Goal: Information Seeking & Learning: Learn about a topic

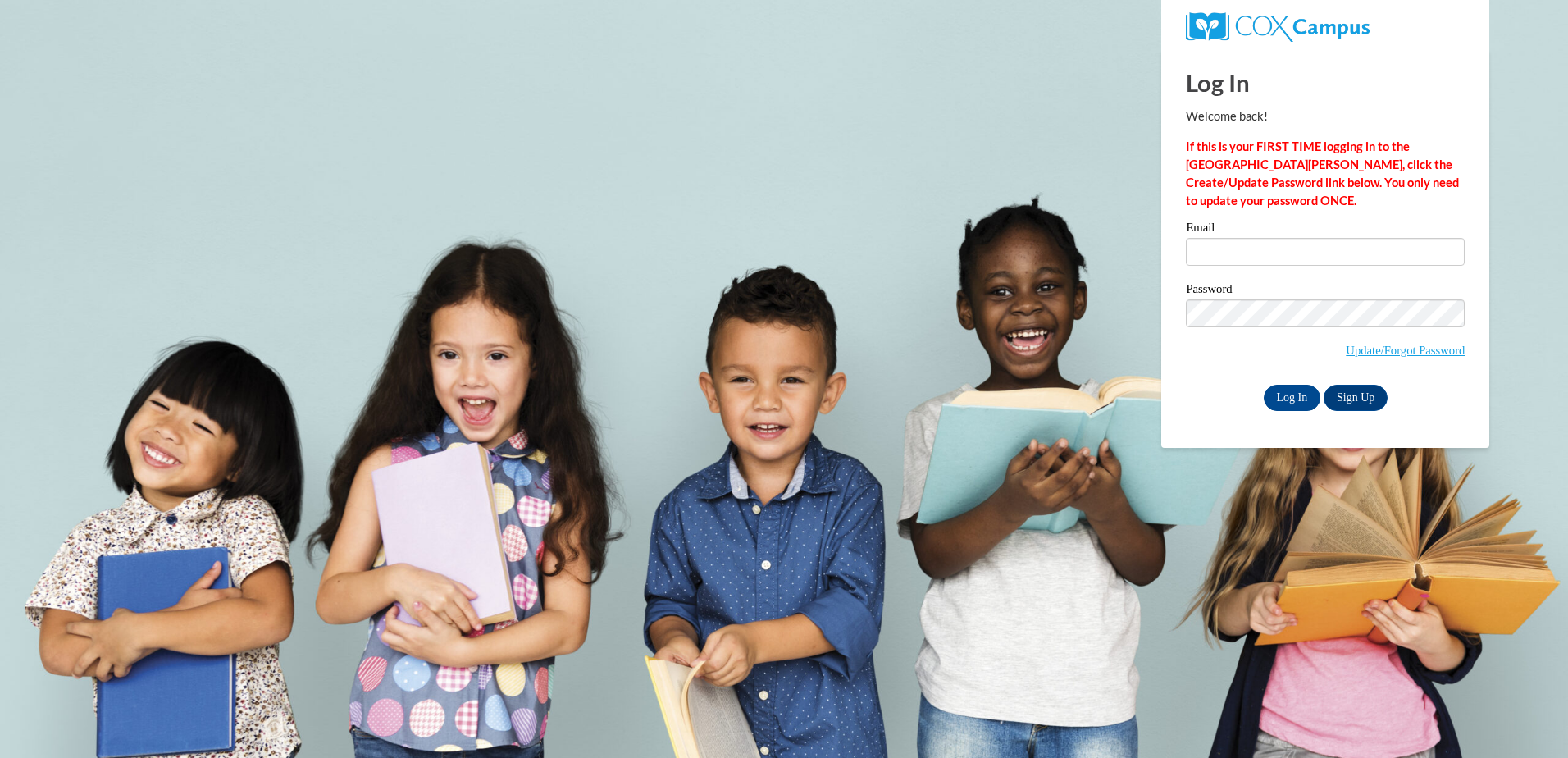
type input "kellhawk5@gmail.com"
click at [1293, 389] on input "Log In" at bounding box center [1292, 398] width 57 height 27
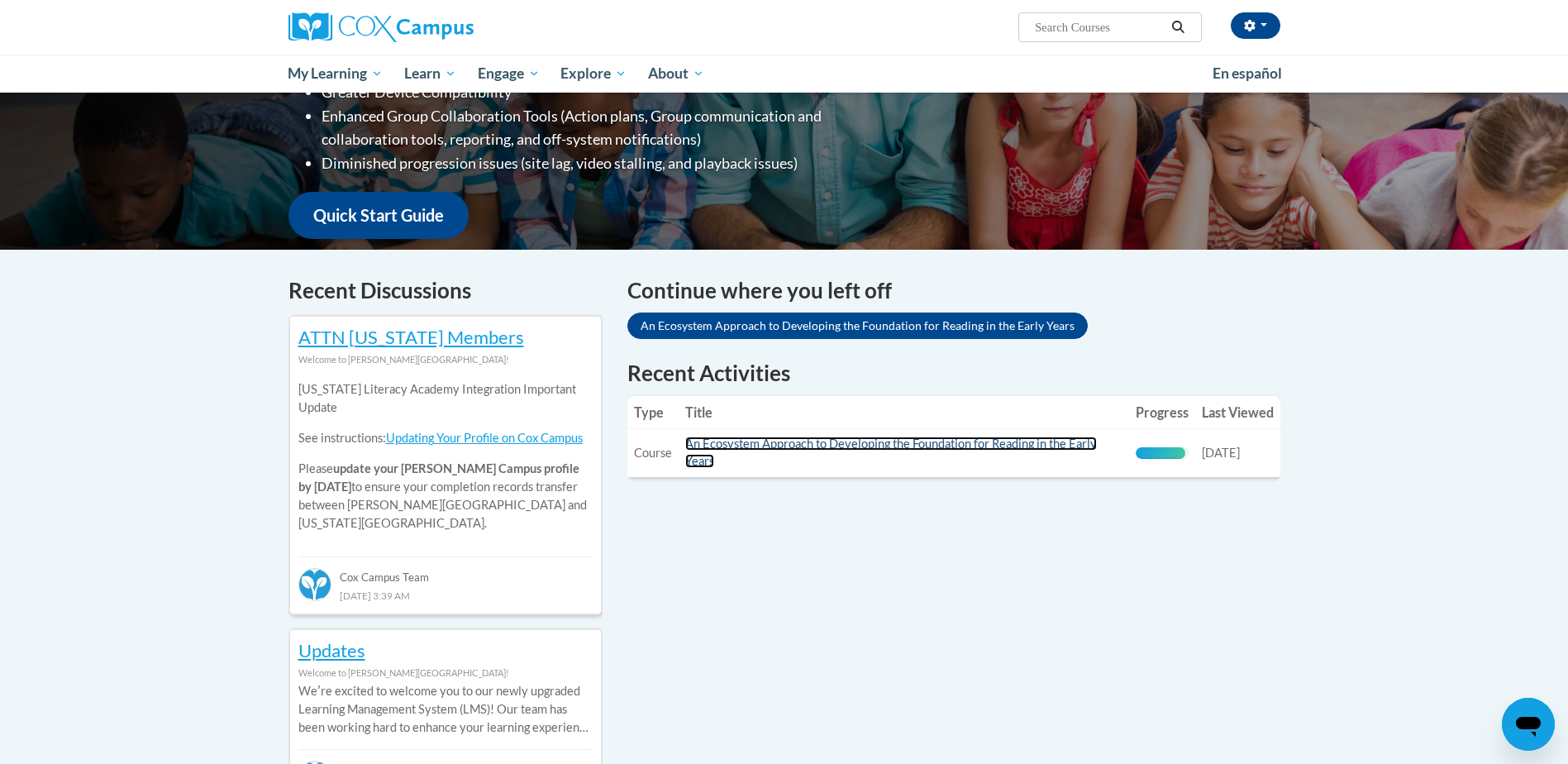
click at [962, 443] on link "An Ecosystem Approach to Developing the Foundation for Reading in the Early Yea…" at bounding box center [890, 452] width 412 height 31
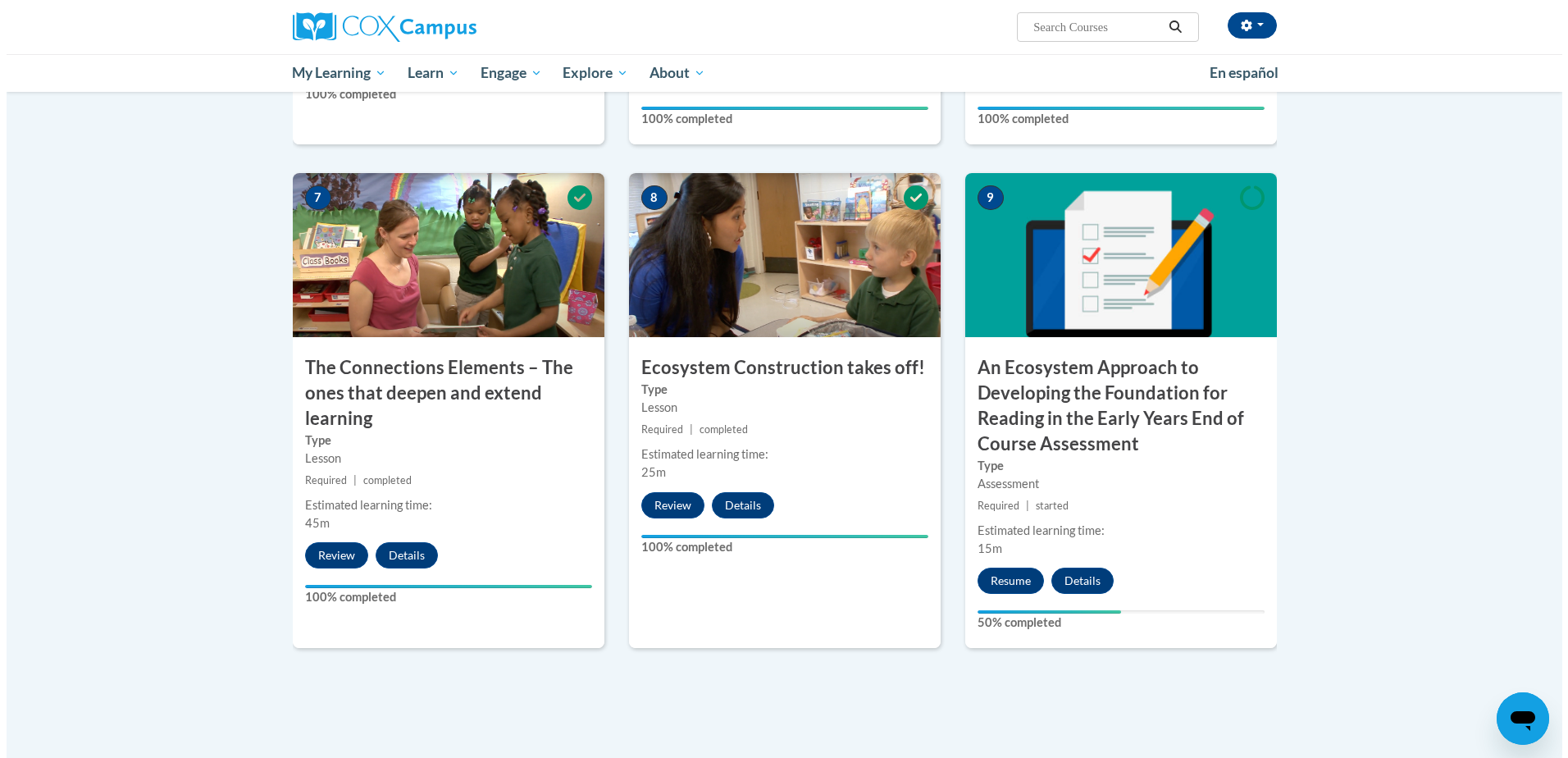
scroll to position [1231, 0]
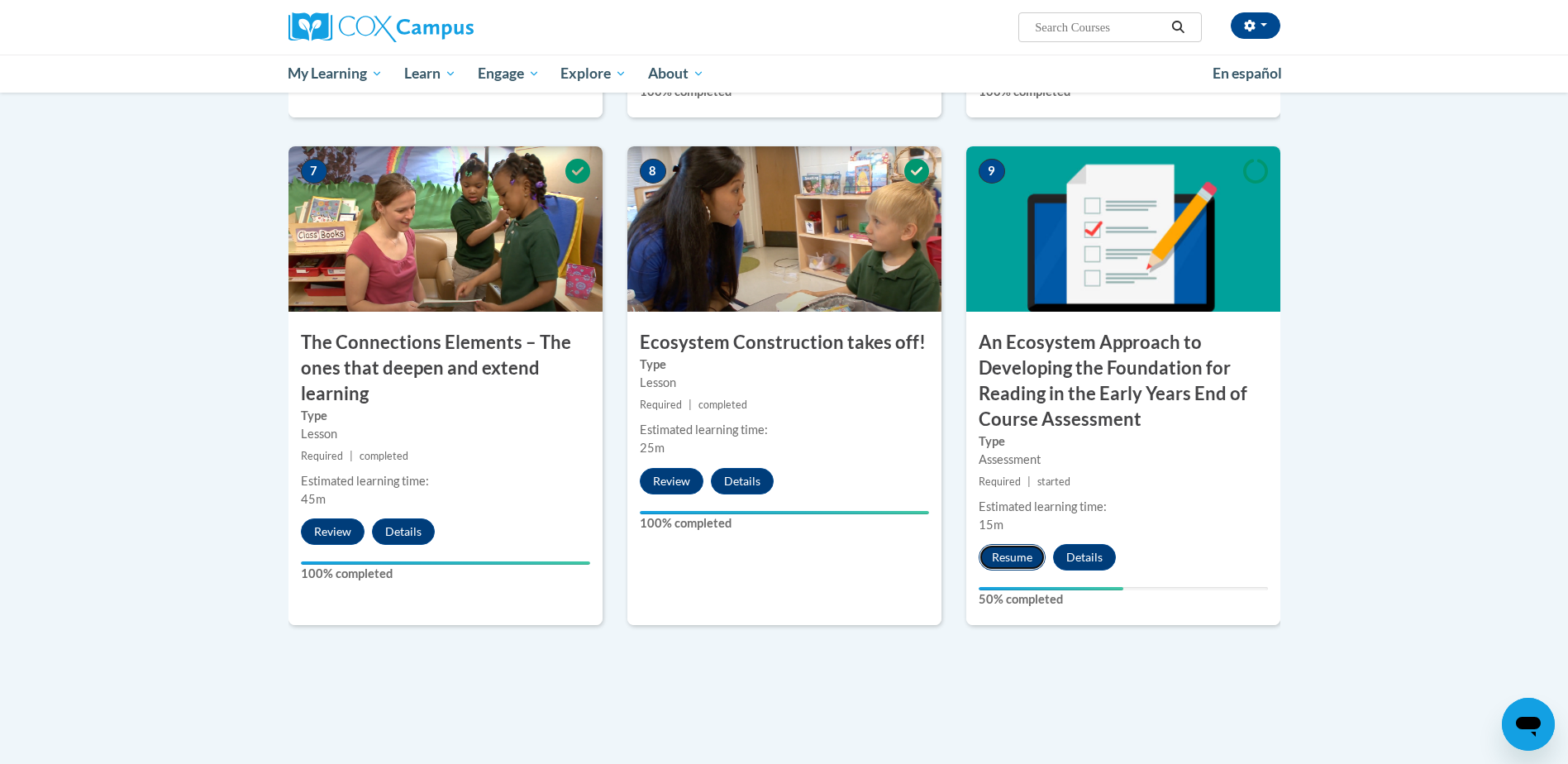
click at [1007, 556] on button "Resume" at bounding box center [1012, 558] width 67 height 27
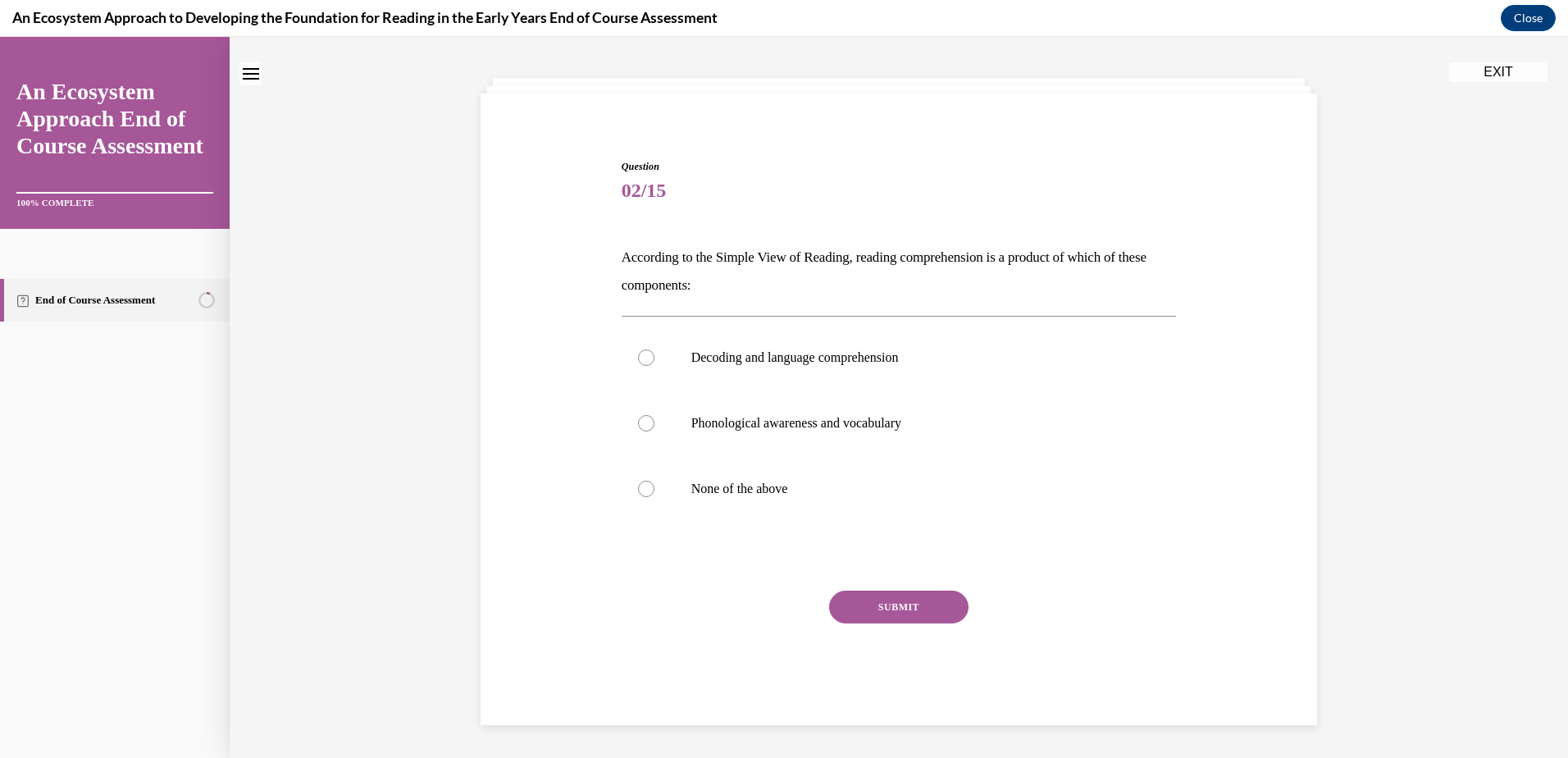
scroll to position [0, 0]
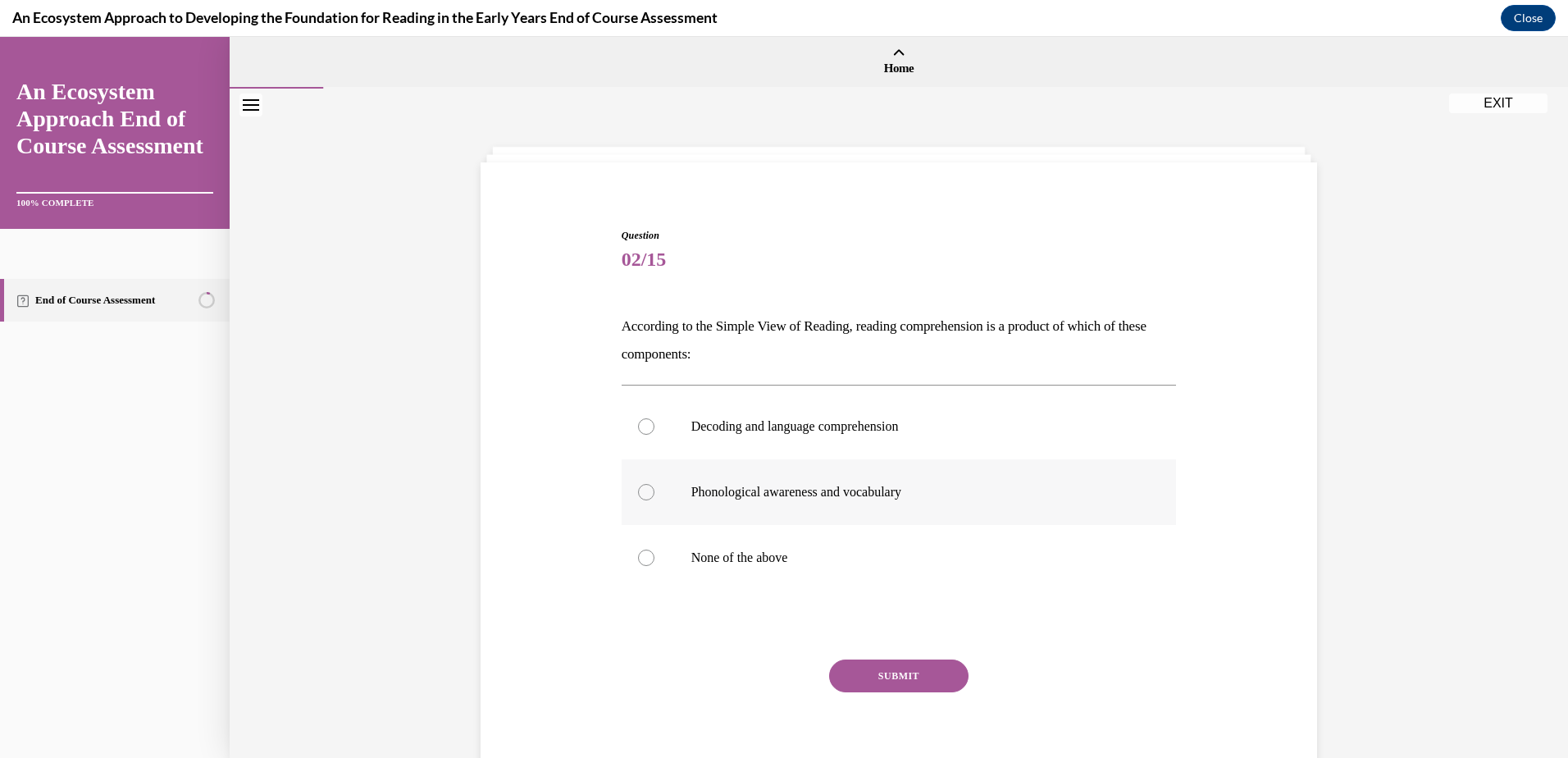
click at [638, 490] on div at bounding box center [646, 493] width 17 height 17
click at [638, 490] on input "Phonological awareness and vocabulary" at bounding box center [646, 493] width 17 height 17
radio input "true"
click at [638, 423] on div at bounding box center [646, 427] width 17 height 17
click at [638, 423] on input "Decoding and language comprehension" at bounding box center [646, 427] width 17 height 17
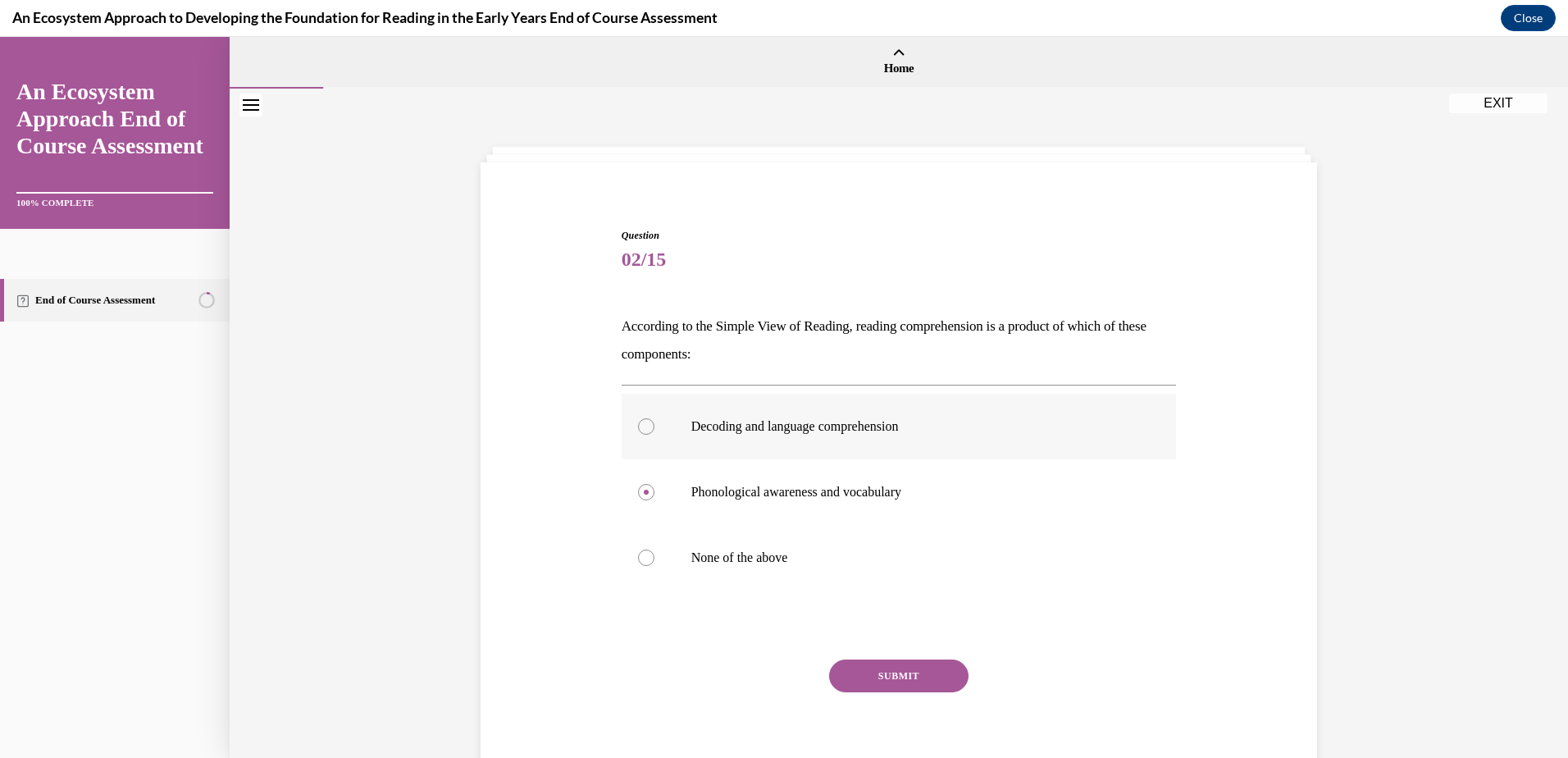
radio input "true"
click at [905, 673] on button "SUBMIT" at bounding box center [899, 676] width 140 height 32
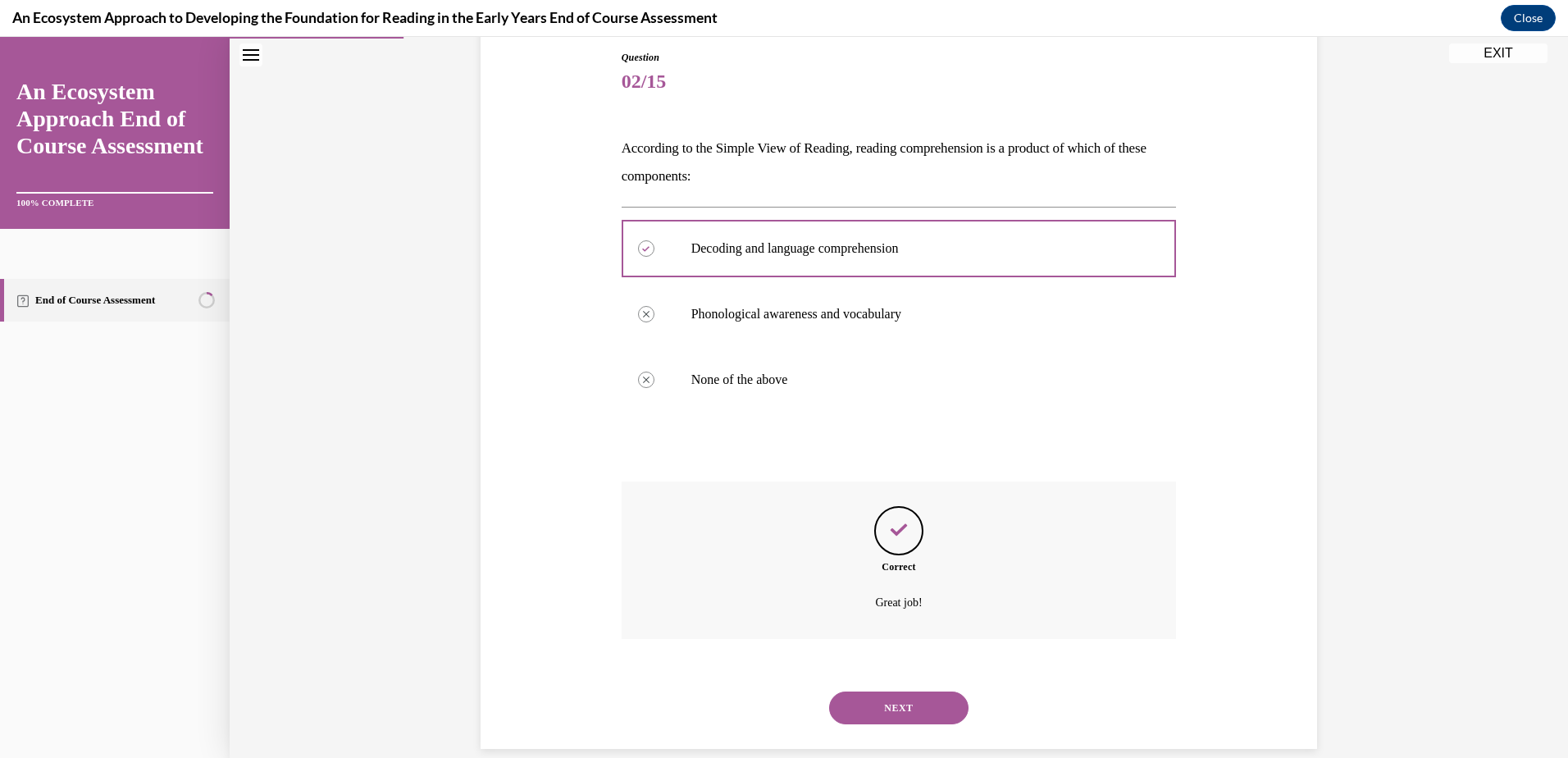
scroll to position [202, 0]
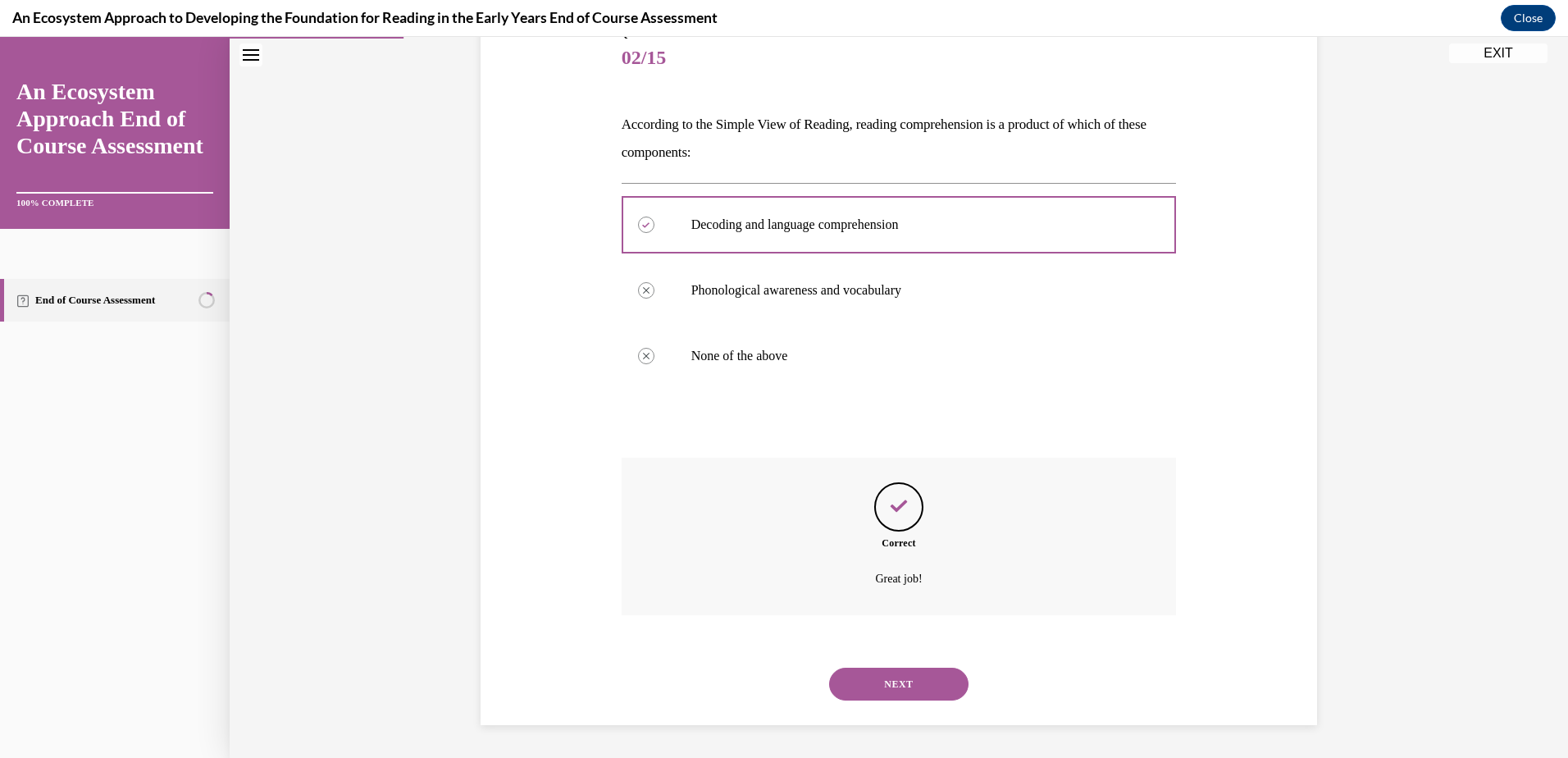
click at [921, 676] on button "NEXT" at bounding box center [899, 683] width 140 height 32
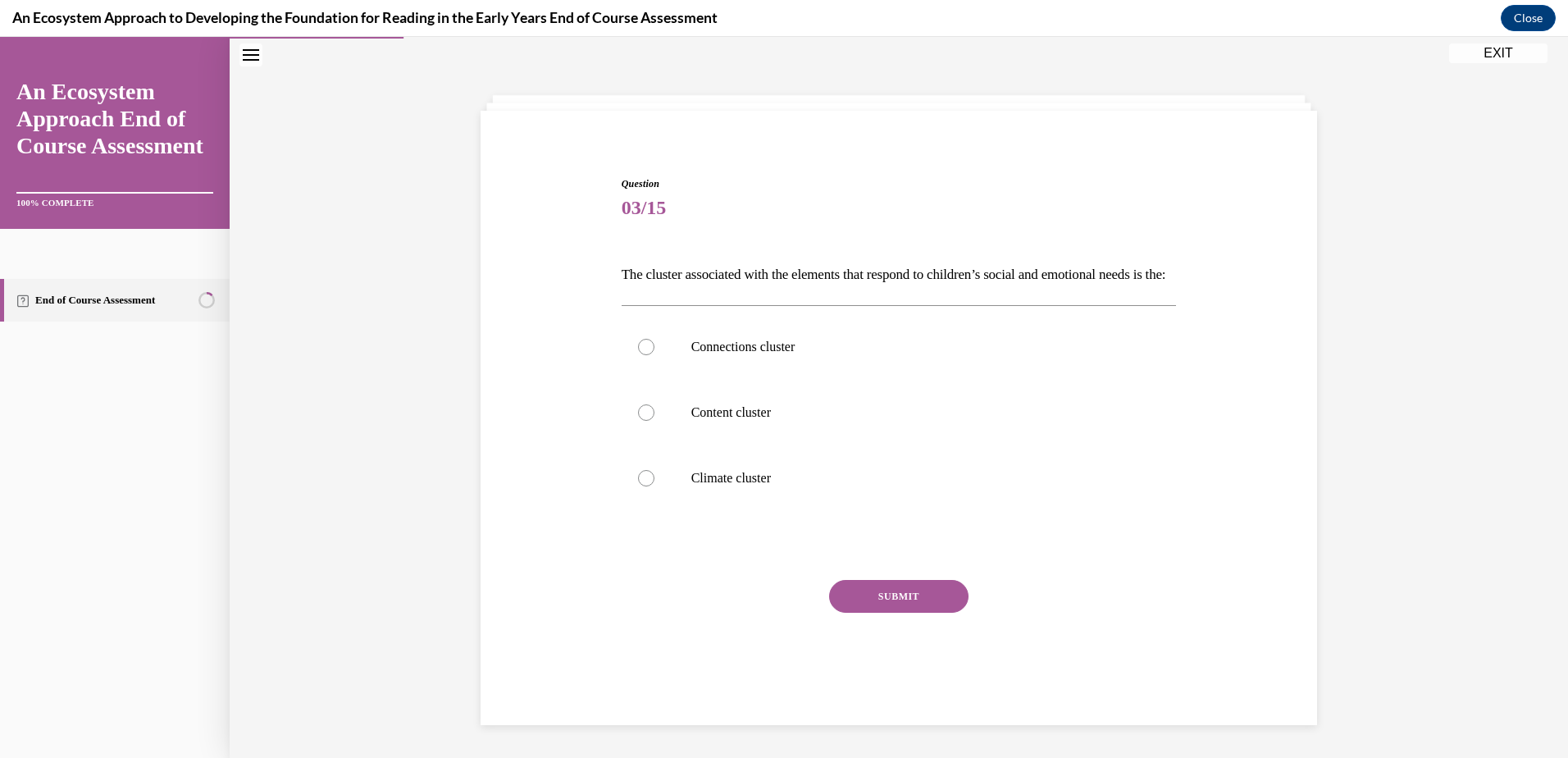
scroll to position [69, 0]
click at [638, 355] on div at bounding box center [646, 347] width 17 height 17
click at [638, 355] on input "Connections cluster" at bounding box center [646, 347] width 17 height 17
radio input "true"
click at [896, 612] on button "SUBMIT" at bounding box center [899, 596] width 140 height 32
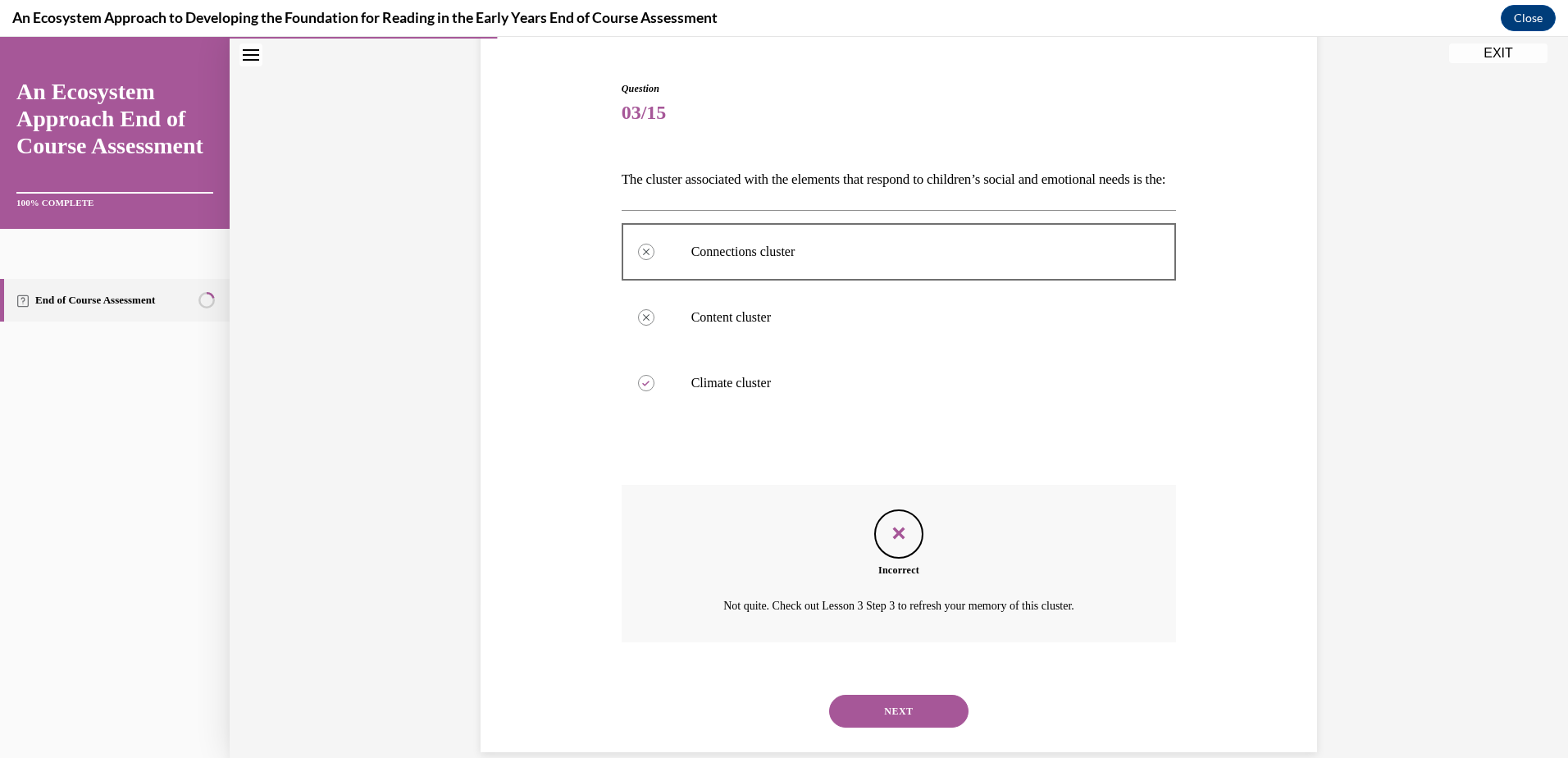
scroll to position [202, 0]
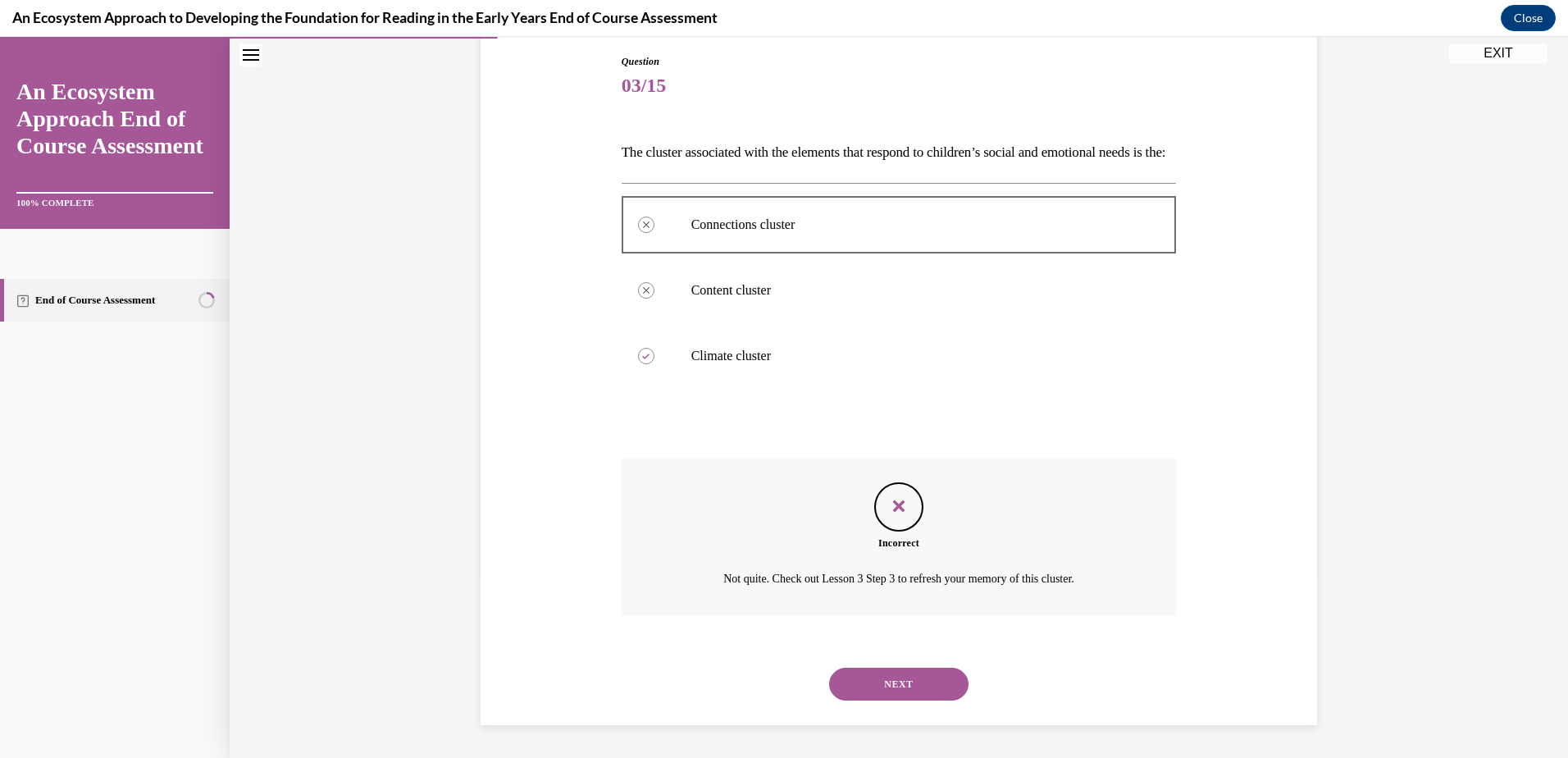
click at [908, 678] on button "NEXT" at bounding box center [899, 683] width 140 height 32
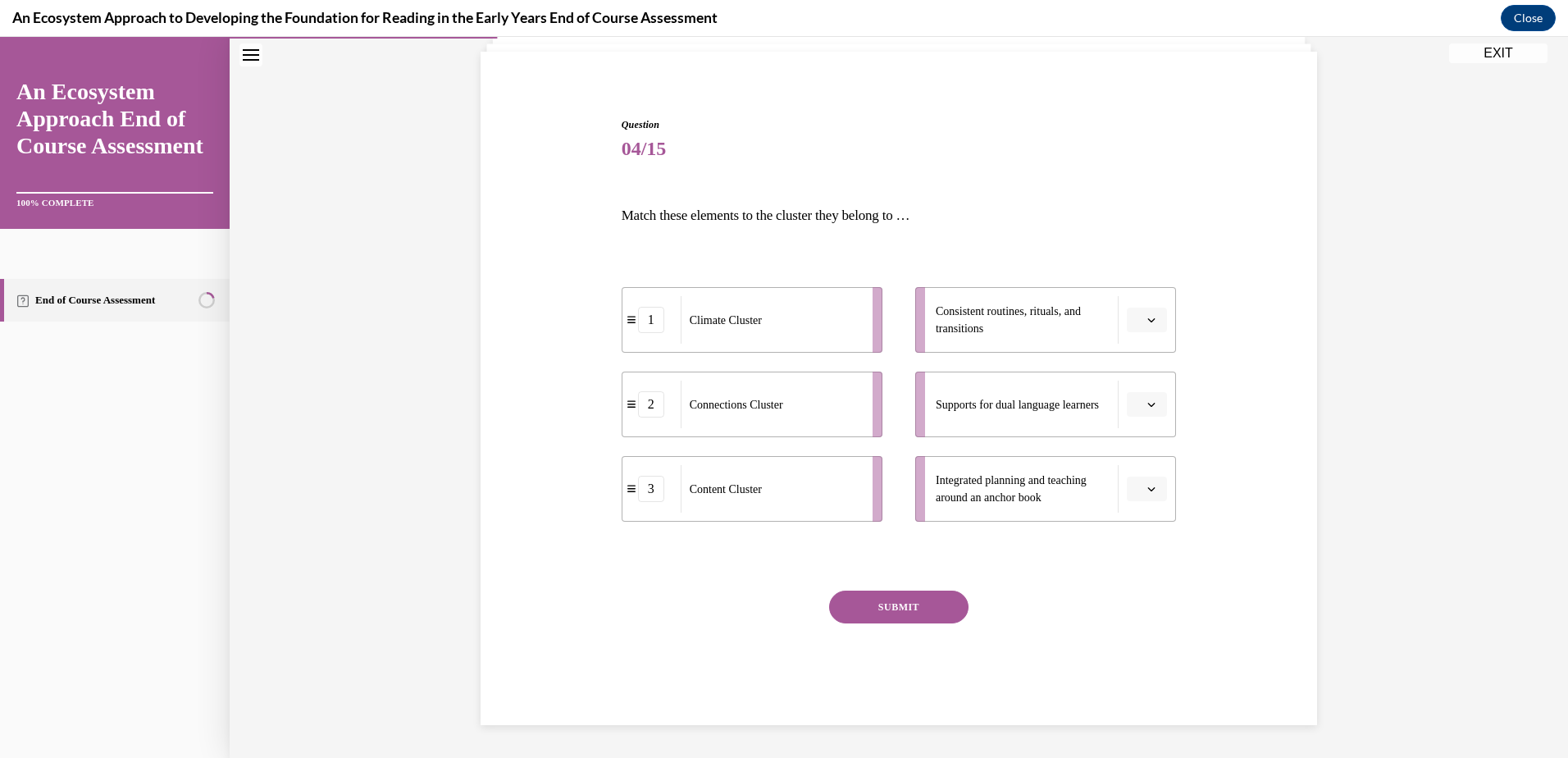
click at [1147, 312] on button "button" at bounding box center [1146, 320] width 40 height 25
click at [1136, 412] on div "2" at bounding box center [1139, 422] width 41 height 32
click at [1146, 399] on span "button" at bounding box center [1151, 404] width 12 height 12
click at [1135, 472] on span "1" at bounding box center [1134, 474] width 6 height 13
click at [1147, 488] on icon "button" at bounding box center [1151, 489] width 8 height 8
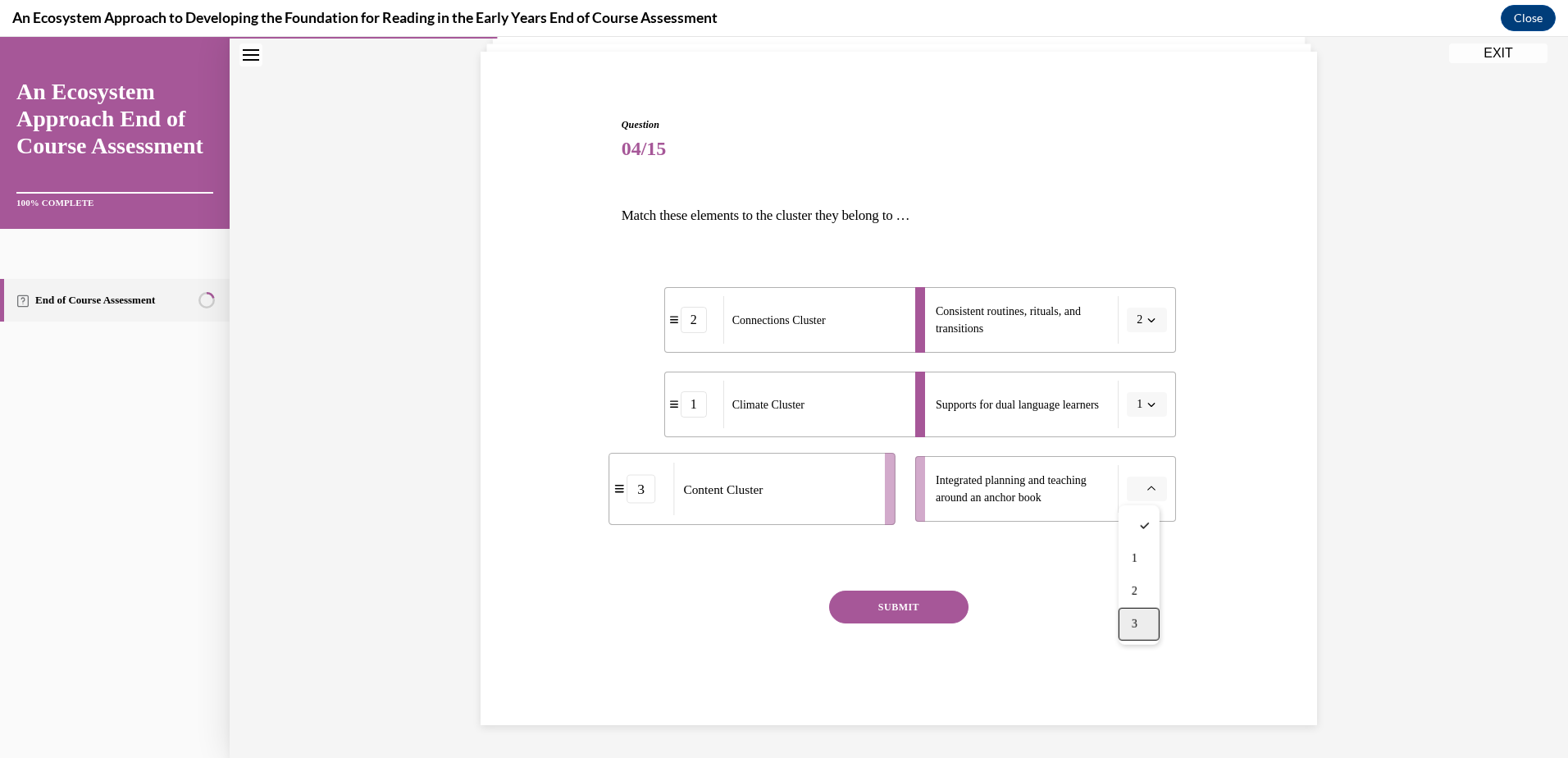
click at [1140, 623] on div "3" at bounding box center [1139, 623] width 41 height 32
click at [919, 604] on button "SUBMIT" at bounding box center [899, 607] width 140 height 32
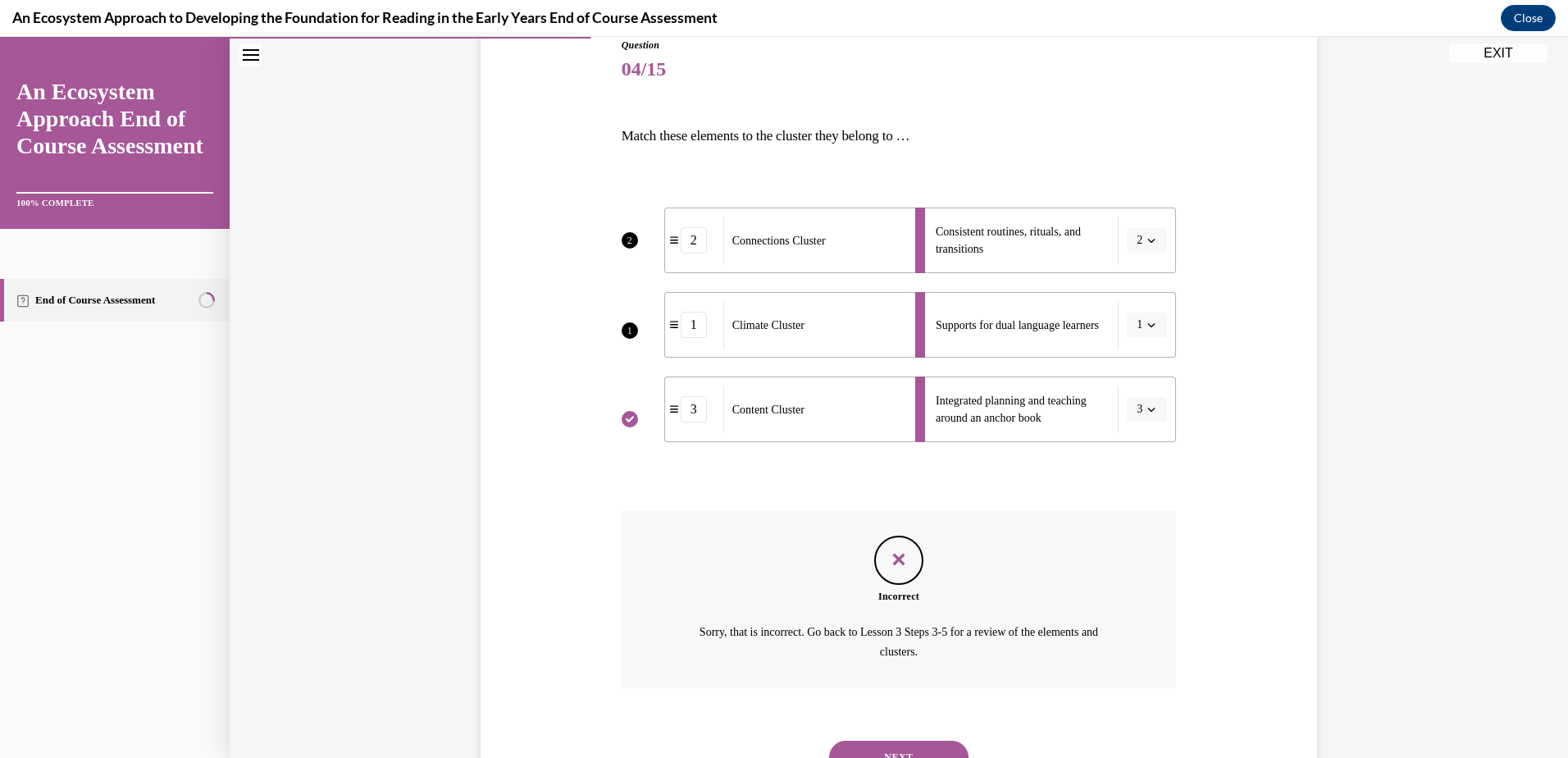
scroll to position [263, 0]
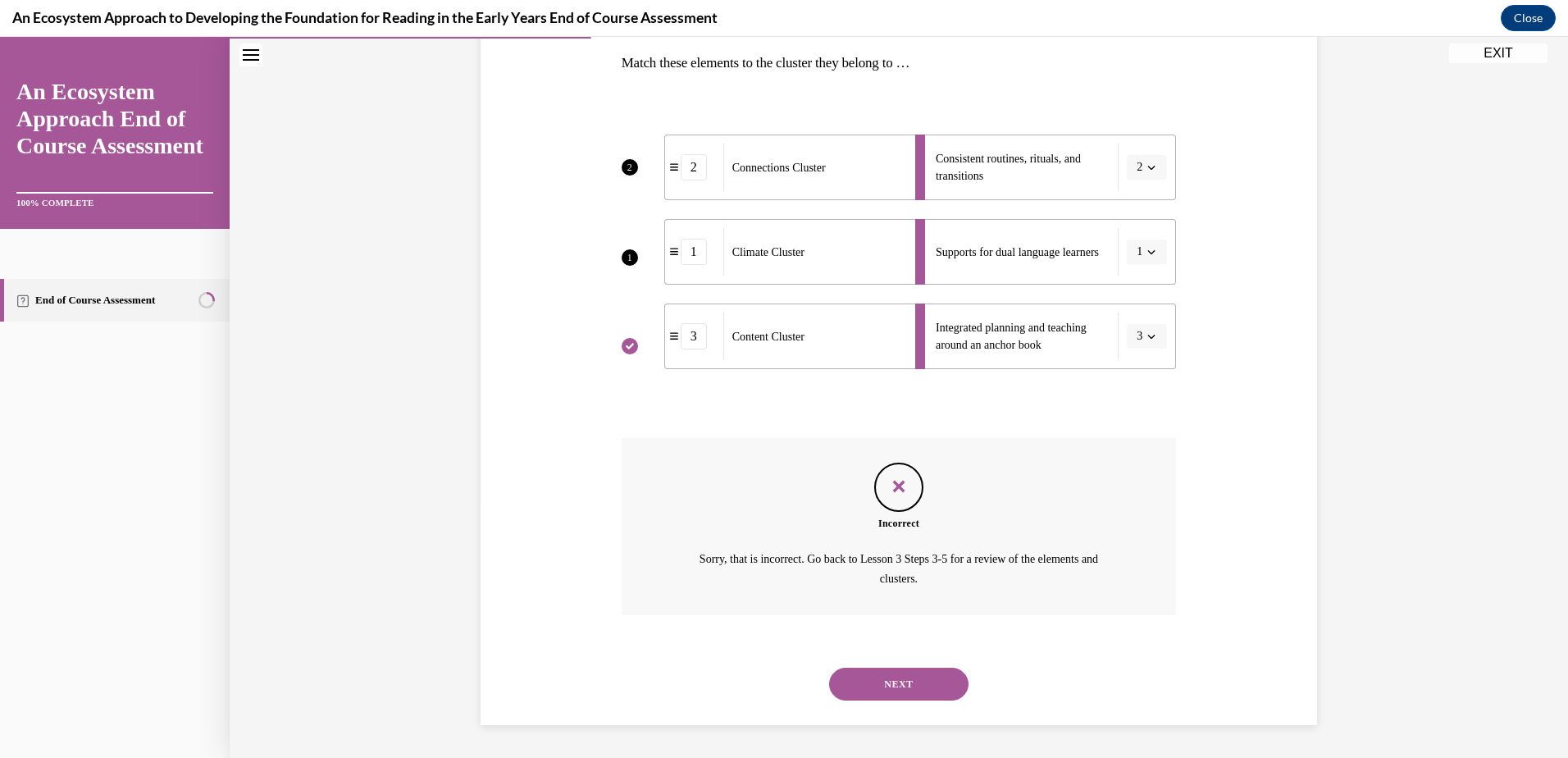
click at [899, 666] on div "NEXT" at bounding box center [898, 684] width 555 height 66
click at [899, 679] on button "NEXT" at bounding box center [899, 683] width 140 height 32
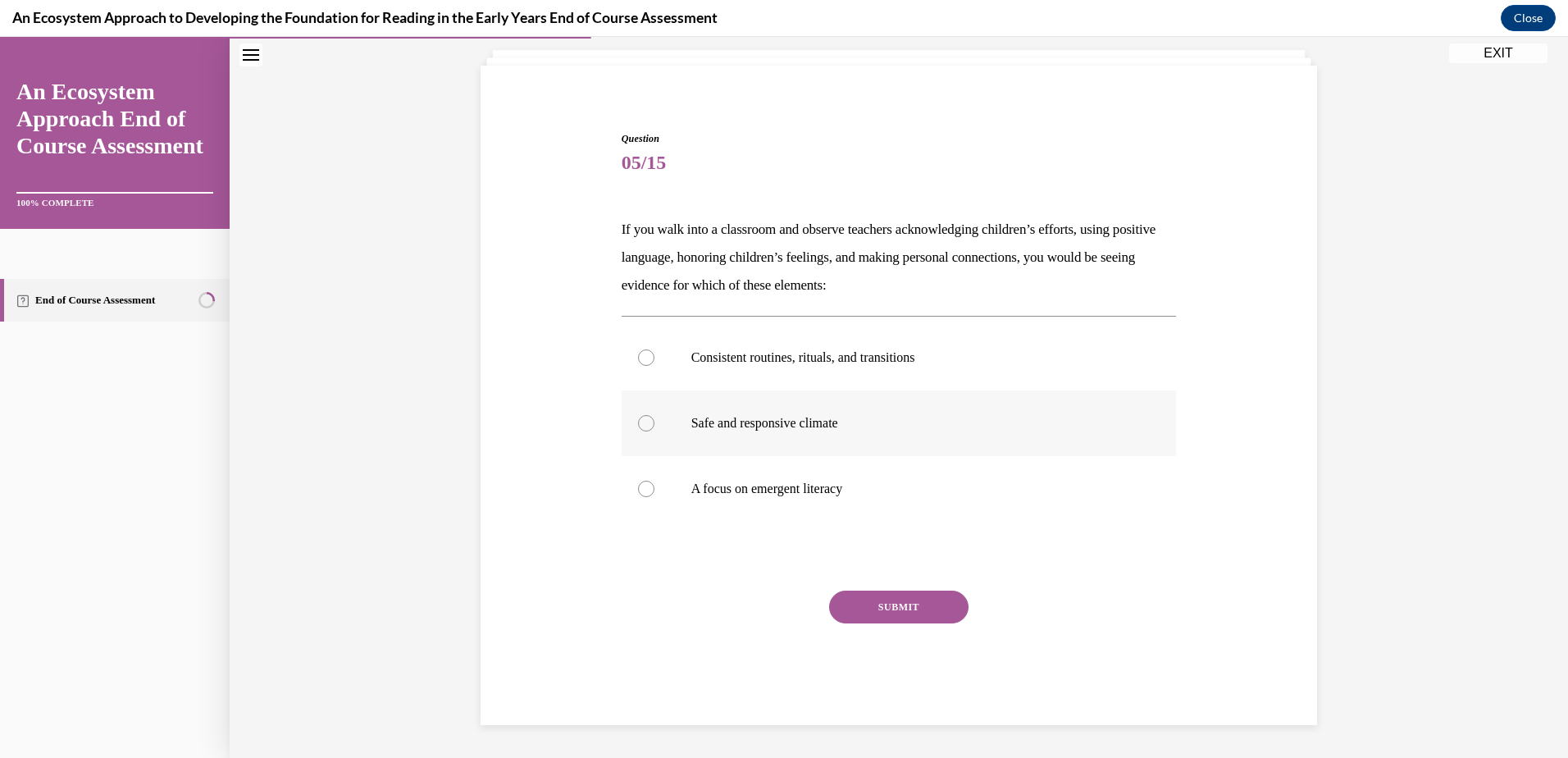
click at [638, 414] on label "Safe and responsive climate" at bounding box center [898, 423] width 555 height 66
click at [638, 415] on input "Safe and responsive climate" at bounding box center [646, 424] width 17 height 17
radio input "true"
click at [883, 607] on button "SUBMIT" at bounding box center [899, 607] width 140 height 32
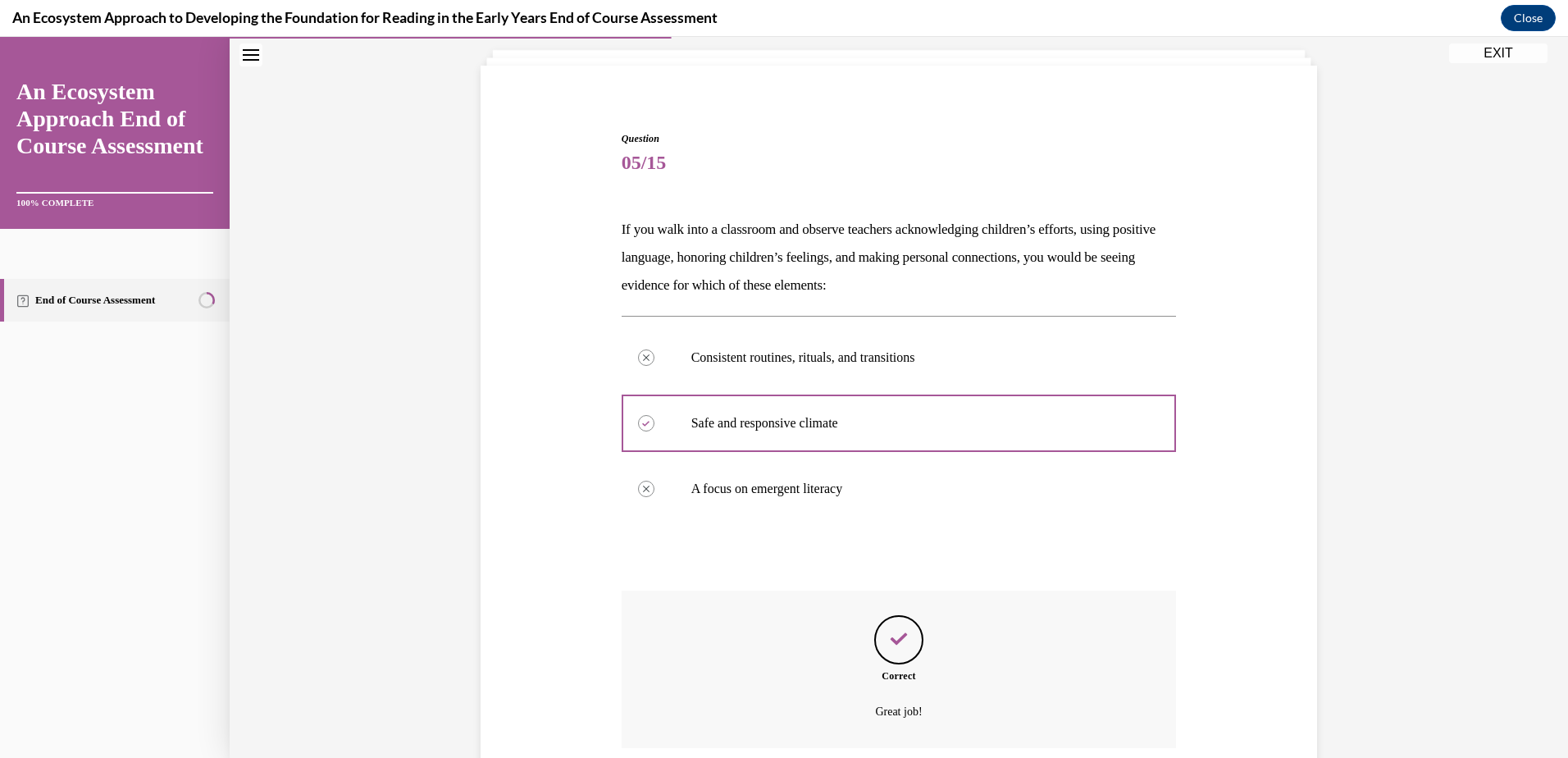
scroll to position [230, 0]
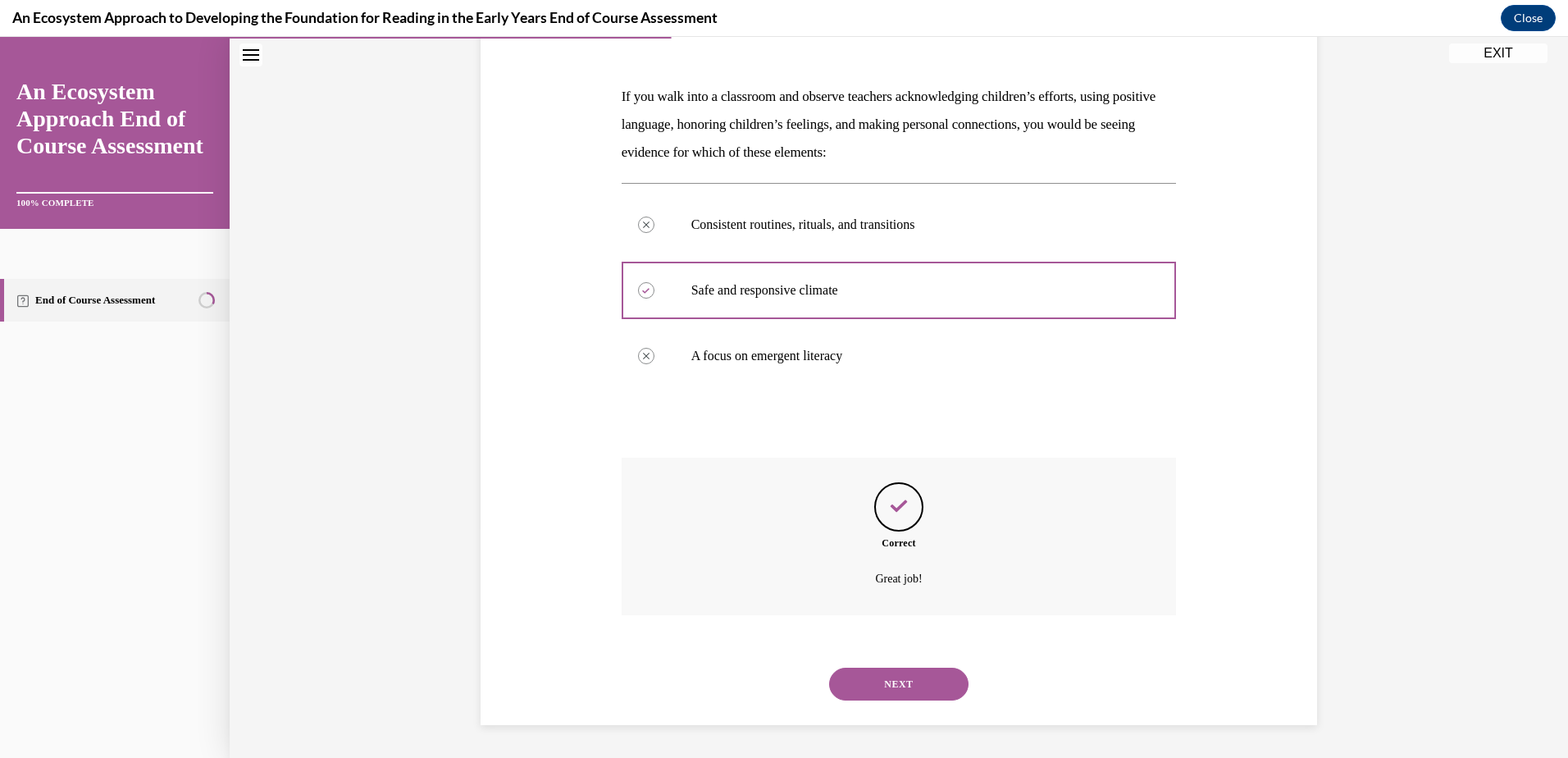
click at [878, 673] on button "NEXT" at bounding box center [899, 683] width 140 height 32
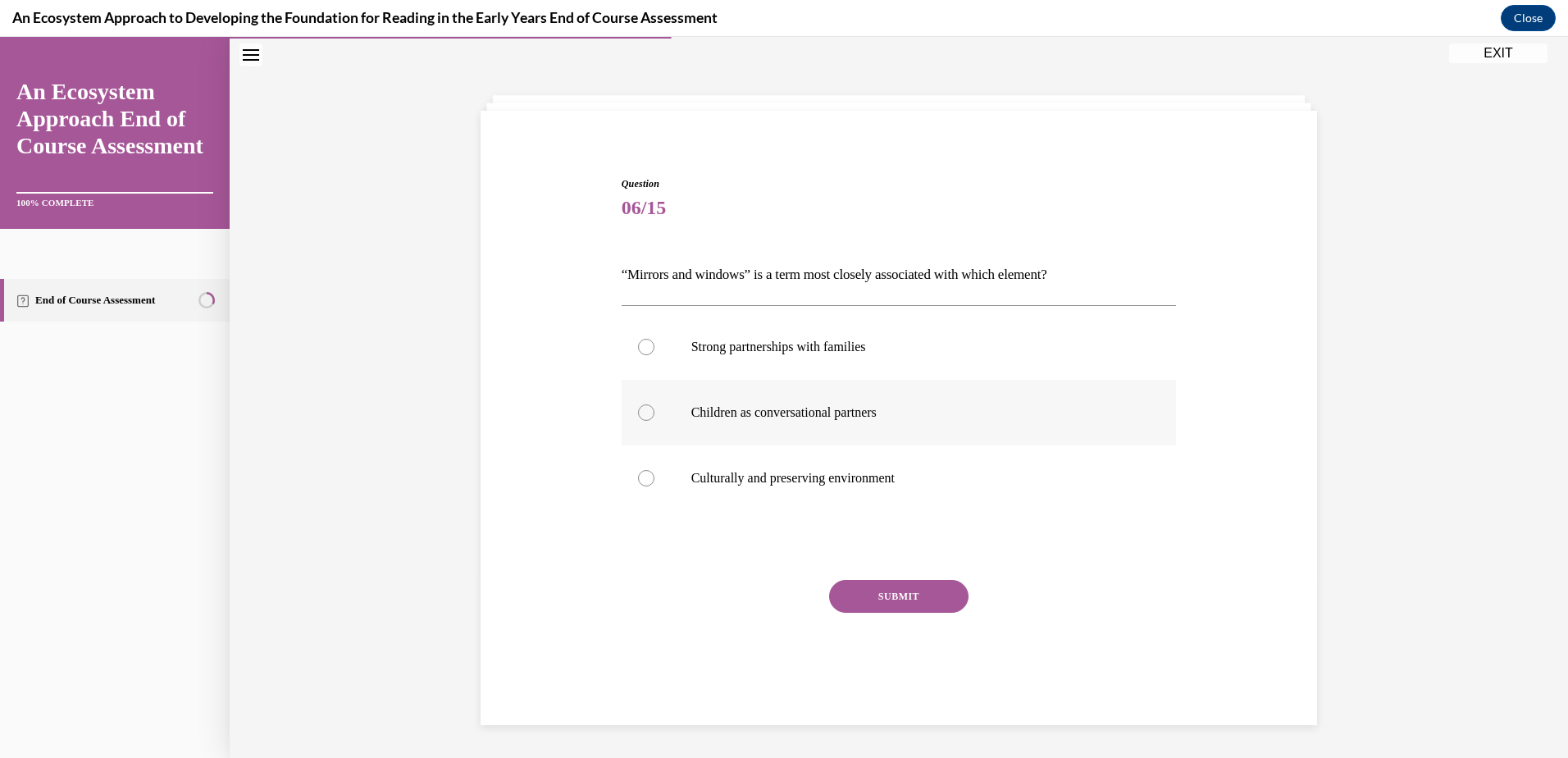
click at [642, 417] on div at bounding box center [646, 413] width 17 height 17
click at [642, 417] on input "Children as conversational partners" at bounding box center [646, 413] width 17 height 17
radio input "true"
click at [876, 595] on button "SUBMIT" at bounding box center [899, 596] width 140 height 32
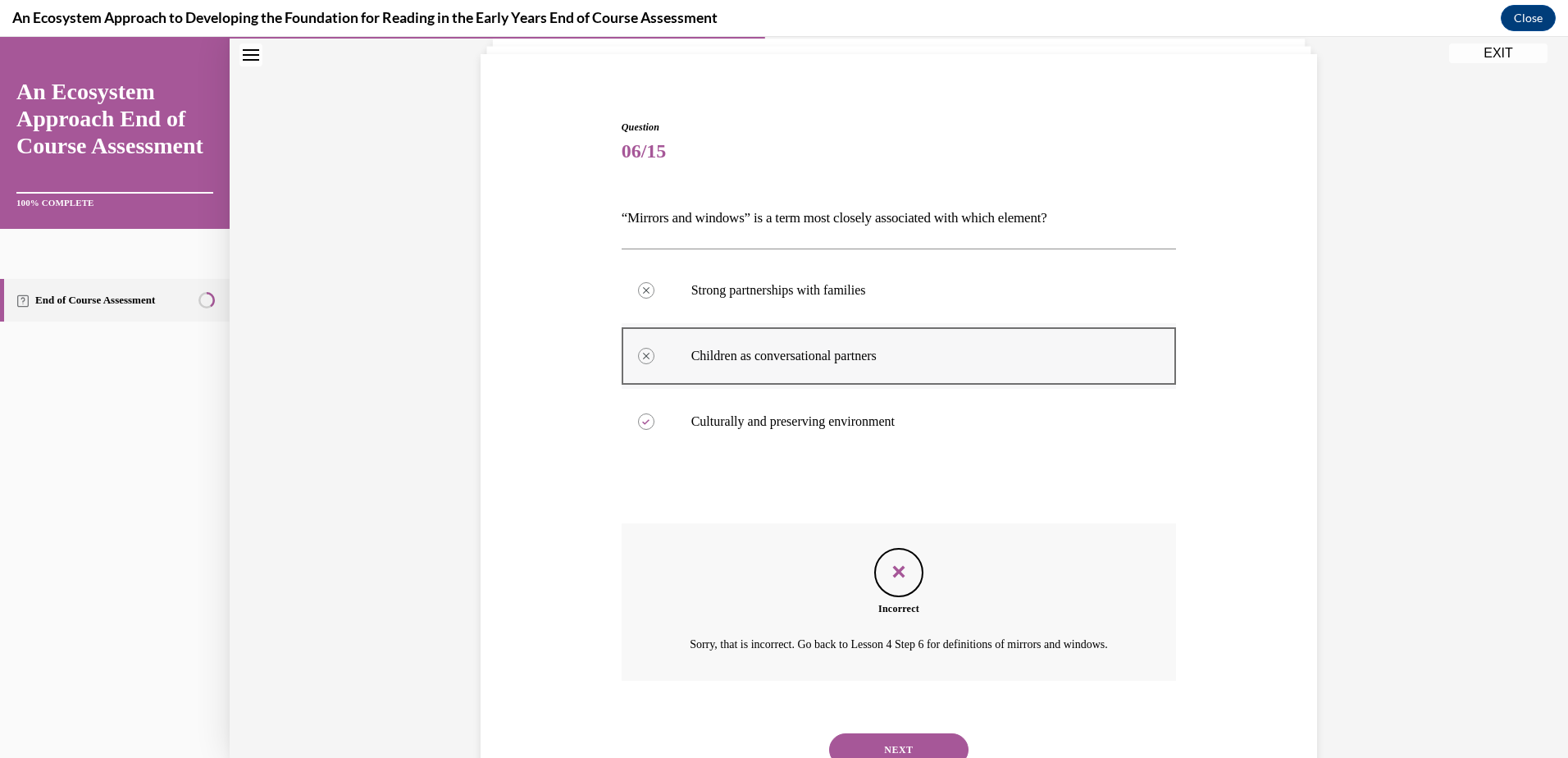
scroll to position [0, 0]
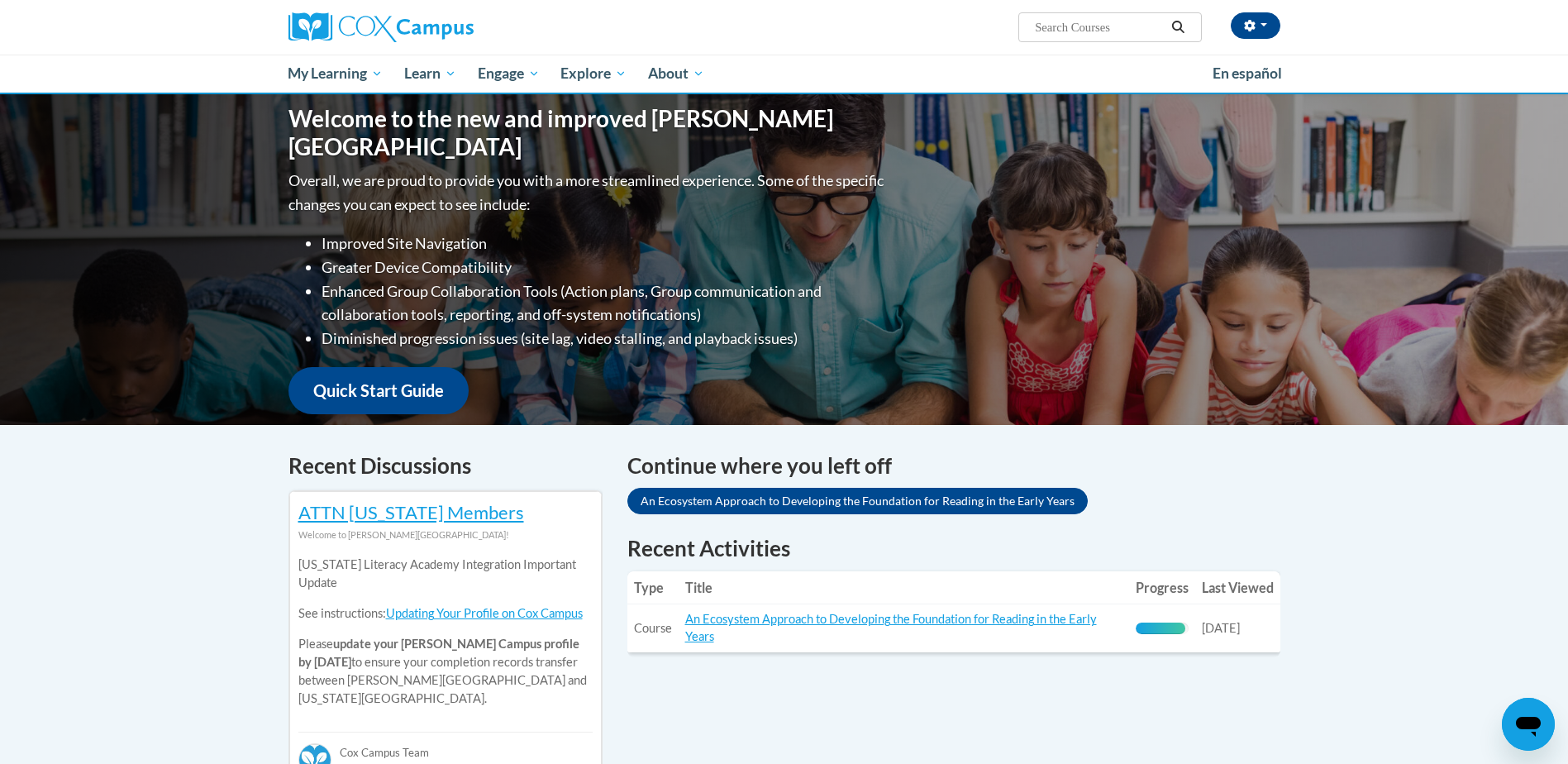
scroll to position [165, 0]
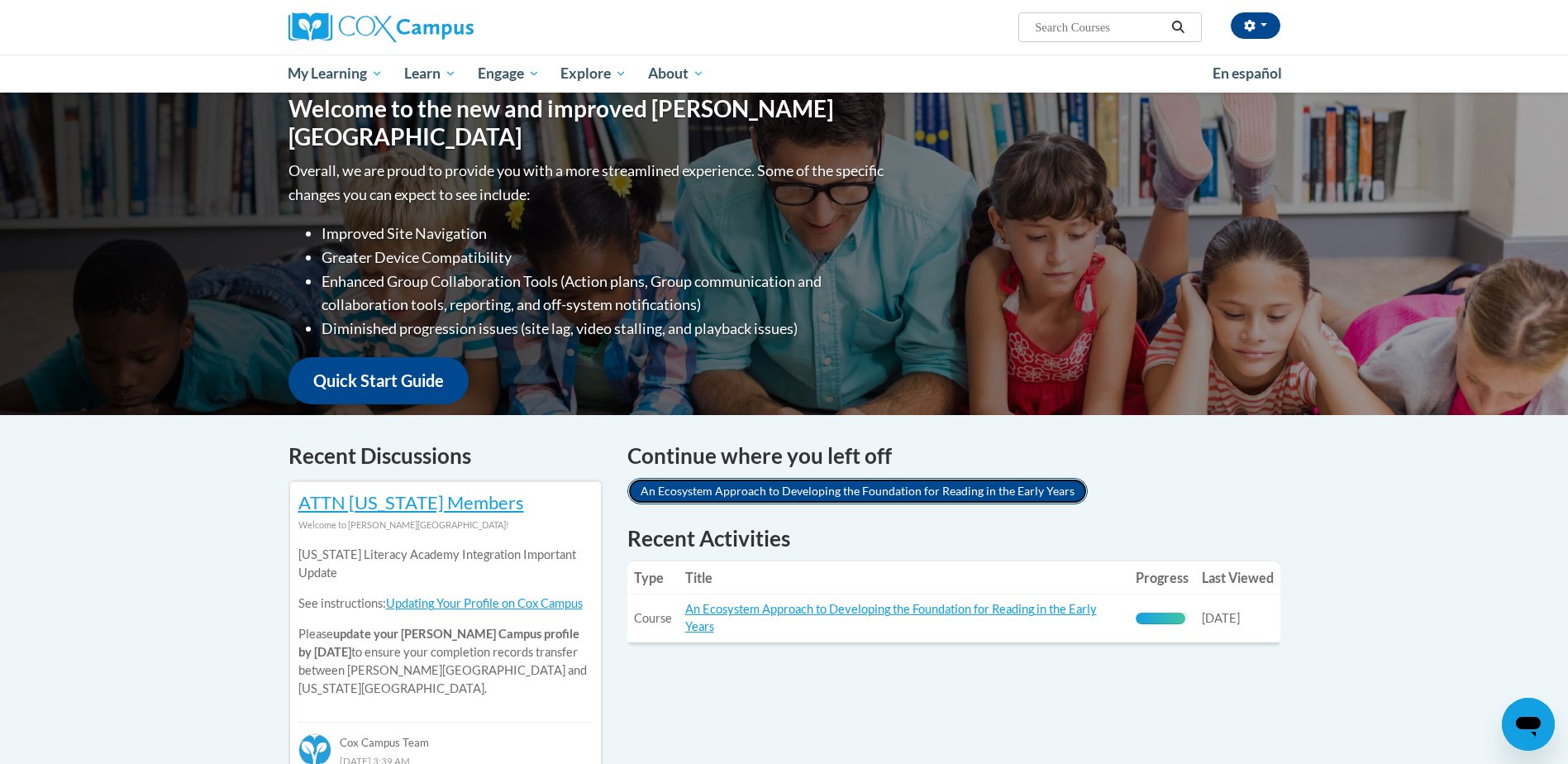
click at [965, 495] on link "An Ecosystem Approach to Developing the Foundation for Reading in the Early Yea…" at bounding box center [857, 491] width 460 height 27
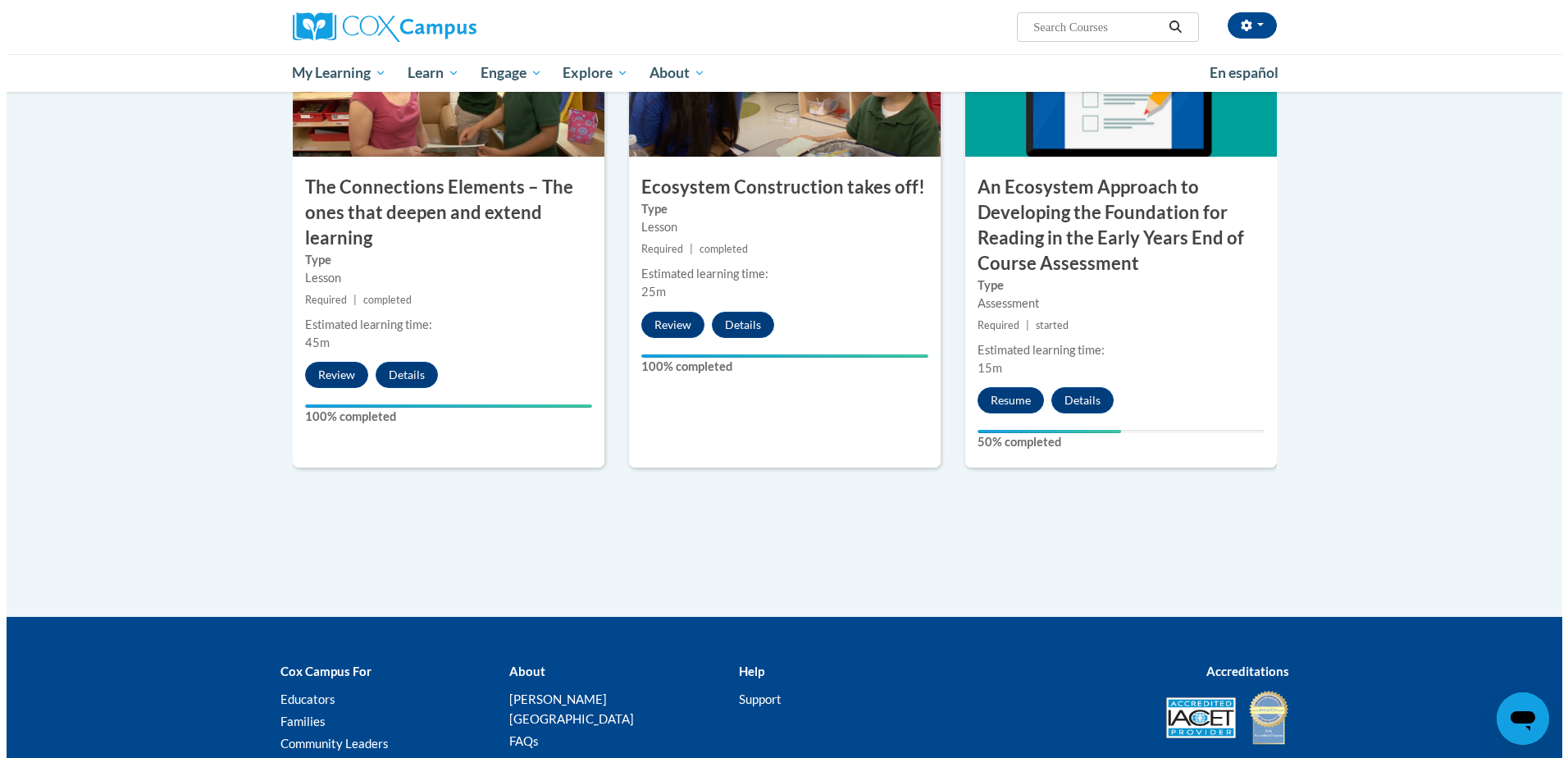
scroll to position [1395, 0]
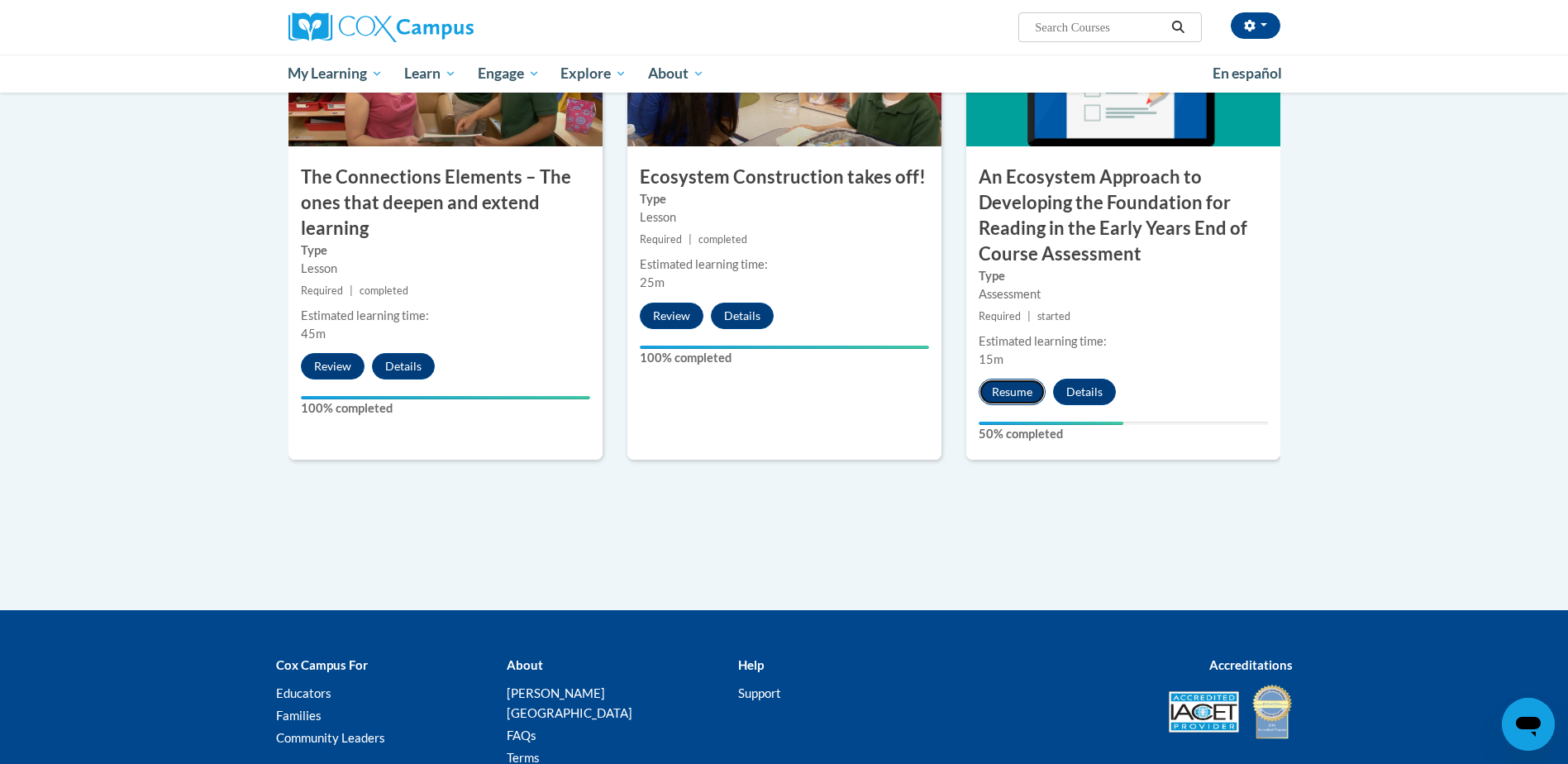
click at [1020, 388] on button "Resume" at bounding box center [1012, 392] width 67 height 27
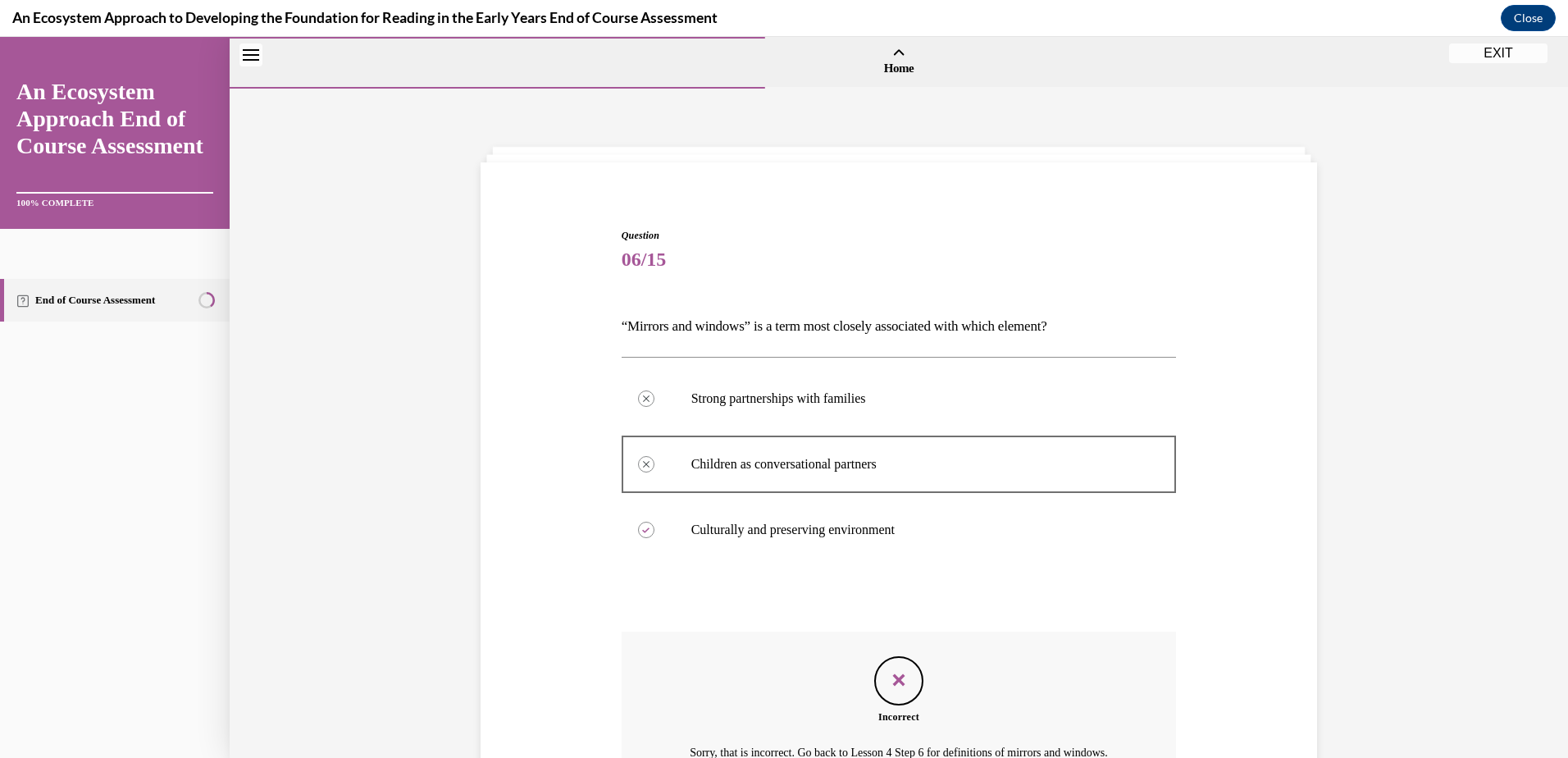
scroll to position [194, 0]
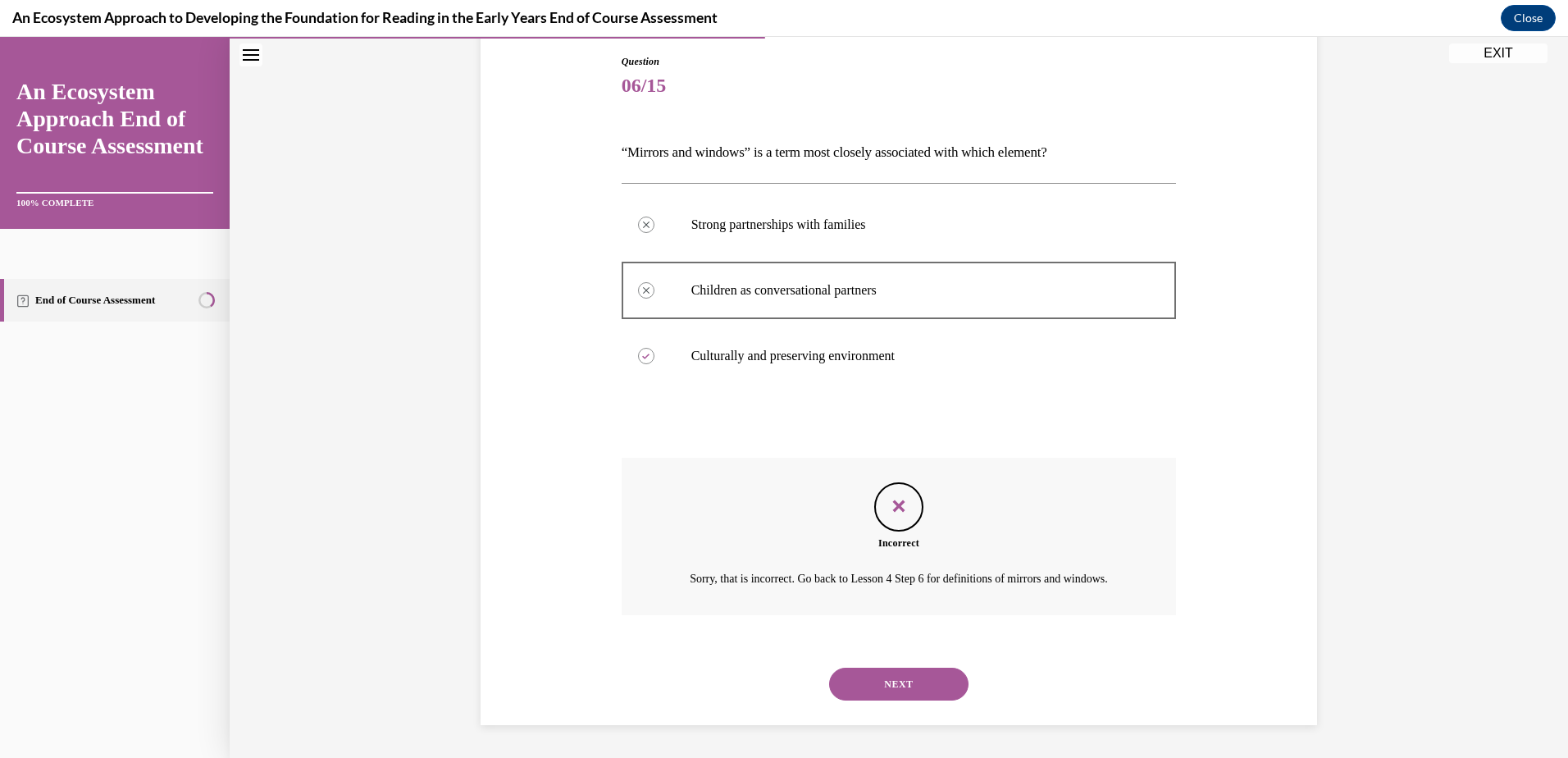
click at [898, 687] on button "NEXT" at bounding box center [899, 683] width 140 height 32
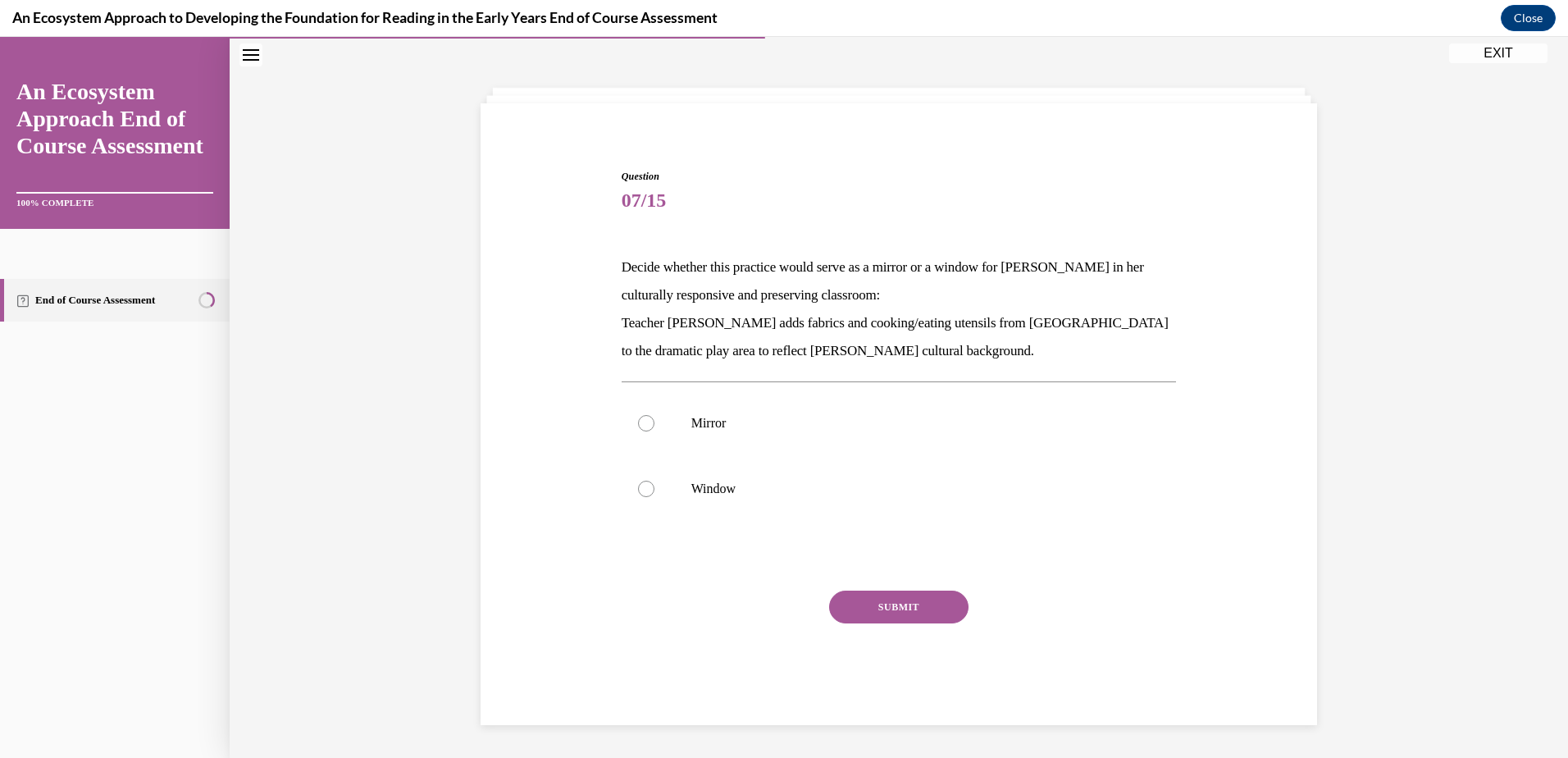
scroll to position [59, 0]
click at [639, 426] on div at bounding box center [646, 424] width 17 height 17
click at [639, 426] on input "Mirror" at bounding box center [646, 424] width 17 height 17
radio input "true"
click at [889, 598] on button "SUBMIT" at bounding box center [899, 607] width 140 height 32
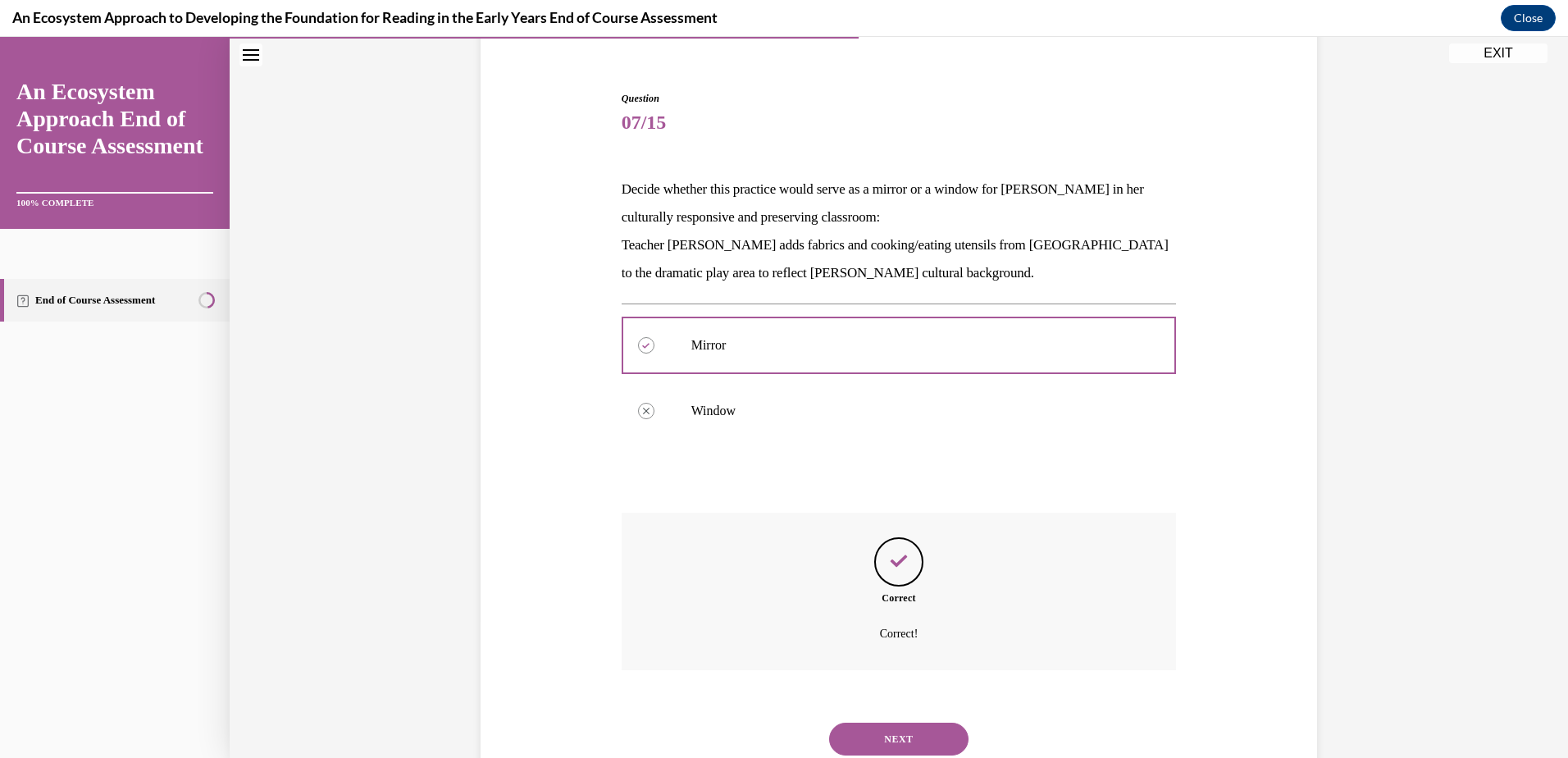
scroll to position [192, 0]
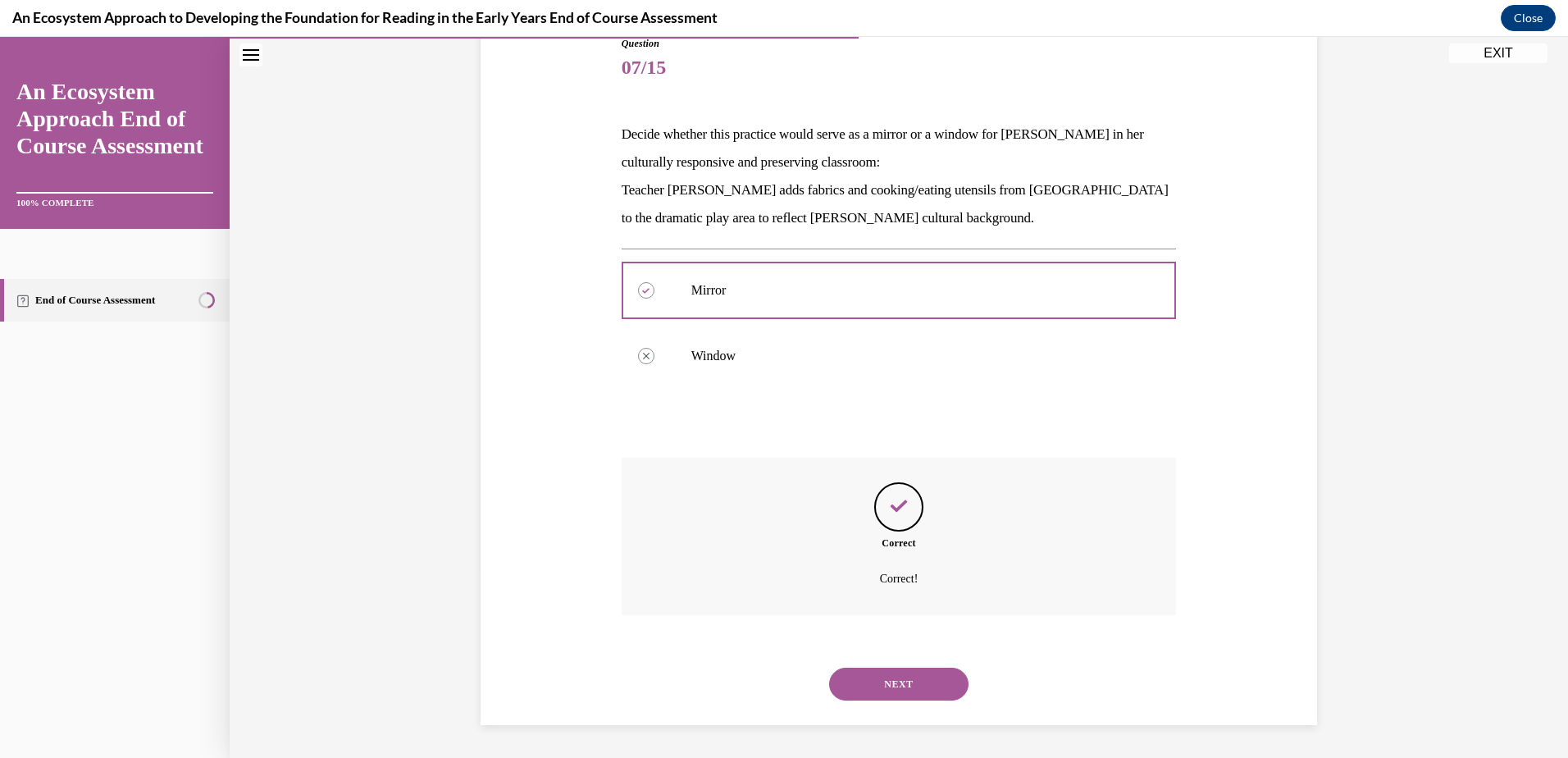
click at [891, 676] on button "NEXT" at bounding box center [899, 683] width 140 height 32
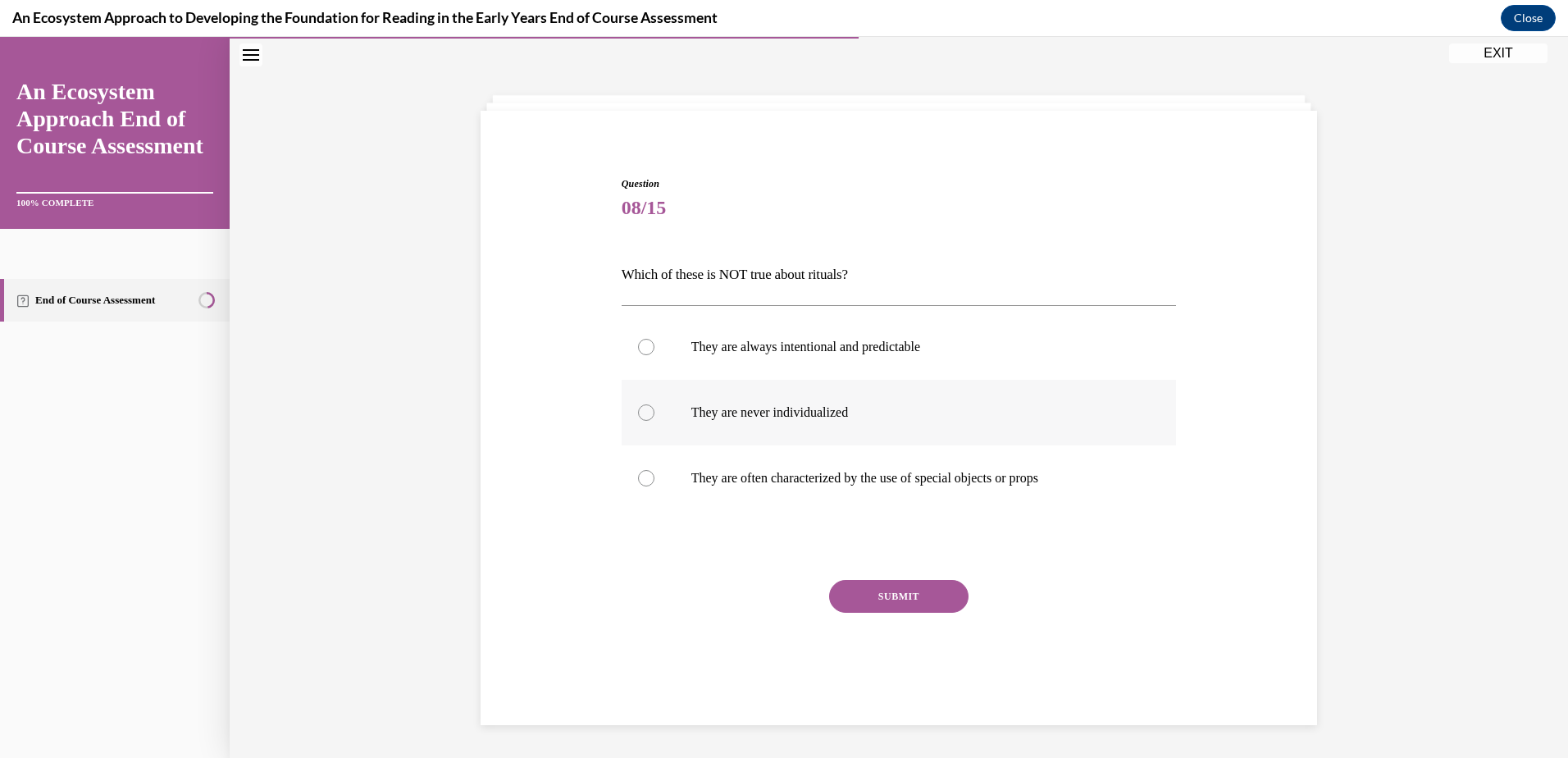
click at [639, 413] on div at bounding box center [646, 413] width 17 height 17
click at [639, 413] on input "They are never individualized" at bounding box center [646, 413] width 17 height 17
radio input "true"
click at [883, 601] on button "SUBMIT" at bounding box center [899, 596] width 140 height 32
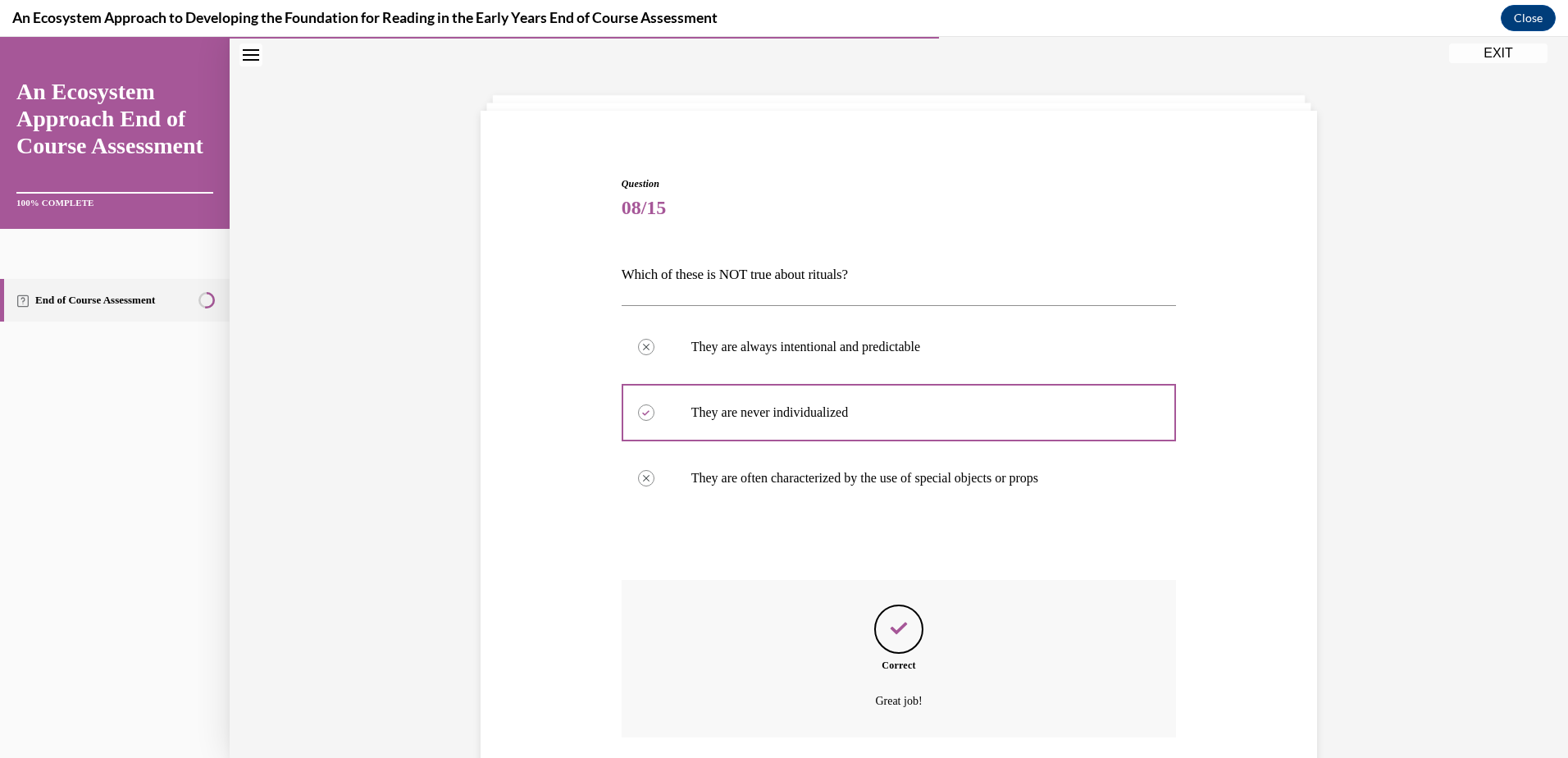
scroll to position [174, 0]
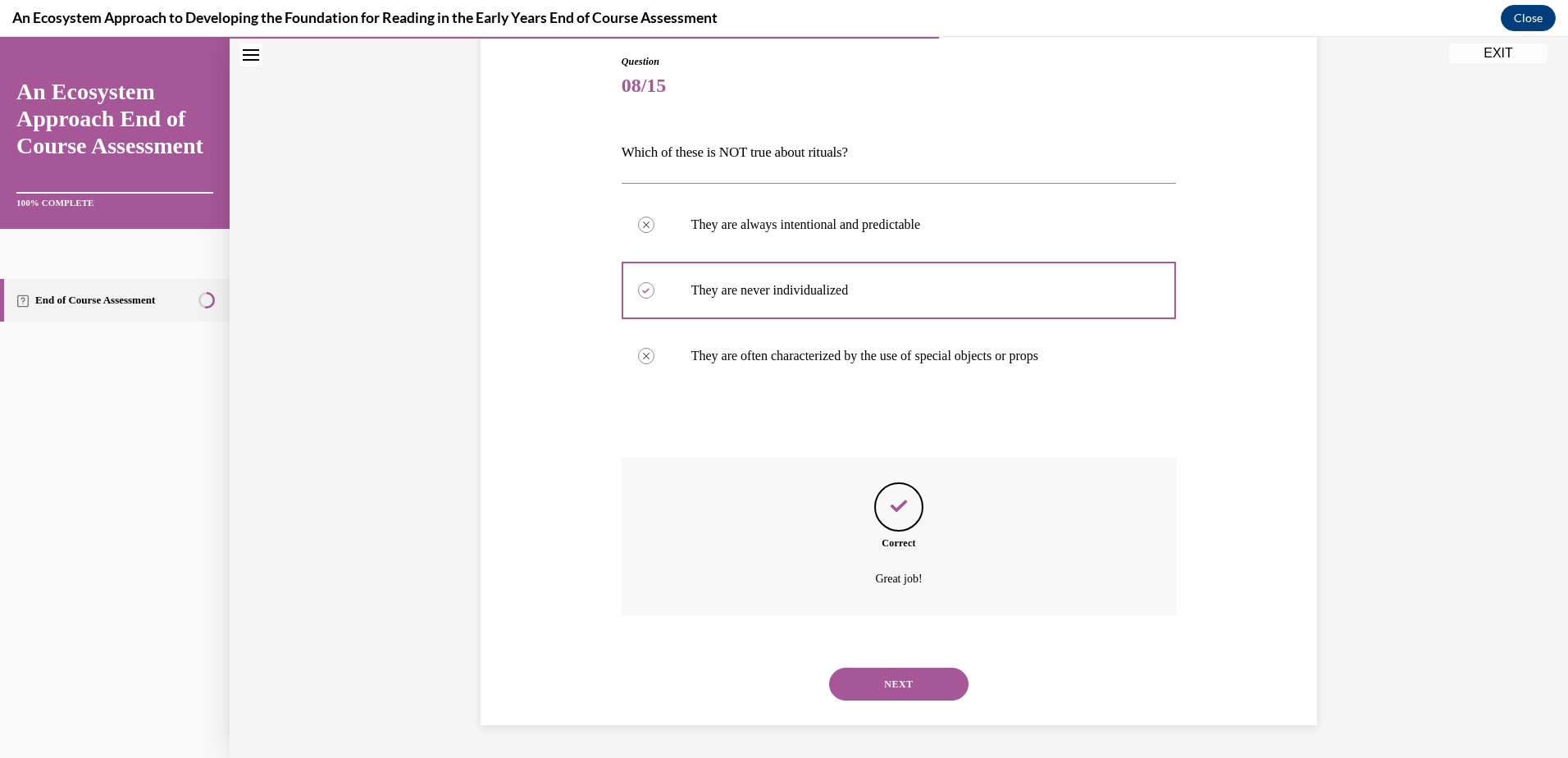
click at [883, 686] on button "NEXT" at bounding box center [899, 683] width 140 height 32
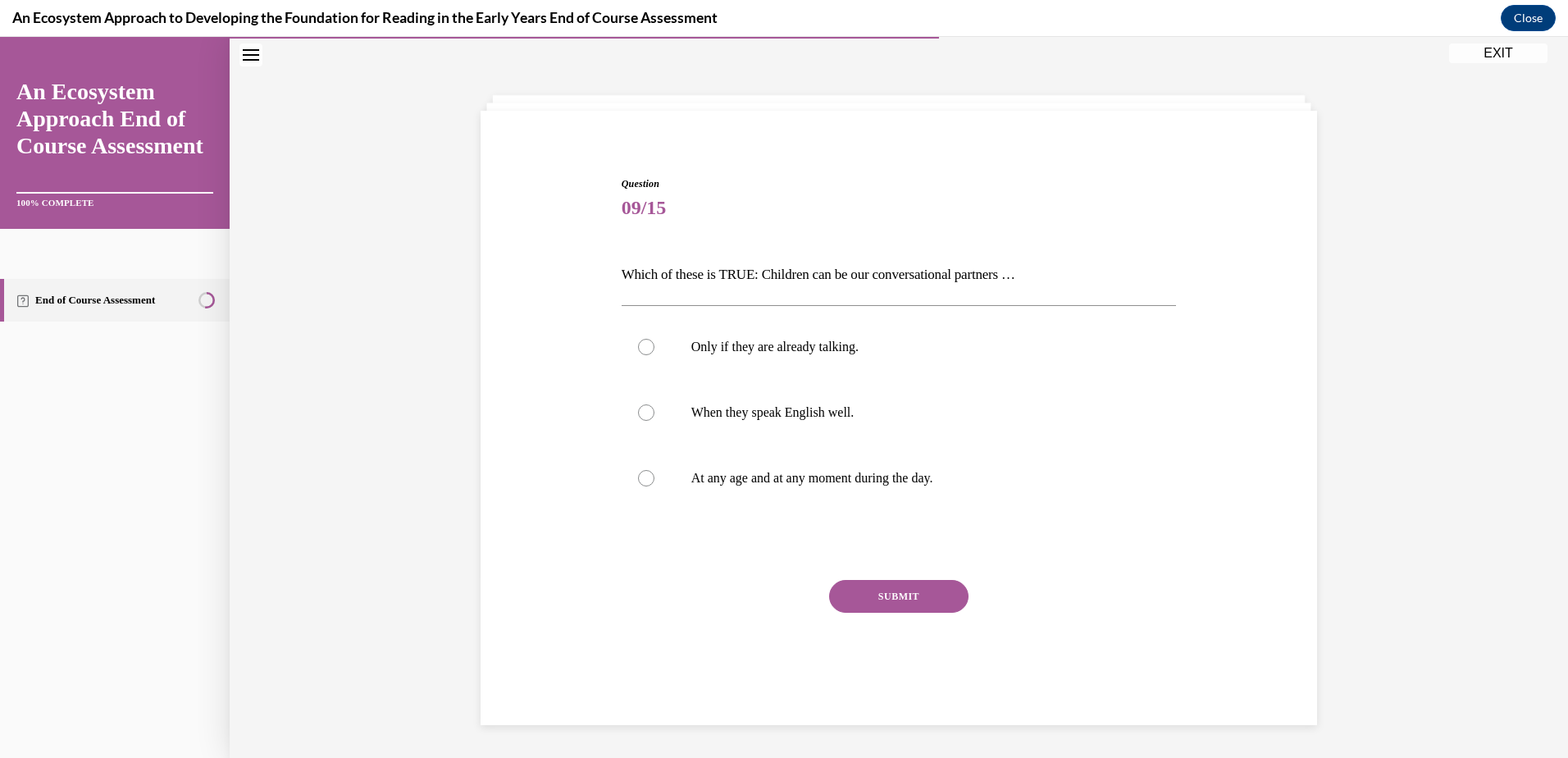
scroll to position [52, 0]
click at [640, 472] on div at bounding box center [646, 478] width 17 height 17
click at [640, 472] on input "At any age and at any moment during the day." at bounding box center [646, 478] width 17 height 17
radio input "true"
click at [908, 599] on button "SUBMIT" at bounding box center [899, 596] width 140 height 32
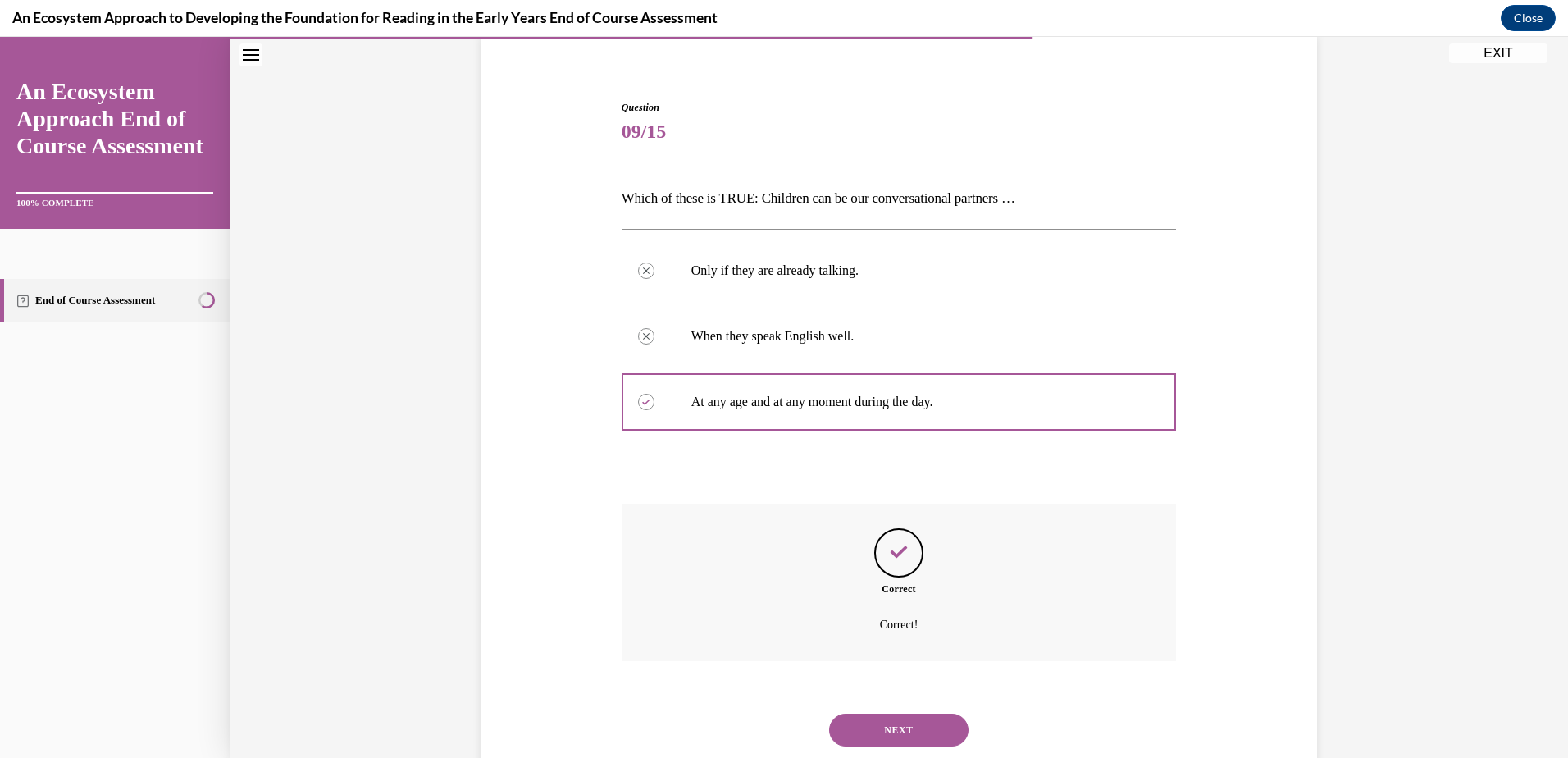
scroll to position [174, 0]
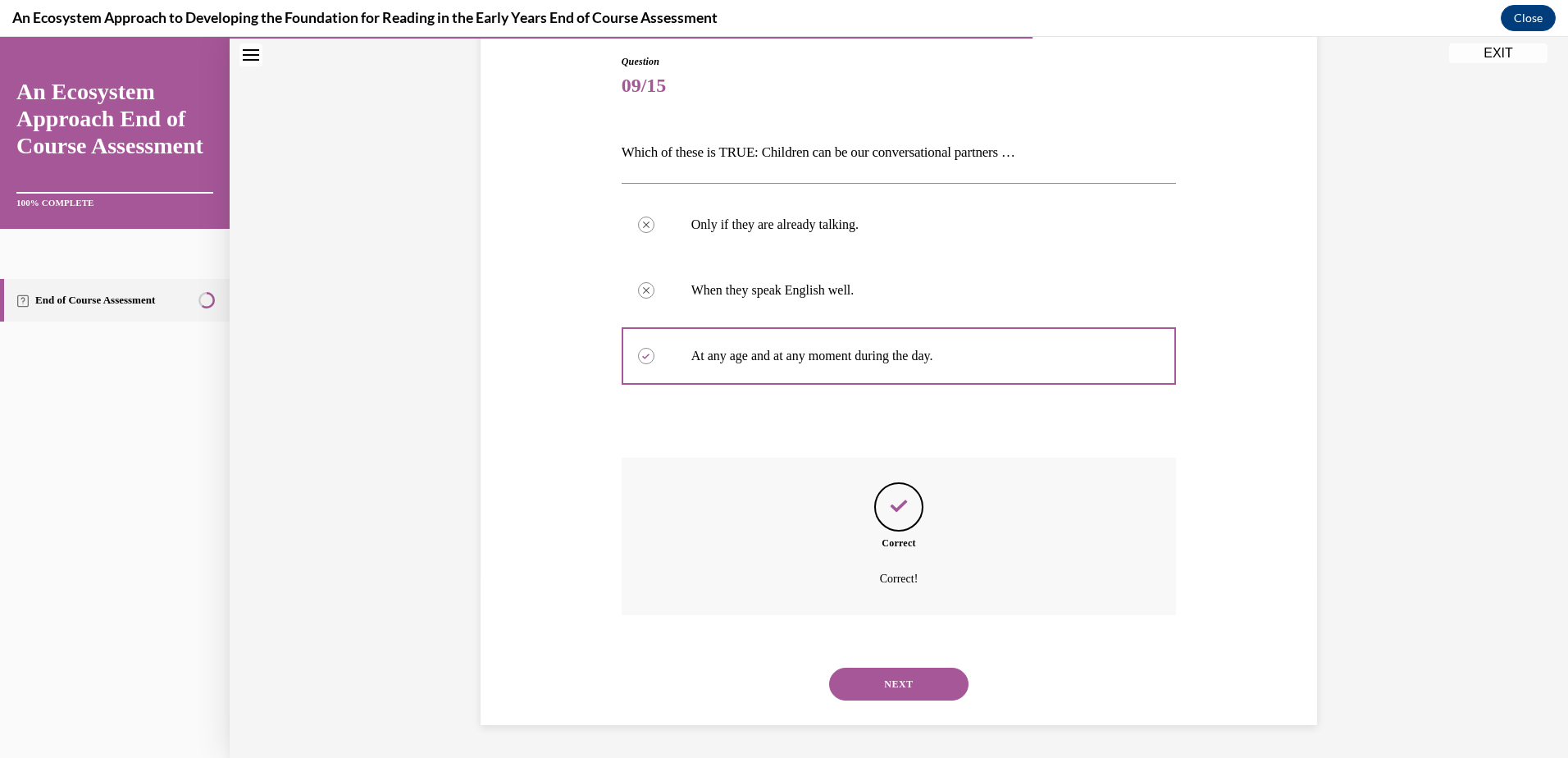
click at [895, 683] on button "NEXT" at bounding box center [899, 683] width 140 height 32
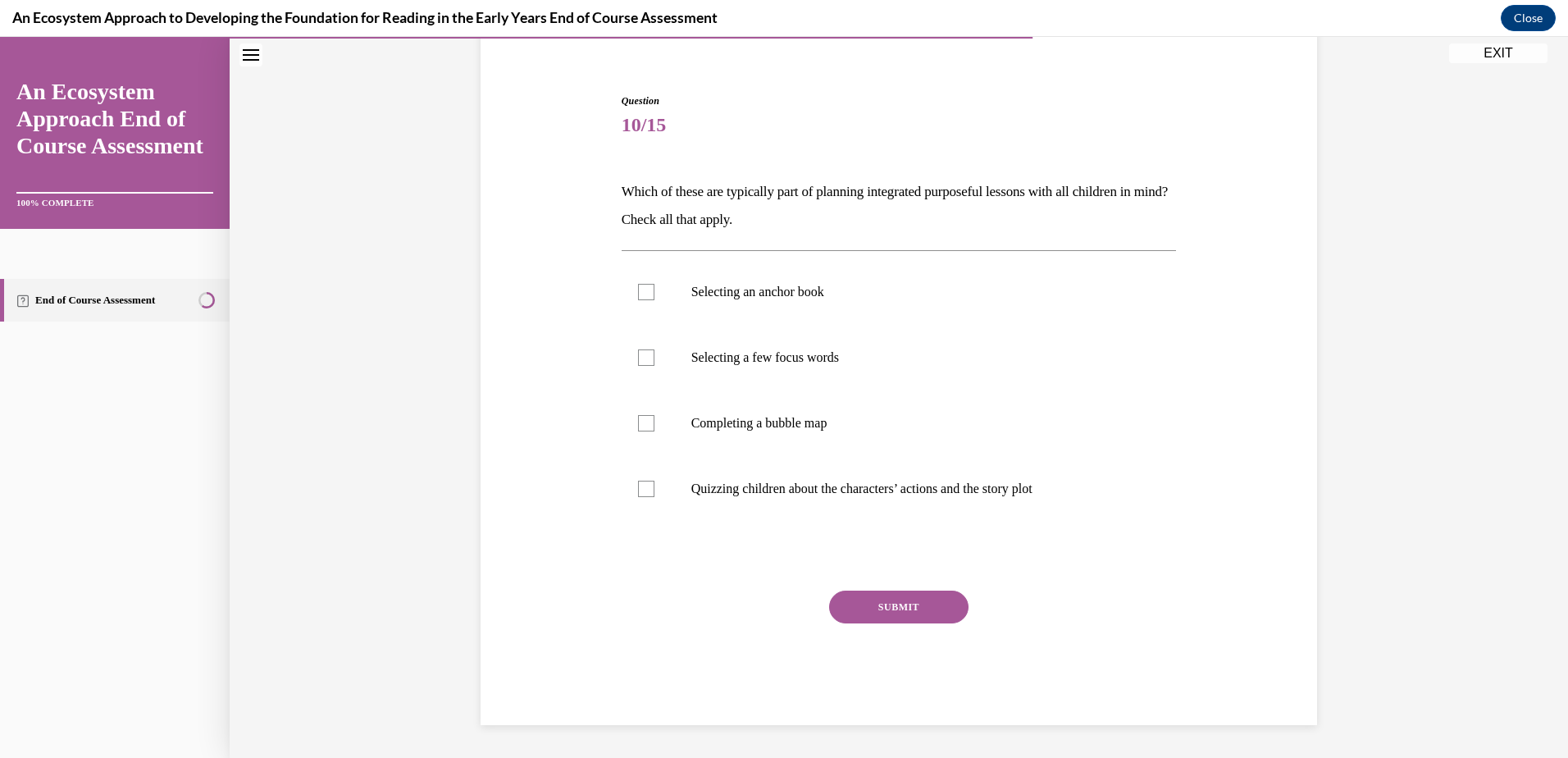
scroll to position [135, 0]
click at [638, 289] on div at bounding box center [646, 292] width 17 height 17
click at [638, 289] on input "Selecting an anchor book" at bounding box center [646, 292] width 17 height 17
checkbox input "true"
click at [644, 359] on div at bounding box center [646, 358] width 17 height 17
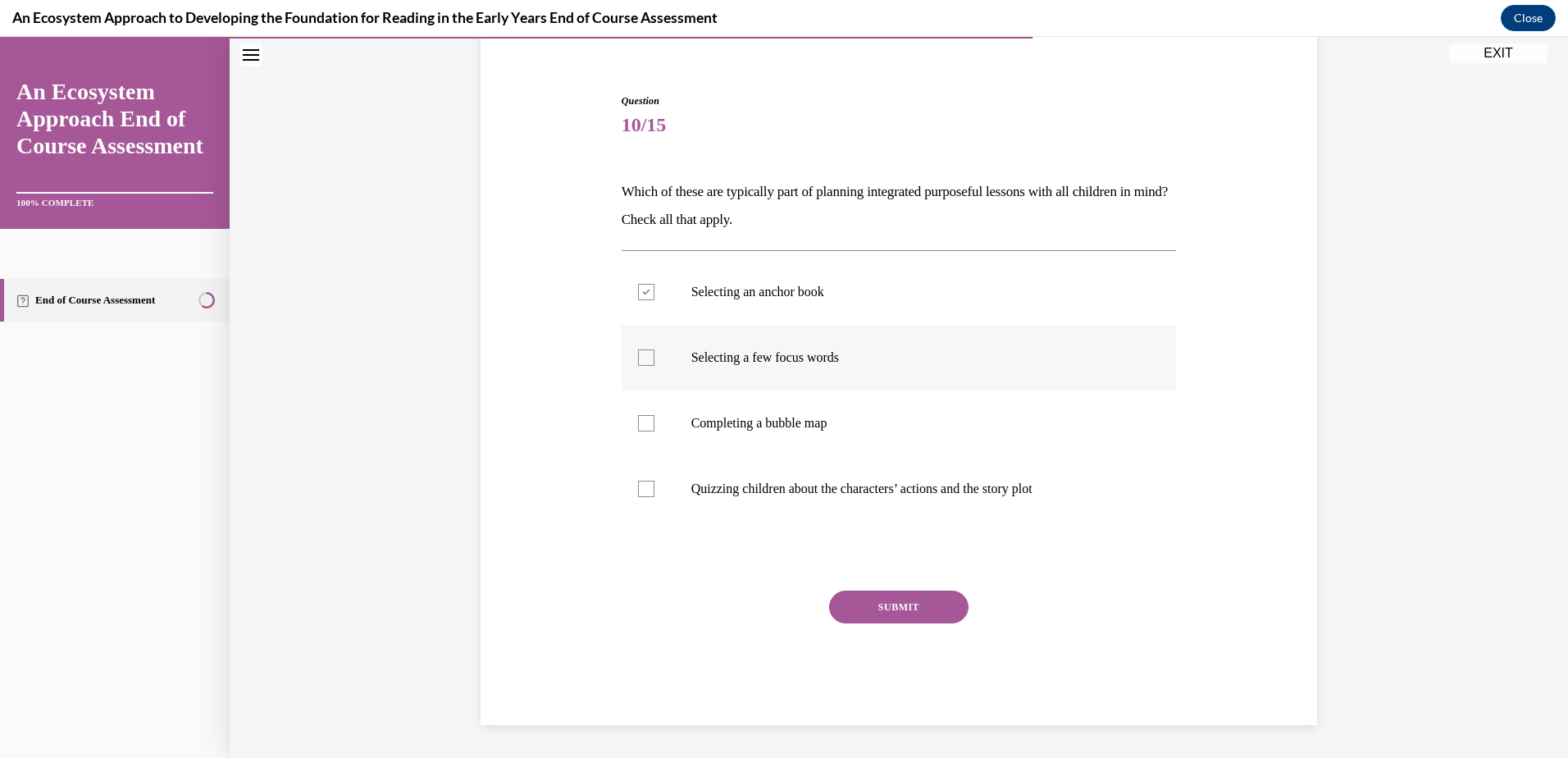
click at [644, 359] on input "Selecting a few focus words" at bounding box center [646, 358] width 17 height 17
checkbox input "true"
click at [646, 424] on div at bounding box center [646, 424] width 17 height 17
click at [646, 424] on input "Completing a bubble map" at bounding box center [646, 424] width 17 height 17
checkbox input "true"
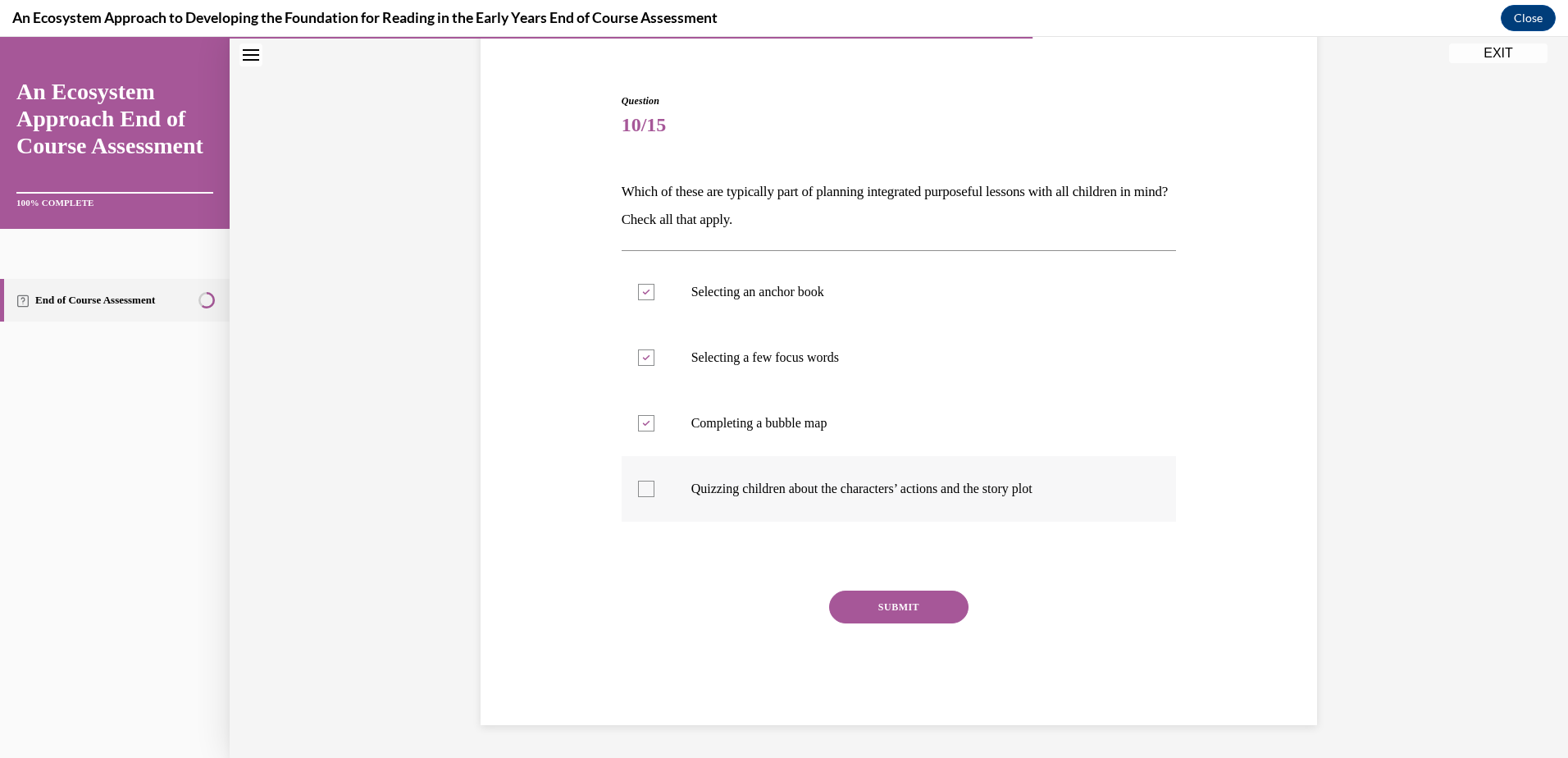
click at [641, 487] on div at bounding box center [646, 489] width 17 height 17
click at [641, 487] on input "Quizzing children about the characters’ actions and the story plot" at bounding box center [646, 489] width 17 height 17
checkbox input "true"
click at [856, 602] on button "SUBMIT" at bounding box center [899, 607] width 140 height 32
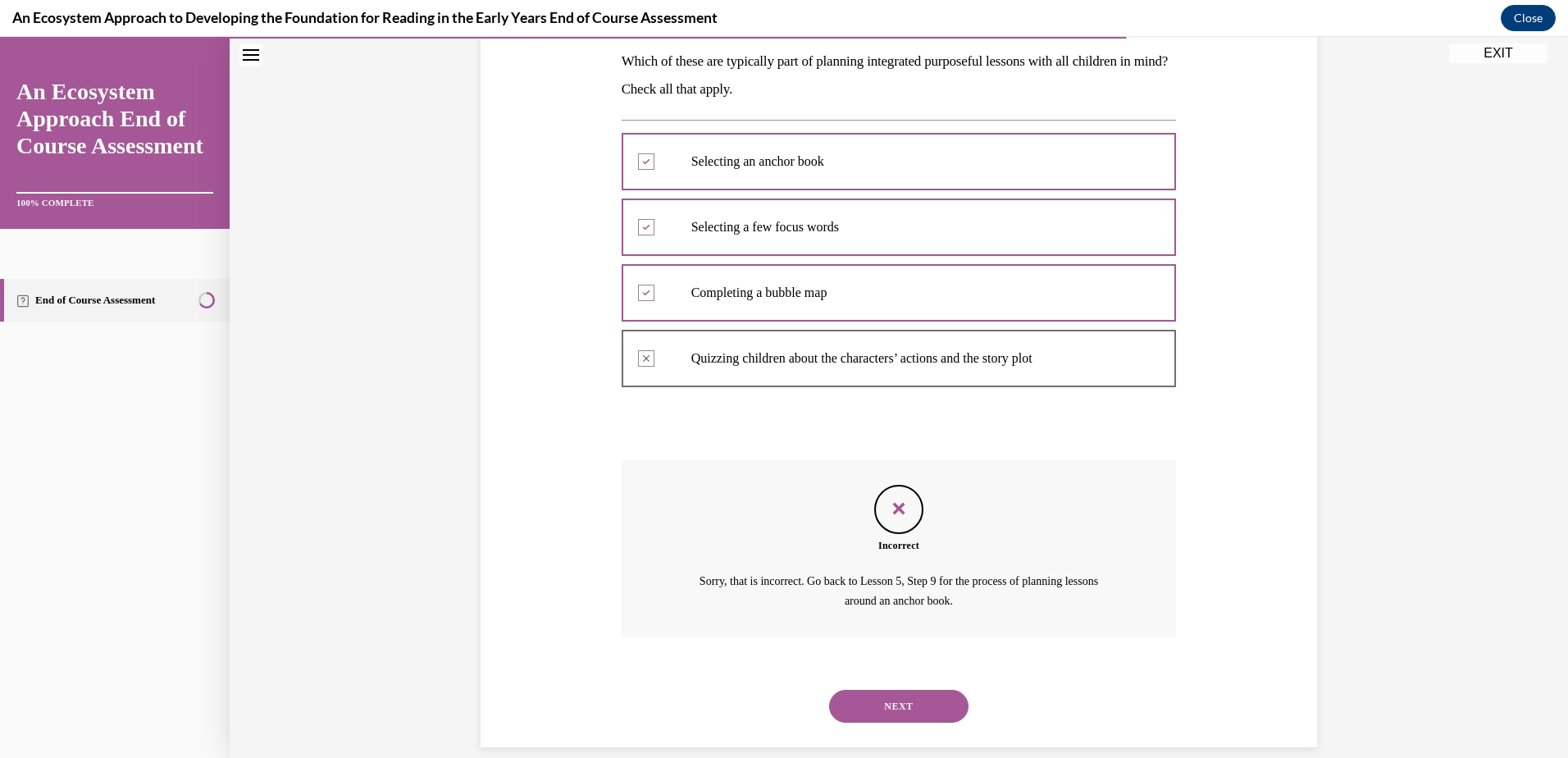
scroll to position [287, 0]
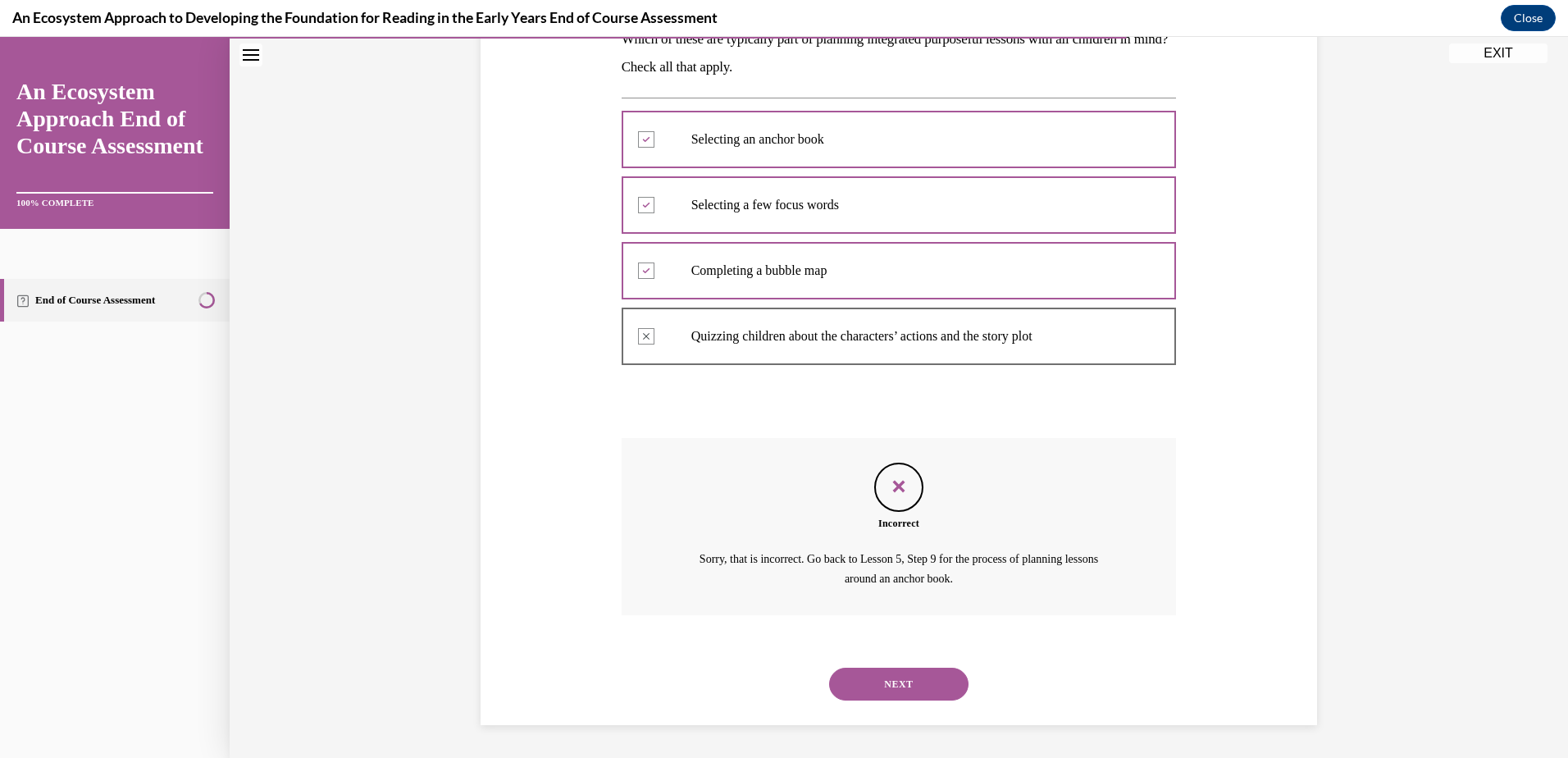
click at [911, 676] on button "NEXT" at bounding box center [899, 683] width 140 height 32
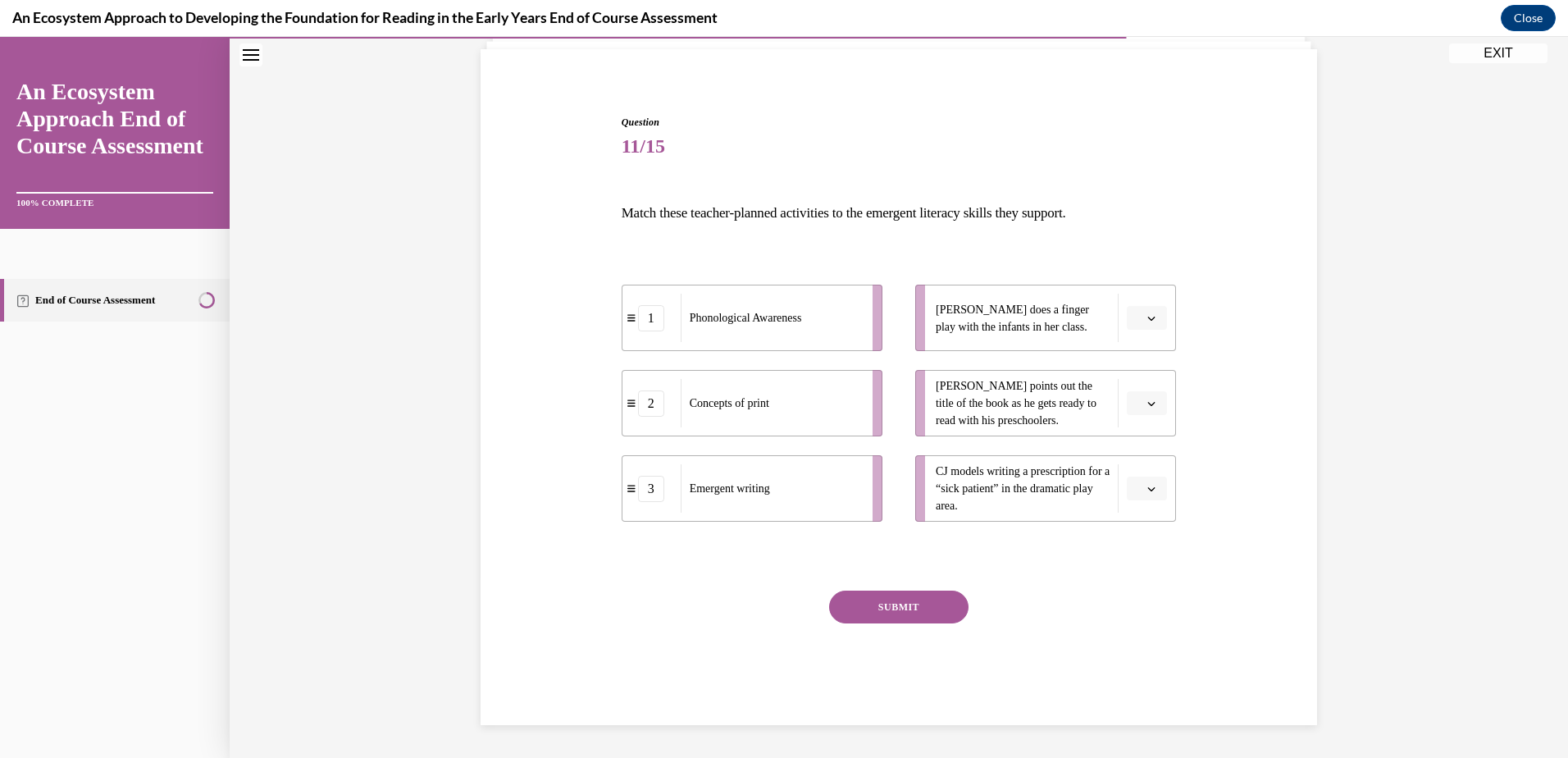
click at [1147, 320] on icon "button" at bounding box center [1151, 319] width 8 height 8
click at [1133, 458] on span "3" at bounding box center [1134, 453] width 6 height 13
click at [1145, 404] on span "button" at bounding box center [1151, 404] width 12 height 12
click at [1153, 498] on div "2" at bounding box center [1139, 505] width 41 height 32
click at [1138, 486] on button "button" at bounding box center [1146, 489] width 40 height 25
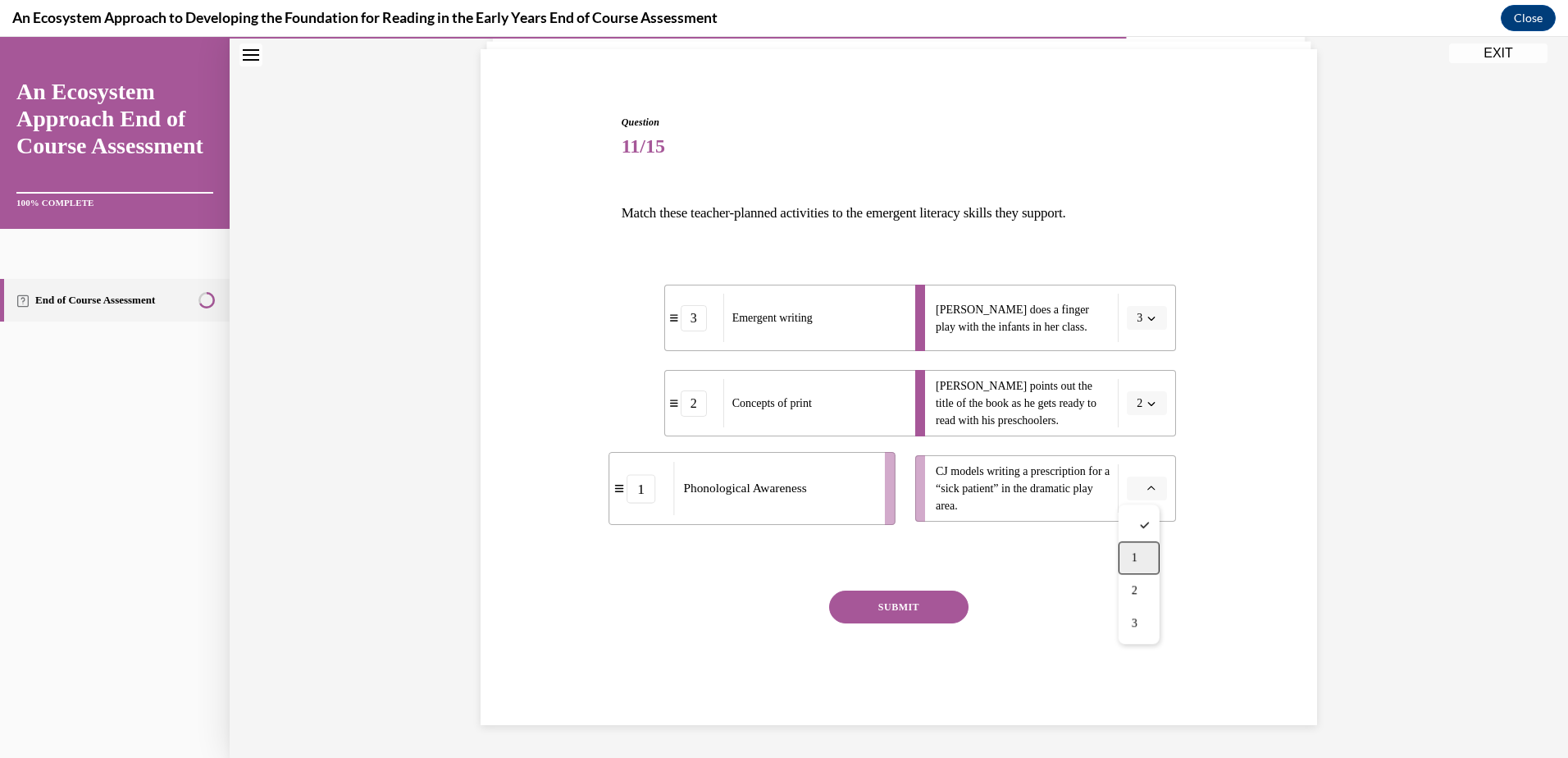
click at [1136, 549] on div "1" at bounding box center [1139, 557] width 41 height 32
drag, startPoint x: 927, startPoint y: 603, endPoint x: 928, endPoint y: 590, distance: 13.0
click at [927, 602] on button "SUBMIT" at bounding box center [899, 607] width 140 height 32
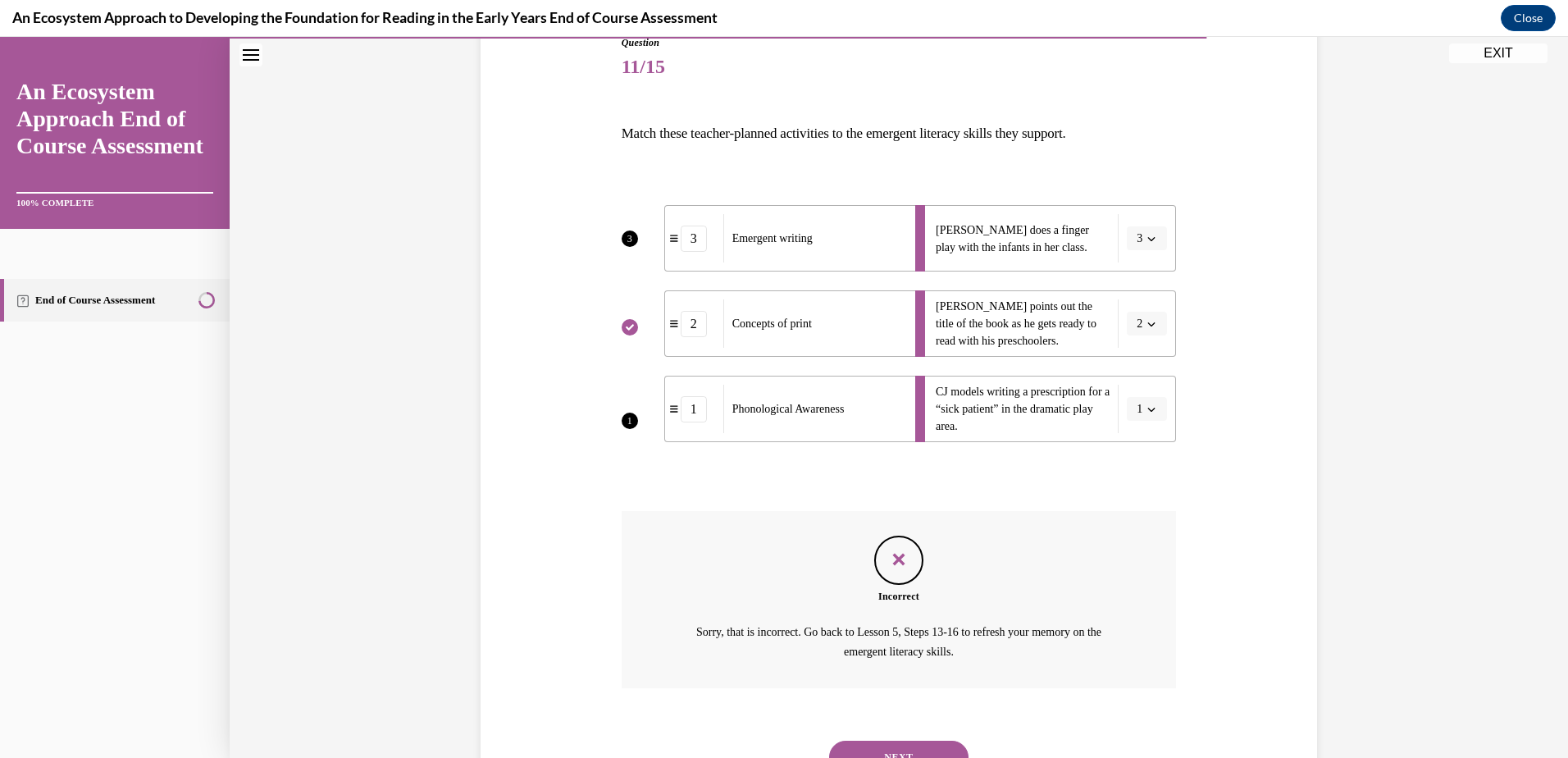
scroll to position [265, 0]
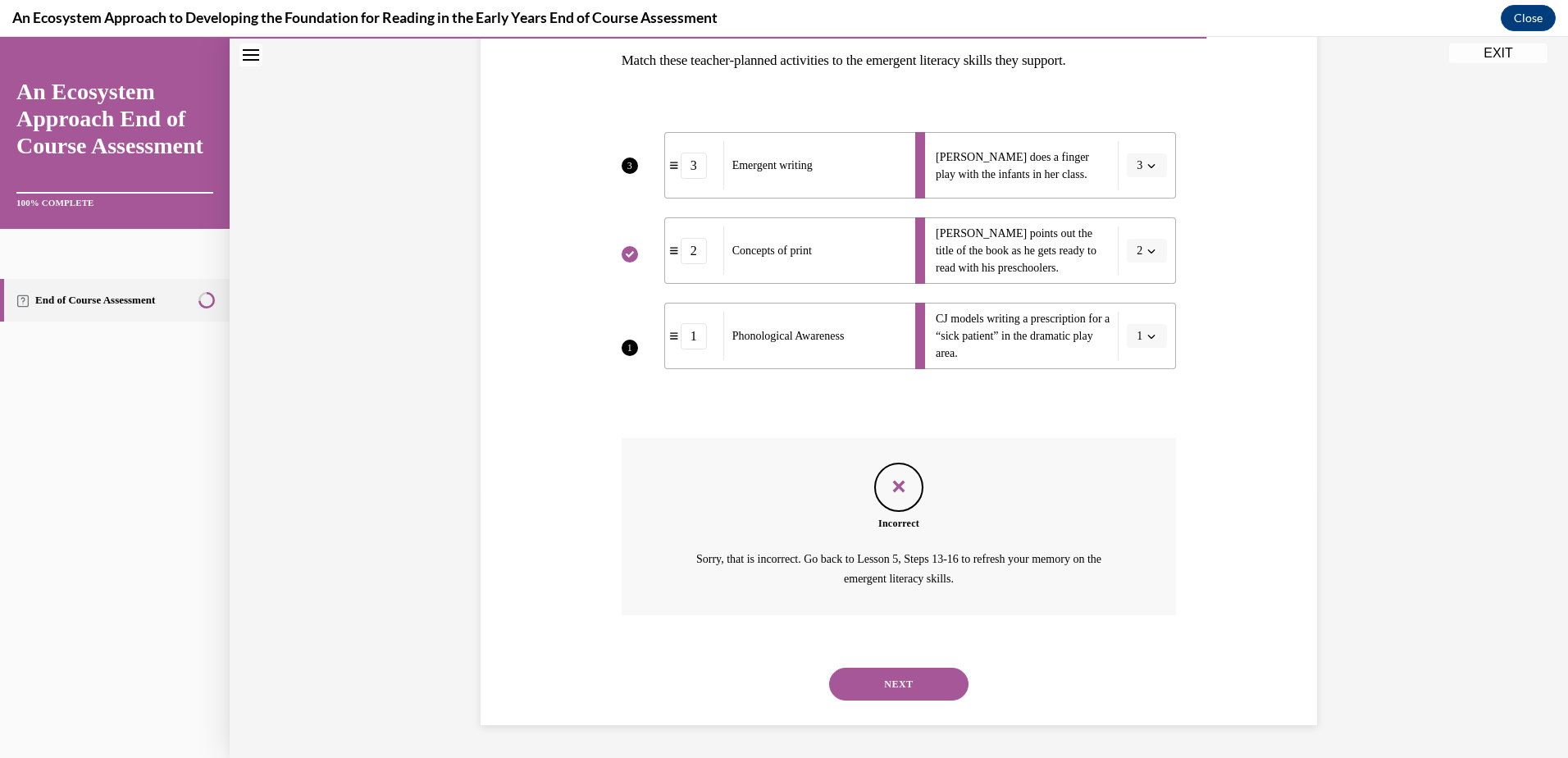
click at [903, 666] on div "NEXT" at bounding box center [898, 684] width 555 height 66
click at [902, 687] on button "NEXT" at bounding box center [899, 683] width 140 height 32
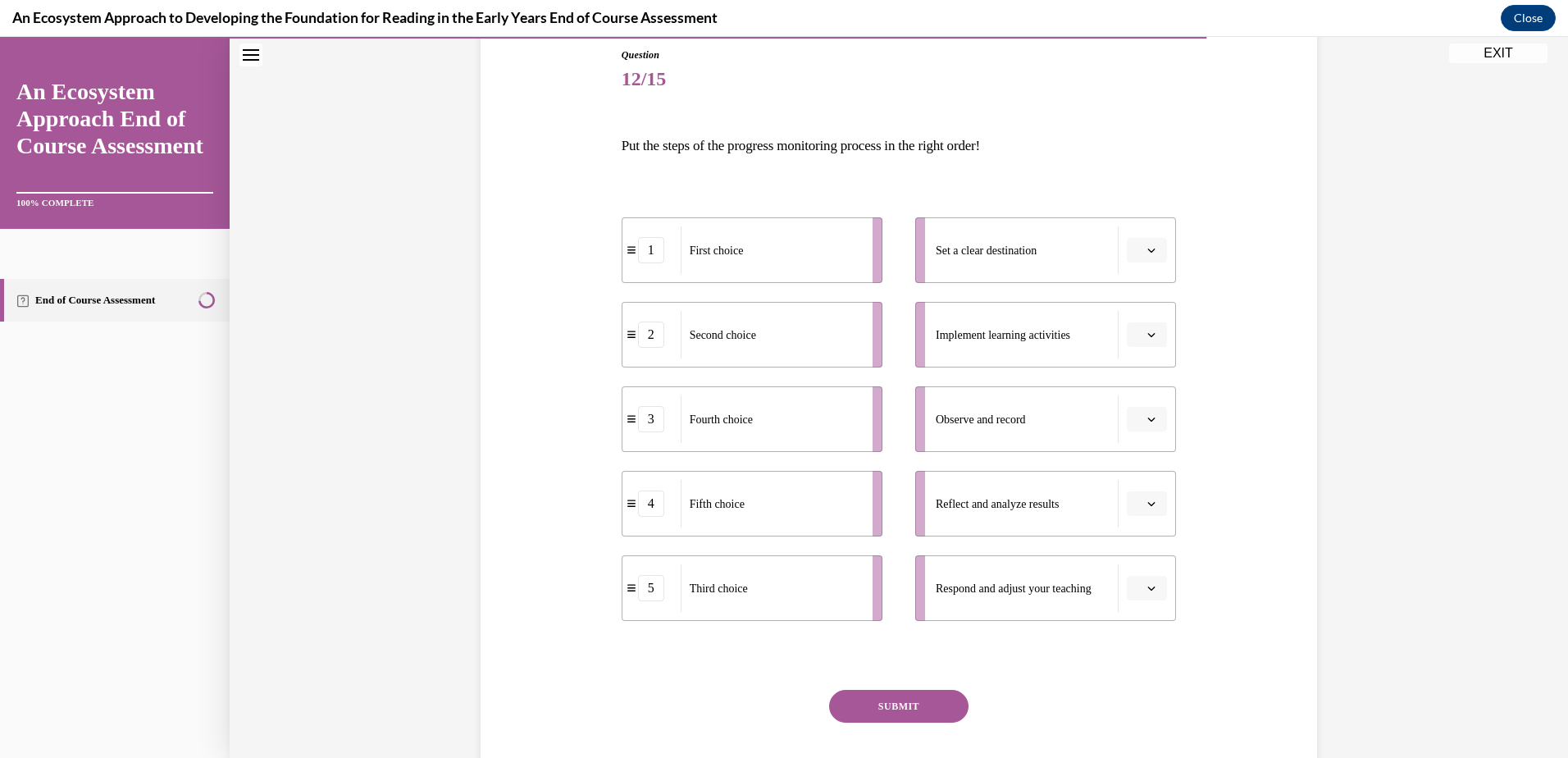
scroll to position [225, 0]
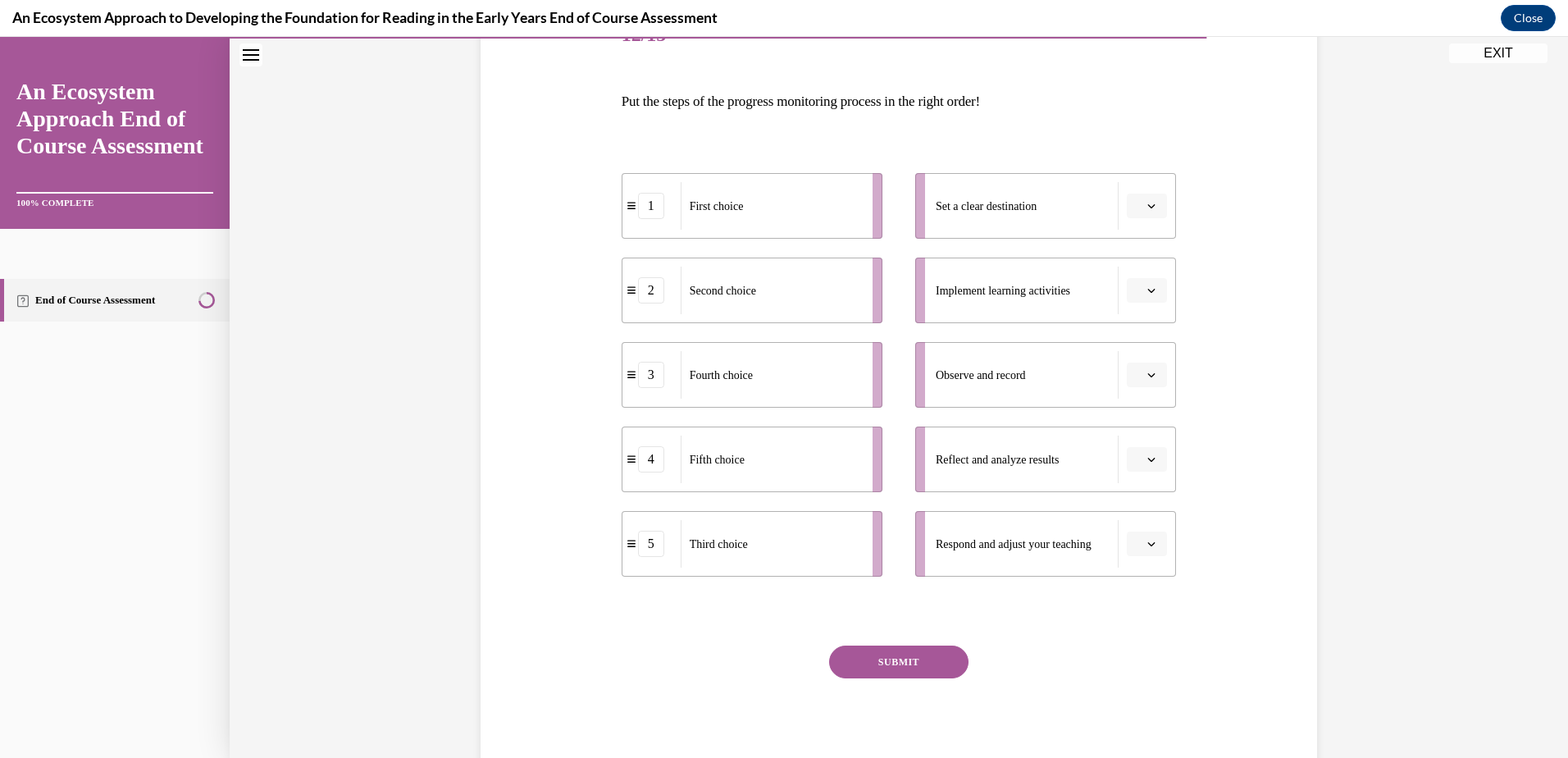
click at [1154, 375] on button "button" at bounding box center [1146, 375] width 40 height 25
click at [1135, 443] on span "1" at bounding box center [1134, 444] width 6 height 13
click at [1148, 458] on icon "button" at bounding box center [1151, 459] width 7 height 4
click at [1131, 555] on span "2" at bounding box center [1134, 562] width 6 height 13
click at [1152, 542] on button "button" at bounding box center [1146, 544] width 40 height 25
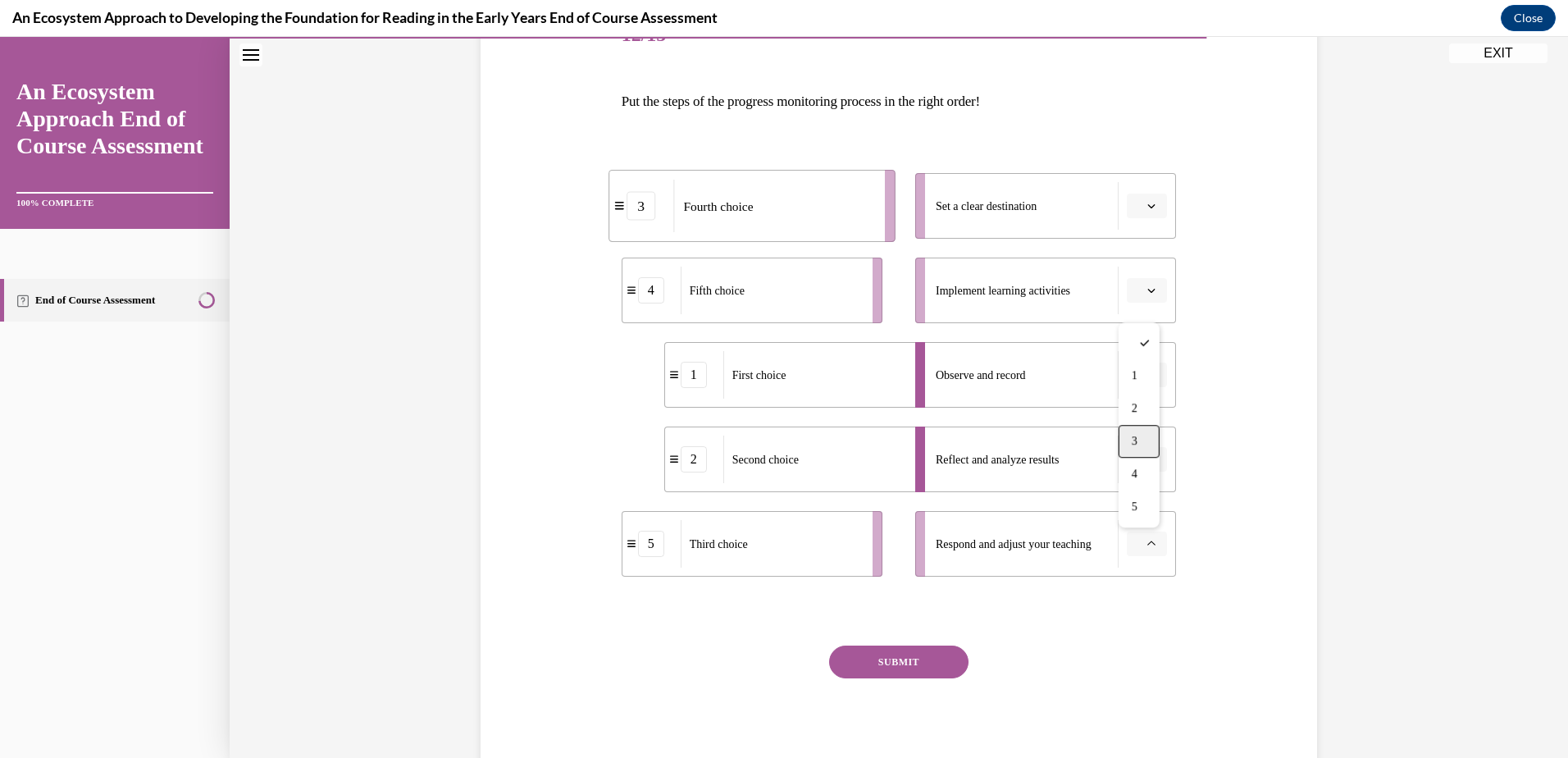
click at [1143, 442] on div "3" at bounding box center [1139, 441] width 41 height 32
click at [1147, 290] on icon "button" at bounding box center [1151, 290] width 8 height 8
click at [1137, 452] on span "4" at bounding box center [1134, 458] width 6 height 13
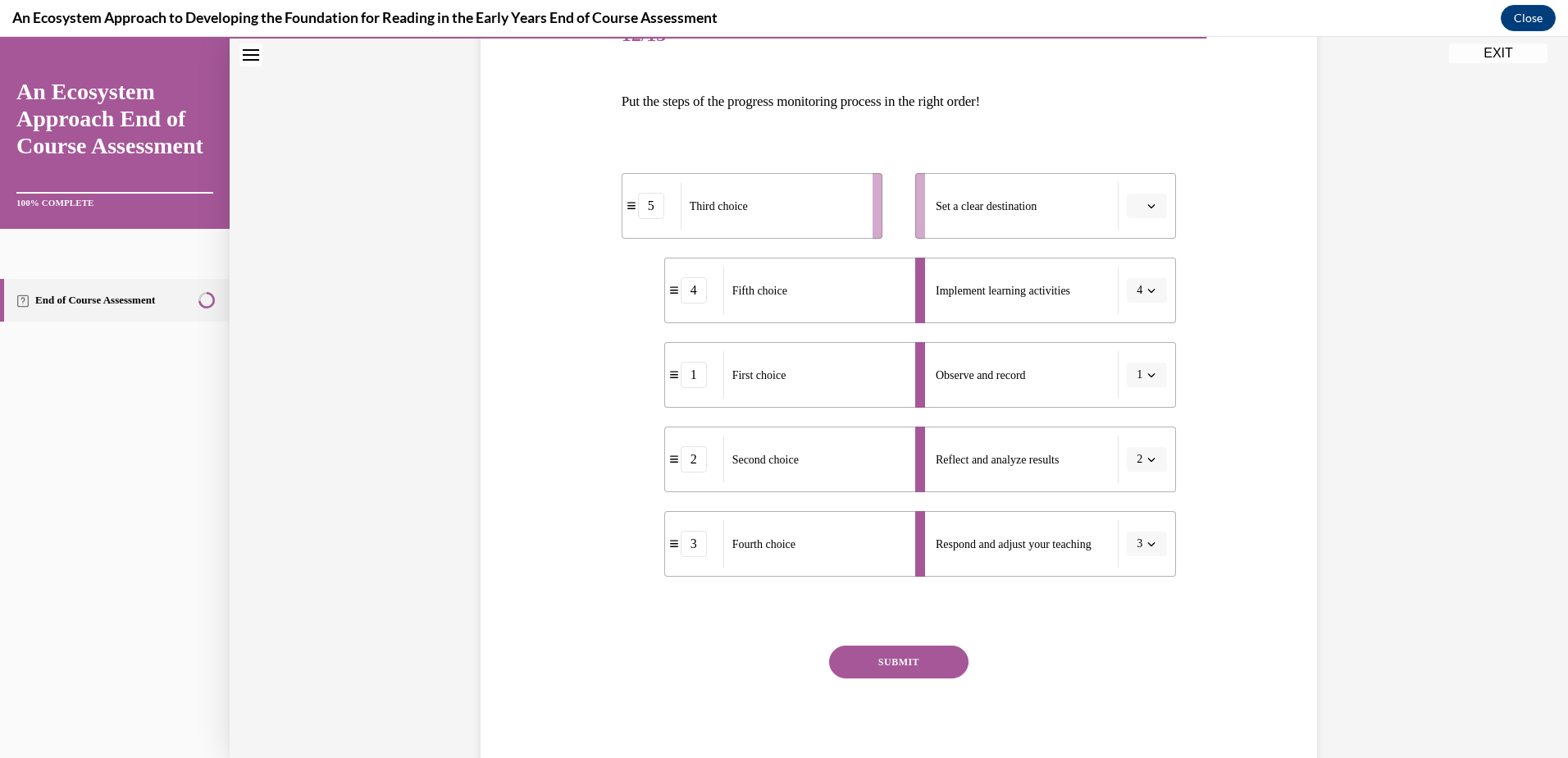
click at [1155, 205] on button "button" at bounding box center [1146, 206] width 40 height 25
click at [1129, 297] on div "2" at bounding box center [1139, 308] width 41 height 32
click at [1136, 454] on button "button" at bounding box center [1146, 459] width 40 height 25
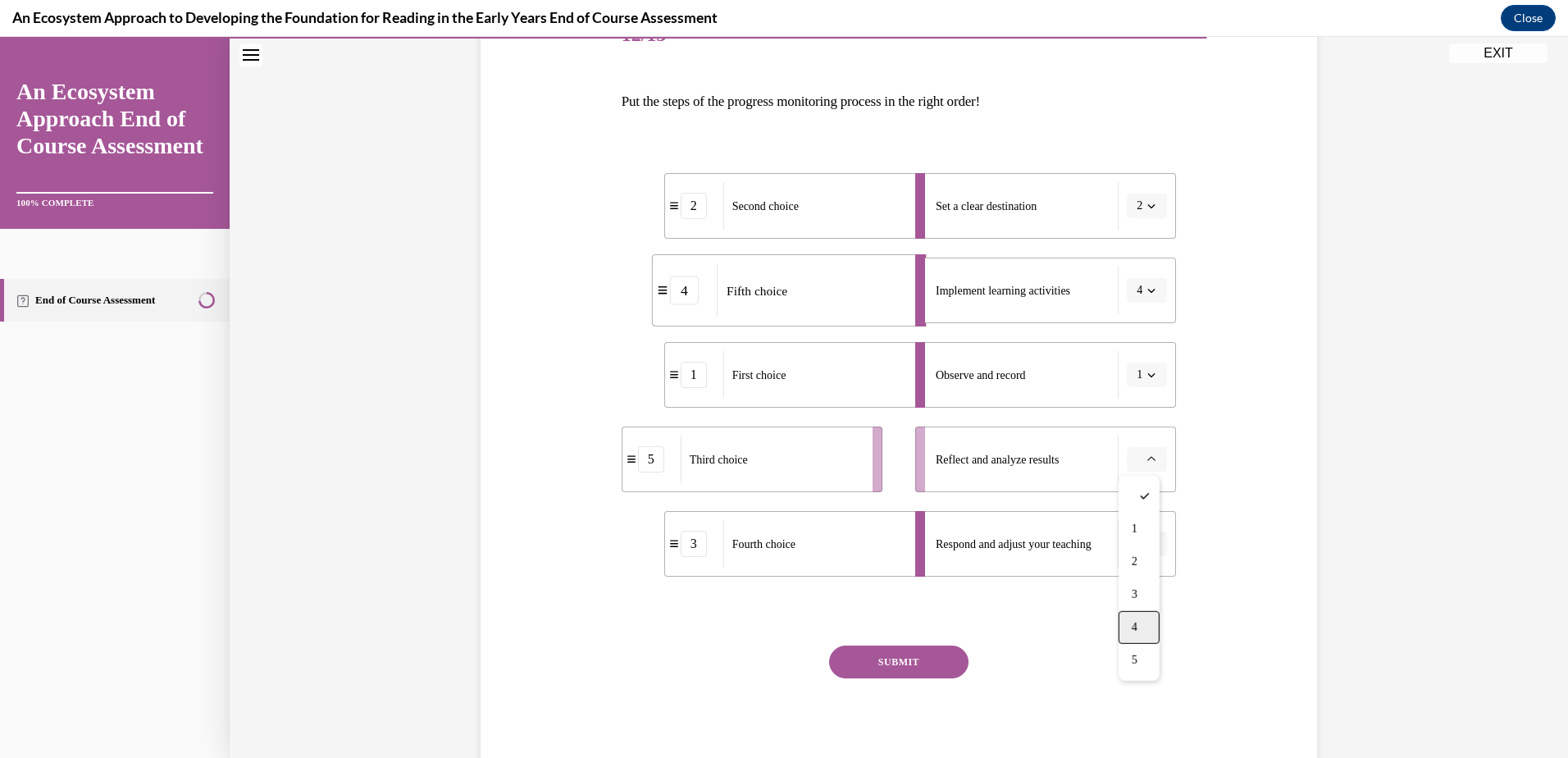
click at [1138, 619] on div "4" at bounding box center [1139, 627] width 41 height 32
click at [927, 663] on button "SUBMIT" at bounding box center [899, 661] width 140 height 32
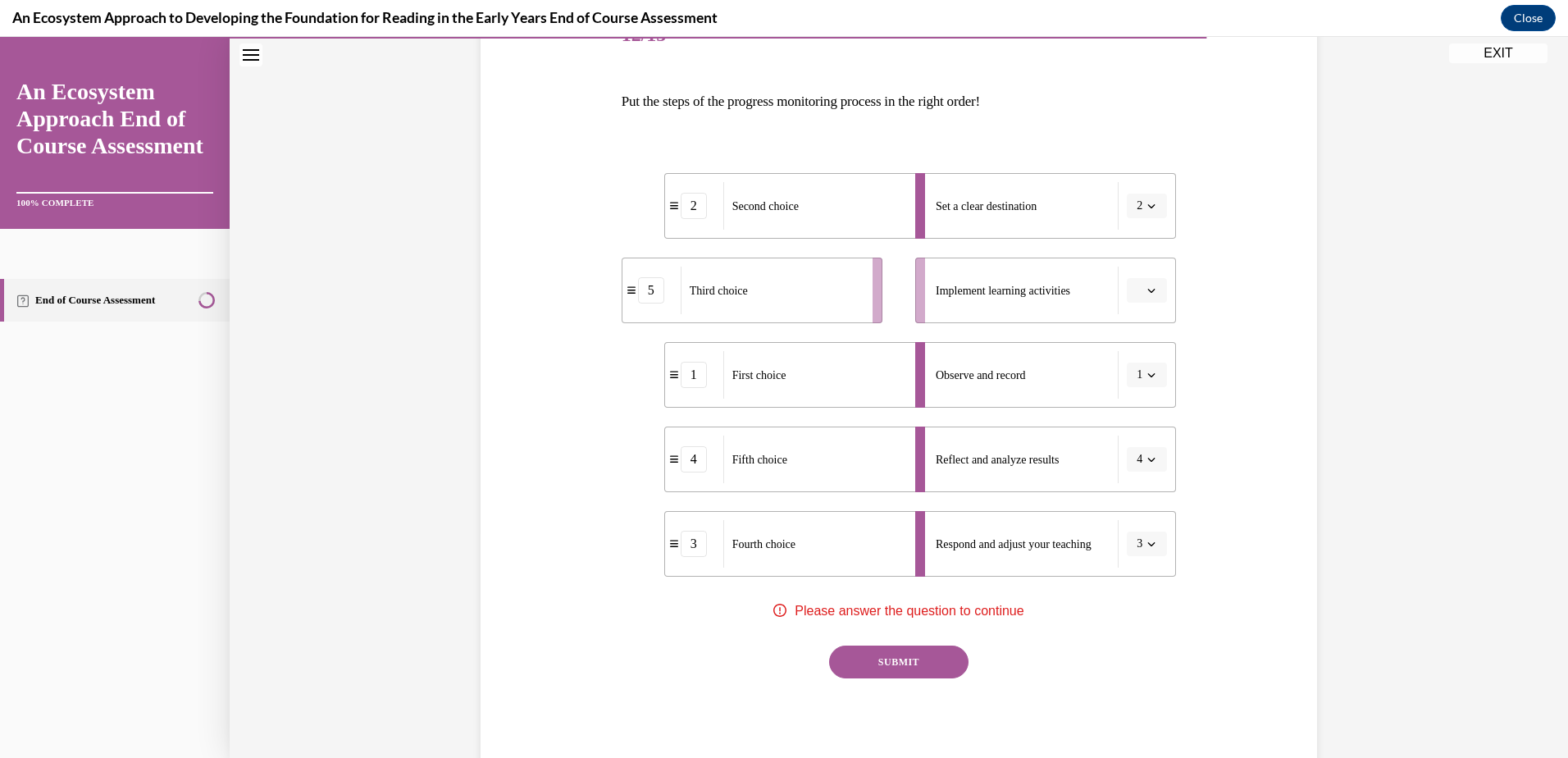
click at [1148, 292] on icon "button" at bounding box center [1151, 290] width 7 height 4
click at [1137, 488] on span "5" at bounding box center [1134, 492] width 6 height 13
click at [898, 652] on button "SUBMIT" at bounding box center [899, 661] width 140 height 32
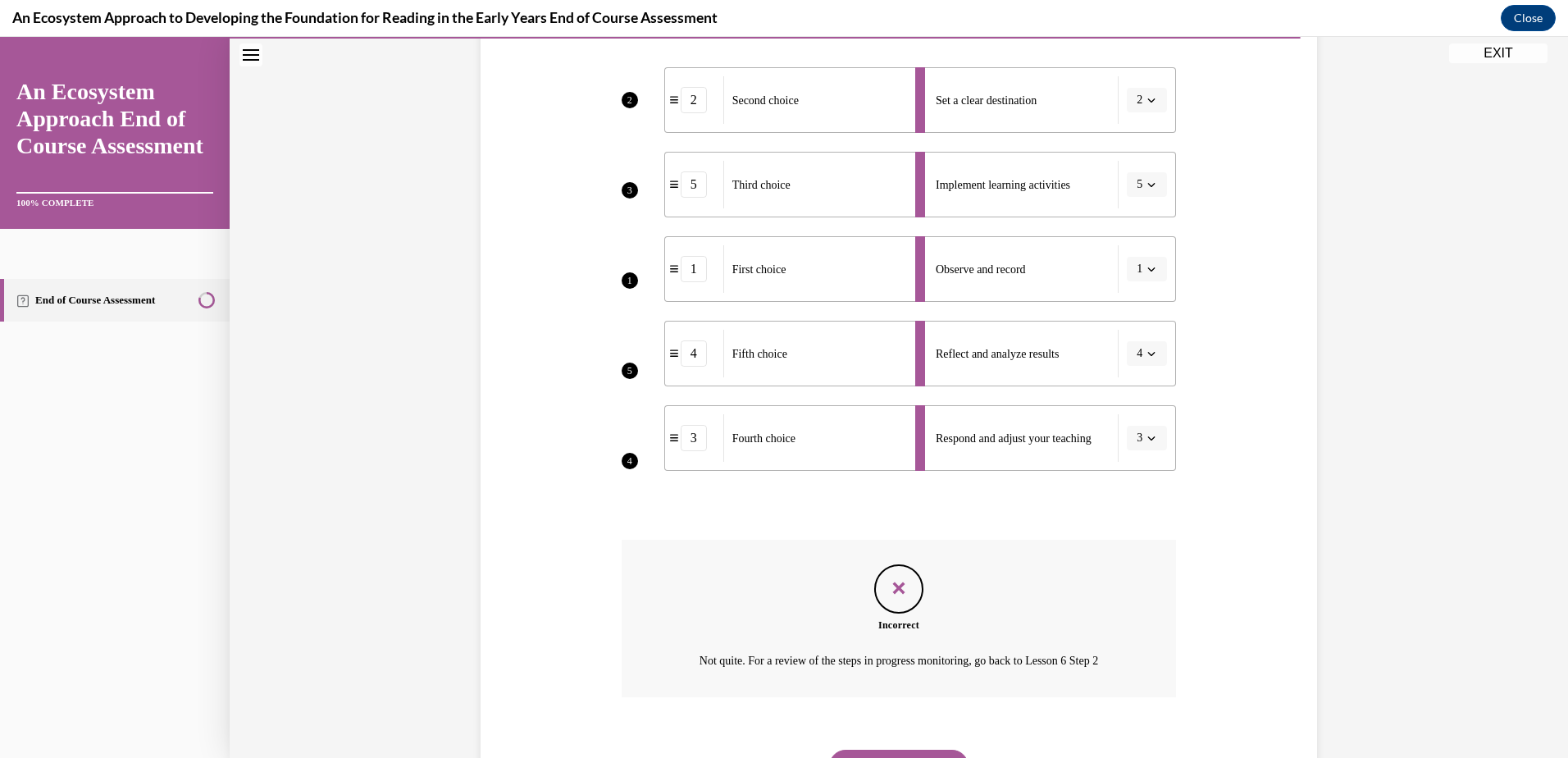
scroll to position [413, 0]
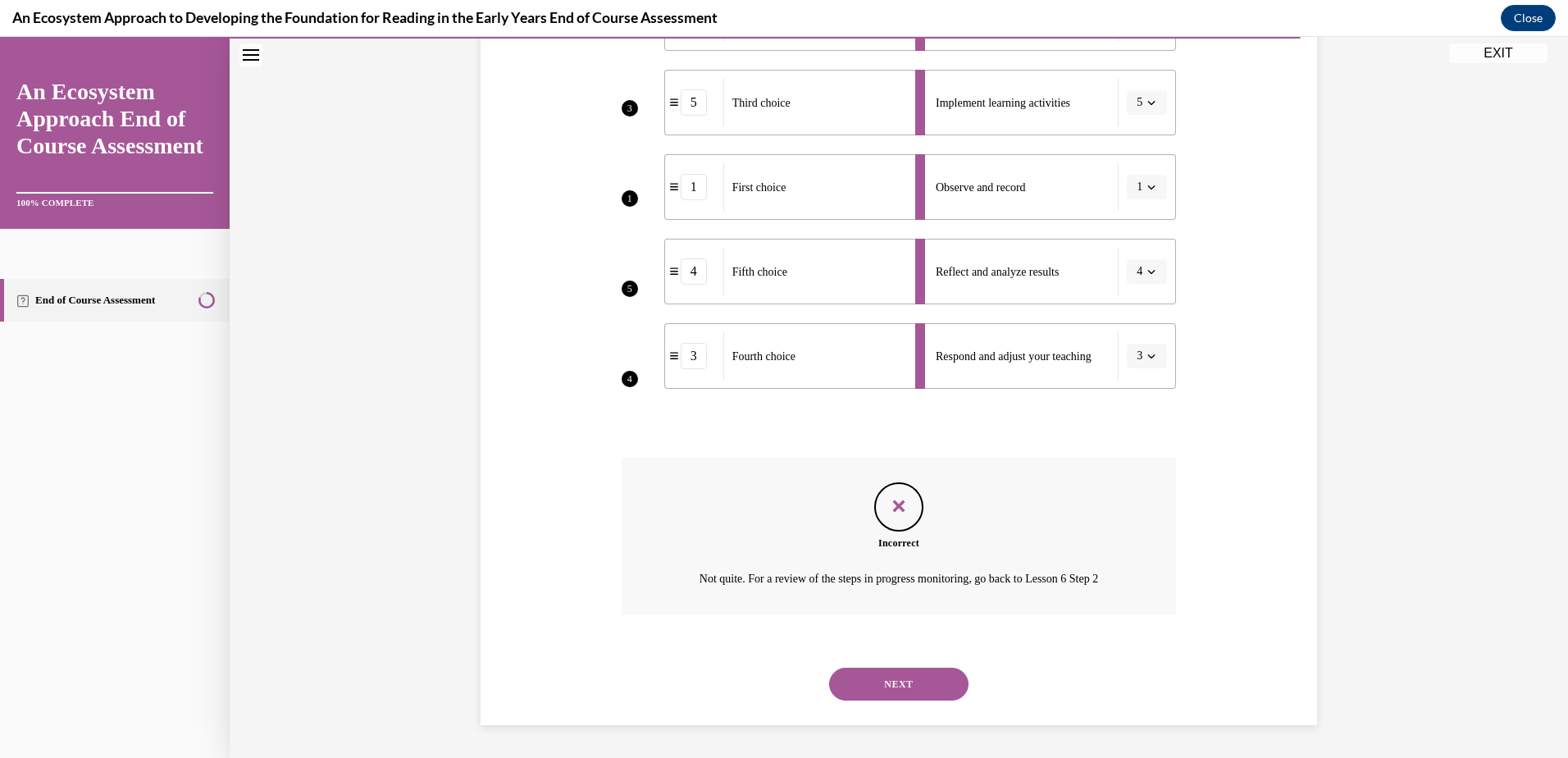
click at [893, 681] on button "NEXT" at bounding box center [899, 683] width 140 height 32
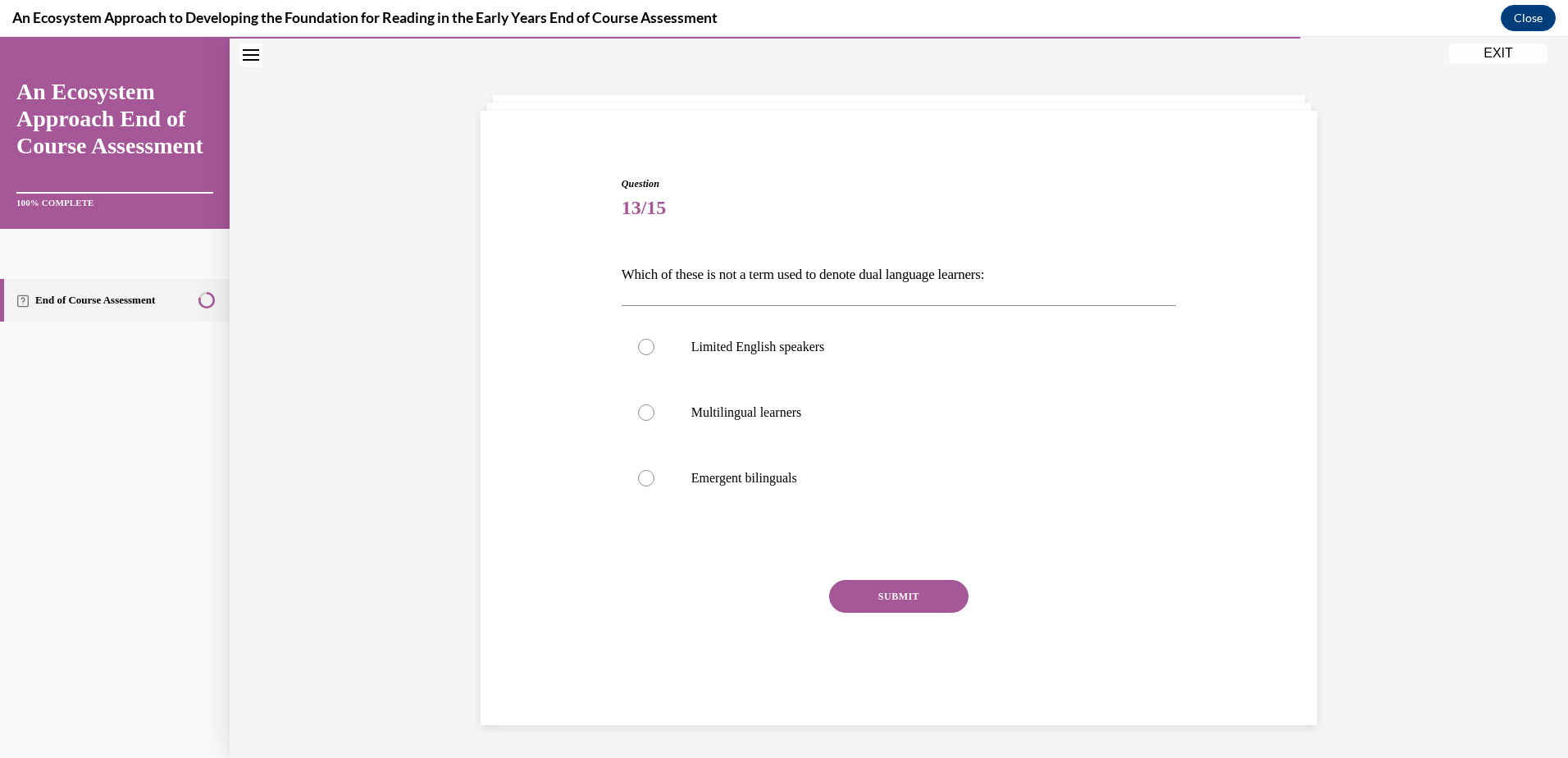
scroll to position [52, 0]
click at [638, 349] on div at bounding box center [646, 347] width 17 height 17
click at [638, 349] on input "Limited English speakers" at bounding box center [646, 347] width 17 height 17
radio input "true"
click at [863, 586] on button "SUBMIT" at bounding box center [899, 596] width 140 height 32
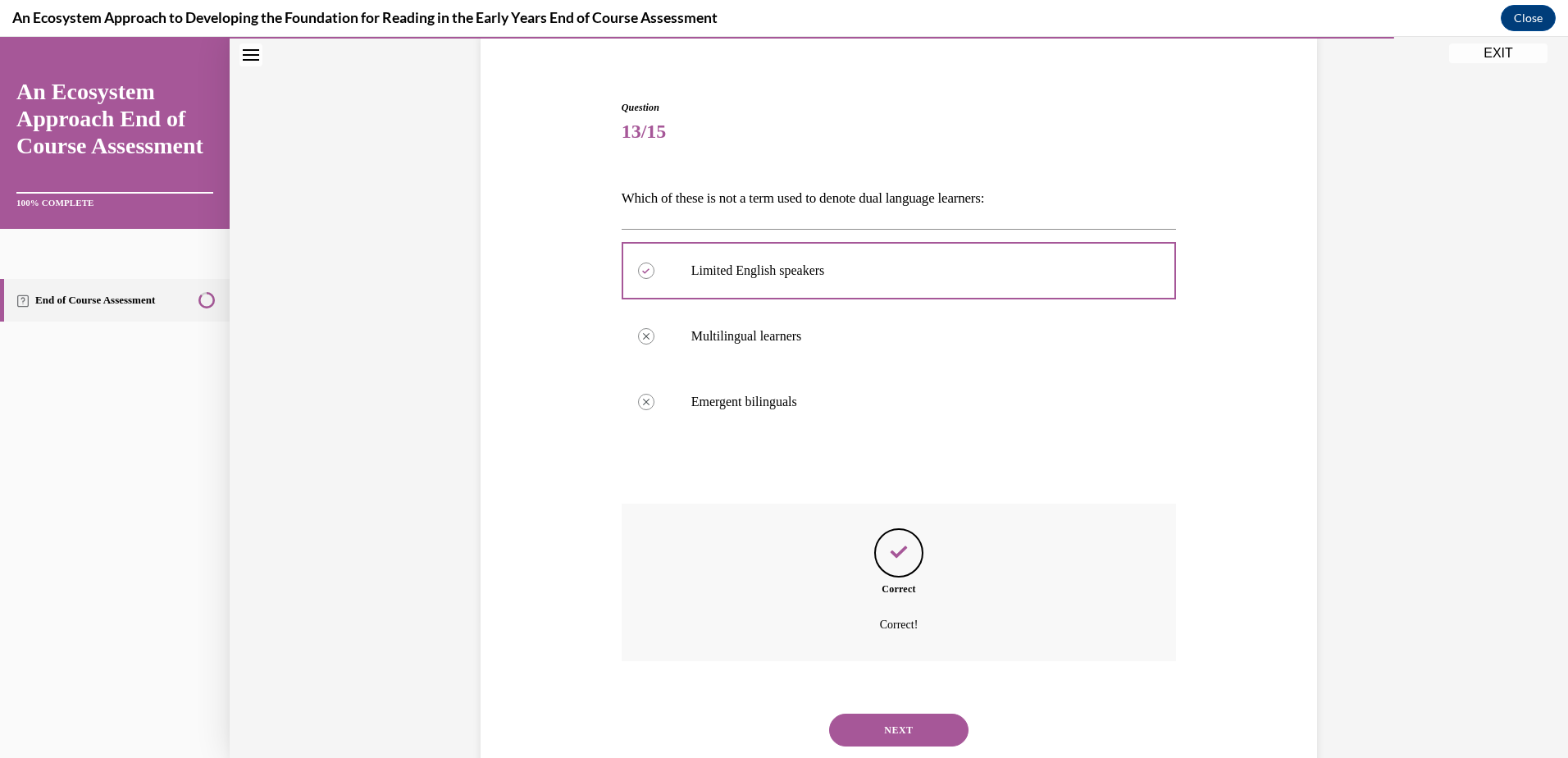
scroll to position [174, 0]
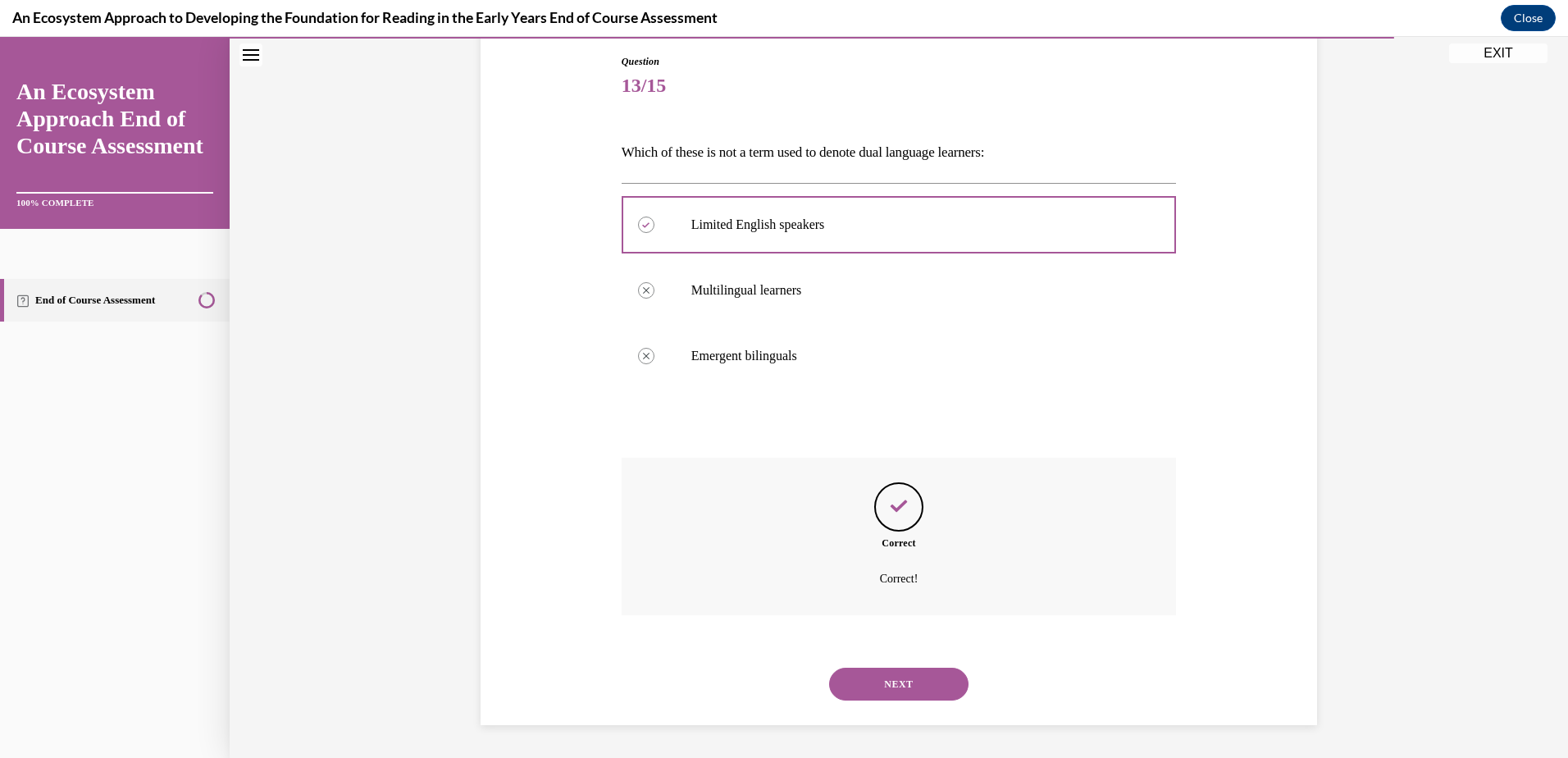
click at [920, 677] on button "NEXT" at bounding box center [899, 683] width 140 height 32
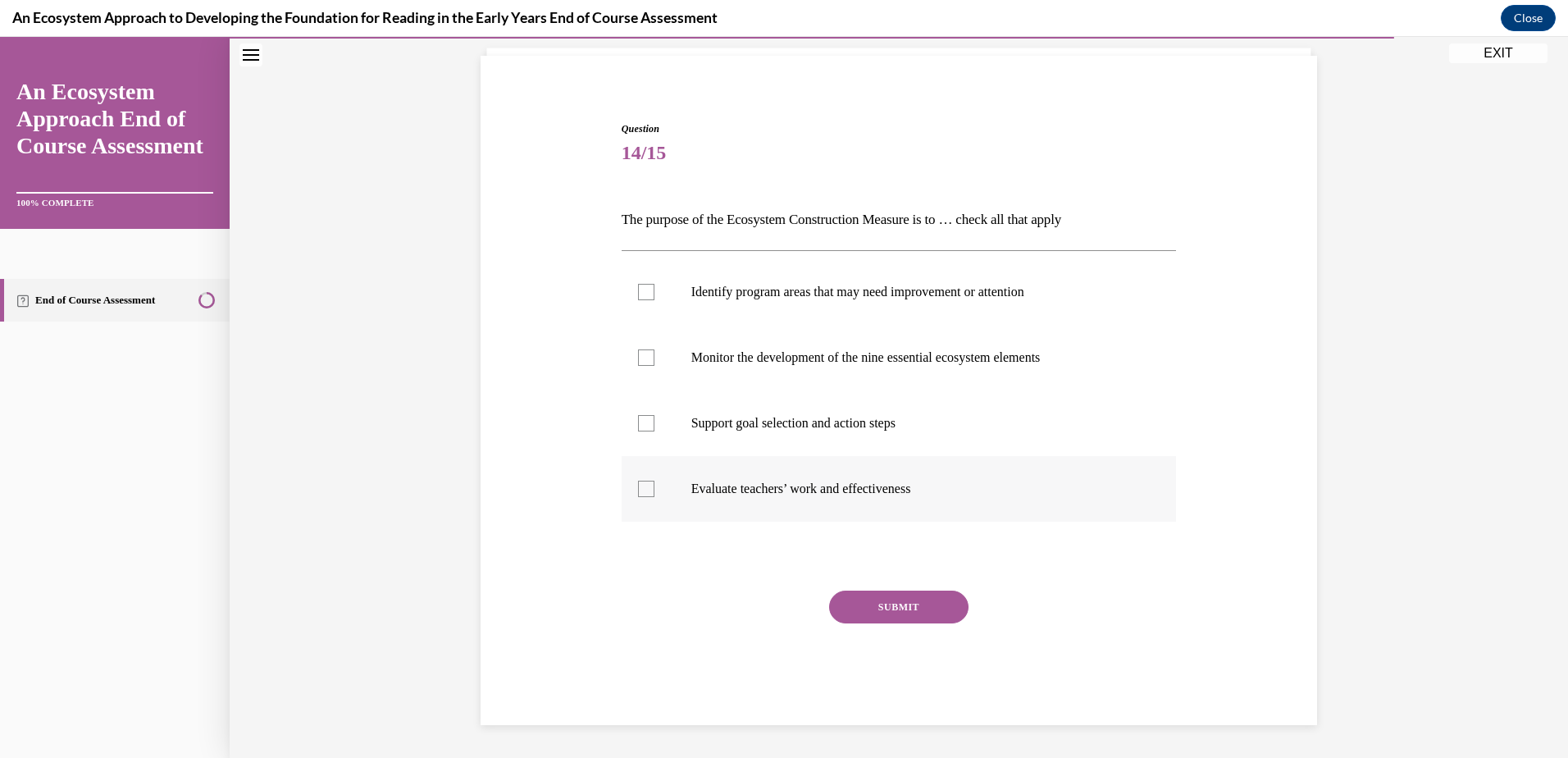
click at [630, 488] on label "Evaluate teachers’ work and effectiveness" at bounding box center [898, 488] width 555 height 66
click at [638, 488] on input "Evaluate teachers’ work and effectiveness" at bounding box center [646, 489] width 17 height 17
checkbox input "true"
click at [857, 607] on button "SUBMIT" at bounding box center [899, 607] width 140 height 32
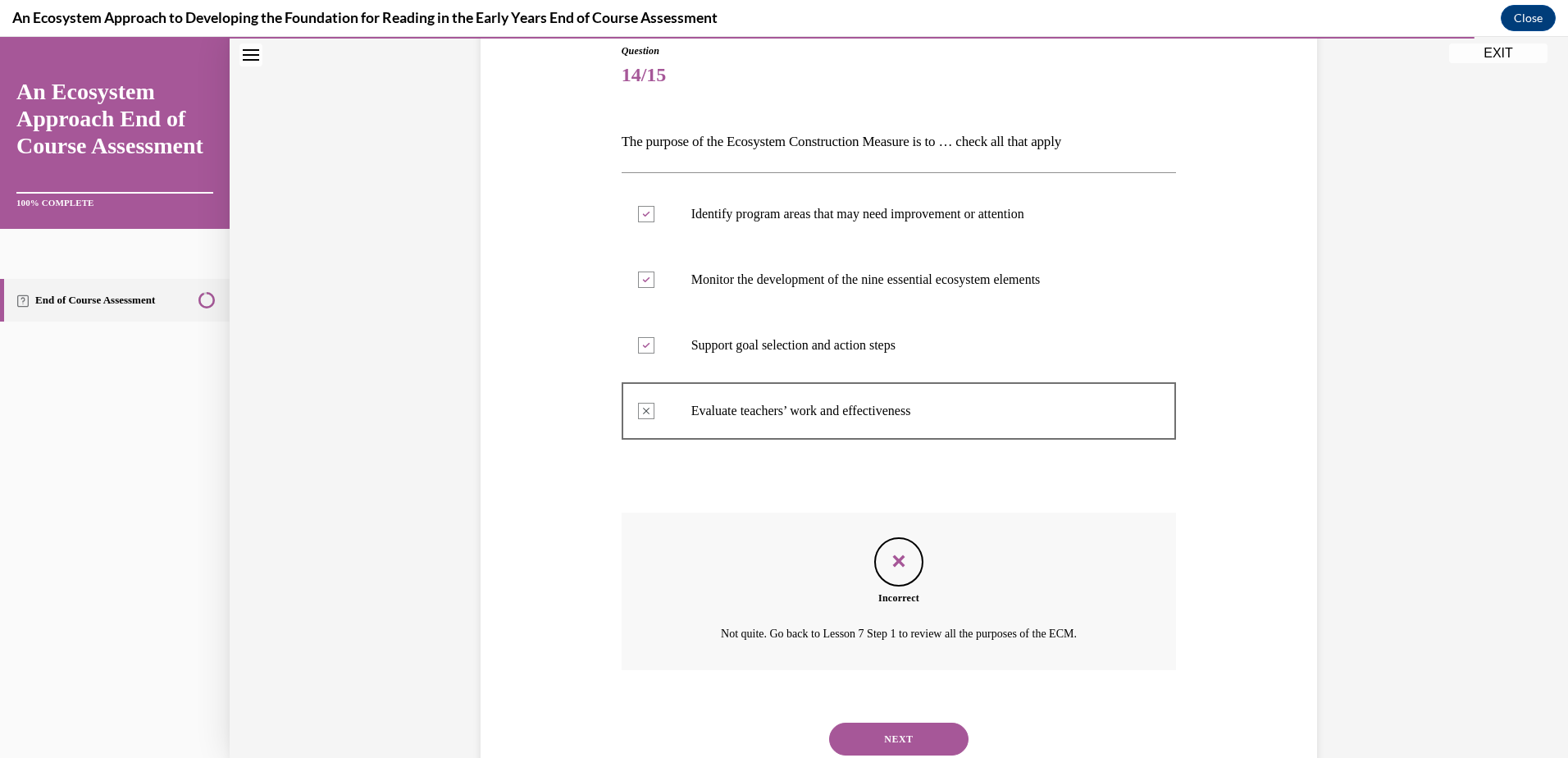
scroll to position [240, 0]
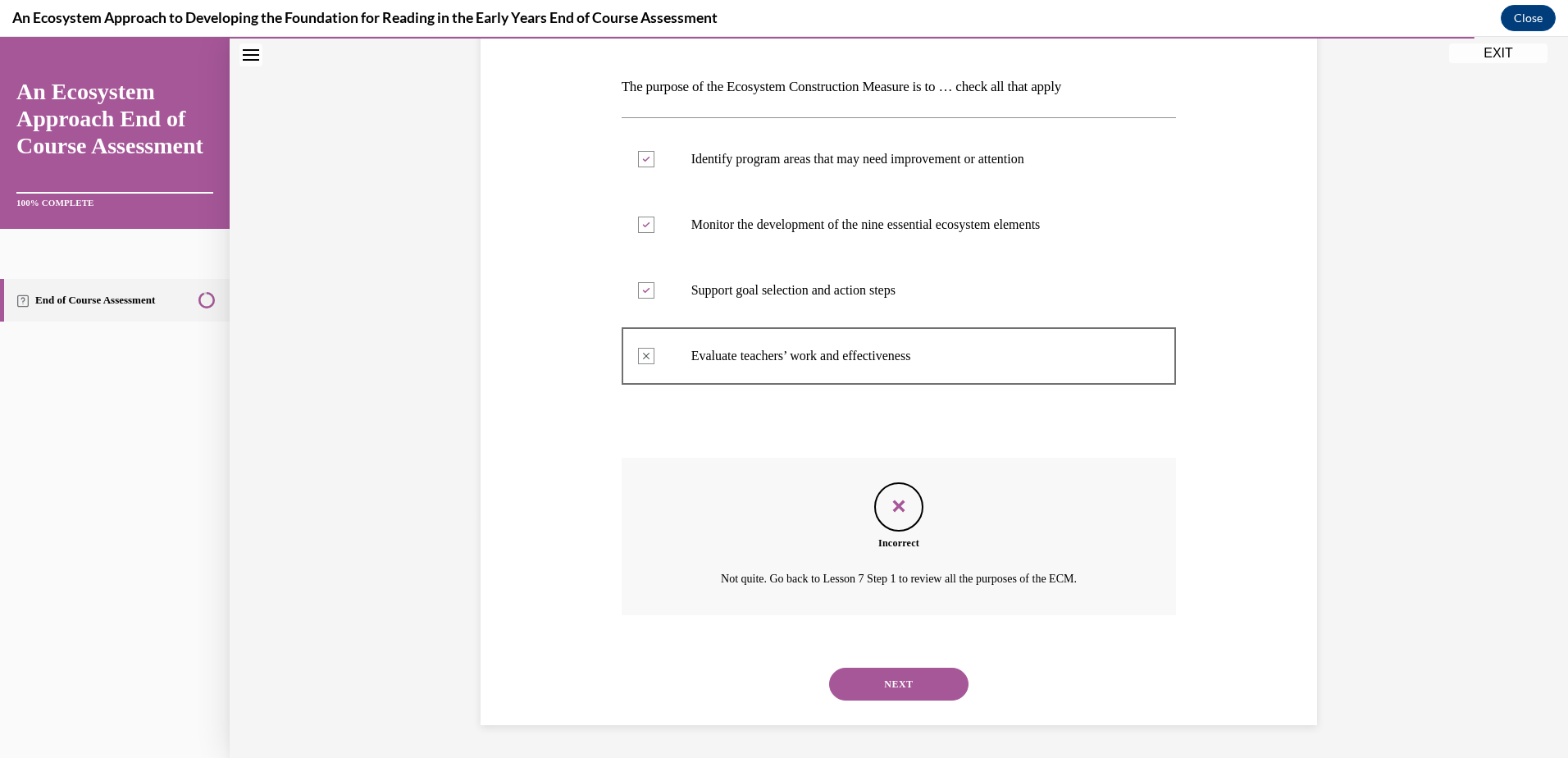
click at [890, 685] on button "NEXT" at bounding box center [899, 683] width 140 height 32
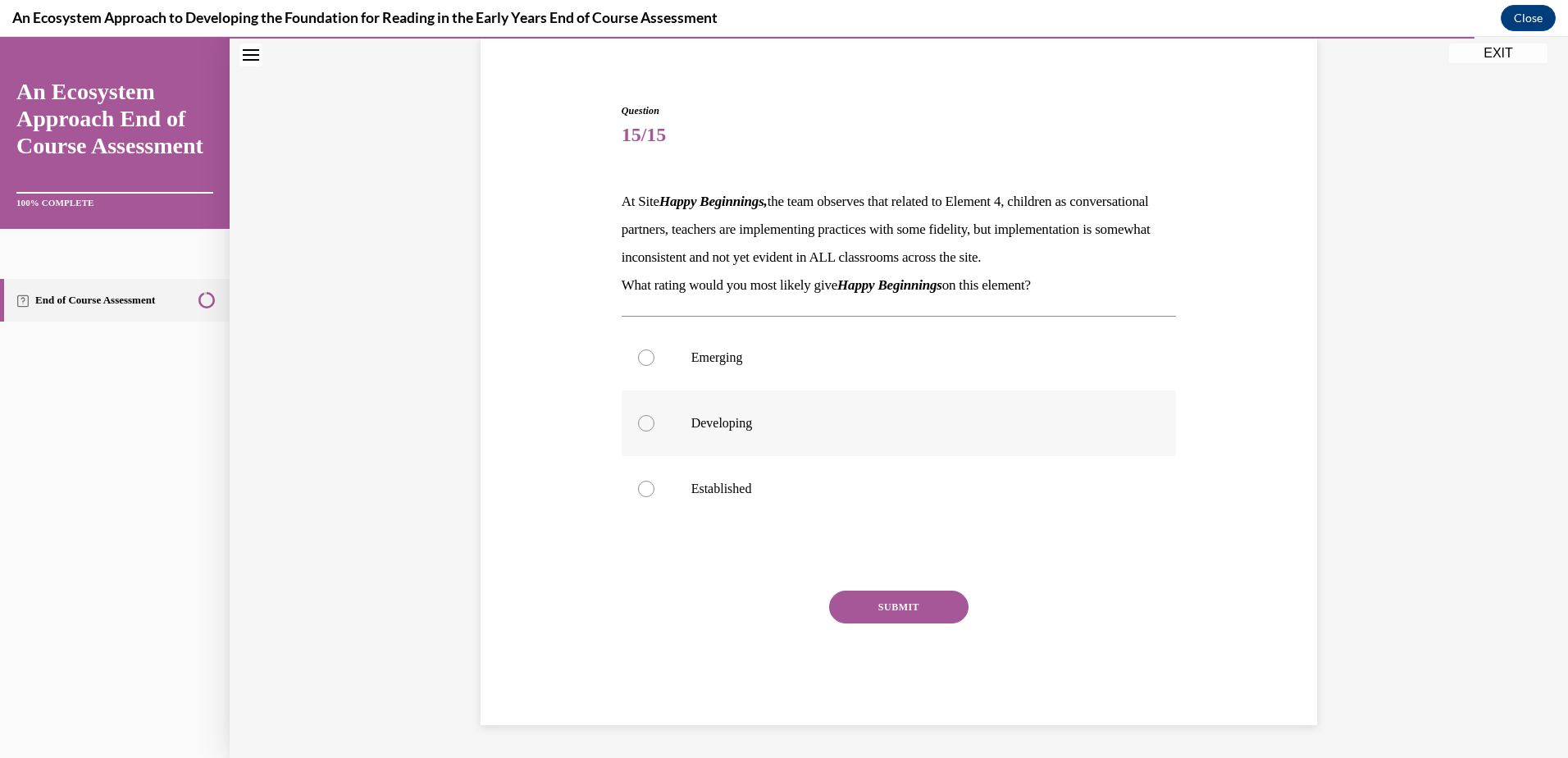
click at [638, 417] on div at bounding box center [646, 424] width 17 height 17
click at [638, 417] on input "Developing" at bounding box center [646, 424] width 17 height 17
radio input "true"
click at [894, 607] on button "SUBMIT" at bounding box center [899, 607] width 140 height 32
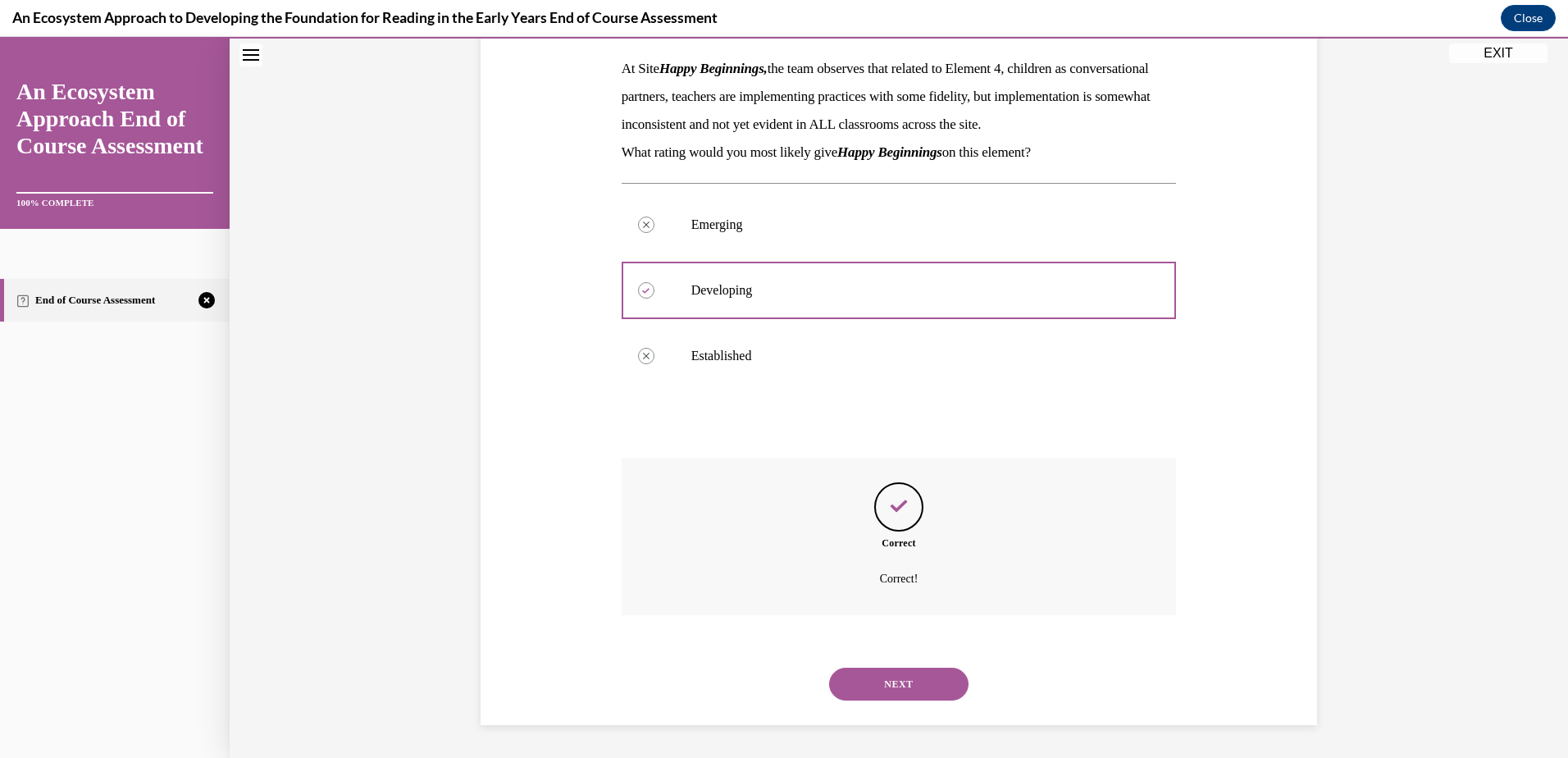
scroll to position [285, 0]
click at [873, 676] on button "NEXT" at bounding box center [899, 683] width 140 height 32
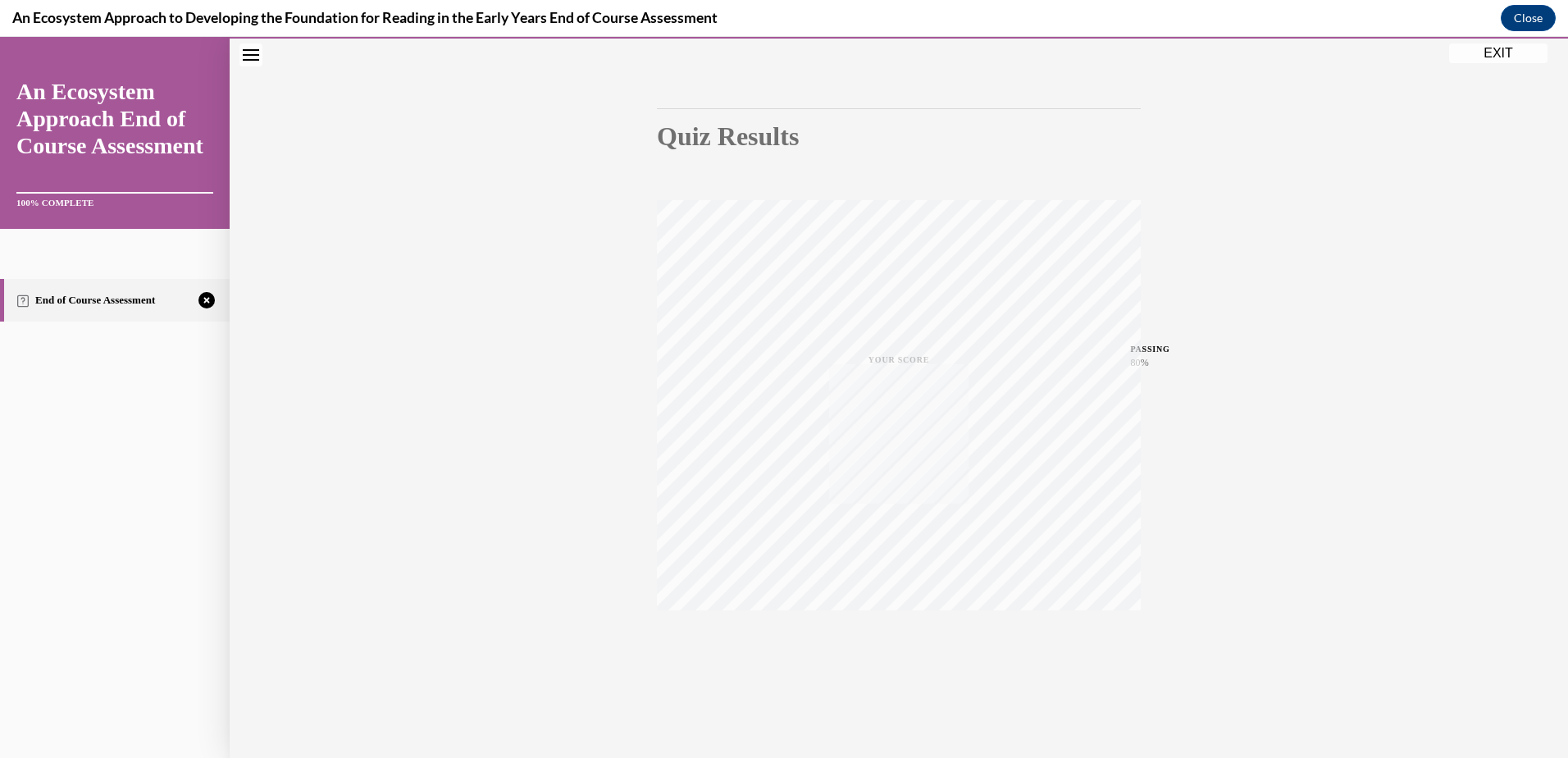
scroll to position [120, 0]
click at [879, 647] on div "TAKE AGAIN" at bounding box center [899, 647] width 58 height 38
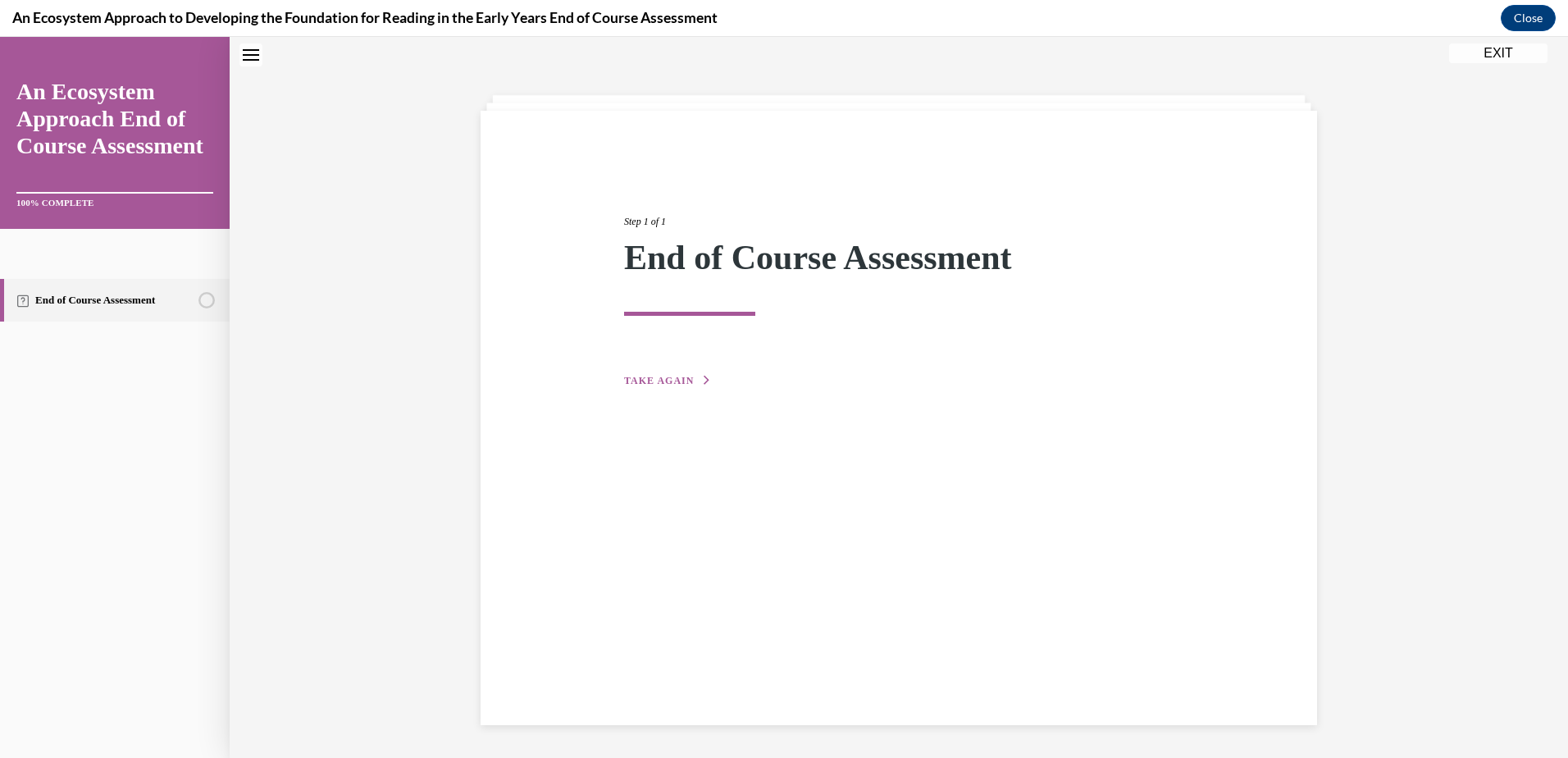
click at [641, 382] on span "TAKE AGAIN" at bounding box center [659, 381] width 70 height 12
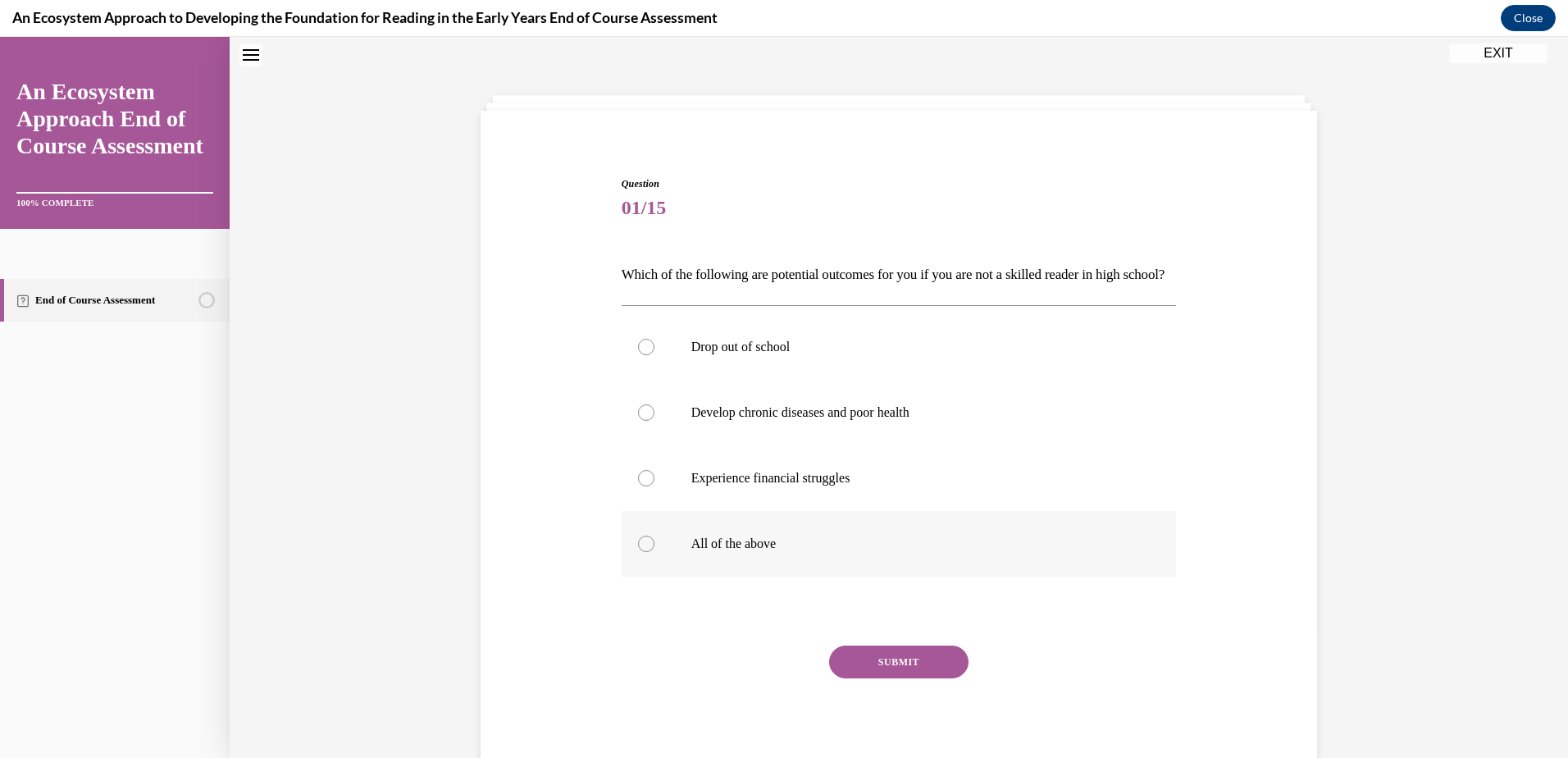
click at [638, 552] on div at bounding box center [646, 544] width 17 height 17
click at [638, 552] on input "All of the above" at bounding box center [646, 544] width 17 height 17
radio input "true"
click at [893, 678] on button "SUBMIT" at bounding box center [899, 661] width 140 height 32
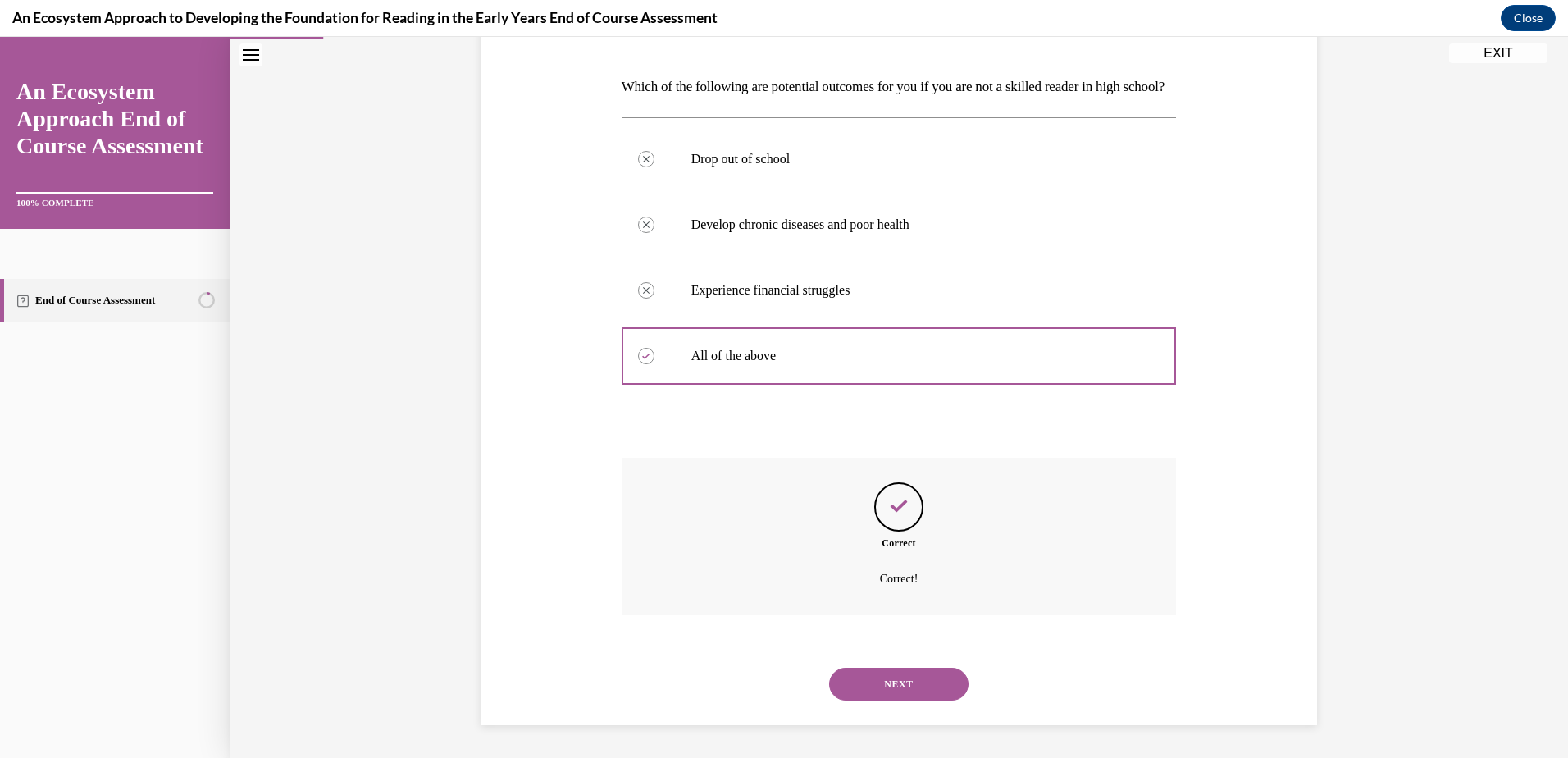
scroll to position [267, 0]
click at [868, 676] on button "NEXT" at bounding box center [899, 683] width 140 height 32
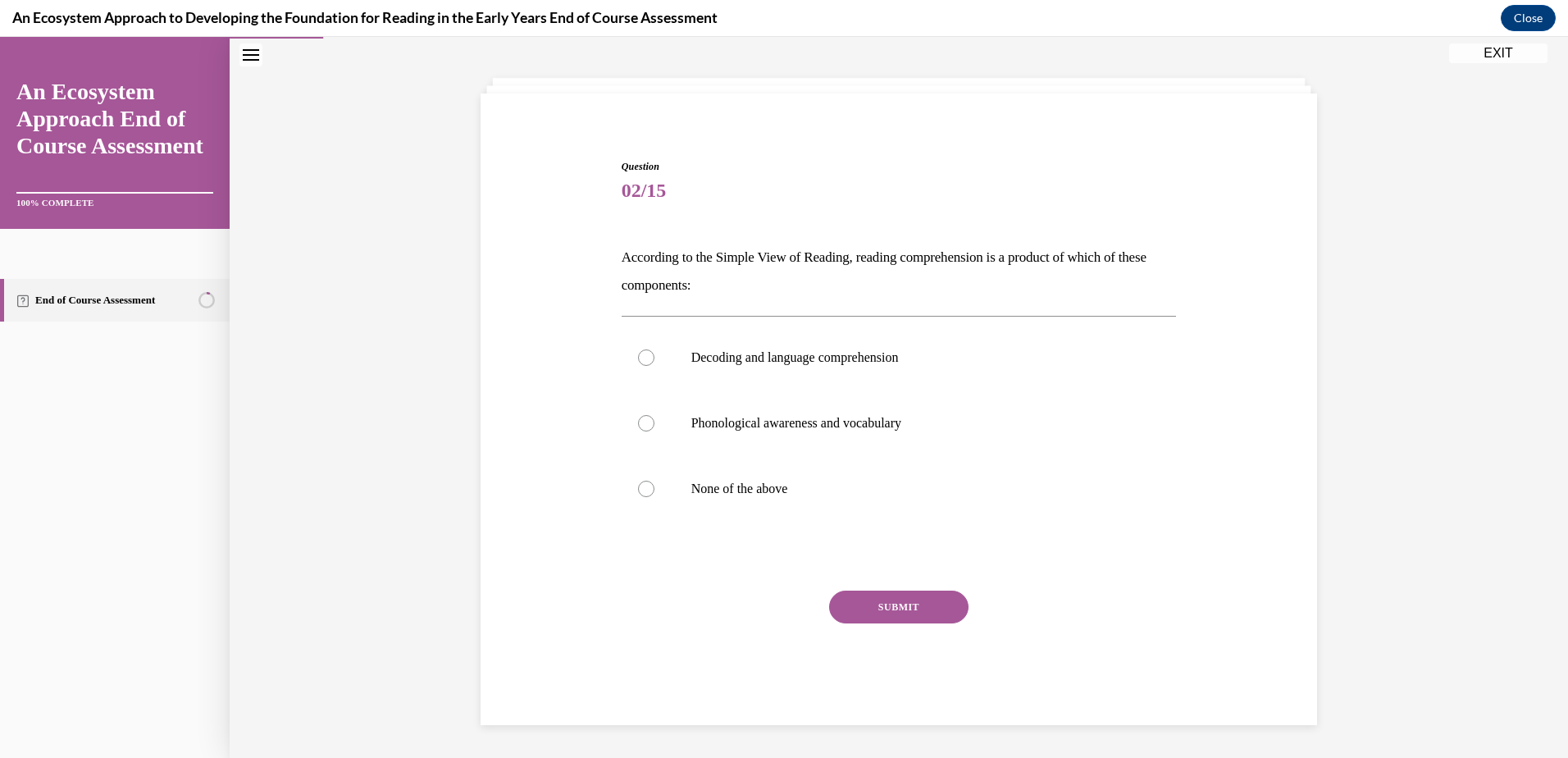
scroll to position [69, 0]
click at [641, 425] on div at bounding box center [646, 424] width 17 height 17
click at [641, 425] on input "Phonological awareness and vocabulary" at bounding box center [646, 424] width 17 height 17
radio input "true"
click at [885, 605] on button "SUBMIT" at bounding box center [899, 607] width 140 height 32
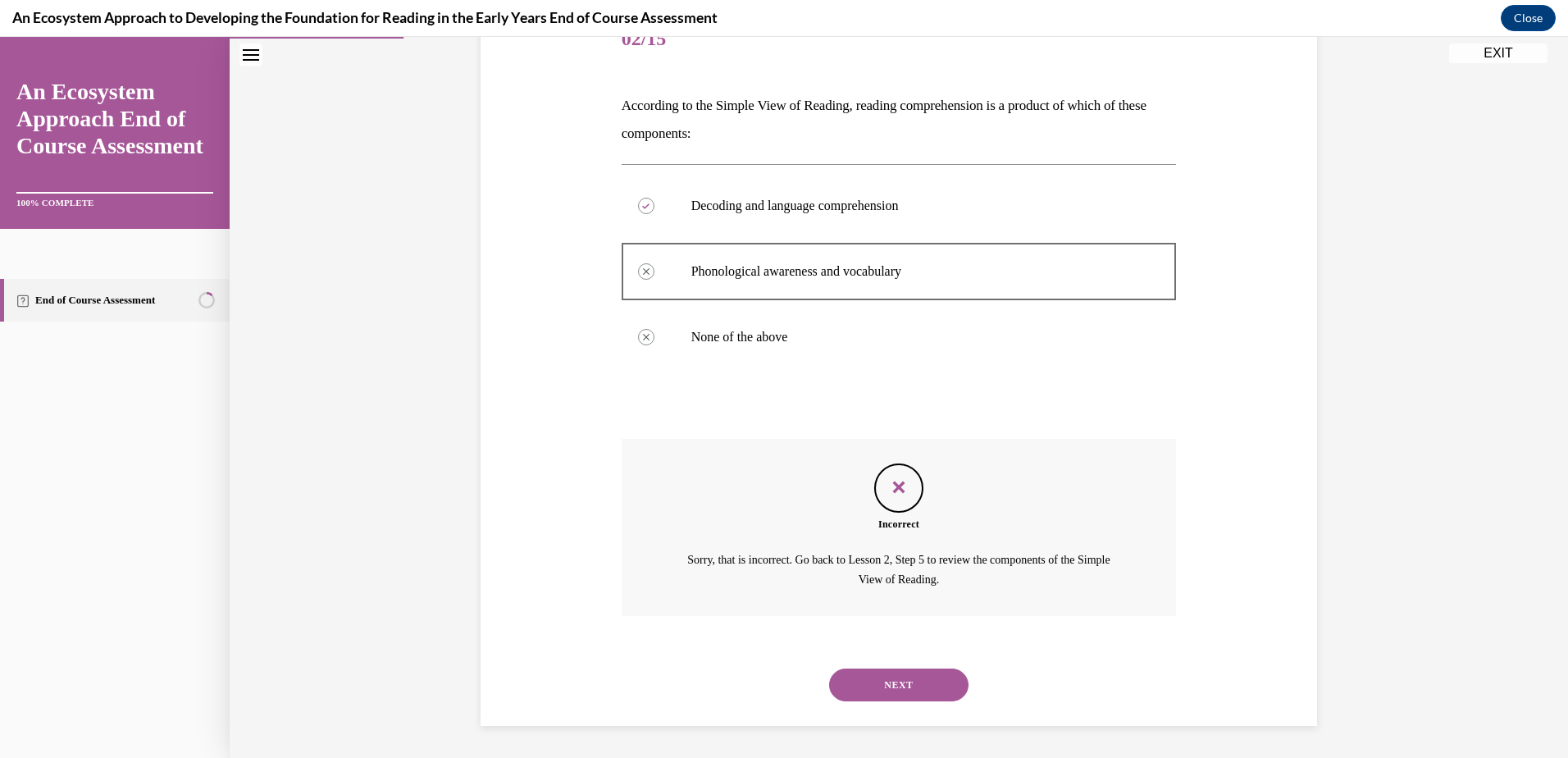
scroll to position [221, 0]
click at [923, 682] on button "NEXT" at bounding box center [899, 683] width 140 height 32
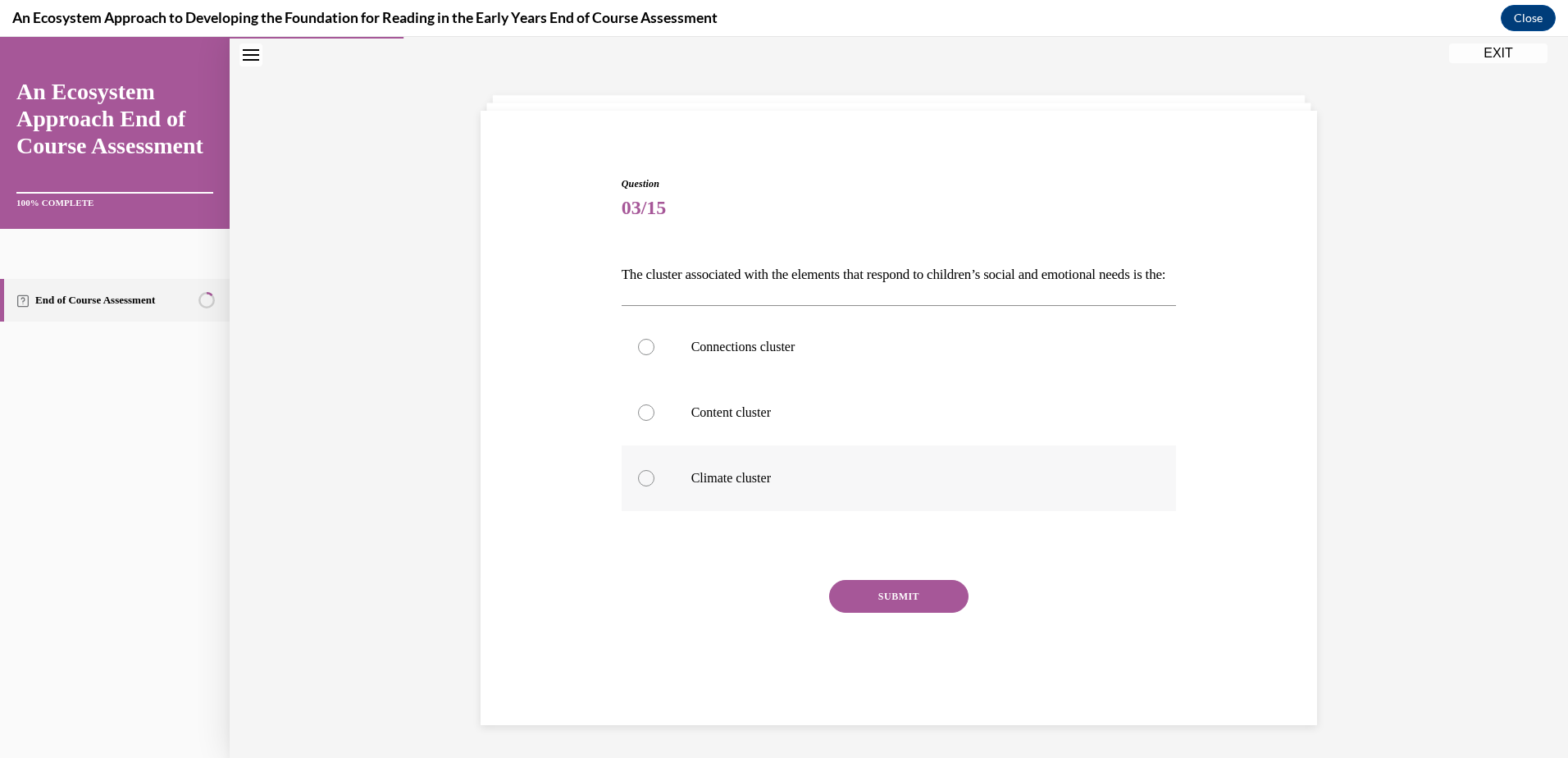
click at [648, 483] on label "Climate cluster" at bounding box center [898, 478] width 555 height 66
click at [648, 483] on input "Climate cluster" at bounding box center [646, 478] width 17 height 17
radio input "true"
click at [887, 611] on button "SUBMIT" at bounding box center [899, 596] width 140 height 32
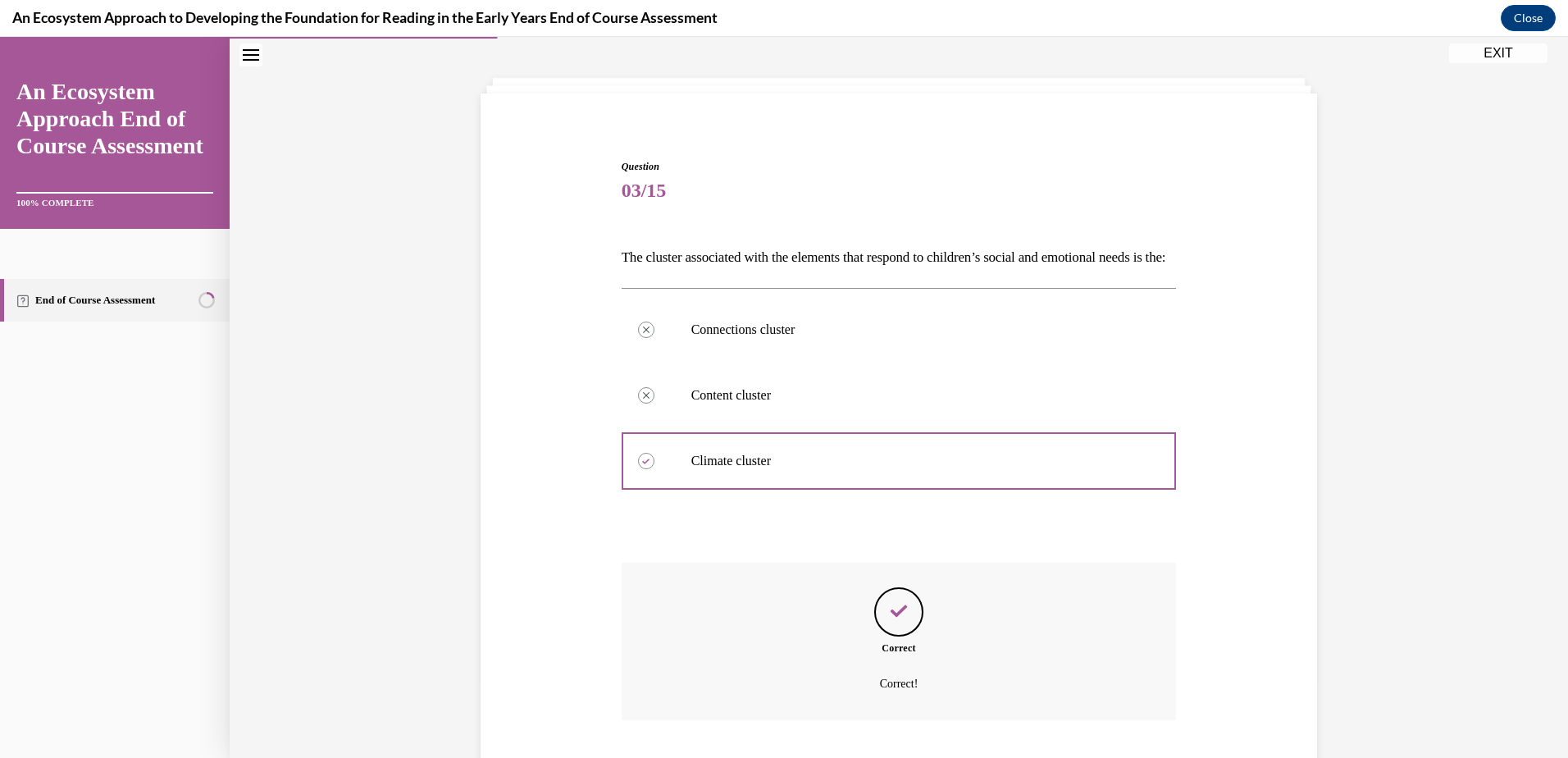
scroll to position [202, 0]
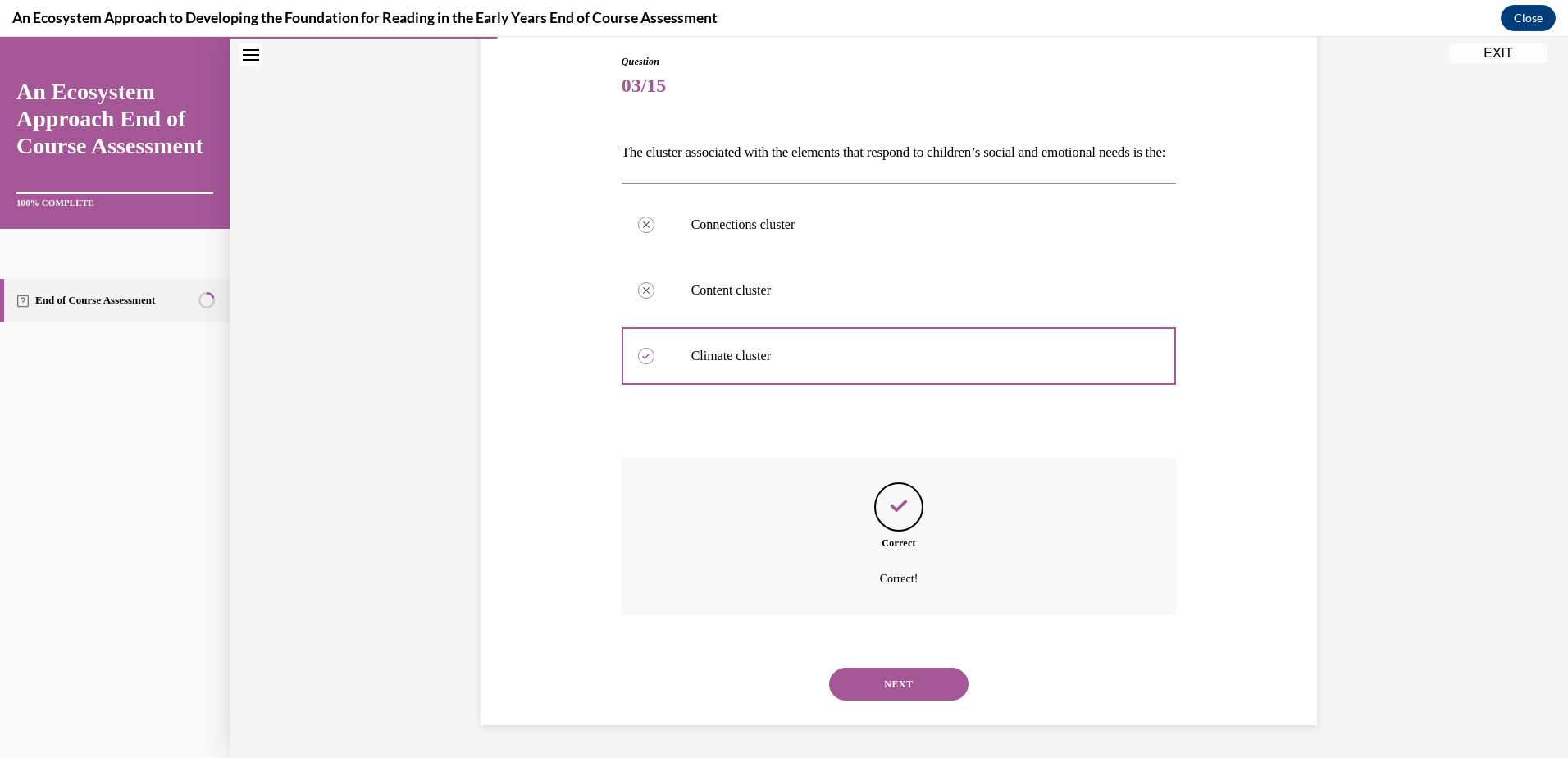
click at [890, 680] on button "NEXT" at bounding box center [899, 683] width 140 height 32
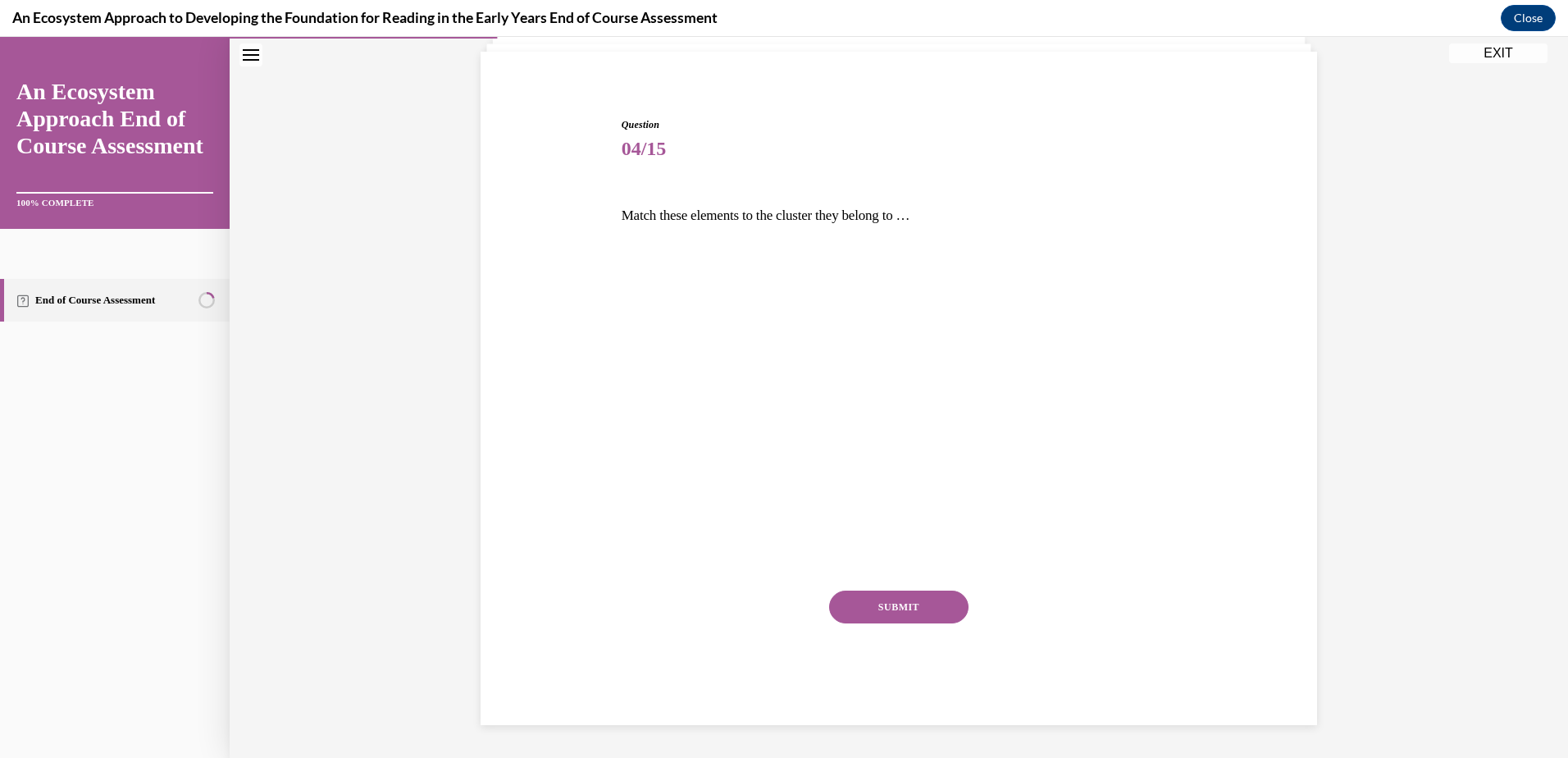
scroll to position [111, 0]
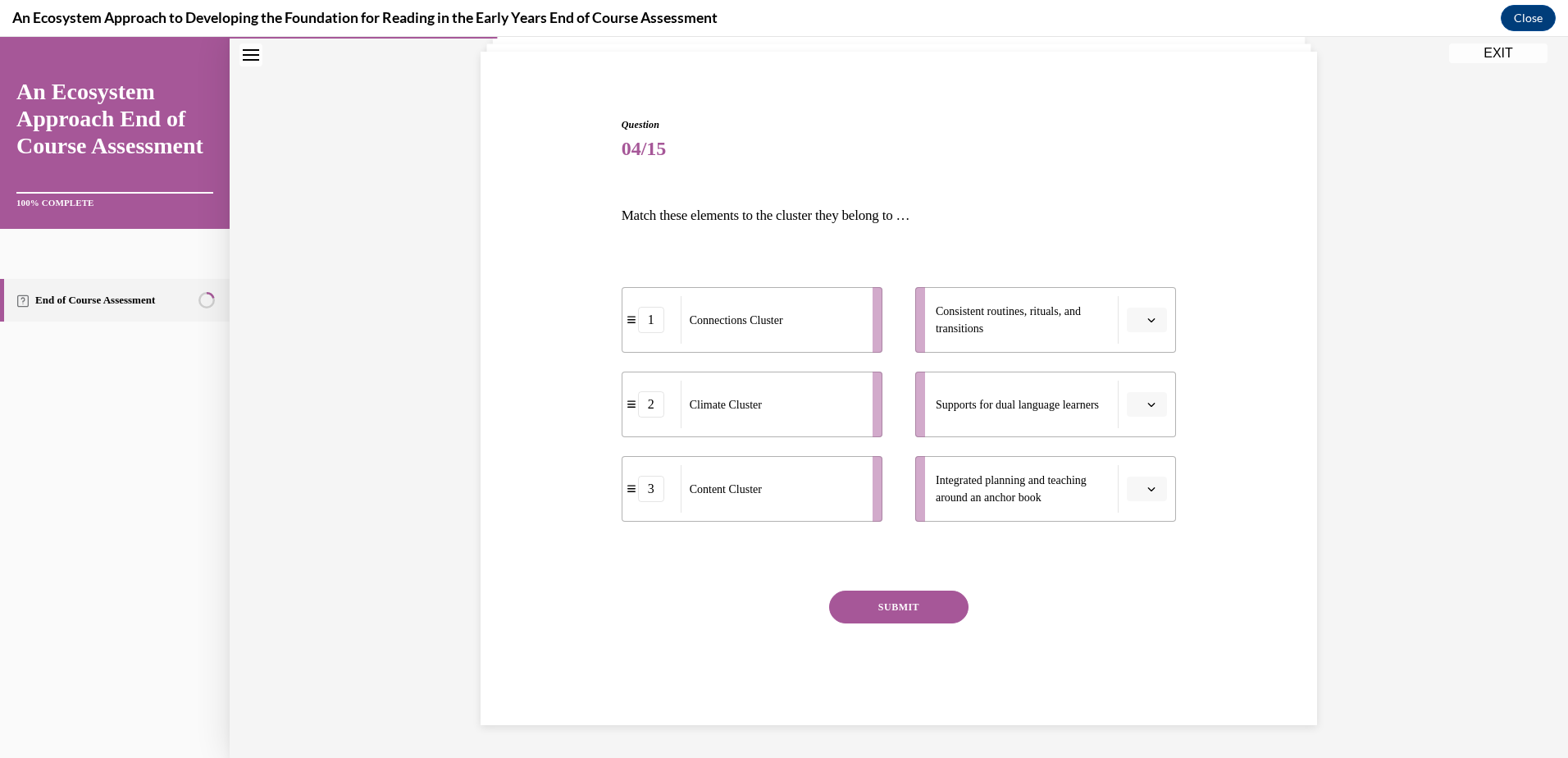
click at [1147, 404] on icon "button" at bounding box center [1151, 404] width 8 height 8
click at [1150, 315] on span "button" at bounding box center [1151, 320] width 12 height 12
click at [1130, 384] on div "1" at bounding box center [1139, 389] width 41 height 32
click at [1140, 410] on button "button" at bounding box center [1146, 404] width 40 height 25
click at [1134, 503] on span "2" at bounding box center [1134, 507] width 6 height 13
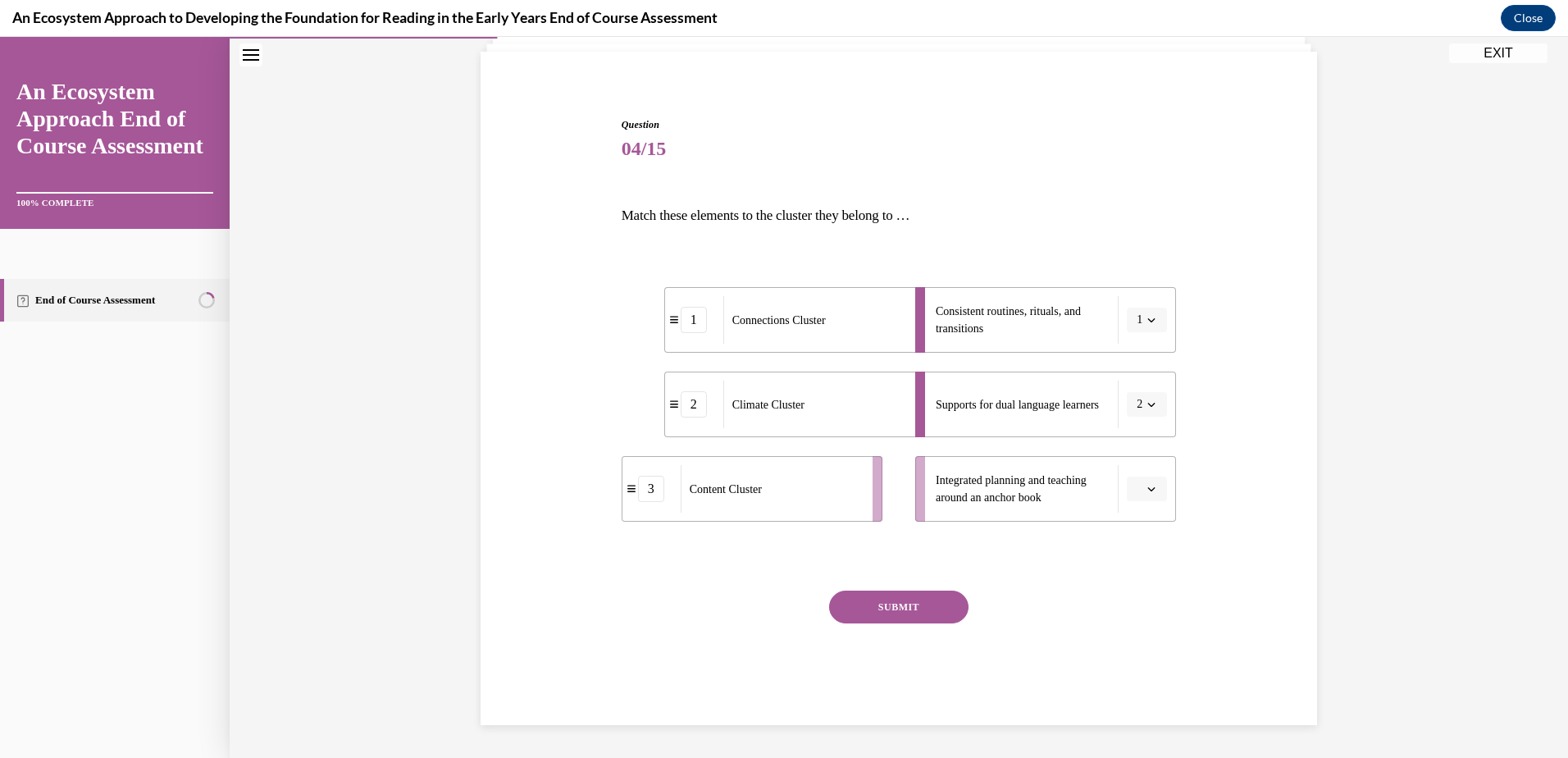
click at [1148, 484] on span "button" at bounding box center [1151, 489] width 12 height 12
click at [1127, 627] on div "3" at bounding box center [1139, 623] width 41 height 32
click at [875, 611] on button "SUBMIT" at bounding box center [899, 607] width 140 height 32
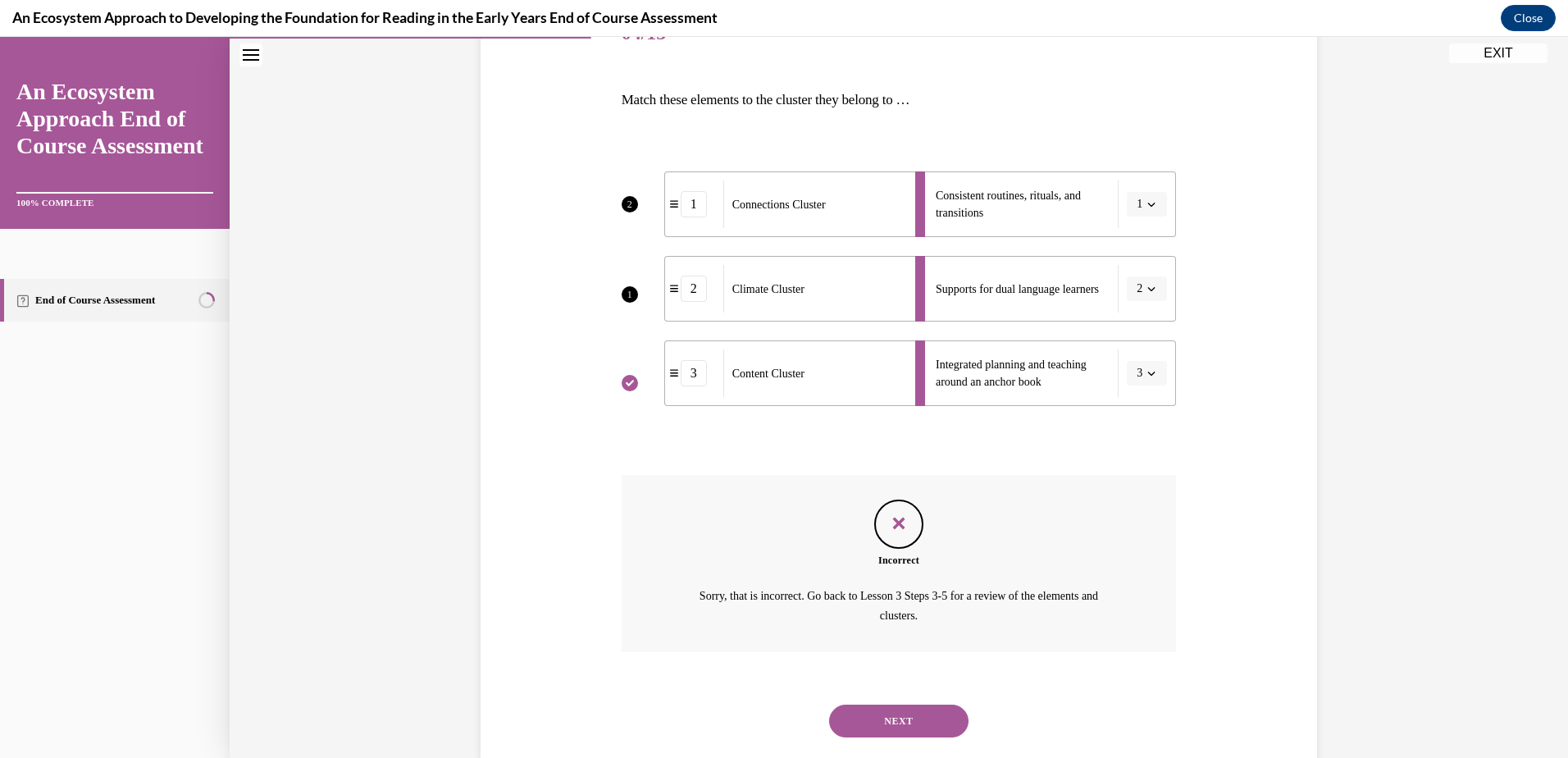
scroll to position [263, 0]
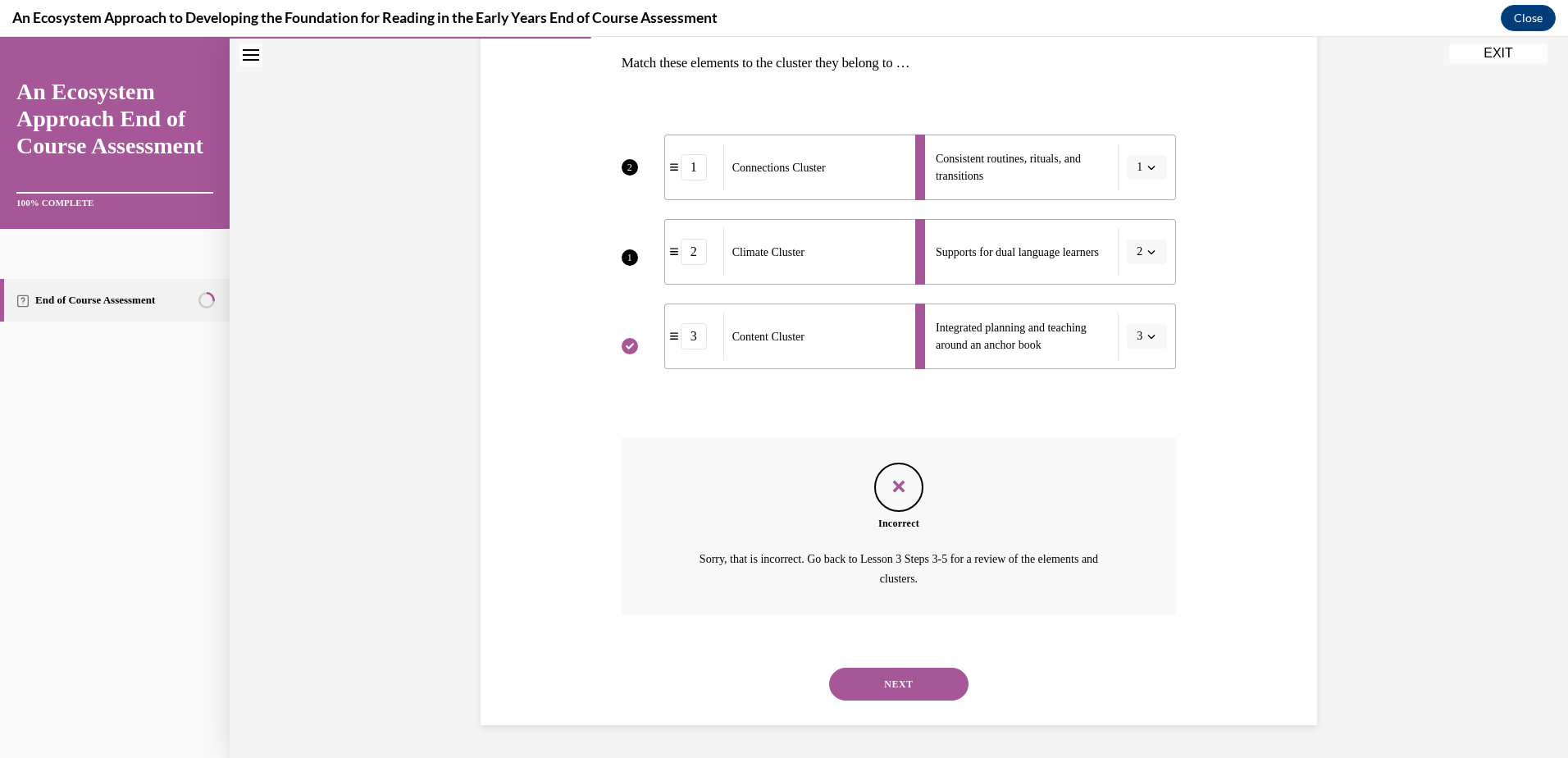
click at [901, 691] on button "NEXT" at bounding box center [899, 683] width 140 height 32
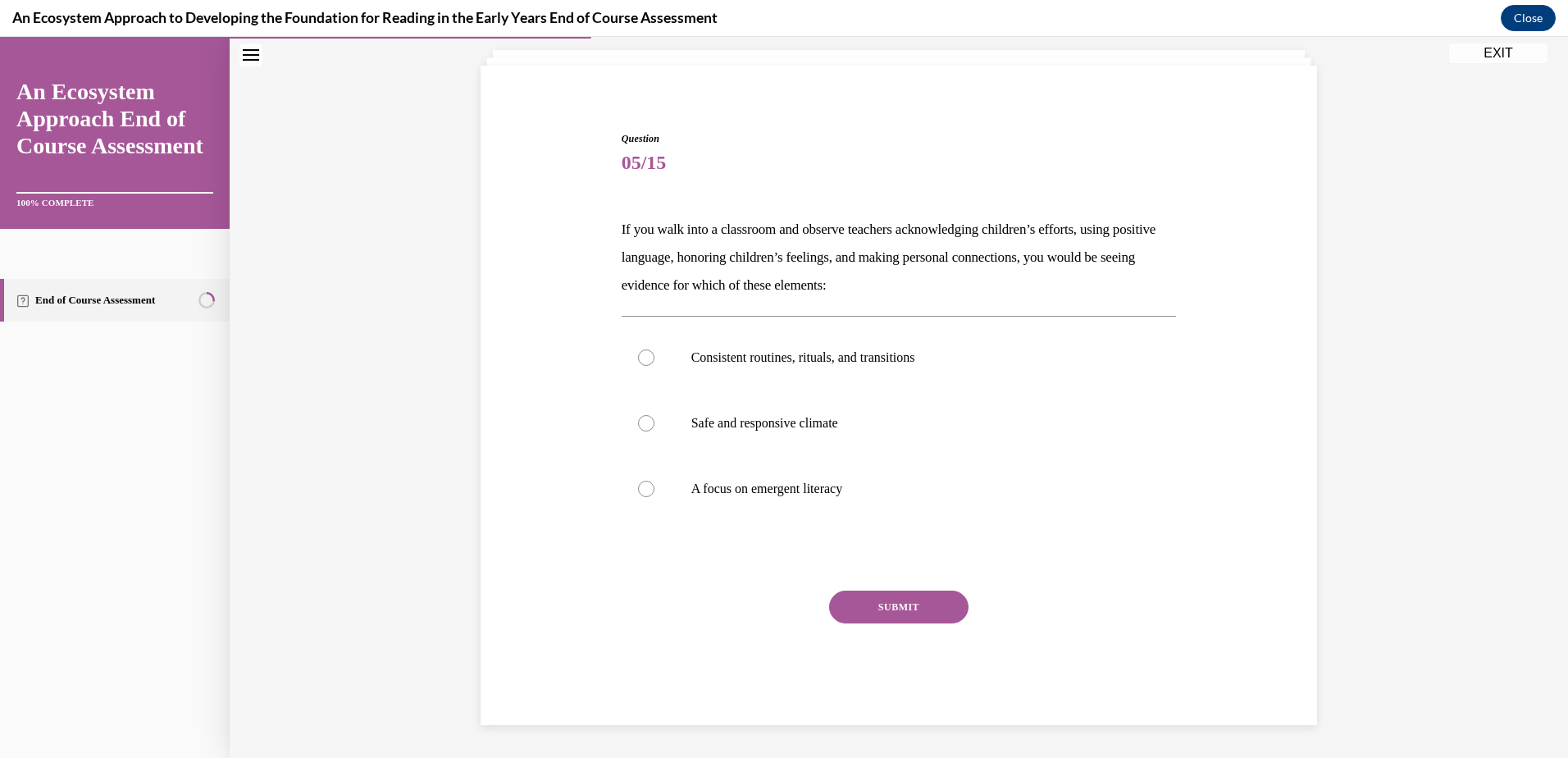
scroll to position [97, 0]
click at [638, 419] on div at bounding box center [646, 424] width 17 height 17
click at [638, 419] on input "Safe and responsive climate" at bounding box center [646, 424] width 17 height 17
radio input "true"
click at [858, 602] on button "SUBMIT" at bounding box center [899, 607] width 140 height 32
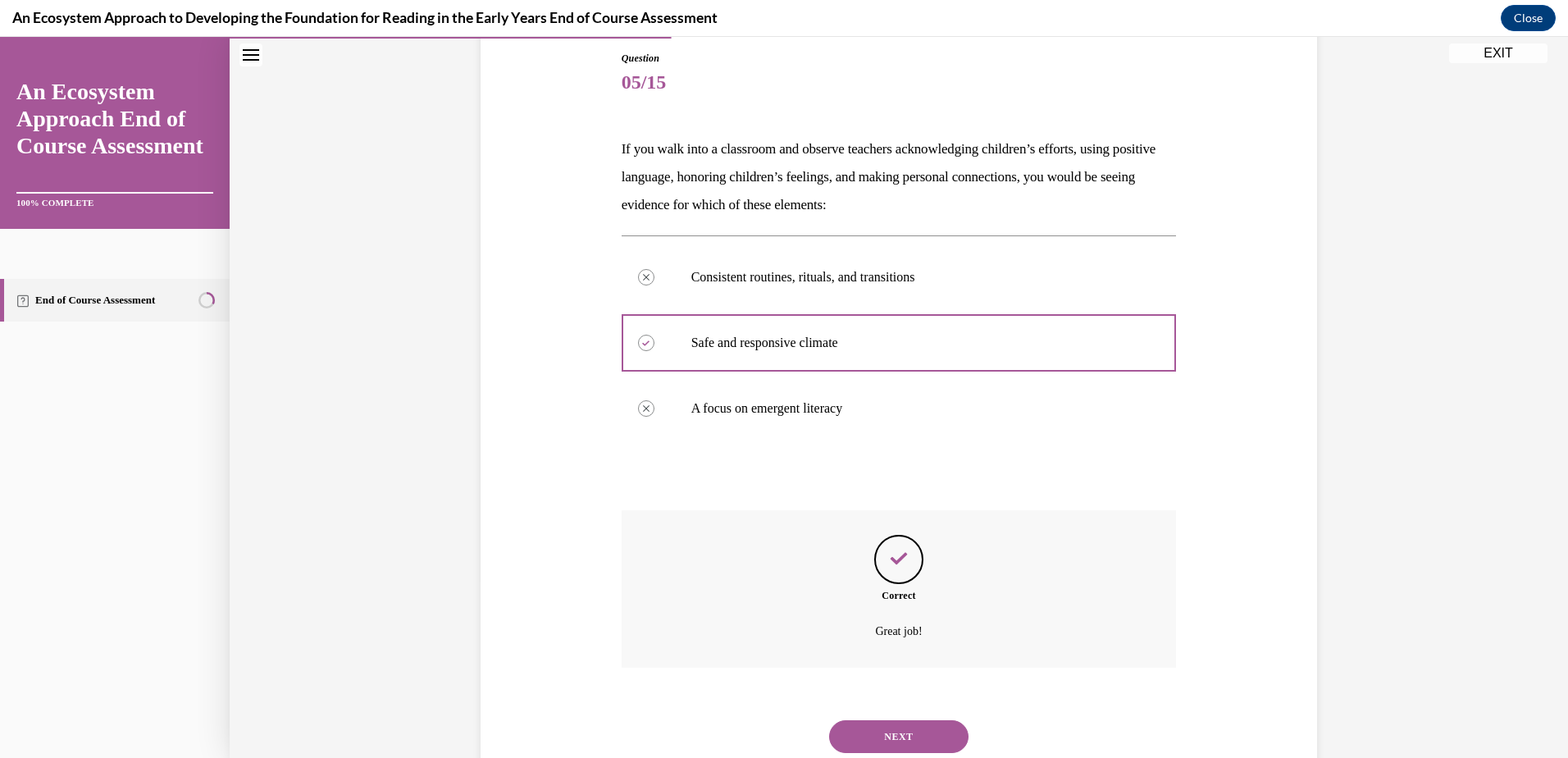
scroll to position [230, 0]
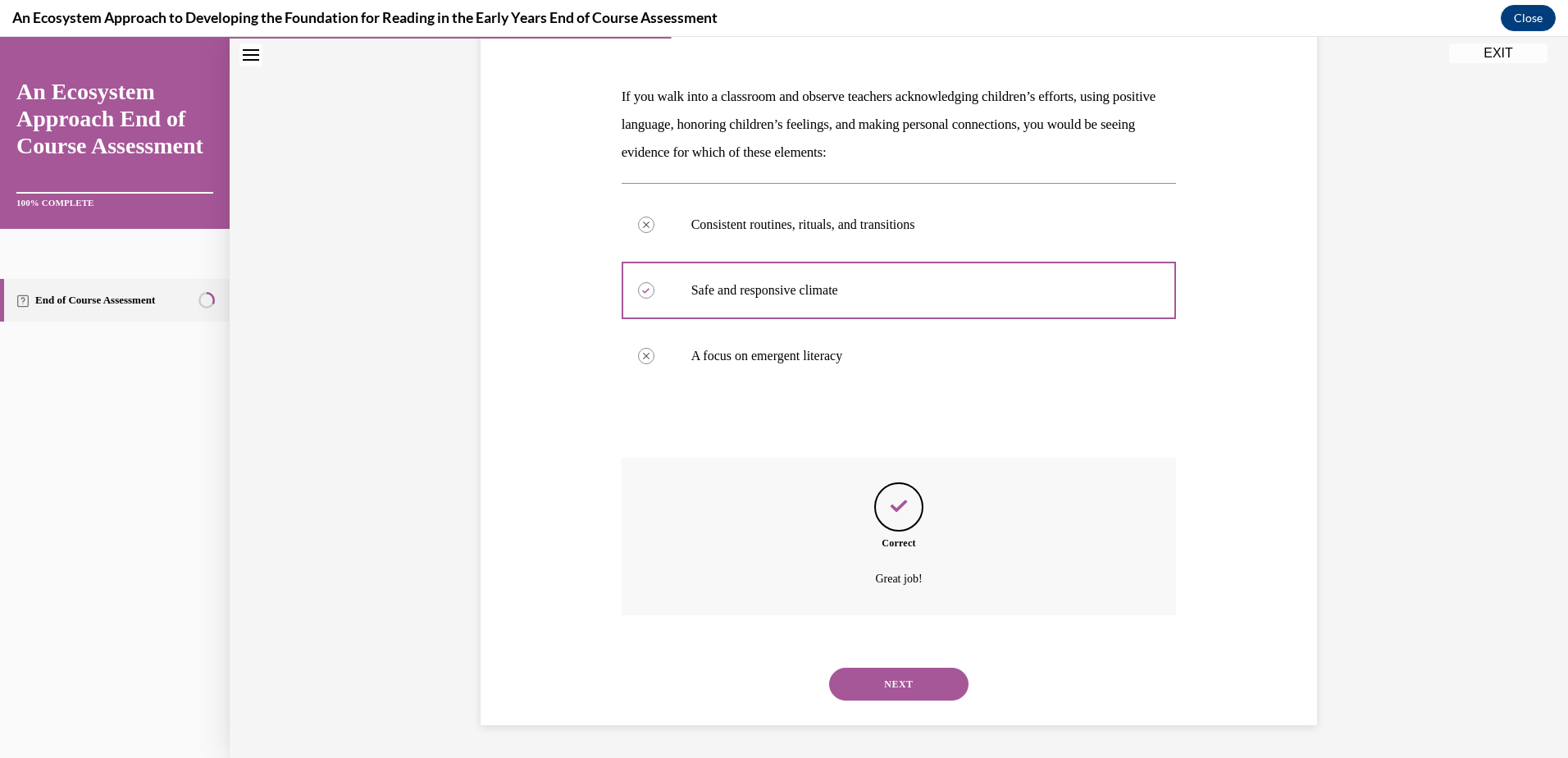
click at [923, 682] on button "NEXT" at bounding box center [899, 683] width 140 height 32
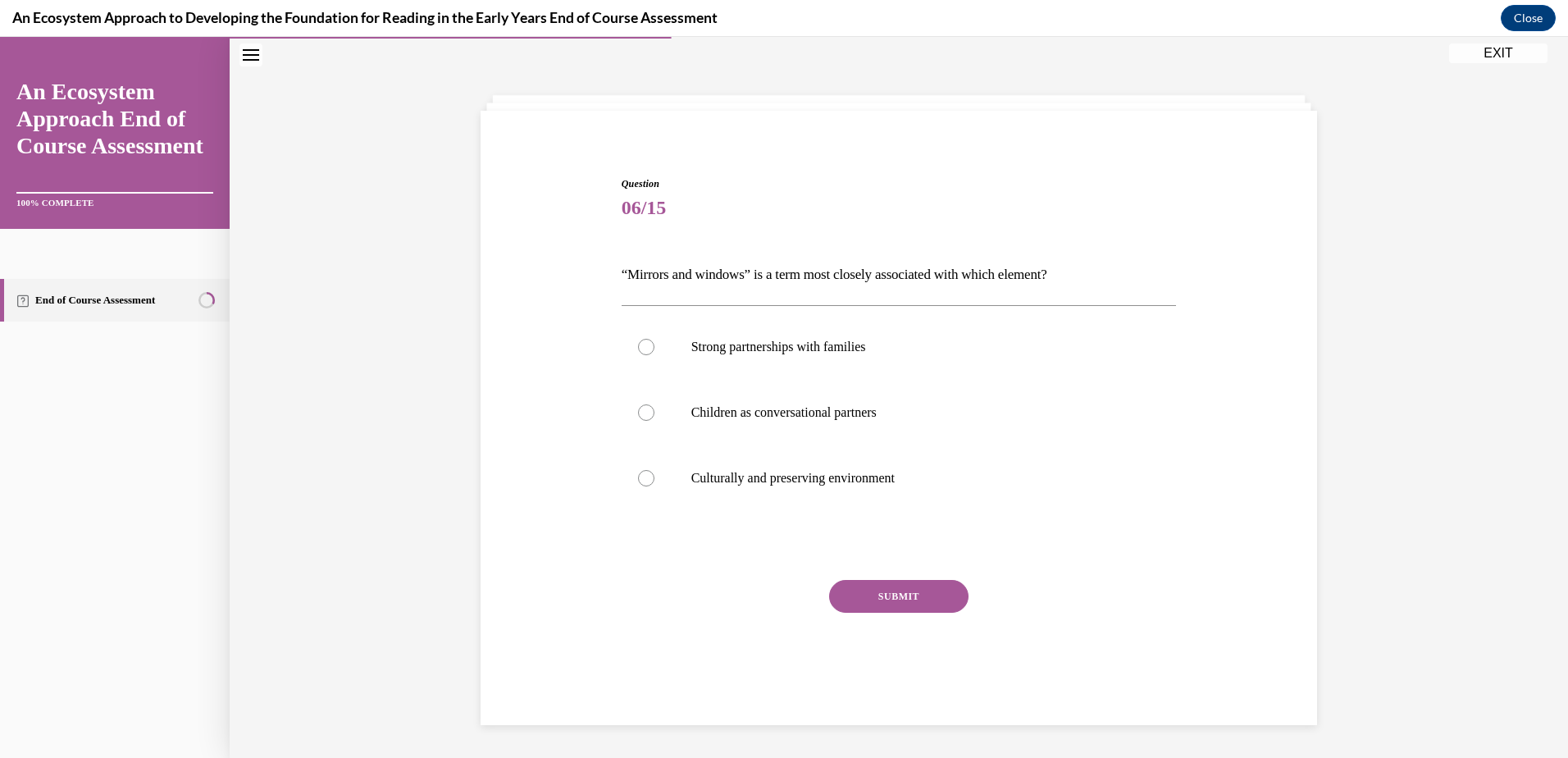
scroll to position [52, 0]
click at [639, 478] on div at bounding box center [646, 478] width 17 height 17
click at [639, 478] on input "Culturally and preserving environment" at bounding box center [646, 478] width 17 height 17
radio input "true"
click at [893, 591] on button "SUBMIT" at bounding box center [899, 596] width 140 height 32
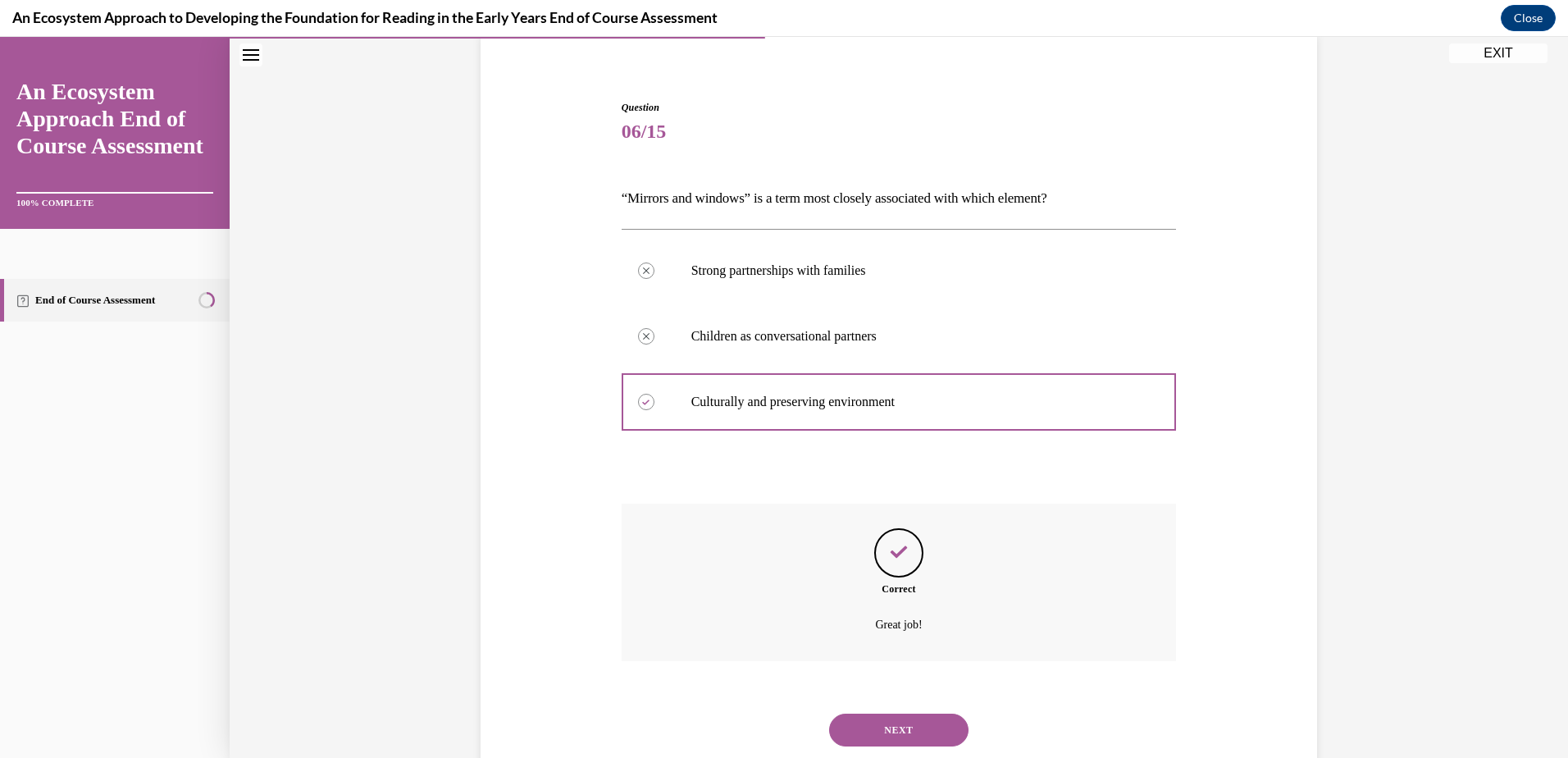
scroll to position [174, 0]
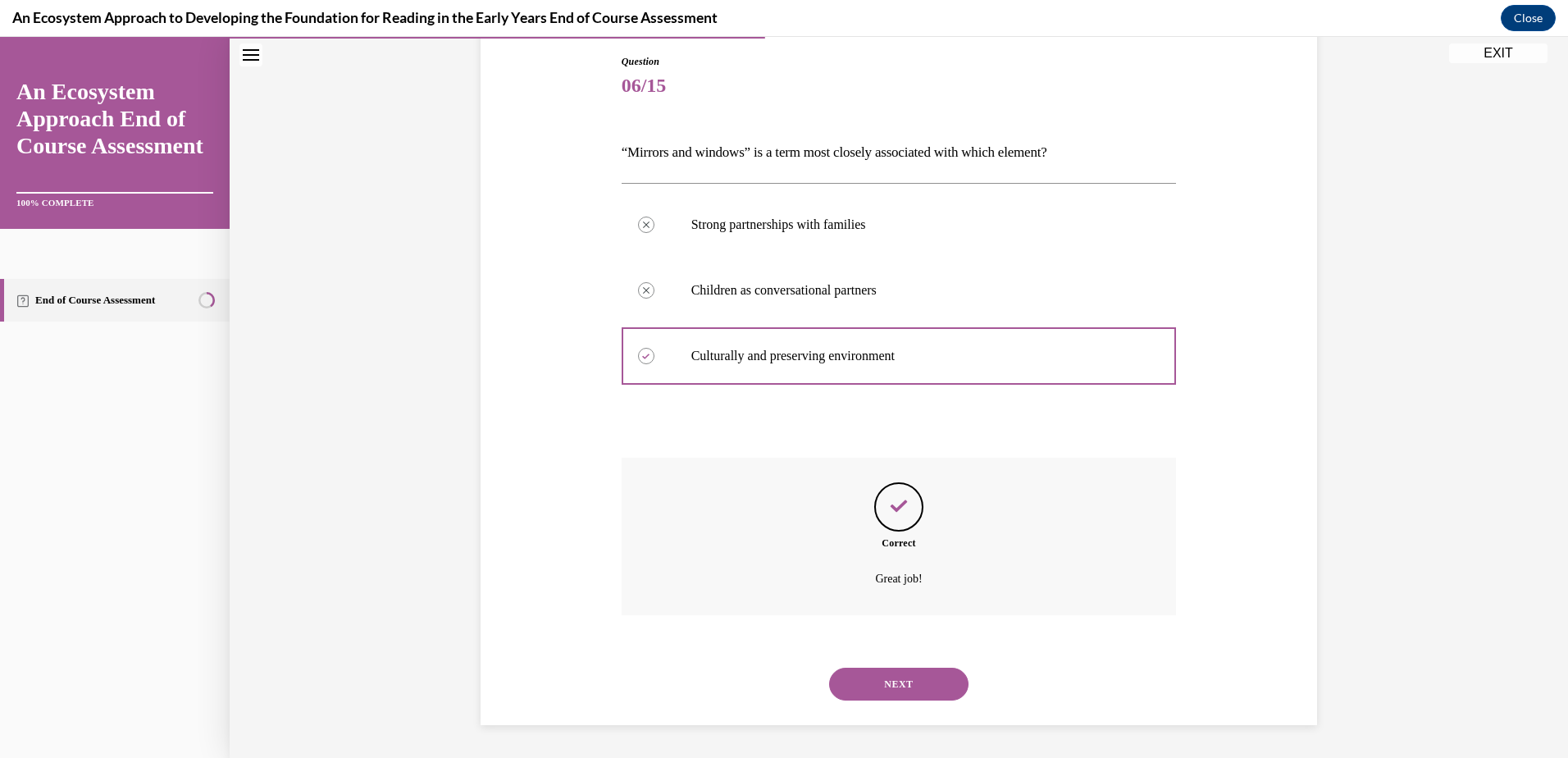
click at [888, 678] on button "NEXT" at bounding box center [899, 683] width 140 height 32
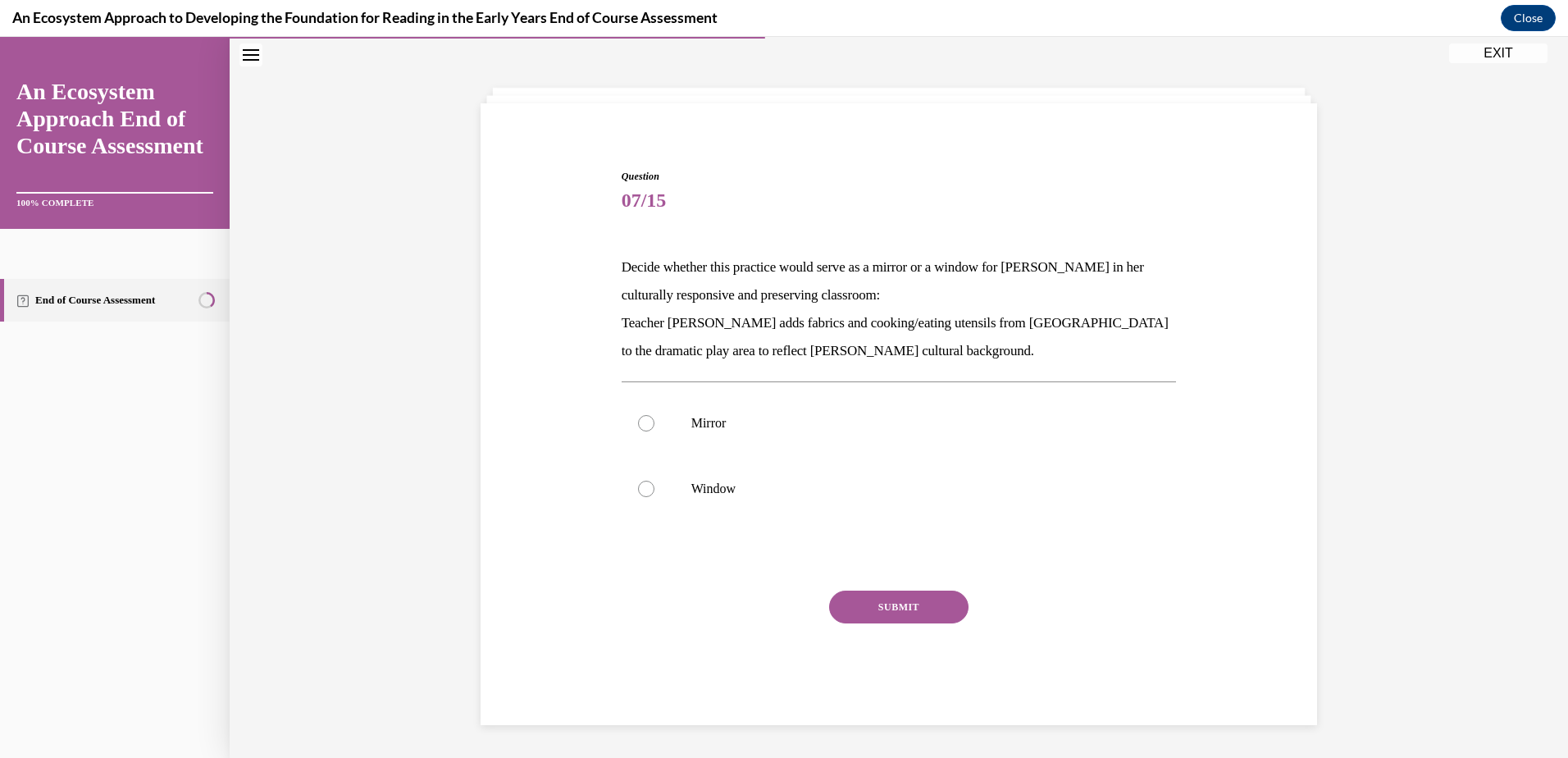
scroll to position [59, 0]
click at [642, 419] on div at bounding box center [646, 424] width 17 height 17
click at [642, 419] on input "Mirror" at bounding box center [646, 424] width 17 height 17
radio input "true"
click at [882, 597] on button "SUBMIT" at bounding box center [899, 607] width 140 height 32
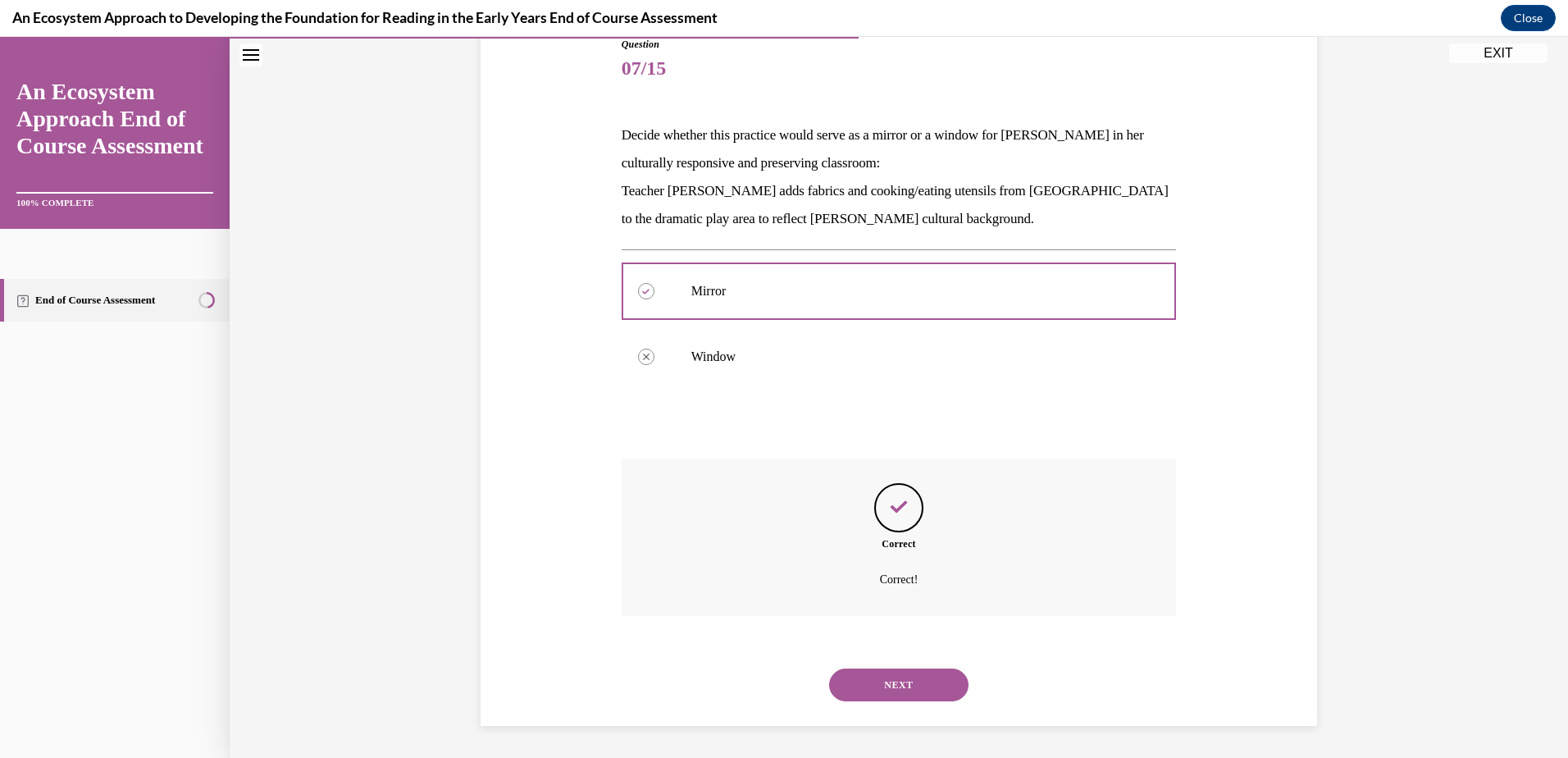
scroll to position [192, 0]
click at [891, 684] on button "NEXT" at bounding box center [899, 683] width 140 height 32
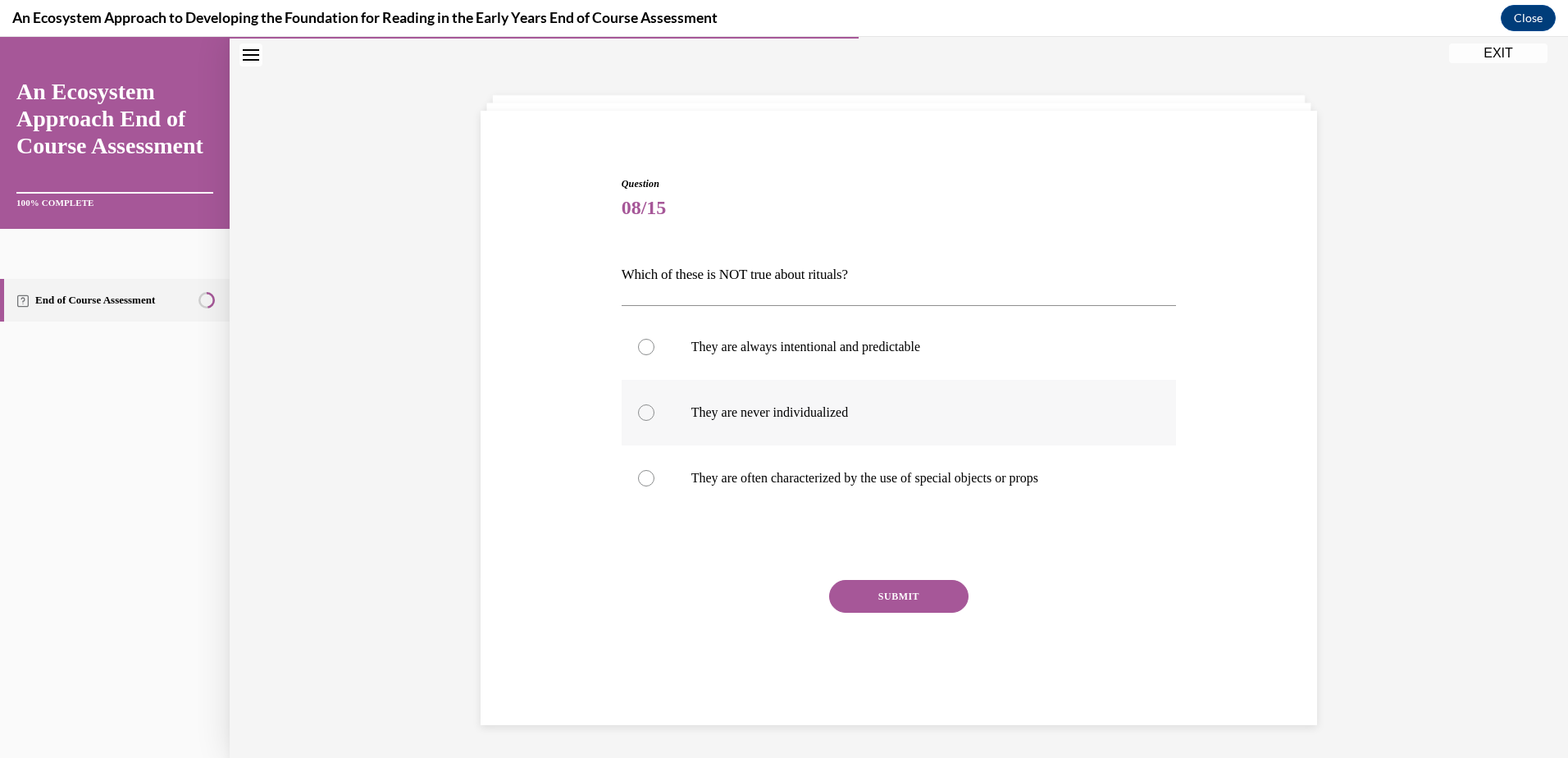
click at [641, 416] on div at bounding box center [646, 413] width 17 height 17
click at [641, 416] on input "They are never individualized" at bounding box center [646, 413] width 17 height 17
radio input "true"
click at [884, 595] on button "SUBMIT" at bounding box center [899, 596] width 140 height 32
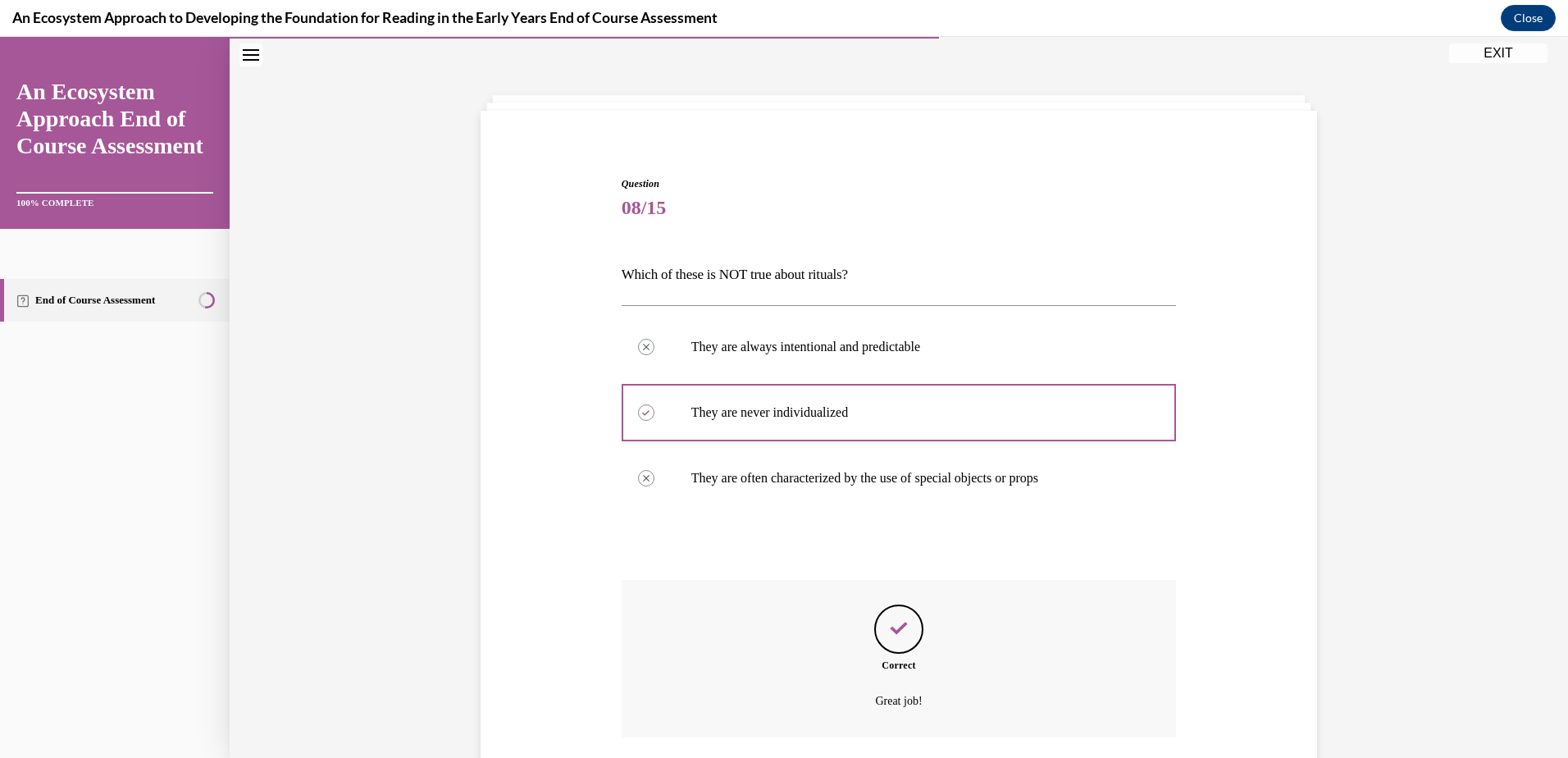
scroll to position [174, 0]
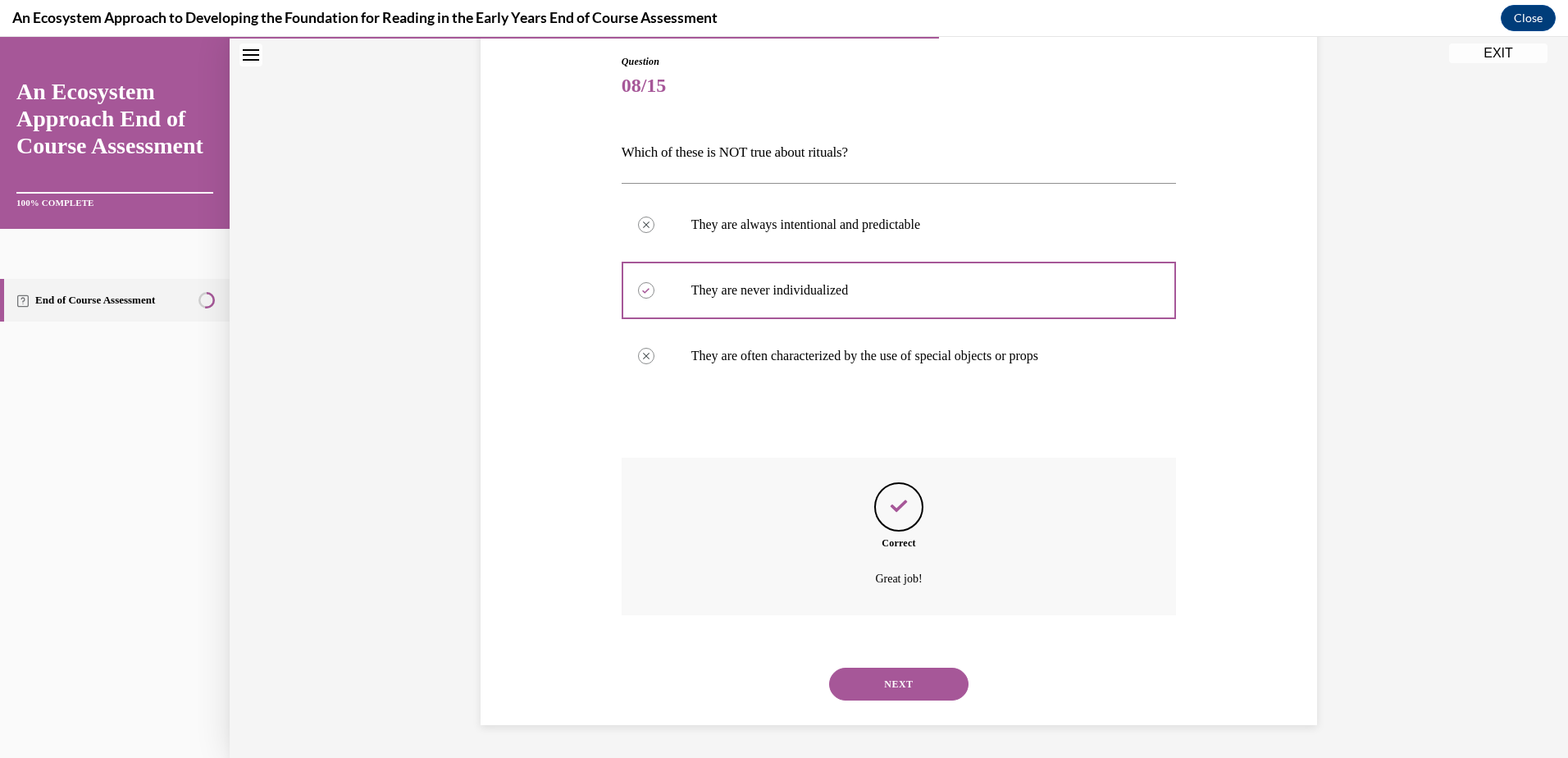
click at [896, 670] on button "NEXT" at bounding box center [899, 683] width 140 height 32
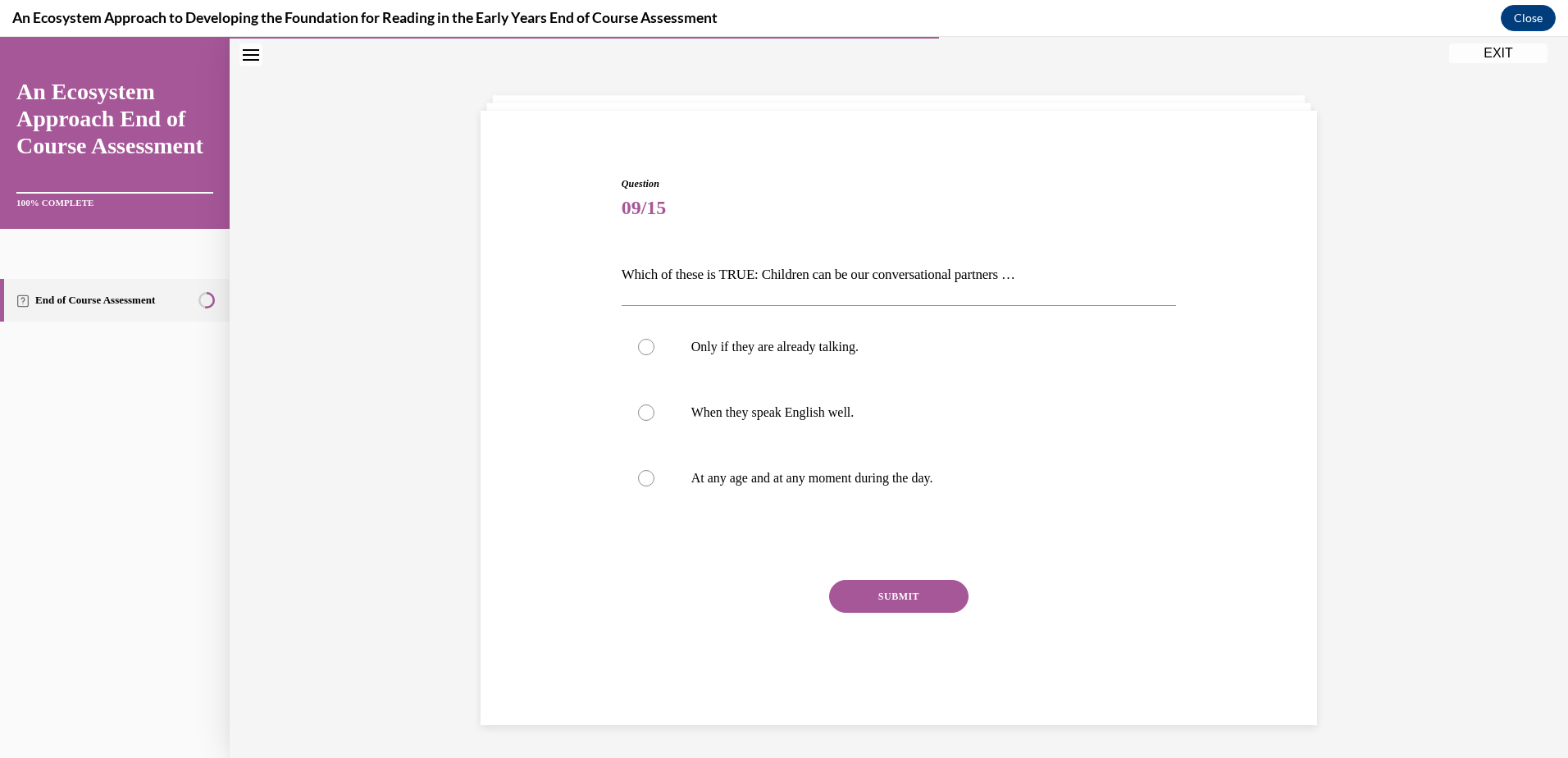
scroll to position [52, 0]
click at [639, 475] on div at bounding box center [646, 478] width 17 height 17
click at [639, 475] on input "At any age and at any moment during the day." at bounding box center [646, 478] width 17 height 17
radio input "true"
click at [883, 599] on button "SUBMIT" at bounding box center [899, 596] width 140 height 32
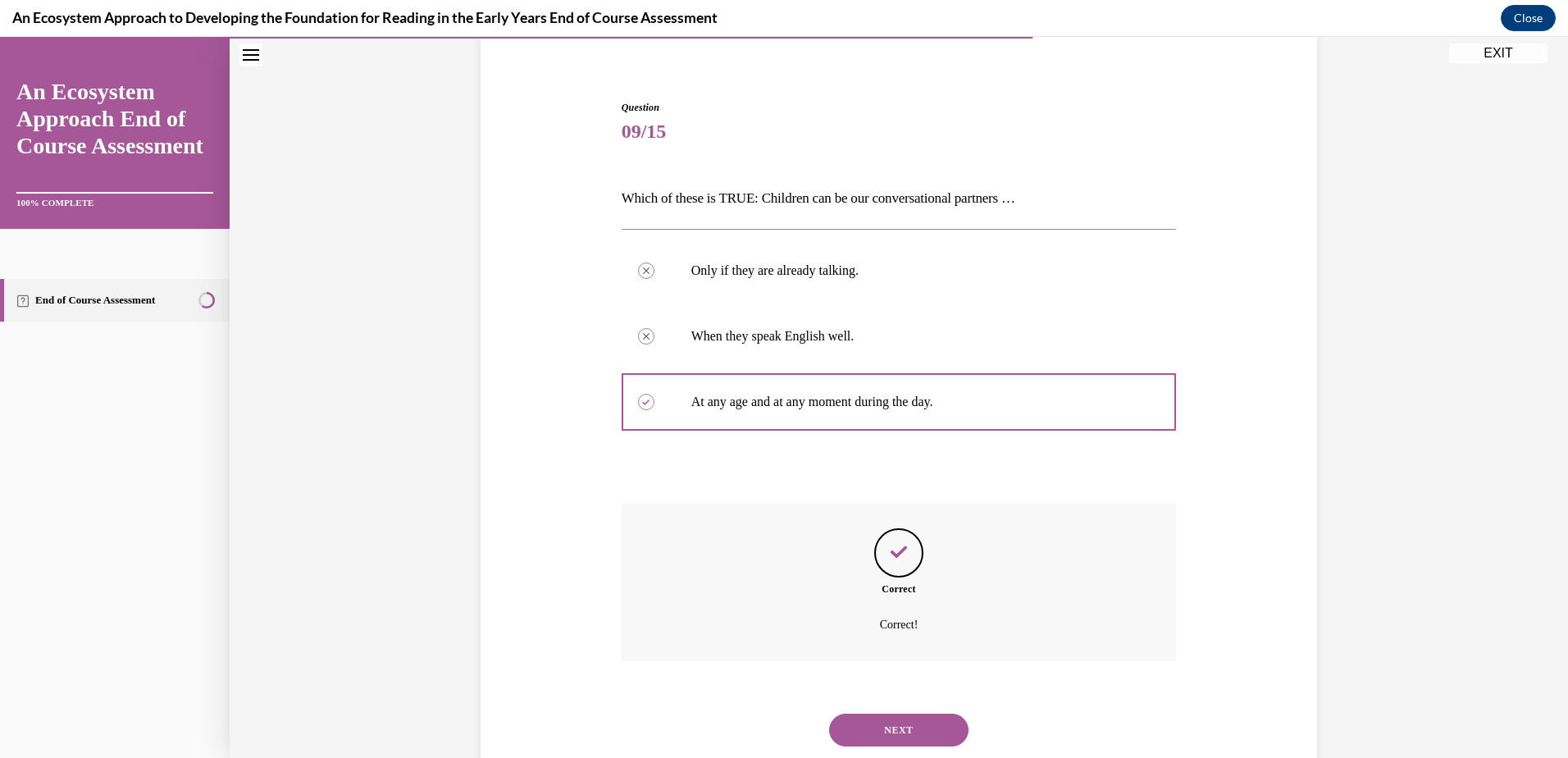
scroll to position [174, 0]
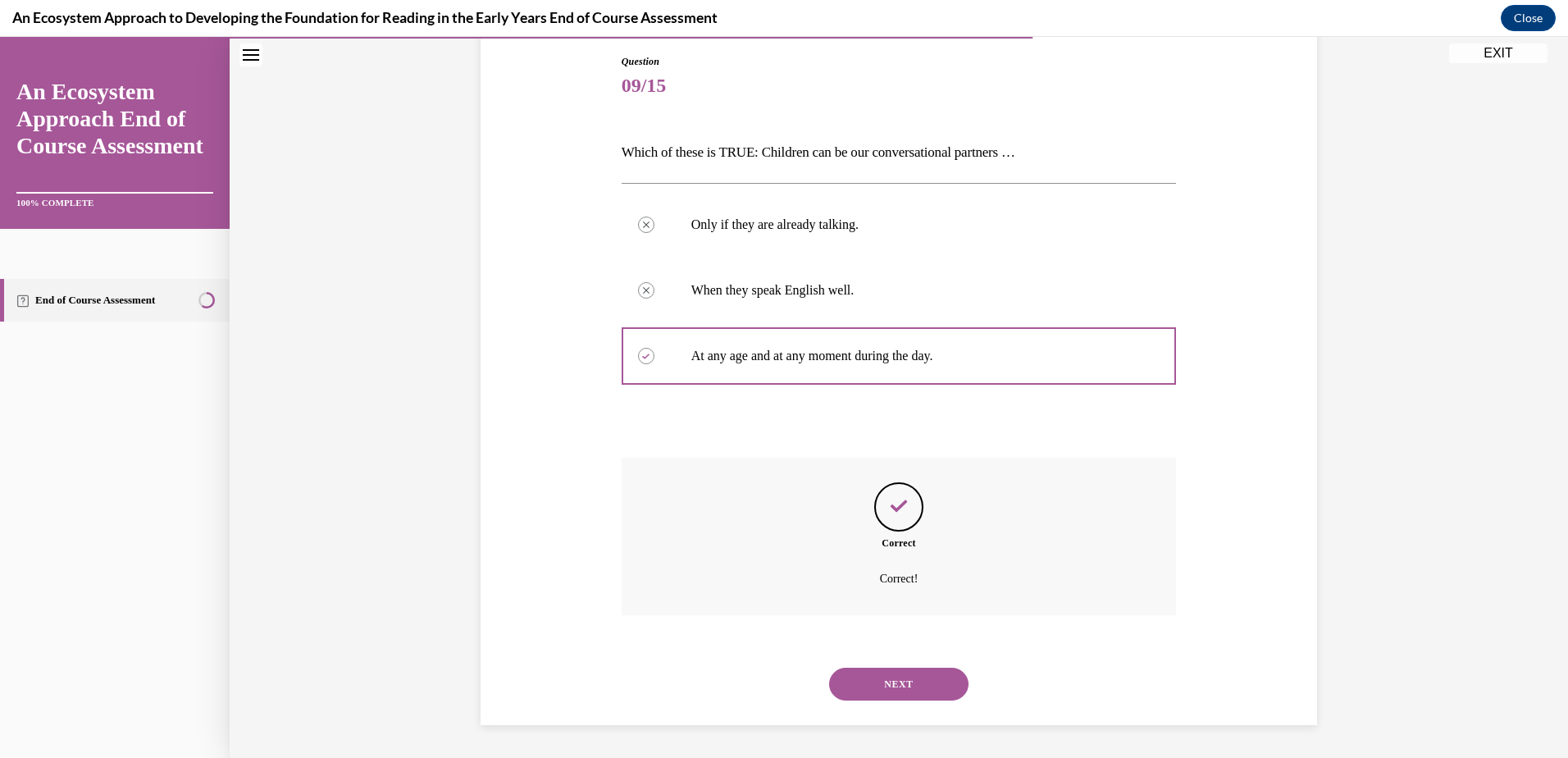
click at [891, 674] on button "NEXT" at bounding box center [899, 683] width 140 height 32
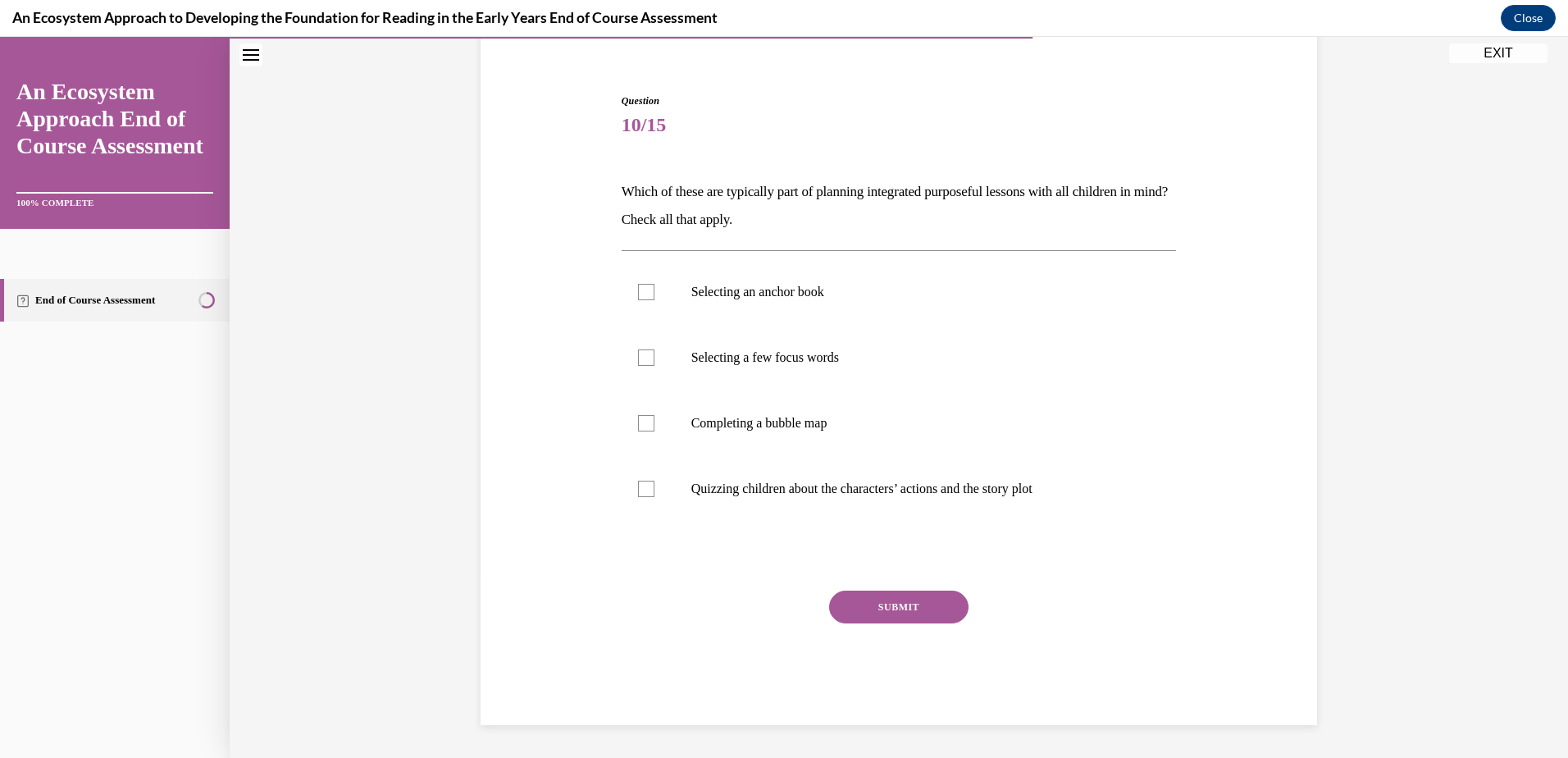
scroll to position [135, 0]
click at [638, 419] on div at bounding box center [646, 424] width 17 height 17
click at [638, 419] on input "Completing a bubble map" at bounding box center [646, 424] width 17 height 17
checkbox input "true"
click at [641, 354] on div at bounding box center [646, 358] width 17 height 17
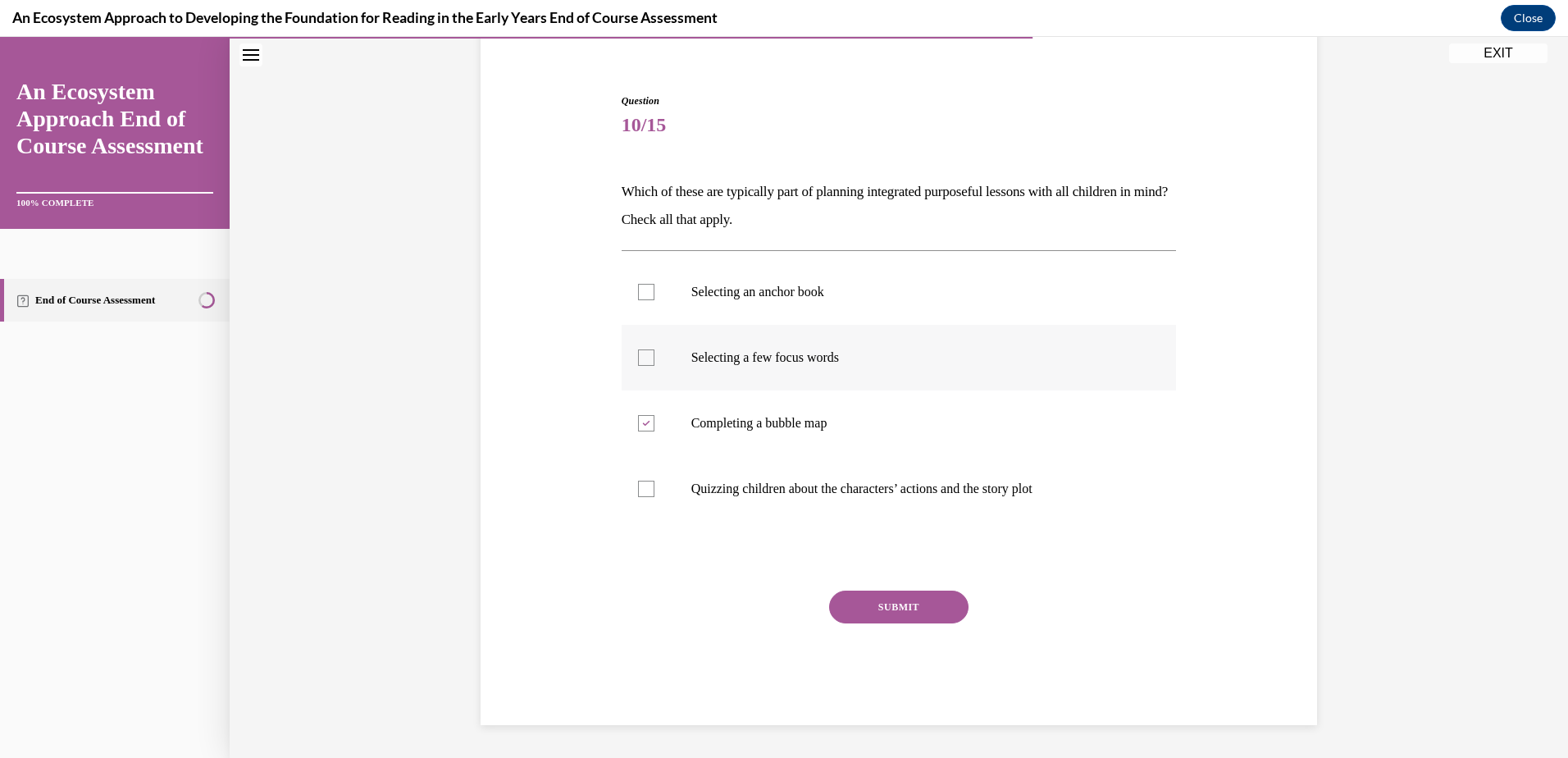
click at [641, 354] on input "Selecting a few focus words" at bounding box center [646, 358] width 17 height 17
checkbox input "true"
click at [639, 285] on div at bounding box center [646, 292] width 17 height 17
click at [639, 285] on input "Selecting an anchor book" at bounding box center [646, 292] width 17 height 17
checkbox input "true"
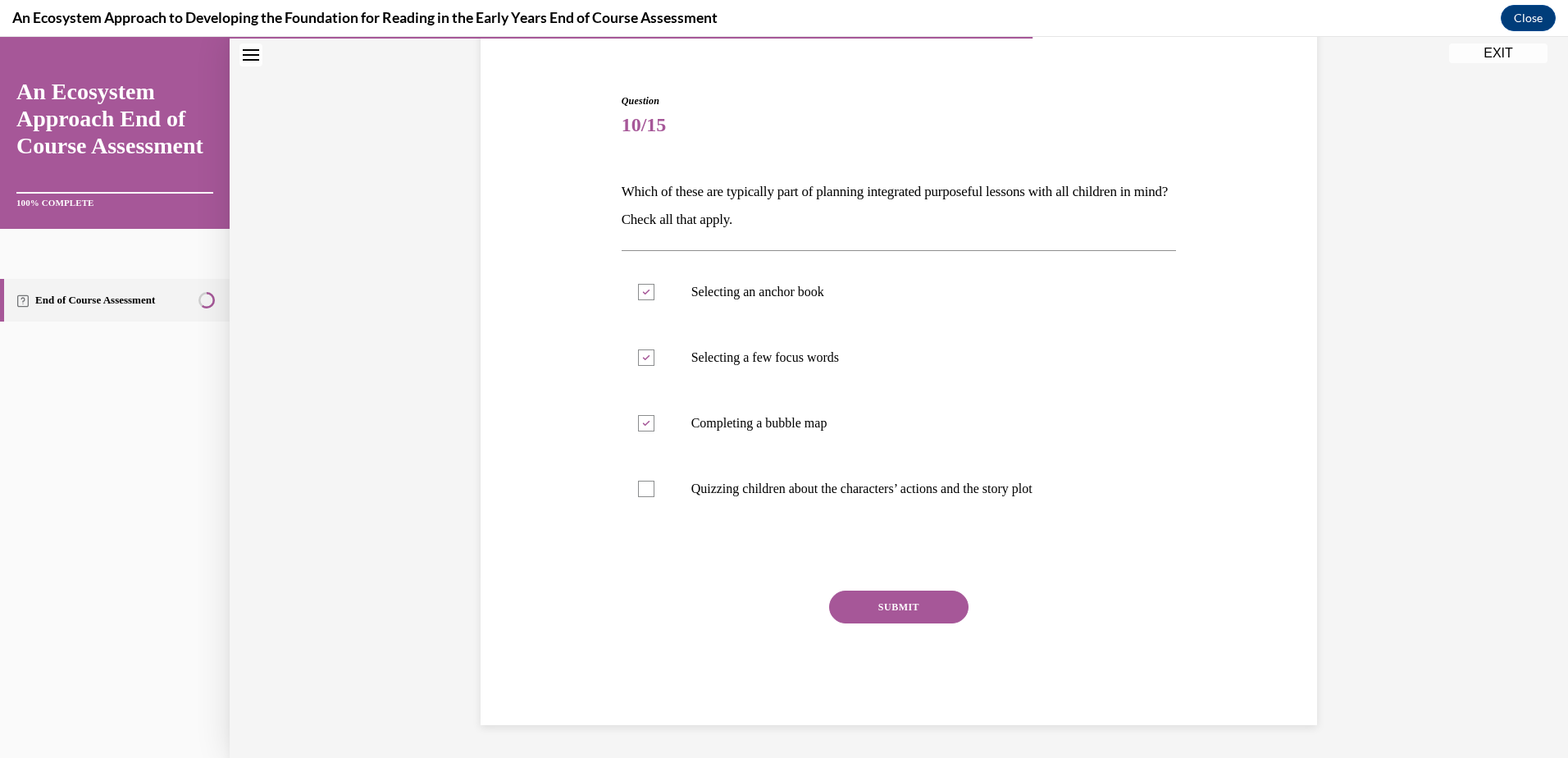
click at [897, 596] on button "SUBMIT" at bounding box center [899, 607] width 140 height 32
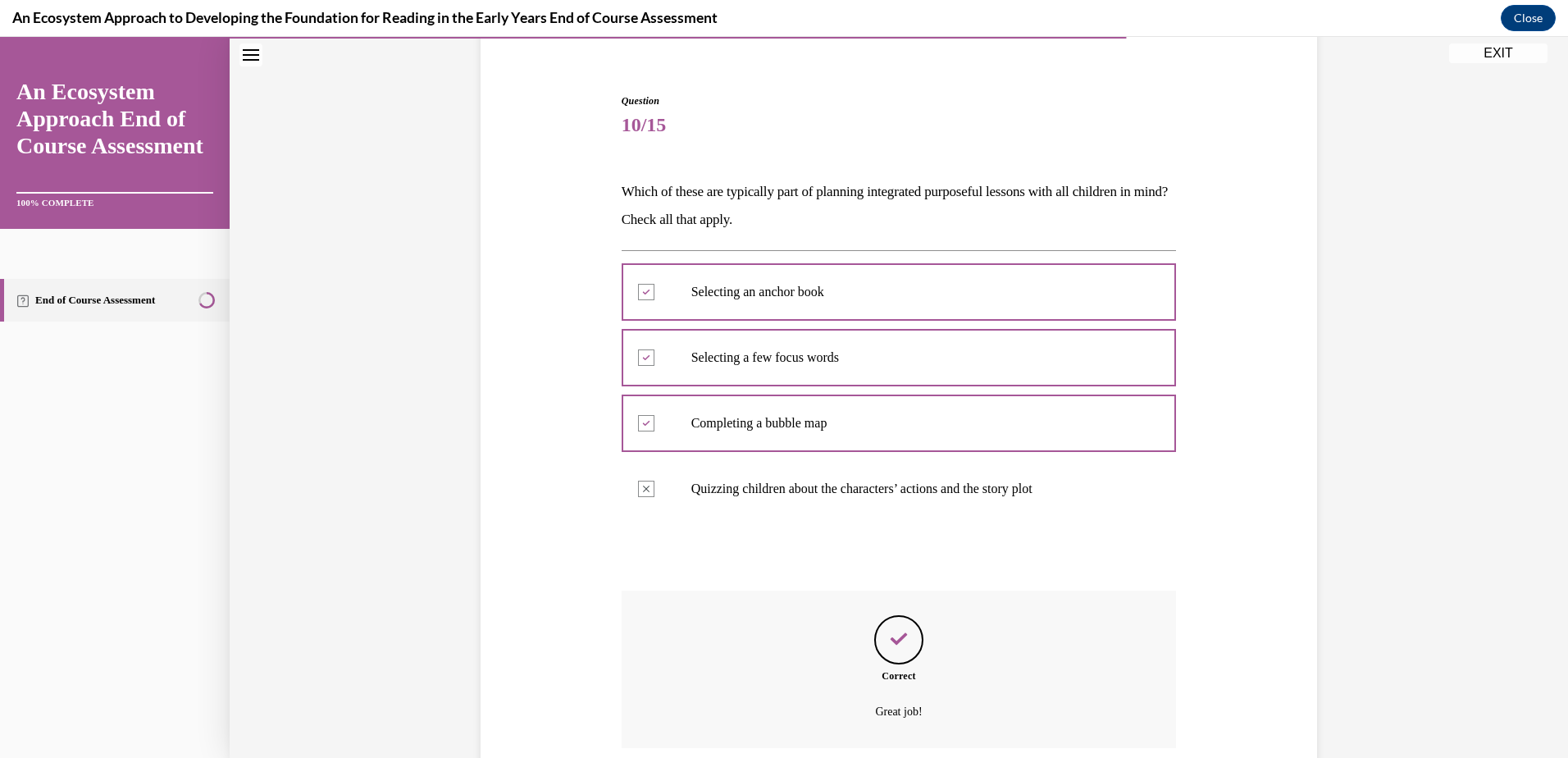
scroll to position [267, 0]
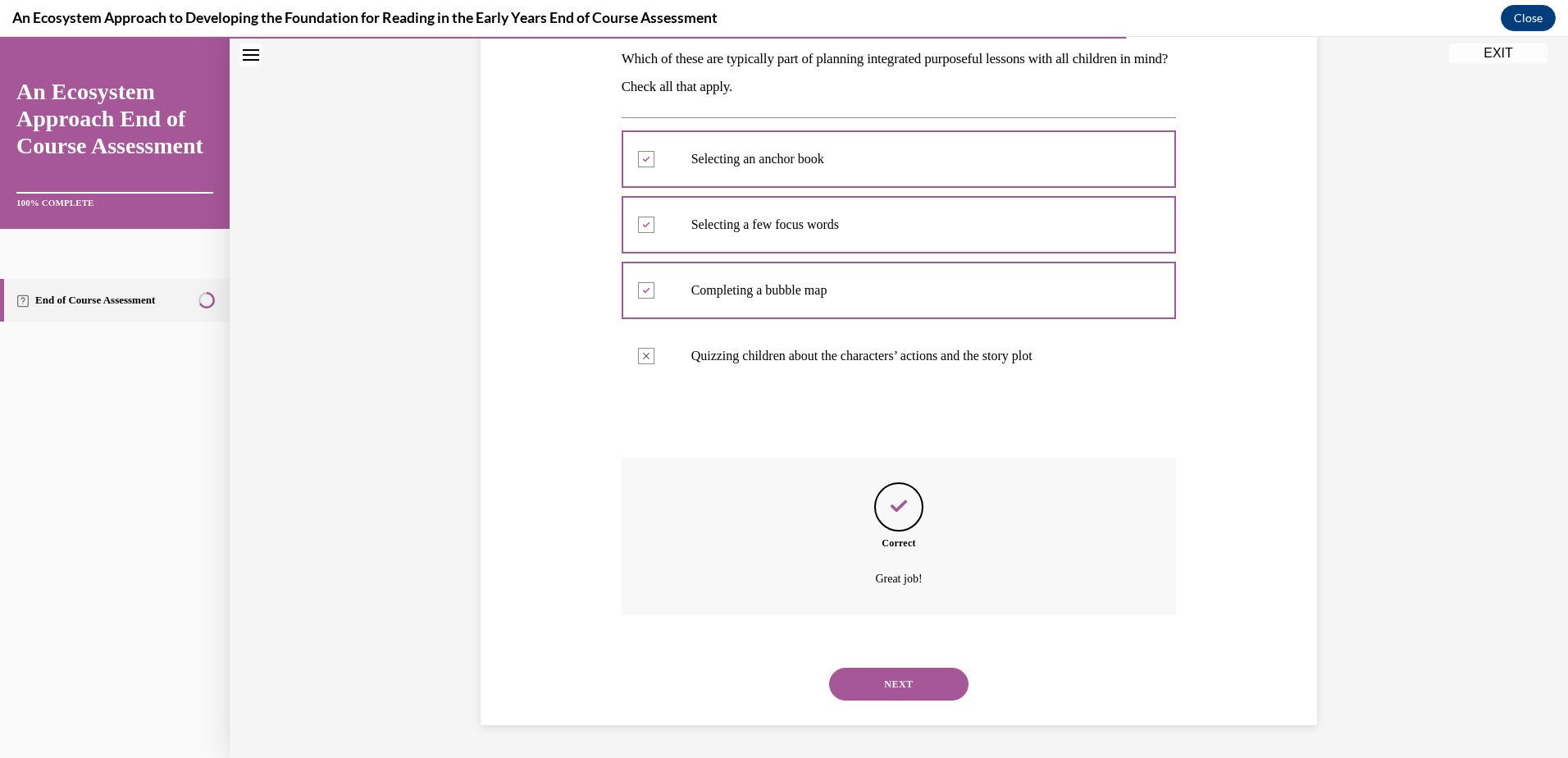
click at [890, 681] on button "NEXT" at bounding box center [899, 683] width 140 height 32
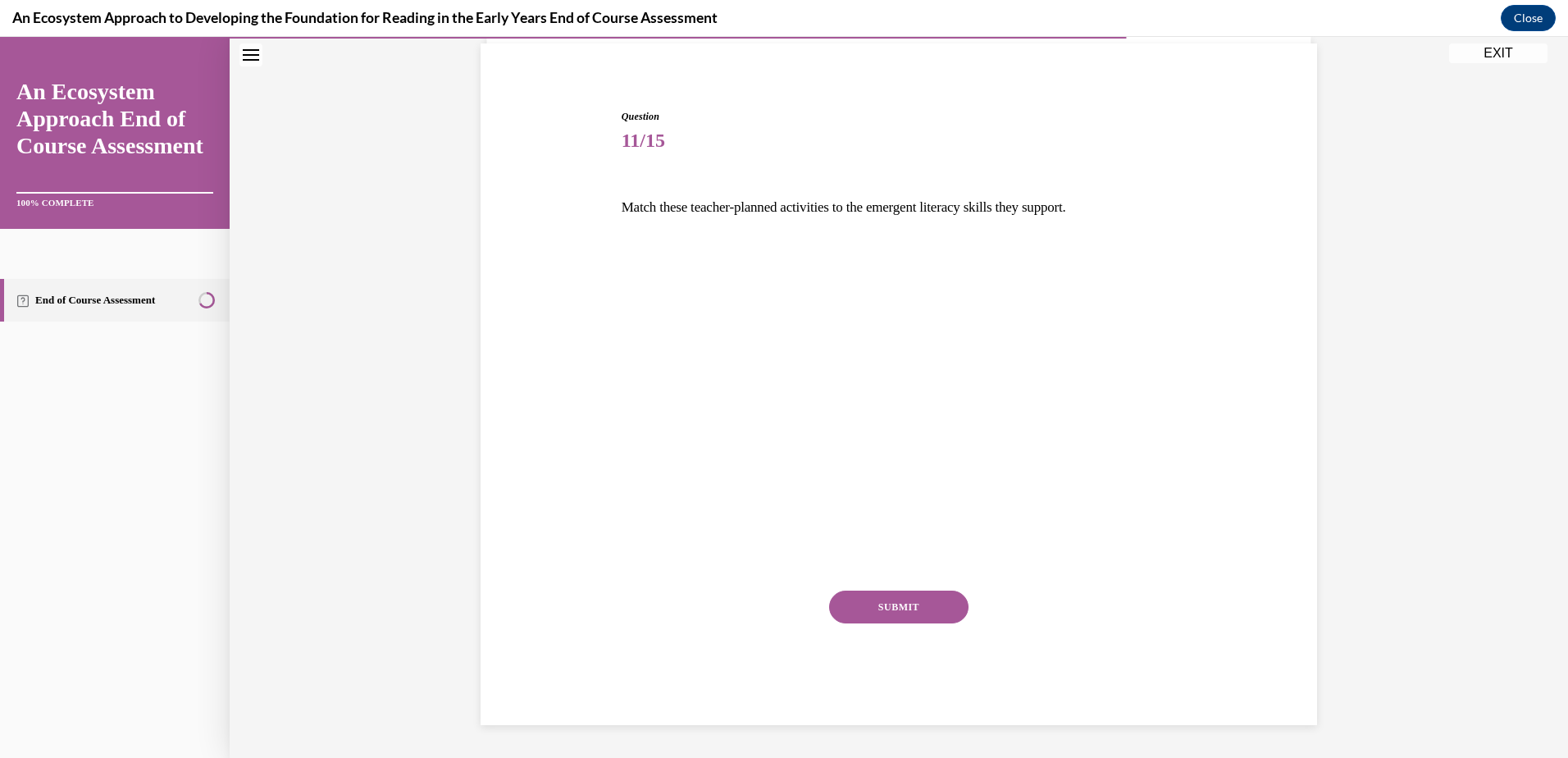
scroll to position [113, 0]
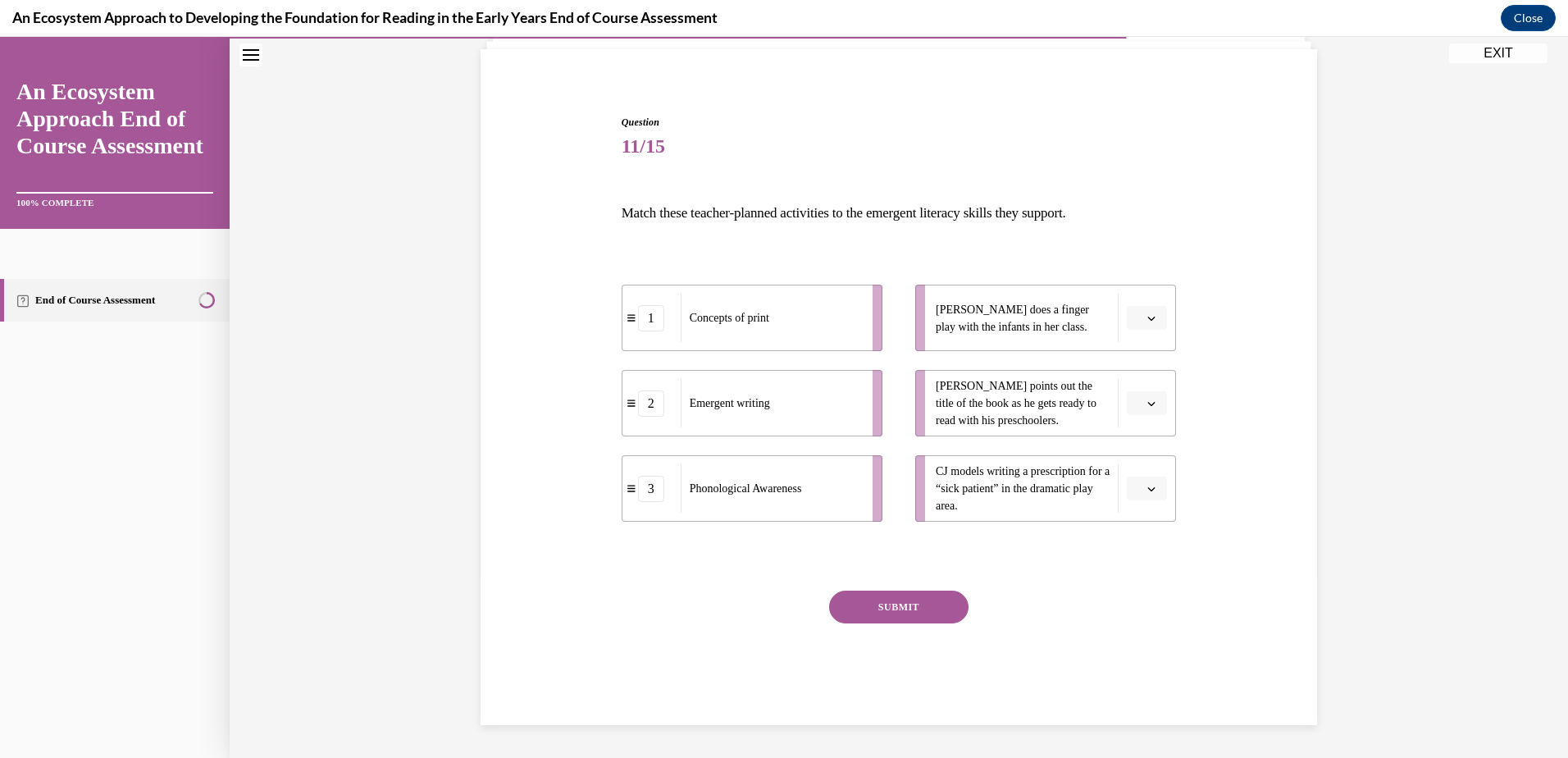
click at [1147, 318] on icon "button" at bounding box center [1151, 319] width 8 height 8
click at [1130, 375] on div "1" at bounding box center [1139, 387] width 41 height 32
click at [1138, 393] on button "button" at bounding box center [1146, 404] width 40 height 25
click at [1134, 497] on div "2" at bounding box center [1139, 505] width 41 height 32
click at [1148, 489] on icon "button" at bounding box center [1151, 489] width 7 height 4
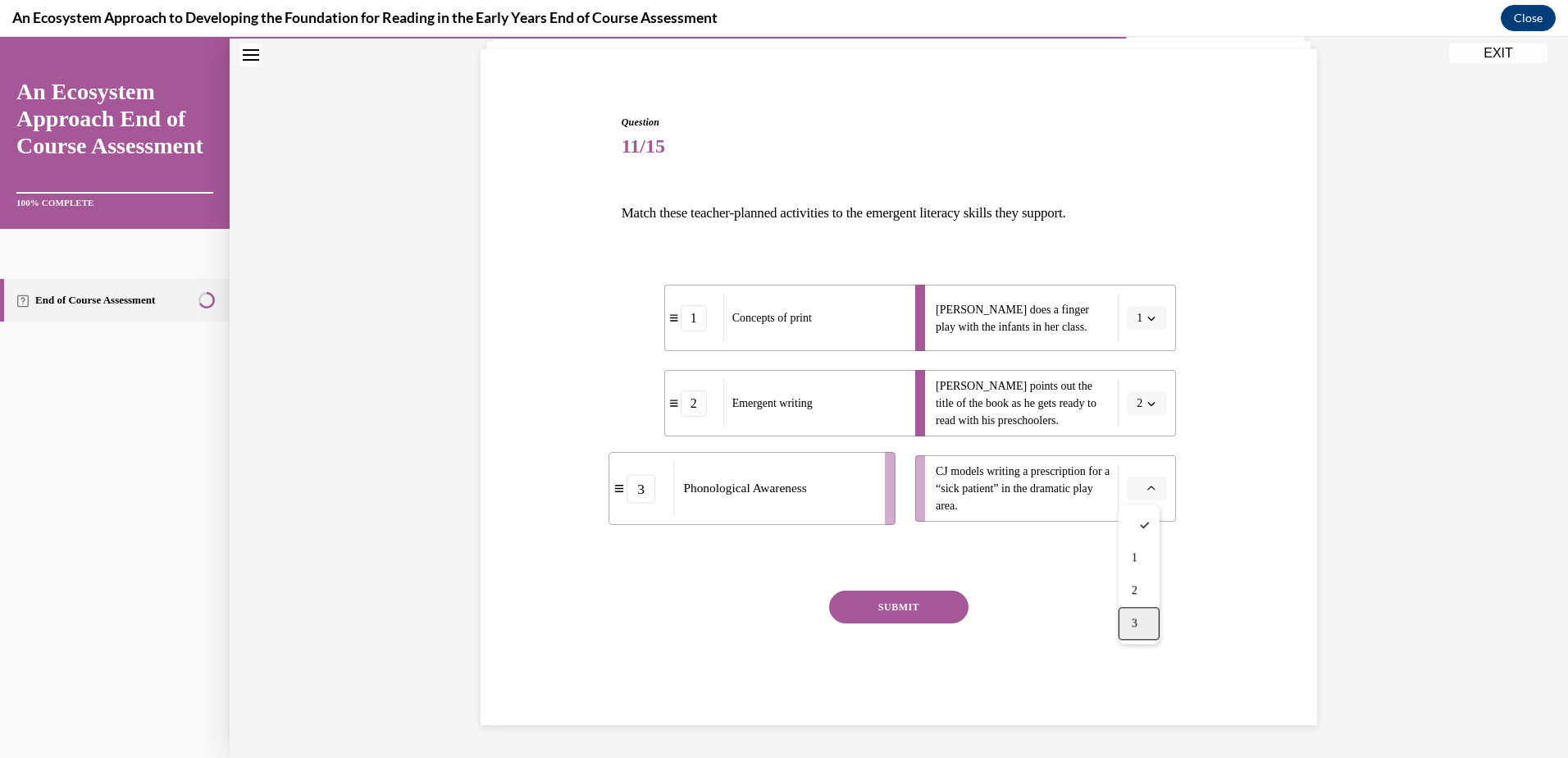
click at [1130, 625] on div "3" at bounding box center [1139, 622] width 41 height 32
click at [914, 604] on button "SUBMIT" at bounding box center [899, 607] width 140 height 32
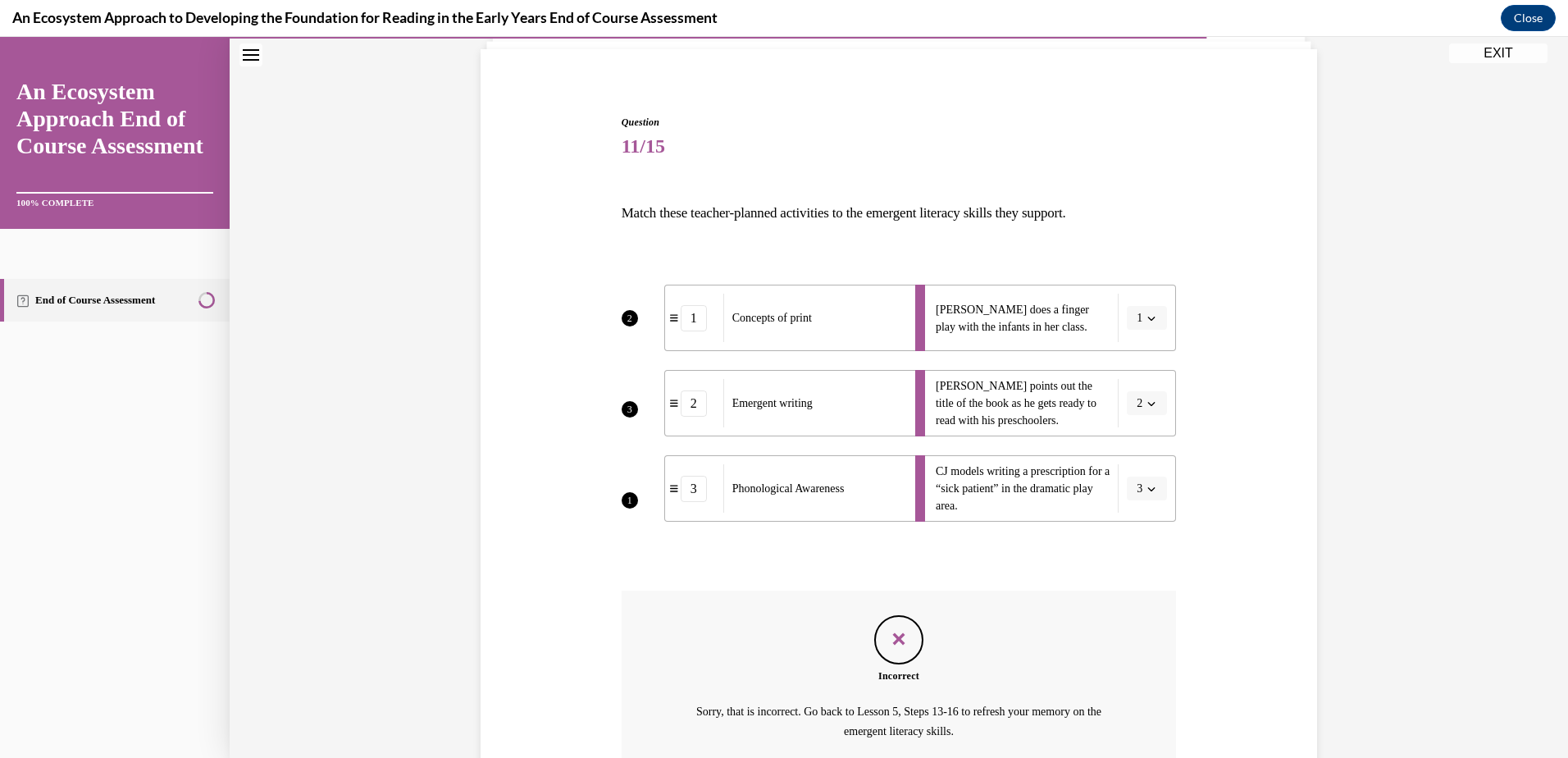
scroll to position [265, 0]
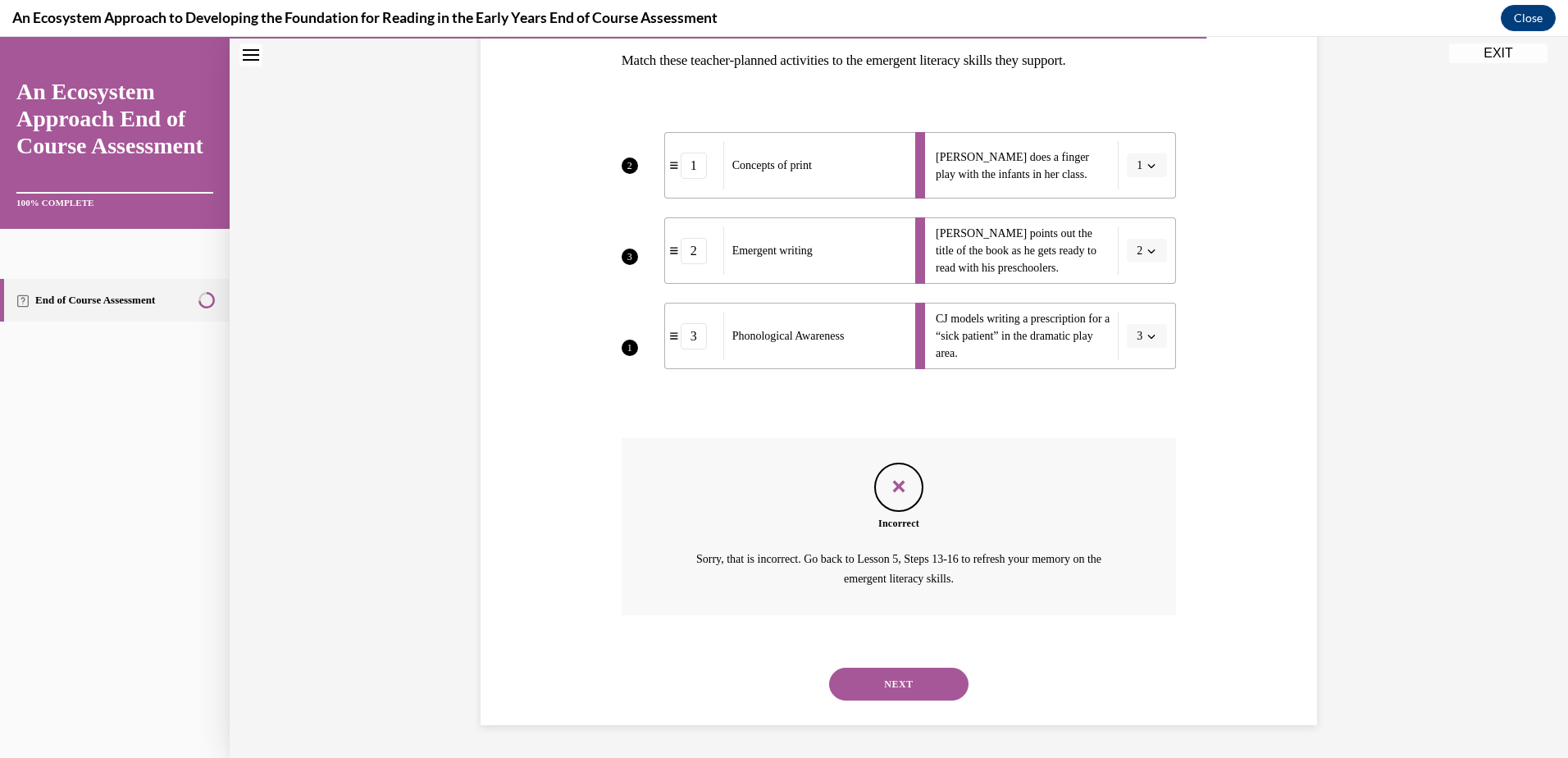
click at [905, 672] on button "NEXT" at bounding box center [899, 683] width 140 height 32
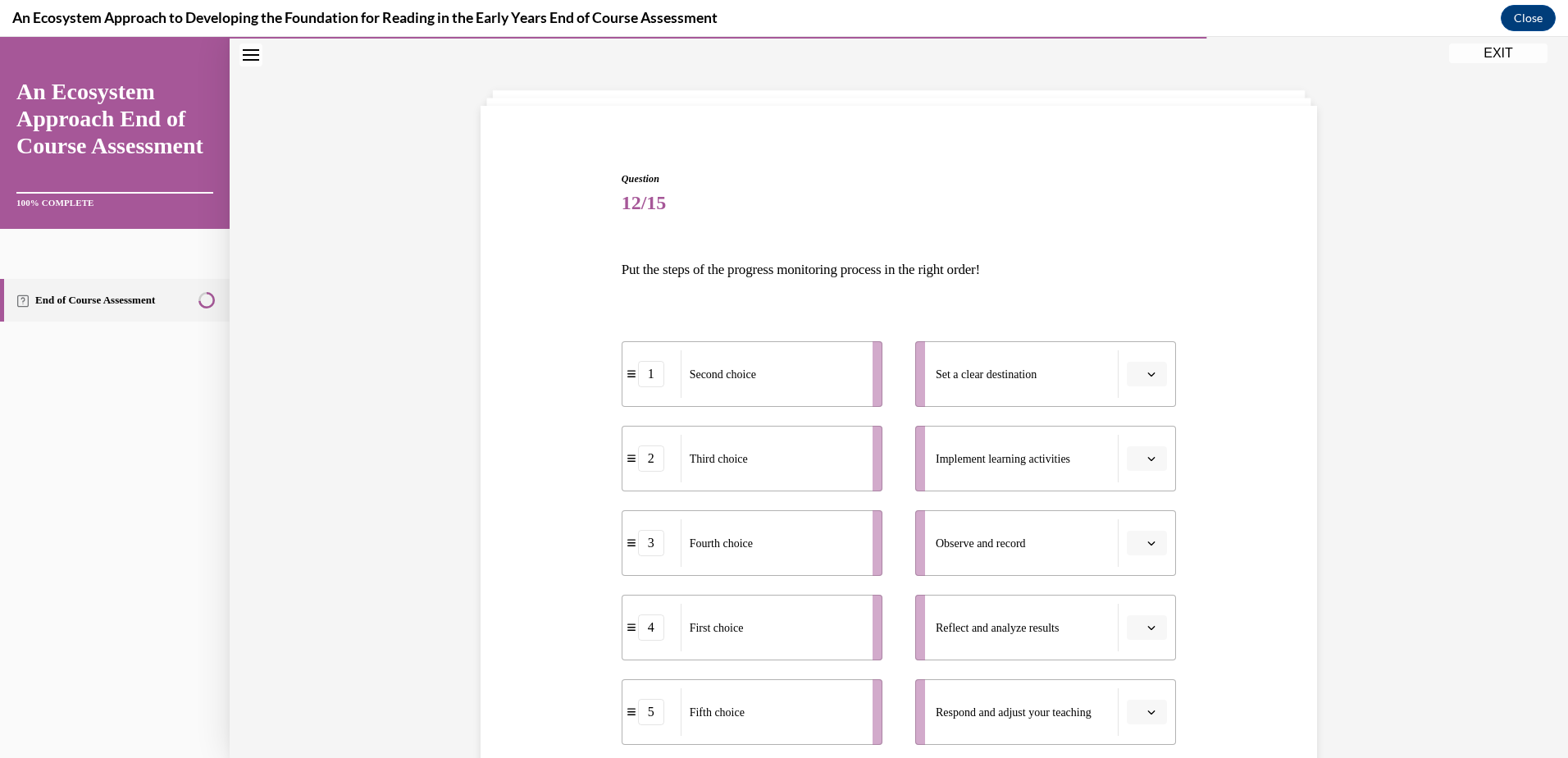
scroll to position [164, 0]
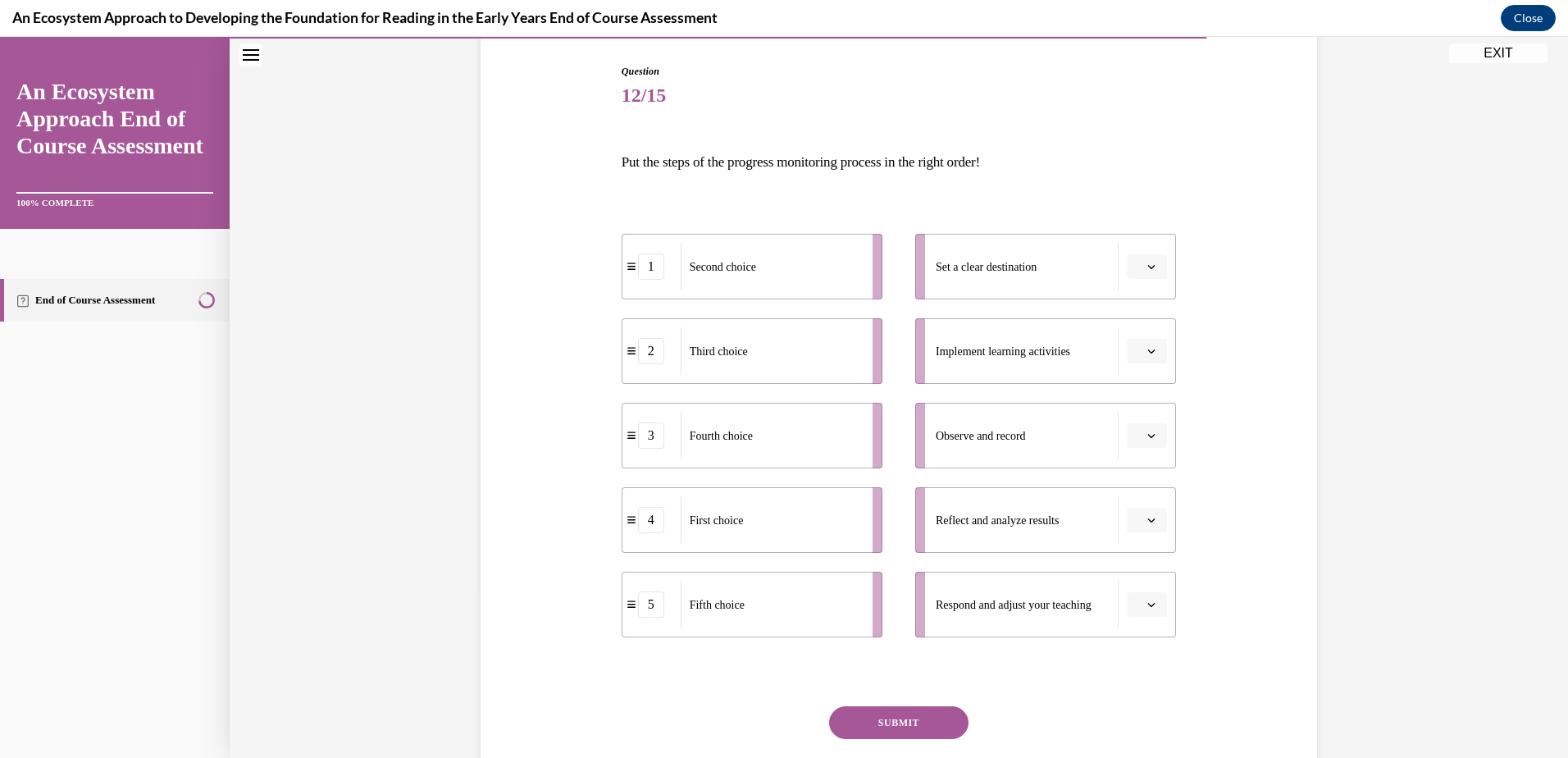
click at [1151, 266] on button "button" at bounding box center [1146, 267] width 40 height 25
click at [1157, 335] on div "1" at bounding box center [1139, 335] width 41 height 32
click at [1149, 351] on icon "button" at bounding box center [1151, 351] width 8 height 8
click at [1135, 447] on span "2" at bounding box center [1134, 453] width 6 height 13
click at [1147, 432] on icon "button" at bounding box center [1151, 436] width 8 height 8
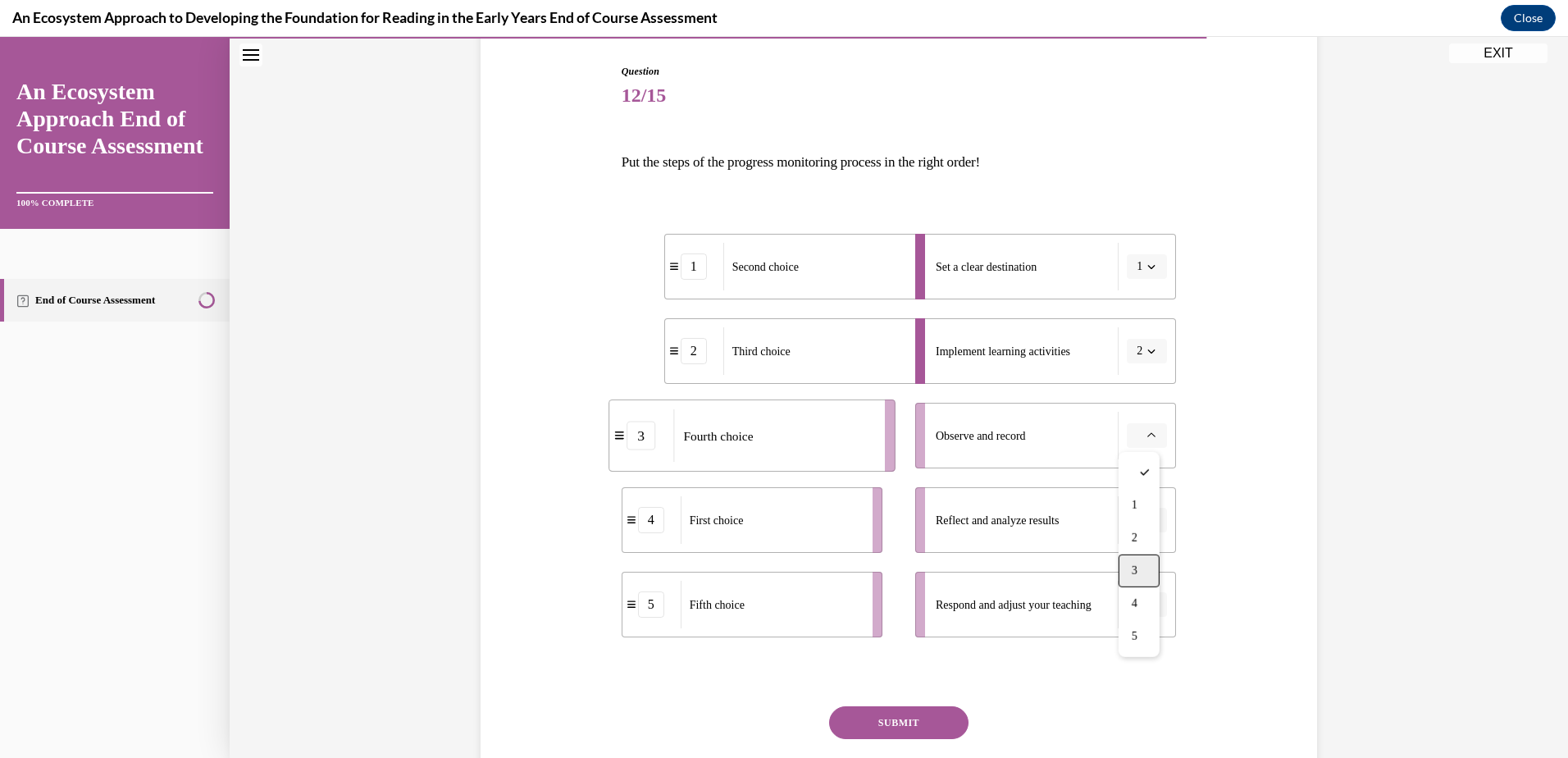
click at [1135, 557] on div "3" at bounding box center [1139, 570] width 41 height 32
click at [1150, 518] on span "button" at bounding box center [1151, 520] width 12 height 12
click at [1142, 686] on div "4" at bounding box center [1139, 687] width 41 height 32
click at [1147, 606] on icon "button" at bounding box center [1151, 605] width 8 height 8
click at [1128, 569] on div "5" at bounding box center [1139, 567] width 41 height 32
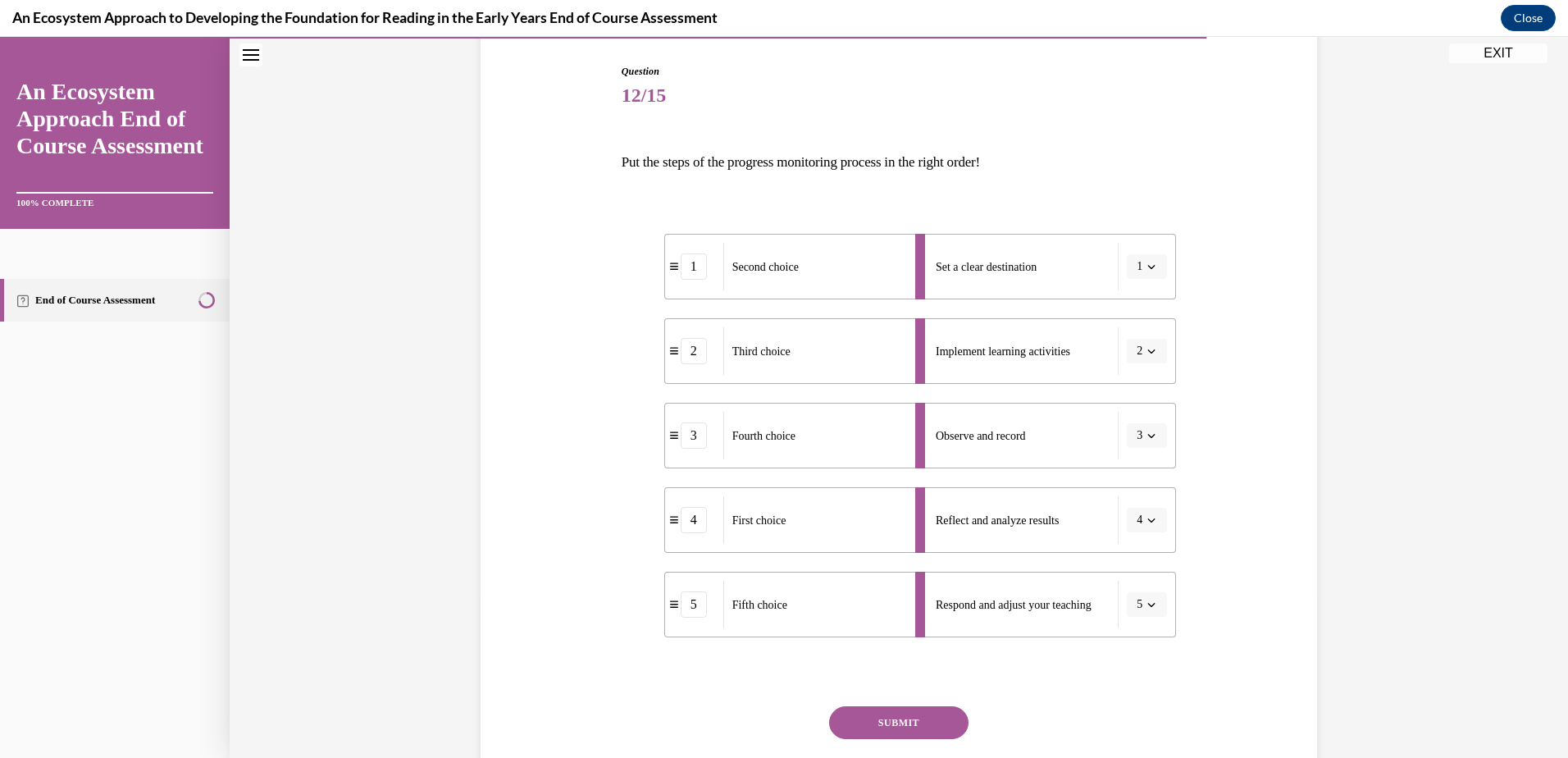
click at [902, 722] on button "SUBMIT" at bounding box center [899, 722] width 140 height 32
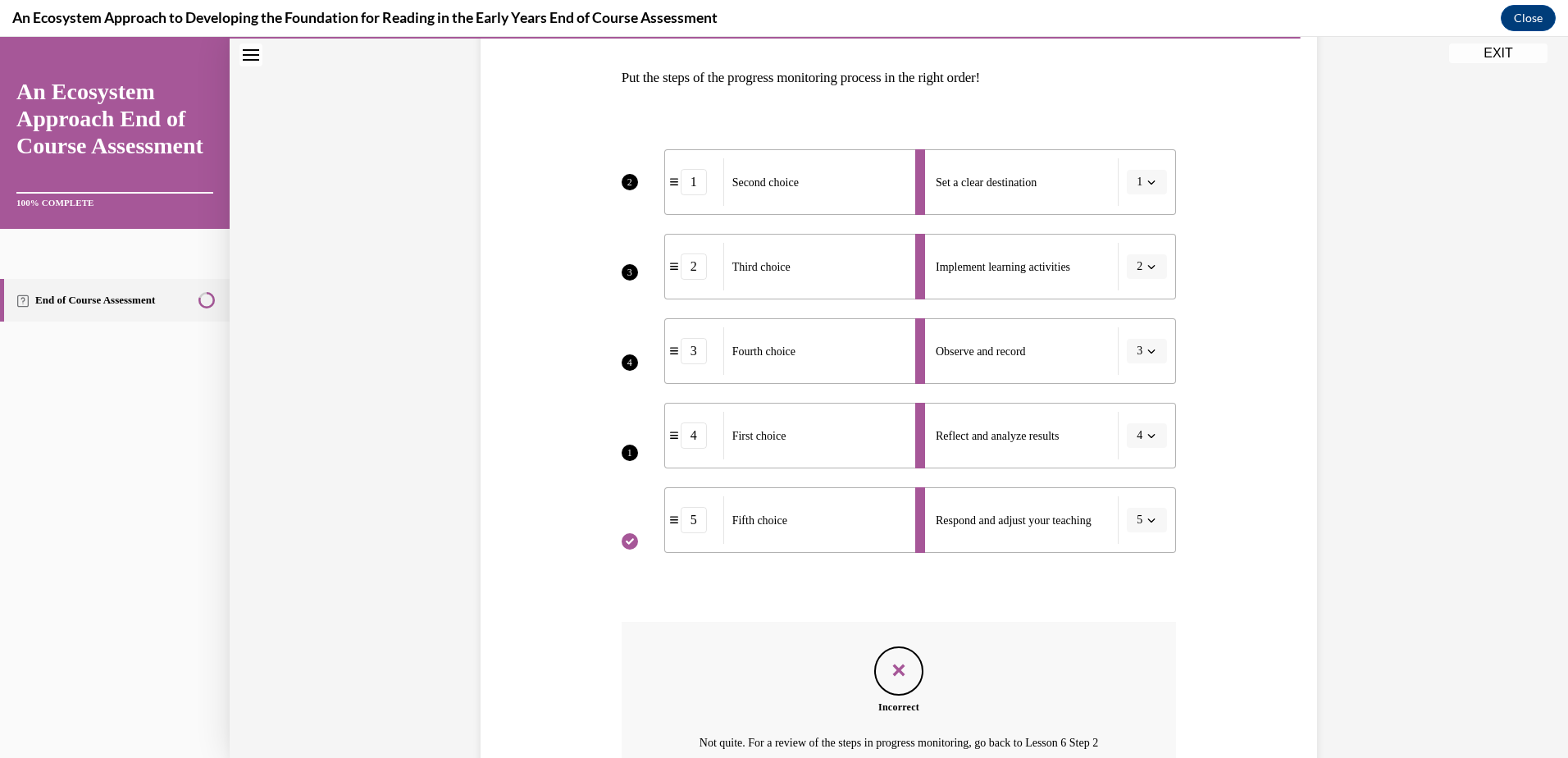
scroll to position [330, 0]
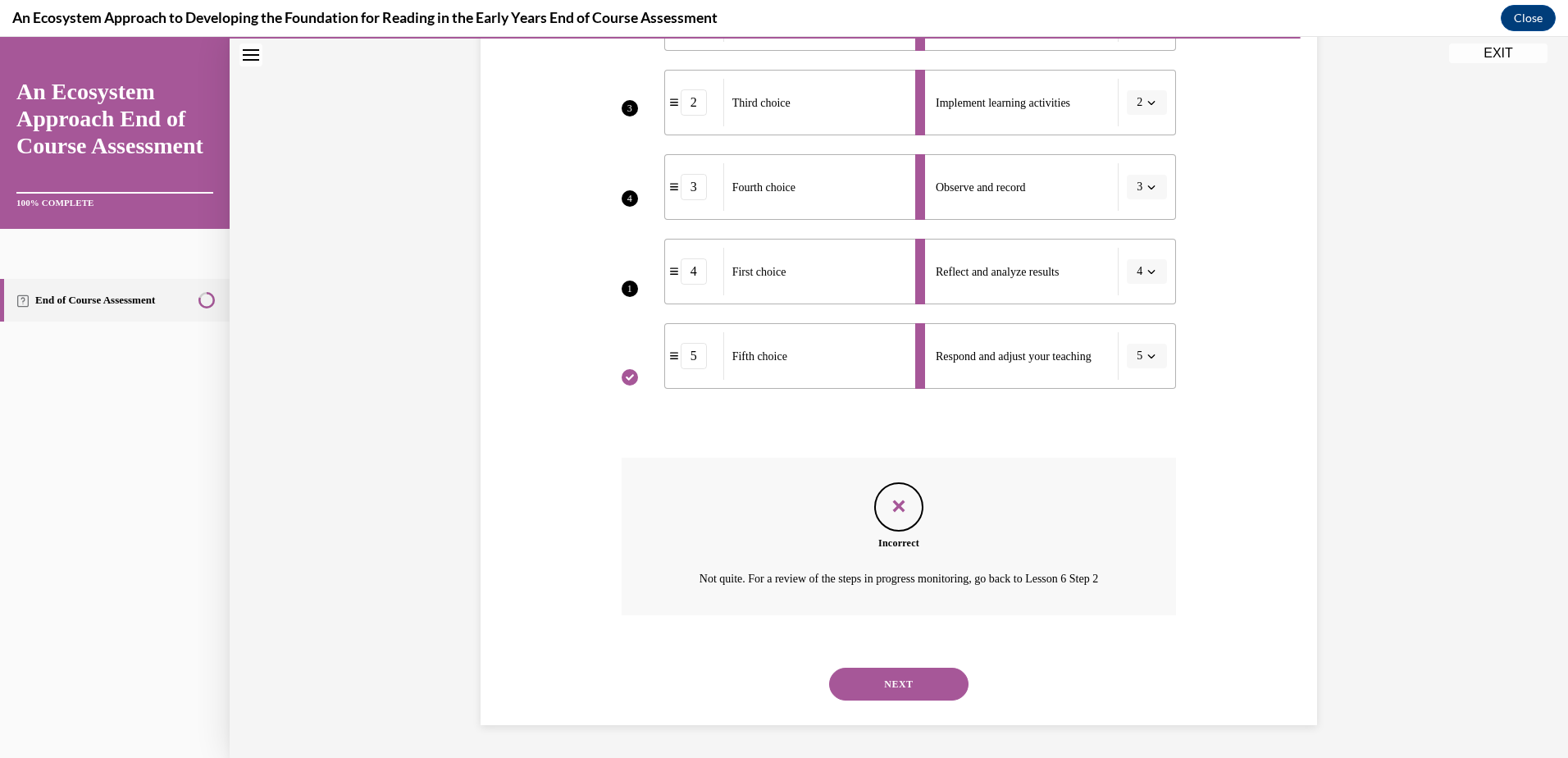
click at [885, 695] on button "NEXT" at bounding box center [899, 683] width 140 height 32
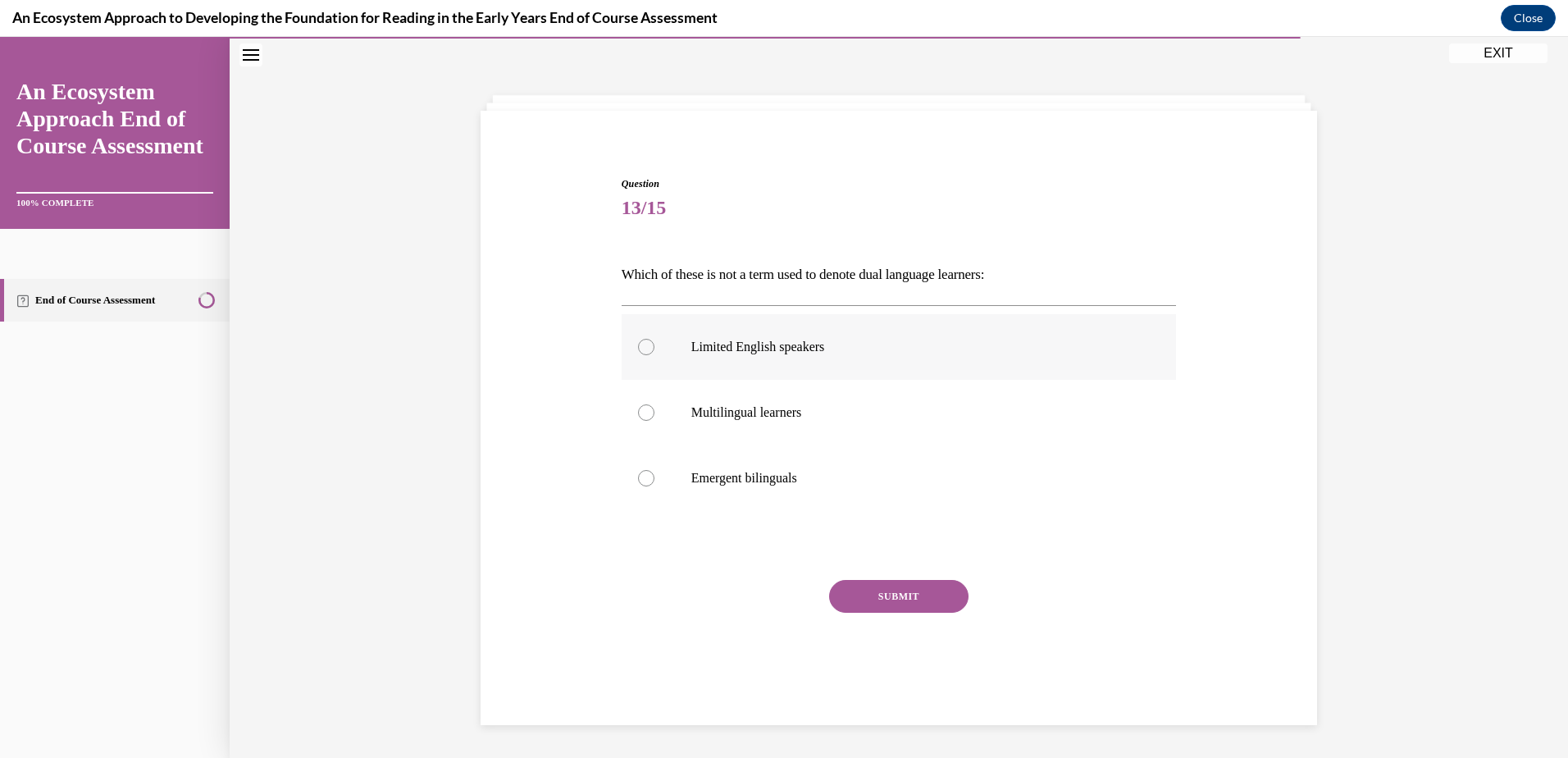
click at [642, 345] on div at bounding box center [646, 347] width 17 height 17
click at [642, 345] on input "Limited English speakers" at bounding box center [646, 347] width 17 height 17
radio input "true"
click at [894, 597] on button "SUBMIT" at bounding box center [899, 596] width 140 height 32
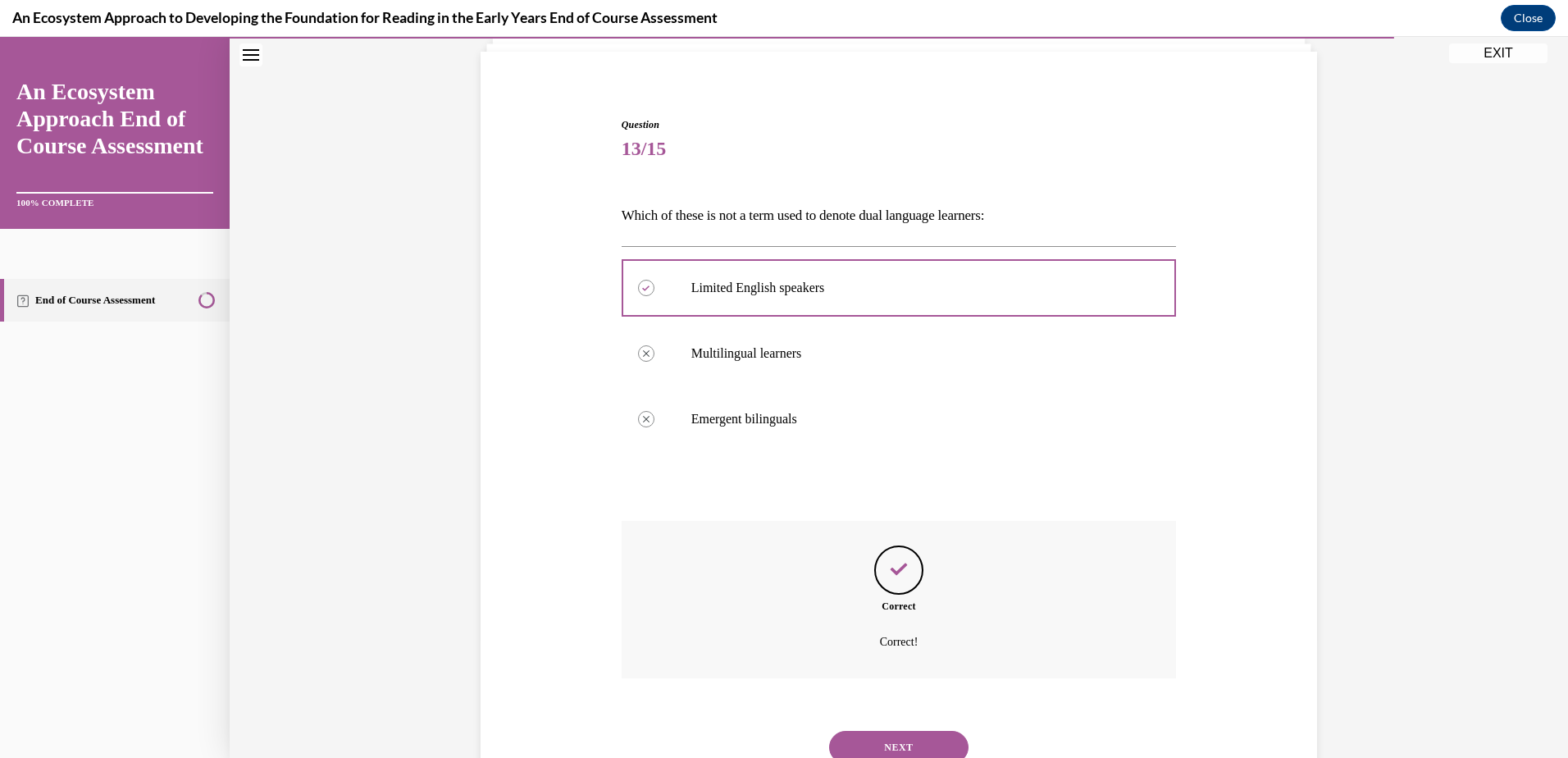
scroll to position [174, 0]
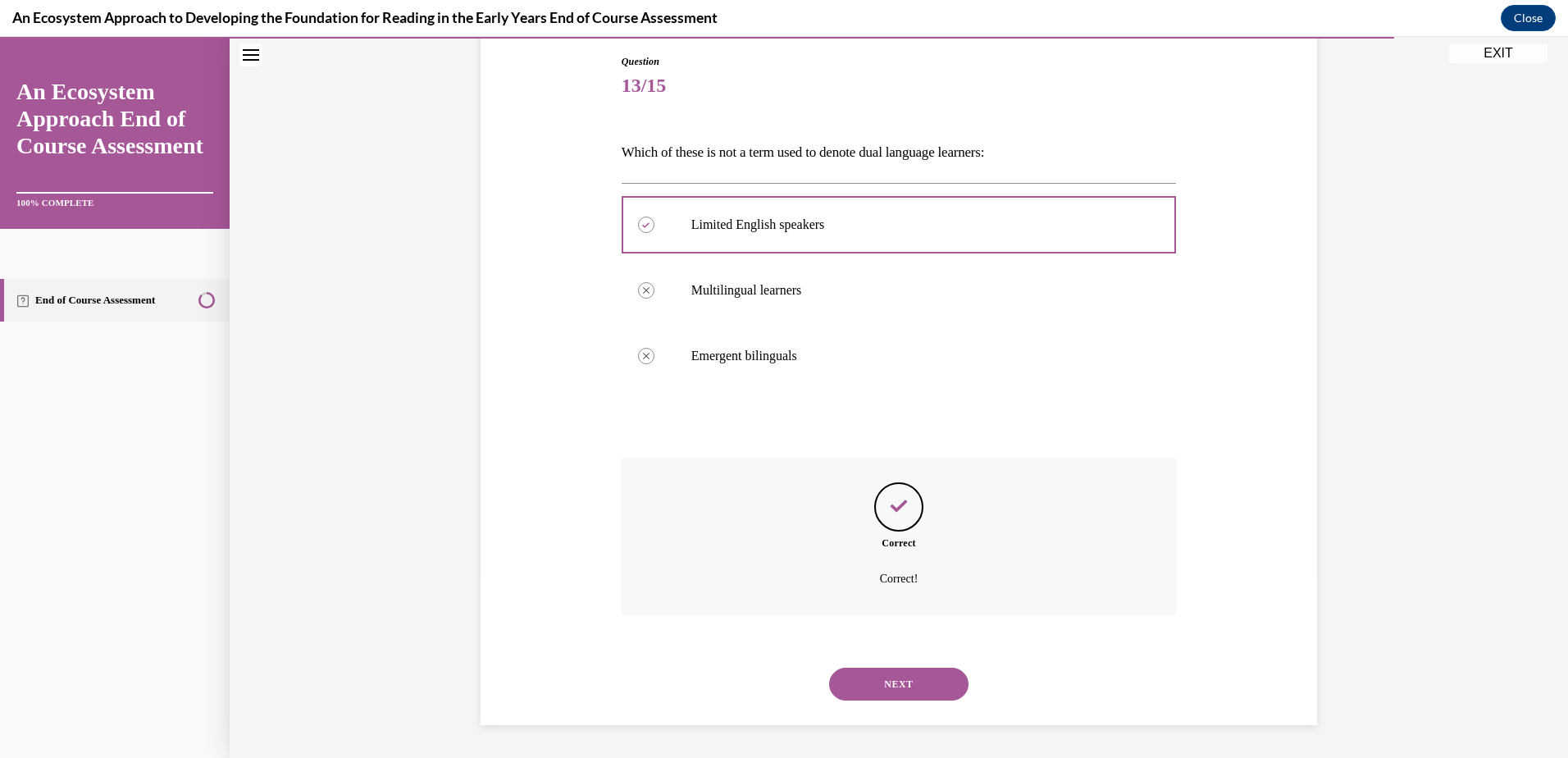
click at [896, 680] on button "NEXT" at bounding box center [899, 683] width 140 height 32
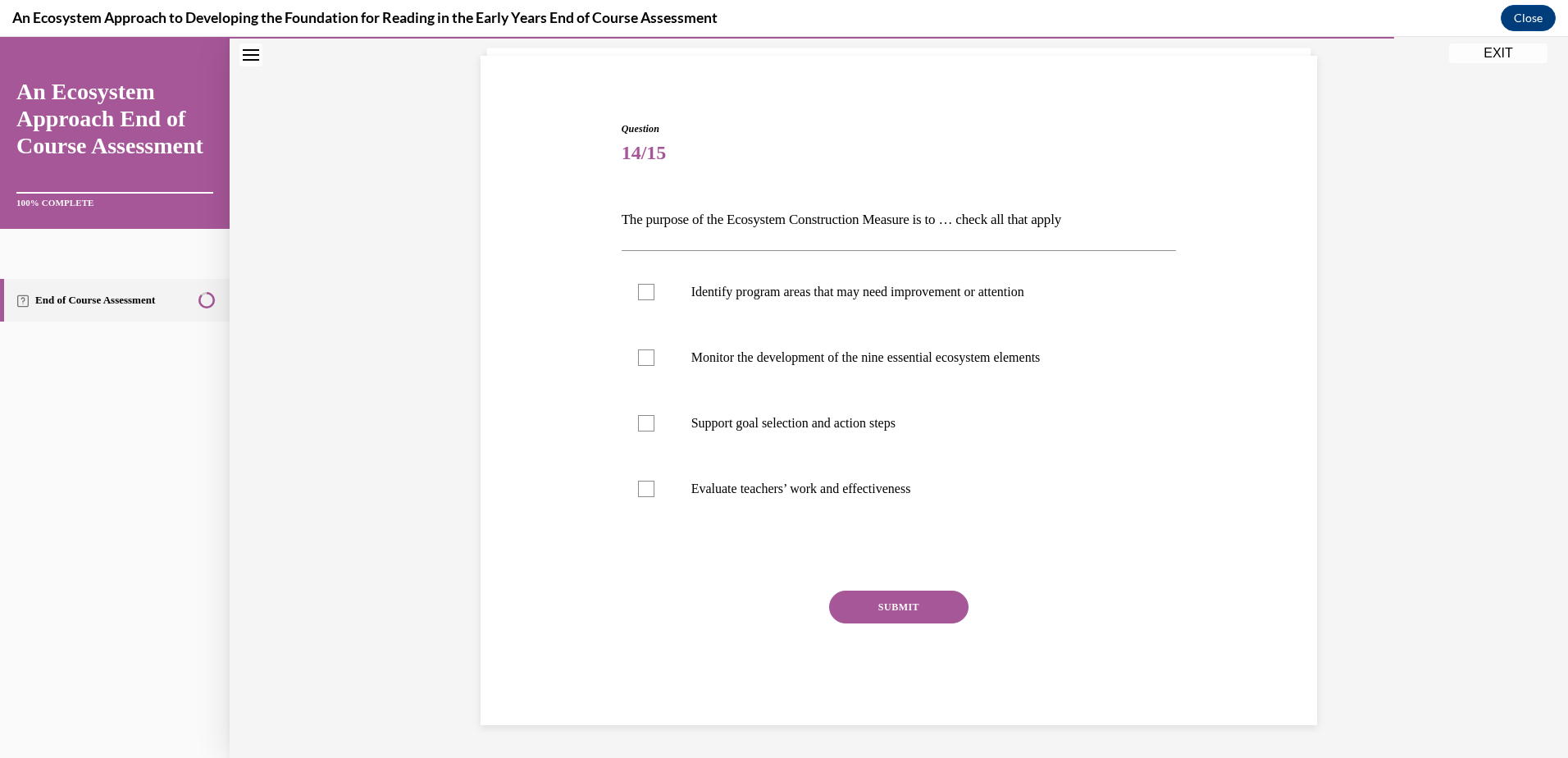
scroll to position [107, 0]
click at [641, 427] on div at bounding box center [646, 424] width 17 height 17
click at [641, 427] on input "Support goal selection and action steps" at bounding box center [646, 424] width 17 height 17
checkbox input "true"
click at [641, 359] on div at bounding box center [646, 358] width 17 height 17
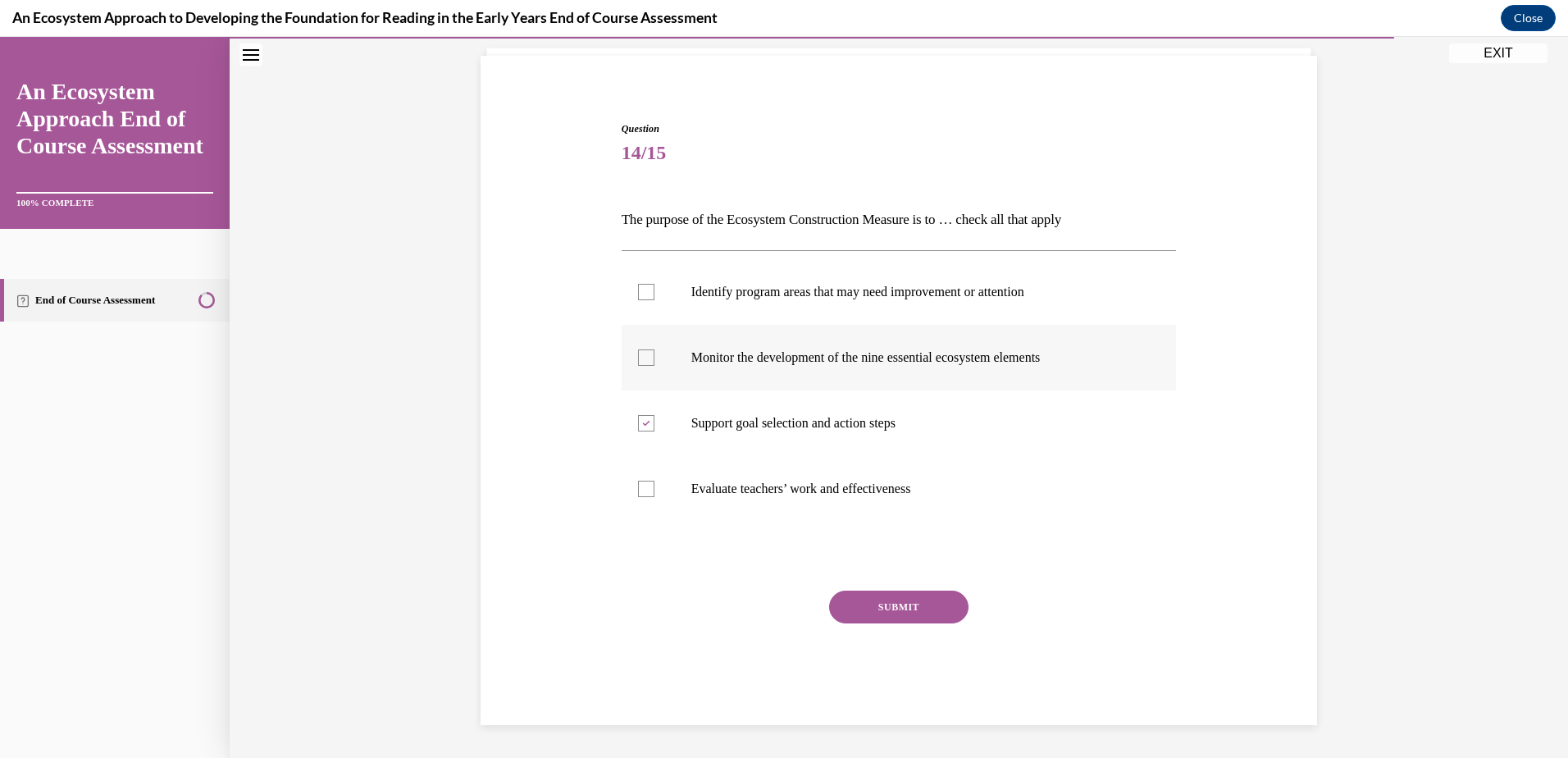
click at [641, 359] on input "Monitor the development of the nine essential ecosystem elements" at bounding box center [646, 358] width 17 height 17
checkbox input "true"
click at [639, 291] on div at bounding box center [646, 292] width 17 height 17
click at [639, 291] on input "Identify program areas that may need improvement or attention" at bounding box center [646, 292] width 17 height 17
checkbox input "true"
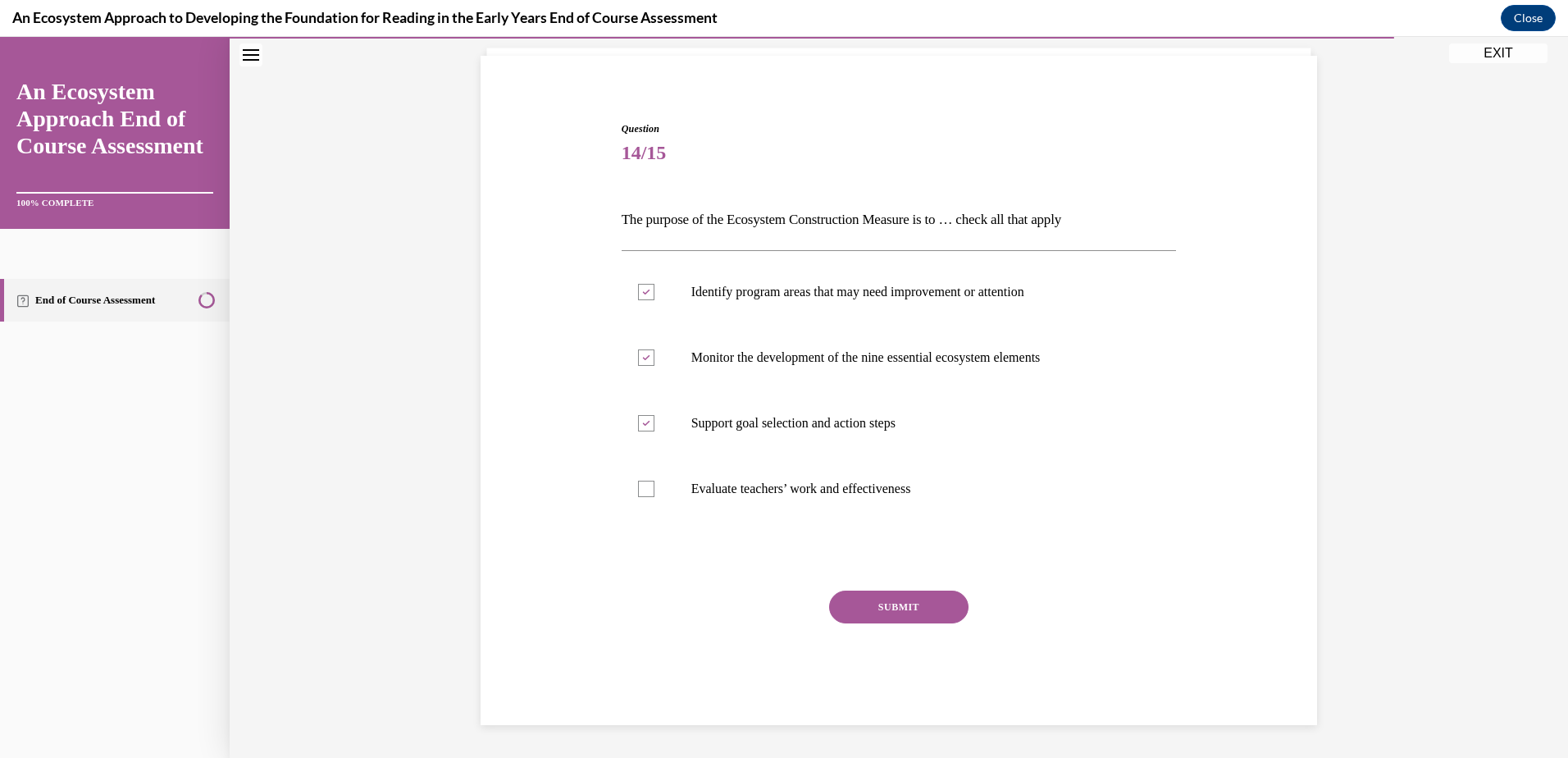
click at [910, 606] on button "SUBMIT" at bounding box center [899, 607] width 140 height 32
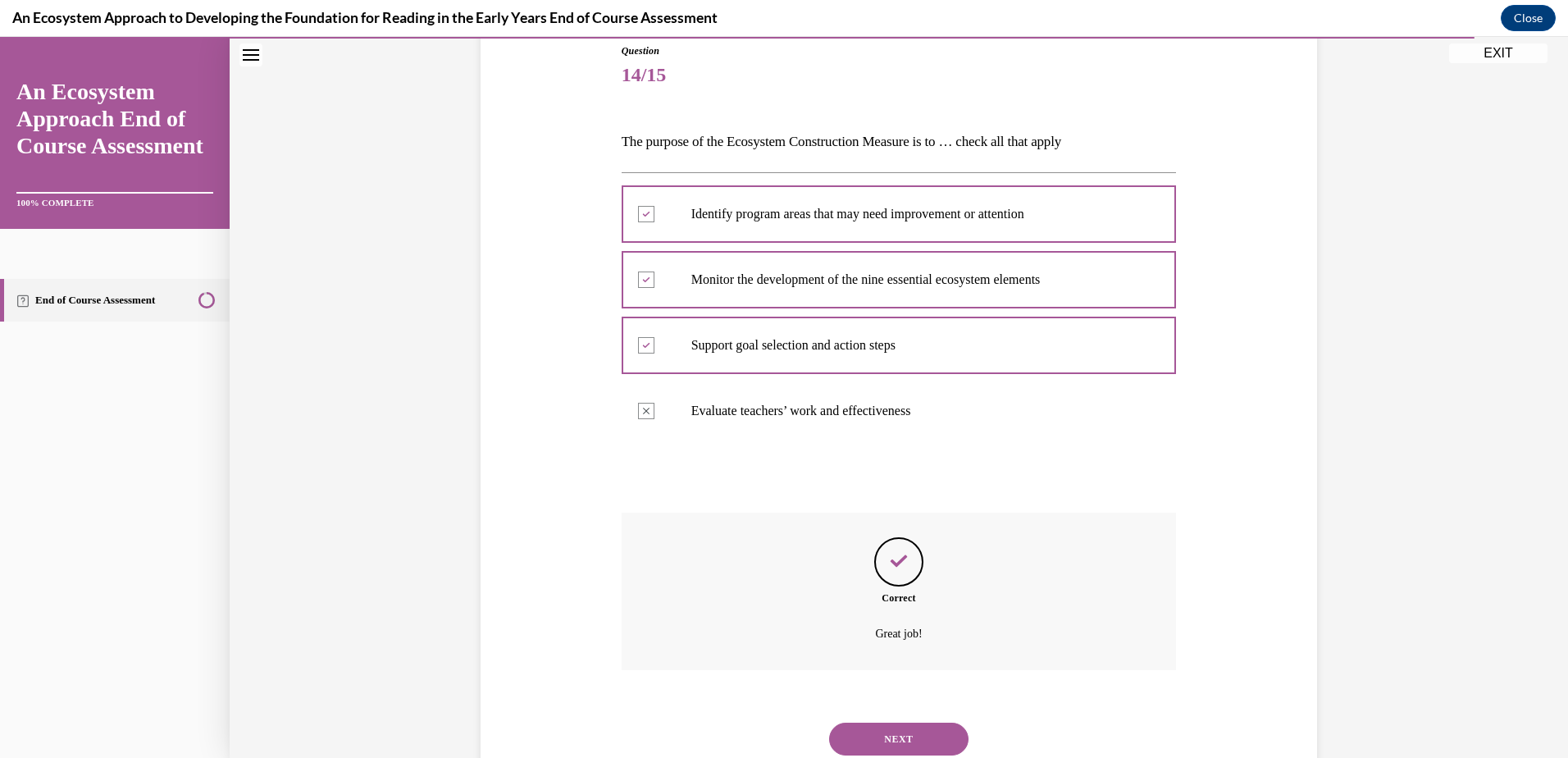
scroll to position [240, 0]
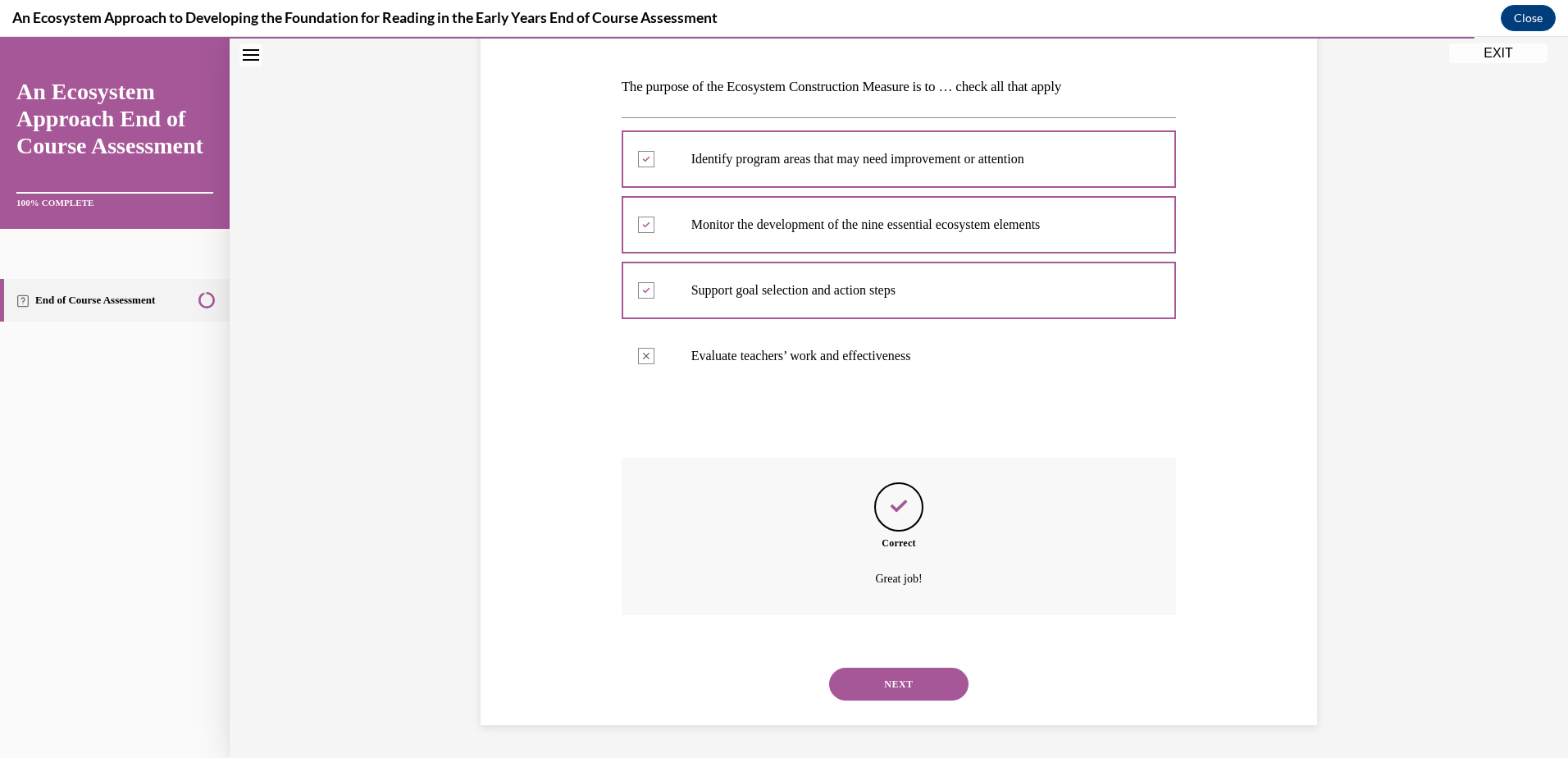
click at [919, 682] on button "NEXT" at bounding box center [899, 683] width 140 height 32
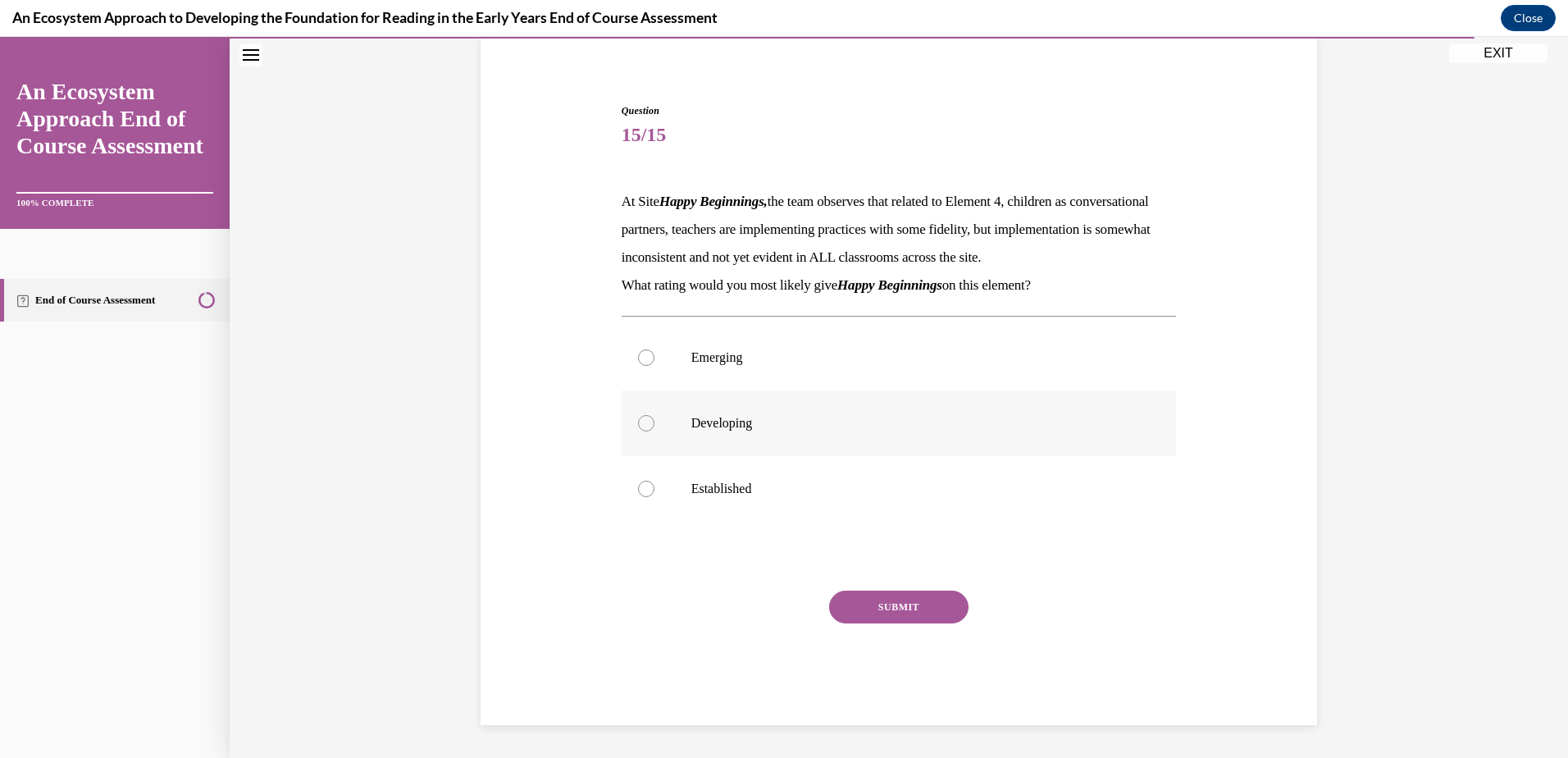
click at [645, 421] on div at bounding box center [646, 424] width 17 height 17
click at [645, 421] on input "Developing" at bounding box center [646, 424] width 17 height 17
radio input "true"
click at [865, 599] on button "SUBMIT" at bounding box center [899, 607] width 140 height 32
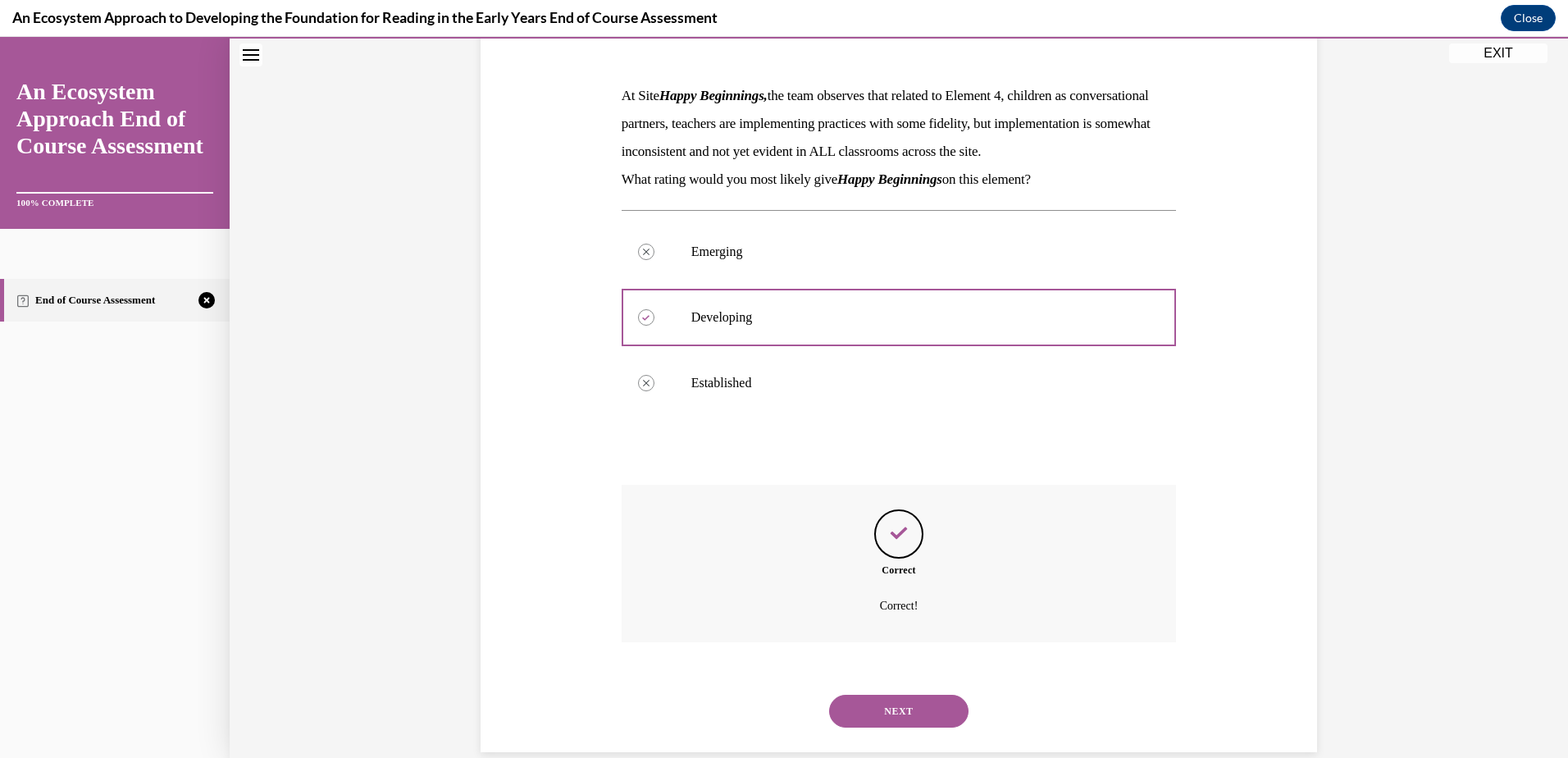
scroll to position [285, 0]
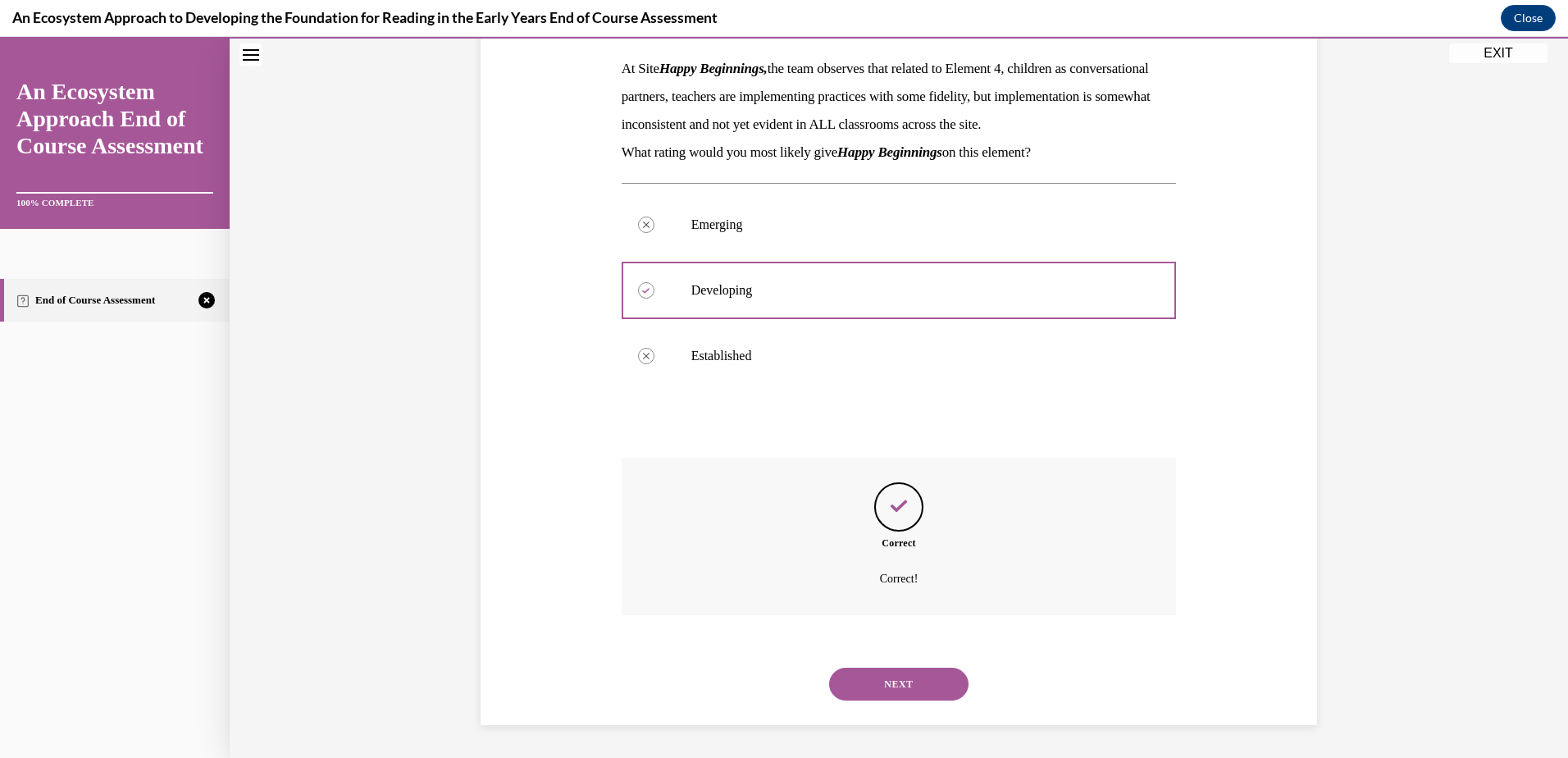
click at [899, 681] on button "NEXT" at bounding box center [899, 683] width 140 height 32
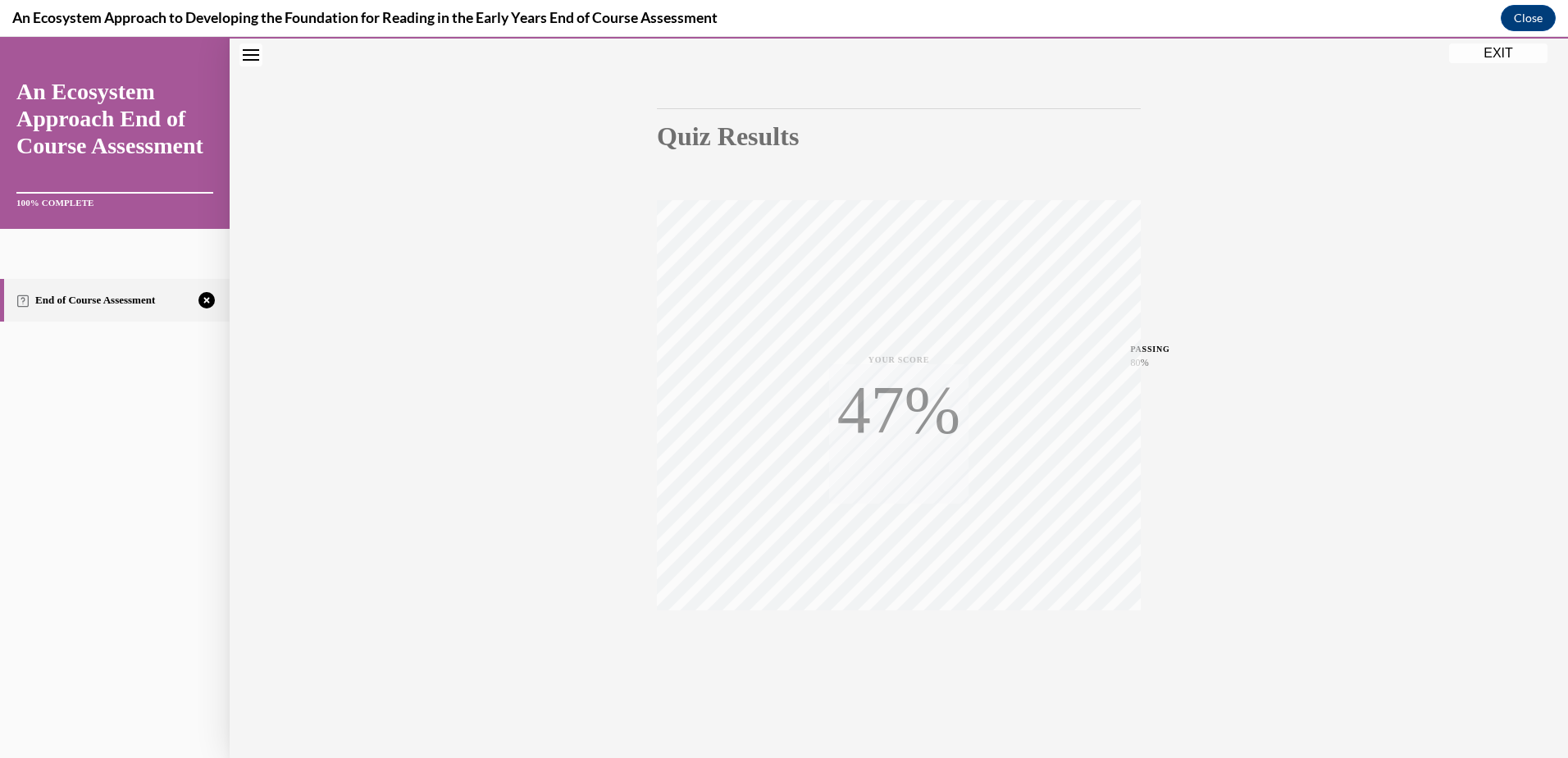
scroll to position [120, 0]
click at [892, 655] on icon "button" at bounding box center [899, 658] width 58 height 18
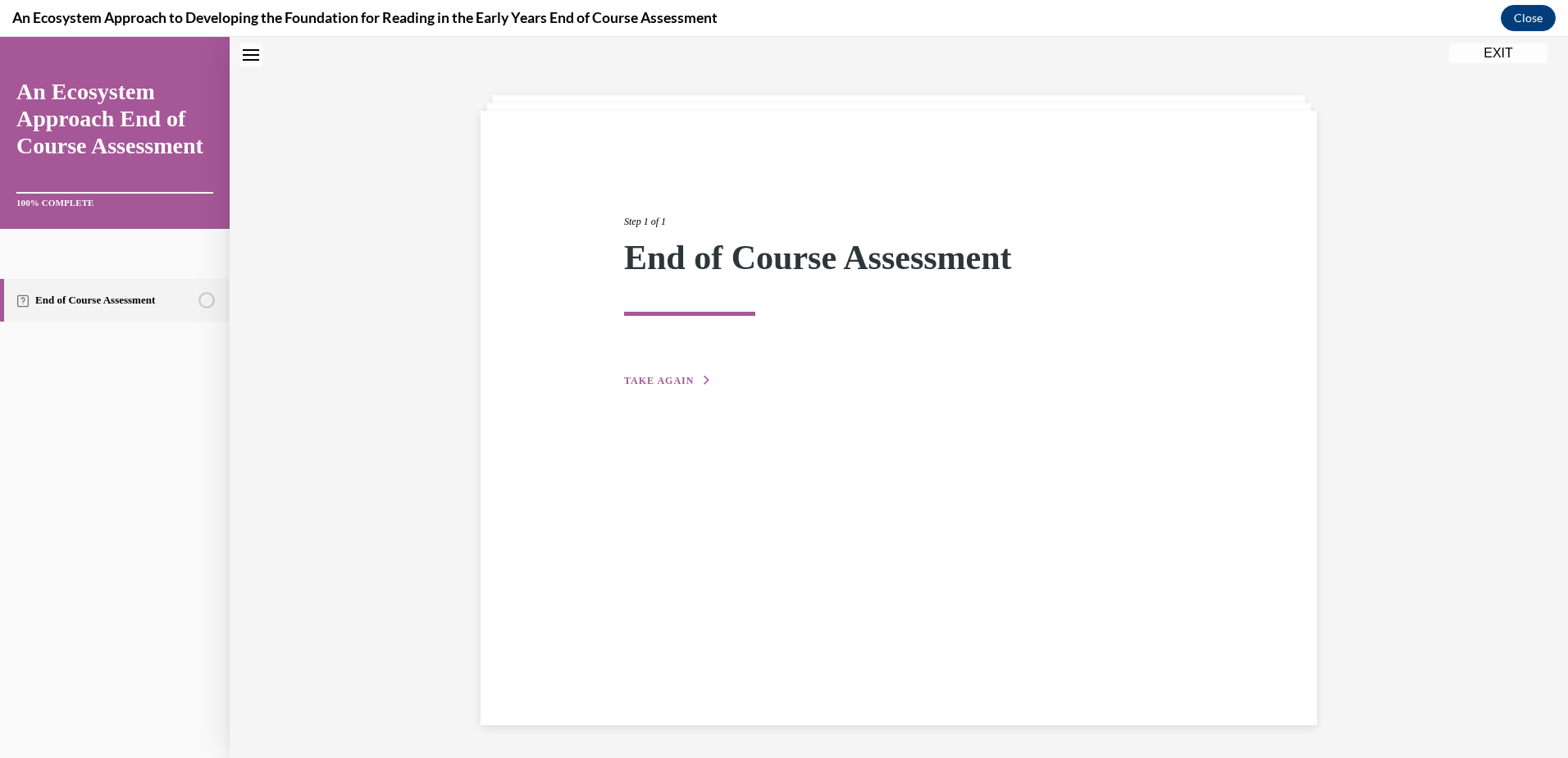
scroll to position [52, 0]
click at [665, 387] on button "TAKE AGAIN" at bounding box center [667, 381] width 87 height 15
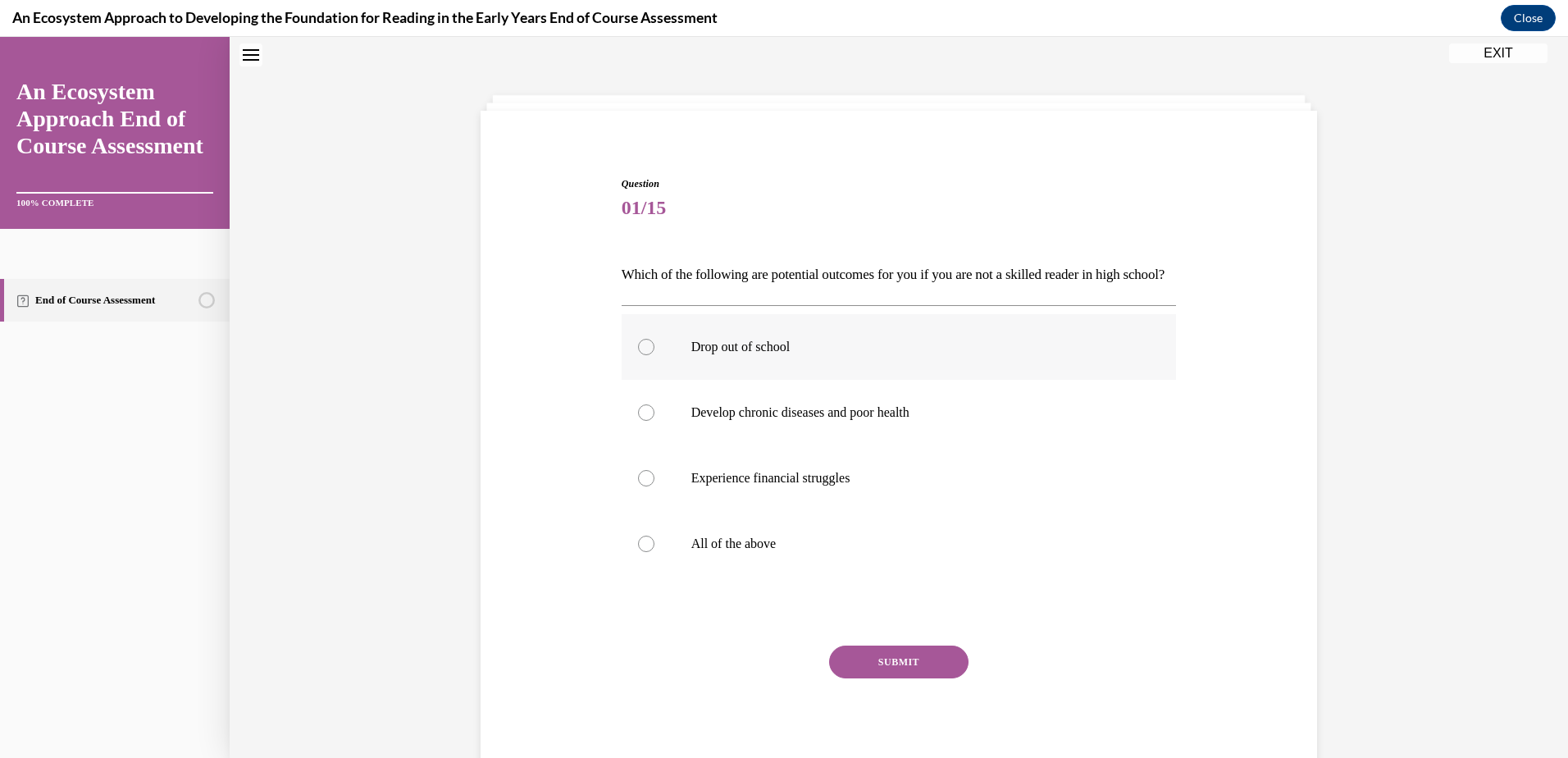
click at [640, 355] on div at bounding box center [646, 347] width 17 height 17
click at [640, 355] on input "Drop out of school" at bounding box center [646, 347] width 17 height 17
radio input "true"
click at [641, 421] on div at bounding box center [646, 413] width 17 height 17
click at [641, 421] on input "Develop chronic diseases and poor health" at bounding box center [646, 413] width 17 height 17
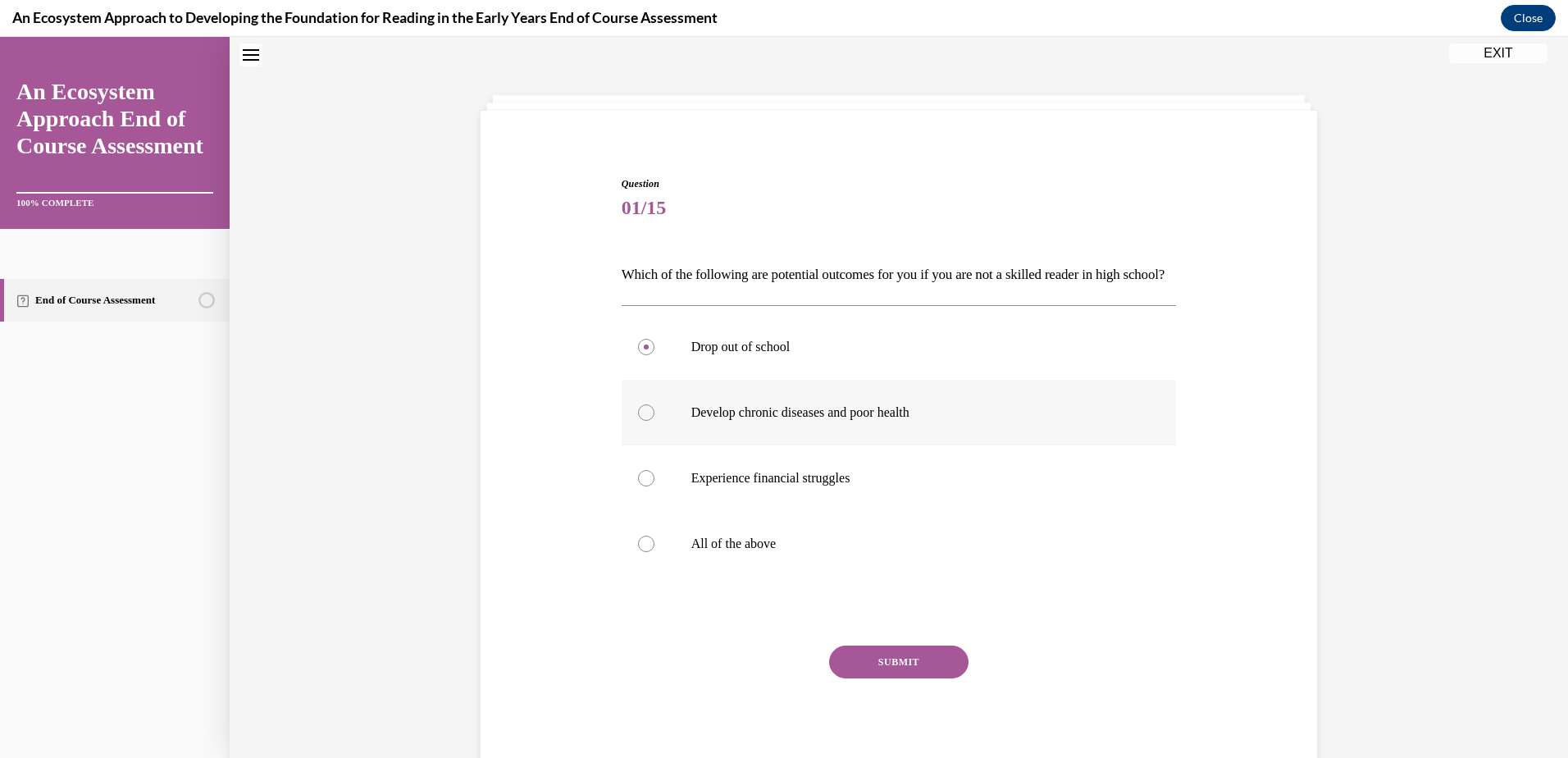
radio input "true"
drag, startPoint x: 636, startPoint y: 567, endPoint x: 769, endPoint y: 617, distance: 142.1
click at [641, 552] on div at bounding box center [646, 544] width 17 height 17
click at [641, 552] on input "All of the above" at bounding box center [646, 544] width 17 height 17
radio input "true"
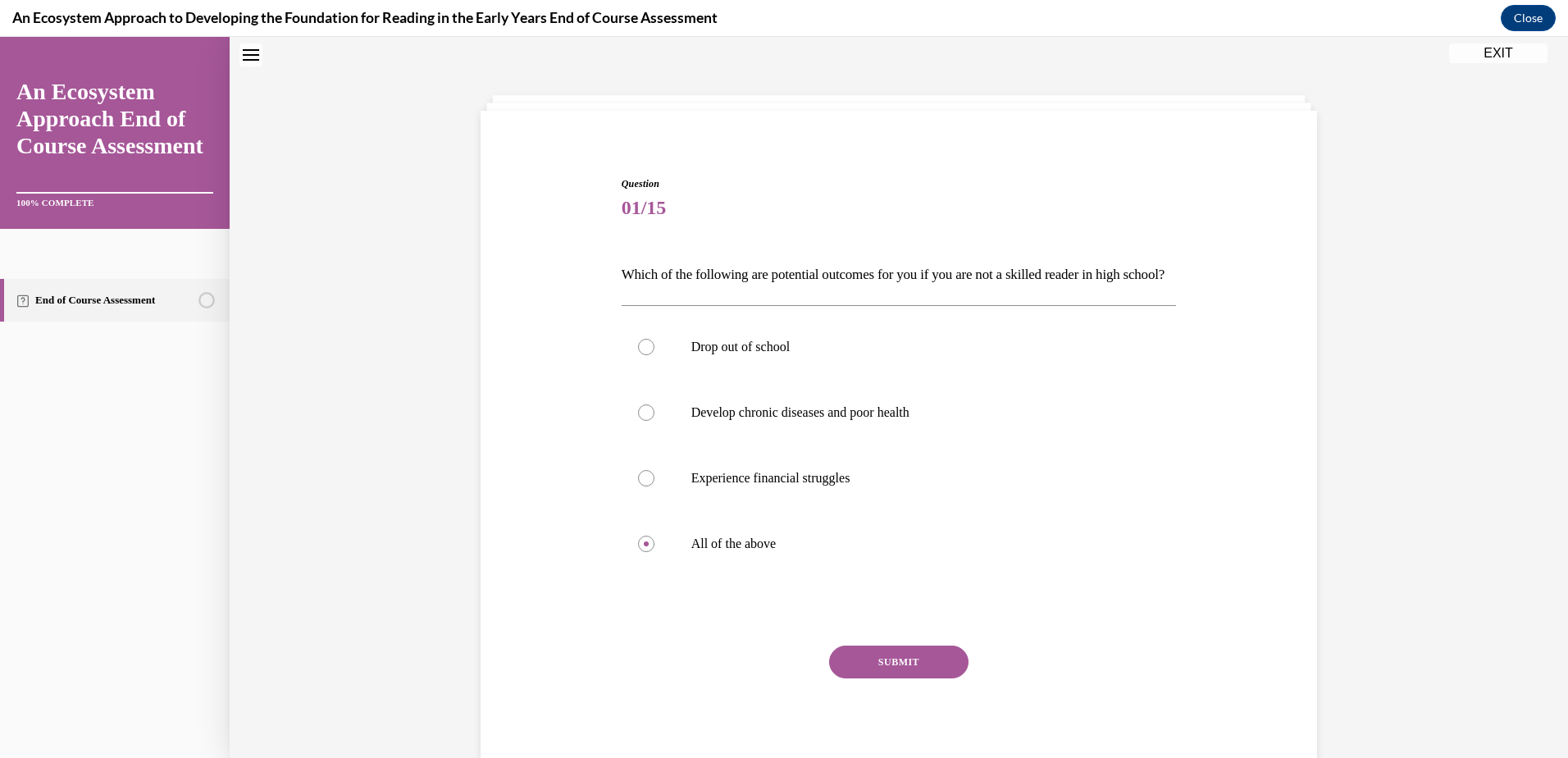
click at [883, 678] on button "SUBMIT" at bounding box center [899, 661] width 140 height 32
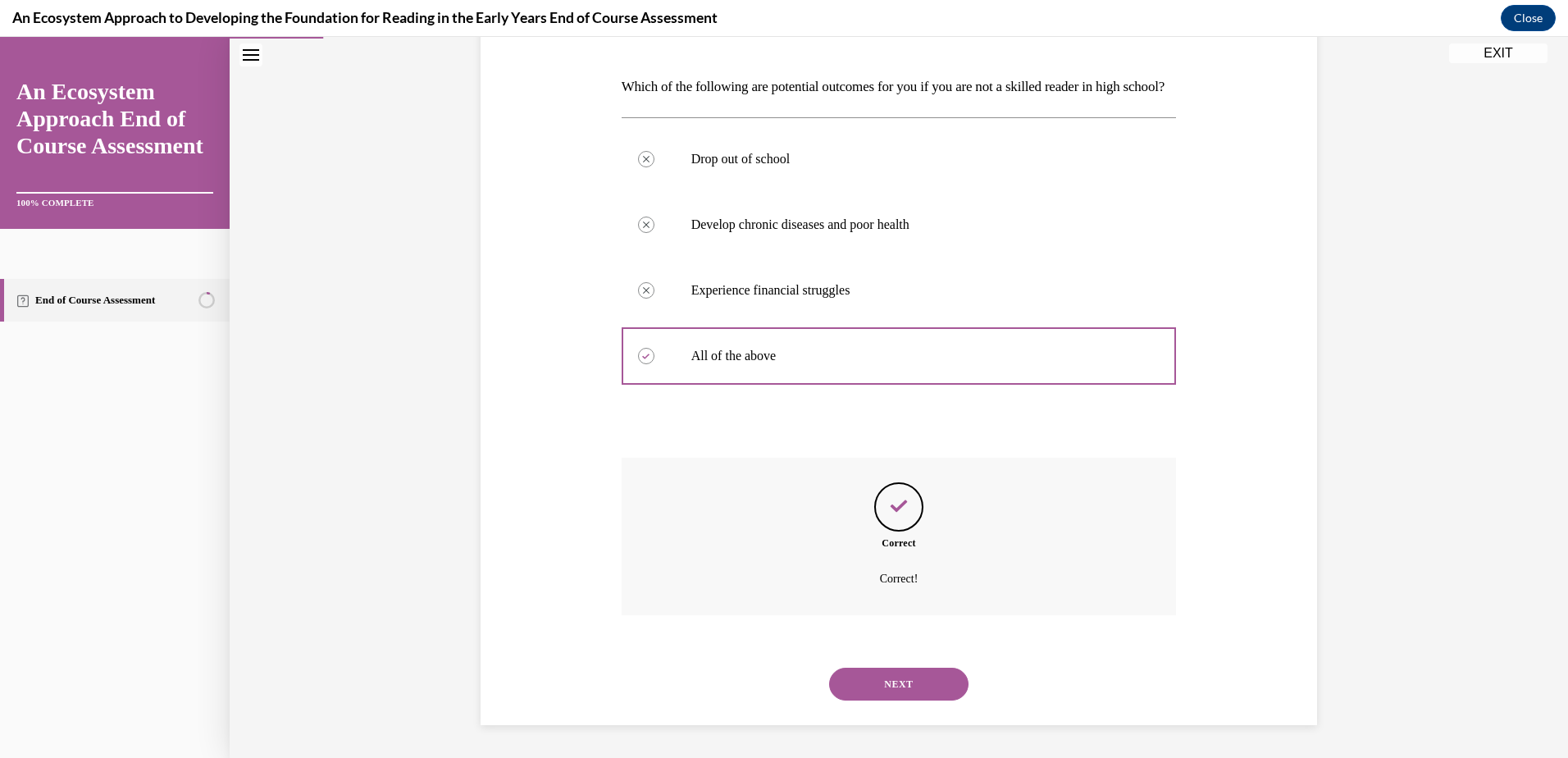
scroll to position [267, 0]
click at [907, 678] on button "NEXT" at bounding box center [899, 683] width 140 height 32
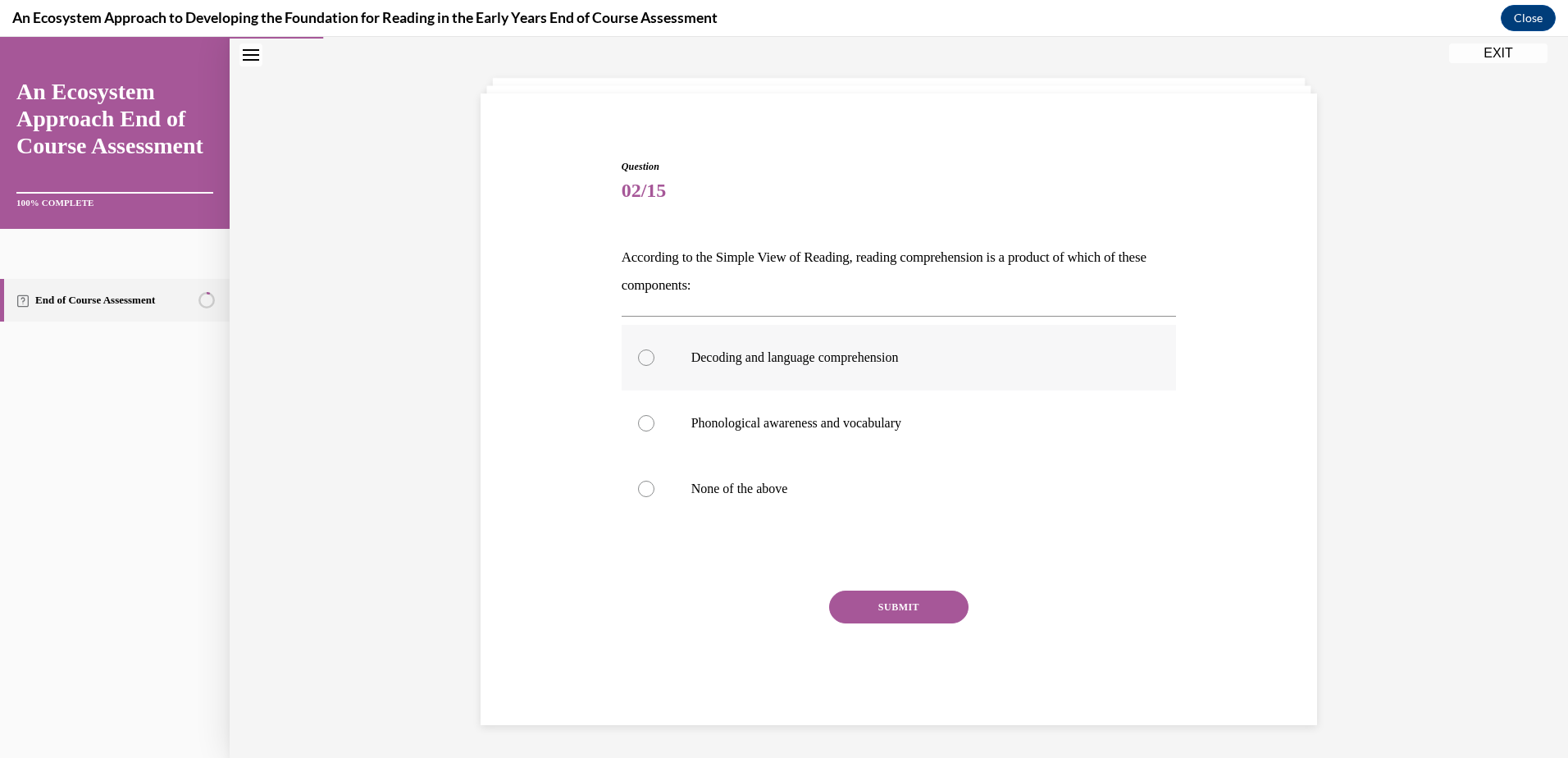
click at [642, 359] on div at bounding box center [646, 358] width 17 height 17
click at [642, 359] on input "Decoding and language comprehension" at bounding box center [646, 358] width 17 height 17
radio input "true"
click at [867, 607] on button "SUBMIT" at bounding box center [899, 607] width 140 height 32
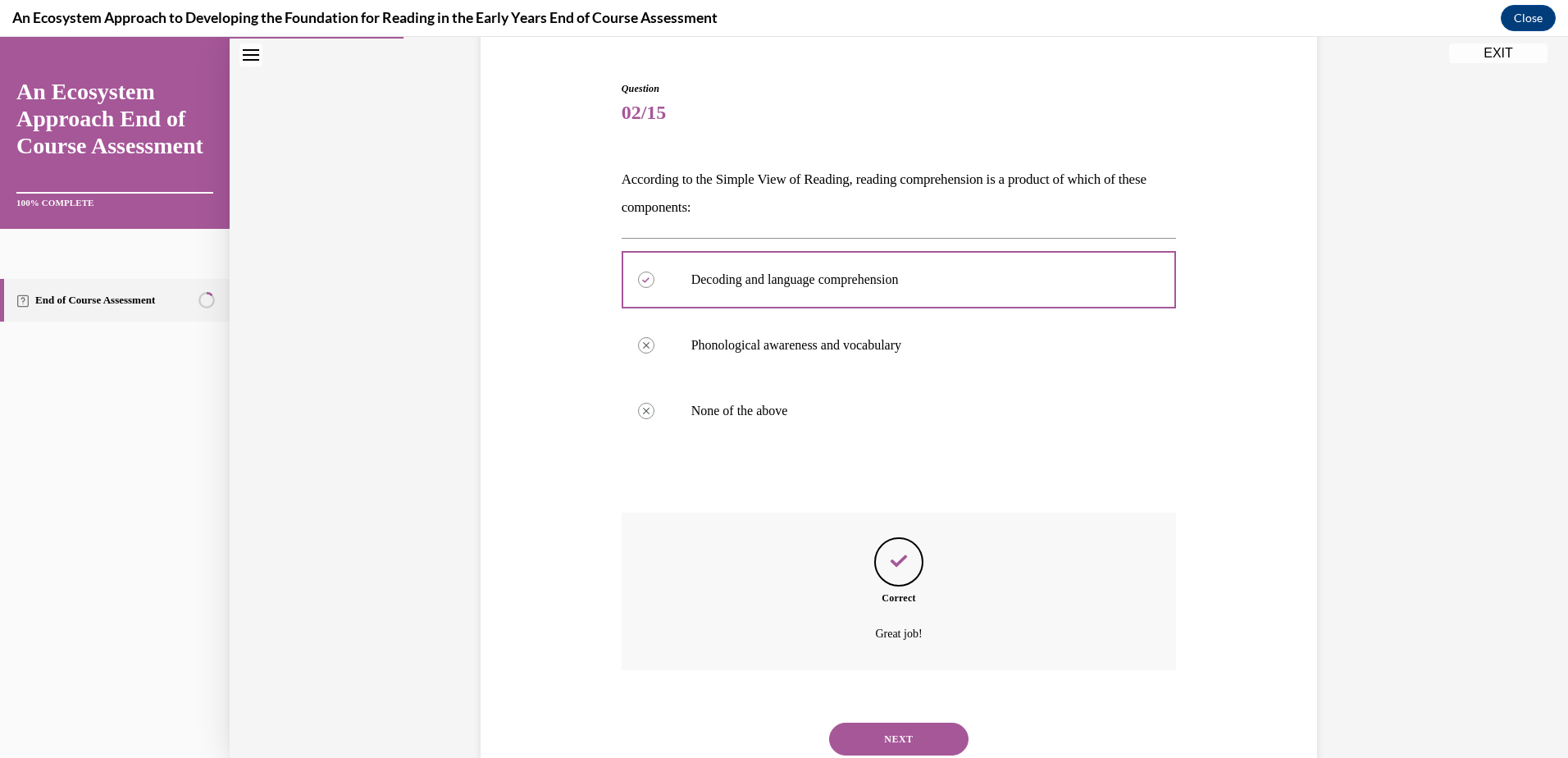
scroll to position [202, 0]
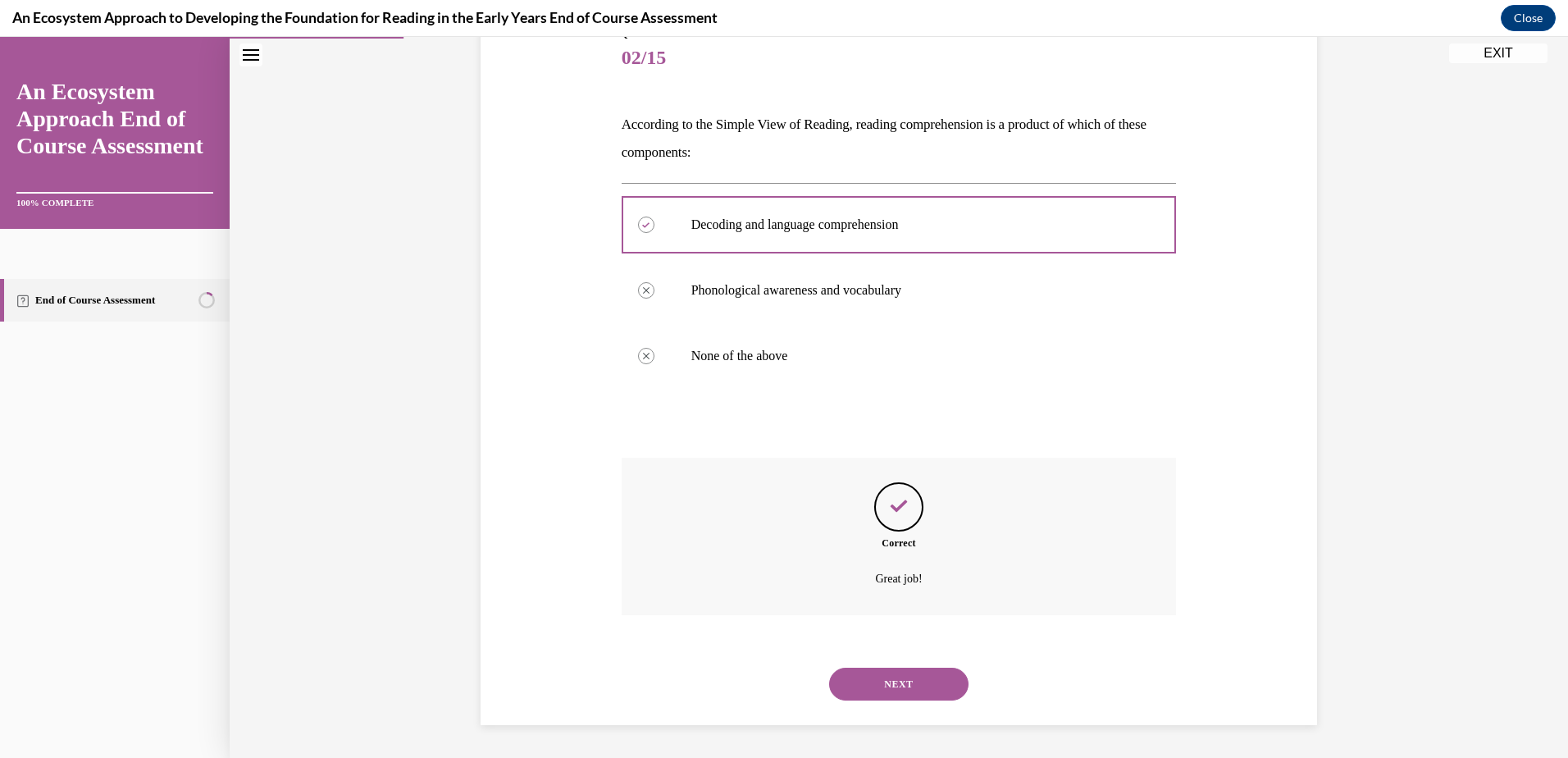
click at [872, 680] on button "NEXT" at bounding box center [899, 683] width 140 height 32
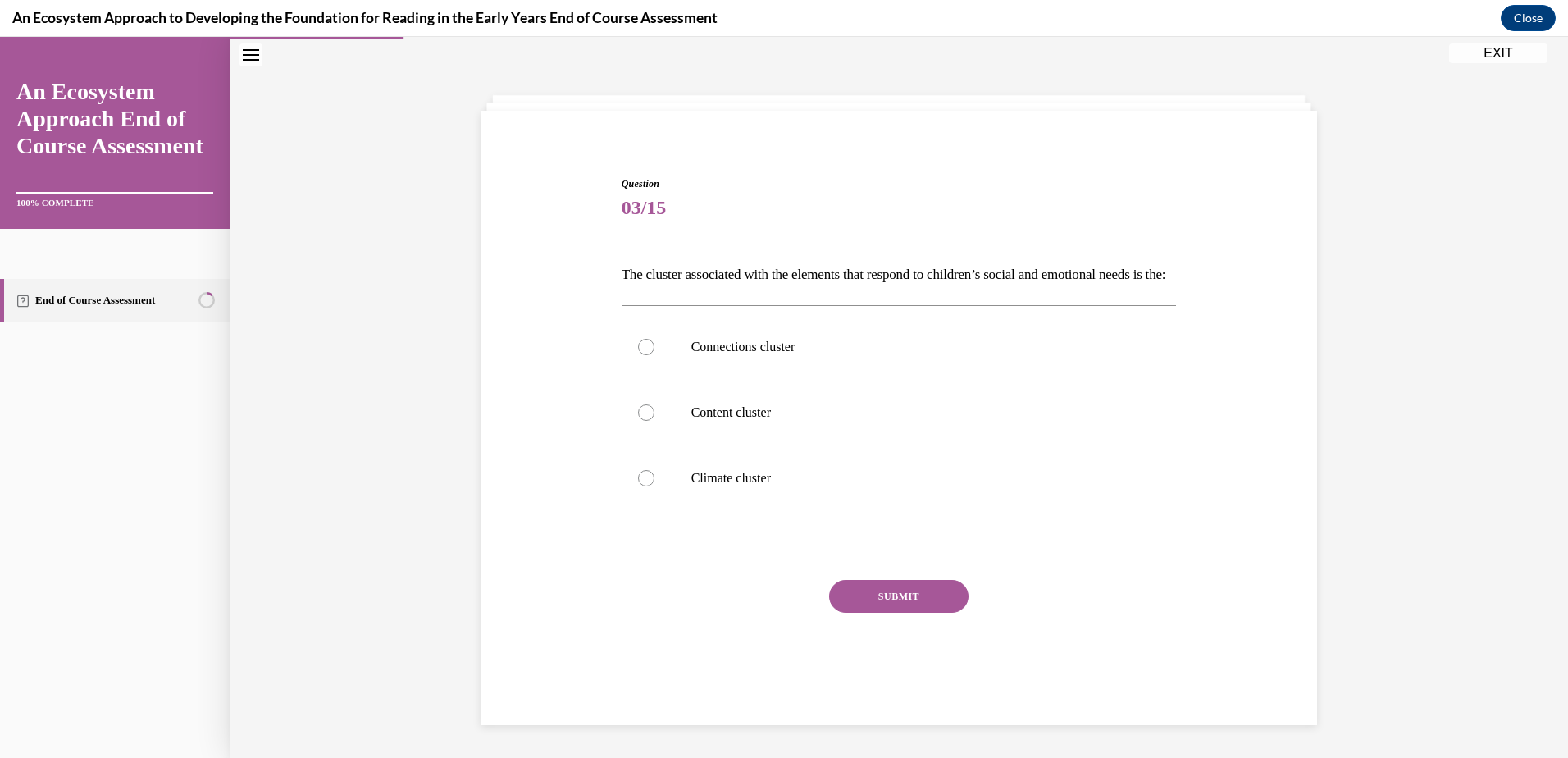
scroll to position [69, 0]
click at [641, 485] on div at bounding box center [646, 478] width 17 height 17
click at [641, 485] on input "Climate cluster" at bounding box center [646, 478] width 17 height 17
radio input "true"
click at [871, 604] on button "SUBMIT" at bounding box center [899, 596] width 140 height 32
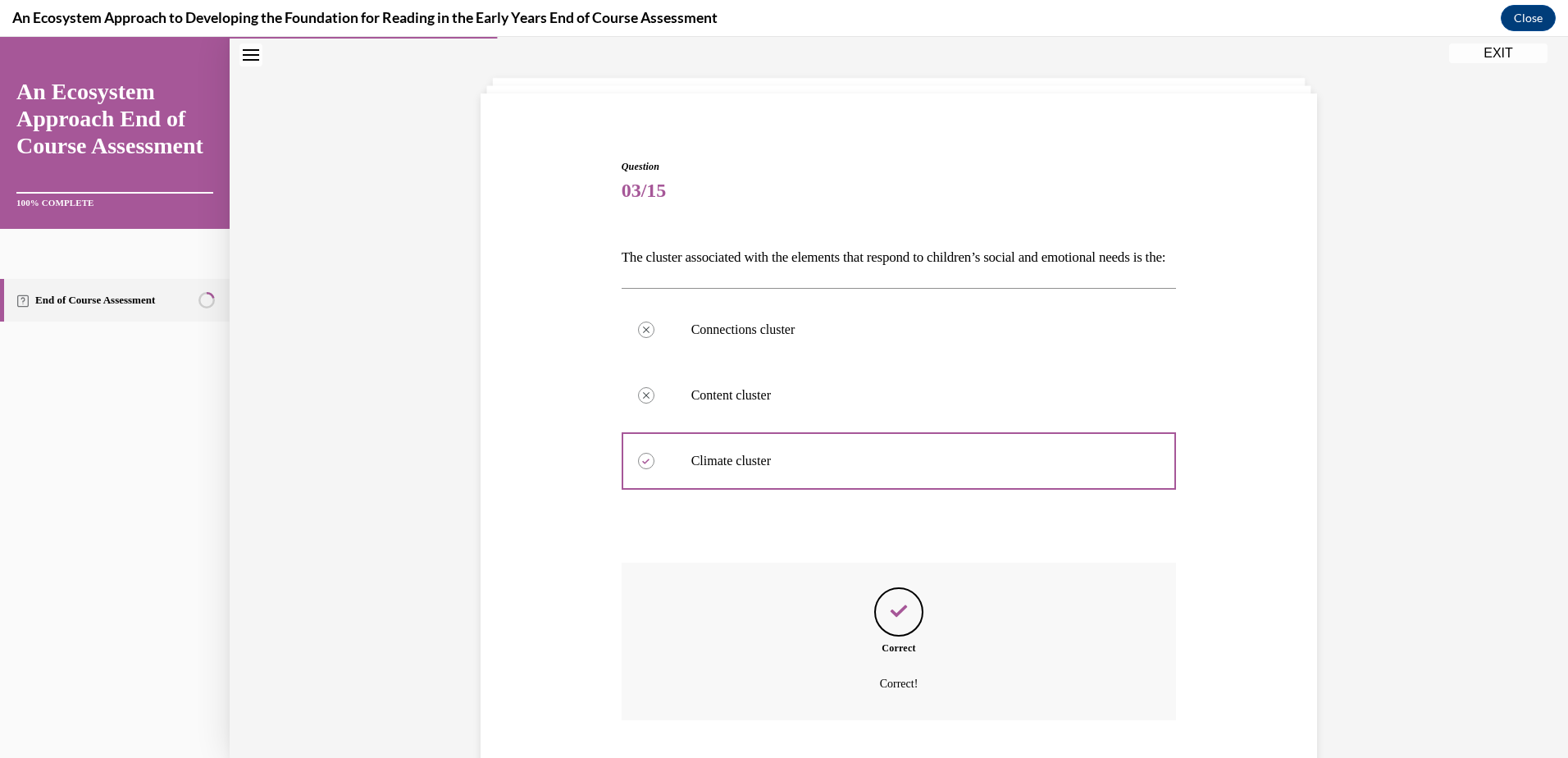
scroll to position [202, 0]
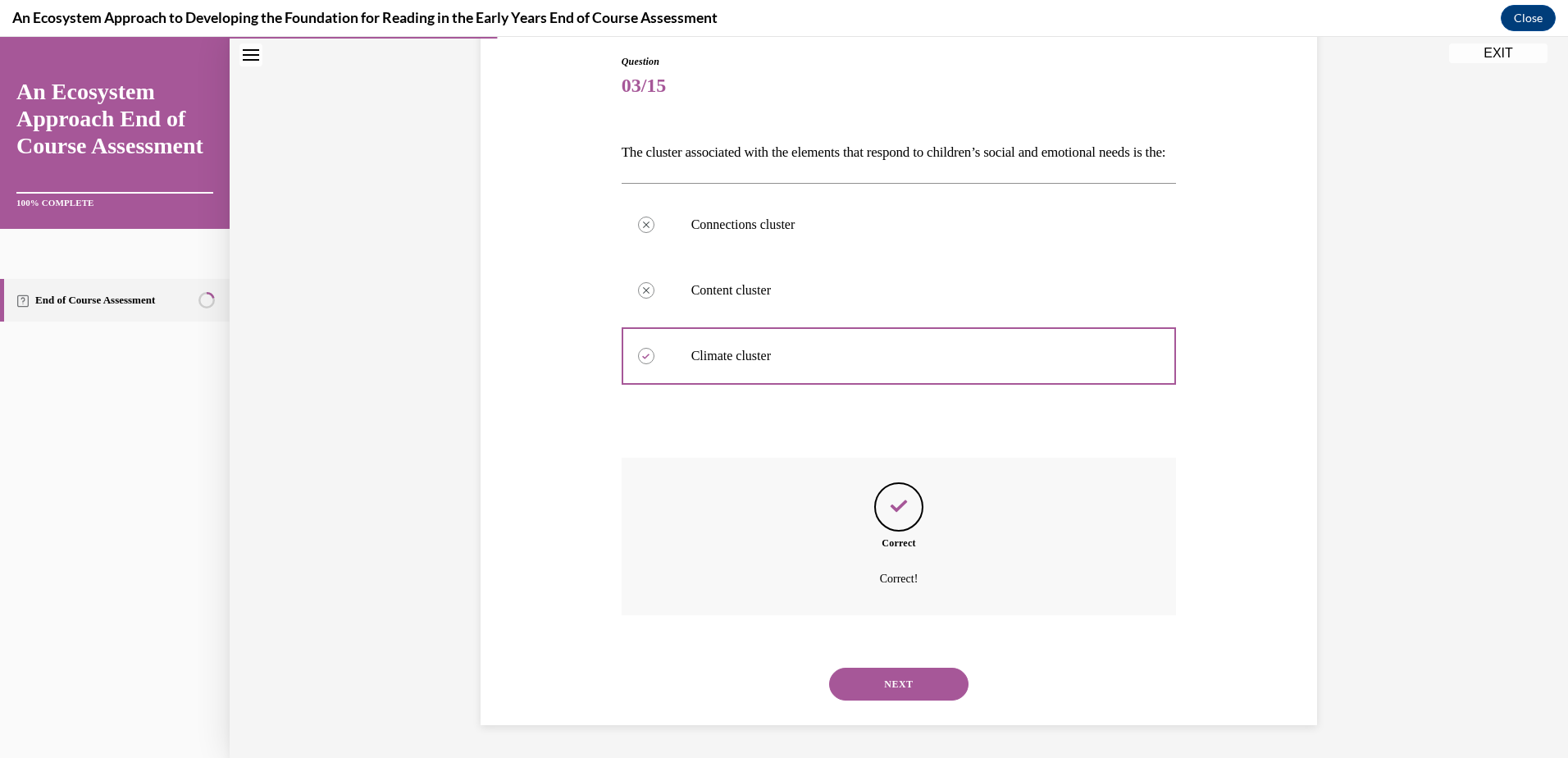
click at [901, 682] on button "NEXT" at bounding box center [899, 683] width 140 height 32
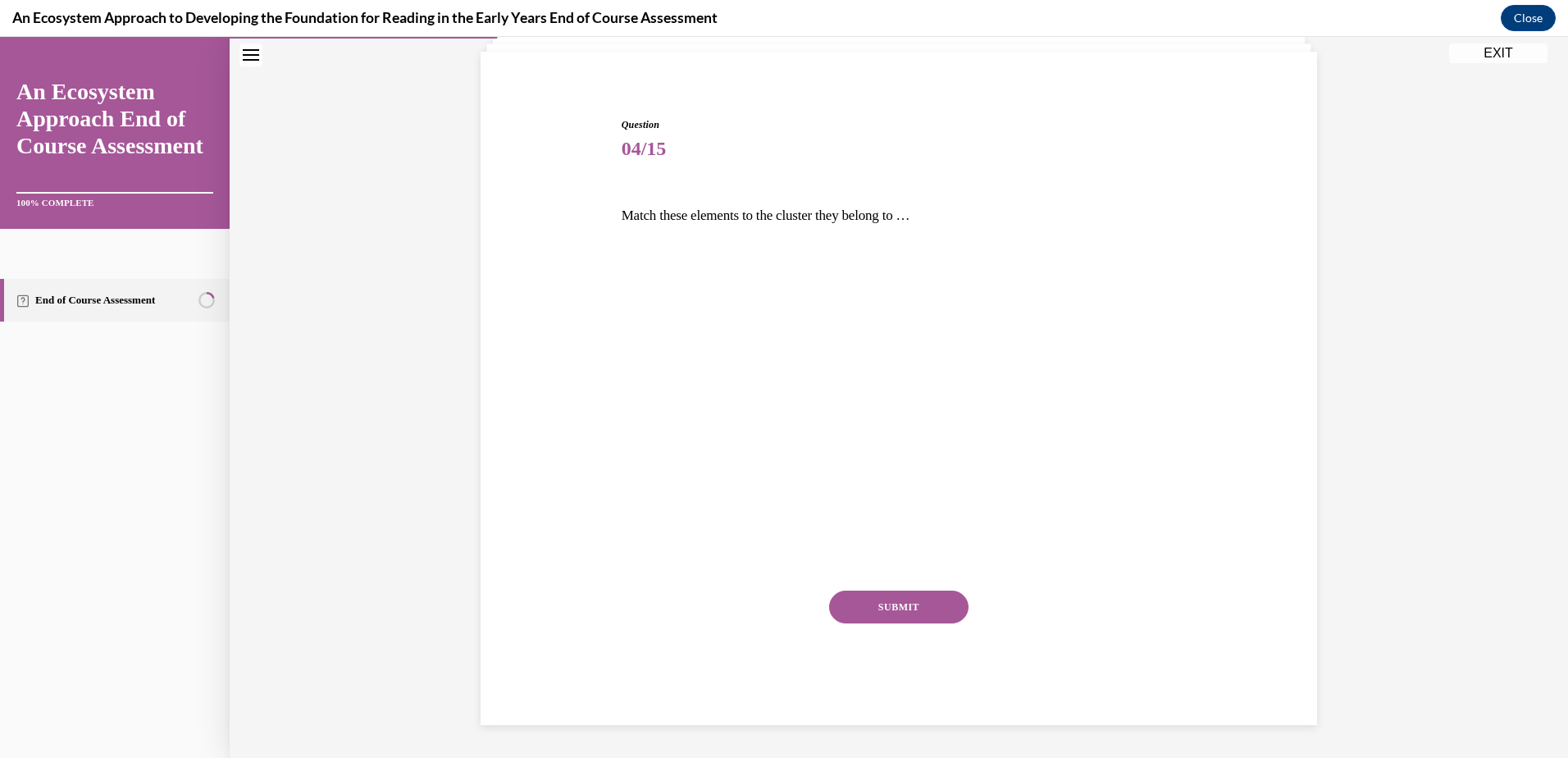
scroll to position [111, 0]
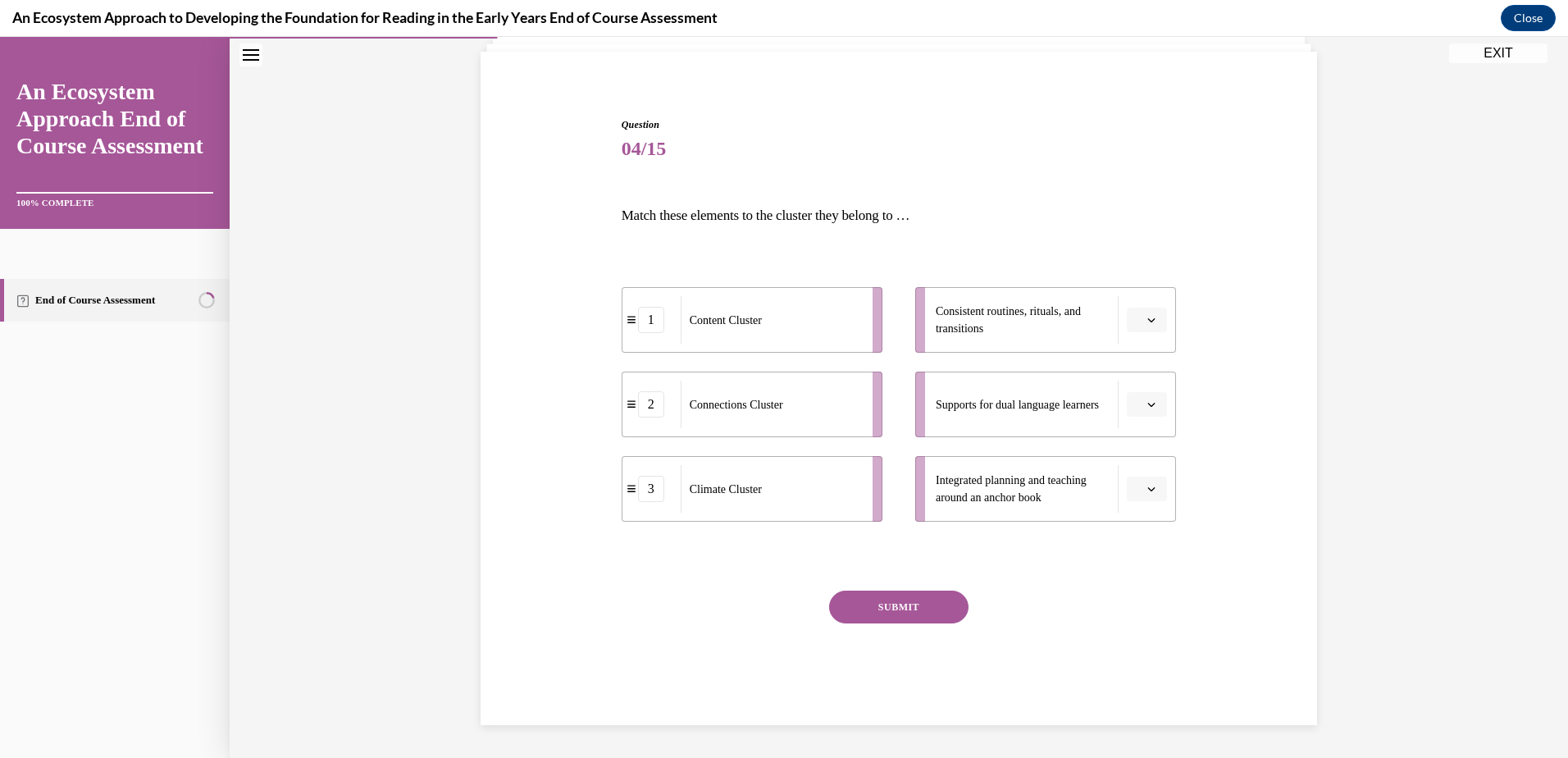
click at [1147, 316] on icon "button" at bounding box center [1151, 320] width 8 height 8
click at [1155, 410] on div "2" at bounding box center [1139, 422] width 41 height 32
click at [1155, 404] on button "button" at bounding box center [1146, 404] width 40 height 25
click at [1133, 470] on span "1" at bounding box center [1134, 474] width 6 height 13
click at [1141, 483] on button "button" at bounding box center [1146, 489] width 40 height 25
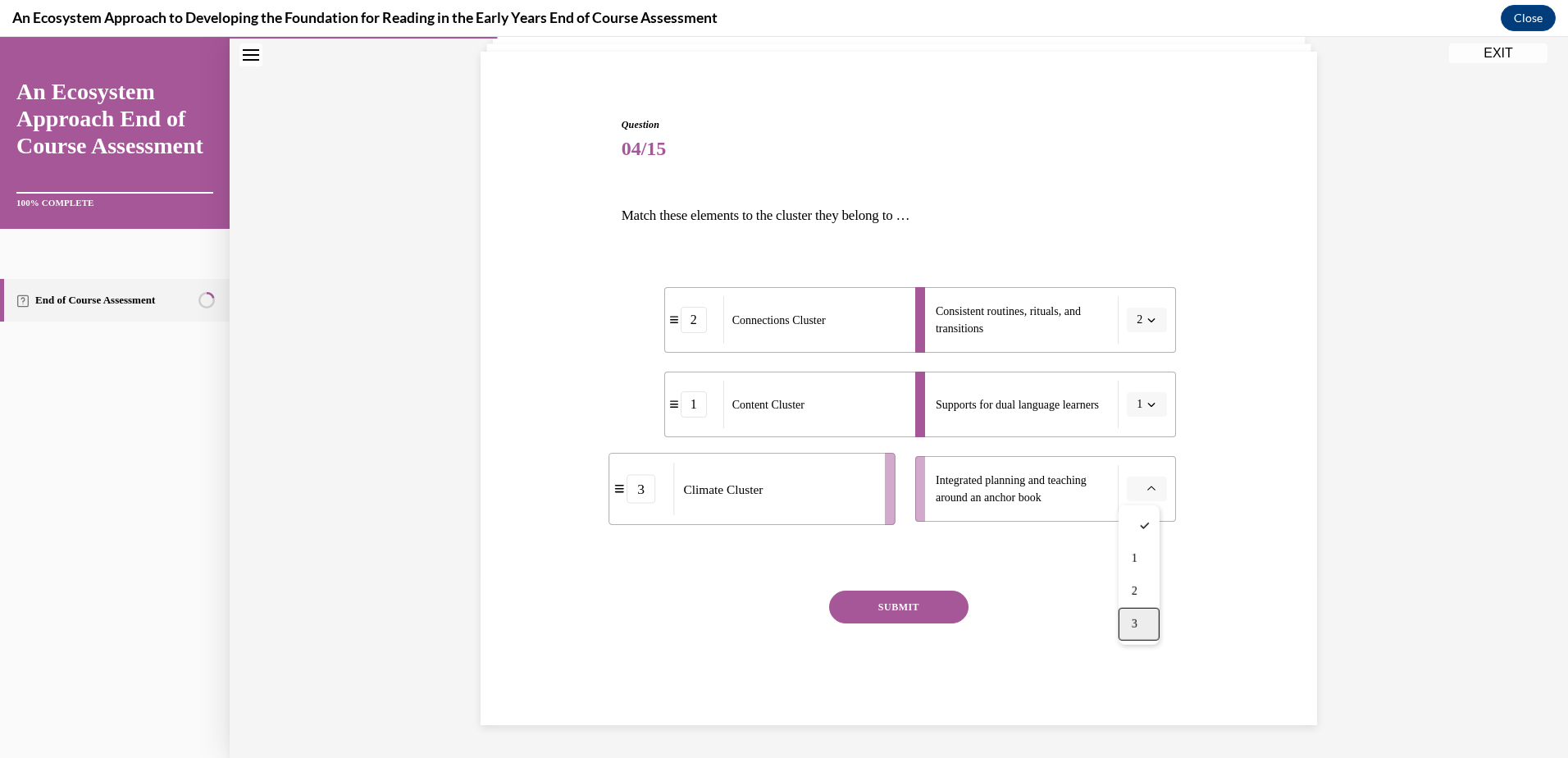
click at [1137, 614] on div "3" at bounding box center [1139, 623] width 41 height 32
click at [911, 602] on button "SUBMIT" at bounding box center [899, 607] width 140 height 32
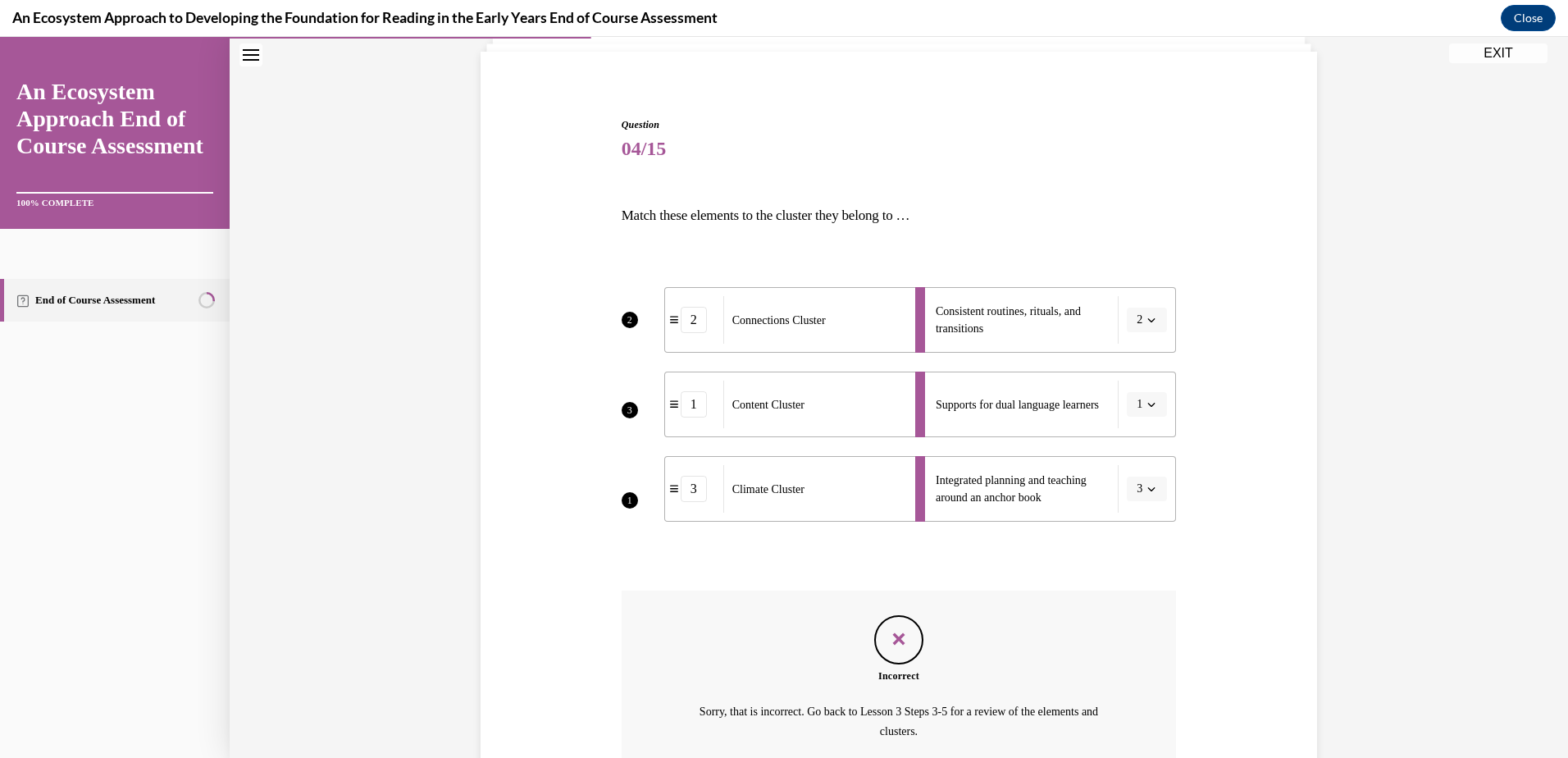
scroll to position [263, 0]
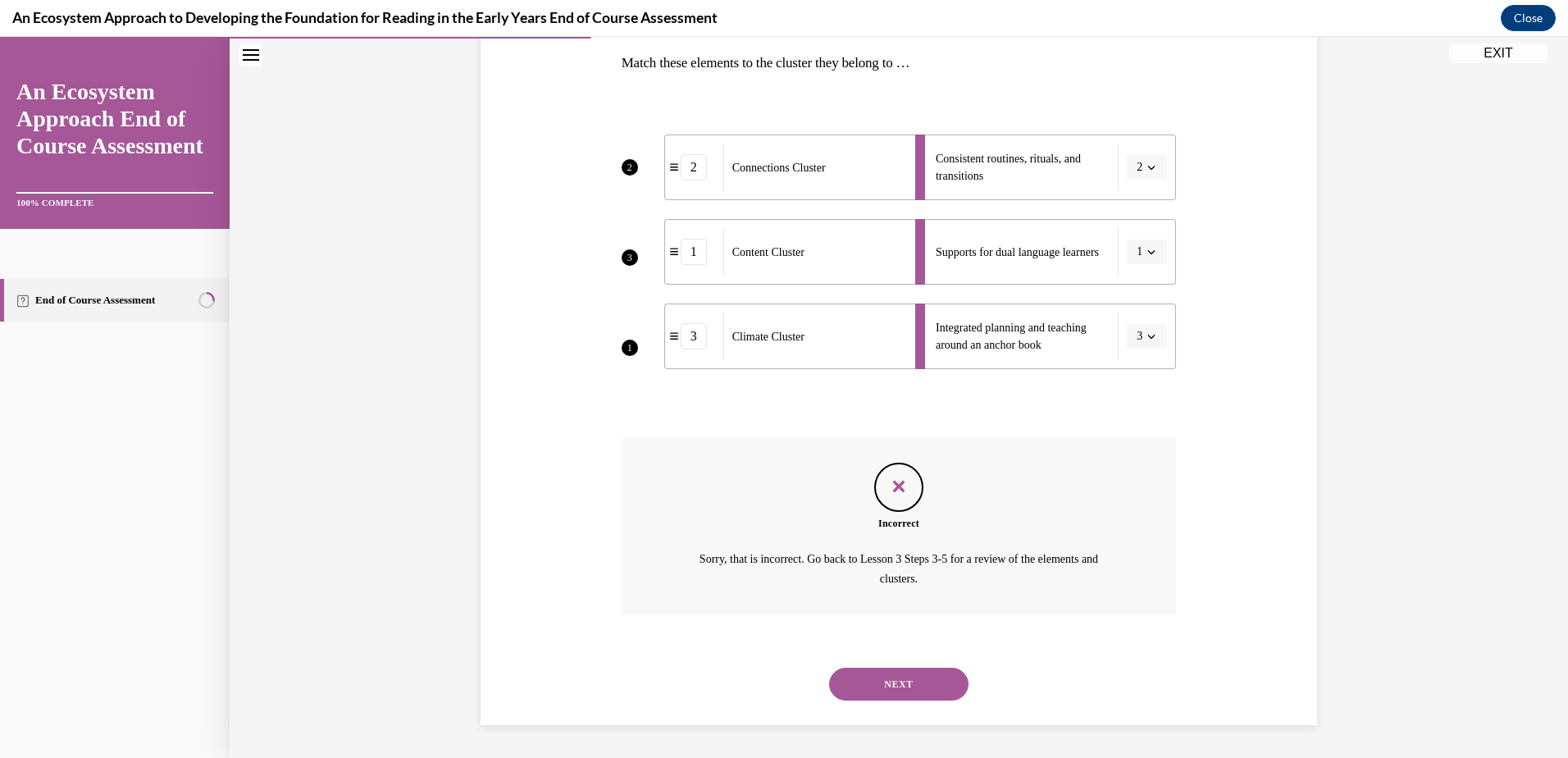
click at [898, 675] on button "NEXT" at bounding box center [899, 683] width 140 height 32
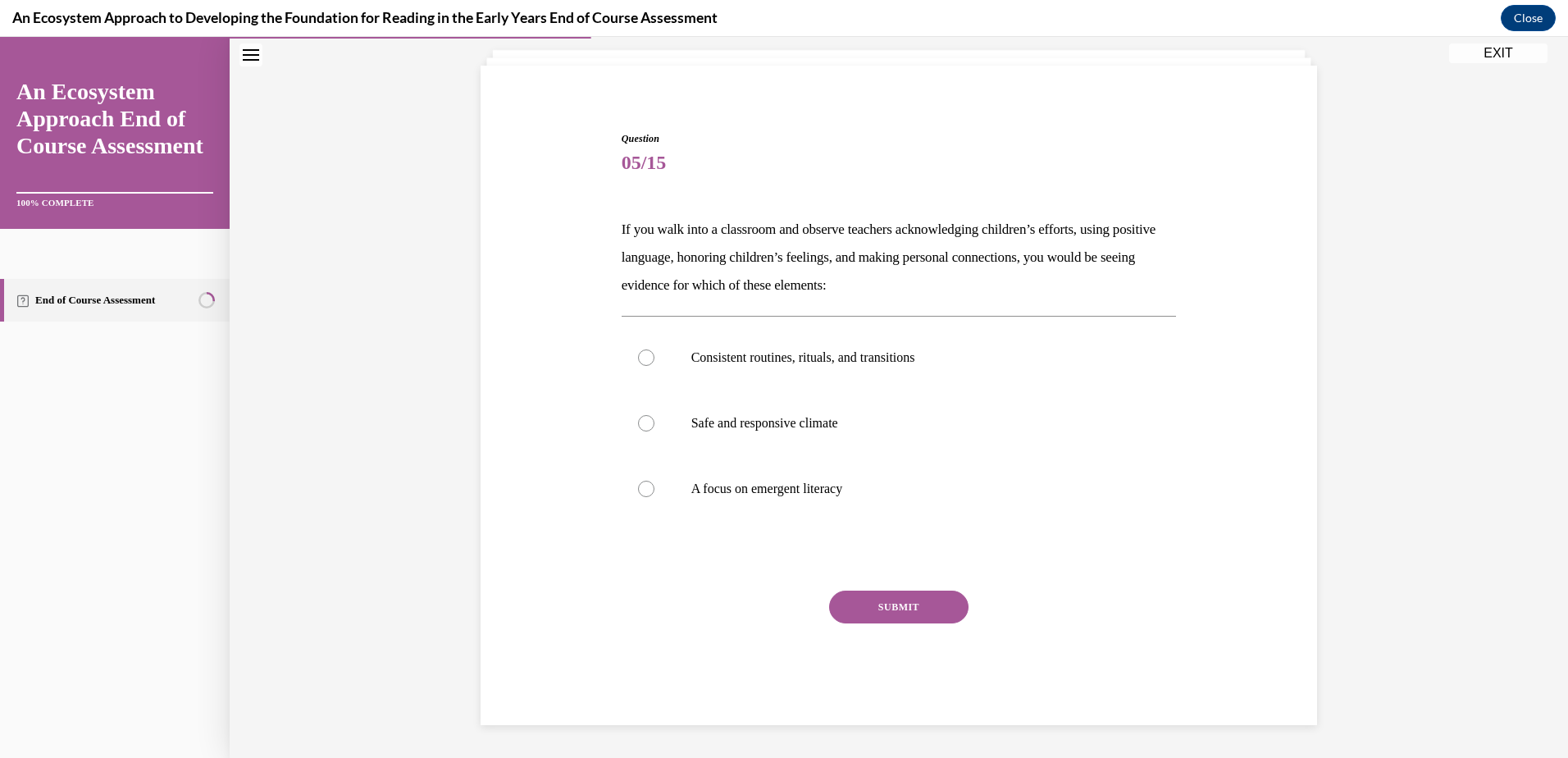
scroll to position [97, 0]
click at [642, 419] on div at bounding box center [646, 424] width 17 height 17
click at [642, 419] on input "Safe and responsive climate" at bounding box center [646, 424] width 17 height 17
radio input "true"
click at [896, 607] on button "SUBMIT" at bounding box center [899, 607] width 140 height 32
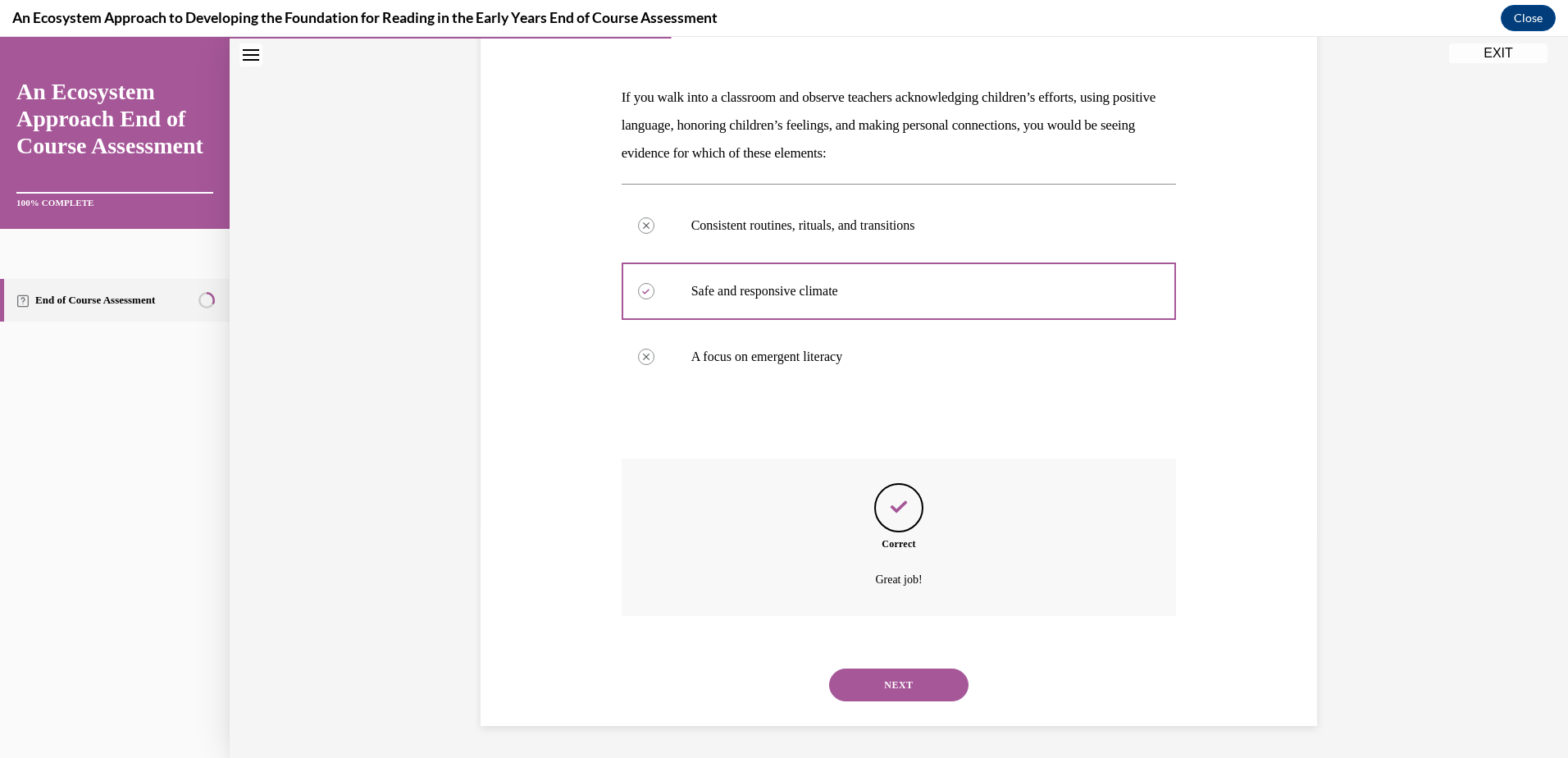
scroll to position [230, 0]
click at [916, 686] on button "NEXT" at bounding box center [899, 683] width 140 height 32
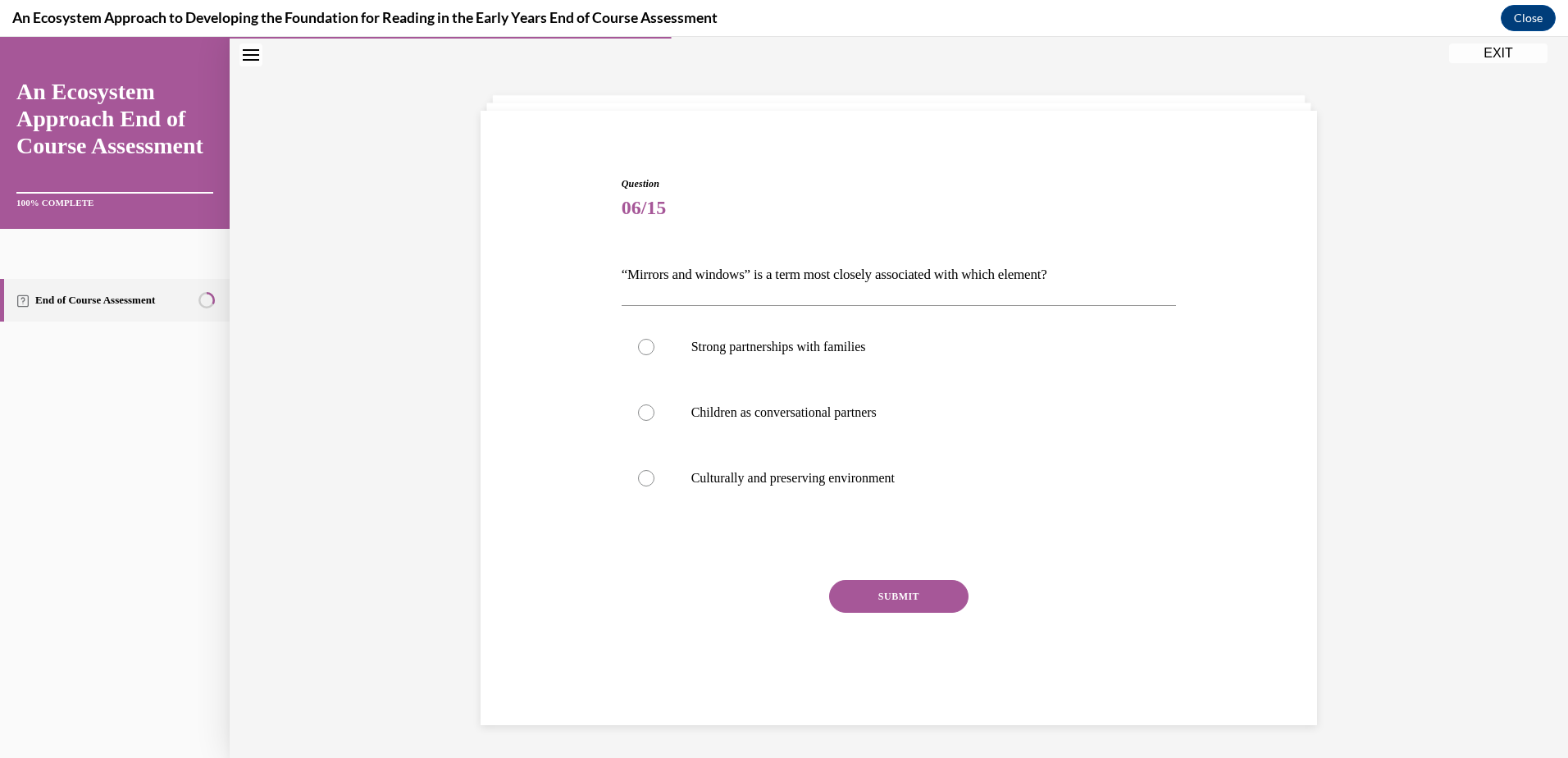
scroll to position [52, 0]
click at [638, 408] on div at bounding box center [646, 413] width 17 height 17
click at [638, 408] on input "Children as conversational partners" at bounding box center [646, 413] width 17 height 17
radio input "true"
click at [903, 595] on button "SUBMIT" at bounding box center [899, 596] width 140 height 32
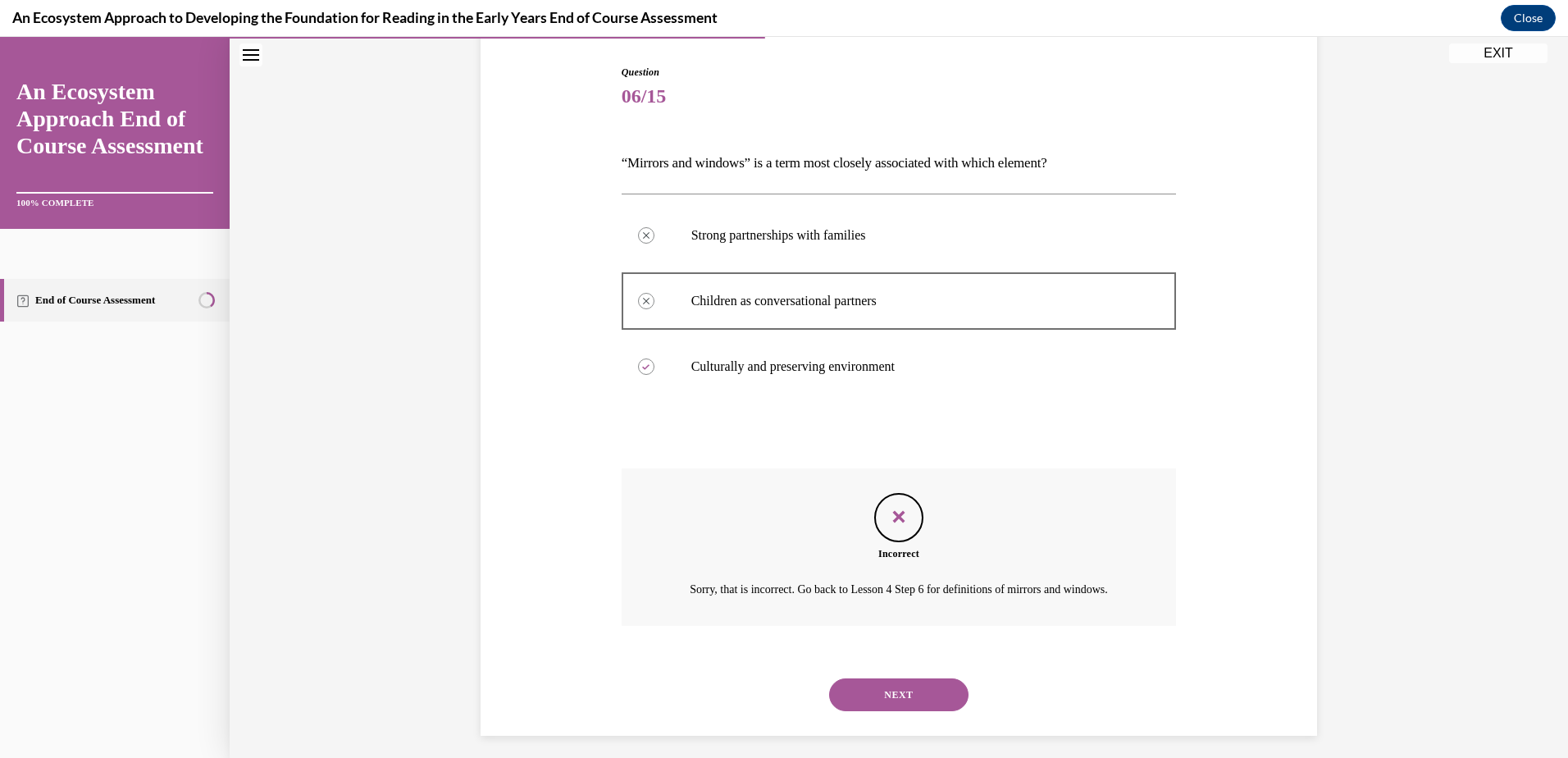
scroll to position [194, 0]
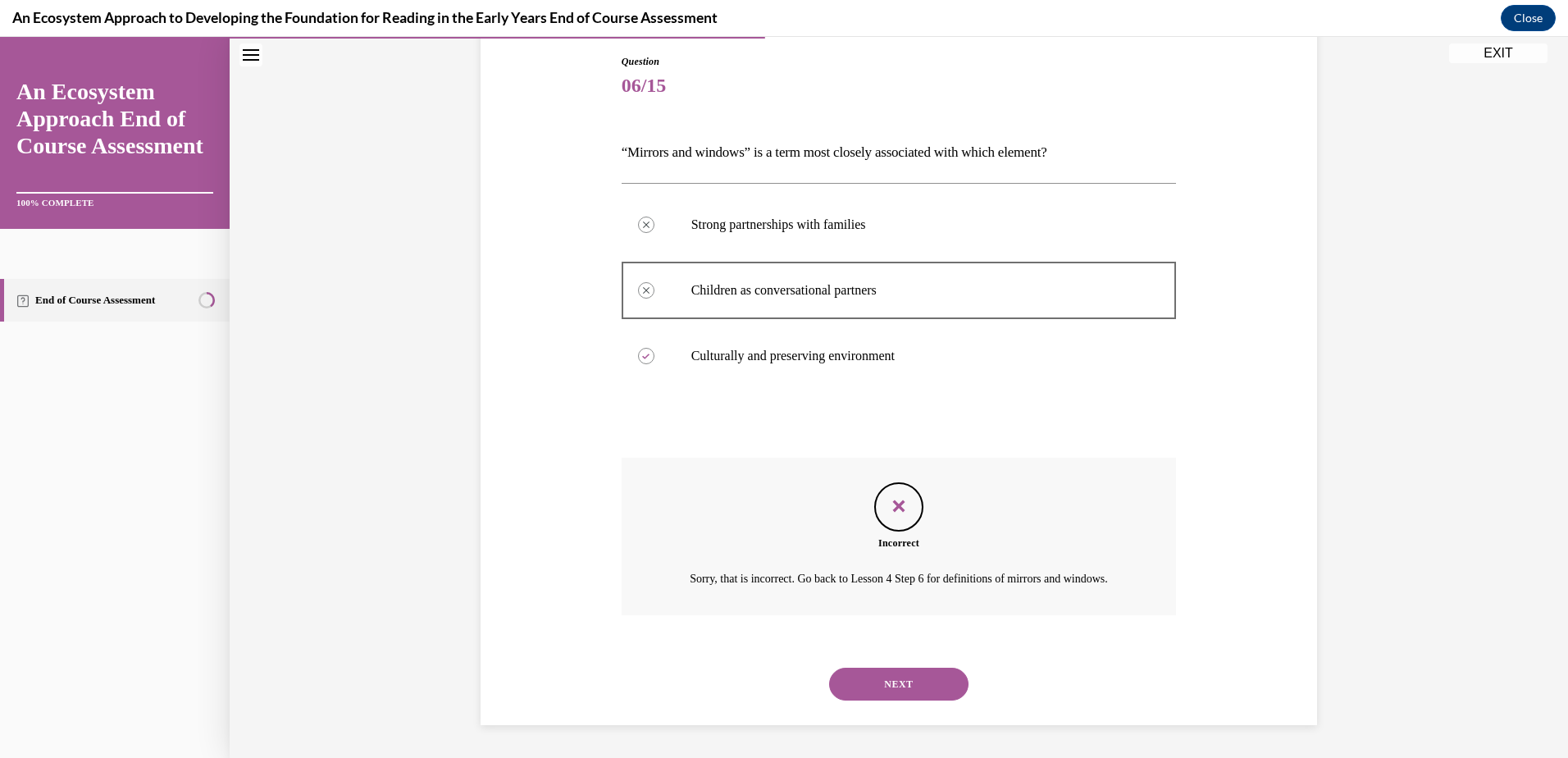
click at [888, 675] on button "NEXT" at bounding box center [899, 683] width 140 height 32
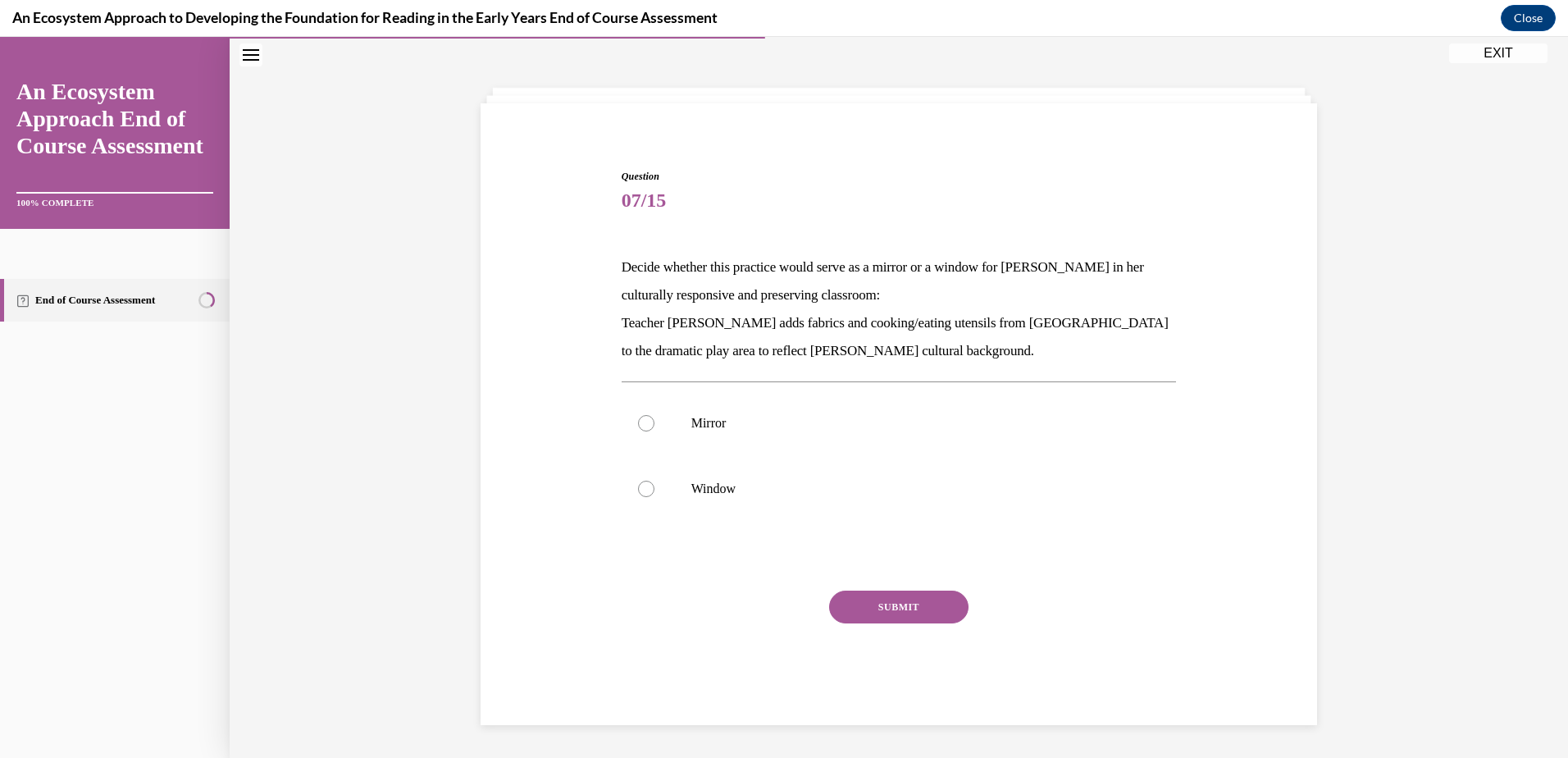
scroll to position [59, 0]
click at [638, 414] on label "Mirror" at bounding box center [898, 423] width 555 height 66
click at [638, 415] on input "Mirror" at bounding box center [646, 424] width 17 height 17
radio input "true"
click at [880, 605] on button "SUBMIT" at bounding box center [899, 607] width 140 height 32
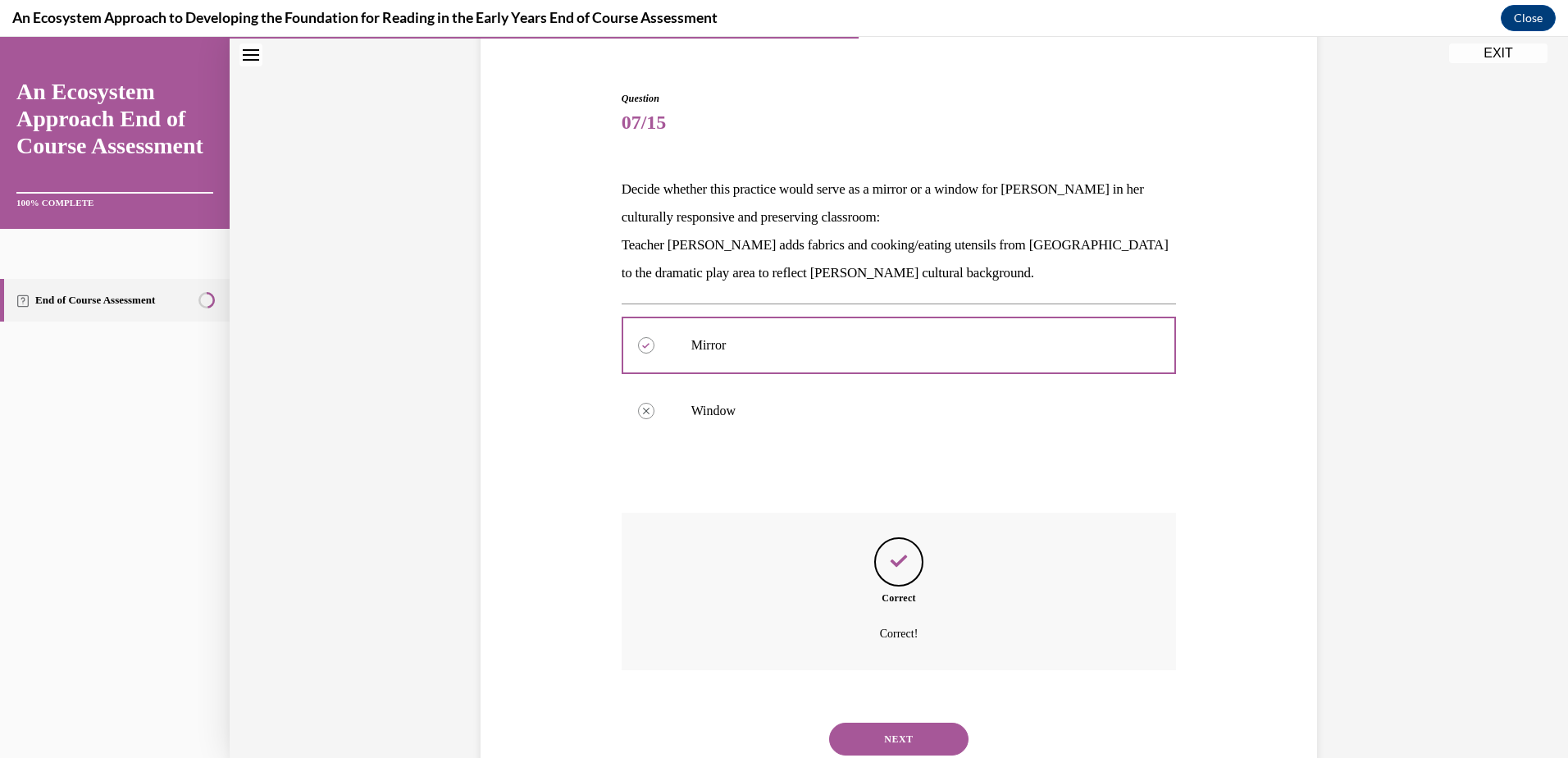
scroll to position [192, 0]
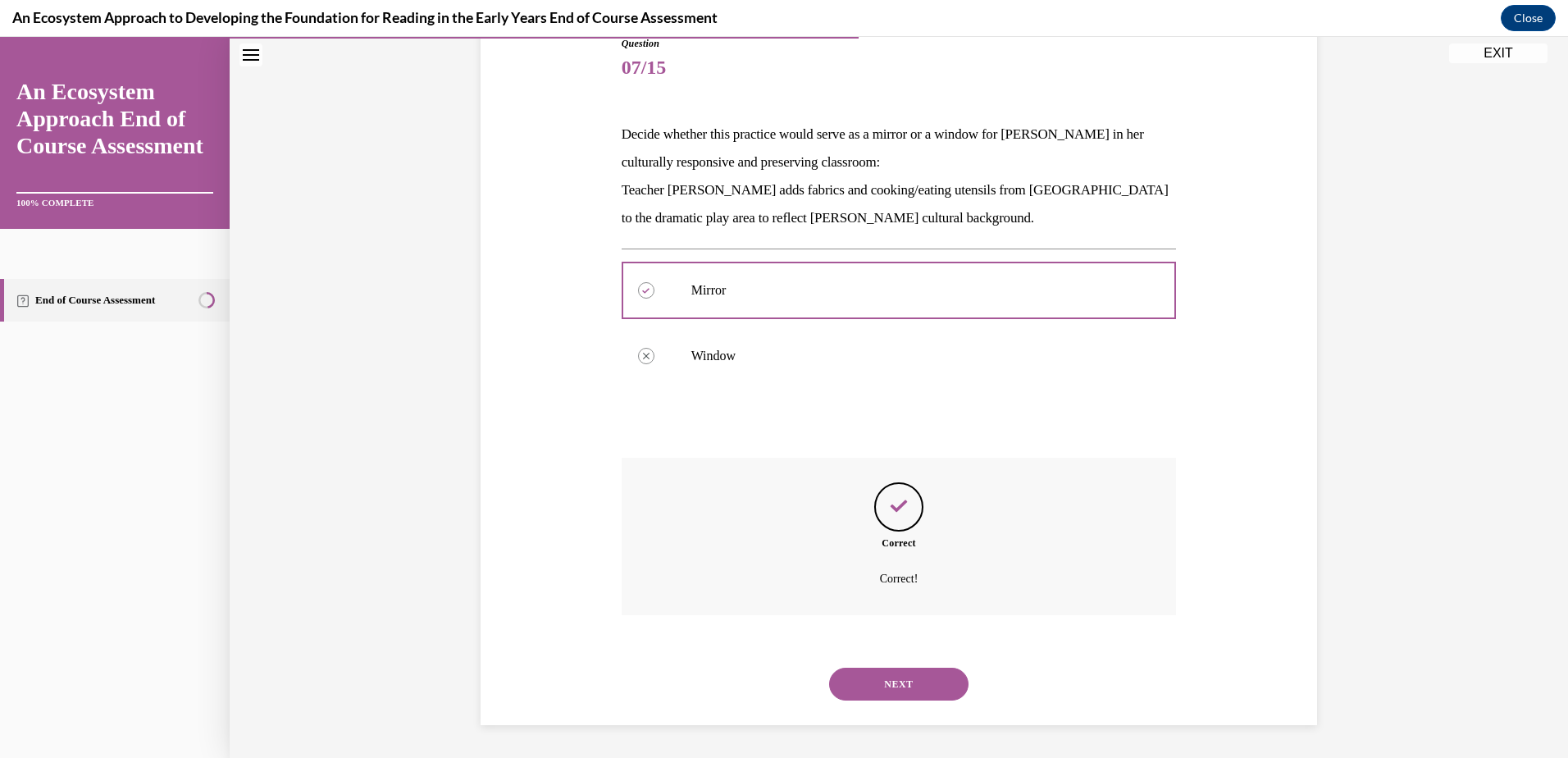
click at [891, 674] on button "NEXT" at bounding box center [899, 683] width 140 height 32
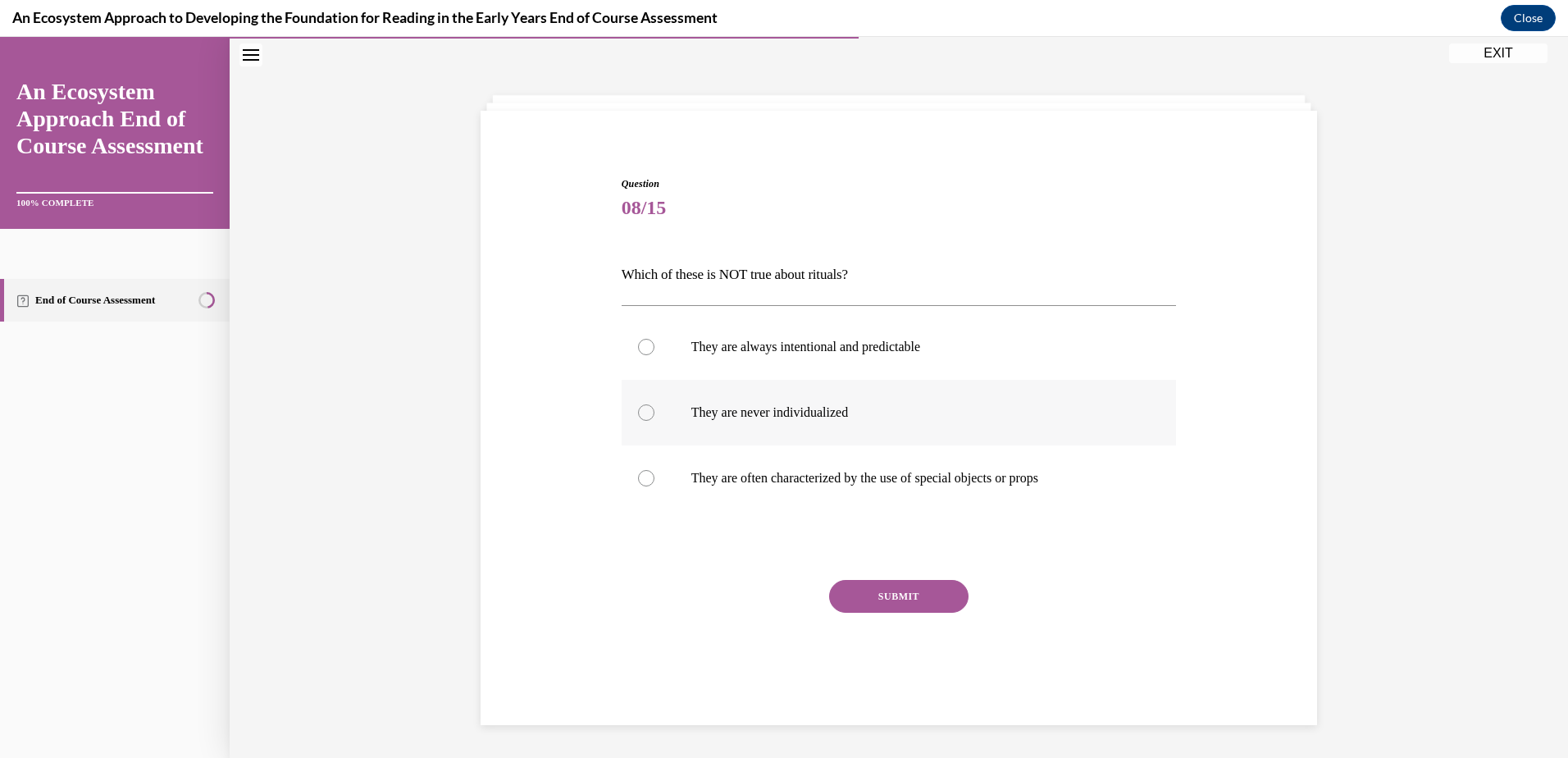
click at [638, 411] on div at bounding box center [646, 413] width 17 height 17
click at [638, 411] on input "They are never individualized" at bounding box center [646, 413] width 17 height 17
radio input "true"
click at [893, 594] on button "SUBMIT" at bounding box center [899, 596] width 140 height 32
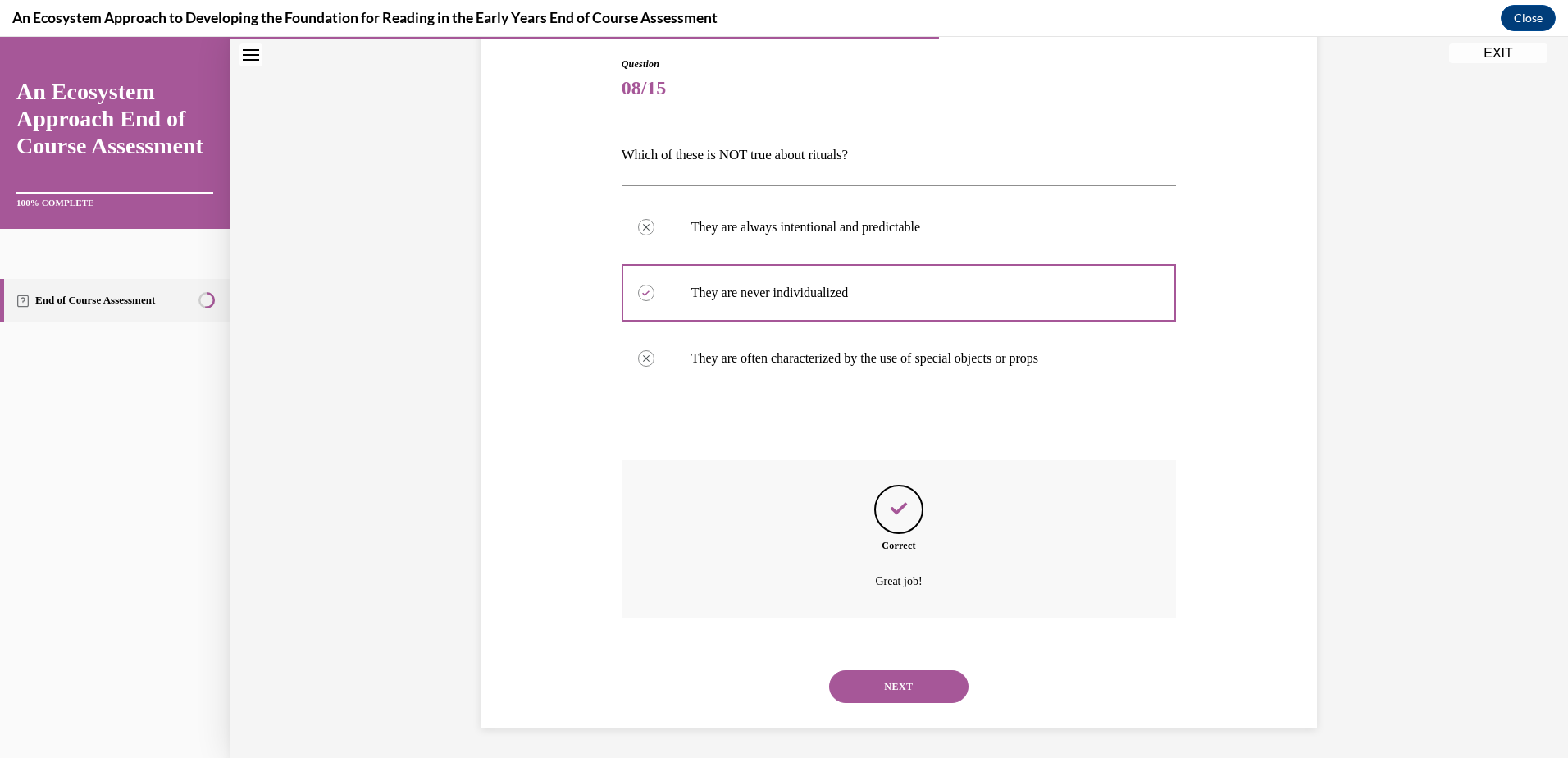
scroll to position [174, 0]
click at [908, 686] on button "NEXT" at bounding box center [899, 683] width 140 height 32
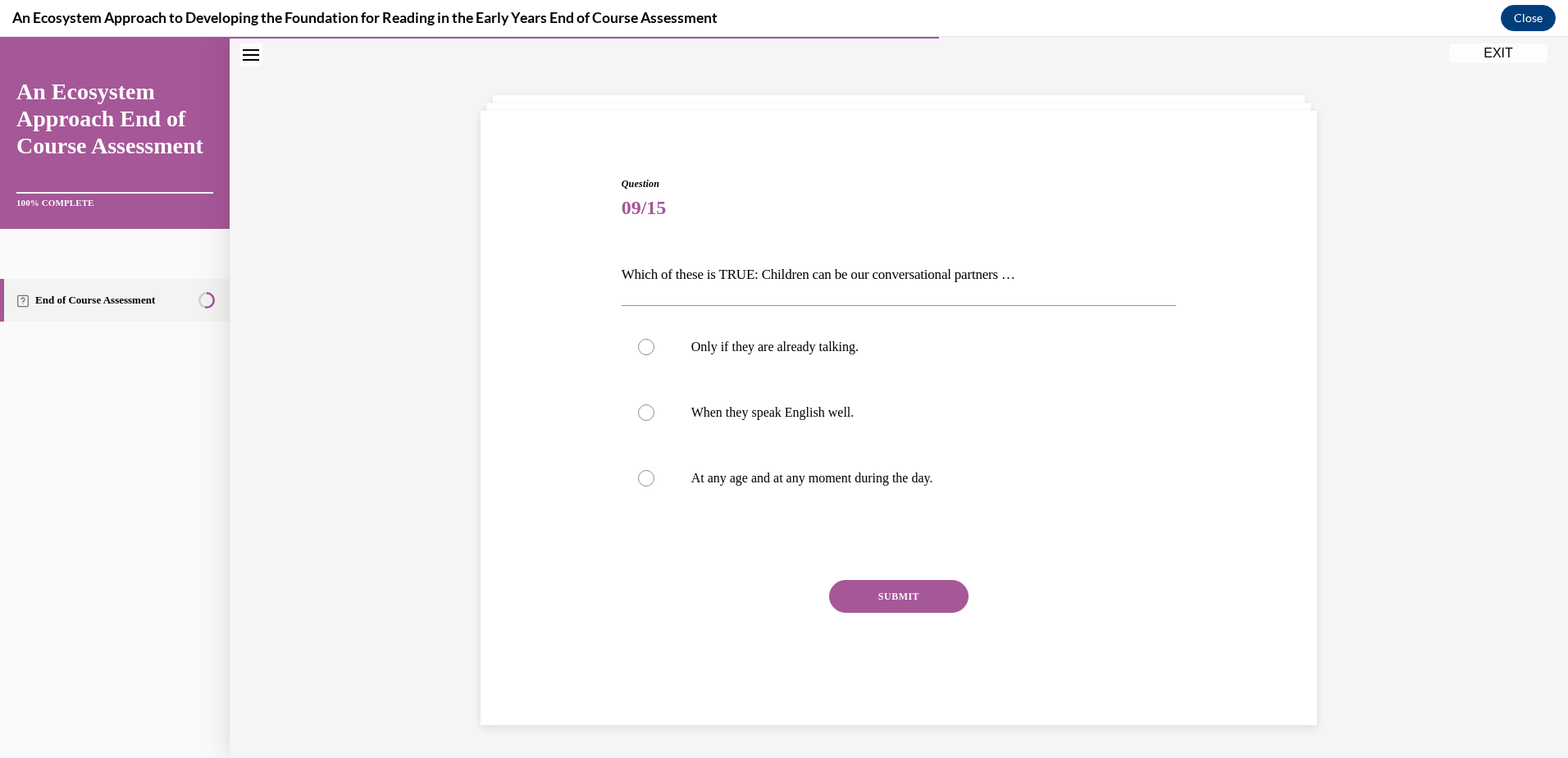
scroll to position [52, 0]
click at [640, 478] on div at bounding box center [646, 478] width 17 height 17
click at [640, 478] on input "At any age and at any moment during the day." at bounding box center [646, 478] width 17 height 17
radio input "true"
click at [891, 599] on button "SUBMIT" at bounding box center [899, 596] width 140 height 32
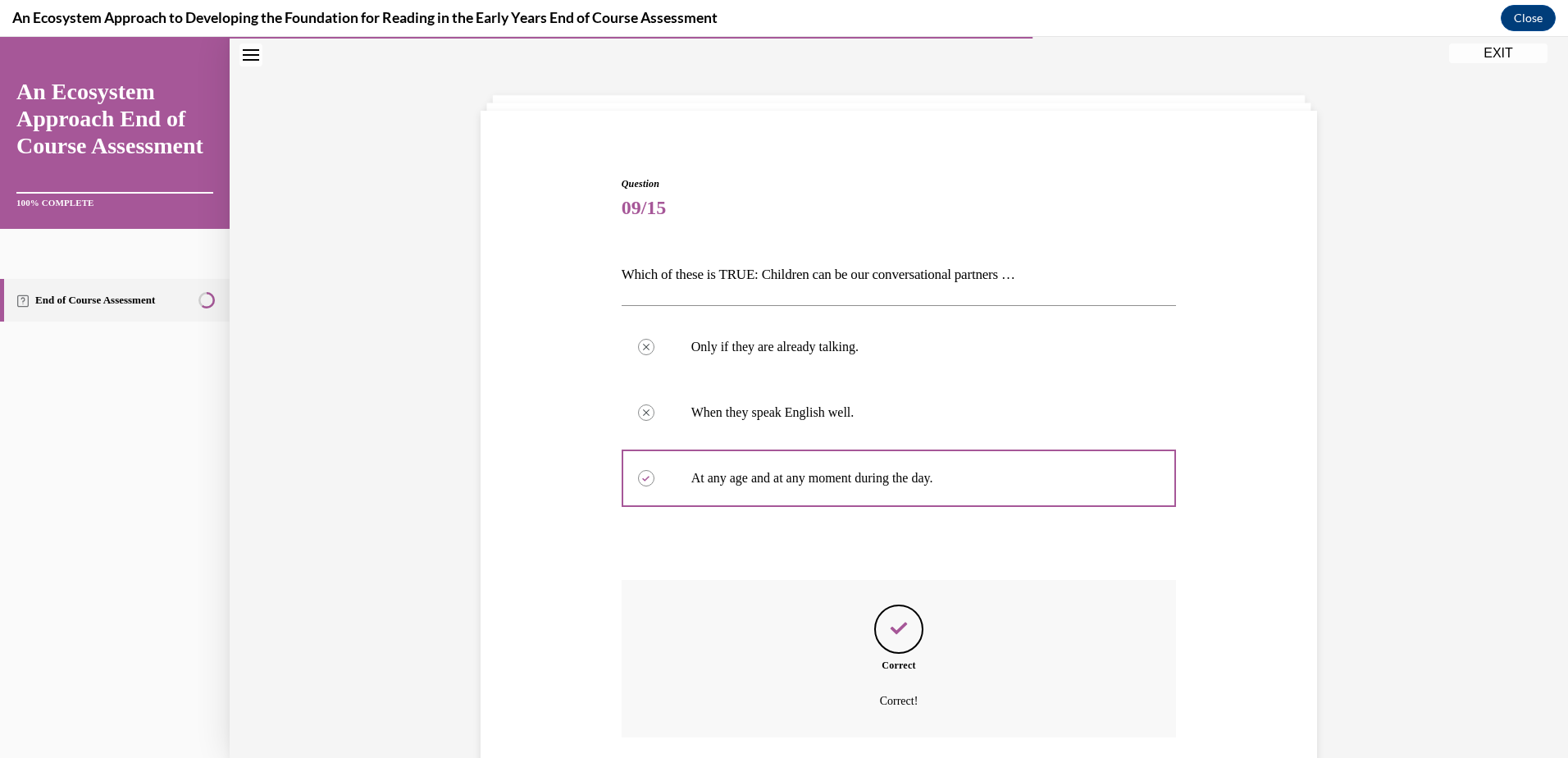
scroll to position [174, 0]
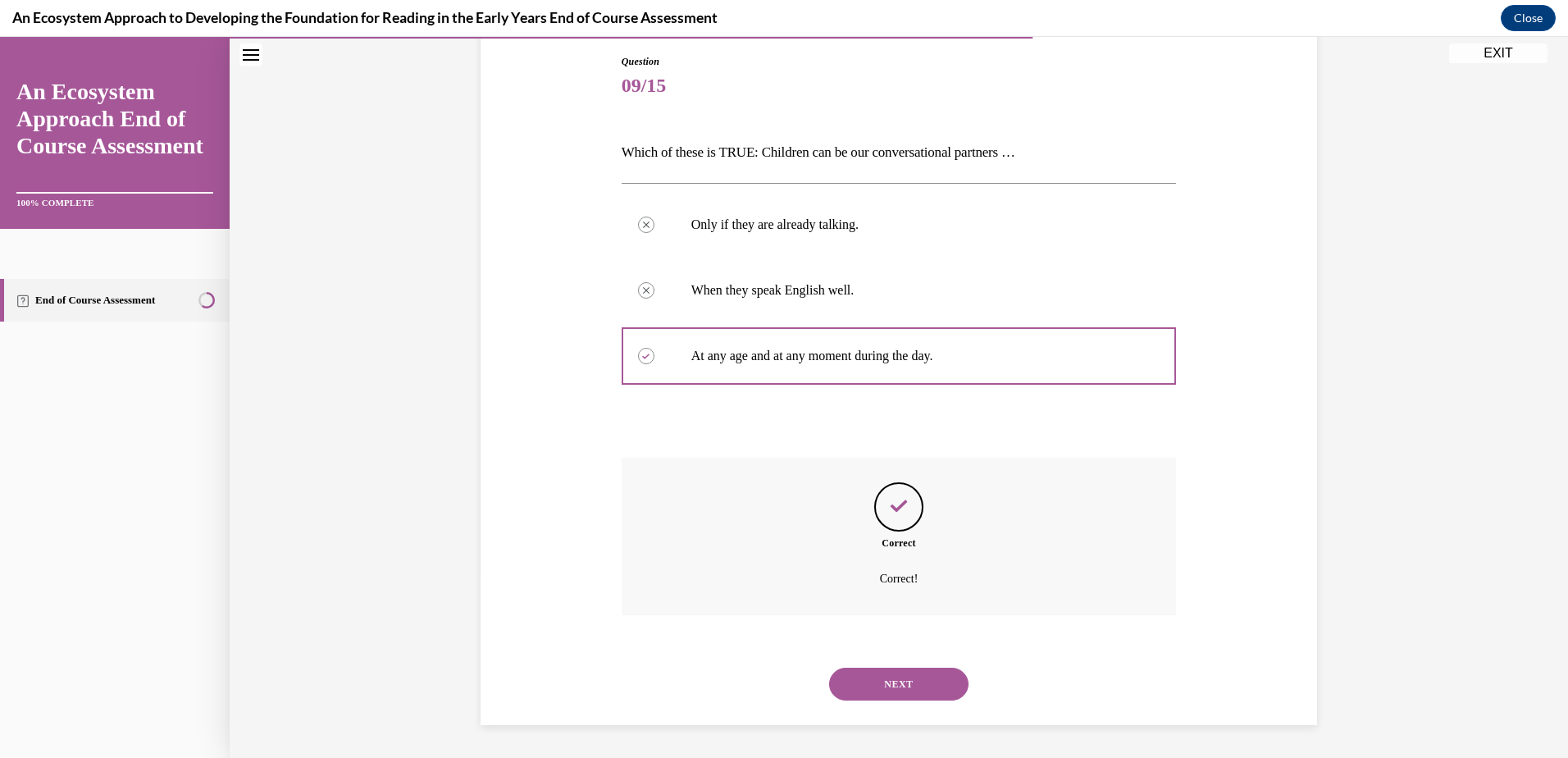
click at [910, 683] on button "NEXT" at bounding box center [899, 683] width 140 height 32
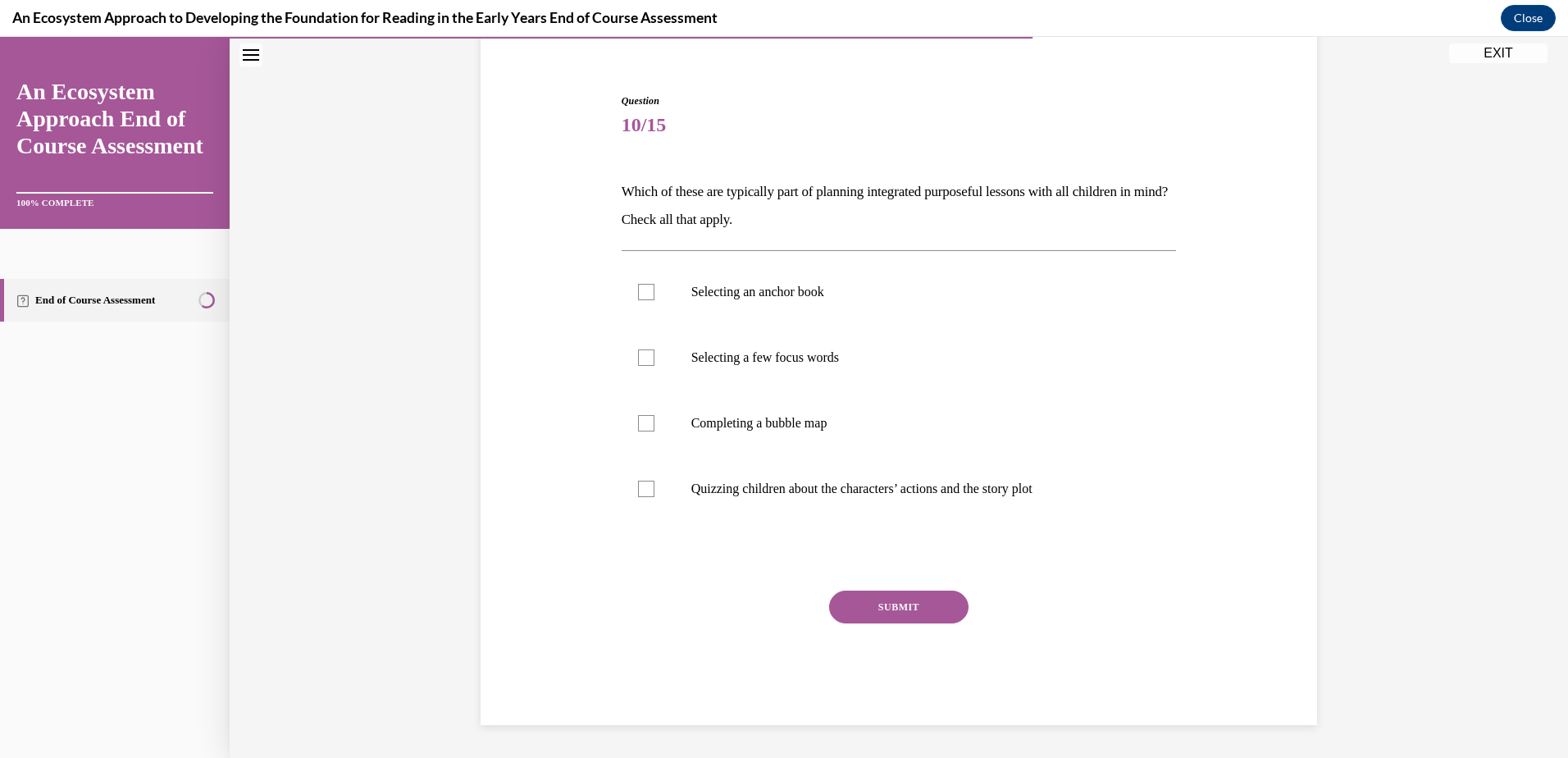
scroll to position [135, 0]
click at [638, 420] on div at bounding box center [646, 424] width 17 height 17
click at [638, 420] on input "Completing a bubble map" at bounding box center [646, 424] width 17 height 17
checkbox input "true"
click at [642, 355] on div at bounding box center [646, 358] width 17 height 17
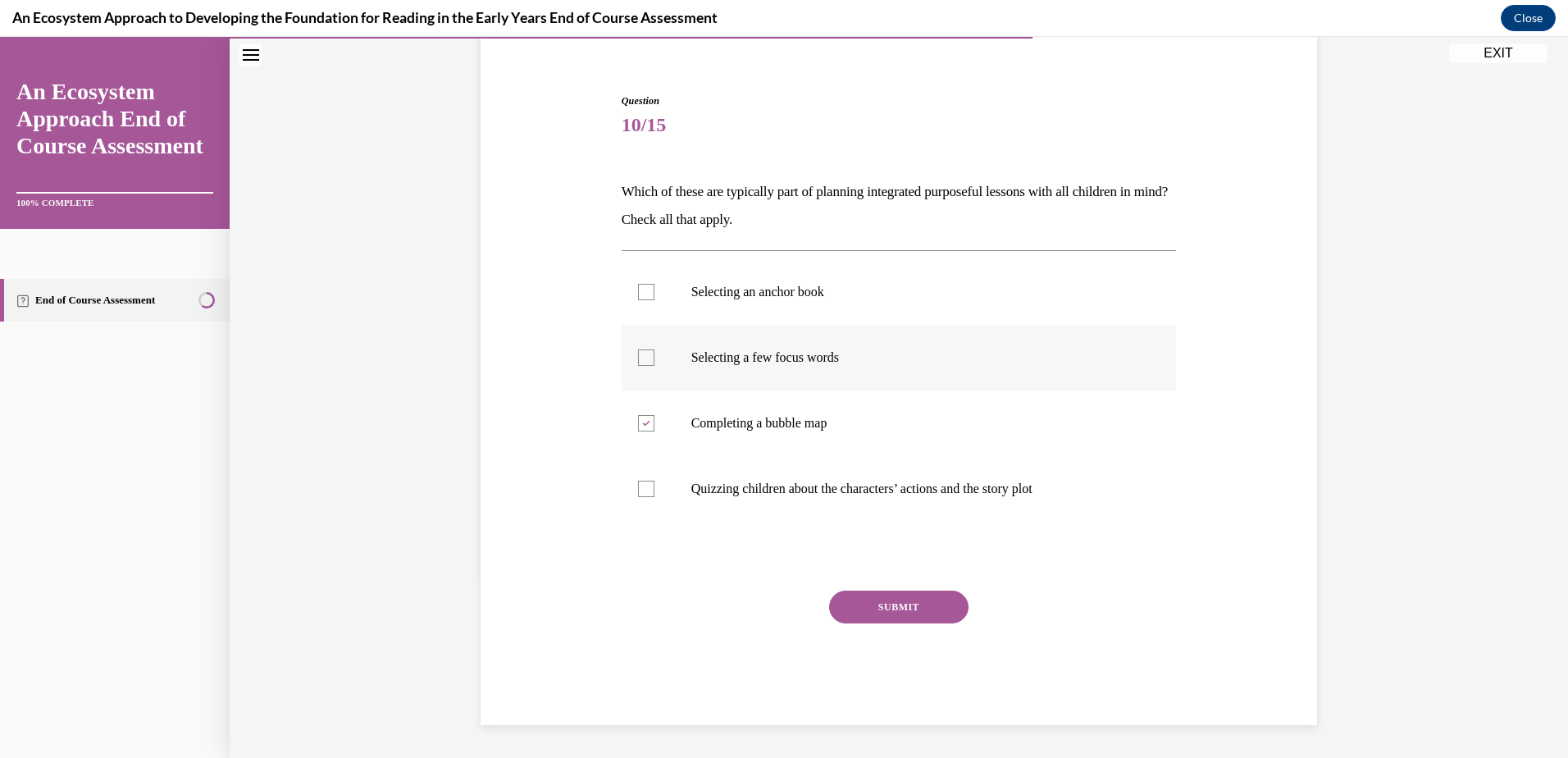
click at [642, 355] on input "Selecting a few focus words" at bounding box center [646, 358] width 17 height 17
checkbox input "true"
click at [643, 291] on div at bounding box center [646, 292] width 17 height 17
click at [643, 291] on input "Selecting an anchor book" at bounding box center [646, 292] width 17 height 17
checkbox input "true"
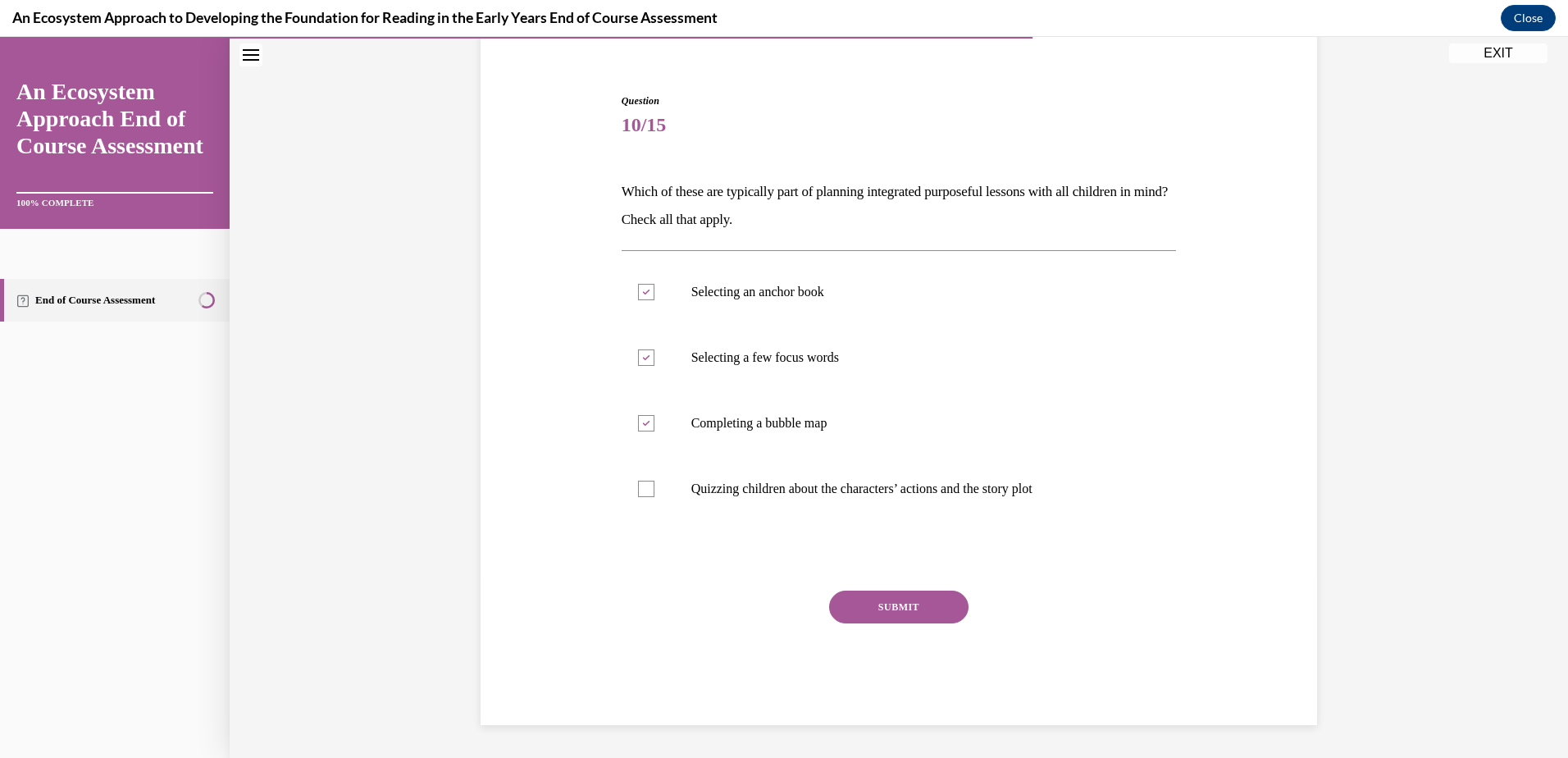
click at [875, 606] on button "SUBMIT" at bounding box center [899, 607] width 140 height 32
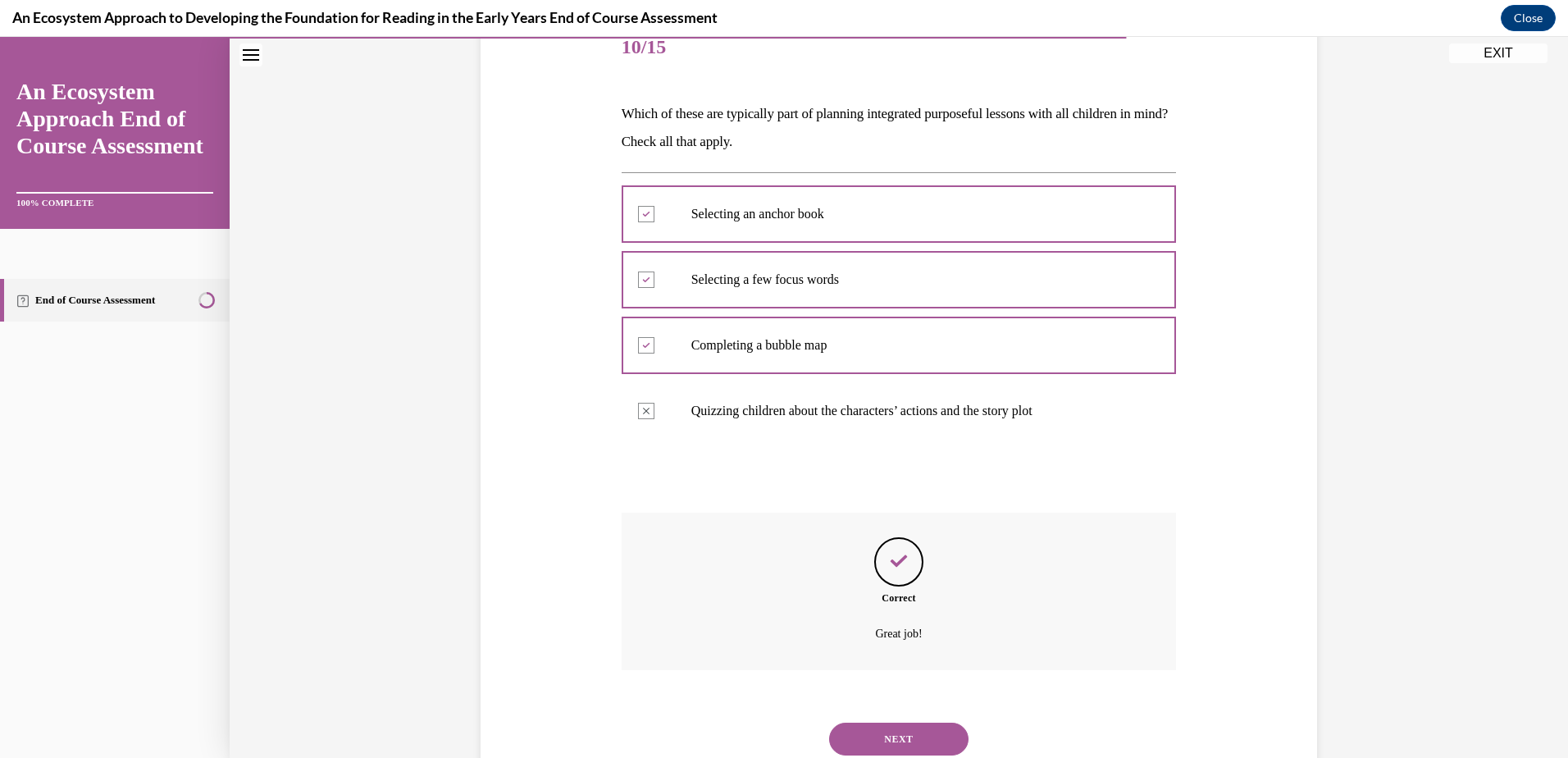
scroll to position [267, 0]
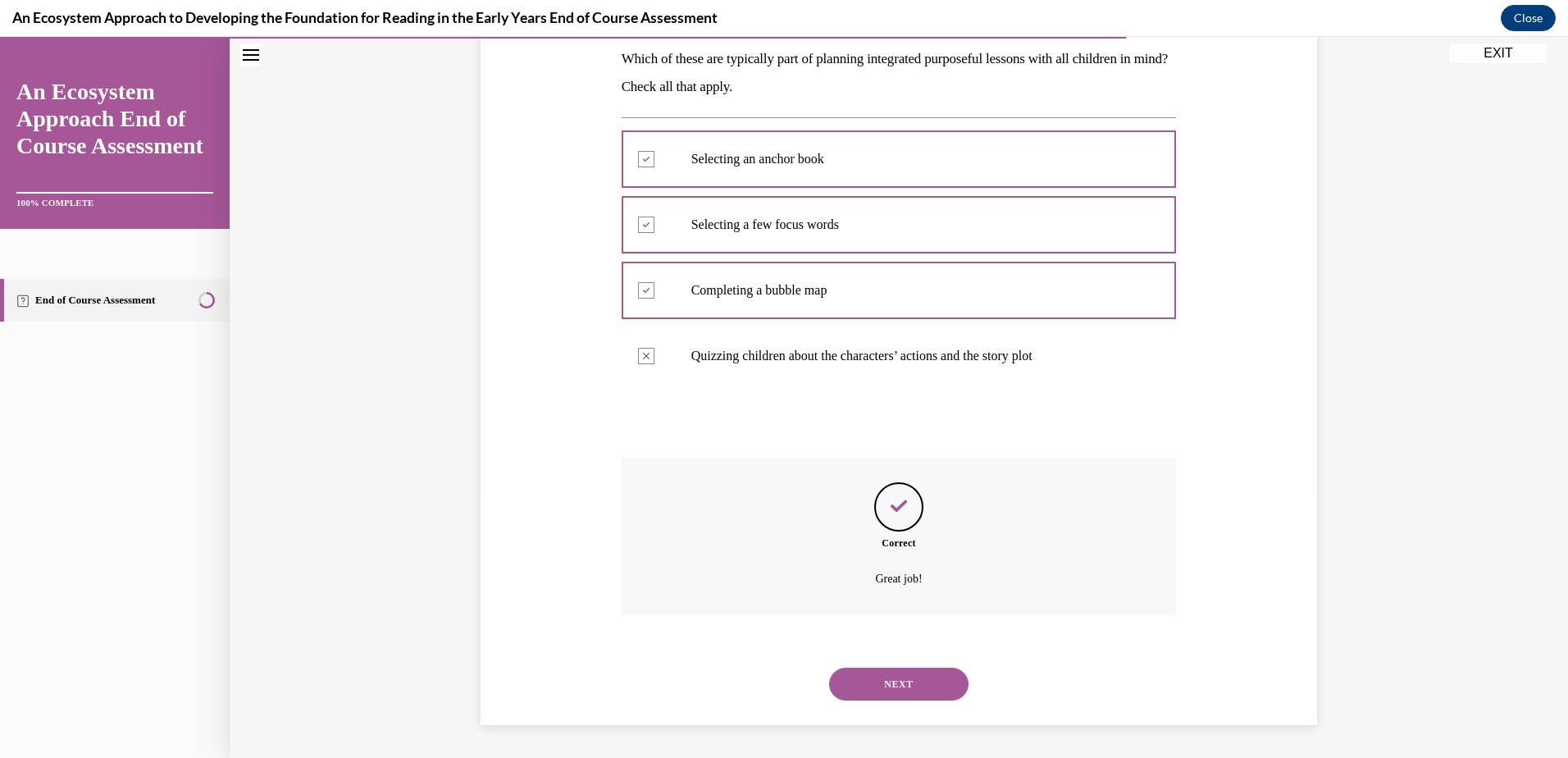
click at [920, 686] on button "NEXT" at bounding box center [899, 683] width 140 height 32
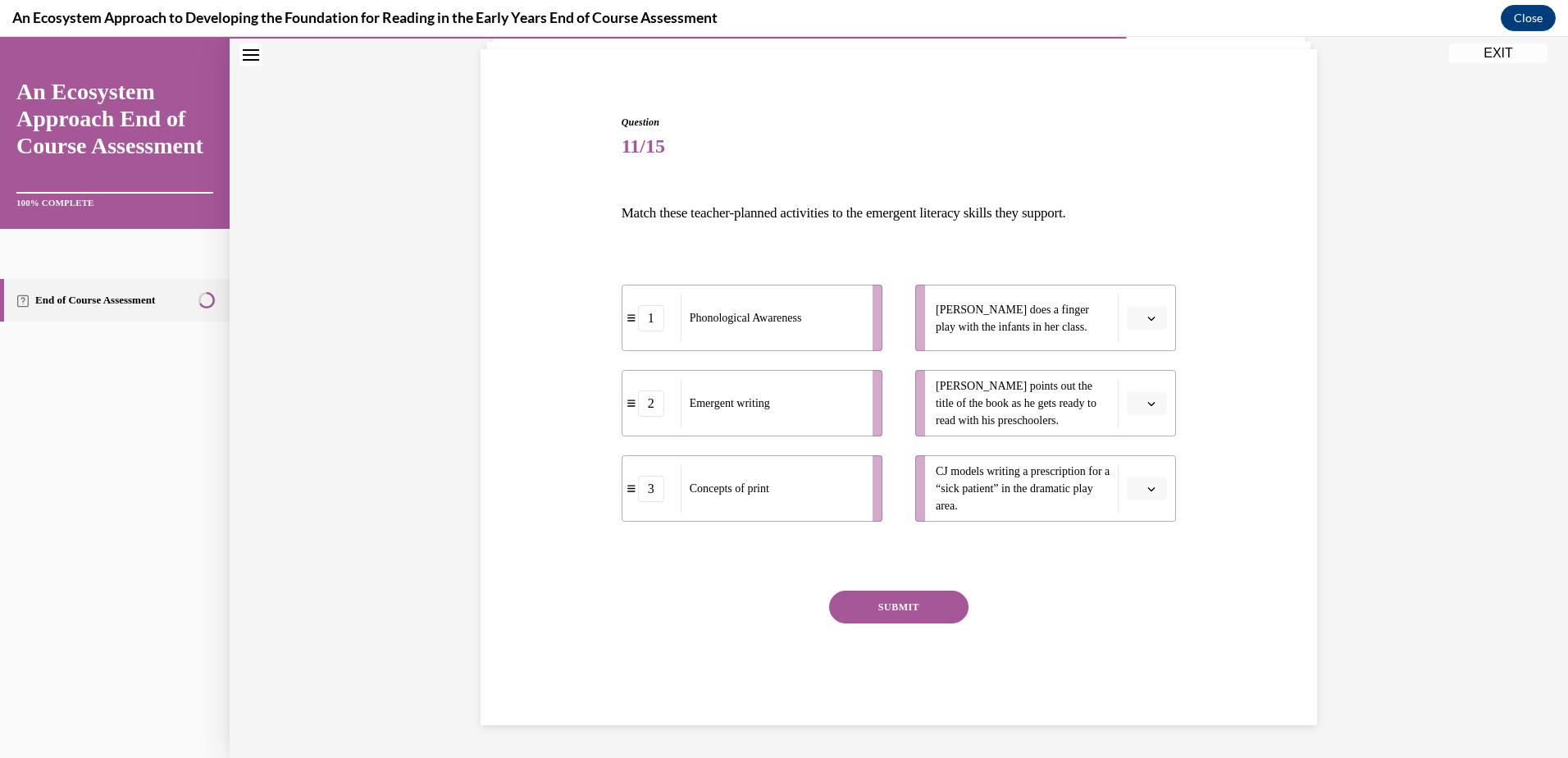
scroll to position [113, 0]
click at [1150, 319] on span "button" at bounding box center [1151, 319] width 12 height 12
click at [1143, 414] on div "2" at bounding box center [1139, 419] width 41 height 32
click at [1147, 399] on icon "button" at bounding box center [1151, 404] width 8 height 8
click at [1142, 542] on div "3" at bounding box center [1139, 538] width 41 height 32
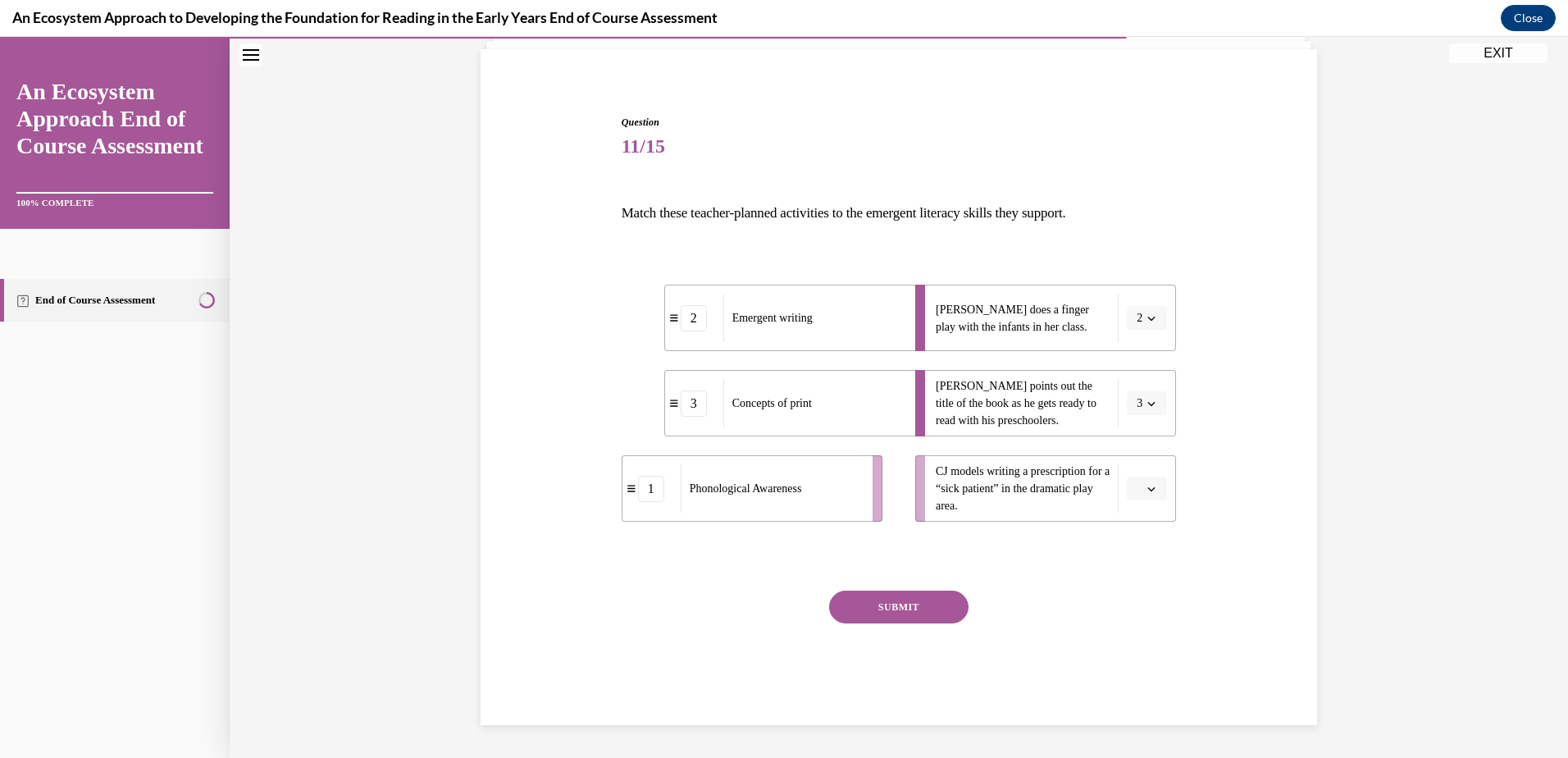
click at [1151, 483] on button "button" at bounding box center [1146, 489] width 40 height 25
click at [1141, 546] on div "1" at bounding box center [1139, 557] width 41 height 32
click at [904, 607] on button "SUBMIT" at bounding box center [899, 607] width 140 height 32
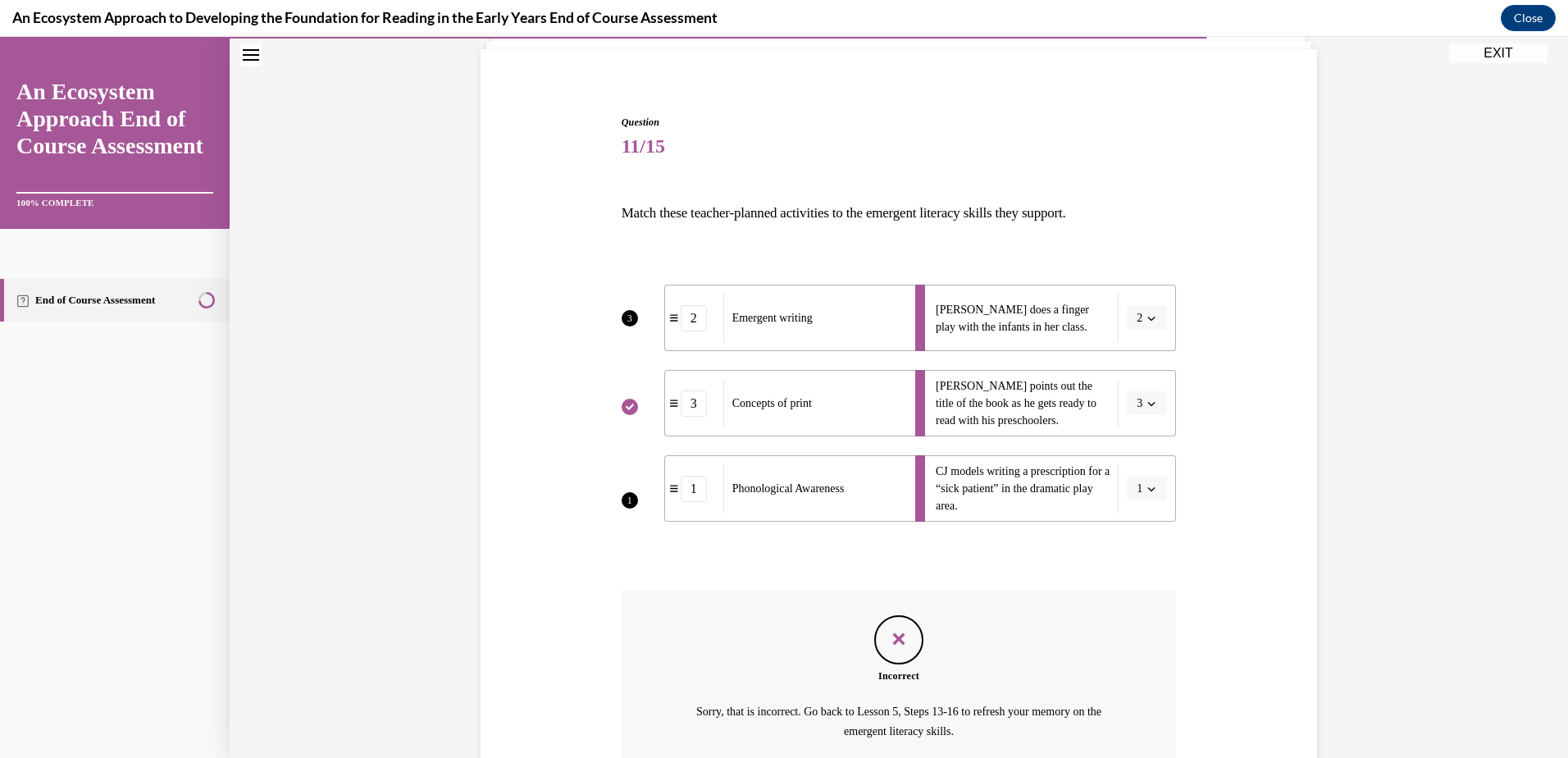
scroll to position [265, 0]
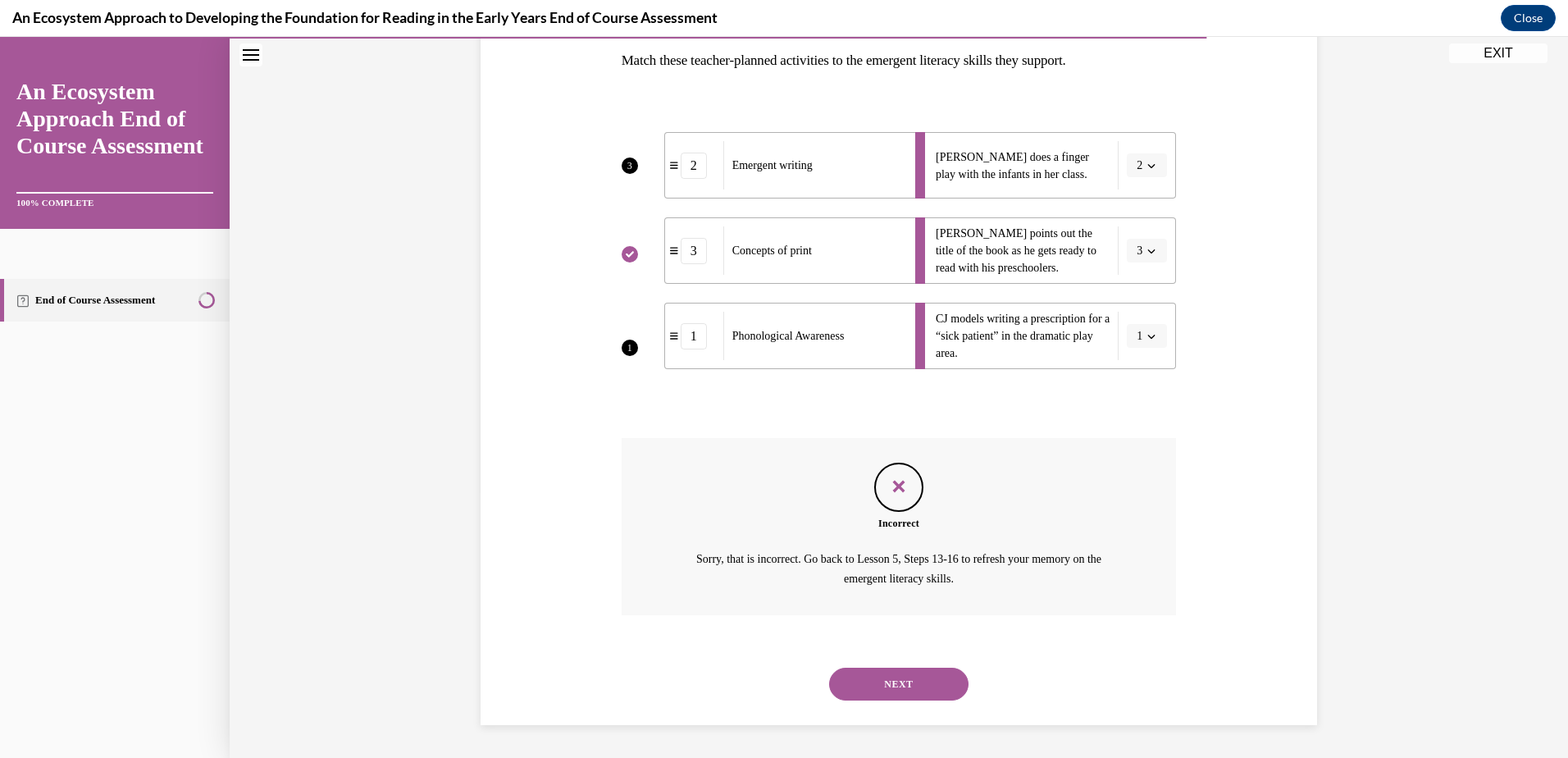
click at [856, 674] on button "NEXT" at bounding box center [899, 683] width 140 height 32
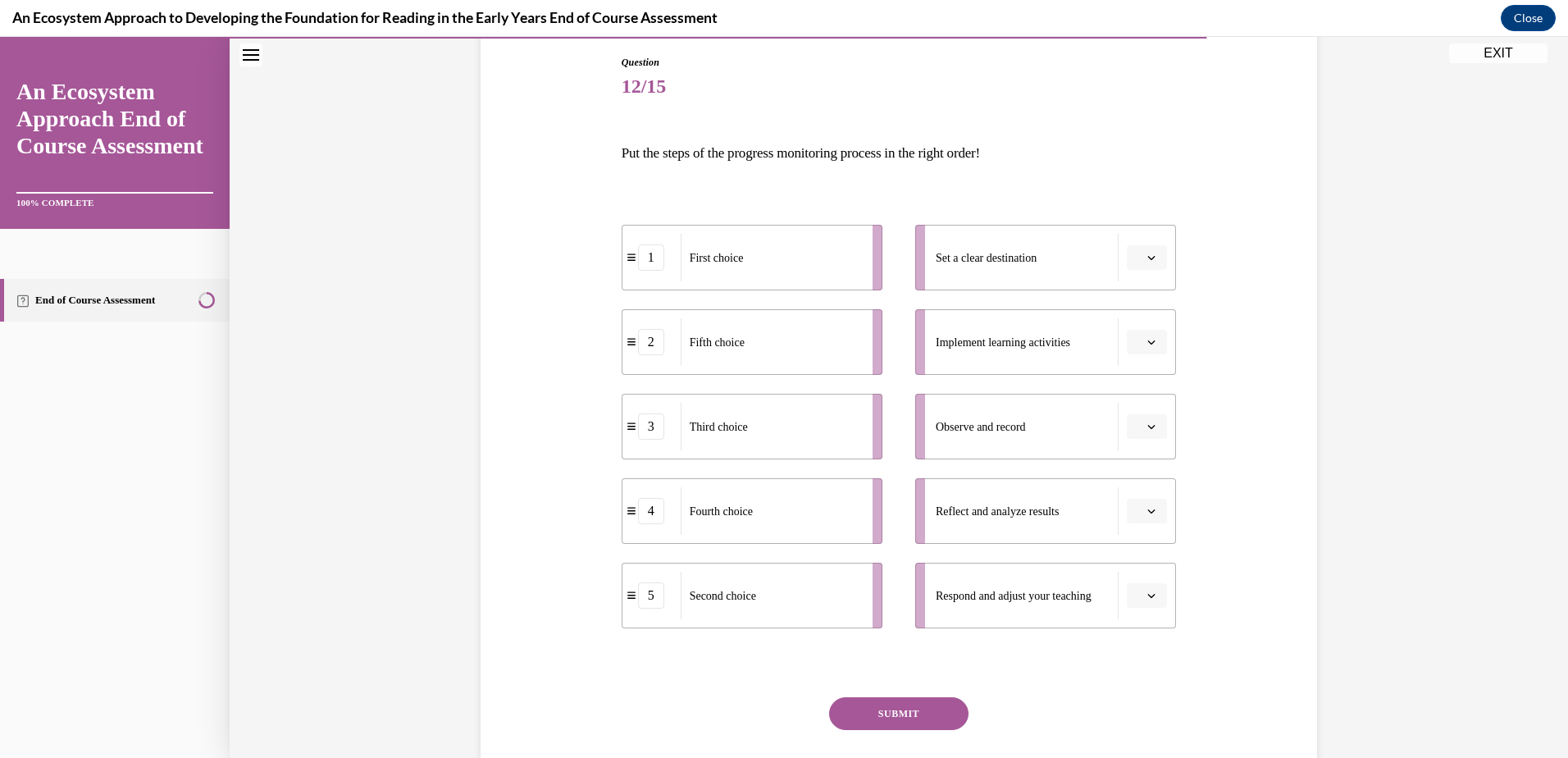
scroll to position [246, 0]
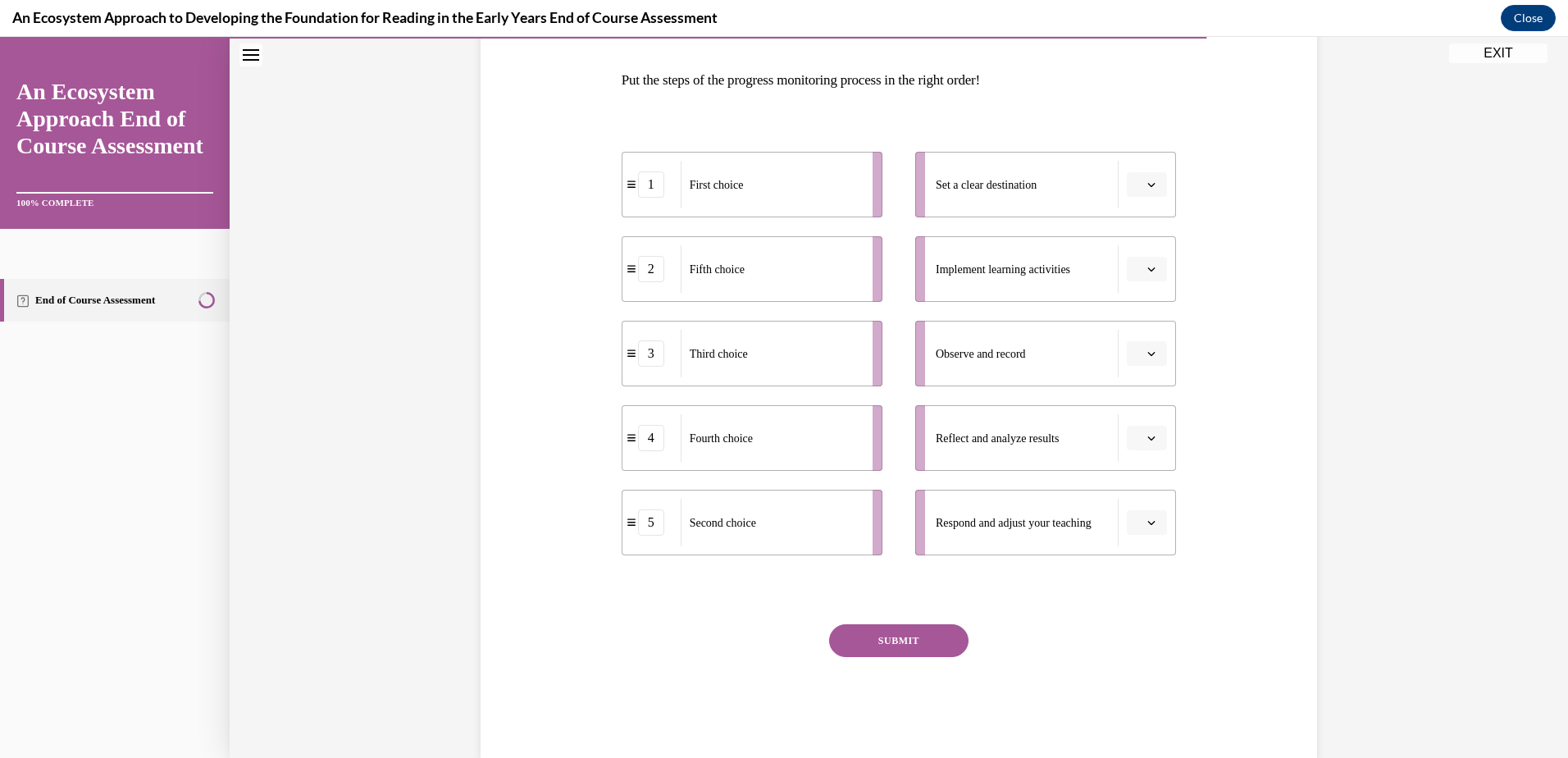
click at [1147, 356] on icon "button" at bounding box center [1151, 354] width 8 height 8
click at [1145, 422] on div "1" at bounding box center [1139, 423] width 41 height 32
click at [1148, 182] on icon "button" at bounding box center [1151, 185] width 8 height 8
click at [1135, 280] on span "2" at bounding box center [1134, 287] width 6 height 13
click at [1147, 260] on button "button" at bounding box center [1146, 270] width 40 height 25
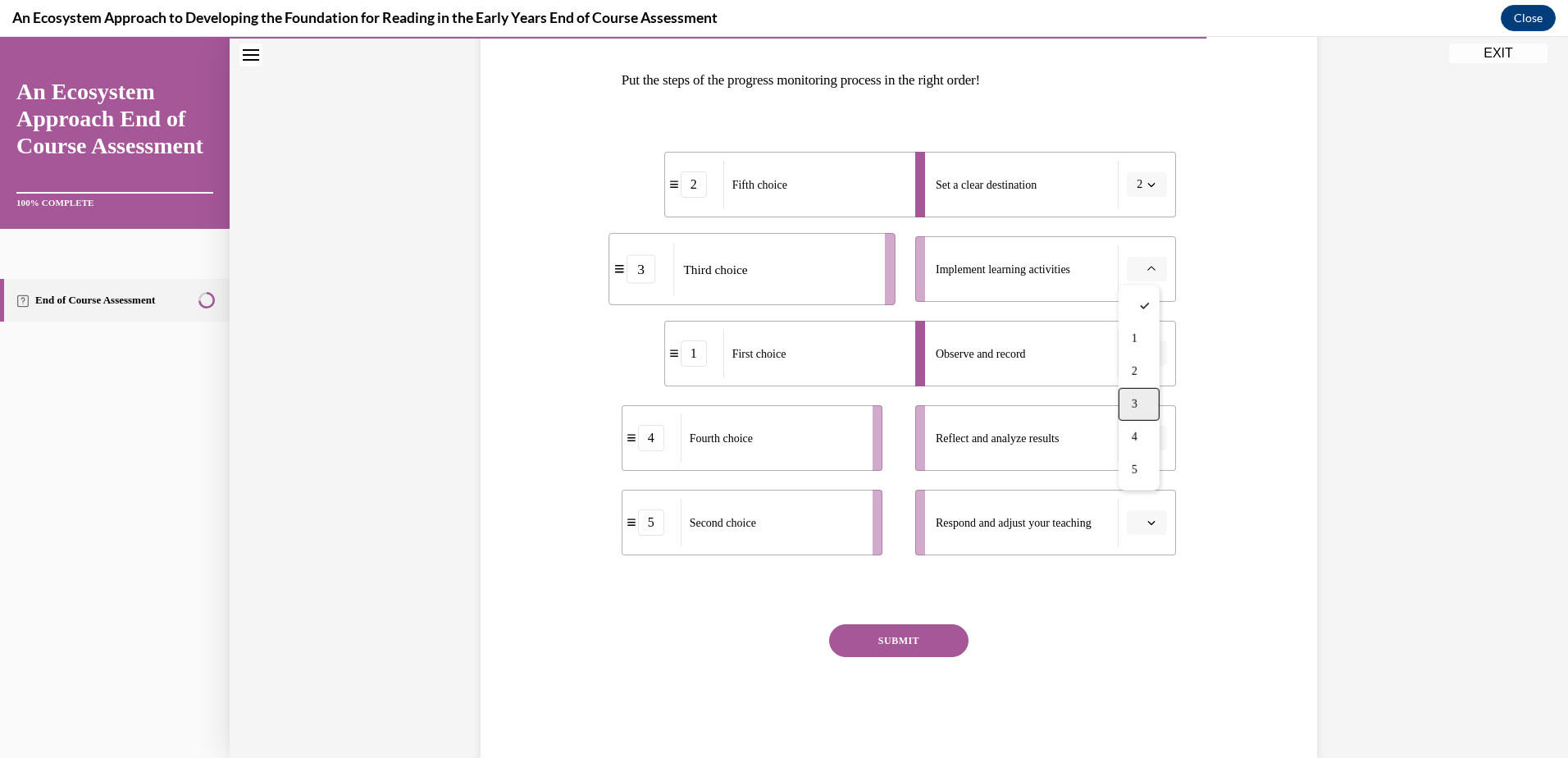
click at [1140, 398] on div "3" at bounding box center [1139, 404] width 41 height 32
click at [1147, 439] on icon "button" at bounding box center [1151, 438] width 8 height 8
click at [1147, 438] on icon "button" at bounding box center [1151, 438] width 8 height 9
click at [1148, 438] on icon "button" at bounding box center [1151, 438] width 7 height 4
click at [1135, 602] on span "4" at bounding box center [1134, 607] width 6 height 13
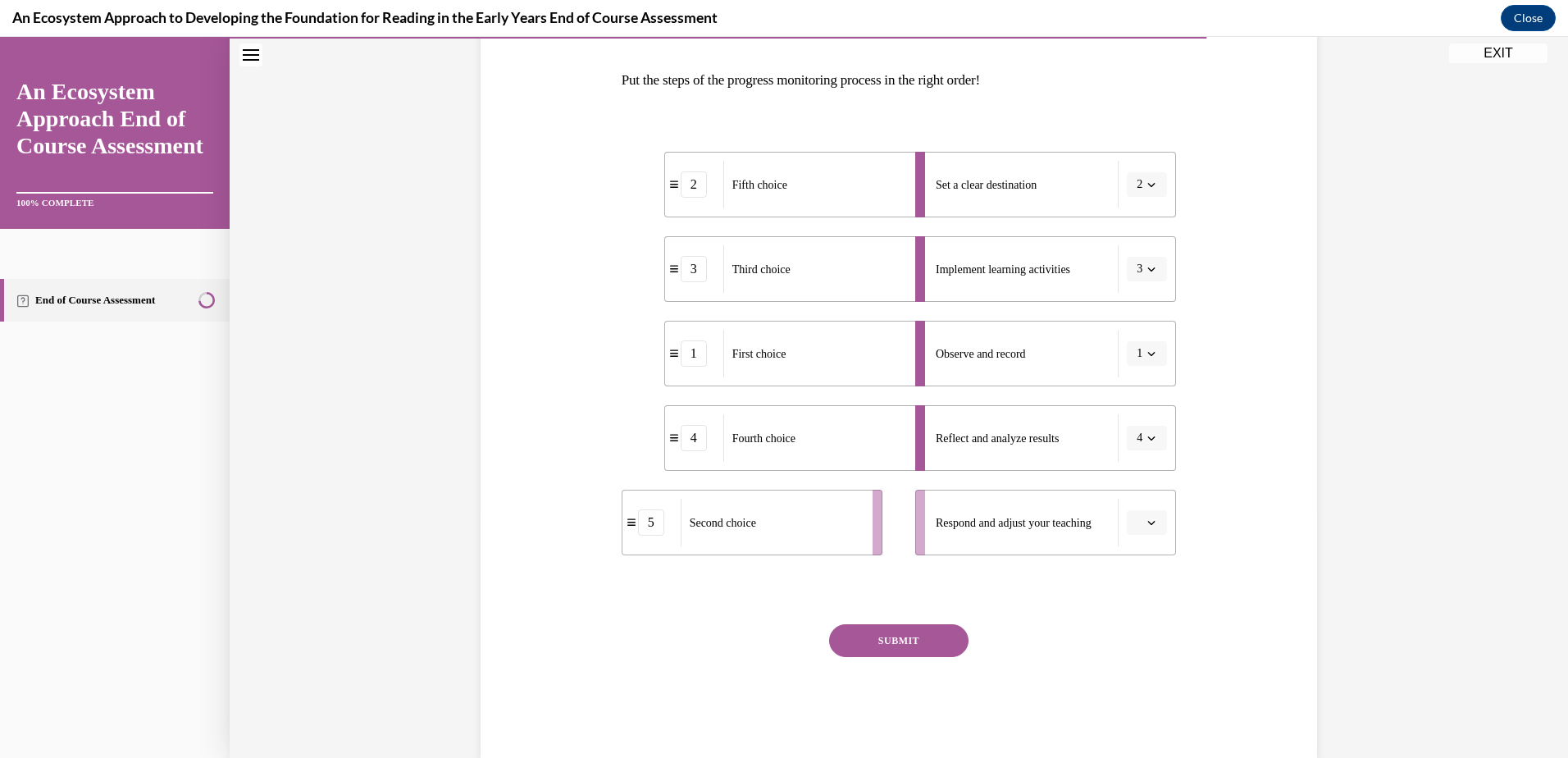
click at [1152, 524] on button "button" at bounding box center [1146, 523] width 40 height 25
click at [1134, 722] on span "5" at bounding box center [1134, 724] width 6 height 13
click at [904, 636] on button "SUBMIT" at bounding box center [899, 640] width 140 height 32
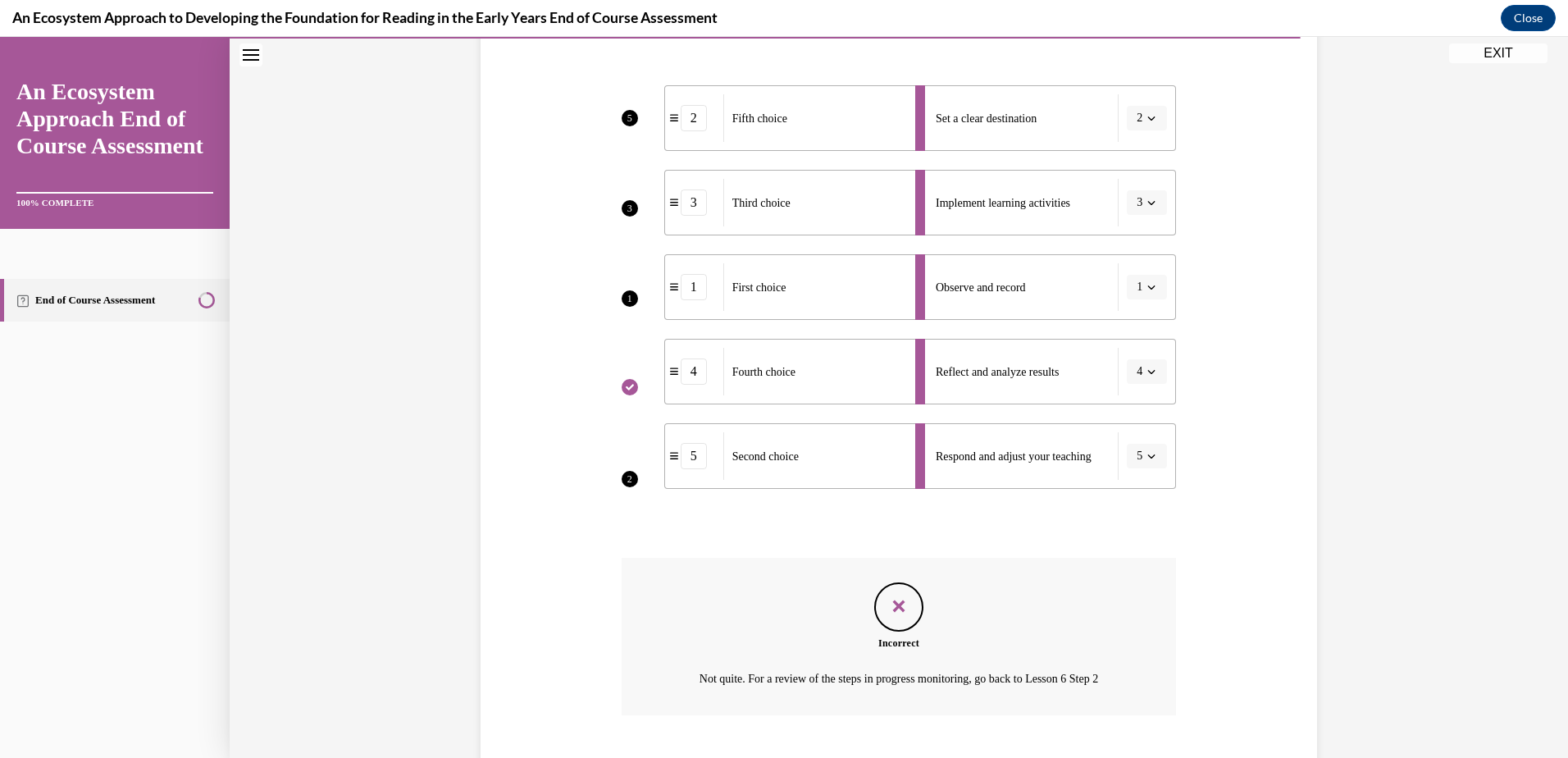
scroll to position [413, 0]
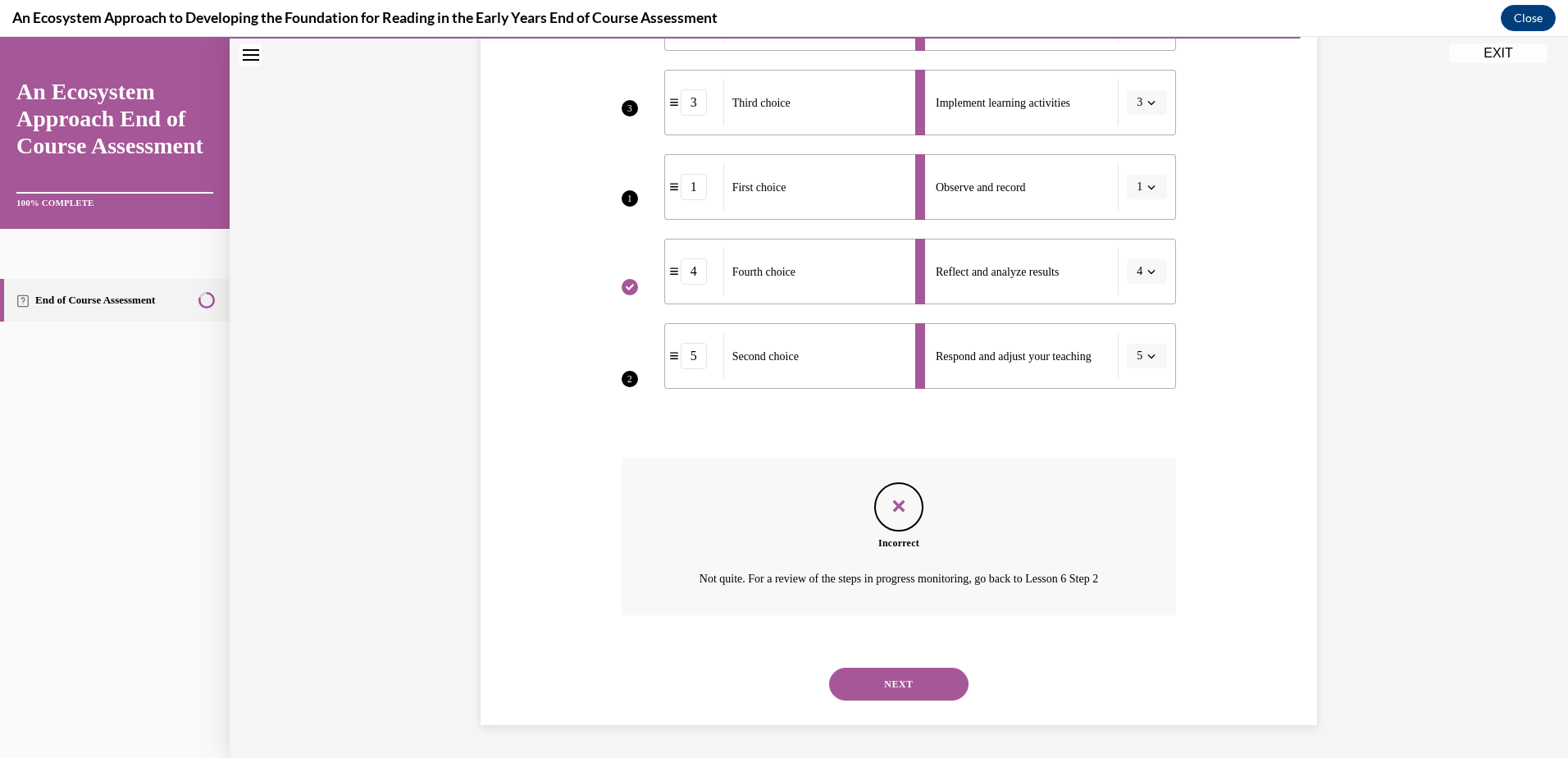
click at [917, 681] on button "NEXT" at bounding box center [899, 683] width 140 height 32
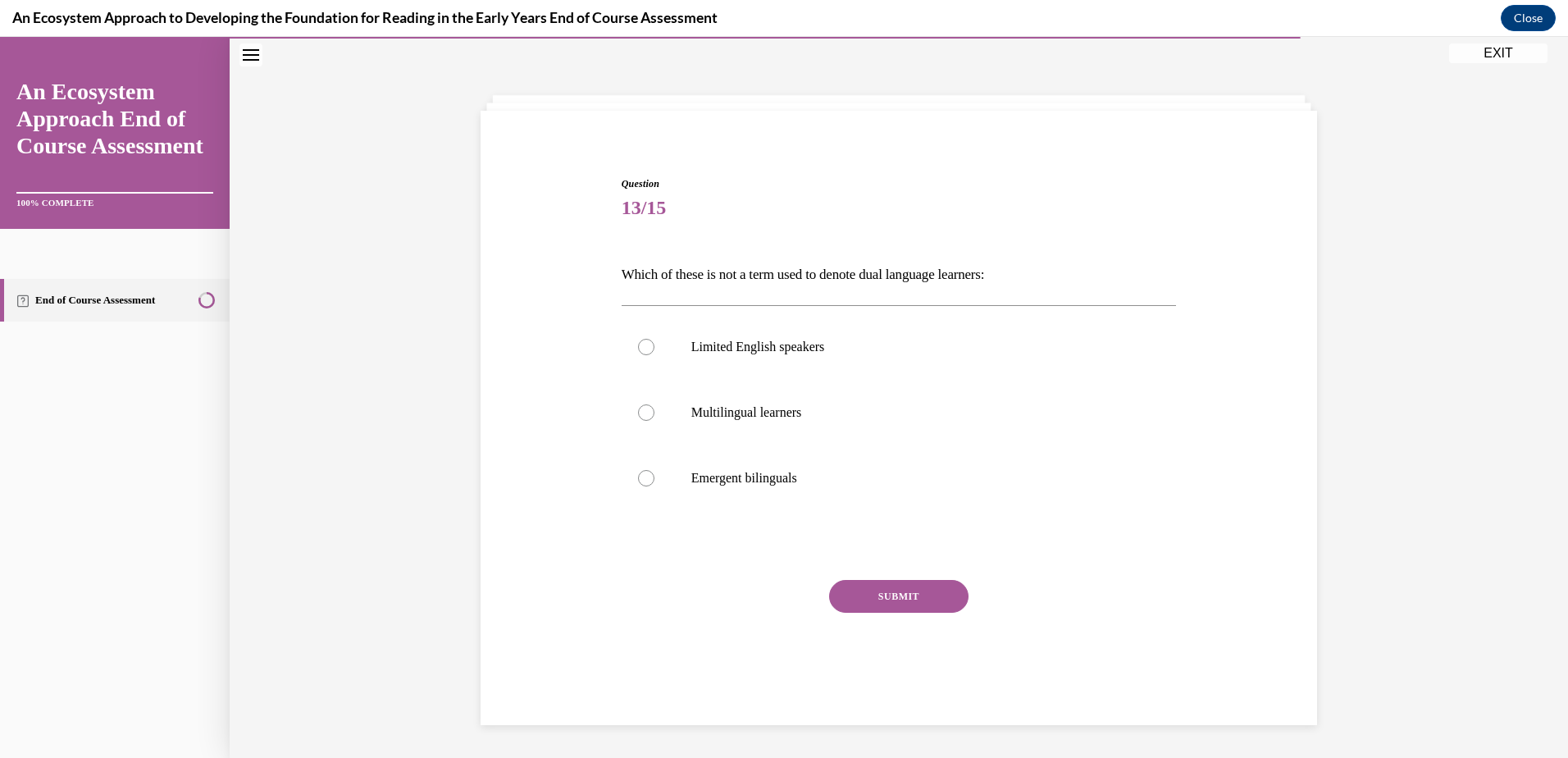
scroll to position [52, 0]
click at [638, 345] on div at bounding box center [646, 347] width 17 height 17
click at [638, 345] on input "Limited English speakers" at bounding box center [646, 347] width 17 height 17
radio input "true"
click at [893, 594] on button "SUBMIT" at bounding box center [899, 596] width 140 height 32
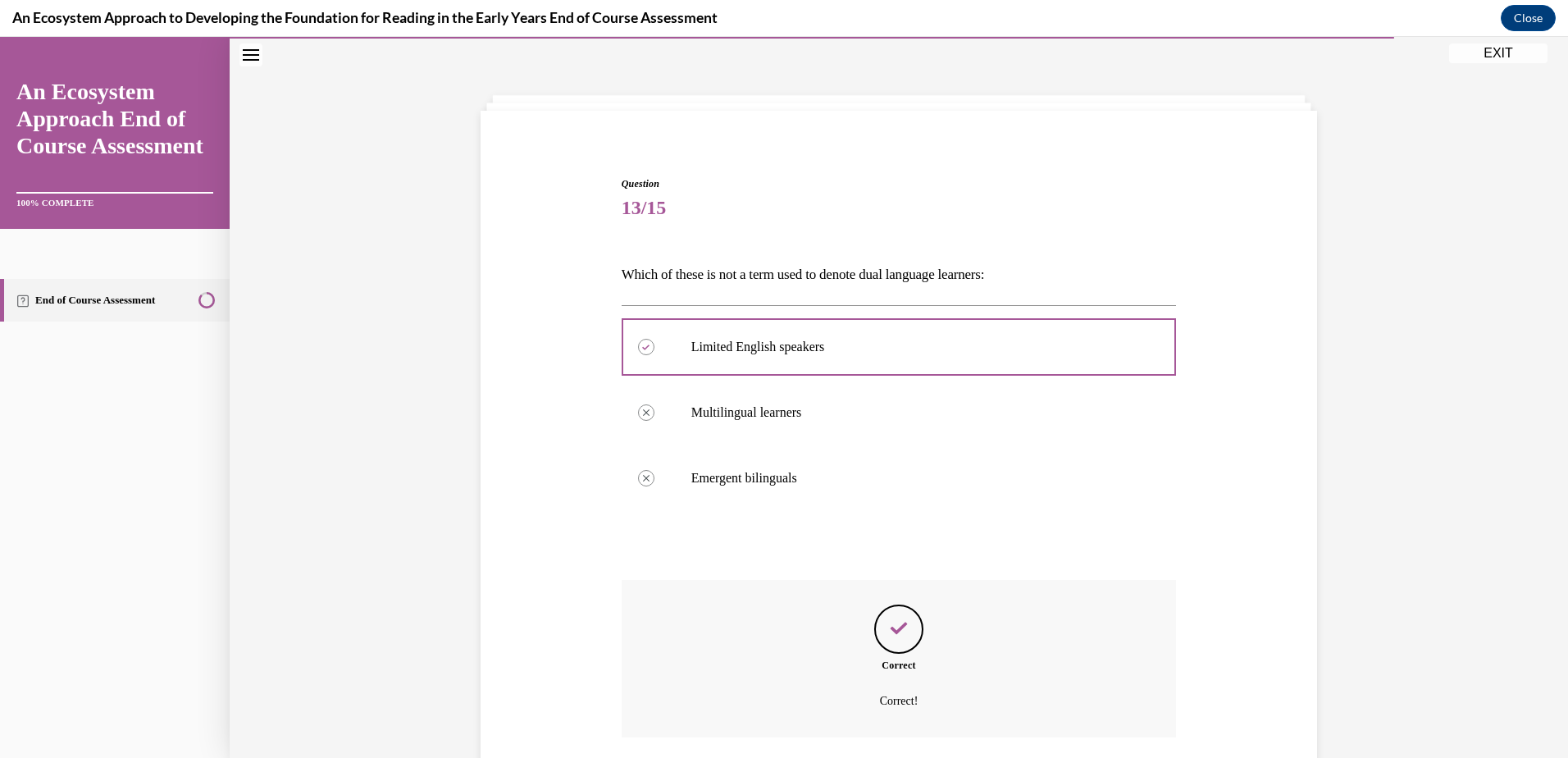
scroll to position [174, 0]
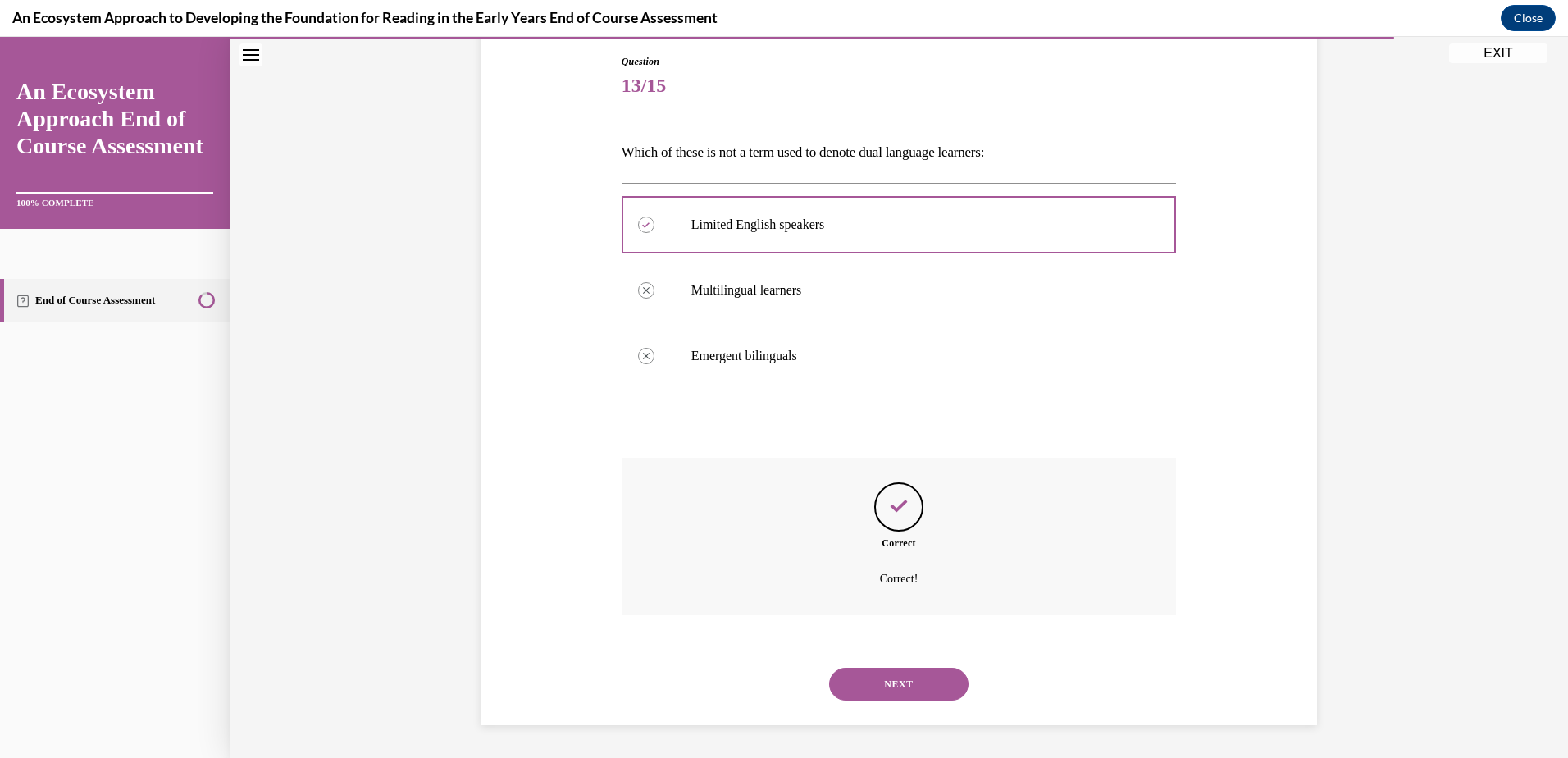
click at [893, 672] on button "NEXT" at bounding box center [899, 683] width 140 height 32
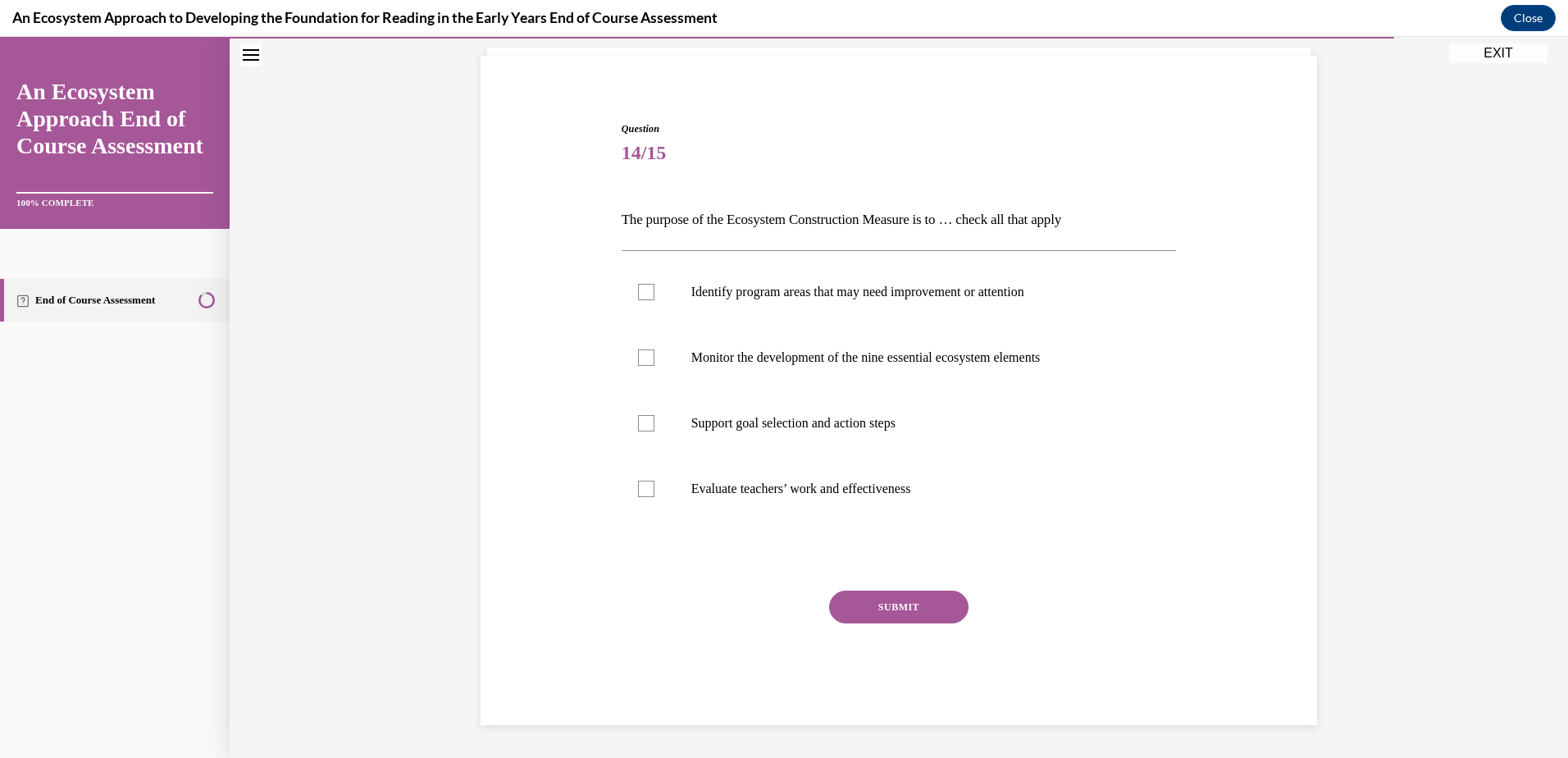
scroll to position [107, 0]
click at [638, 423] on div at bounding box center [646, 424] width 17 height 17
click at [638, 423] on input "Support goal selection and action steps" at bounding box center [646, 424] width 17 height 17
checkbox input "true"
click at [641, 354] on div at bounding box center [646, 358] width 17 height 17
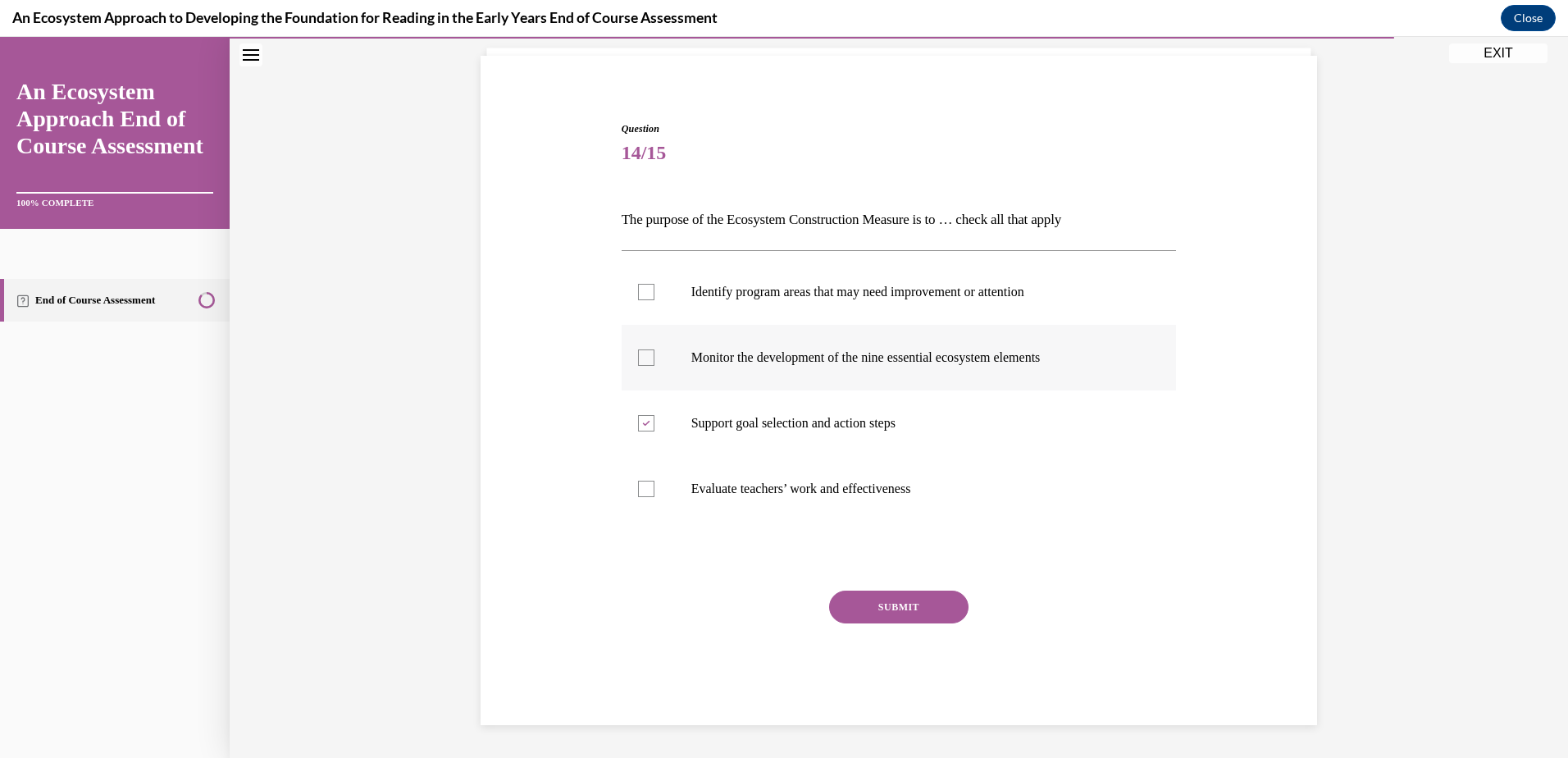
click at [641, 354] on input "Monitor the development of the nine essential ecosystem elements" at bounding box center [646, 358] width 17 height 17
checkbox input "true"
drag, startPoint x: 631, startPoint y: 290, endPoint x: 707, endPoint y: 323, distance: 82.9
click at [638, 291] on div at bounding box center [646, 292] width 17 height 17
click at [638, 291] on input "Identify program areas that may need improvement or attention" at bounding box center [646, 292] width 17 height 17
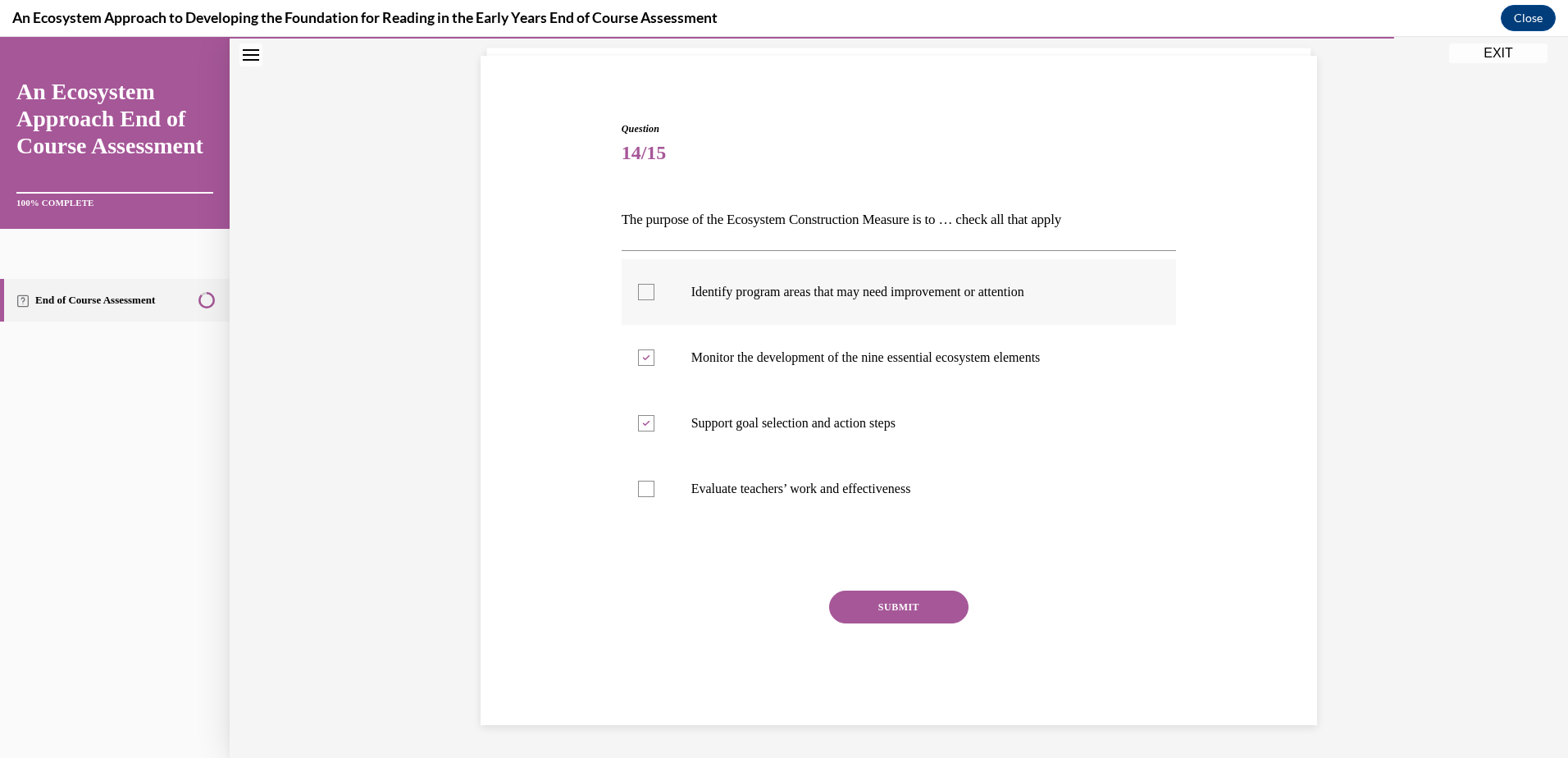
checkbox input "true"
click at [871, 605] on button "SUBMIT" at bounding box center [899, 607] width 140 height 32
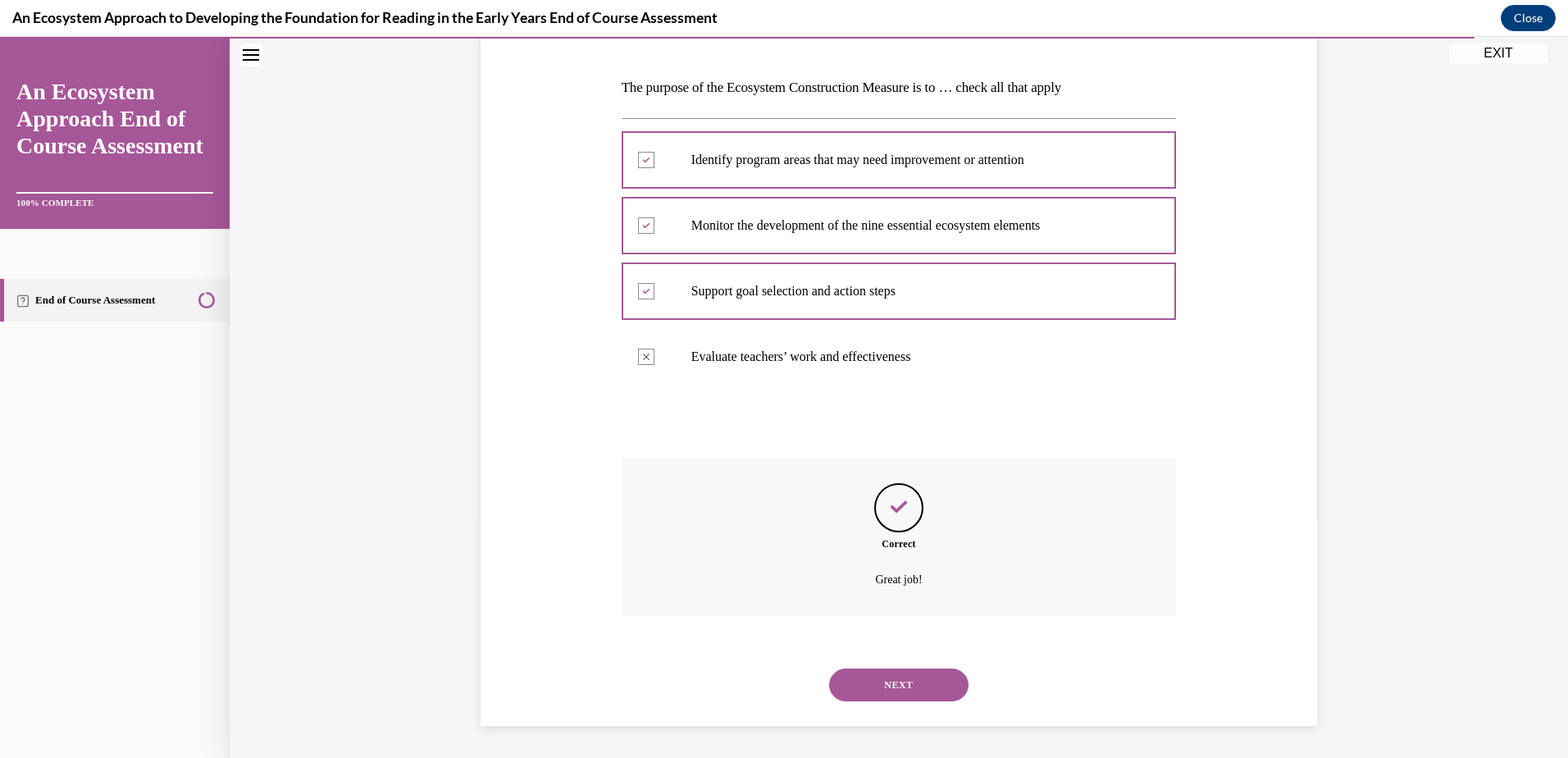
scroll to position [240, 0]
click at [903, 681] on button "NEXT" at bounding box center [899, 683] width 140 height 32
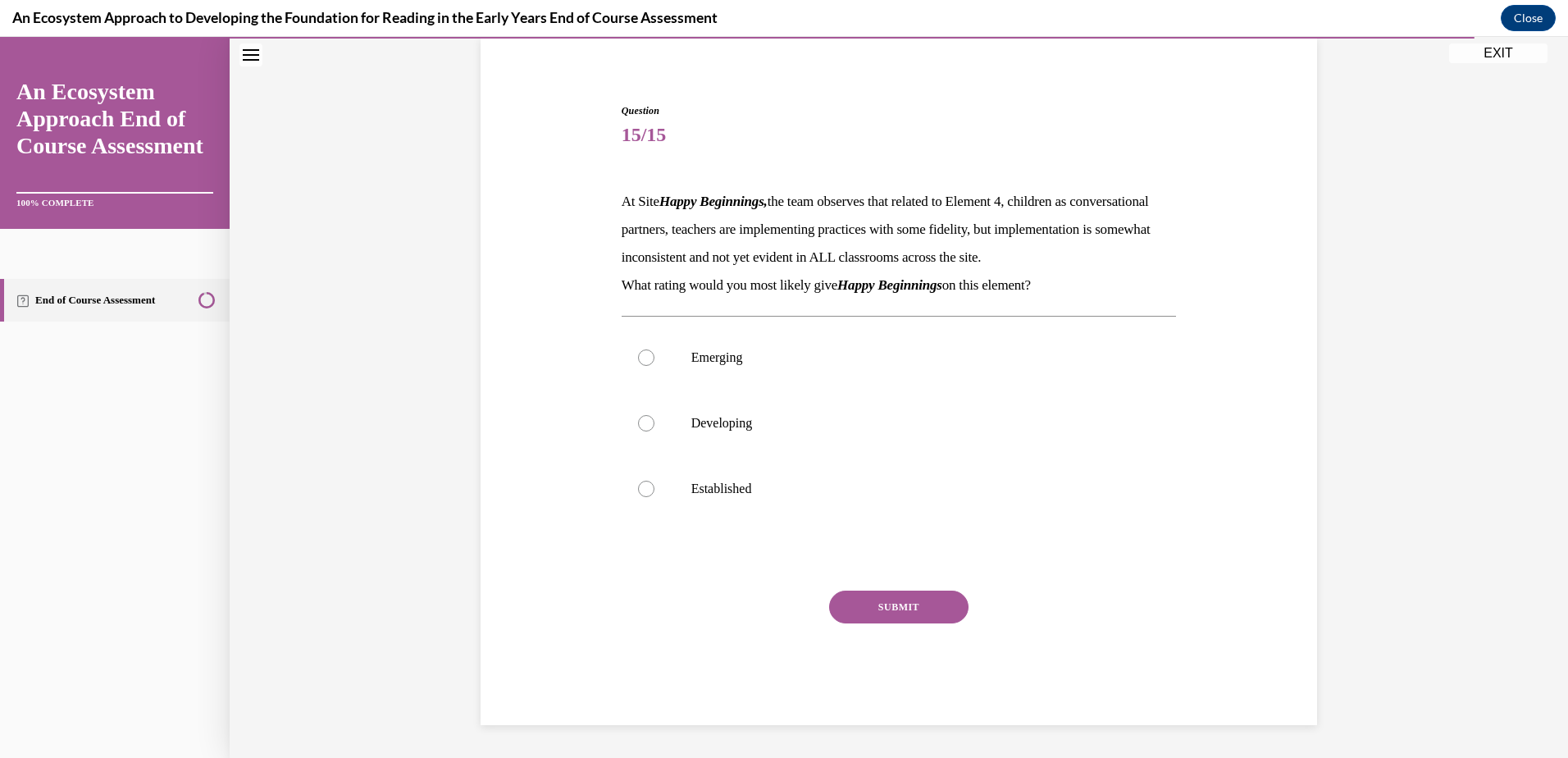
scroll to position [152, 0]
click at [642, 420] on div at bounding box center [646, 424] width 17 height 17
click at [642, 420] on input "Developing" at bounding box center [646, 424] width 17 height 17
radio input "true"
click at [904, 608] on button "SUBMIT" at bounding box center [899, 607] width 140 height 32
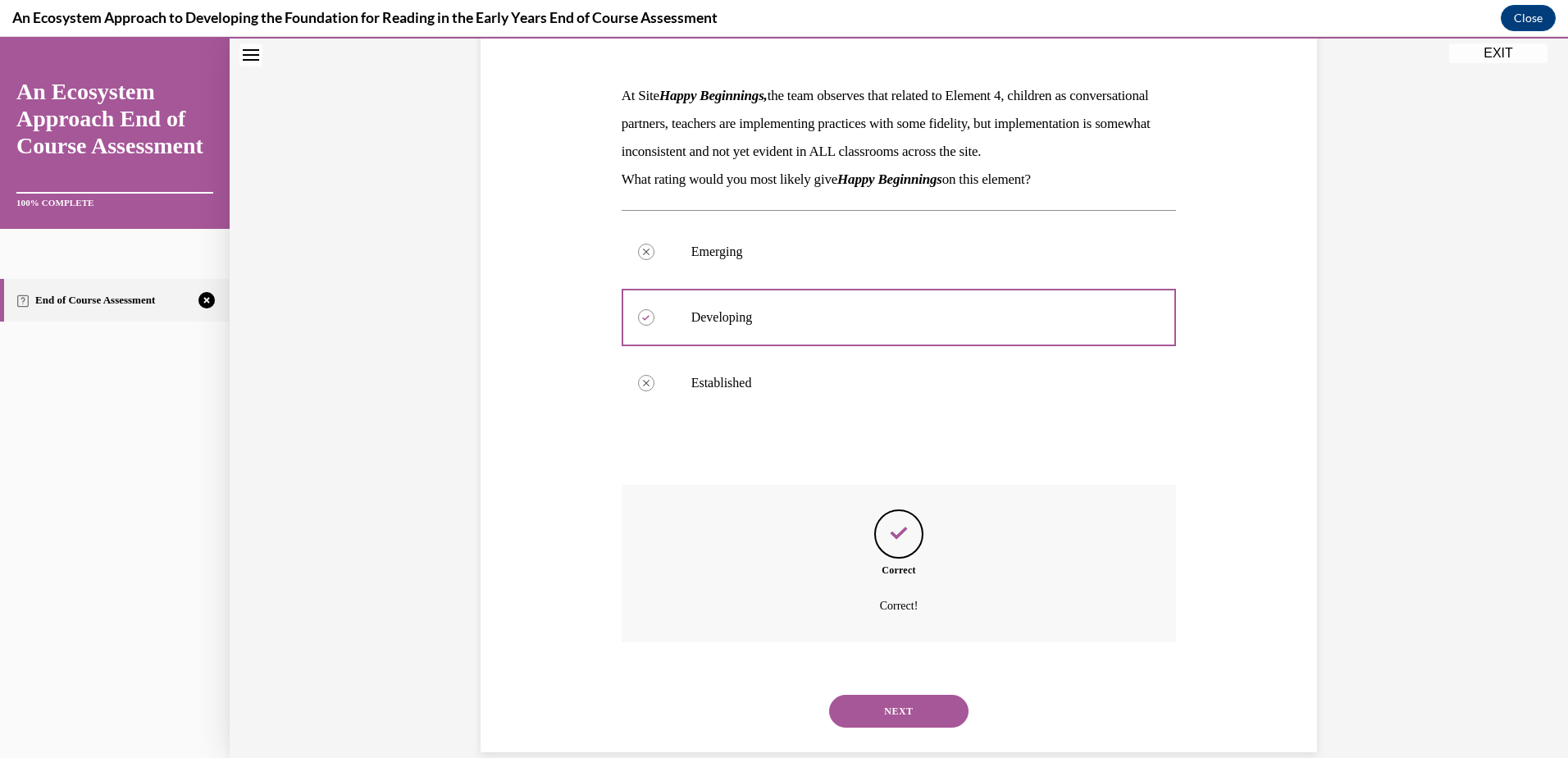
scroll to position [285, 0]
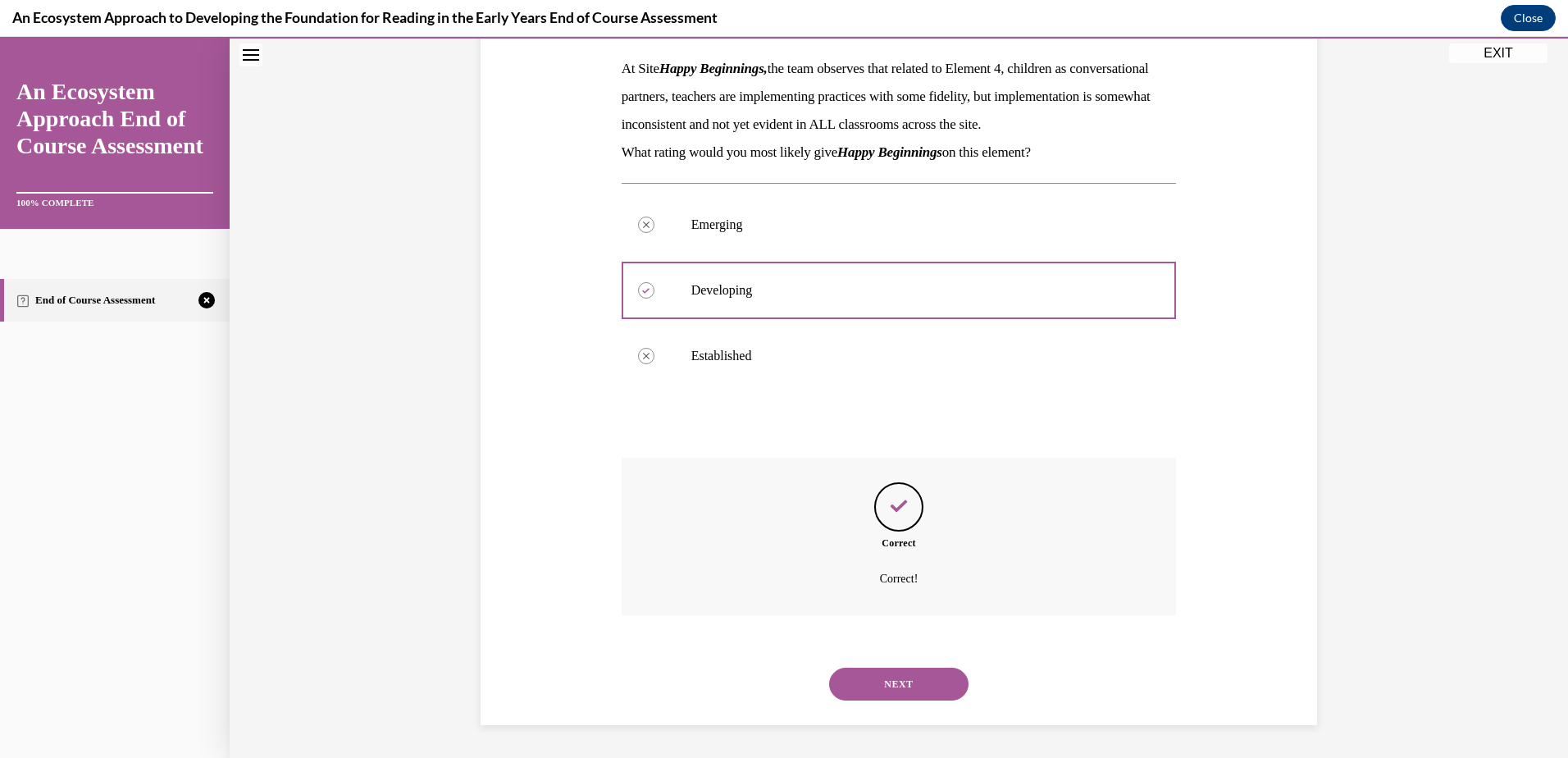
click at [908, 677] on button "NEXT" at bounding box center [899, 683] width 140 height 32
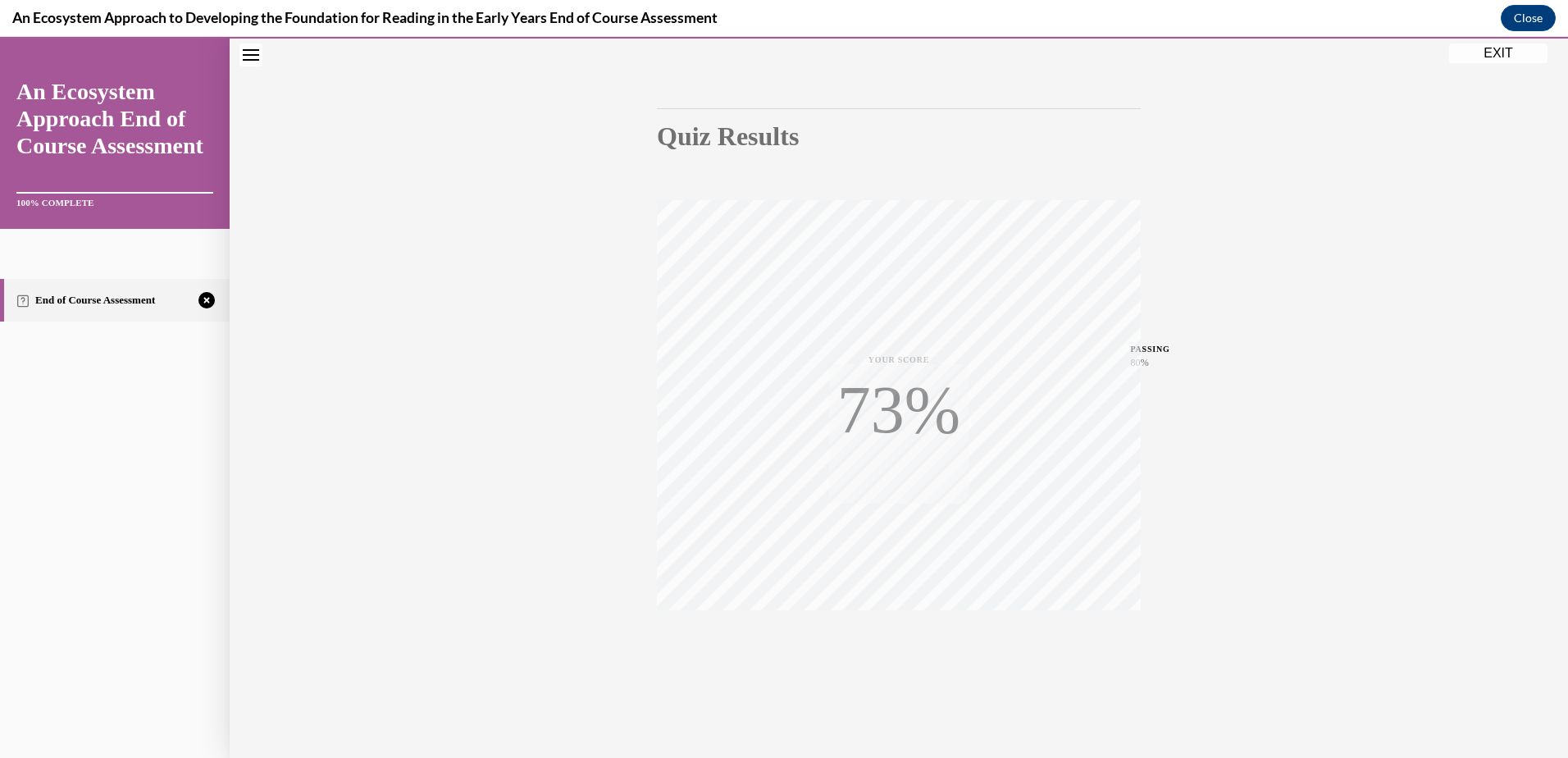
scroll to position [120, 0]
click at [898, 650] on icon "button" at bounding box center [899, 658] width 58 height 18
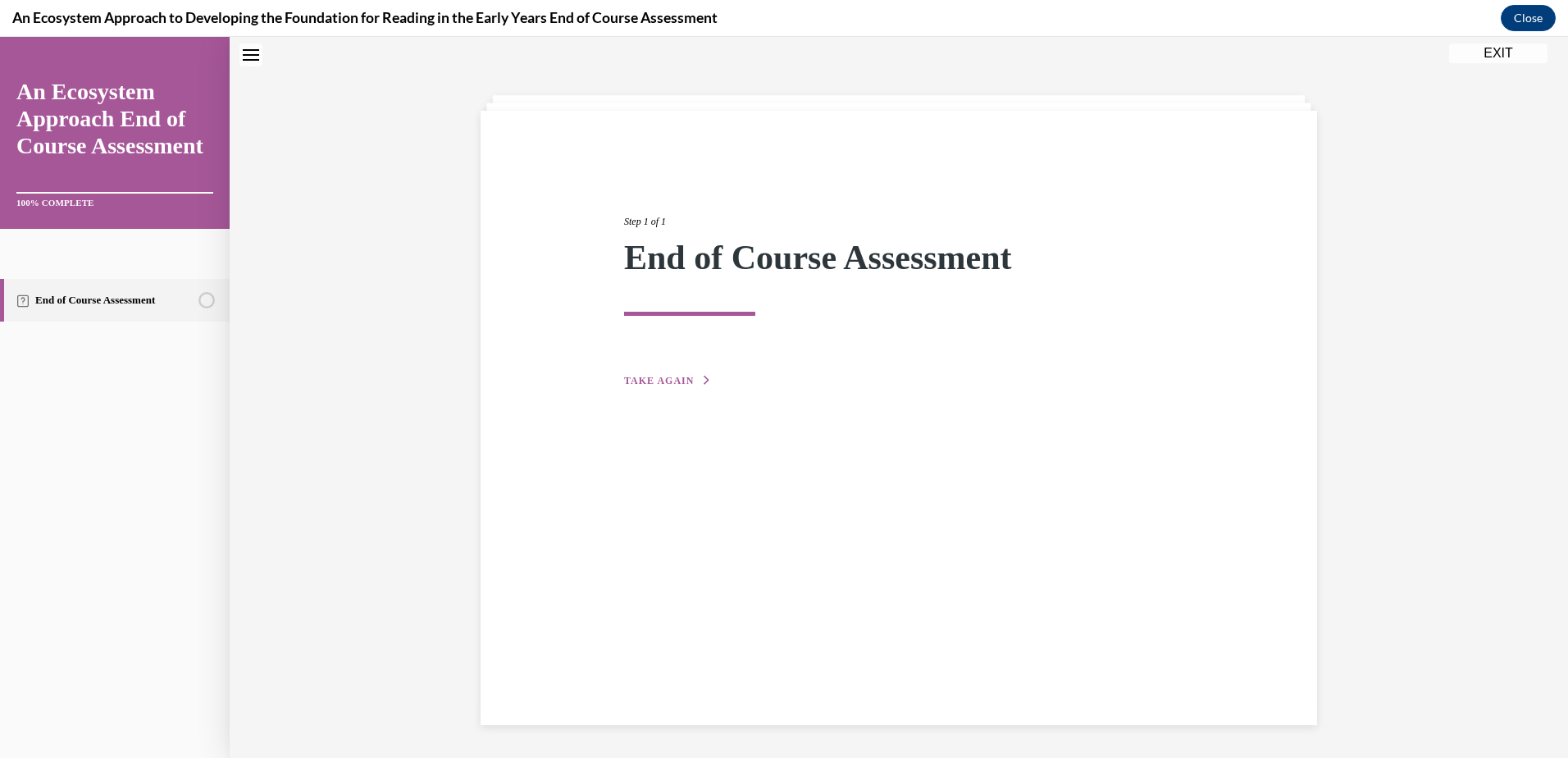
scroll to position [52, 0]
click at [665, 375] on span "TAKE AGAIN" at bounding box center [659, 381] width 70 height 12
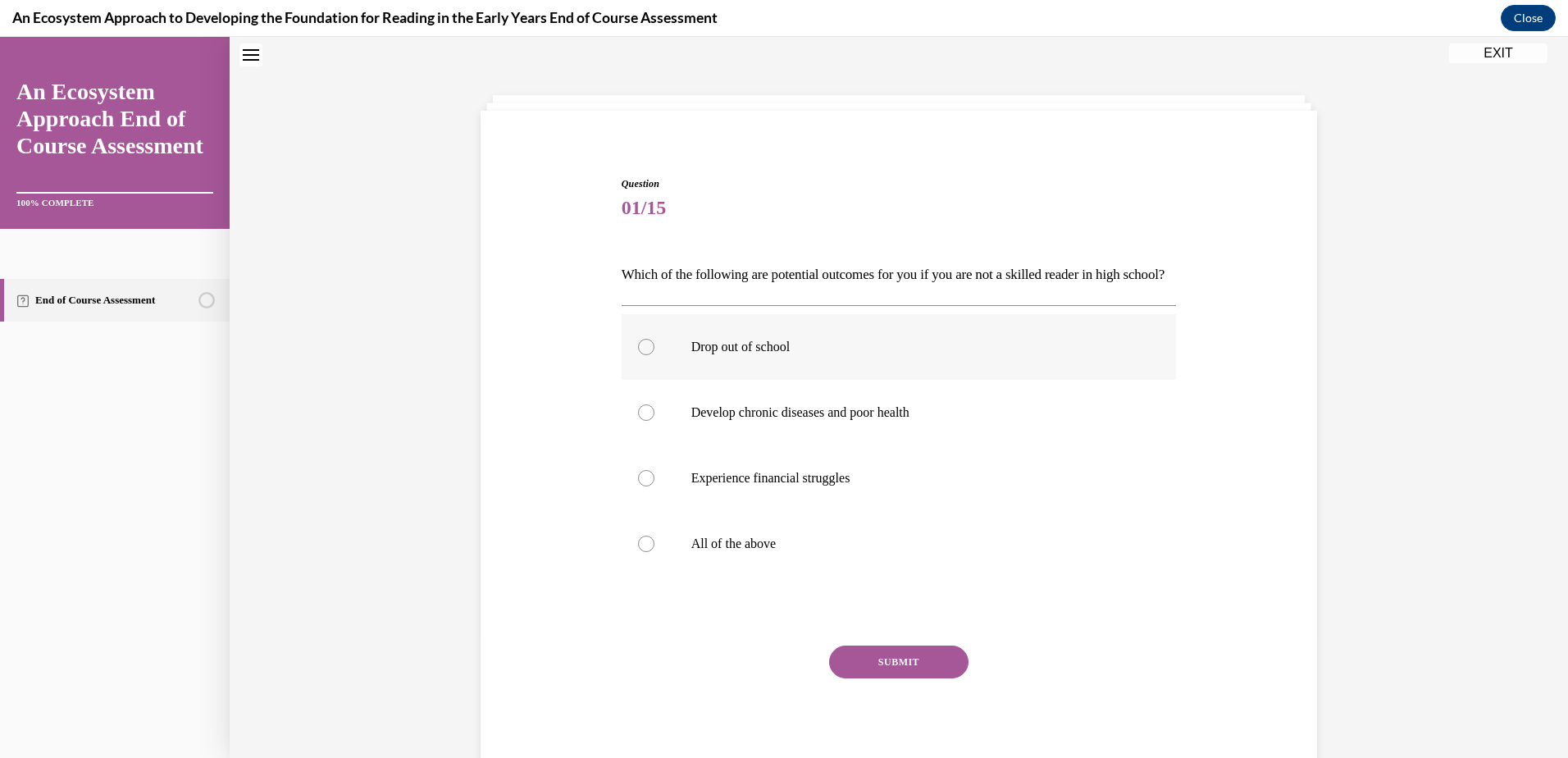
click at [633, 369] on label "Drop out of school" at bounding box center [898, 347] width 555 height 66
click at [638, 355] on input "Drop out of school" at bounding box center [646, 347] width 17 height 17
radio input "true"
click at [900, 678] on button "SUBMIT" at bounding box center [899, 661] width 140 height 32
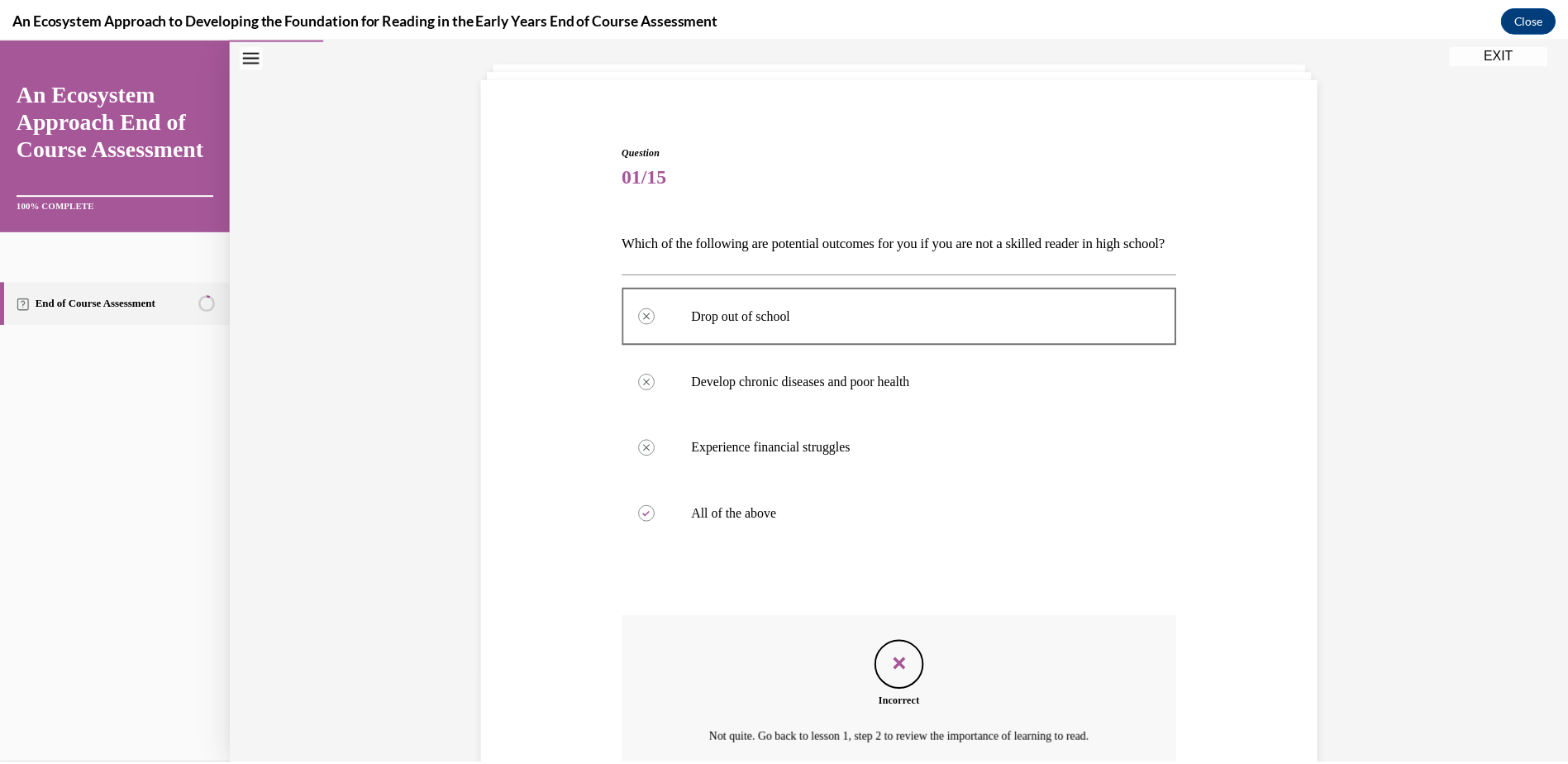
scroll to position [269, 0]
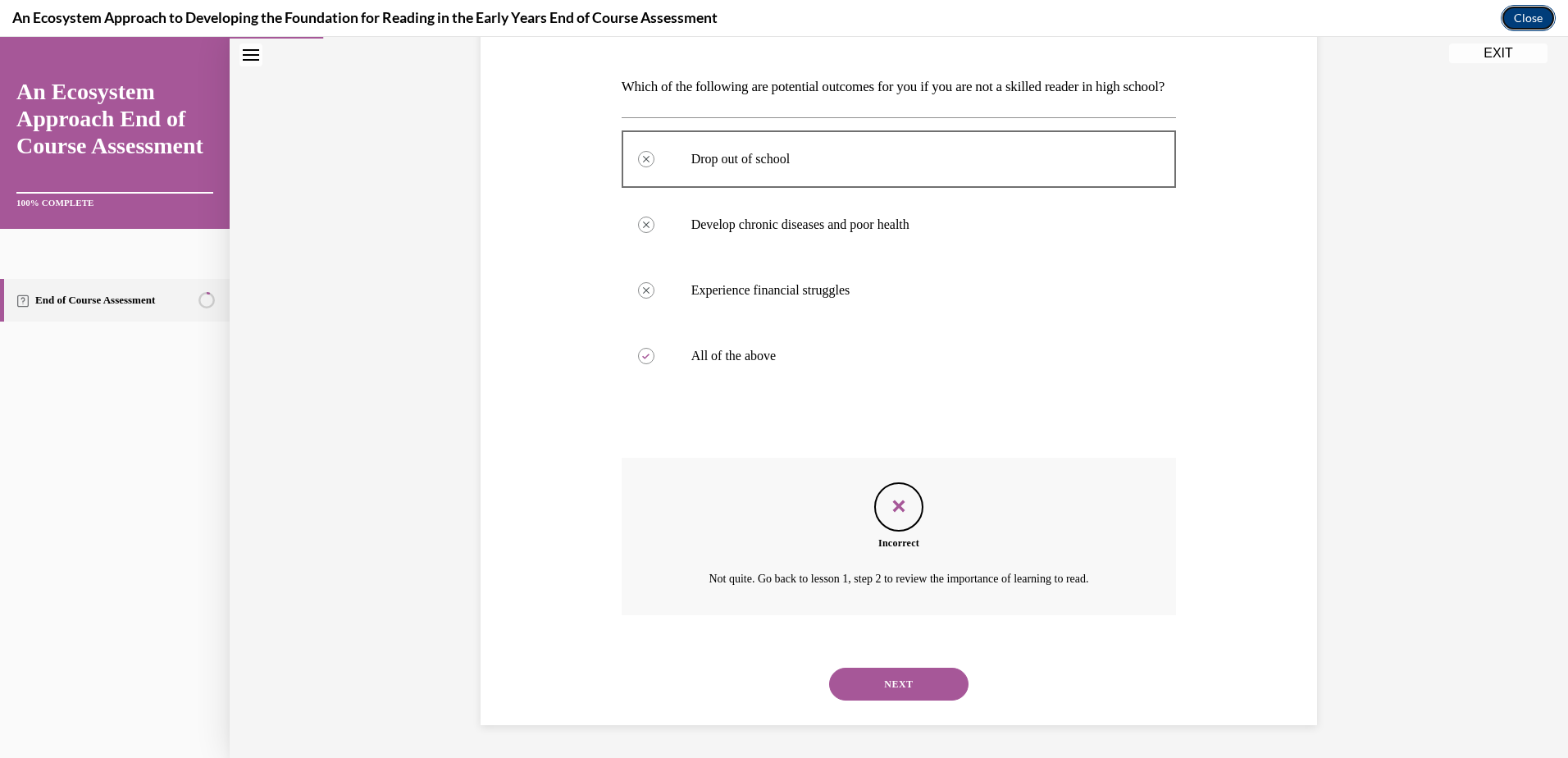
click at [1535, 28] on button "Close" at bounding box center [1528, 18] width 55 height 27
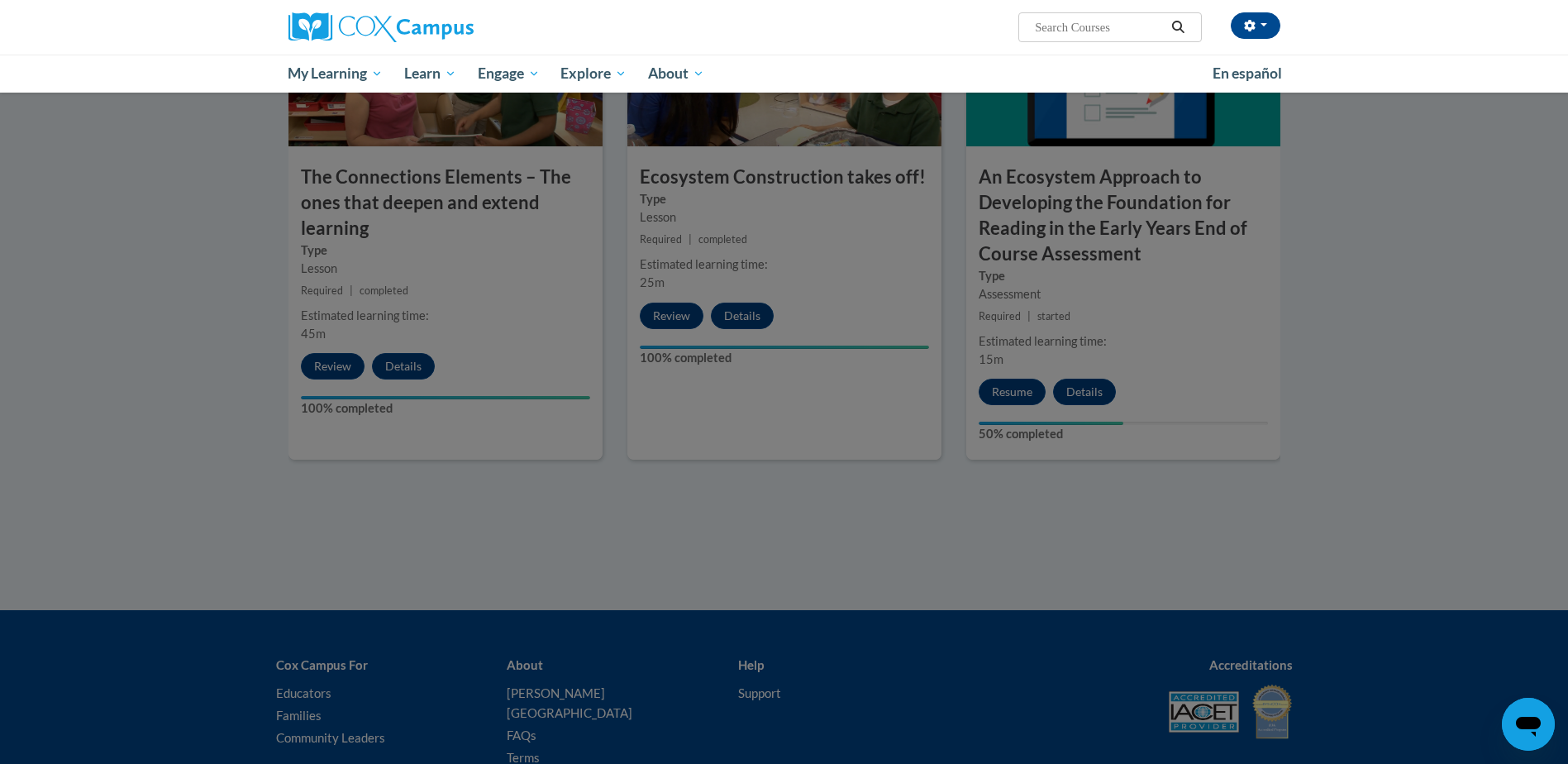
click at [1010, 395] on div at bounding box center [784, 382] width 1568 height 764
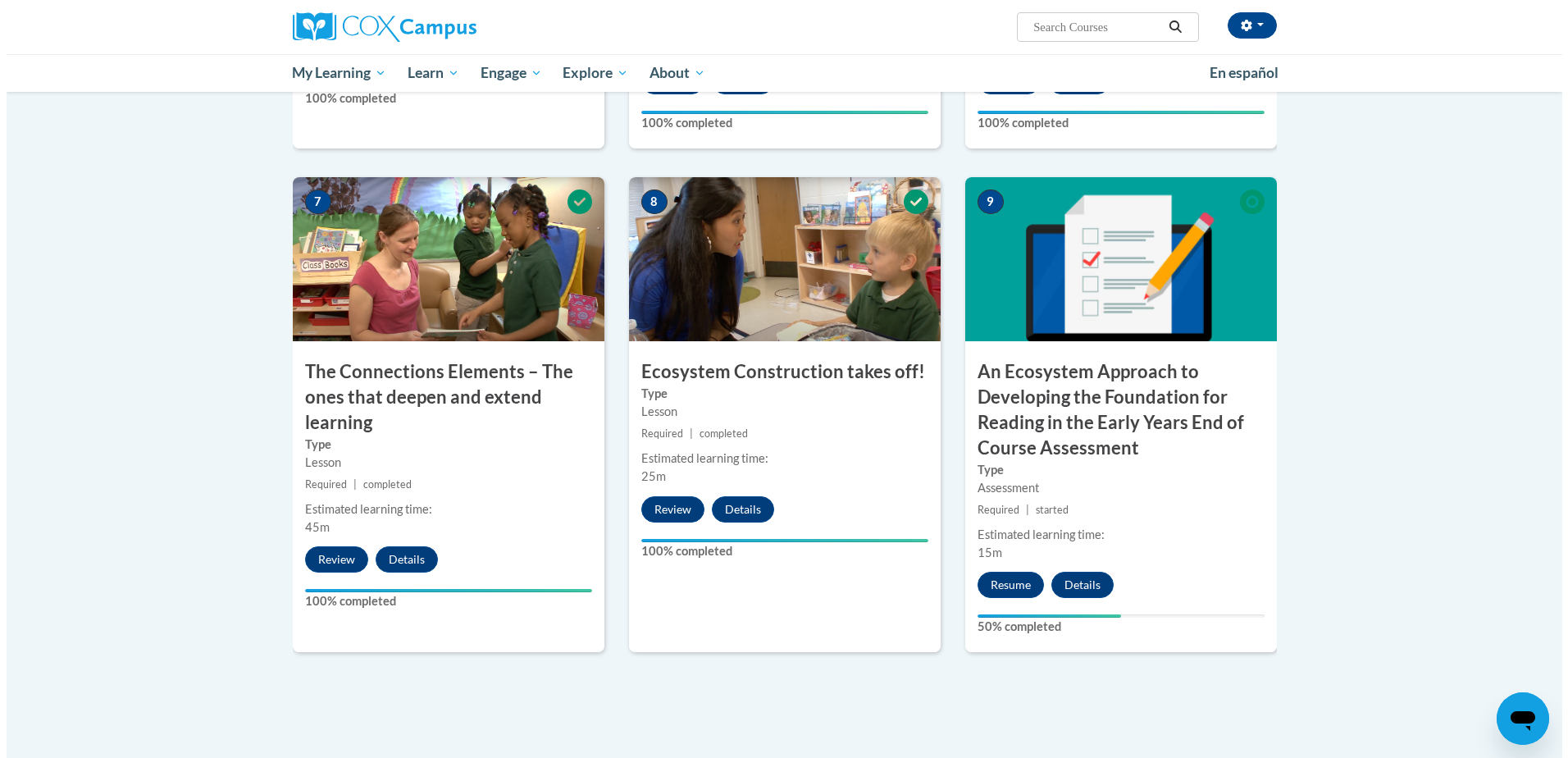
scroll to position [1102, 0]
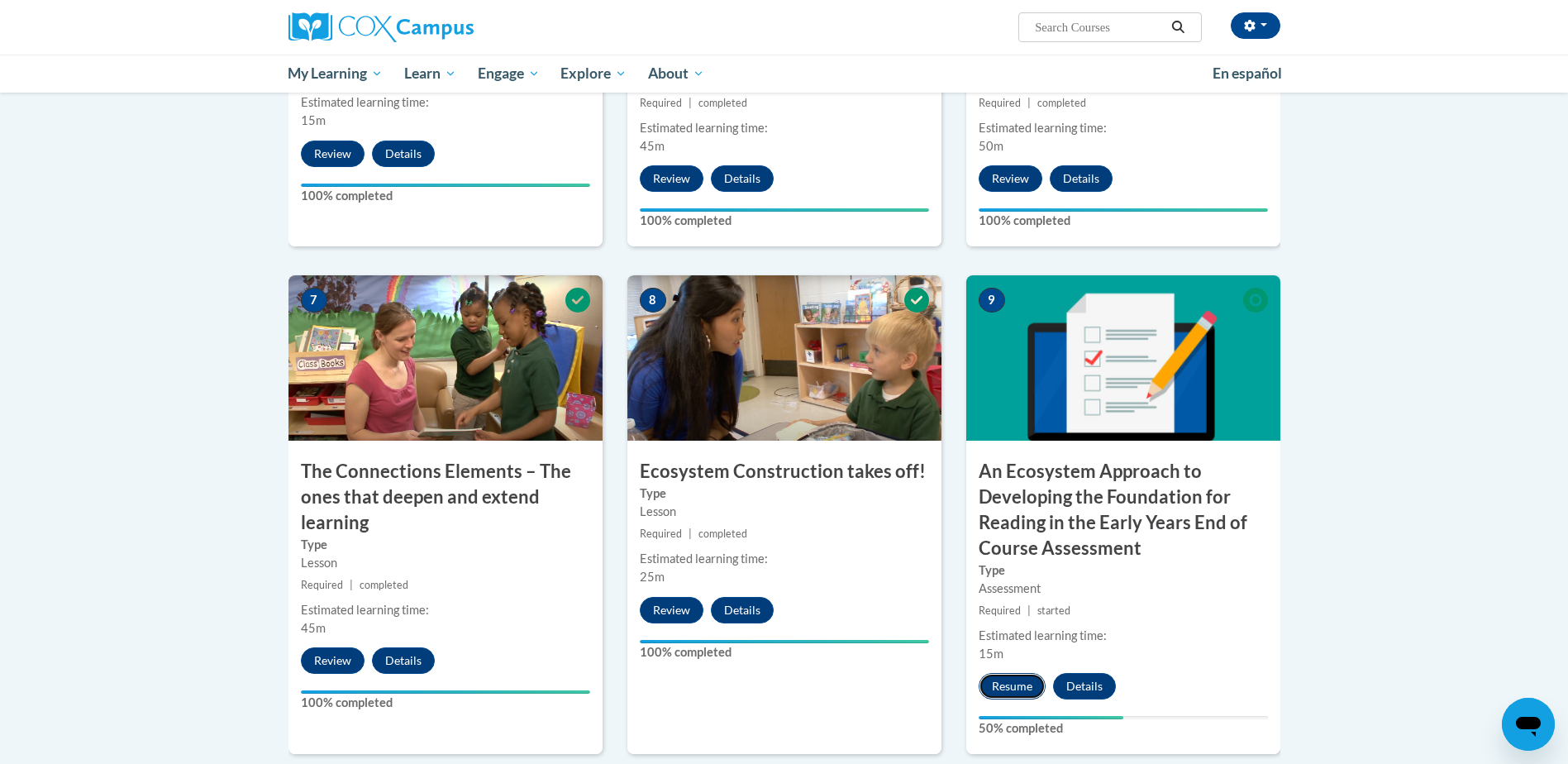
click at [1006, 682] on button "Resume" at bounding box center [1012, 686] width 67 height 27
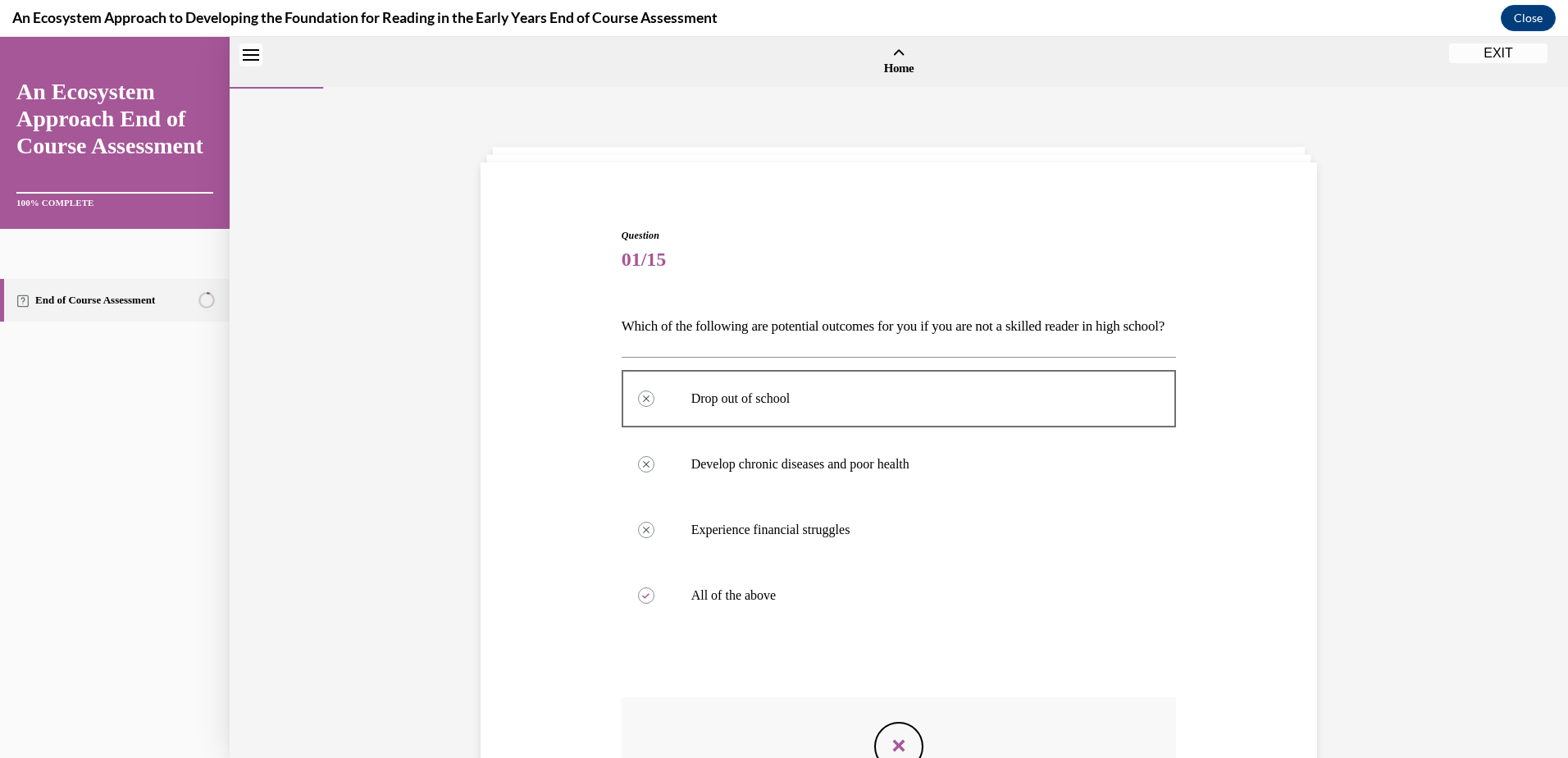
scroll to position [267, 0]
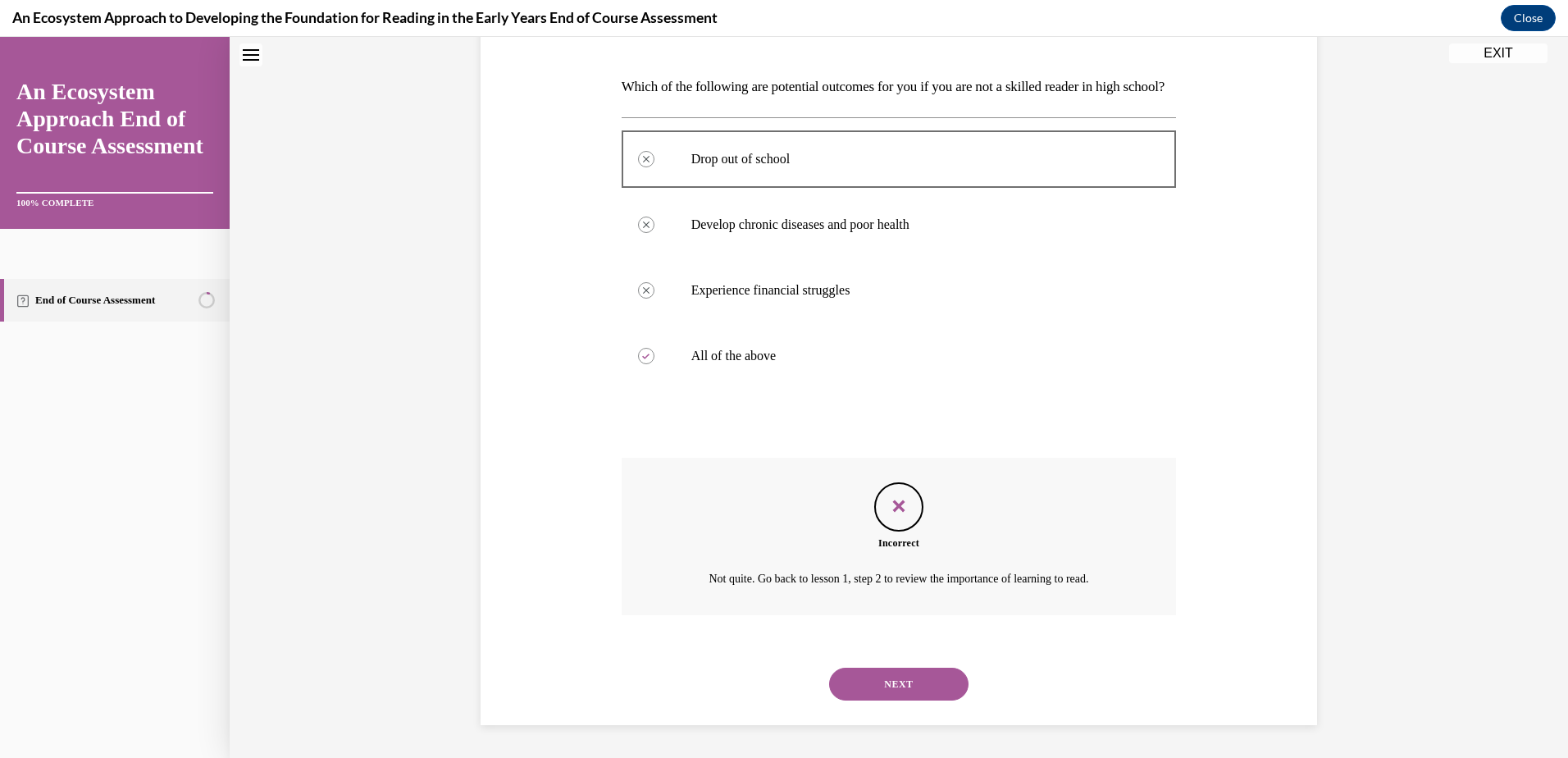
click at [911, 689] on button "NEXT" at bounding box center [899, 683] width 140 height 32
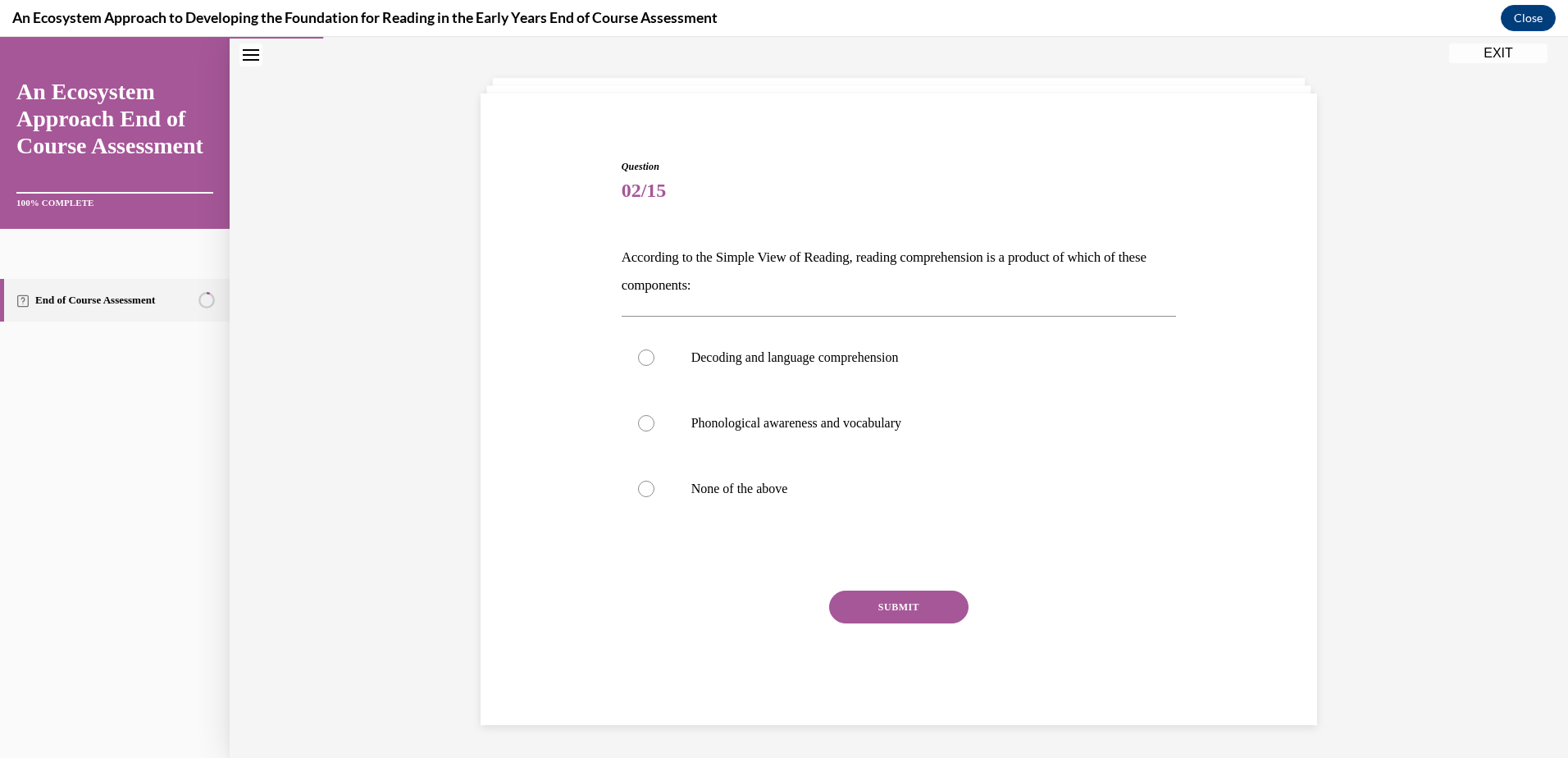
scroll to position [69, 0]
click at [628, 354] on label "Decoding and language comprehension" at bounding box center [898, 357] width 555 height 66
click at [638, 354] on input "Decoding and language comprehension" at bounding box center [646, 358] width 17 height 17
radio input "true"
click at [894, 607] on button "SUBMIT" at bounding box center [899, 607] width 140 height 32
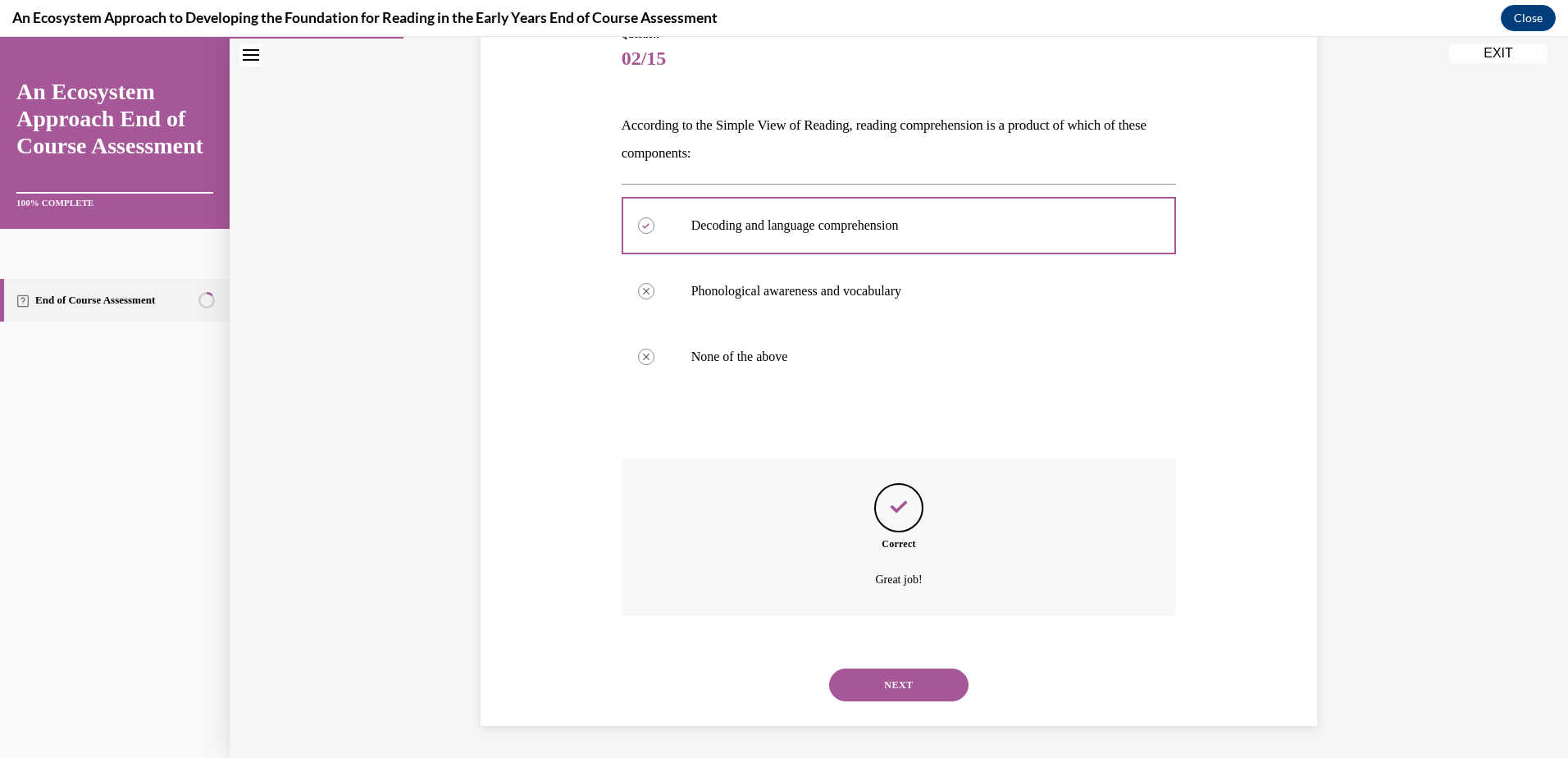
scroll to position [202, 0]
click at [899, 684] on button "NEXT" at bounding box center [899, 683] width 140 height 32
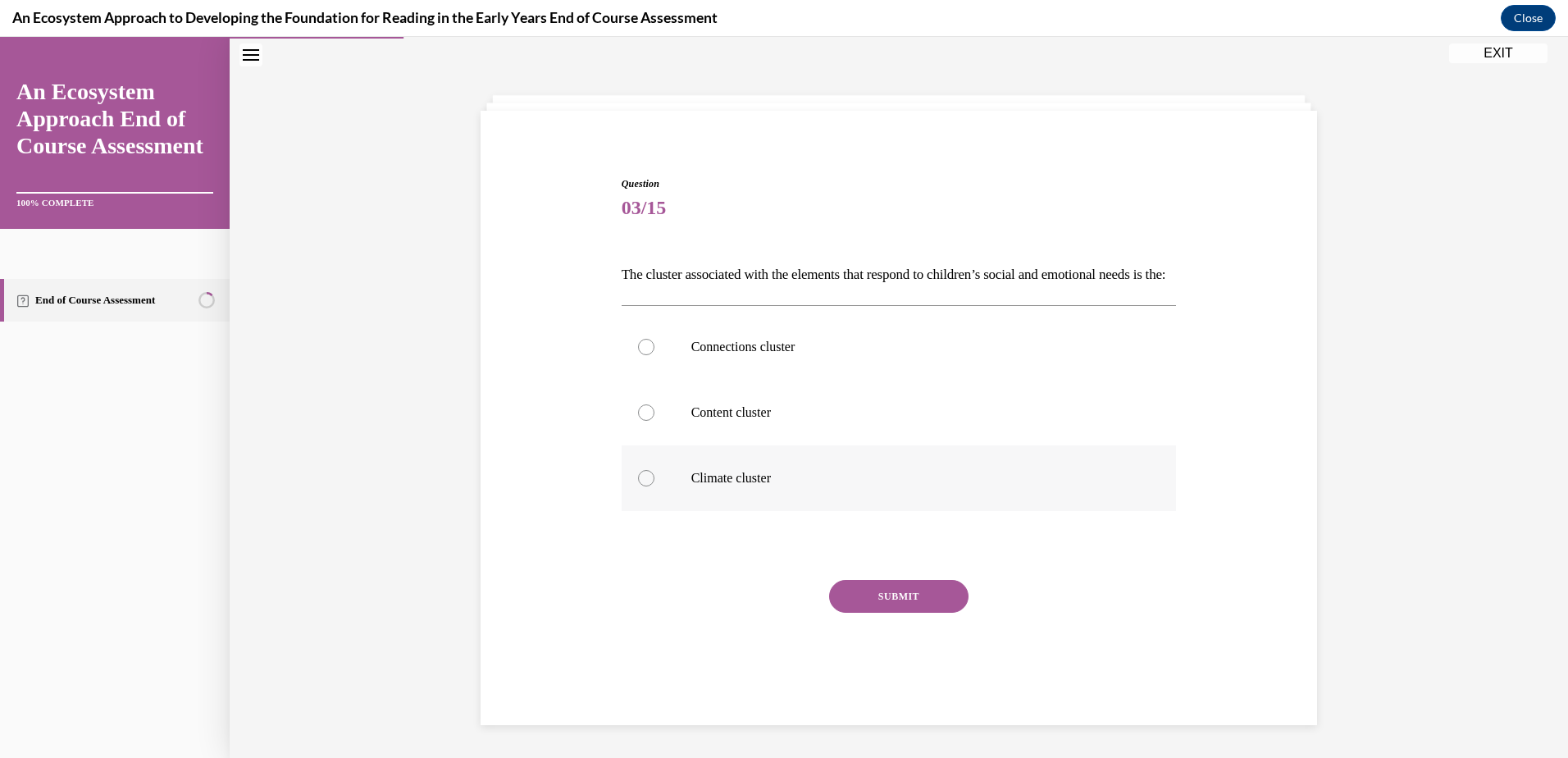
click at [641, 487] on div at bounding box center [646, 478] width 17 height 17
click at [641, 487] on input "Climate cluster" at bounding box center [646, 478] width 17 height 17
radio input "true"
click at [893, 605] on button "SUBMIT" at bounding box center [899, 596] width 140 height 32
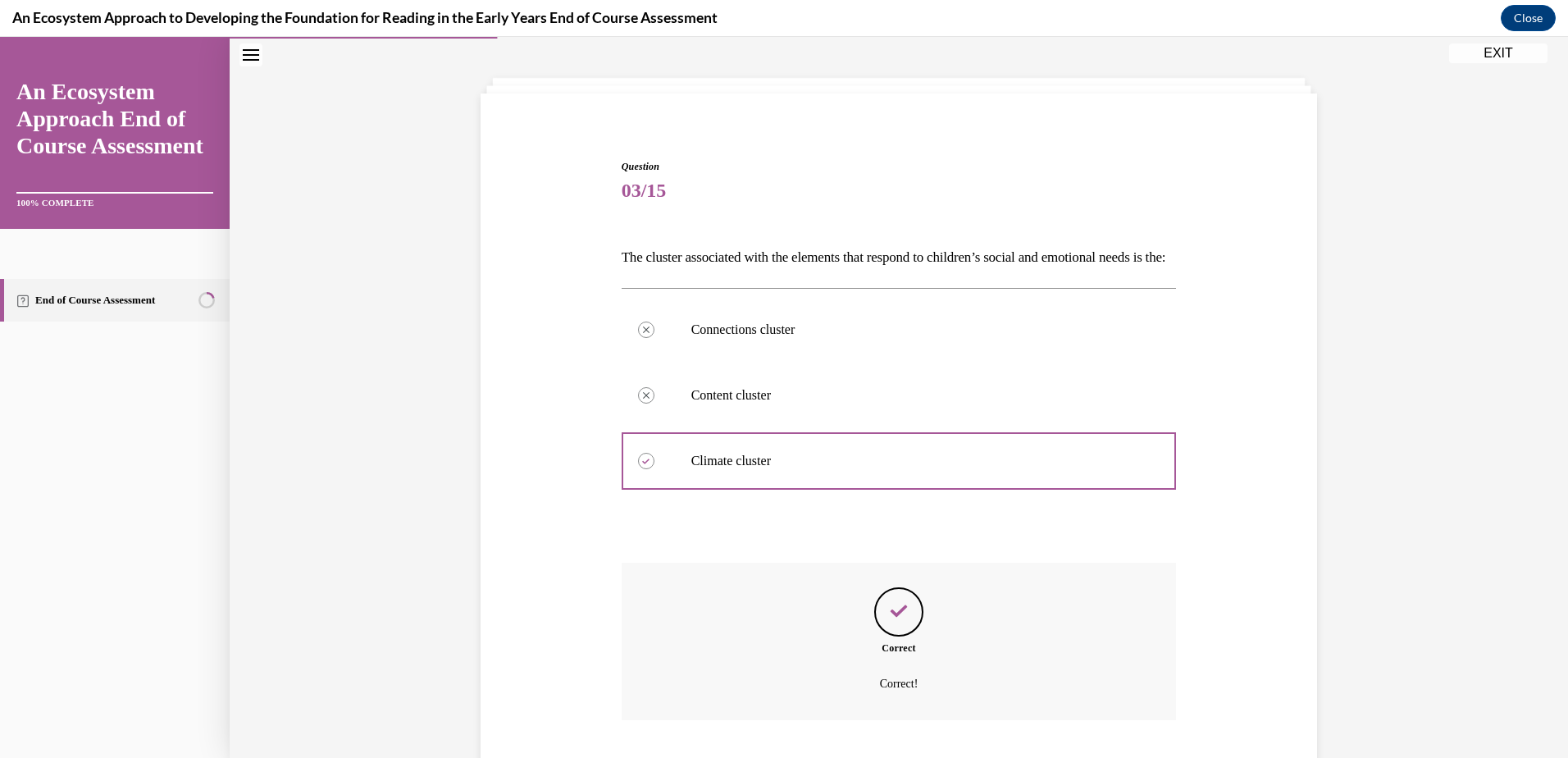
scroll to position [202, 0]
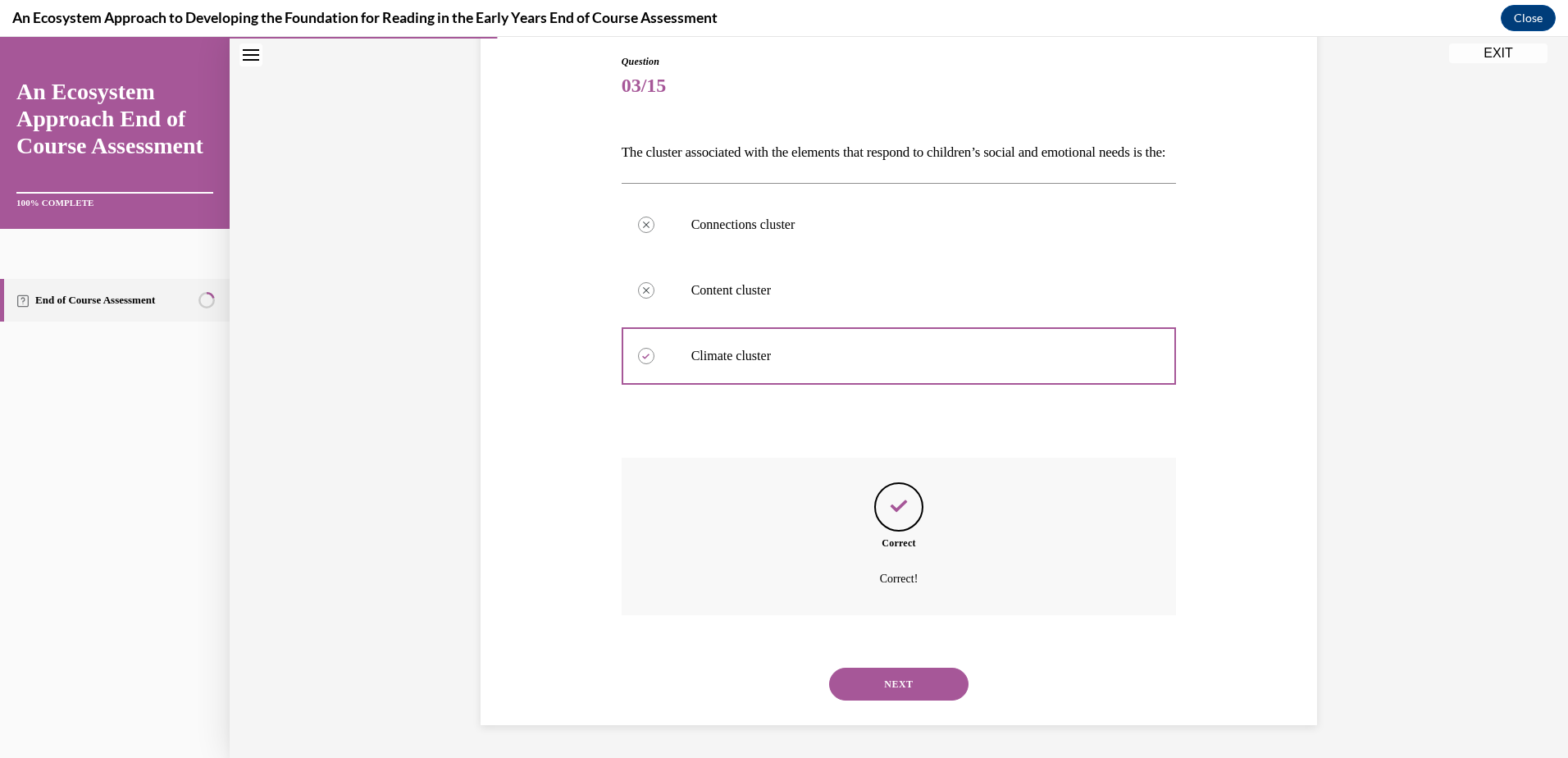
click at [927, 679] on button "NEXT" at bounding box center [899, 683] width 140 height 32
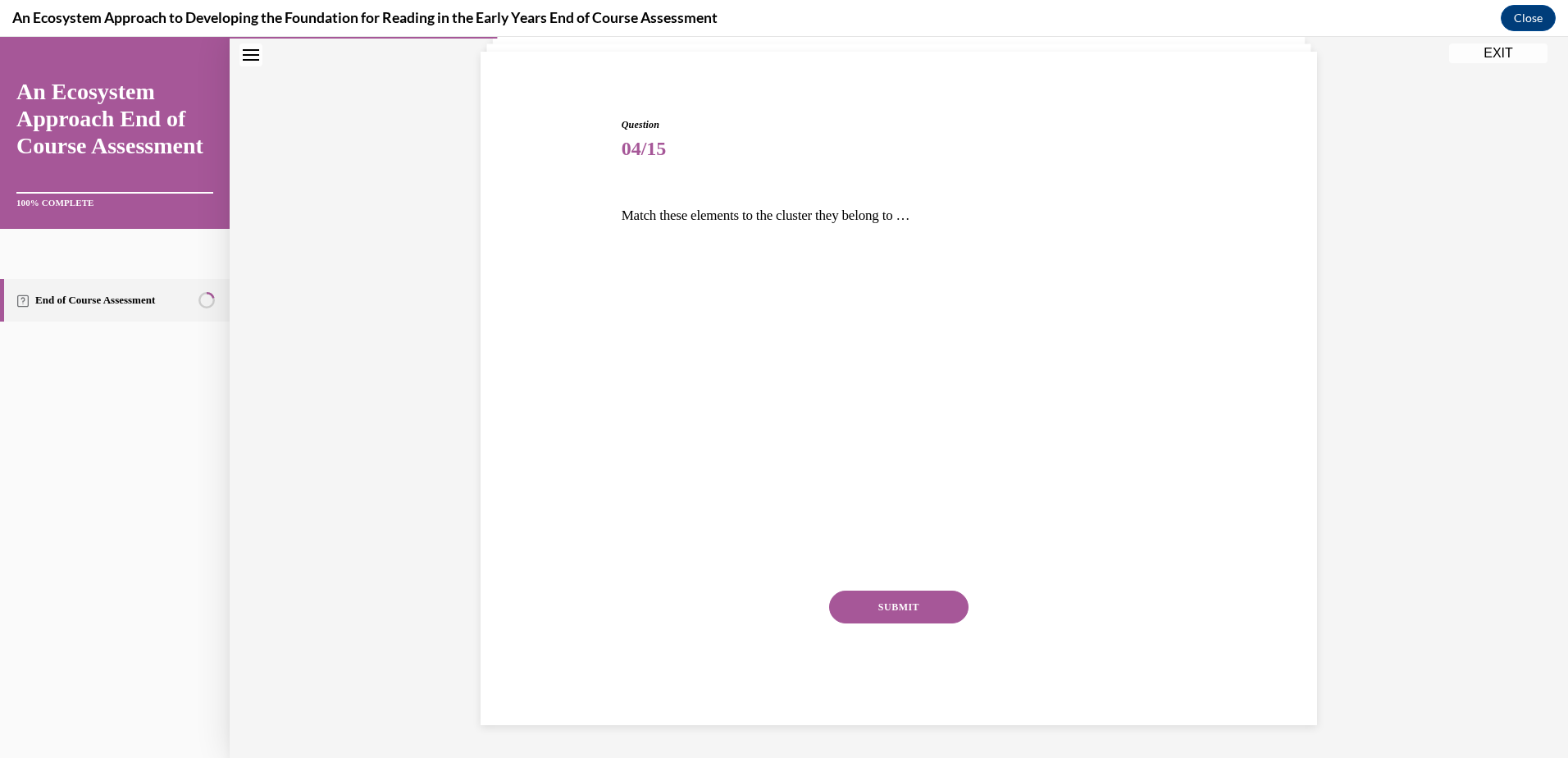
scroll to position [111, 0]
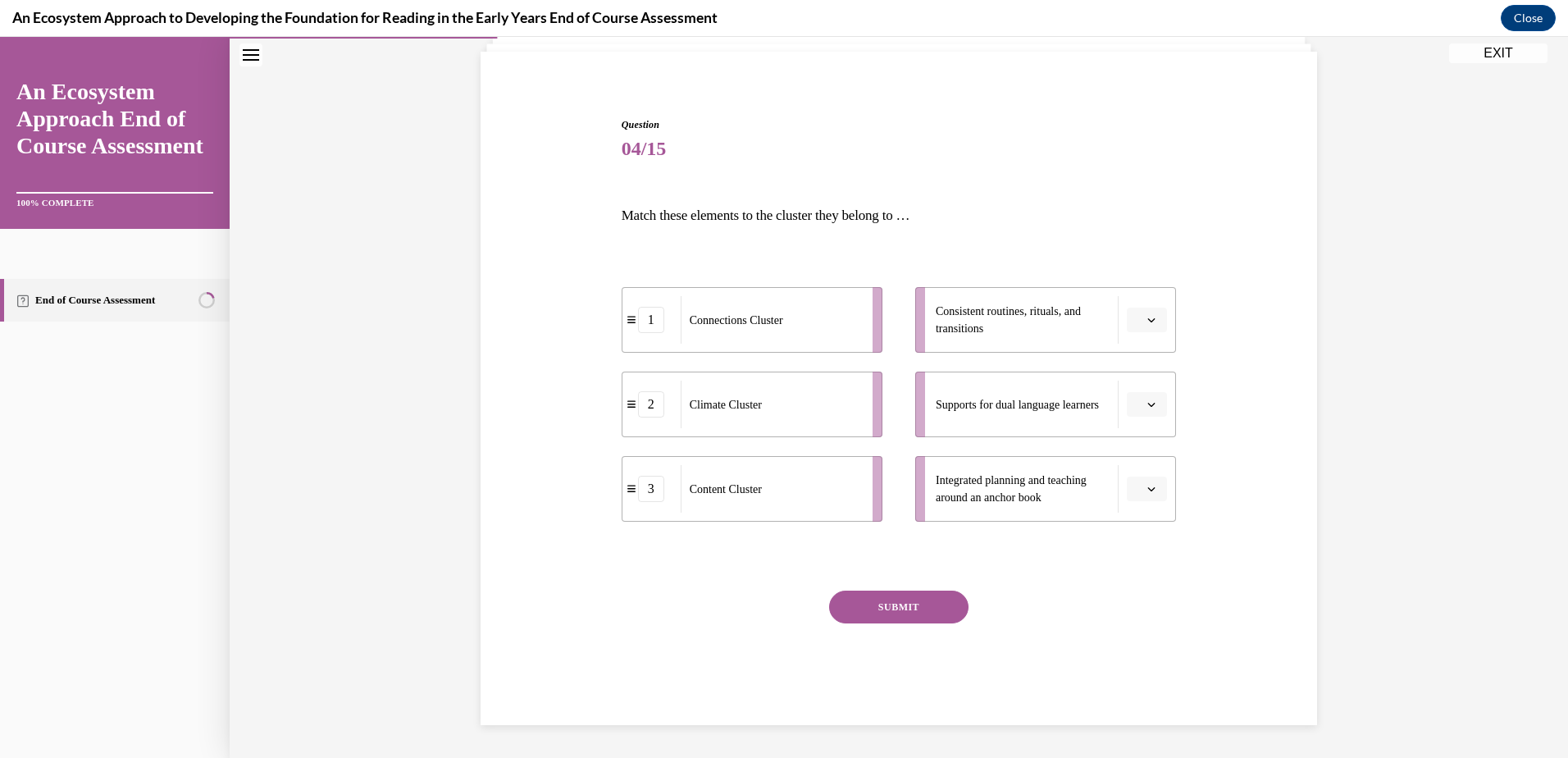
click at [1148, 490] on icon "button" at bounding box center [1151, 489] width 7 height 4
click at [1133, 553] on span "1" at bounding box center [1134, 558] width 6 height 13
click at [1147, 320] on icon "button" at bounding box center [1151, 320] width 8 height 8
click at [1138, 414] on div "2" at bounding box center [1139, 422] width 41 height 32
click at [1147, 404] on icon "button" at bounding box center [1151, 404] width 8 height 8
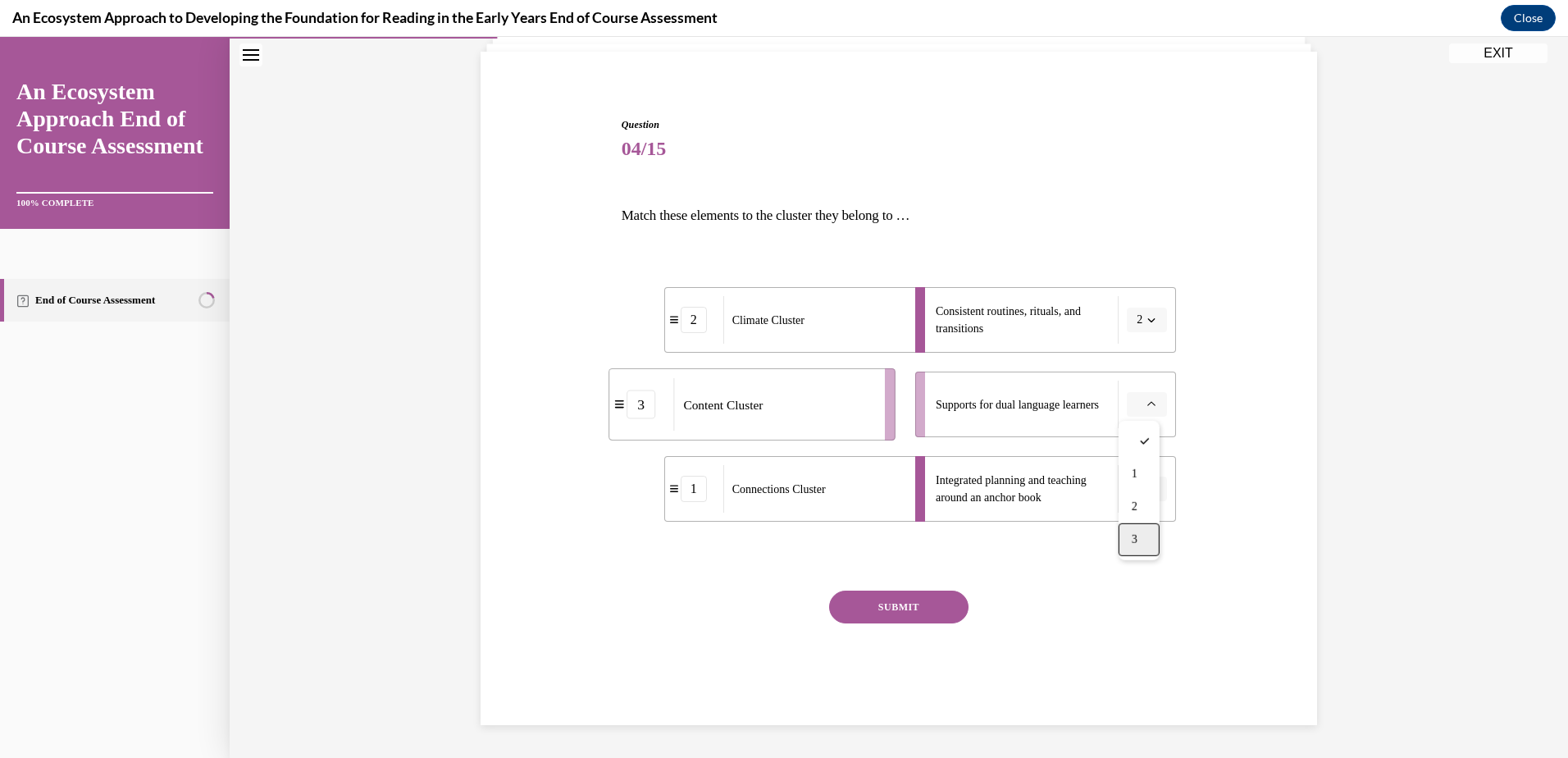
click at [1136, 542] on span "3" at bounding box center [1134, 540] width 6 height 13
click at [928, 611] on button "SUBMIT" at bounding box center [899, 607] width 140 height 32
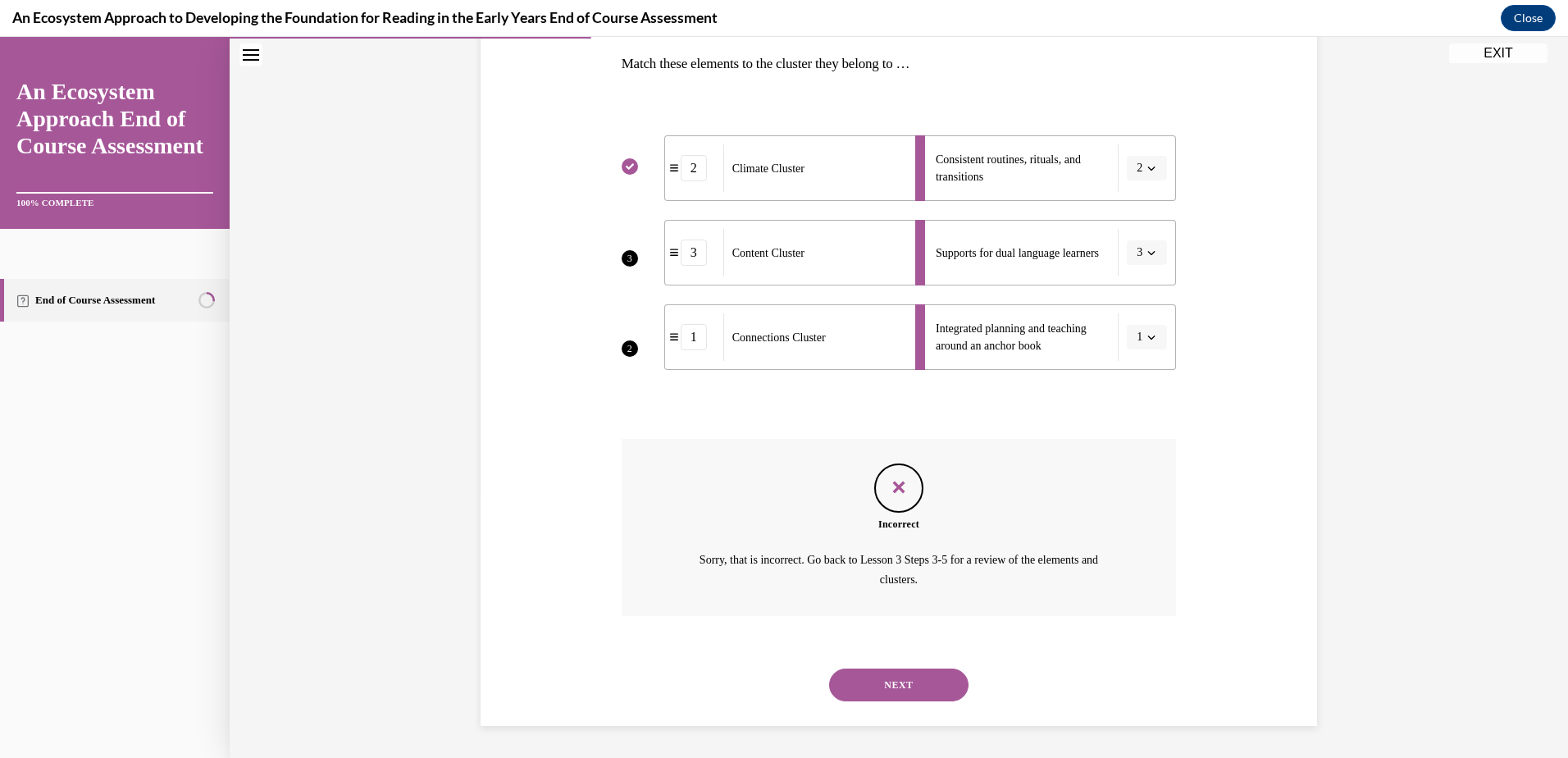
scroll to position [263, 0]
click at [889, 673] on button "NEXT" at bounding box center [899, 683] width 140 height 32
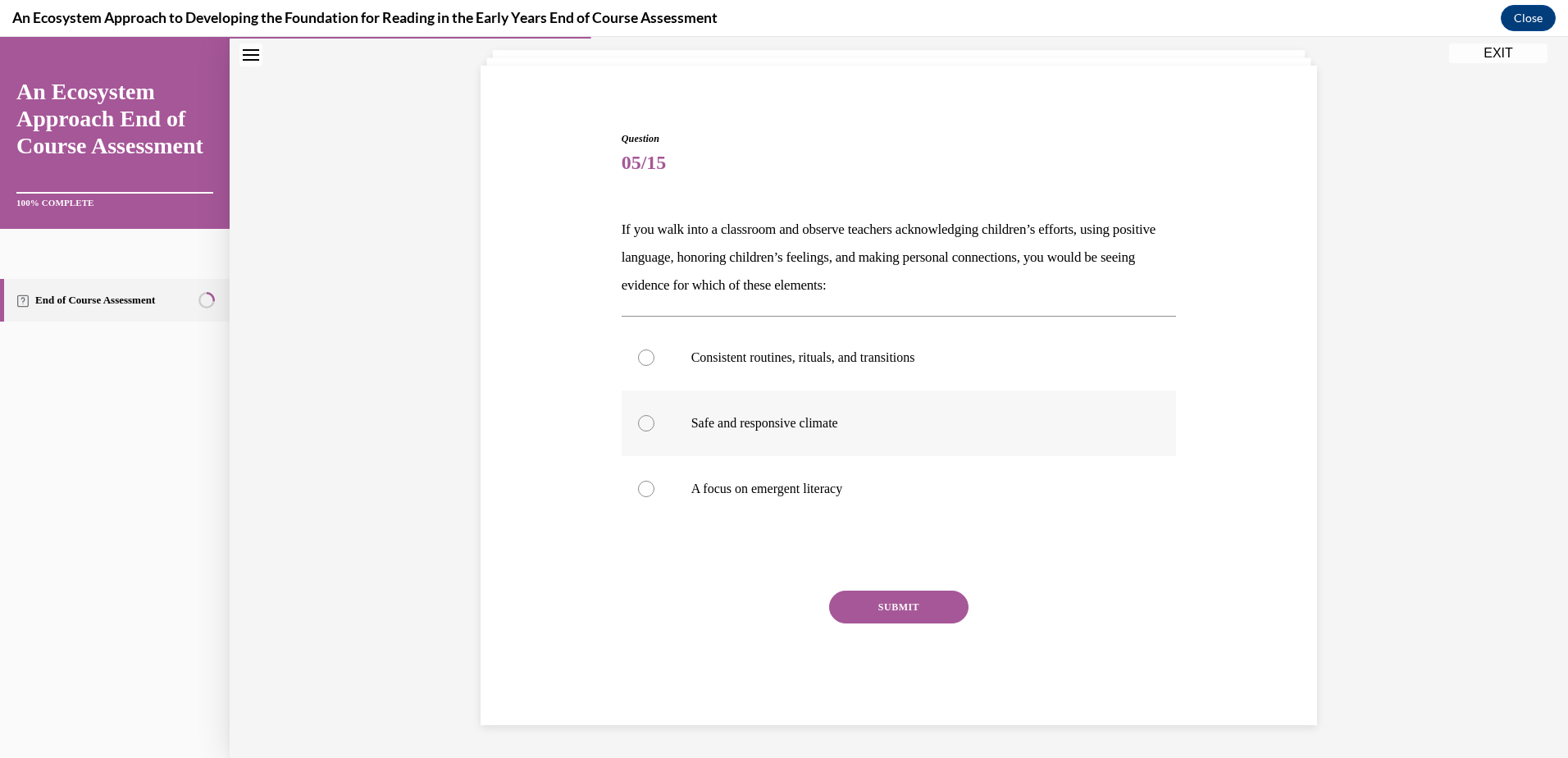
click at [640, 415] on label "Safe and responsive climate" at bounding box center [898, 423] width 555 height 66
click at [640, 415] on input "Safe and responsive climate" at bounding box center [646, 424] width 17 height 17
radio input "true"
click at [918, 609] on button "SUBMIT" at bounding box center [899, 607] width 140 height 32
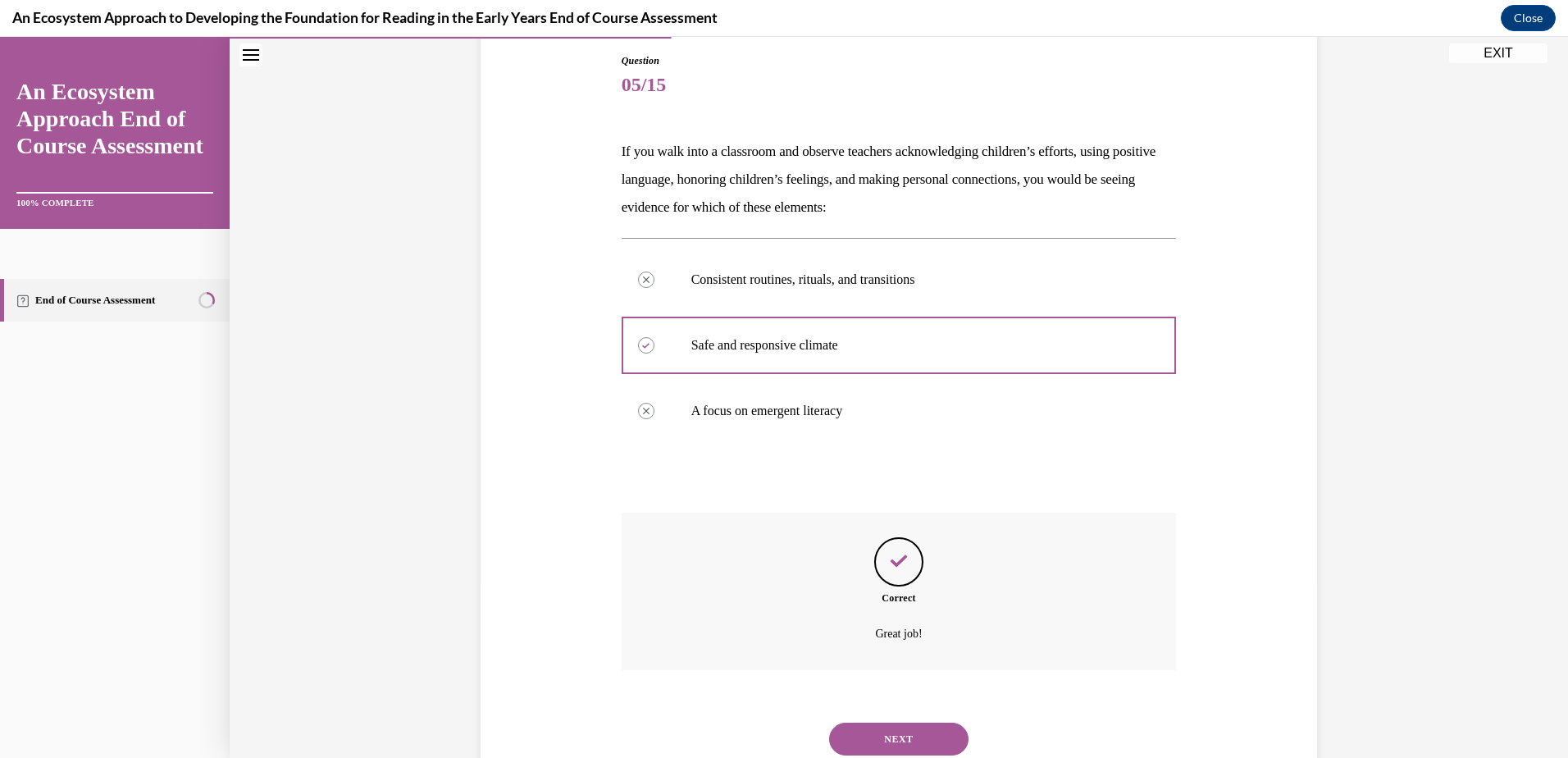
scroll to position [230, 0]
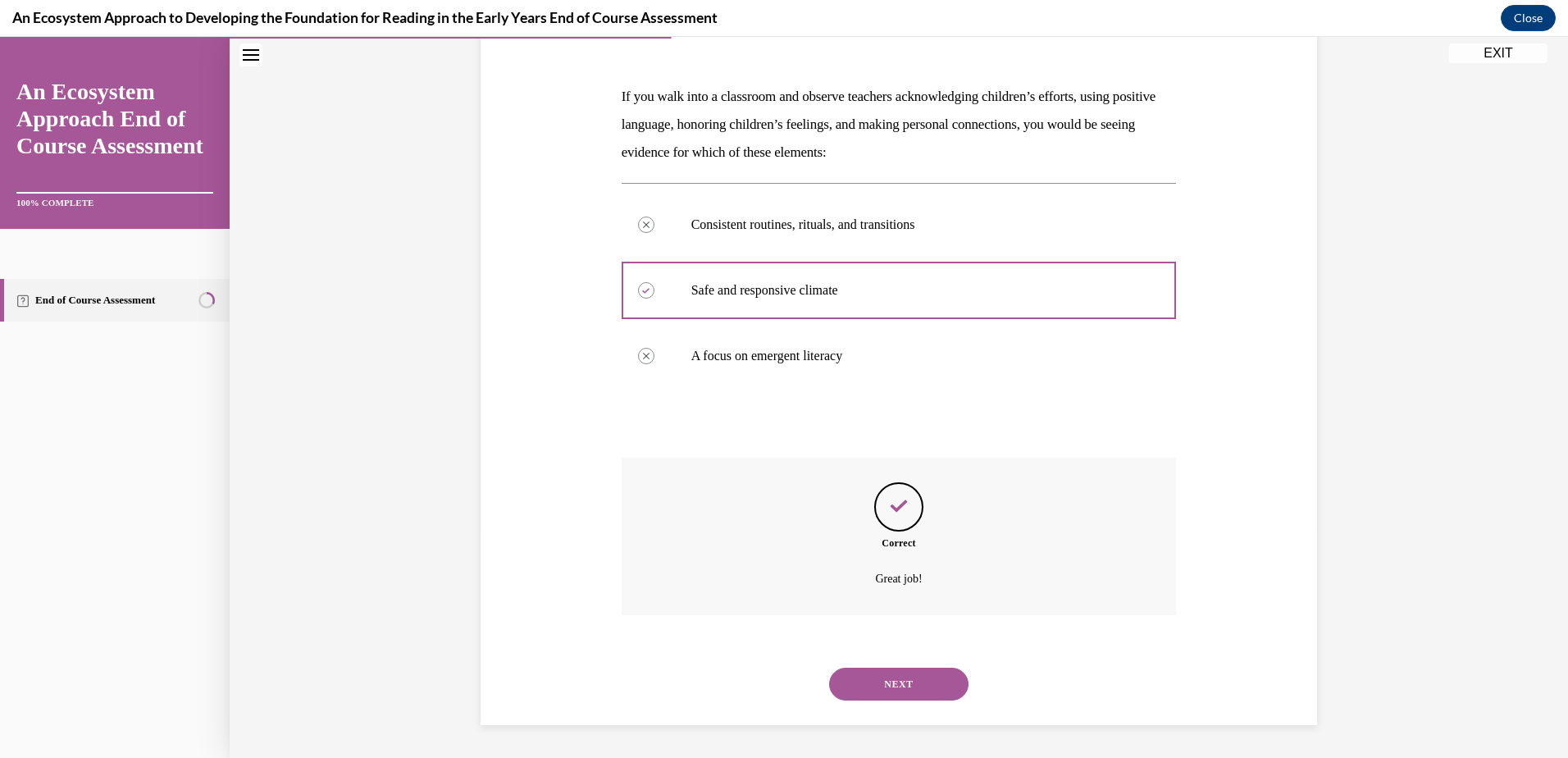
click at [904, 676] on button "NEXT" at bounding box center [899, 683] width 140 height 32
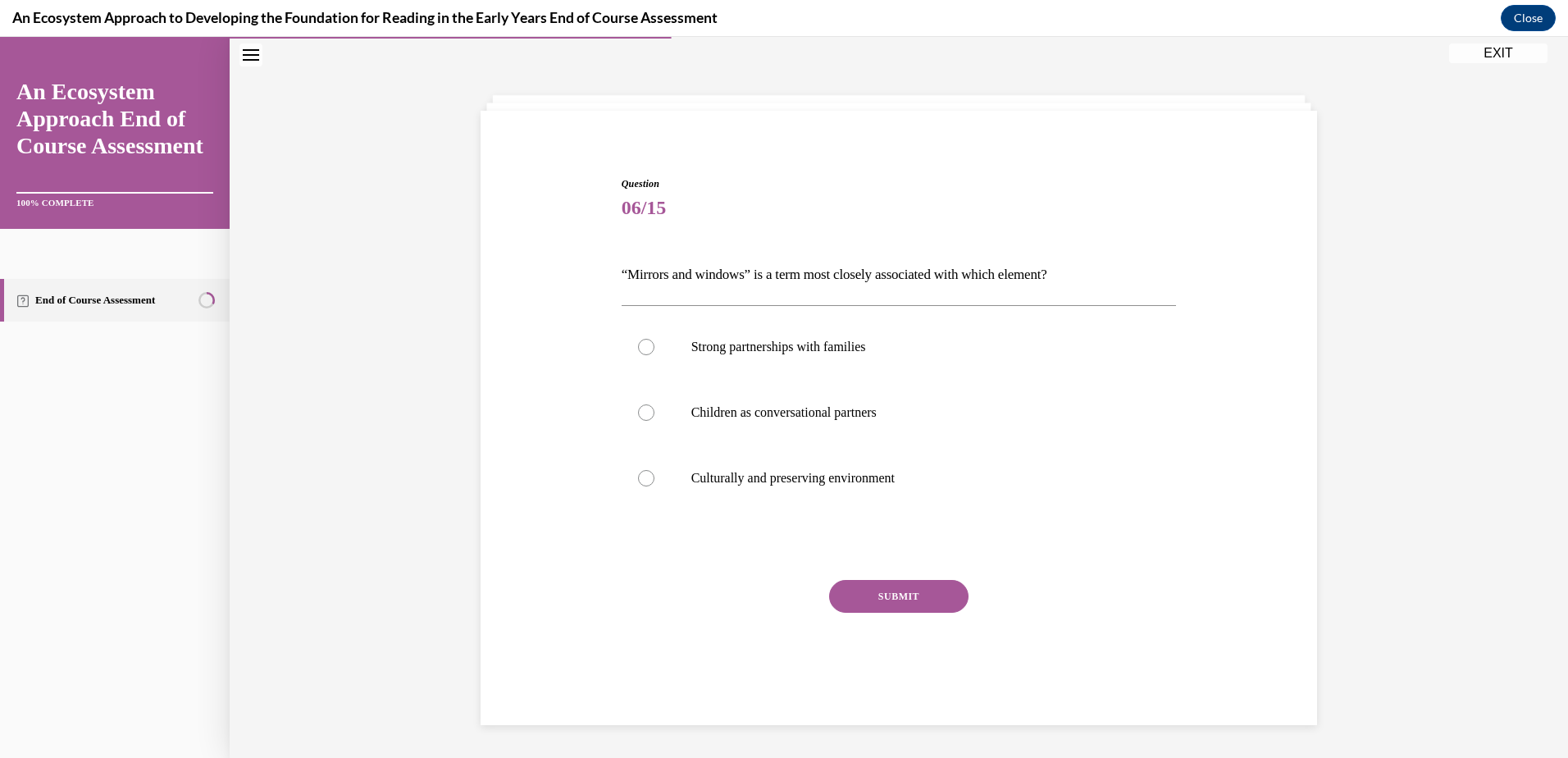
scroll to position [52, 0]
click at [638, 482] on div at bounding box center [646, 478] width 17 height 17
click at [638, 482] on input "Culturally and preserving environment" at bounding box center [646, 478] width 17 height 17
radio input "true"
click at [854, 612] on div "SUBMIT" at bounding box center [898, 621] width 555 height 82
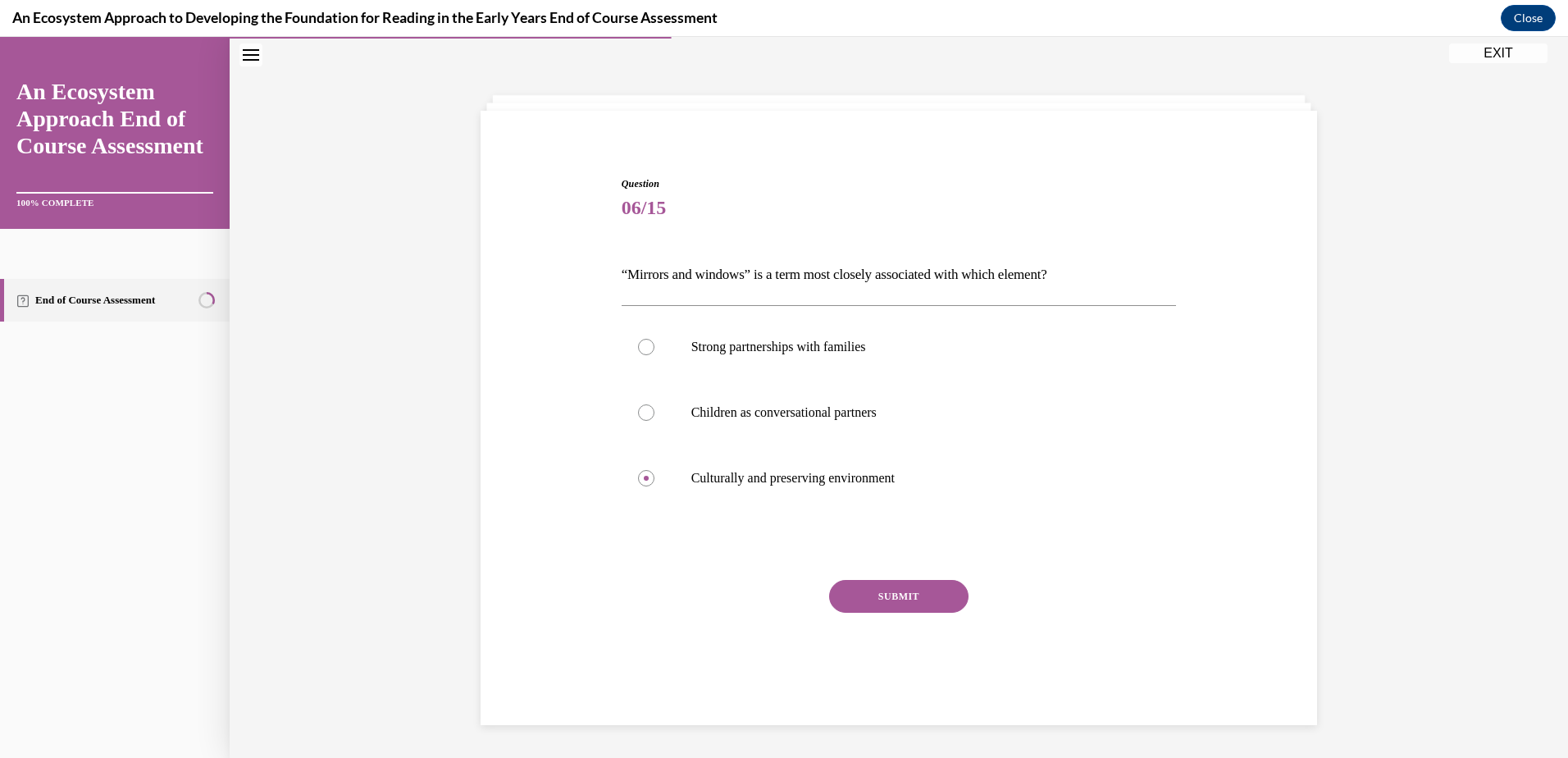
click at [864, 597] on button "SUBMIT" at bounding box center [899, 596] width 140 height 32
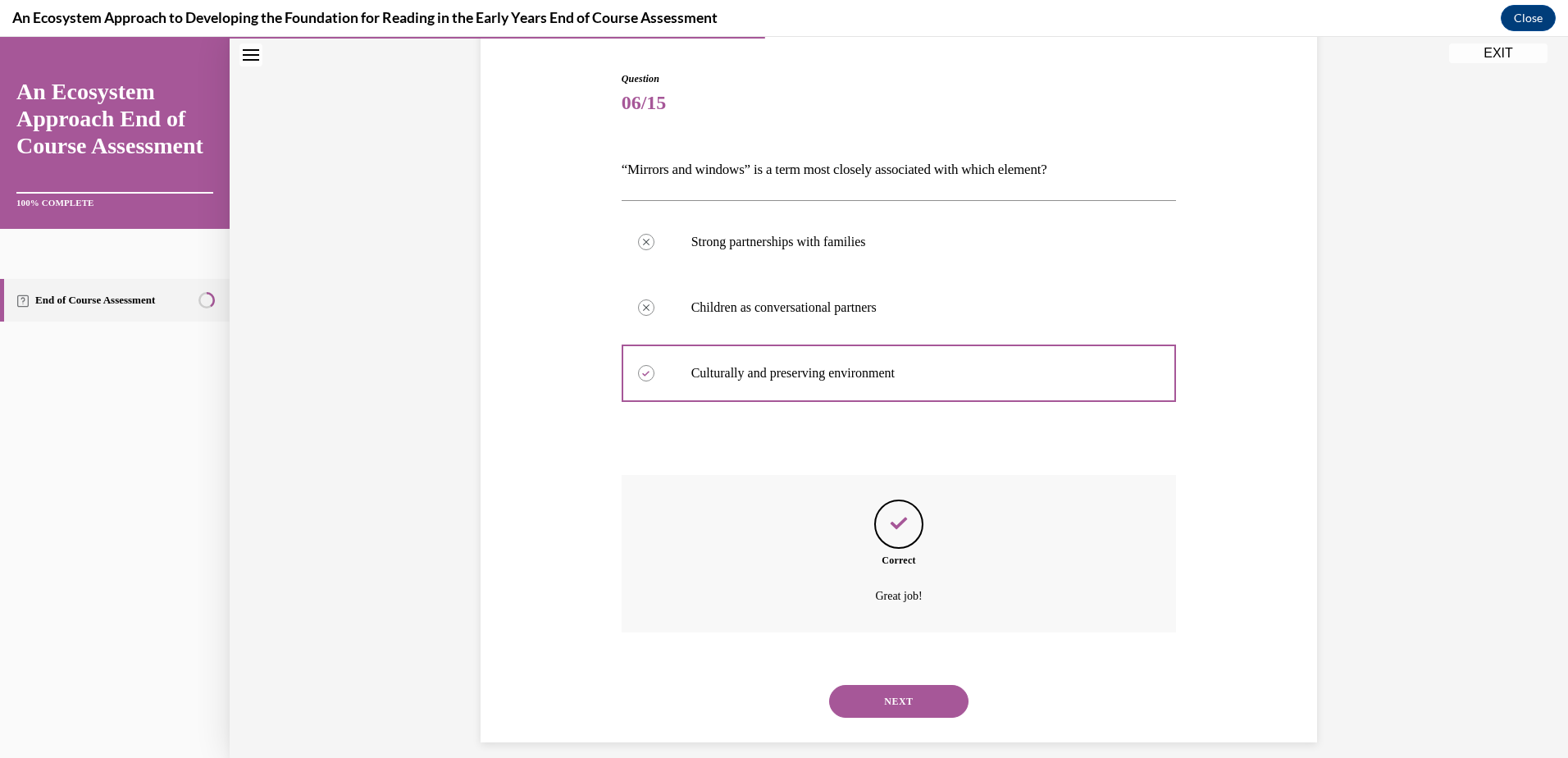
scroll to position [174, 0]
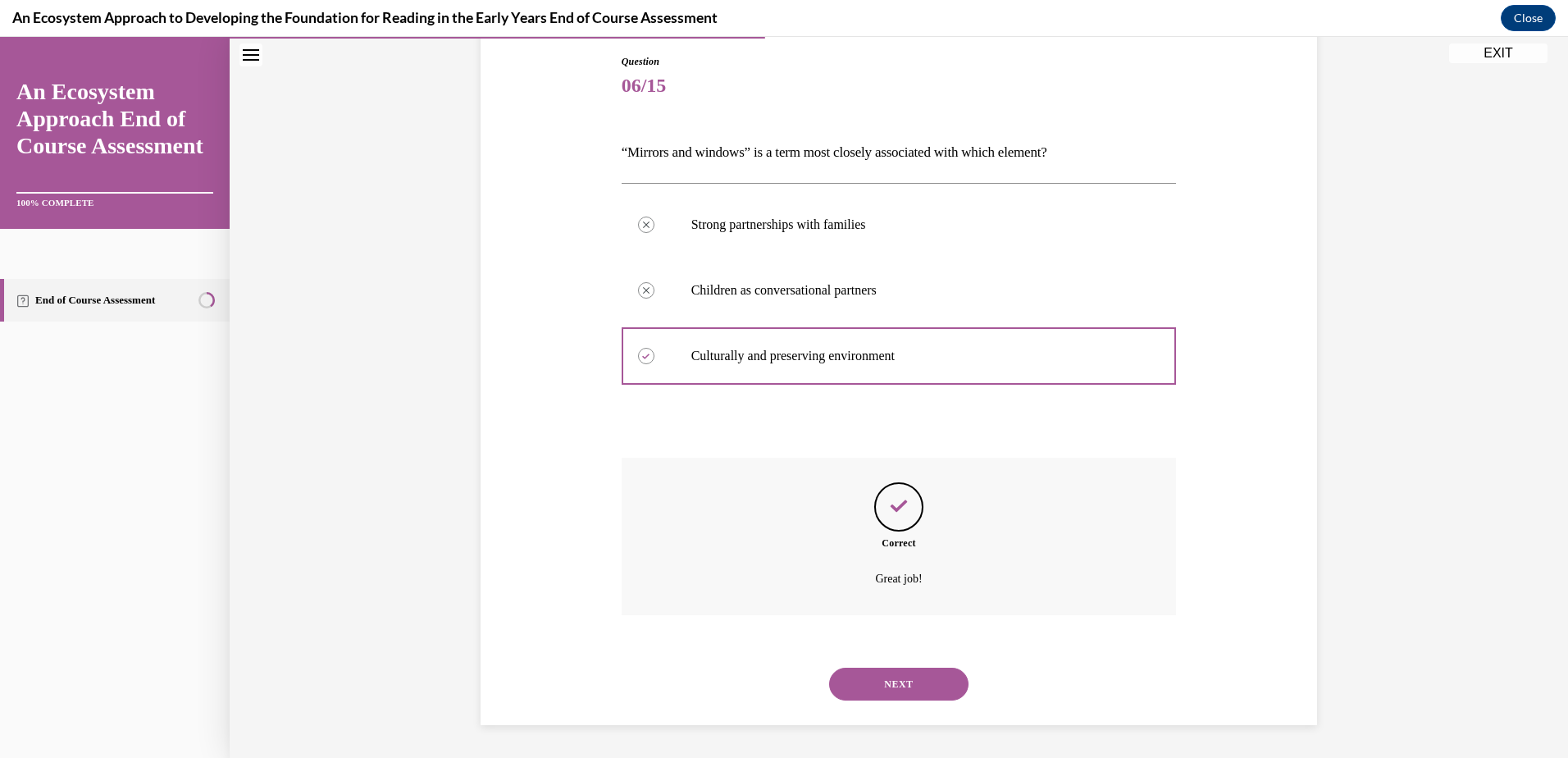
click at [894, 683] on button "NEXT" at bounding box center [899, 683] width 140 height 32
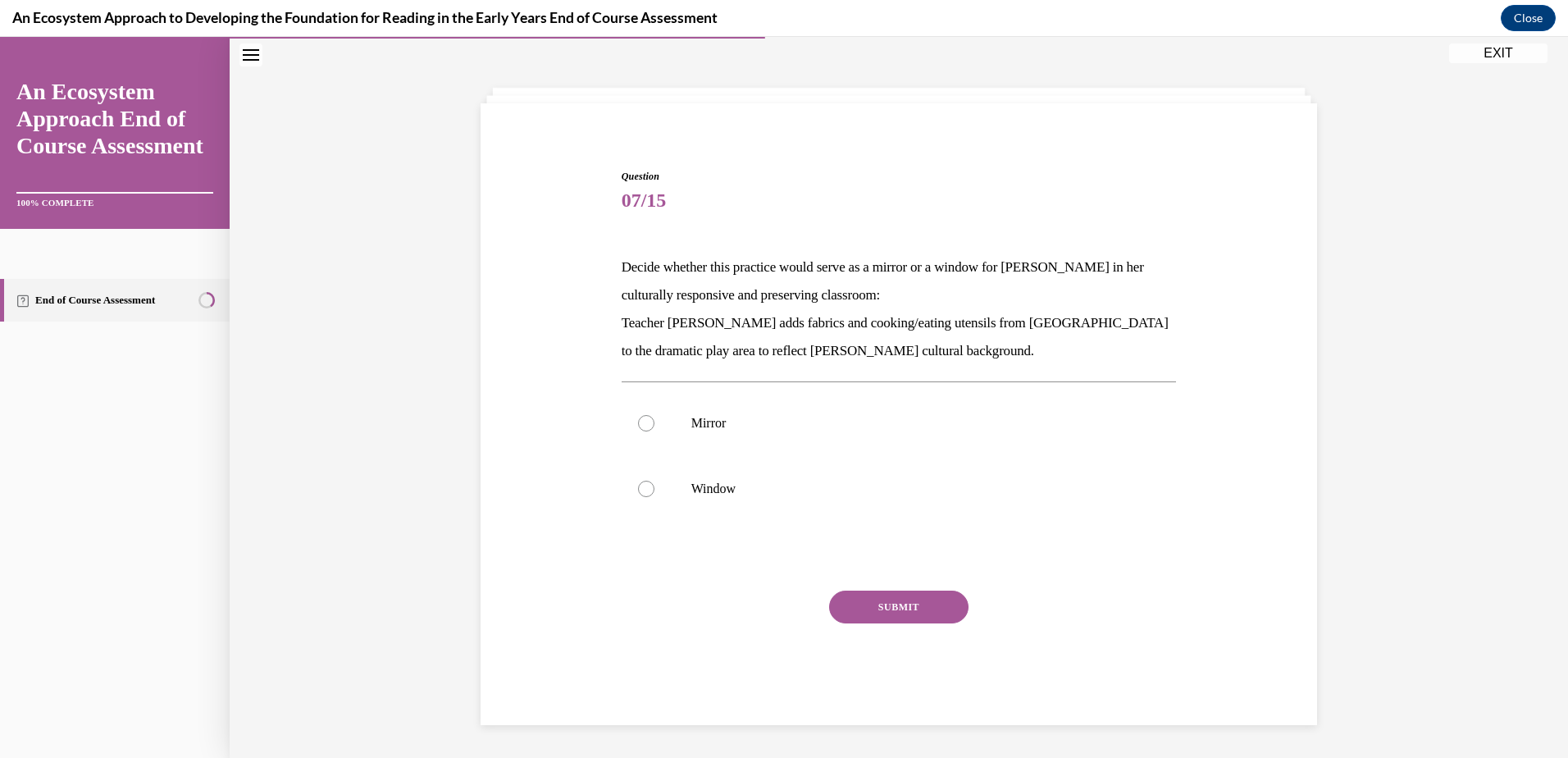
scroll to position [59, 0]
click at [638, 424] on div at bounding box center [646, 424] width 17 height 17
click at [638, 424] on input "Mirror" at bounding box center [646, 424] width 17 height 17
radio input "true"
click at [888, 597] on button "SUBMIT" at bounding box center [899, 607] width 140 height 32
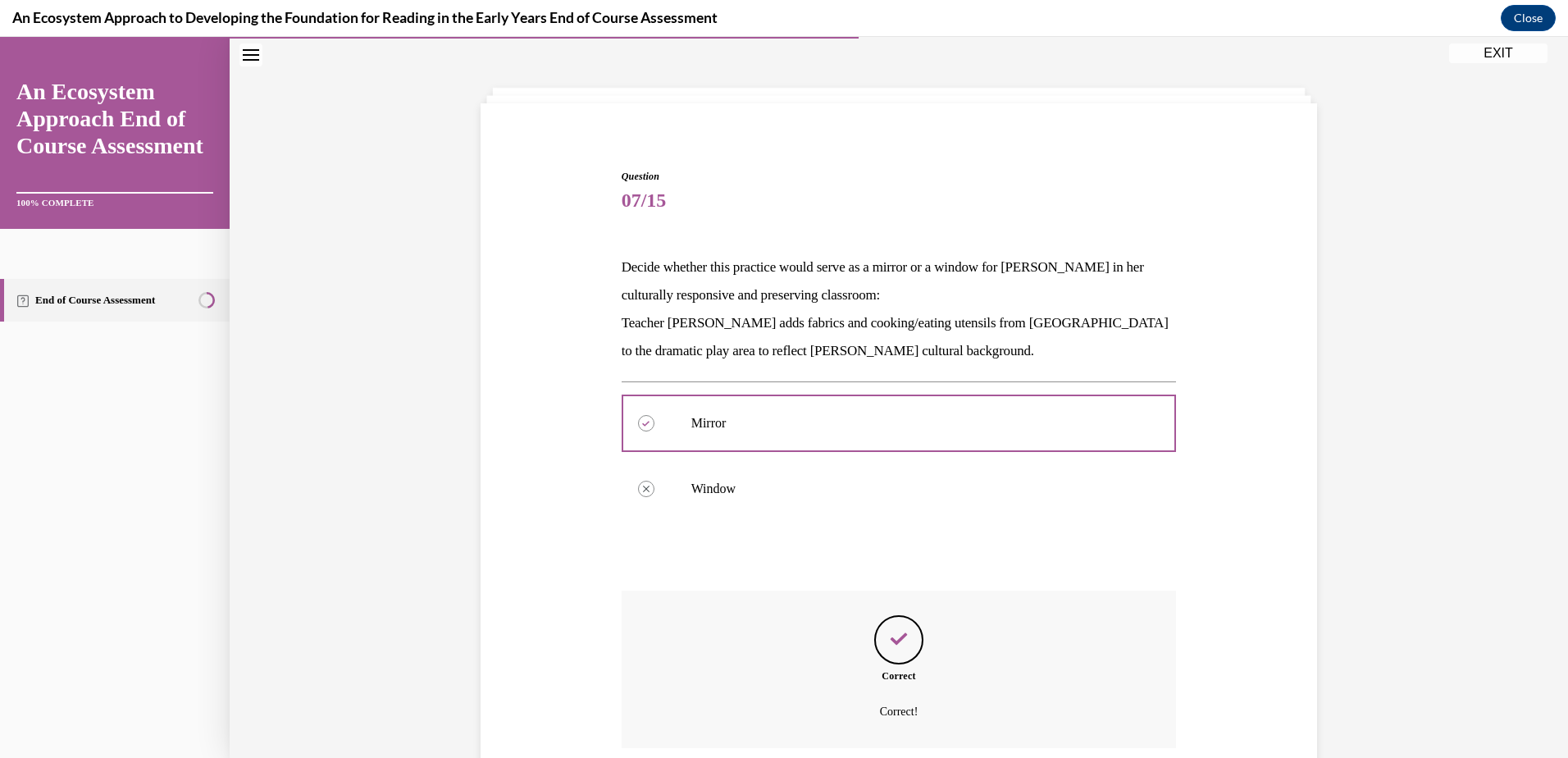
scroll to position [192, 0]
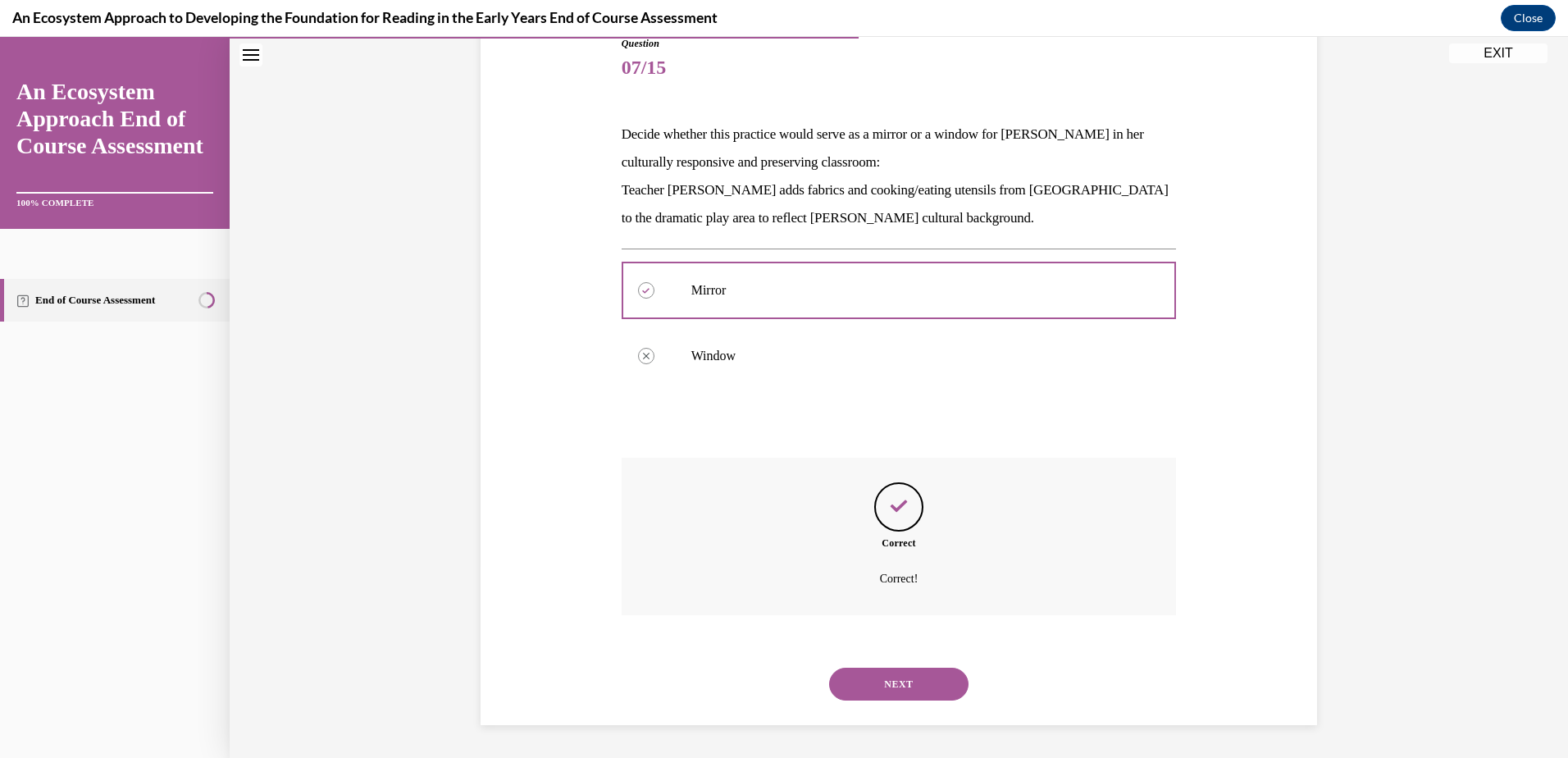
click at [913, 676] on button "NEXT" at bounding box center [899, 683] width 140 height 32
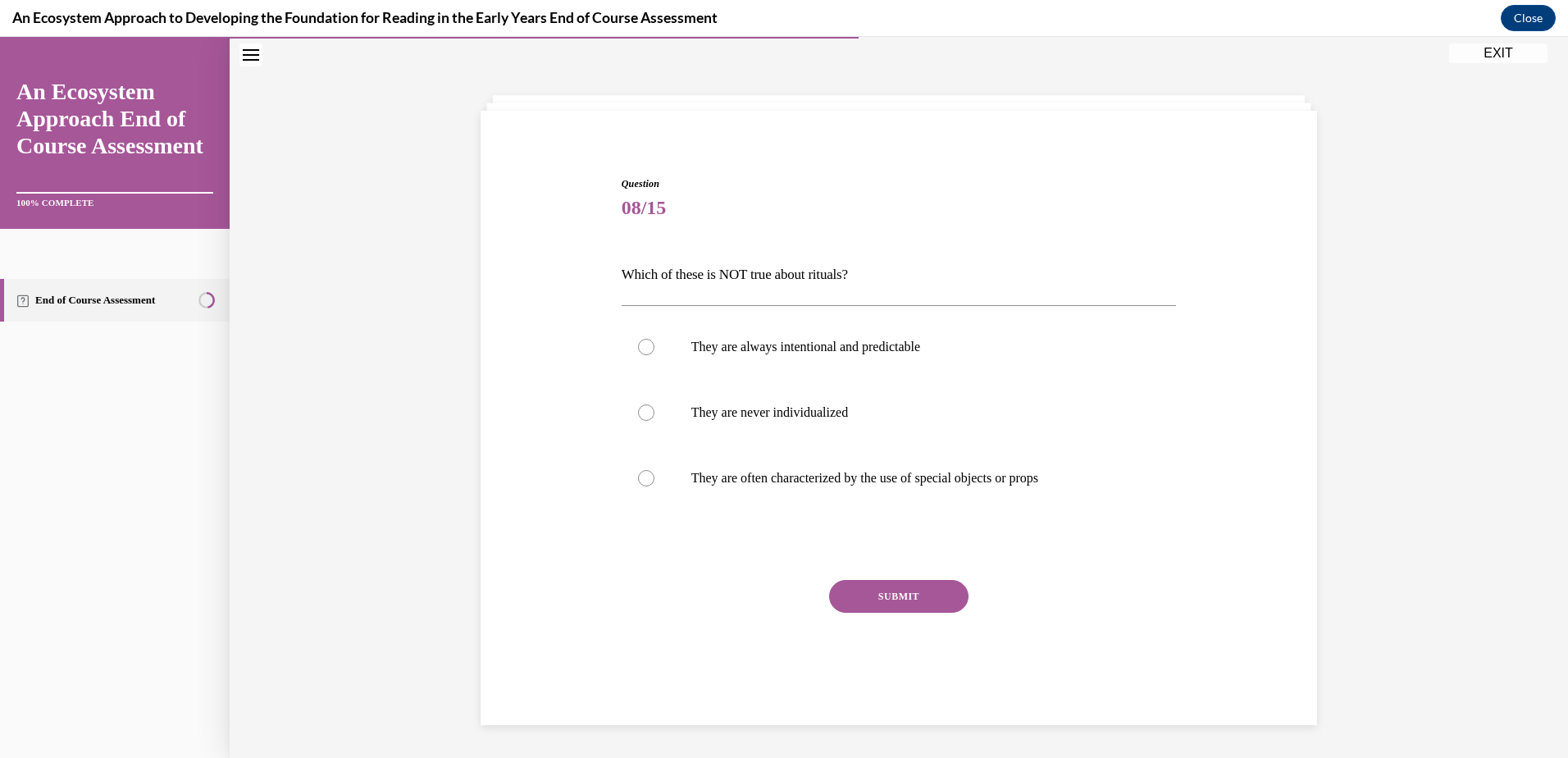
scroll to position [52, 0]
click at [640, 412] on div at bounding box center [646, 413] width 17 height 17
click at [640, 412] on input "They are never individualized" at bounding box center [646, 413] width 17 height 17
radio input "true"
click at [864, 587] on button "SUBMIT" at bounding box center [899, 596] width 140 height 32
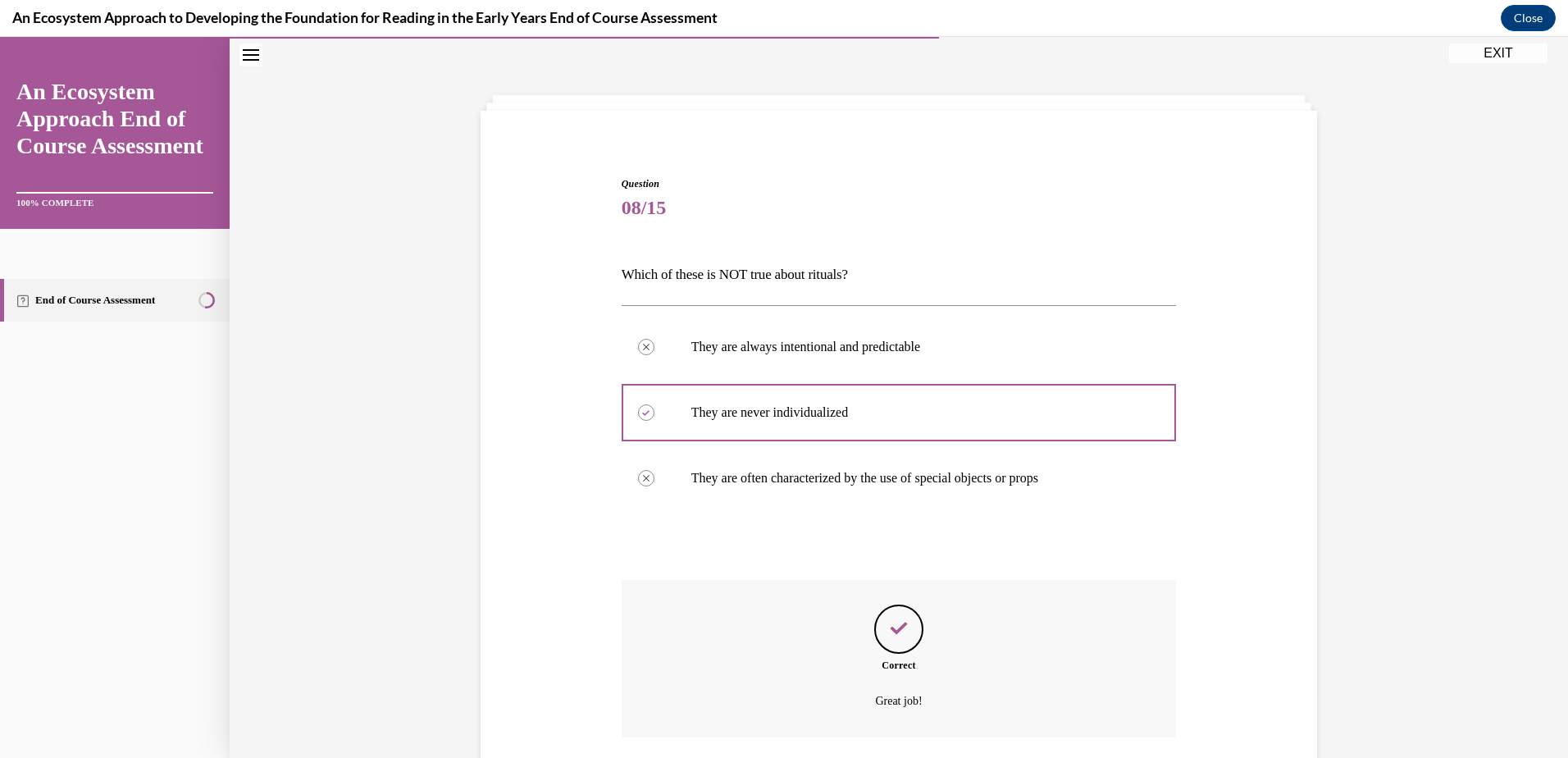
scroll to position [174, 0]
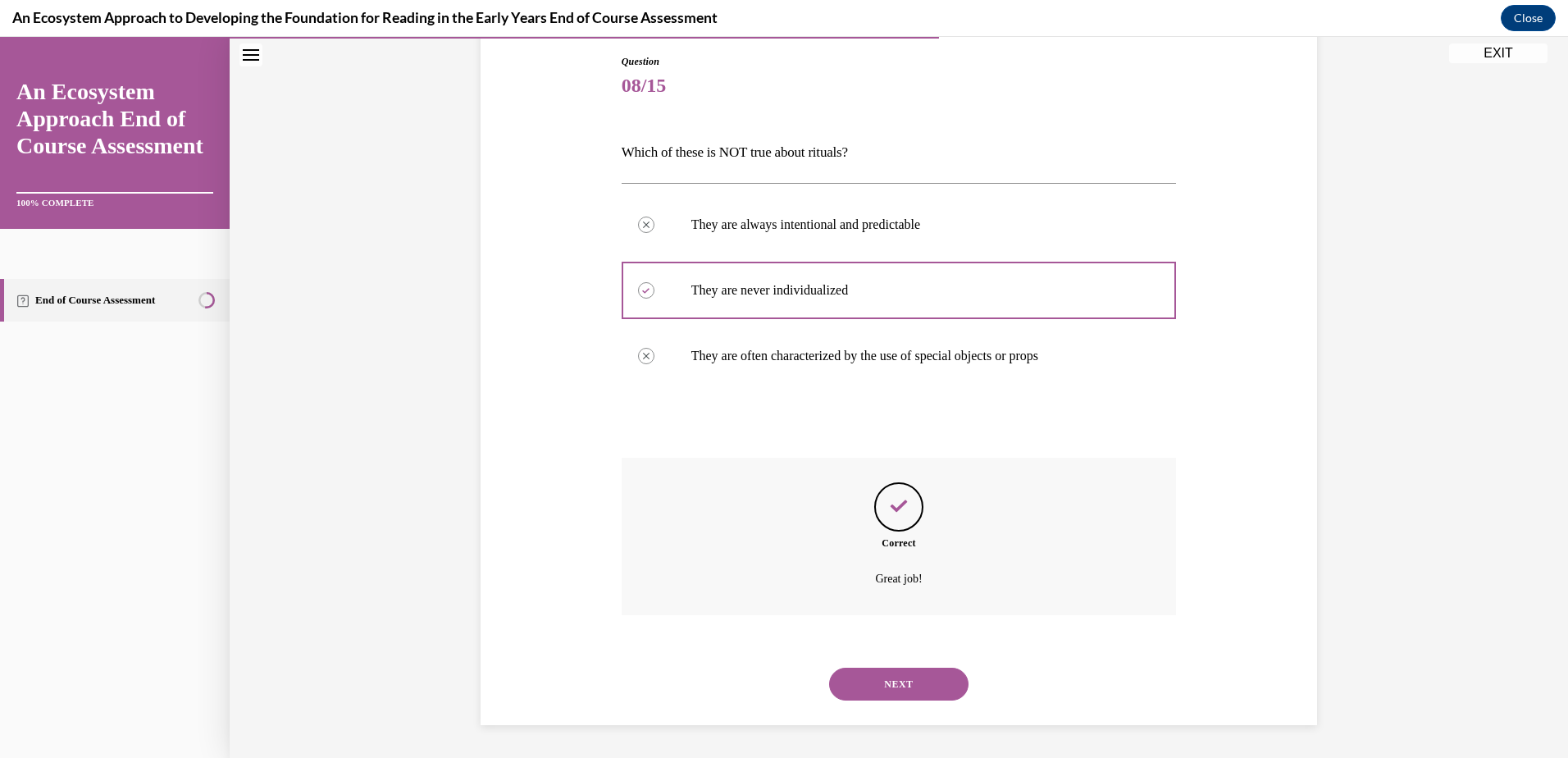
click at [917, 679] on button "NEXT" at bounding box center [899, 683] width 140 height 32
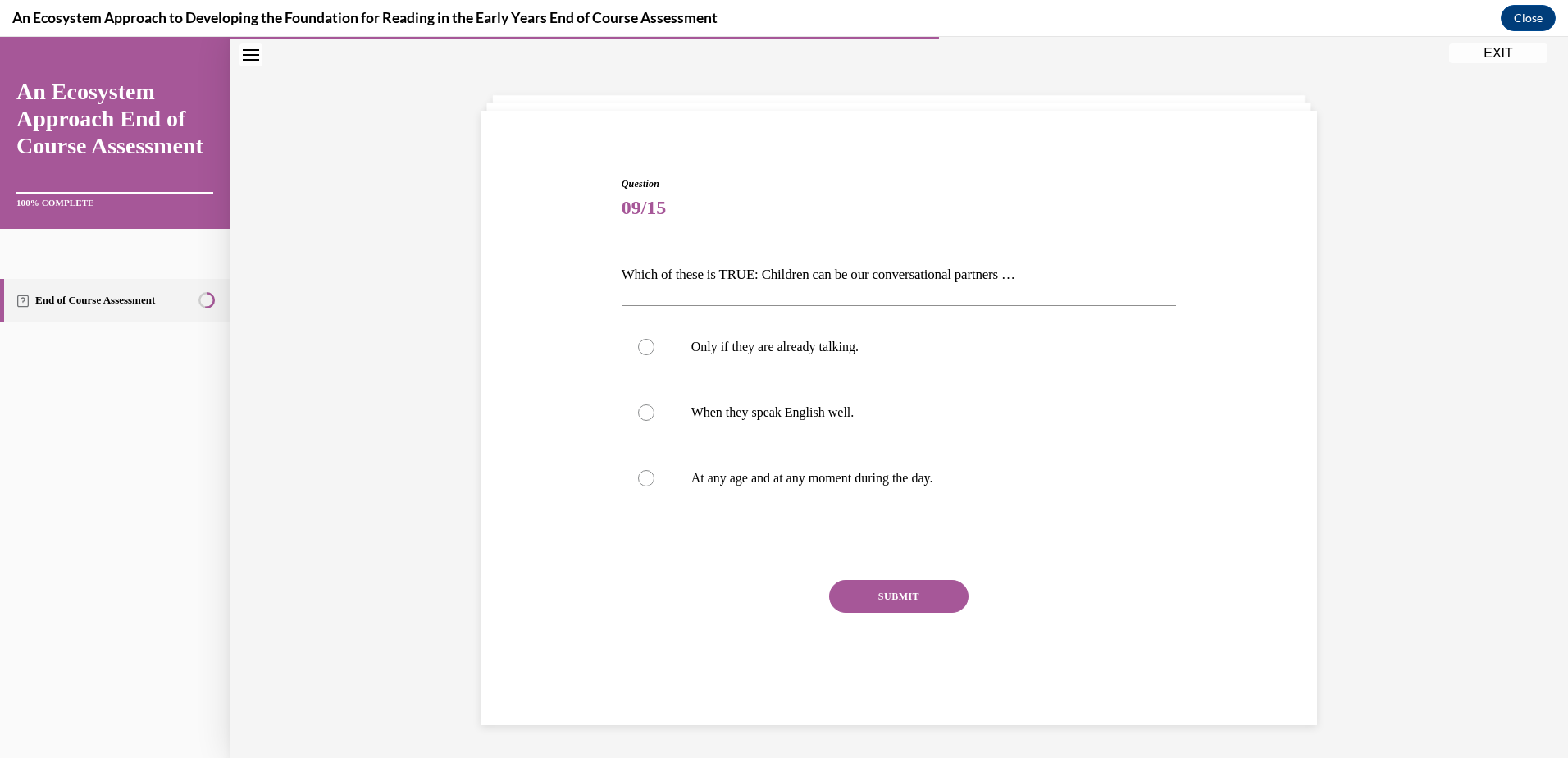
scroll to position [52, 0]
click at [638, 480] on div at bounding box center [646, 478] width 17 height 17
click at [638, 480] on input "At any age and at any moment during the day." at bounding box center [646, 478] width 17 height 17
radio input "true"
click at [873, 591] on button "SUBMIT" at bounding box center [899, 596] width 140 height 32
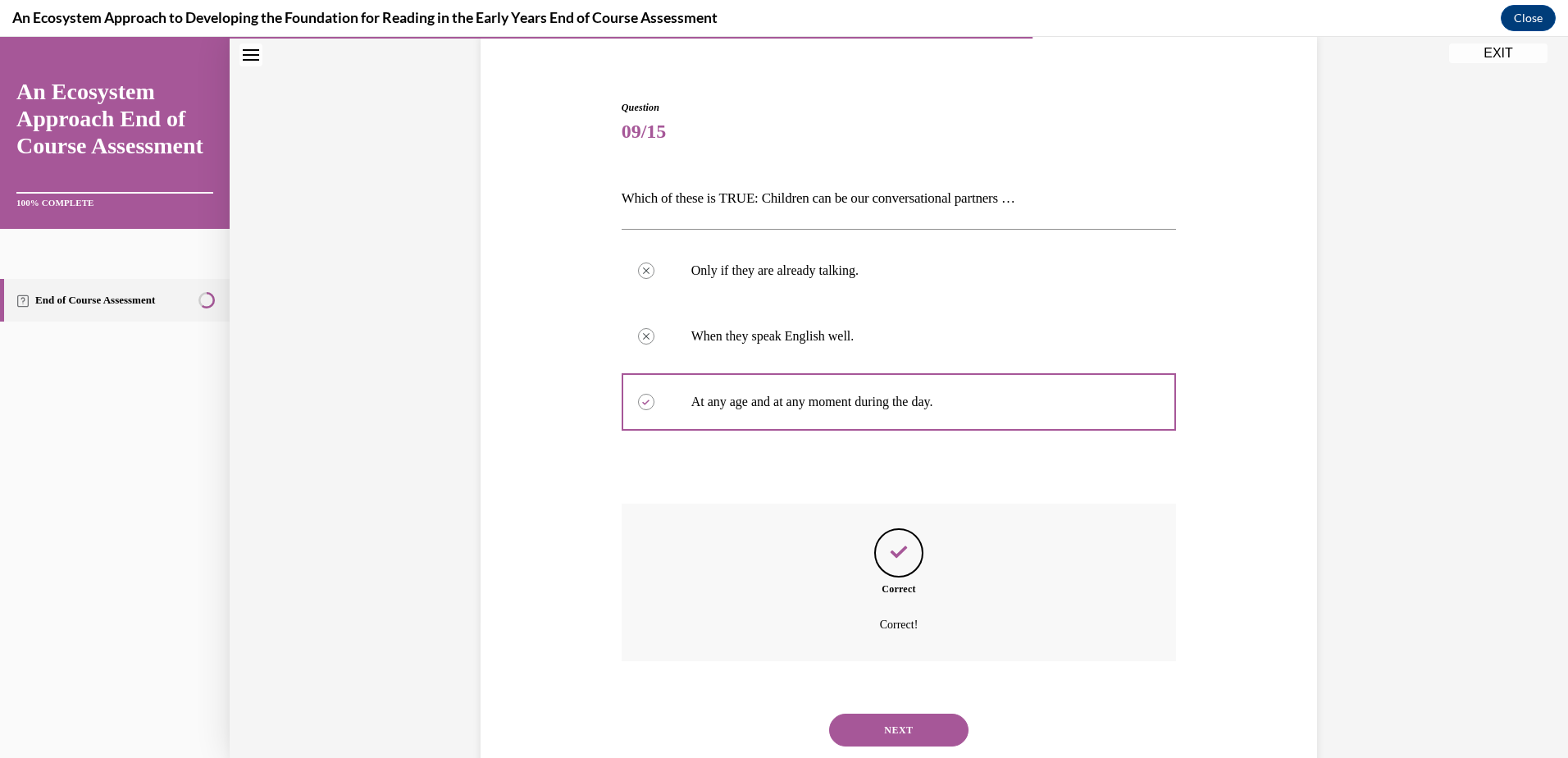
scroll to position [174, 0]
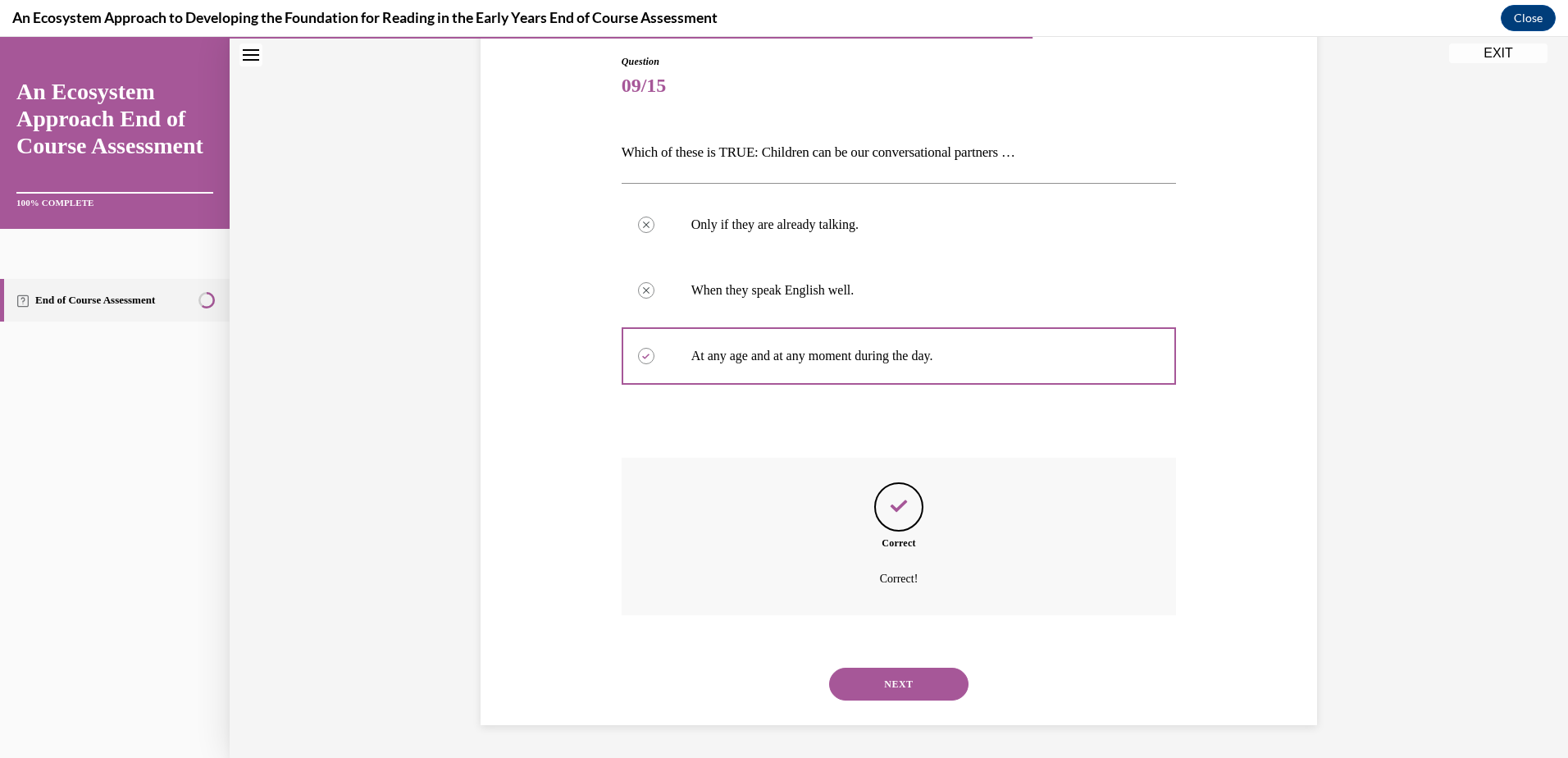
click at [904, 676] on button "NEXT" at bounding box center [899, 683] width 140 height 32
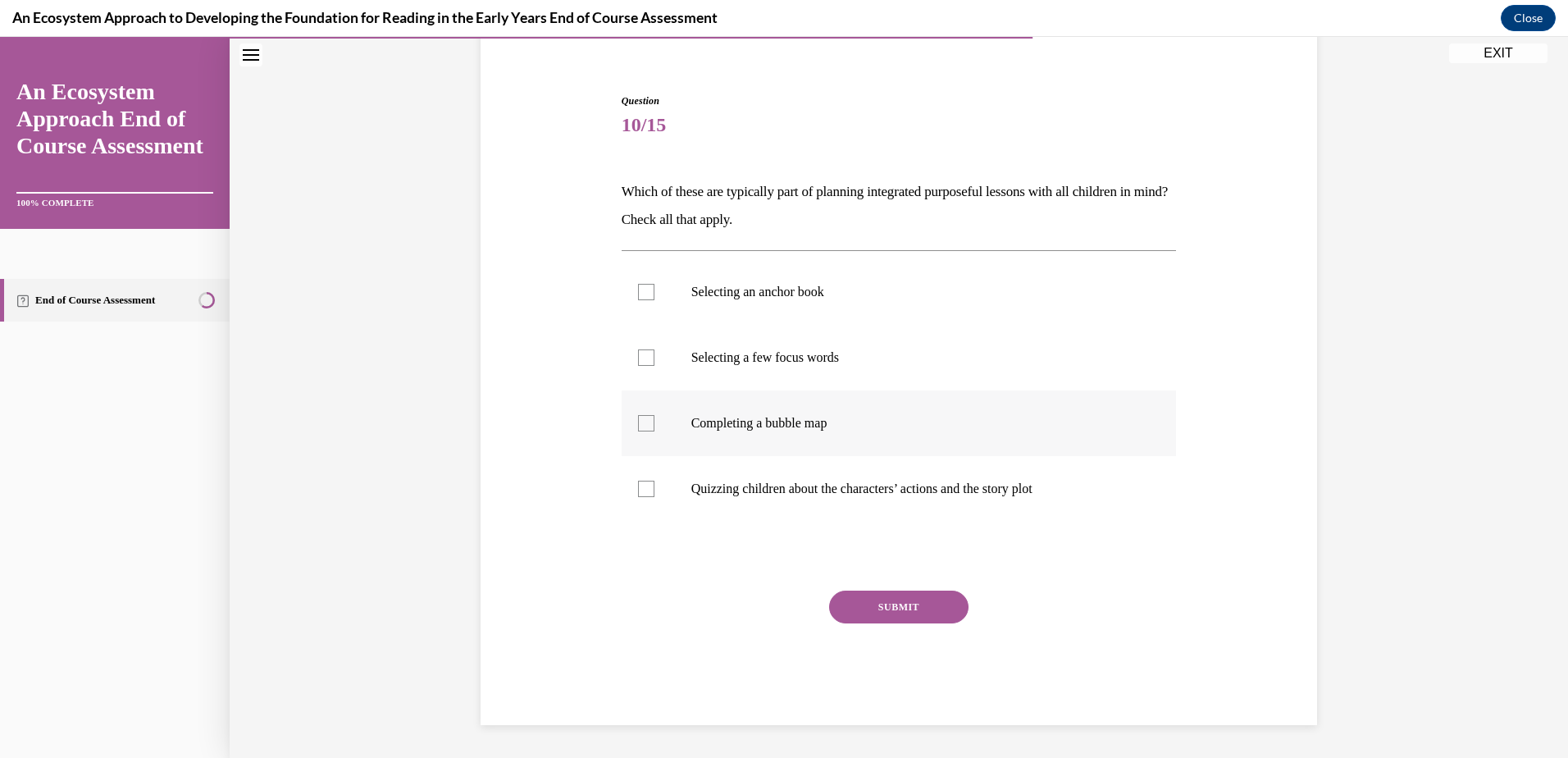
click at [638, 429] on div at bounding box center [646, 424] width 17 height 17
click at [638, 429] on input "Completing a bubble map" at bounding box center [646, 424] width 17 height 17
checkbox input "true"
click at [640, 359] on div at bounding box center [646, 358] width 17 height 17
click at [640, 359] on input "Selecting a few focus words" at bounding box center [646, 358] width 17 height 17
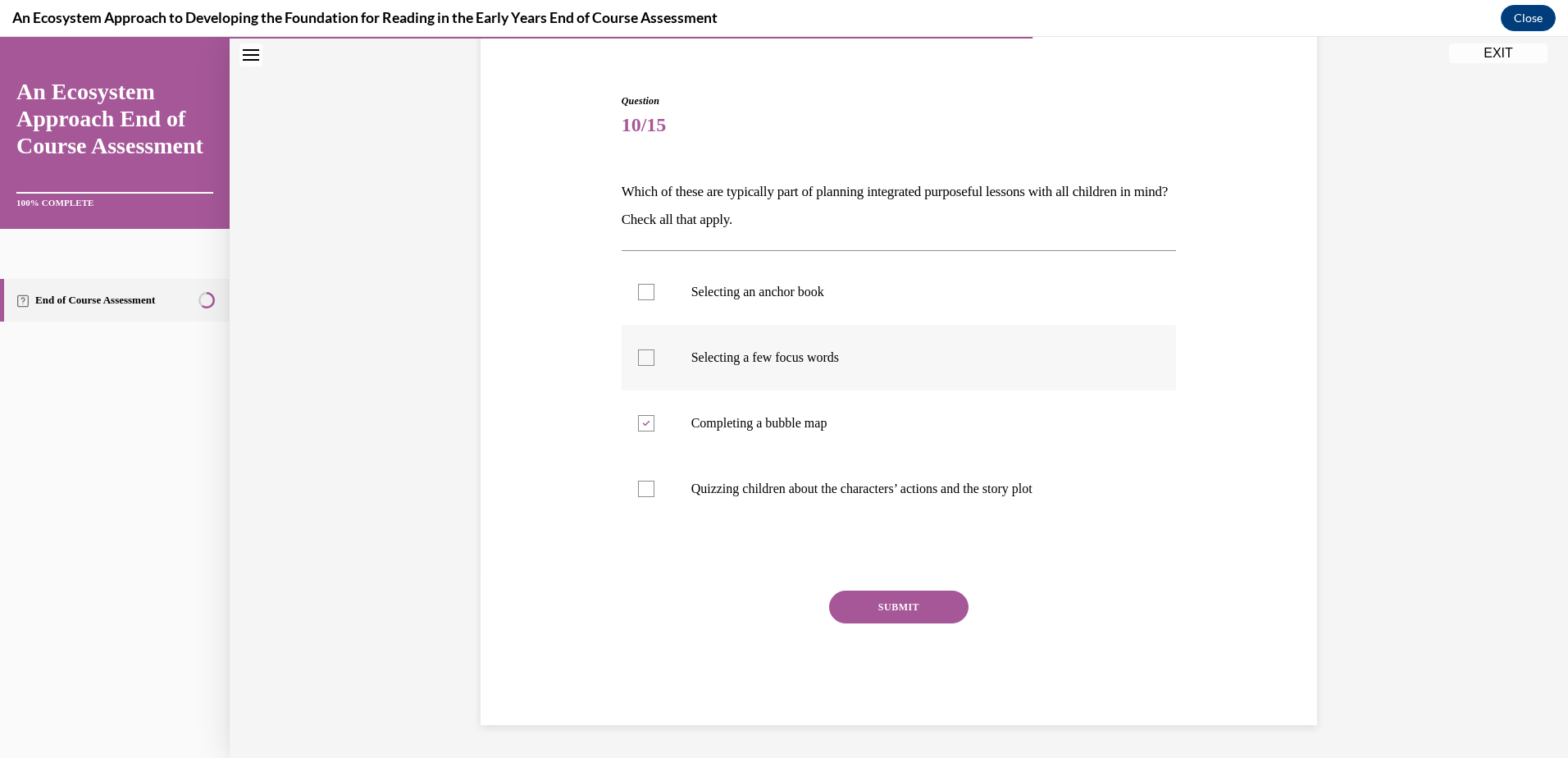
checkbox input "true"
click at [641, 294] on div at bounding box center [646, 292] width 17 height 17
click at [641, 294] on input "Selecting an anchor book" at bounding box center [646, 292] width 17 height 17
checkbox input "true"
click at [853, 609] on button "SUBMIT" at bounding box center [899, 607] width 140 height 32
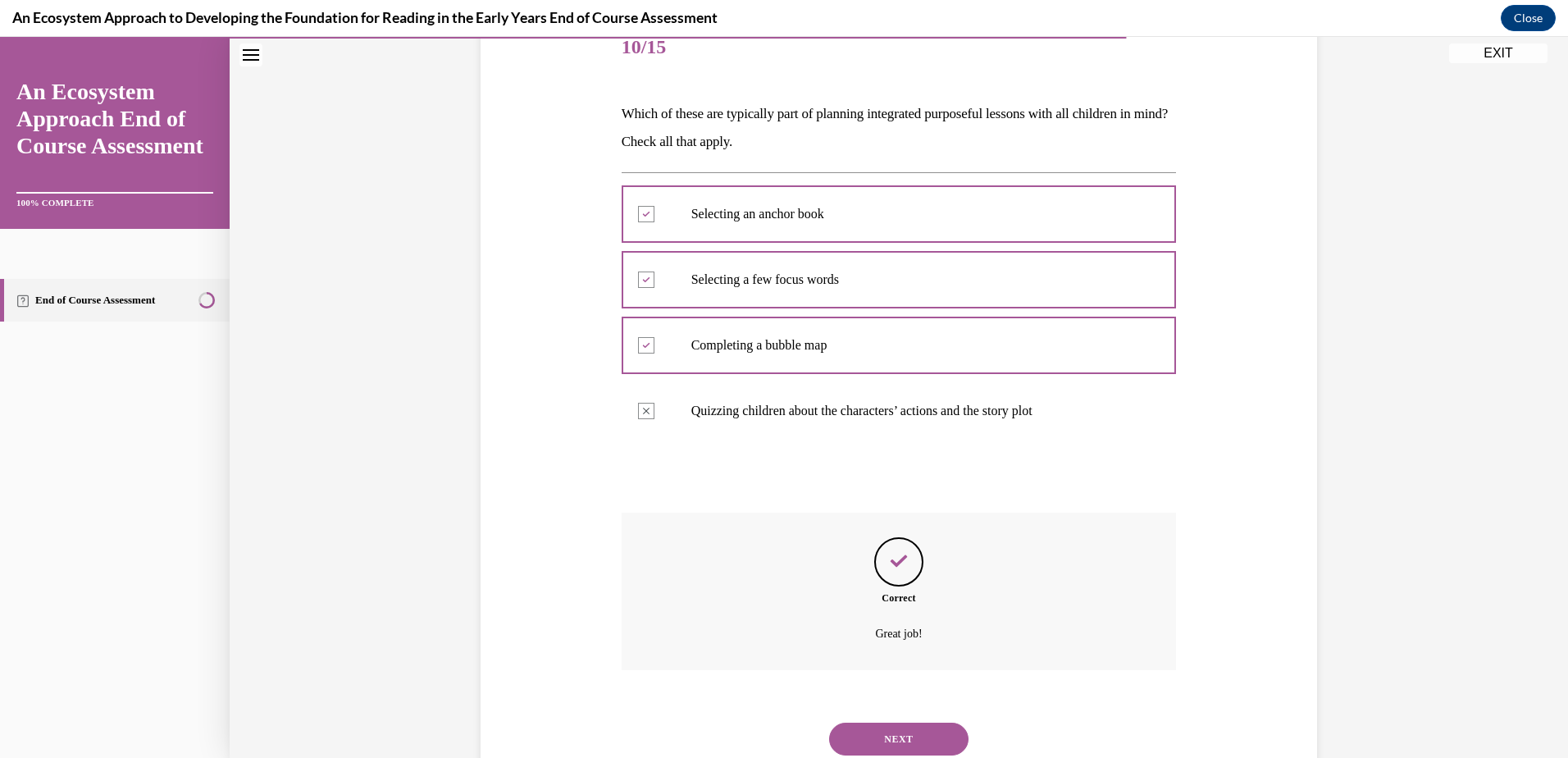
scroll to position [267, 0]
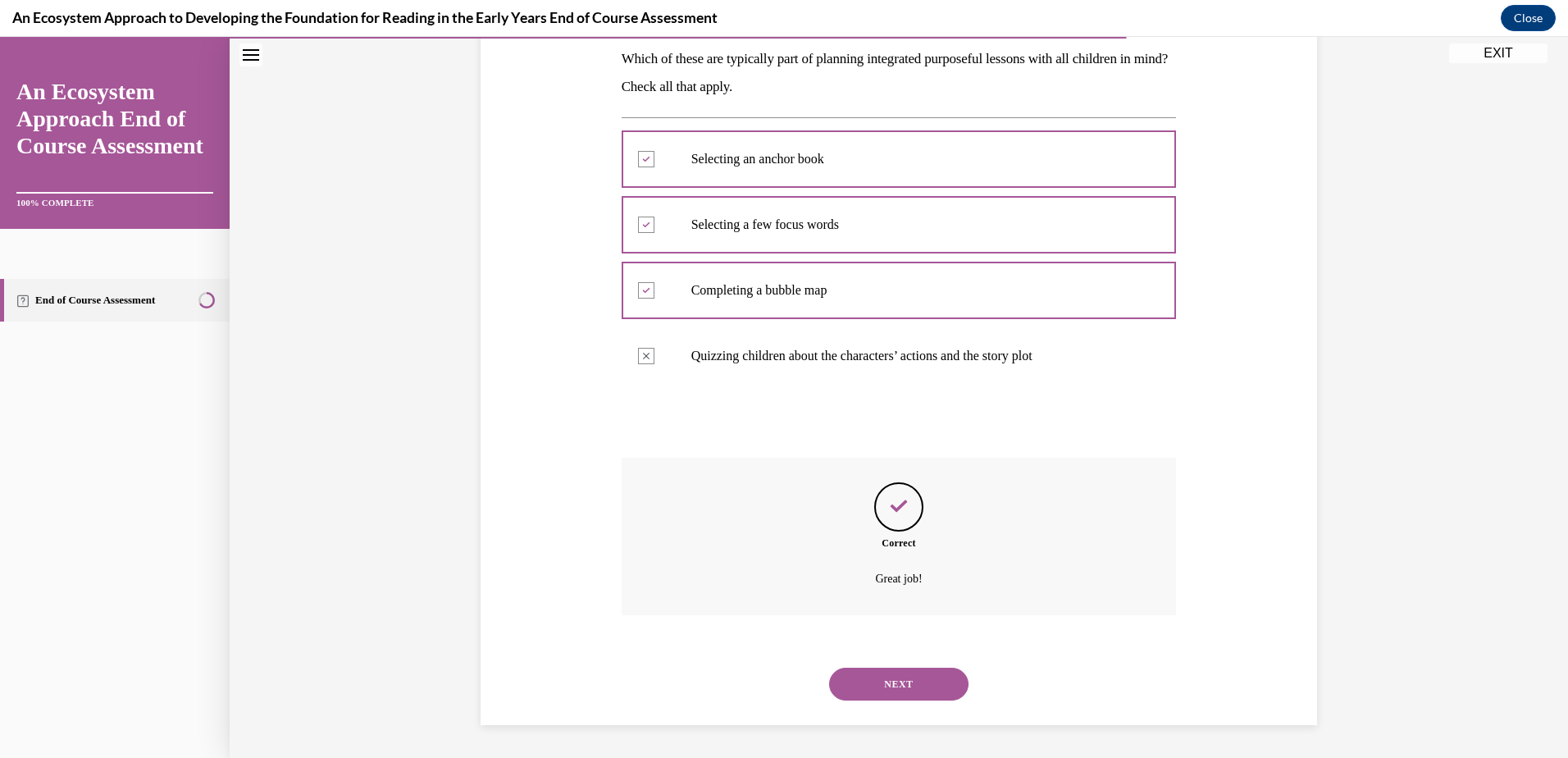
click at [903, 684] on button "NEXT" at bounding box center [899, 683] width 140 height 32
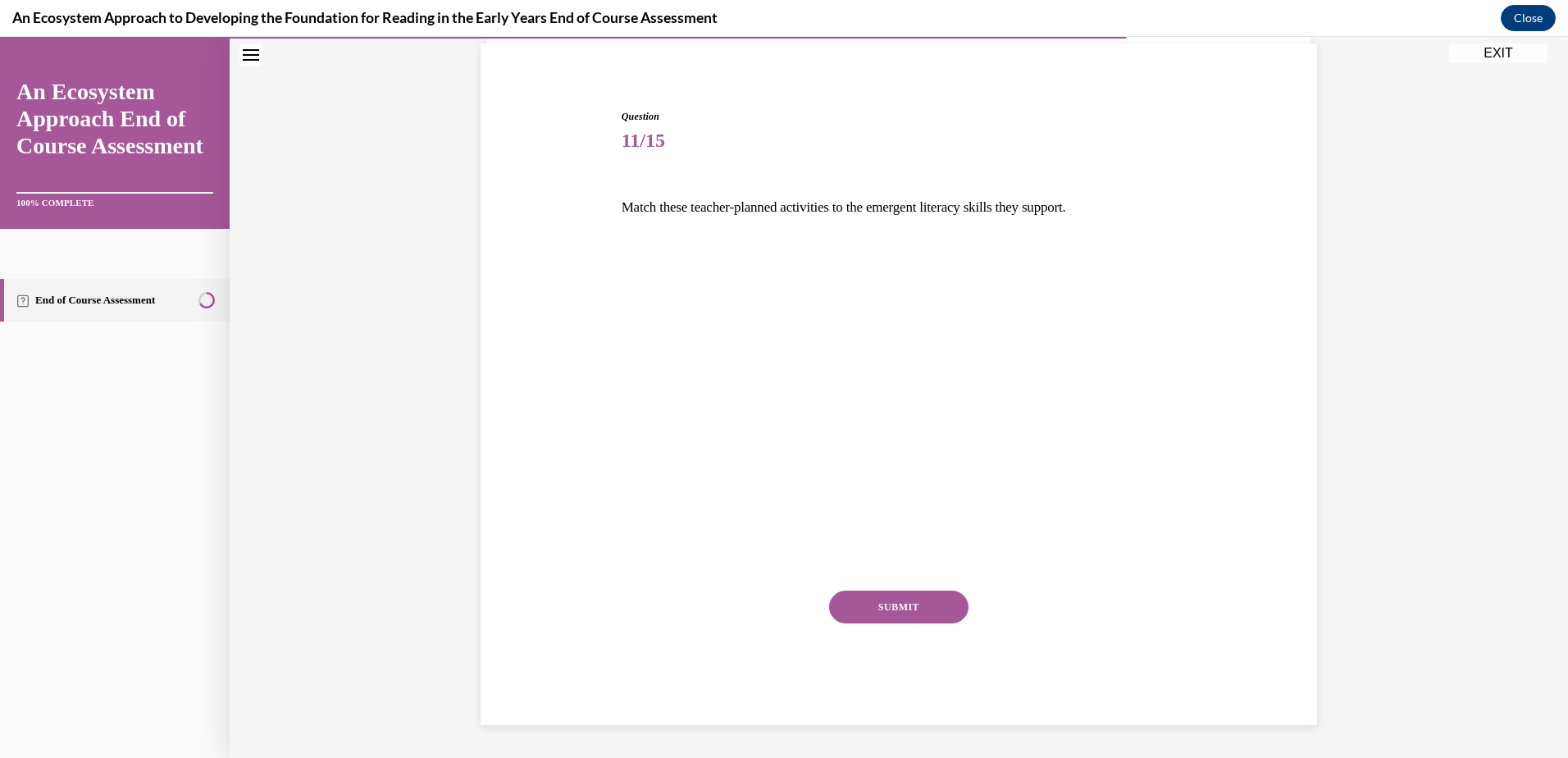
scroll to position [113, 0]
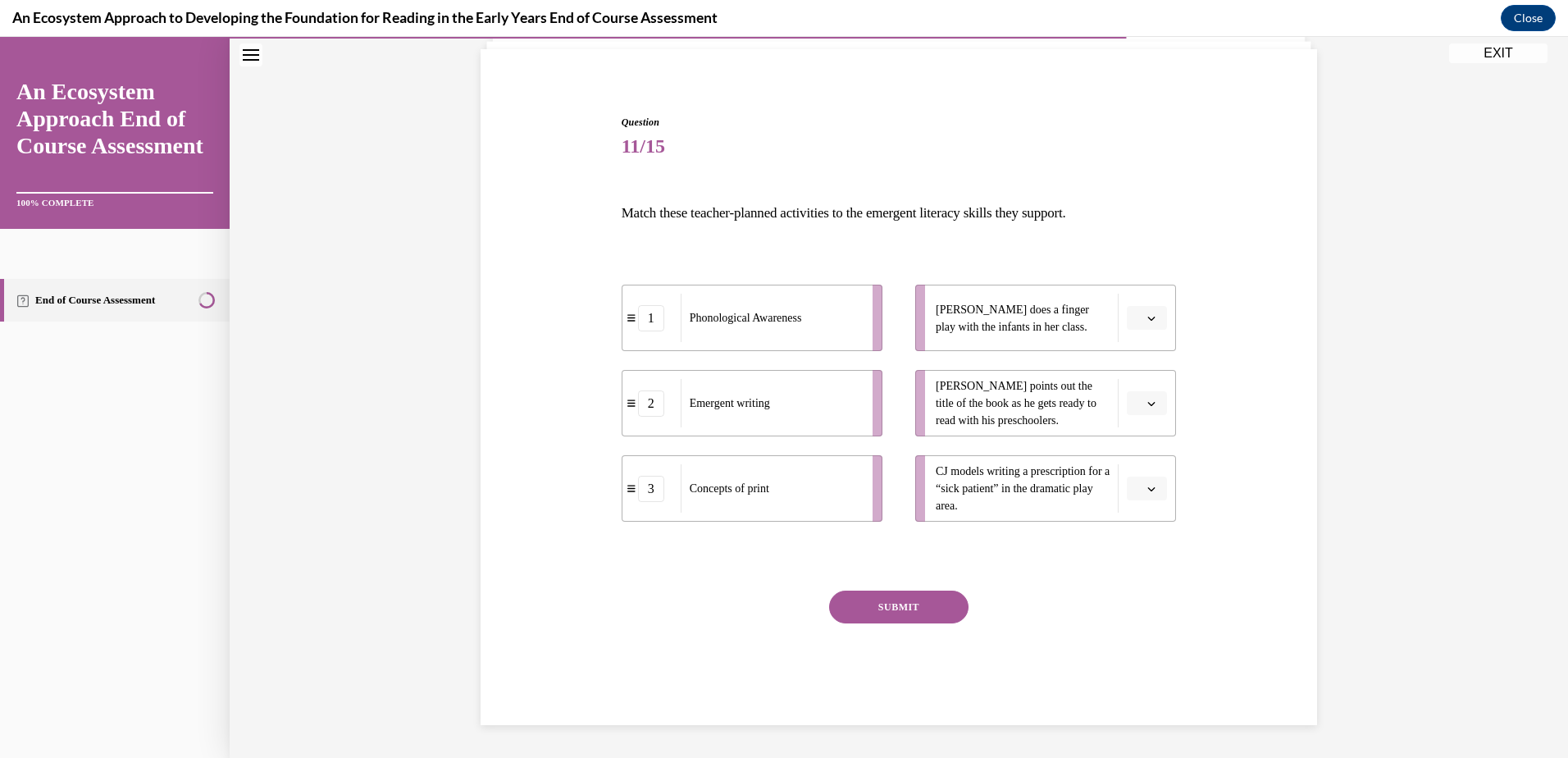
click at [1147, 320] on icon "button" at bounding box center [1151, 319] width 8 height 8
click at [1140, 382] on div "1" at bounding box center [1139, 387] width 41 height 32
click at [1147, 404] on icon "button" at bounding box center [1151, 404] width 8 height 8
click at [1143, 533] on div "3" at bounding box center [1139, 538] width 41 height 32
click at [1148, 483] on span "button" at bounding box center [1151, 489] width 12 height 12
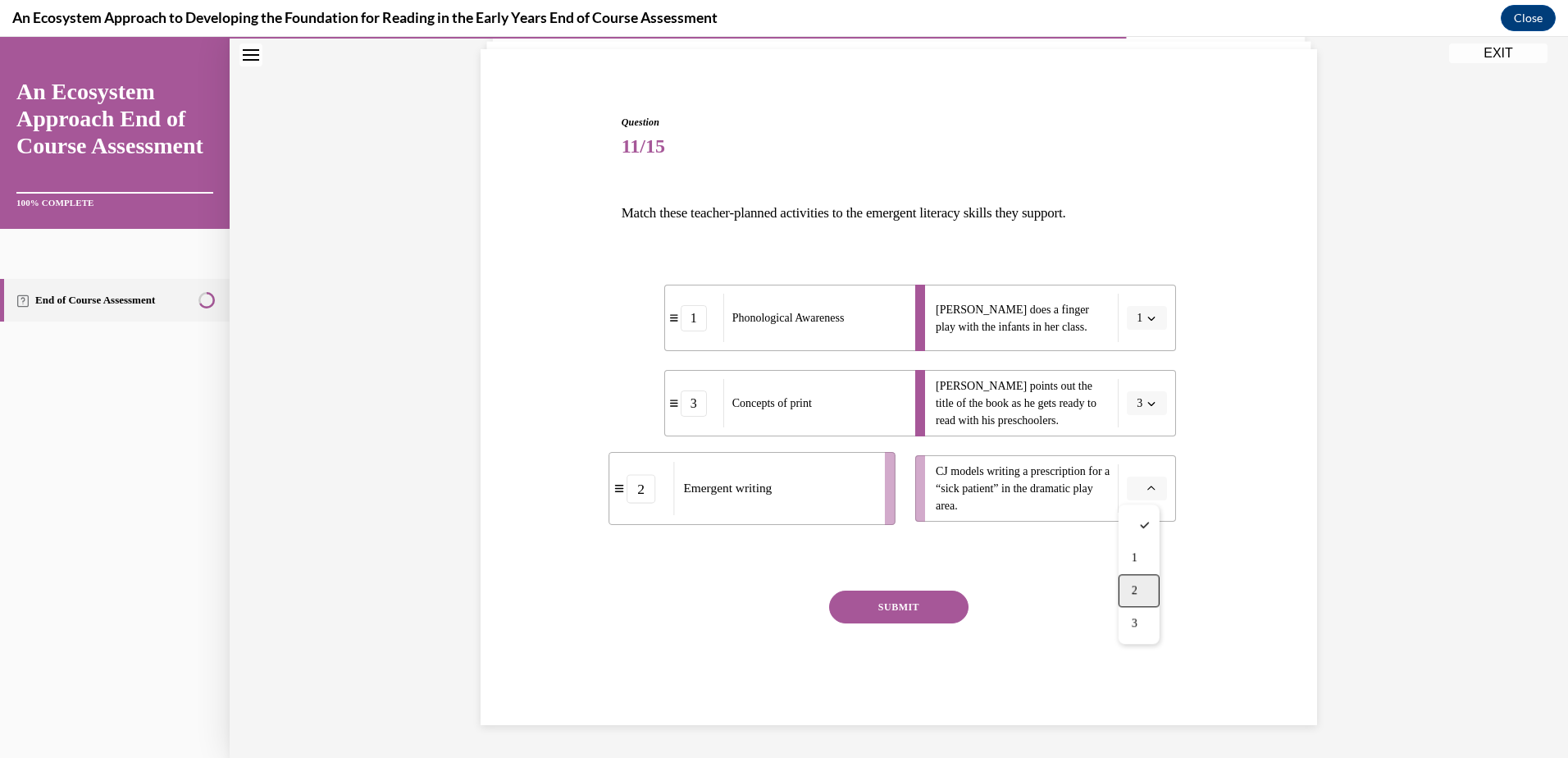
click at [1132, 578] on div "2" at bounding box center [1139, 590] width 41 height 32
click at [937, 592] on button "SUBMIT" at bounding box center [899, 607] width 140 height 32
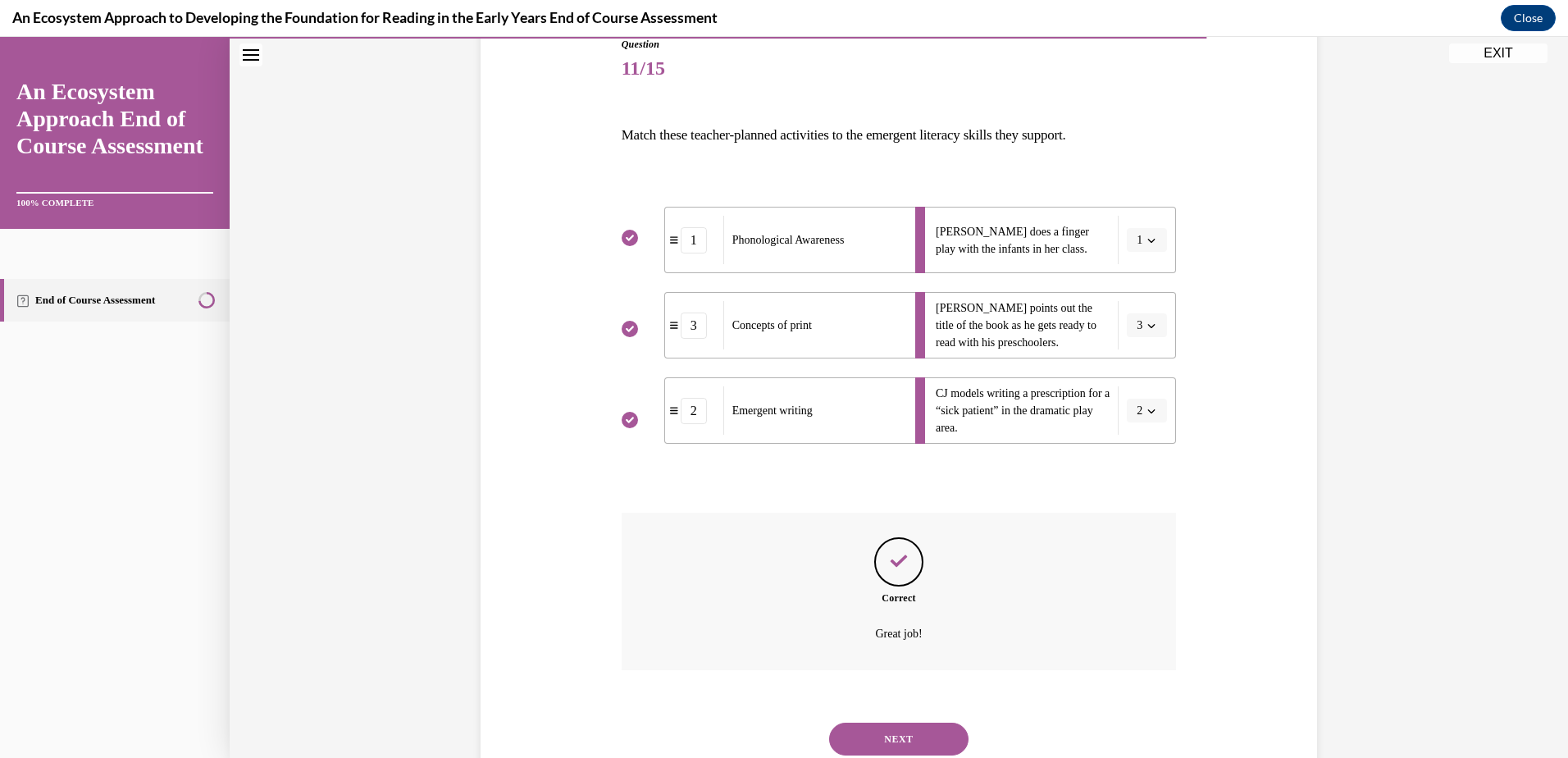
scroll to position [246, 0]
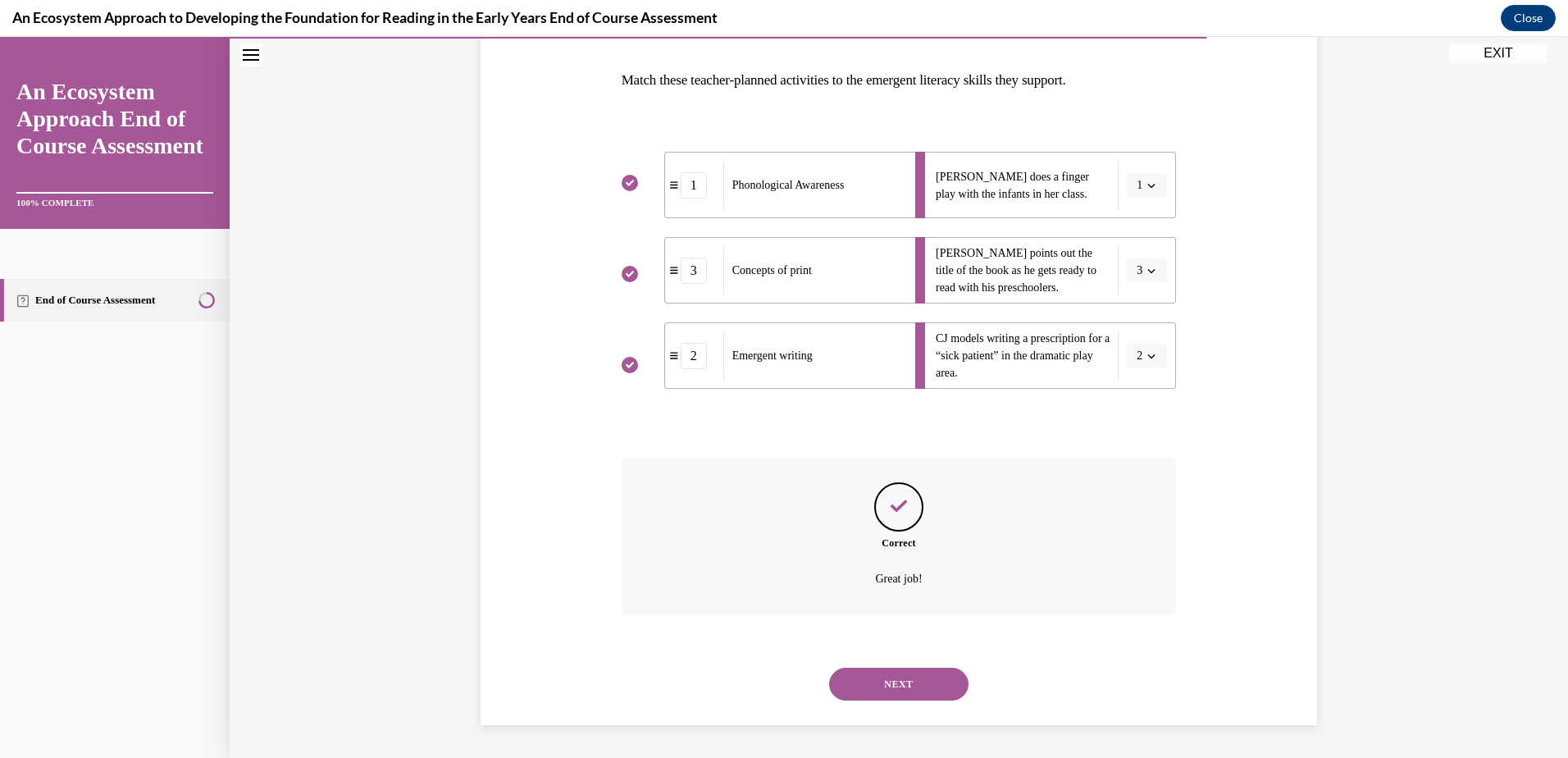
click at [915, 679] on button "NEXT" at bounding box center [899, 683] width 140 height 32
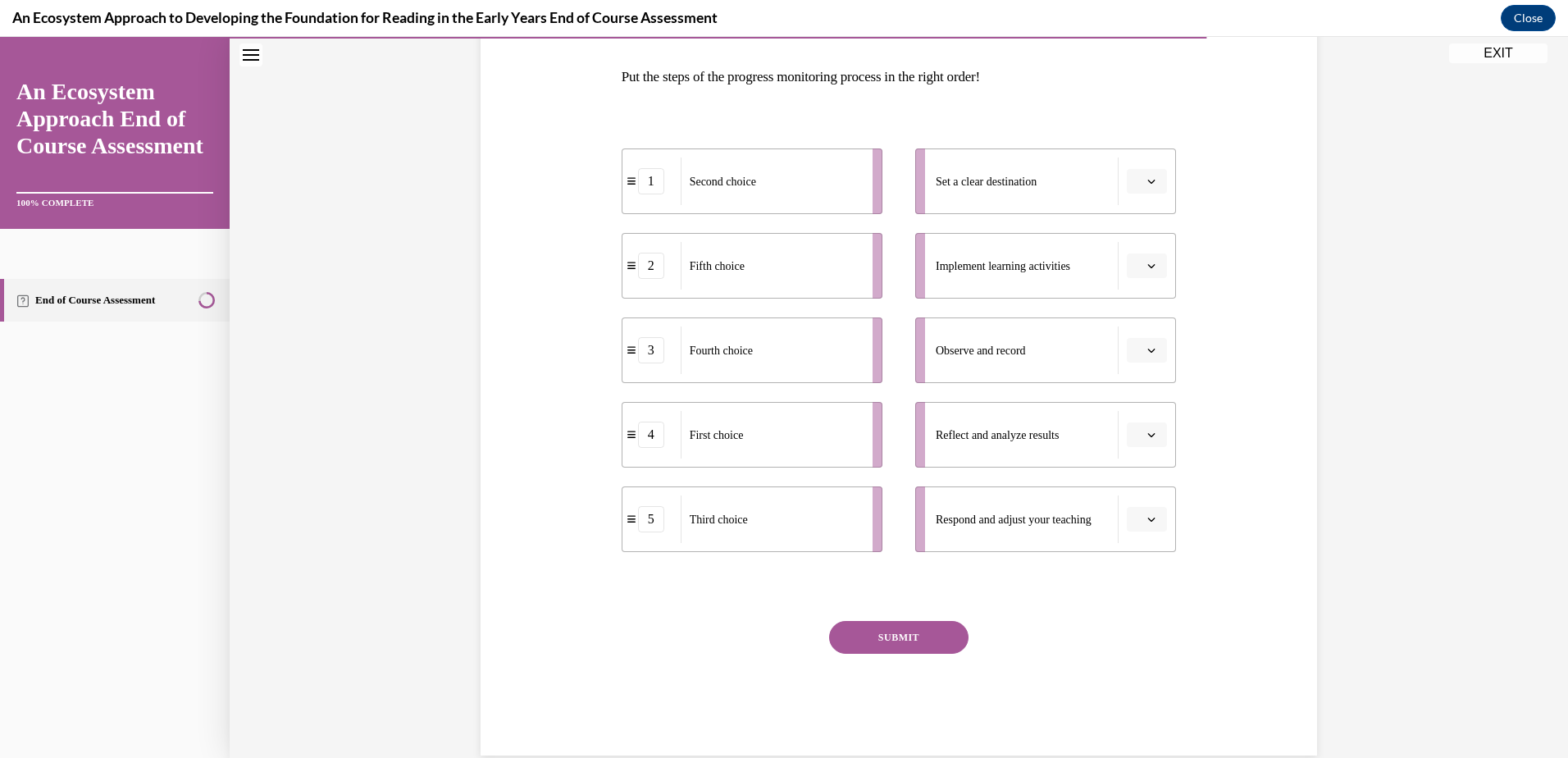
scroll to position [280, 0]
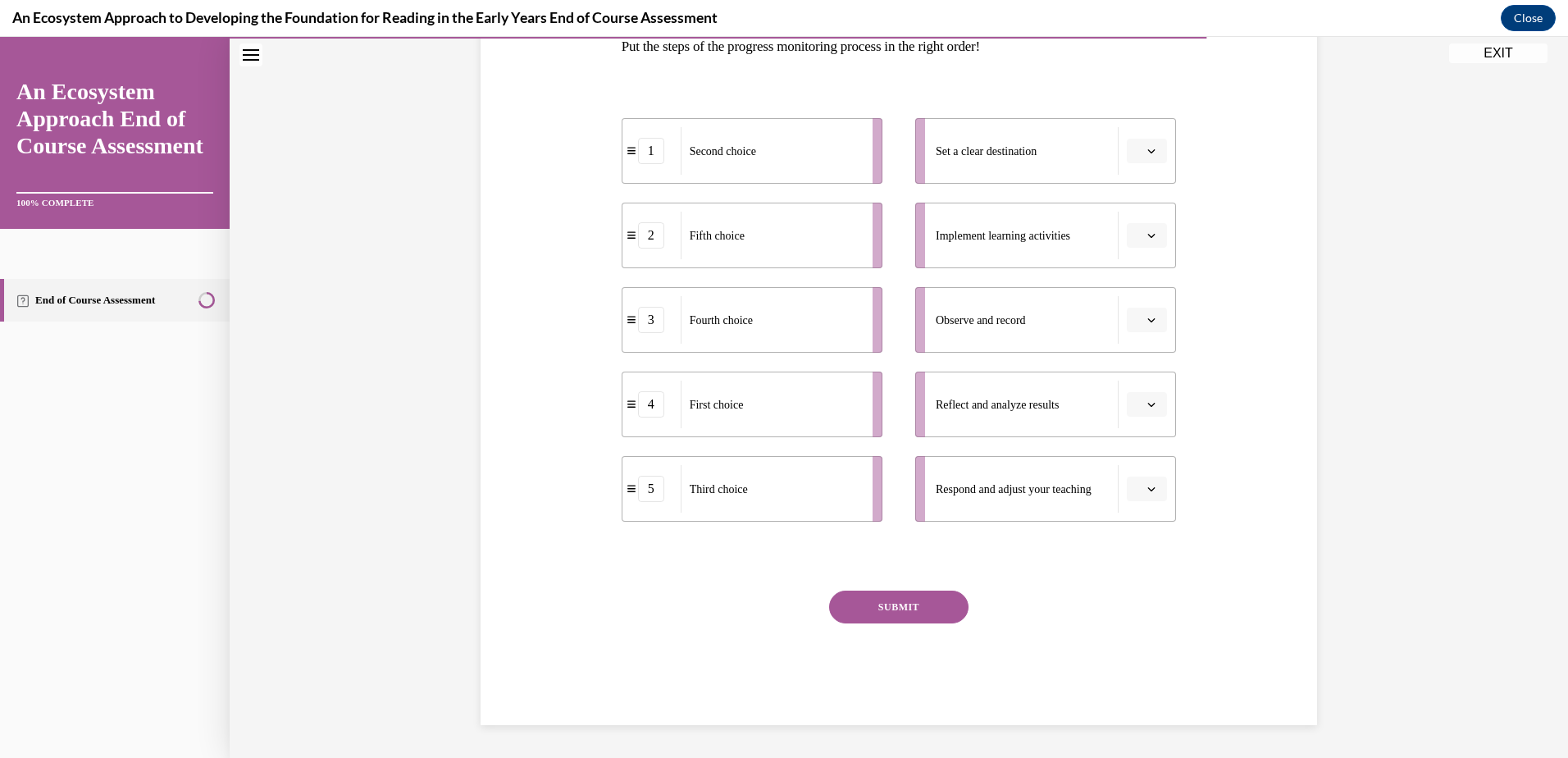
click at [1147, 316] on icon "button" at bounding box center [1151, 320] width 8 height 8
click at [1150, 379] on div "1" at bounding box center [1139, 389] width 41 height 32
click at [1147, 401] on icon "button" at bounding box center [1151, 404] width 8 height 8
click at [1143, 503] on div "2" at bounding box center [1139, 507] width 41 height 32
click at [1143, 483] on button "button" at bounding box center [1146, 489] width 40 height 25
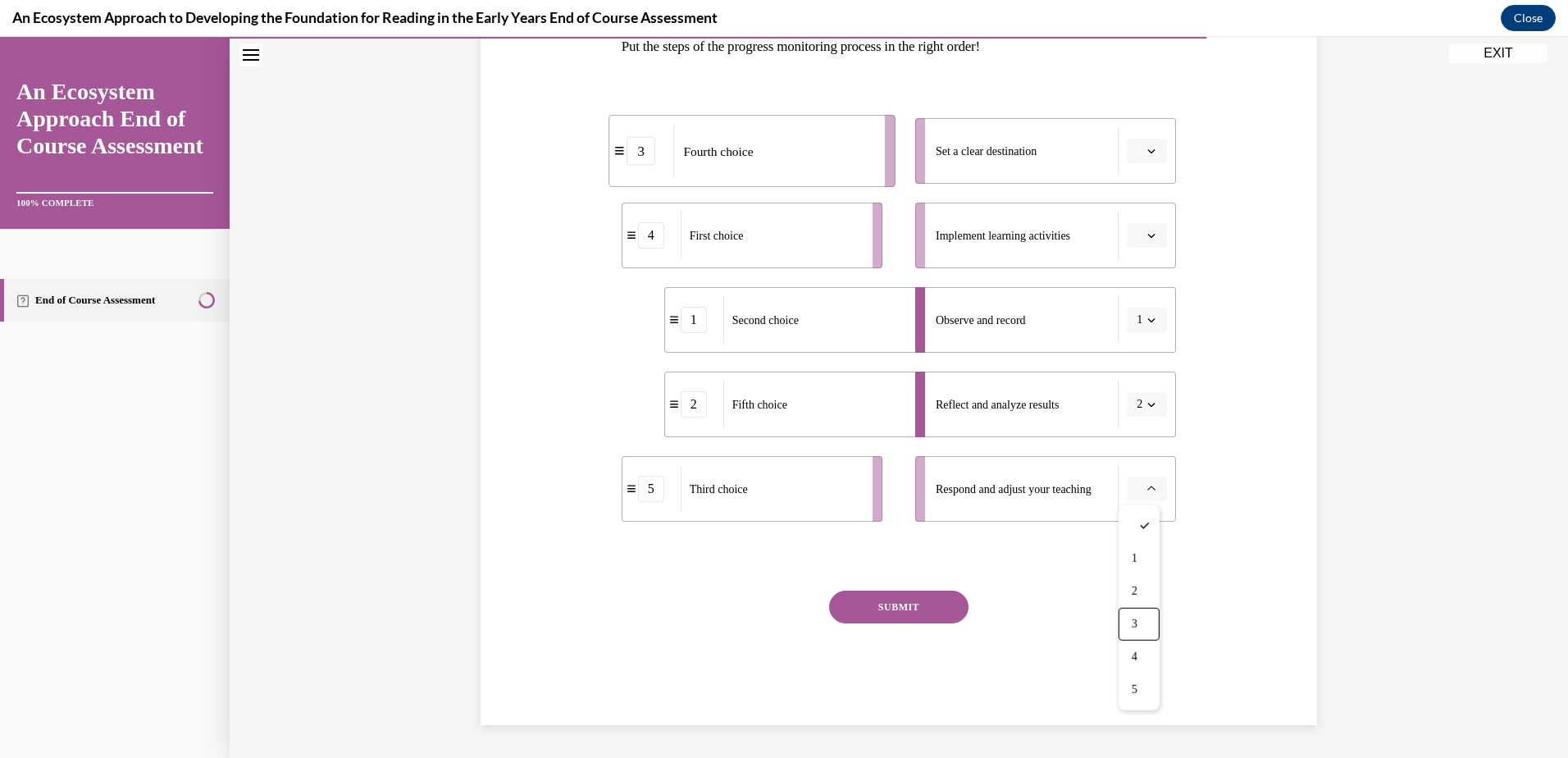
drag, startPoint x: 1145, startPoint y: 625, endPoint x: 1139, endPoint y: 505, distance: 120.1
click at [1144, 625] on div "3" at bounding box center [1139, 623] width 41 height 32
click at [1147, 233] on icon "button" at bounding box center [1151, 235] width 8 height 8
click at [1137, 399] on span "4" at bounding box center [1134, 404] width 6 height 13
click at [1145, 155] on span "button" at bounding box center [1151, 151] width 12 height 12
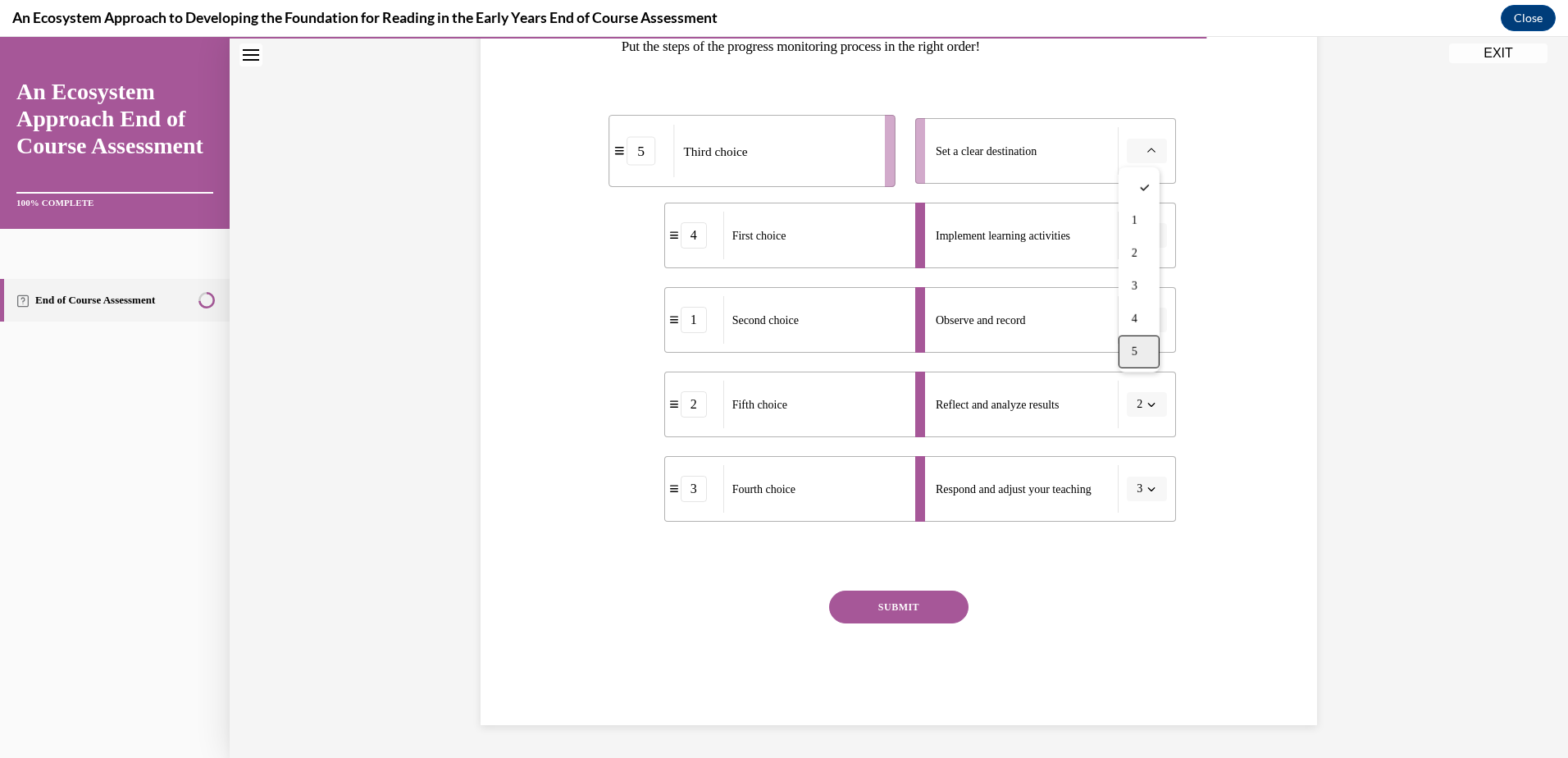
click at [1131, 350] on span "5" at bounding box center [1134, 352] width 6 height 13
click at [892, 612] on button "SUBMIT" at bounding box center [899, 607] width 140 height 32
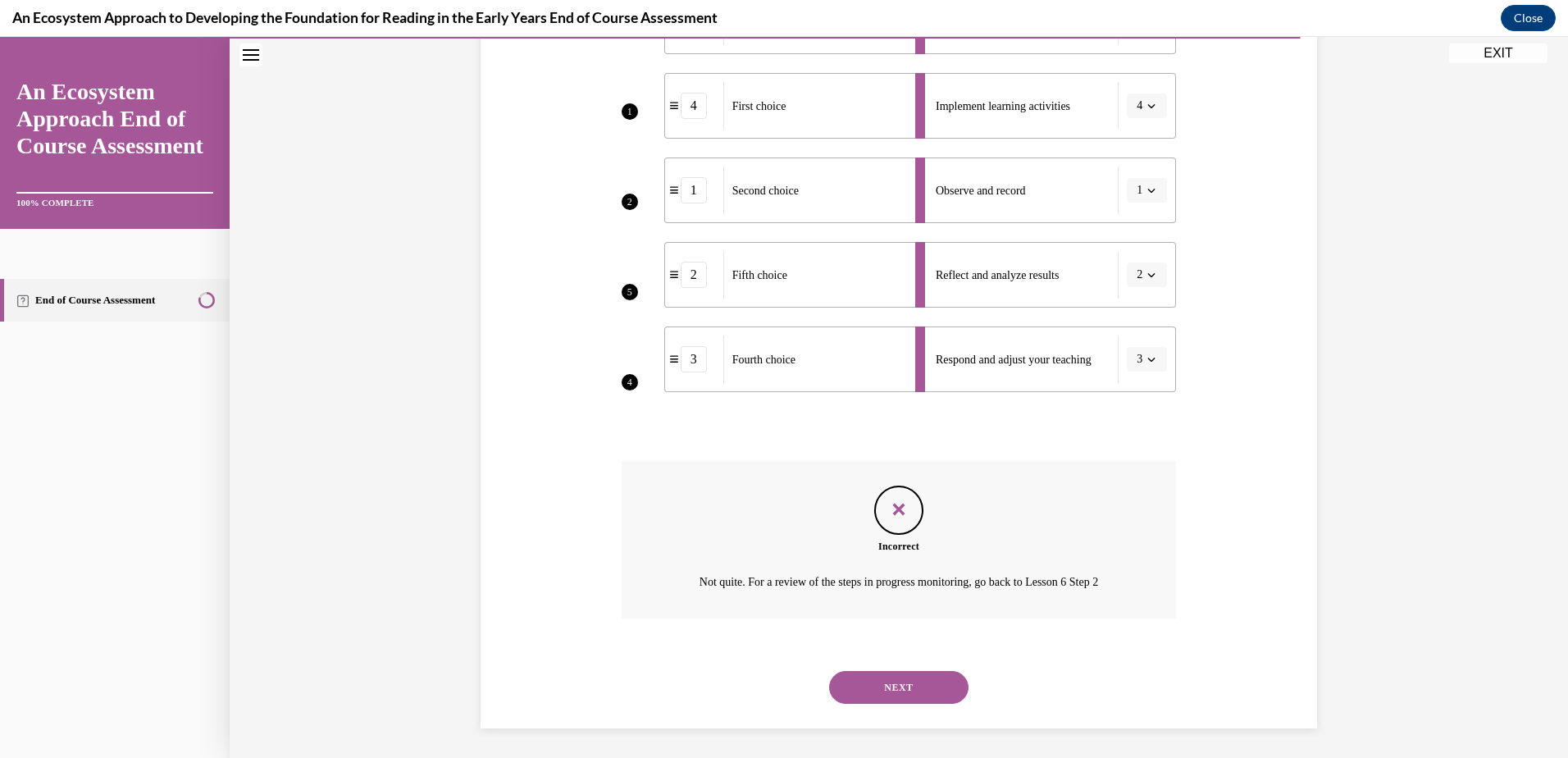
scroll to position [413, 0]
click at [898, 677] on button "NEXT" at bounding box center [899, 683] width 140 height 32
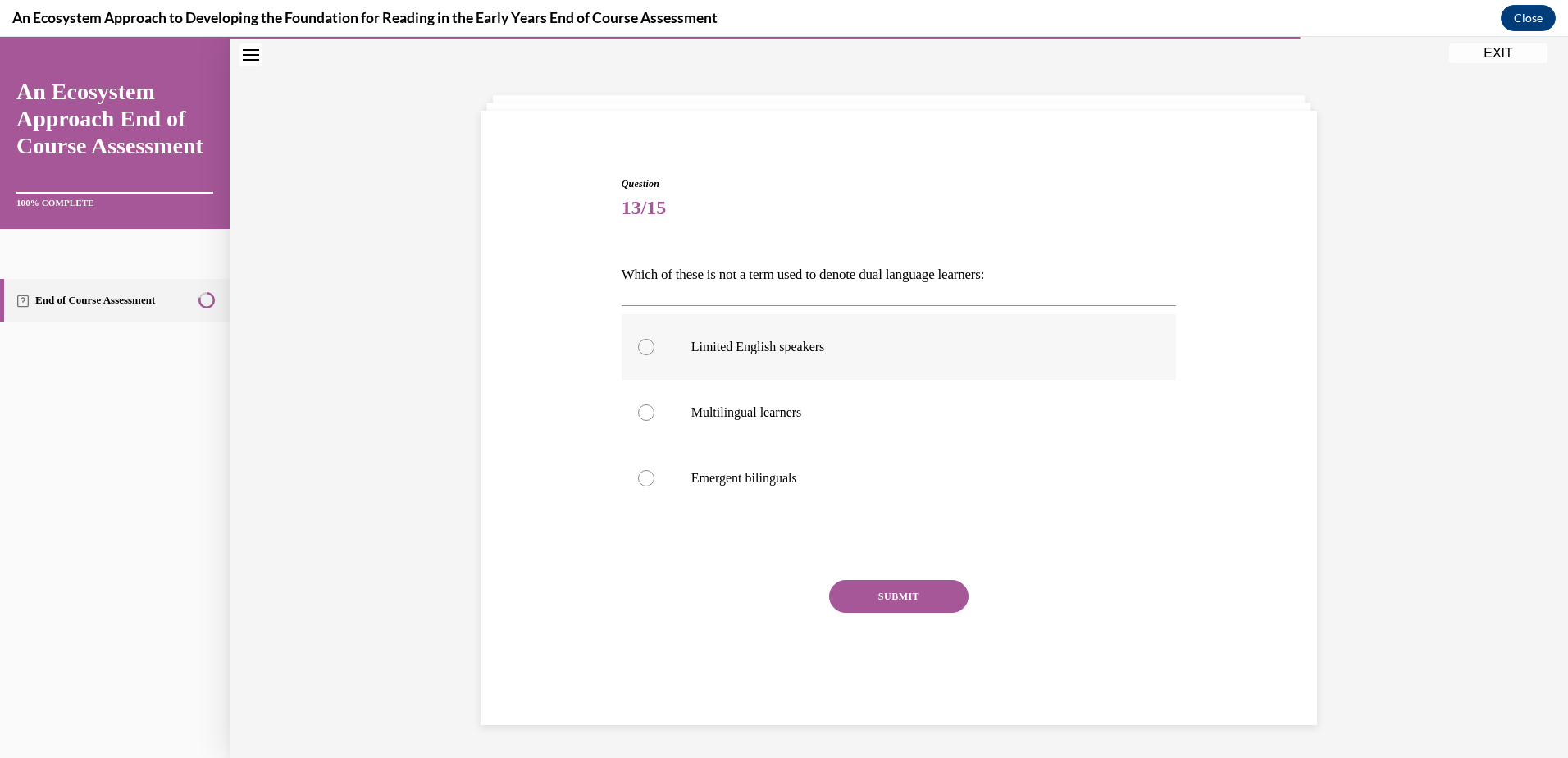
click at [638, 341] on div at bounding box center [646, 347] width 17 height 17
click at [638, 341] on input "Limited English speakers" at bounding box center [646, 347] width 17 height 17
radio input "true"
click at [904, 594] on button "SUBMIT" at bounding box center [899, 596] width 140 height 32
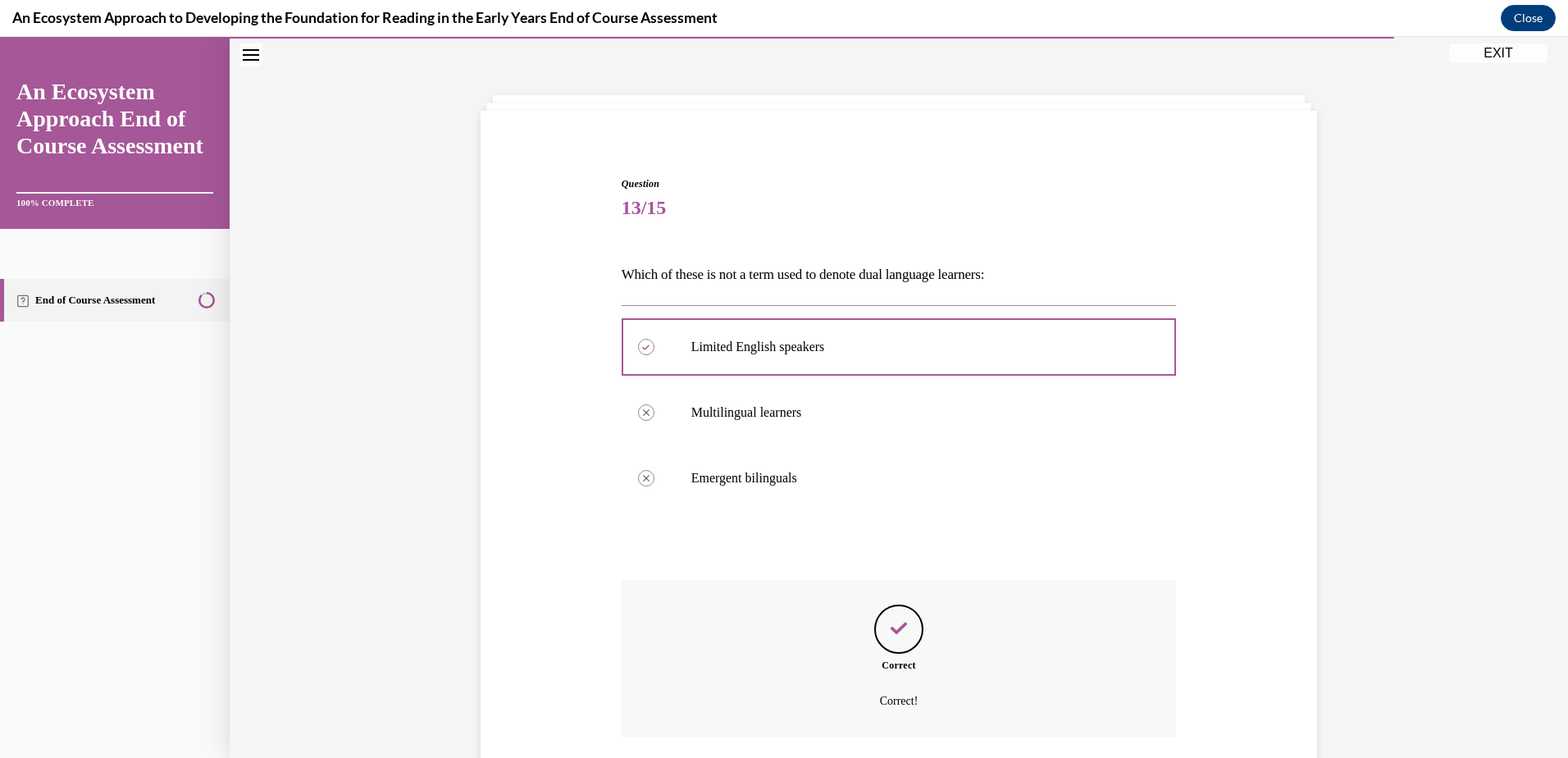
scroll to position [174, 0]
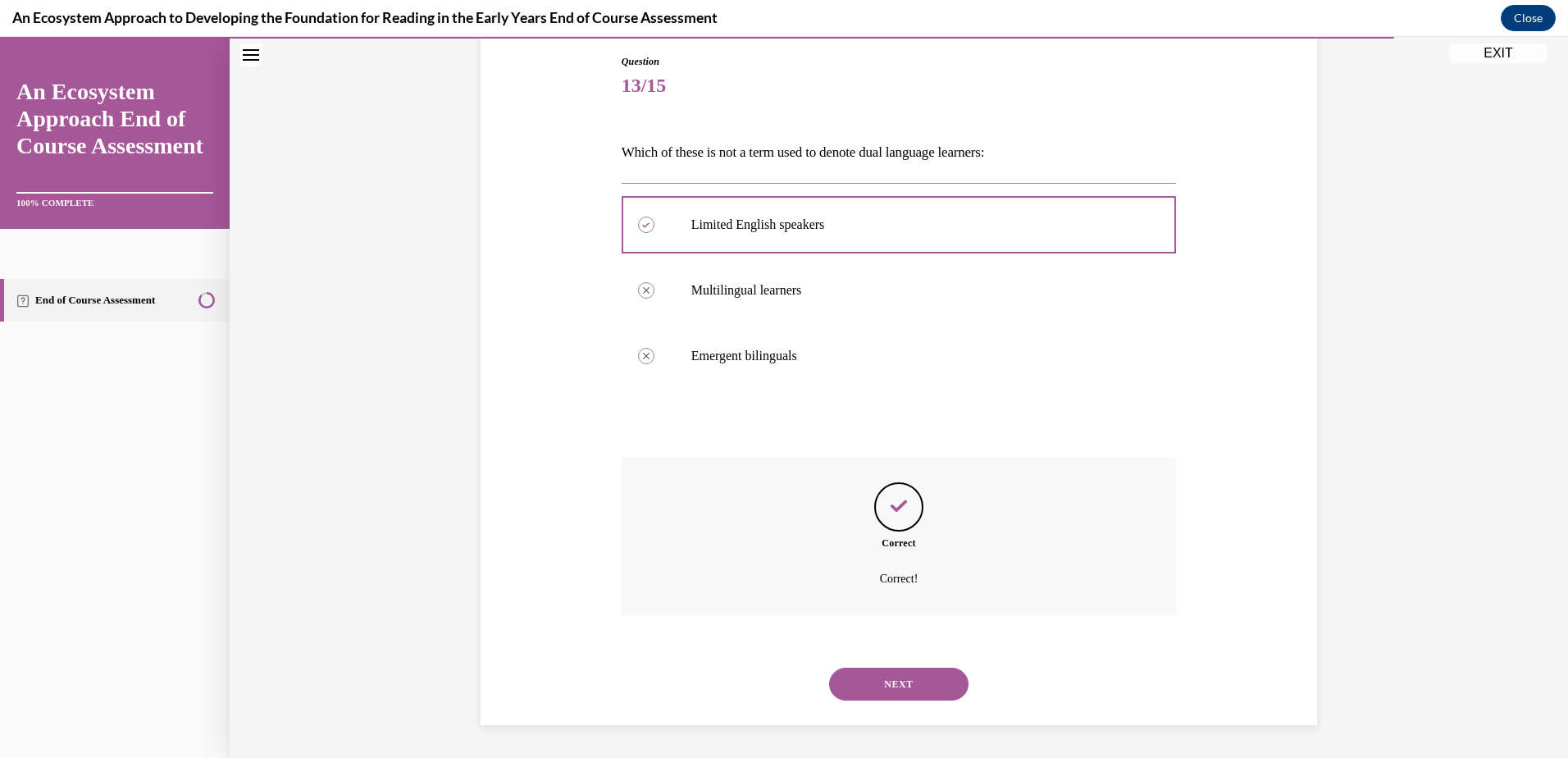
click at [907, 683] on button "NEXT" at bounding box center [899, 683] width 140 height 32
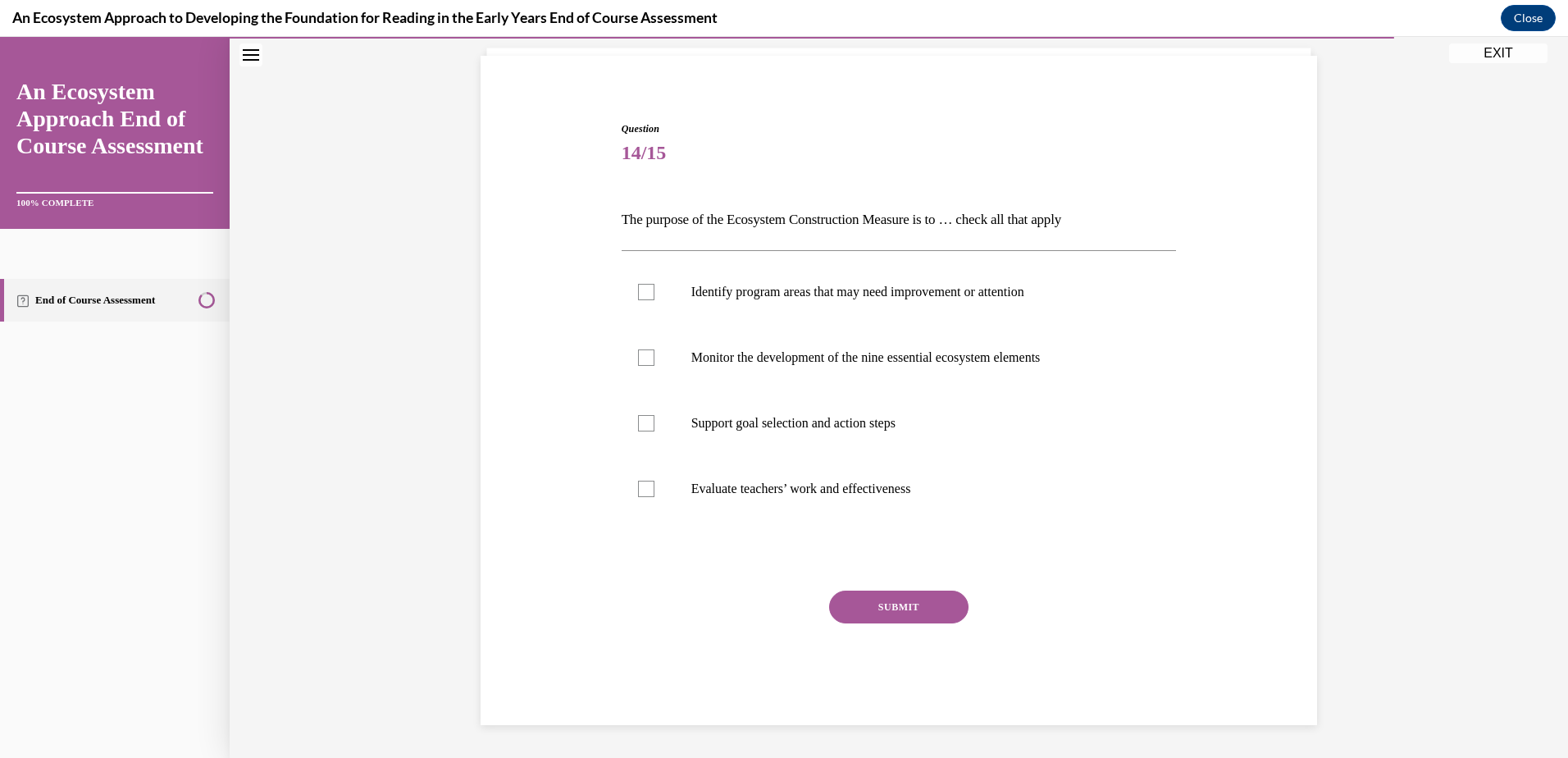
scroll to position [107, 0]
click at [638, 427] on div at bounding box center [646, 424] width 17 height 17
click at [638, 427] on input "Support goal selection and action steps" at bounding box center [646, 424] width 17 height 17
checkbox input "true"
click at [638, 359] on div at bounding box center [646, 358] width 17 height 17
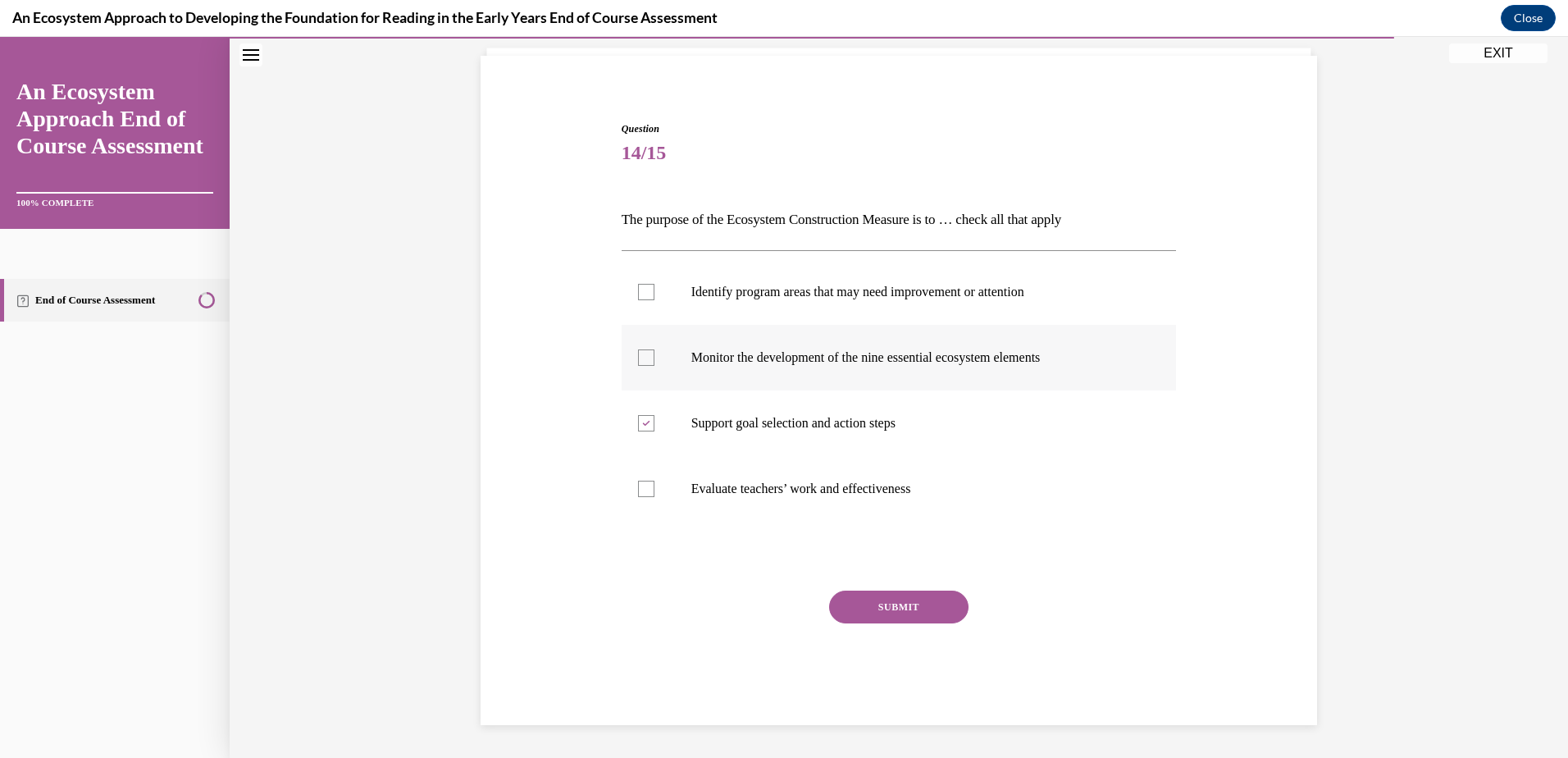
click at [638, 359] on input "Monitor the development of the nine essential ecosystem elements" at bounding box center [646, 358] width 17 height 17
checkbox input "true"
click at [638, 285] on div at bounding box center [646, 292] width 17 height 17
click at [638, 285] on input "Identify program areas that may need improvement or attention" at bounding box center [646, 292] width 17 height 17
checkbox input "true"
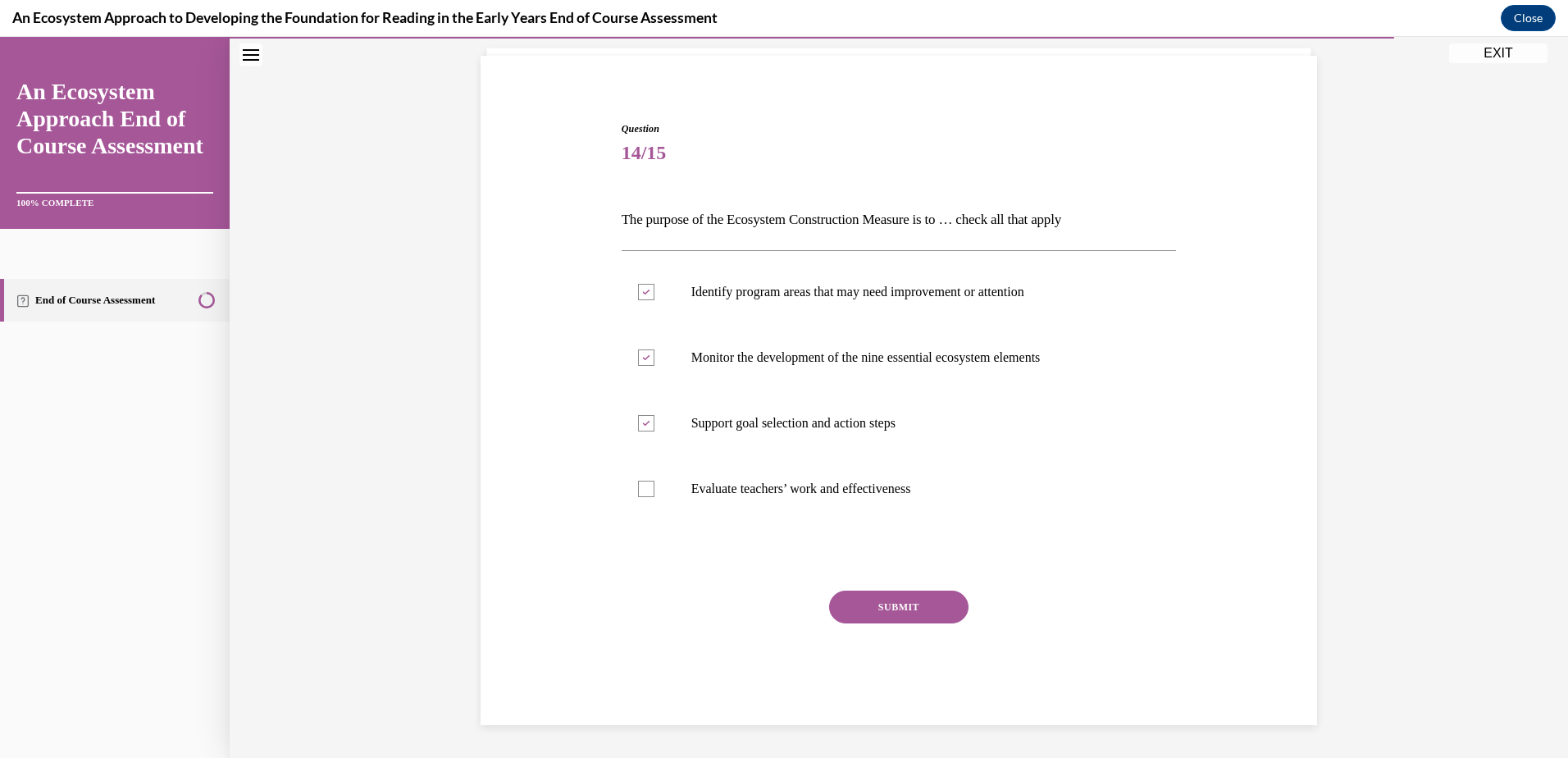
click at [910, 601] on button "SUBMIT" at bounding box center [899, 607] width 140 height 32
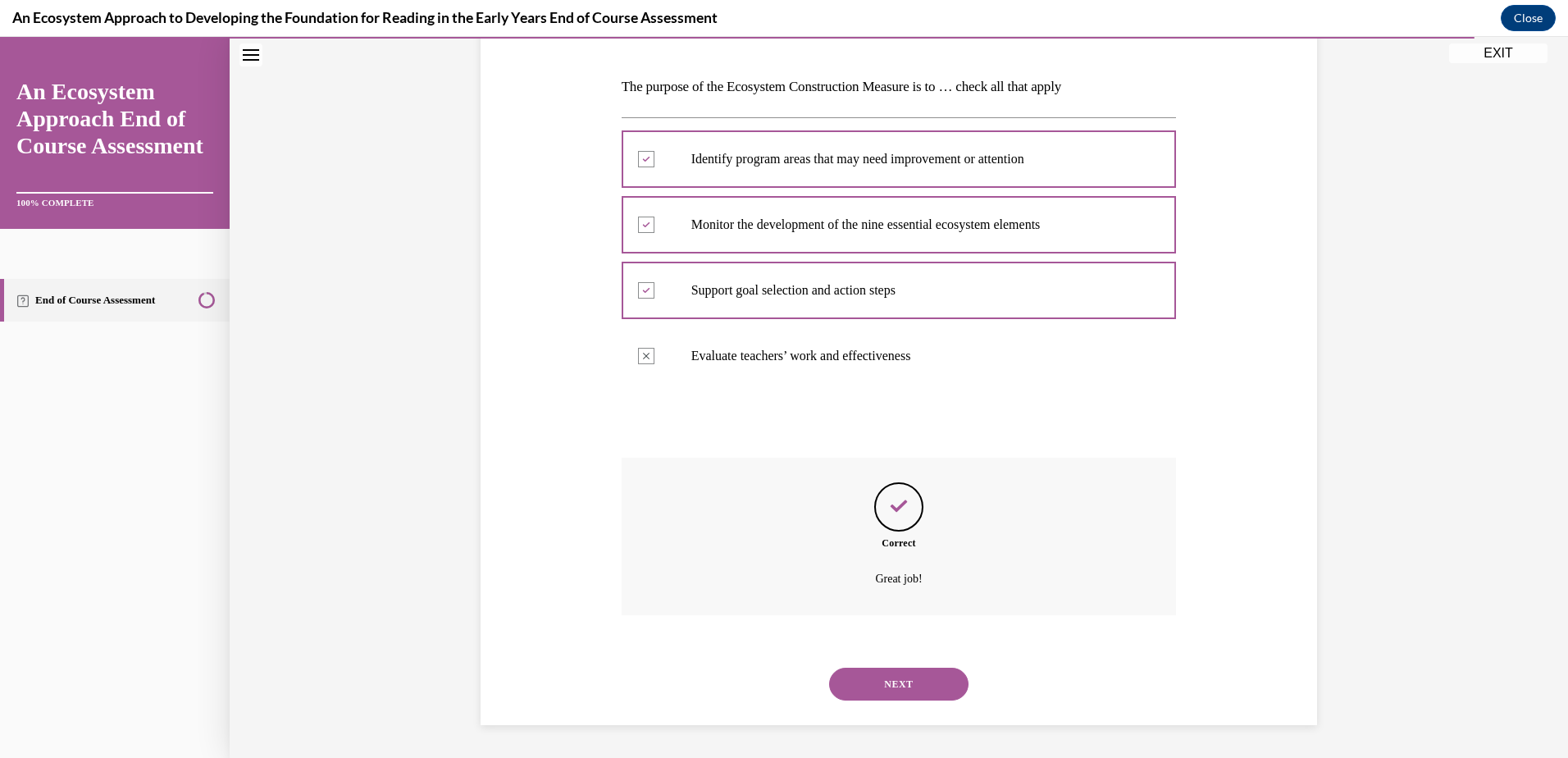
click at [935, 686] on button "NEXT" at bounding box center [899, 683] width 140 height 32
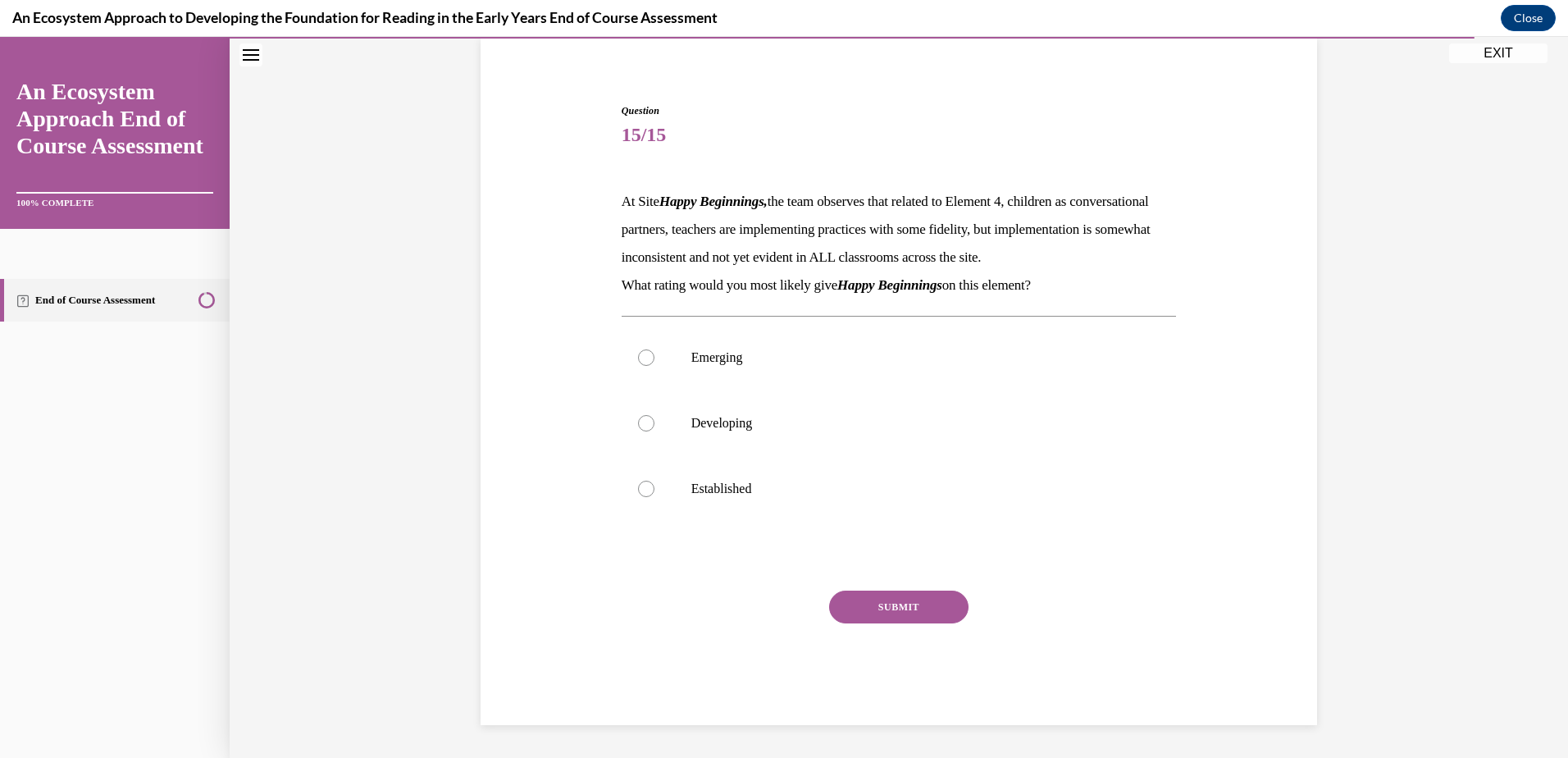
scroll to position [152, 0]
click at [643, 424] on div at bounding box center [646, 424] width 17 height 17
click at [643, 424] on input "Developing" at bounding box center [646, 424] width 17 height 17
radio input "true"
click at [888, 603] on button "SUBMIT" at bounding box center [899, 607] width 140 height 32
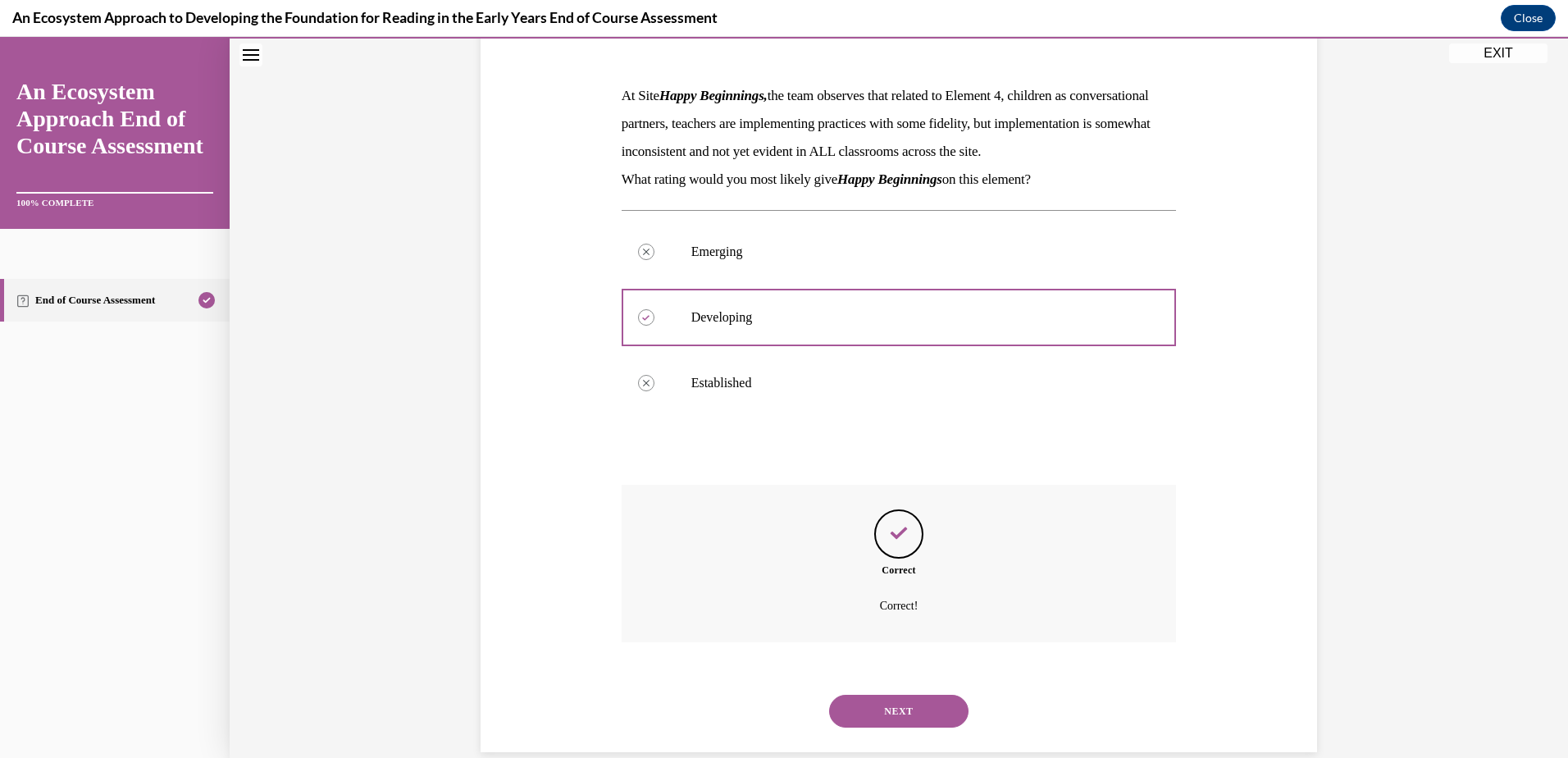
scroll to position [285, 0]
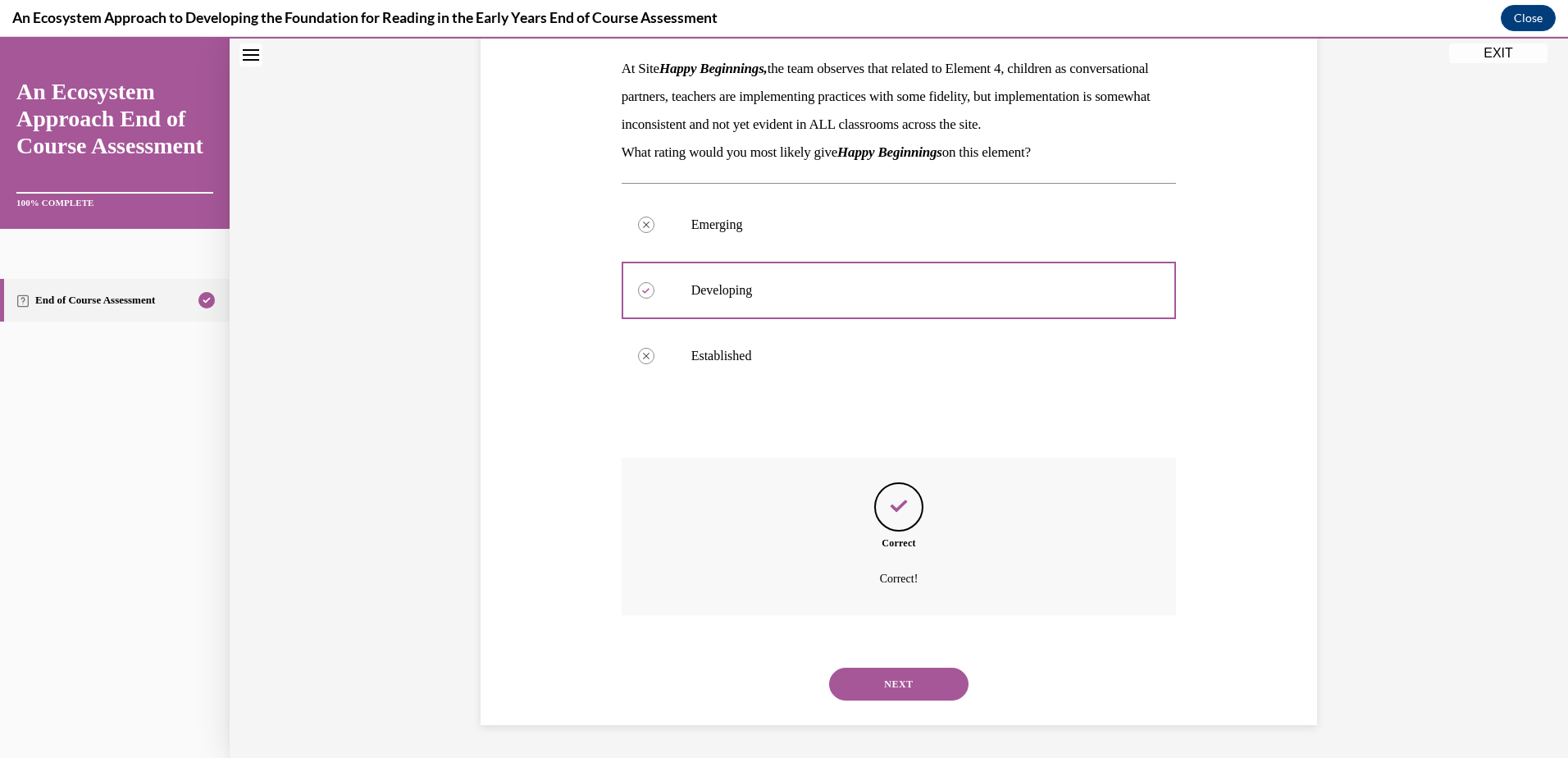
click at [908, 681] on button "NEXT" at bounding box center [899, 683] width 140 height 32
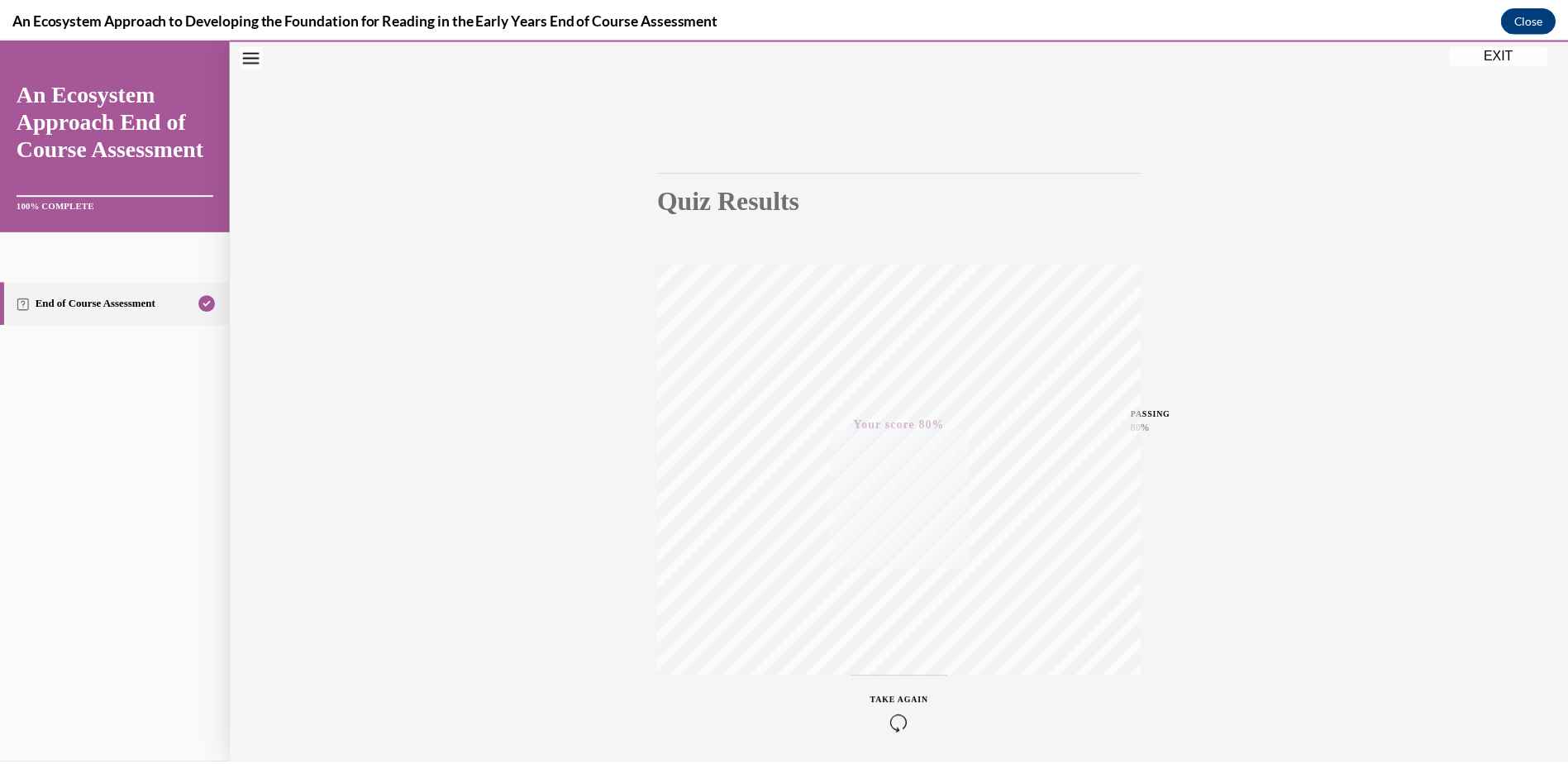
scroll to position [0, 0]
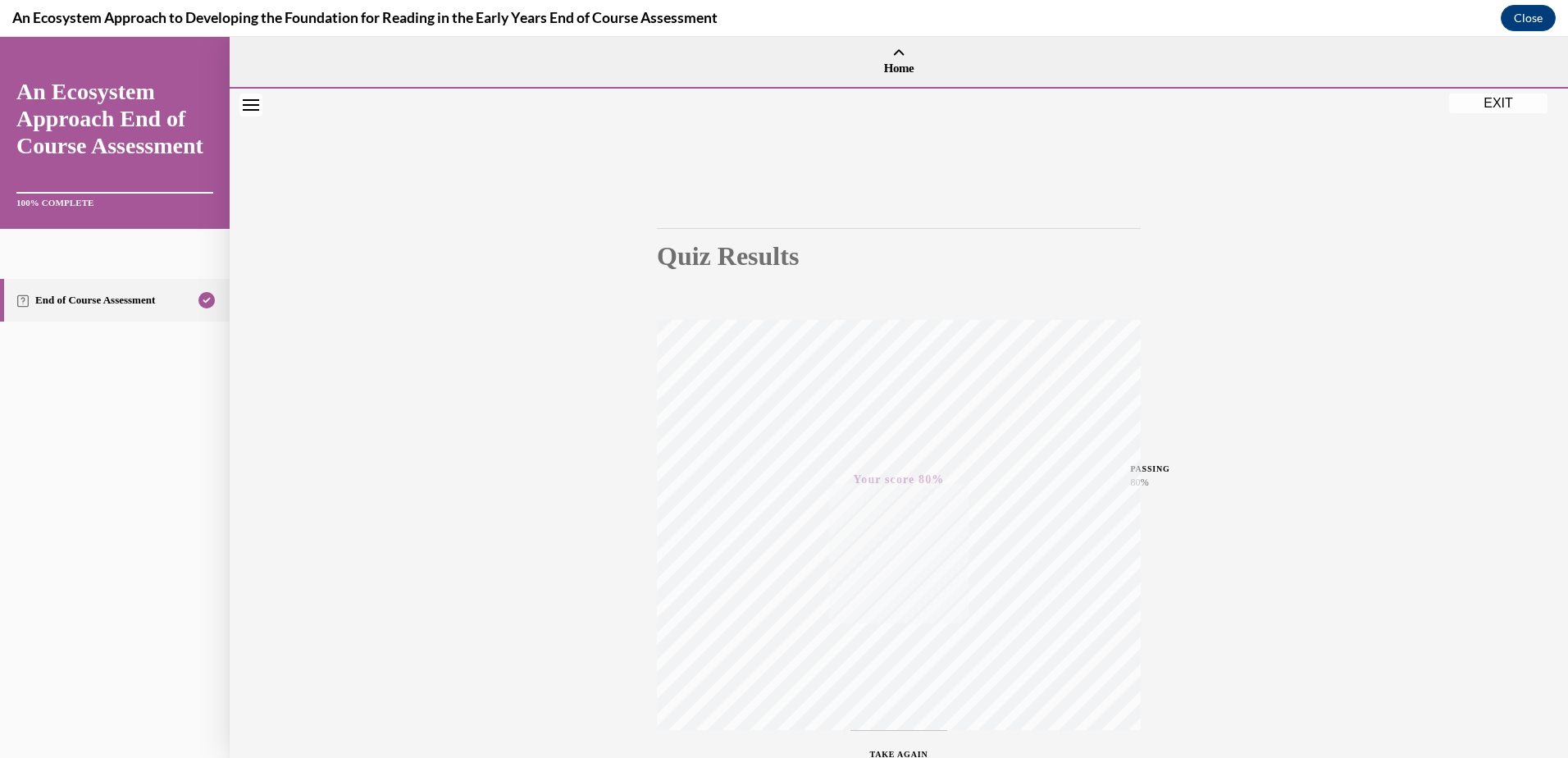
click at [1512, 99] on button "EXIT" at bounding box center [1498, 103] width 98 height 20
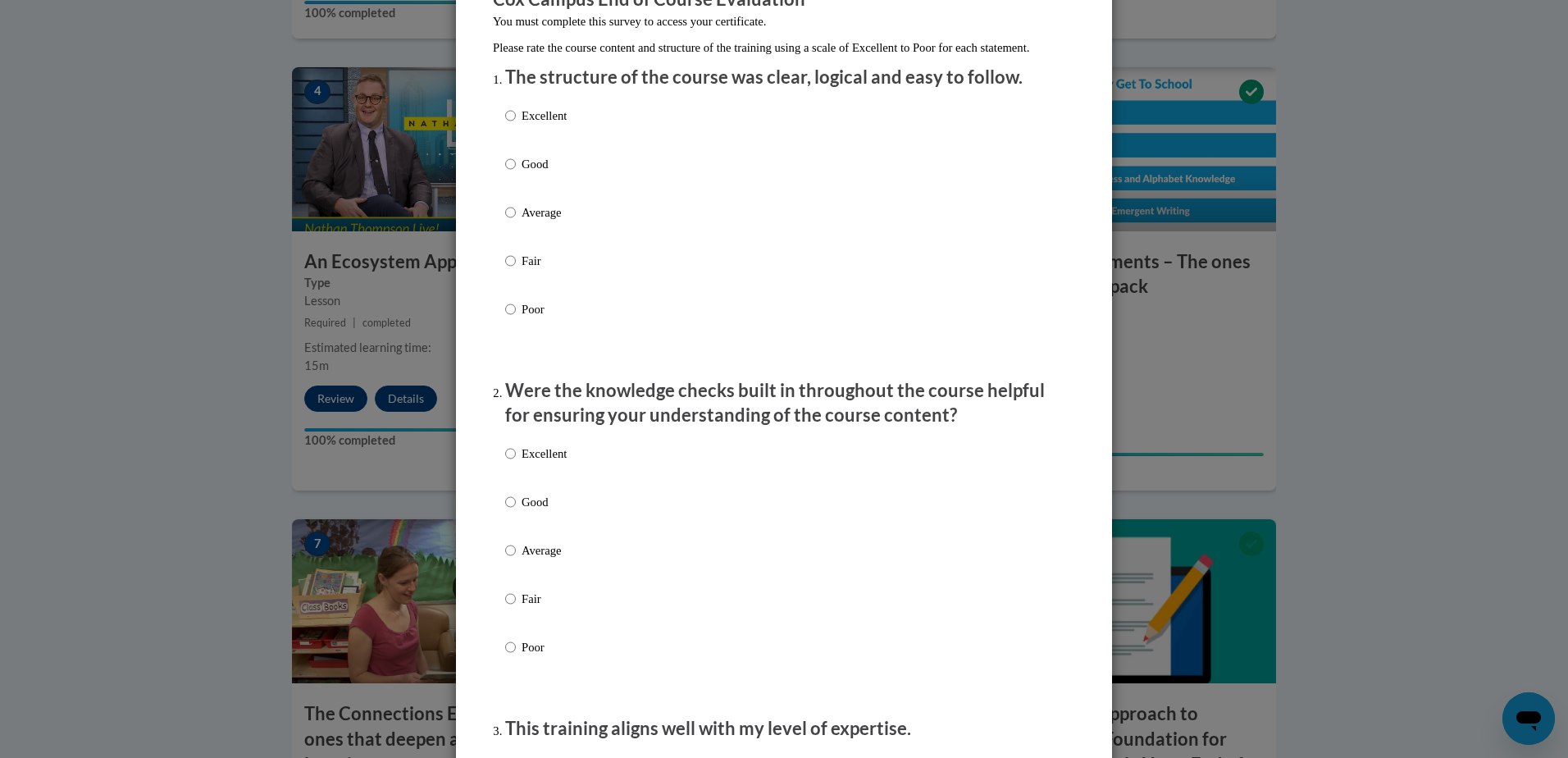
scroll to position [246, 0]
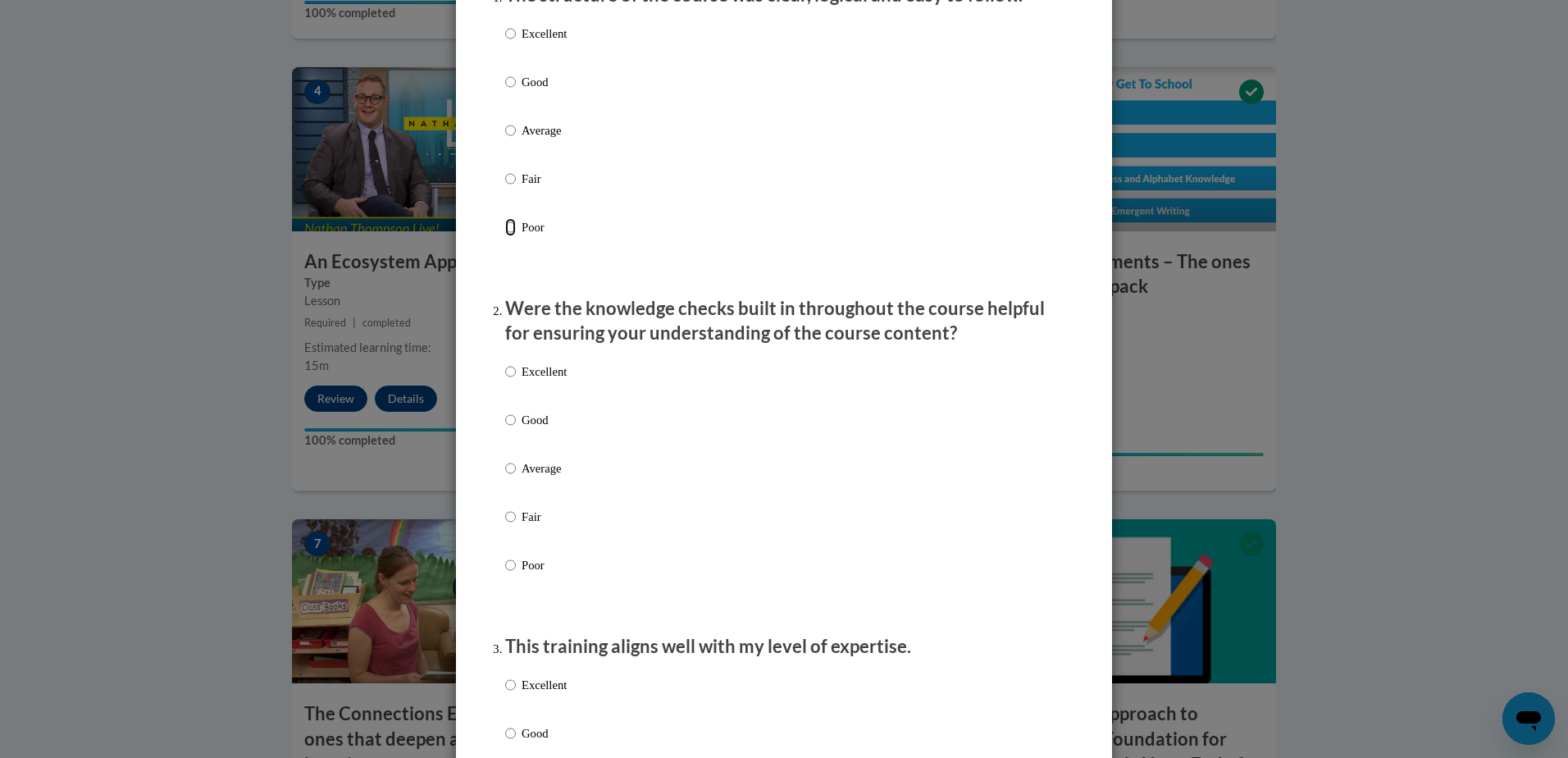
click at [507, 236] on input "Poor" at bounding box center [510, 227] width 11 height 18
radio input "true"
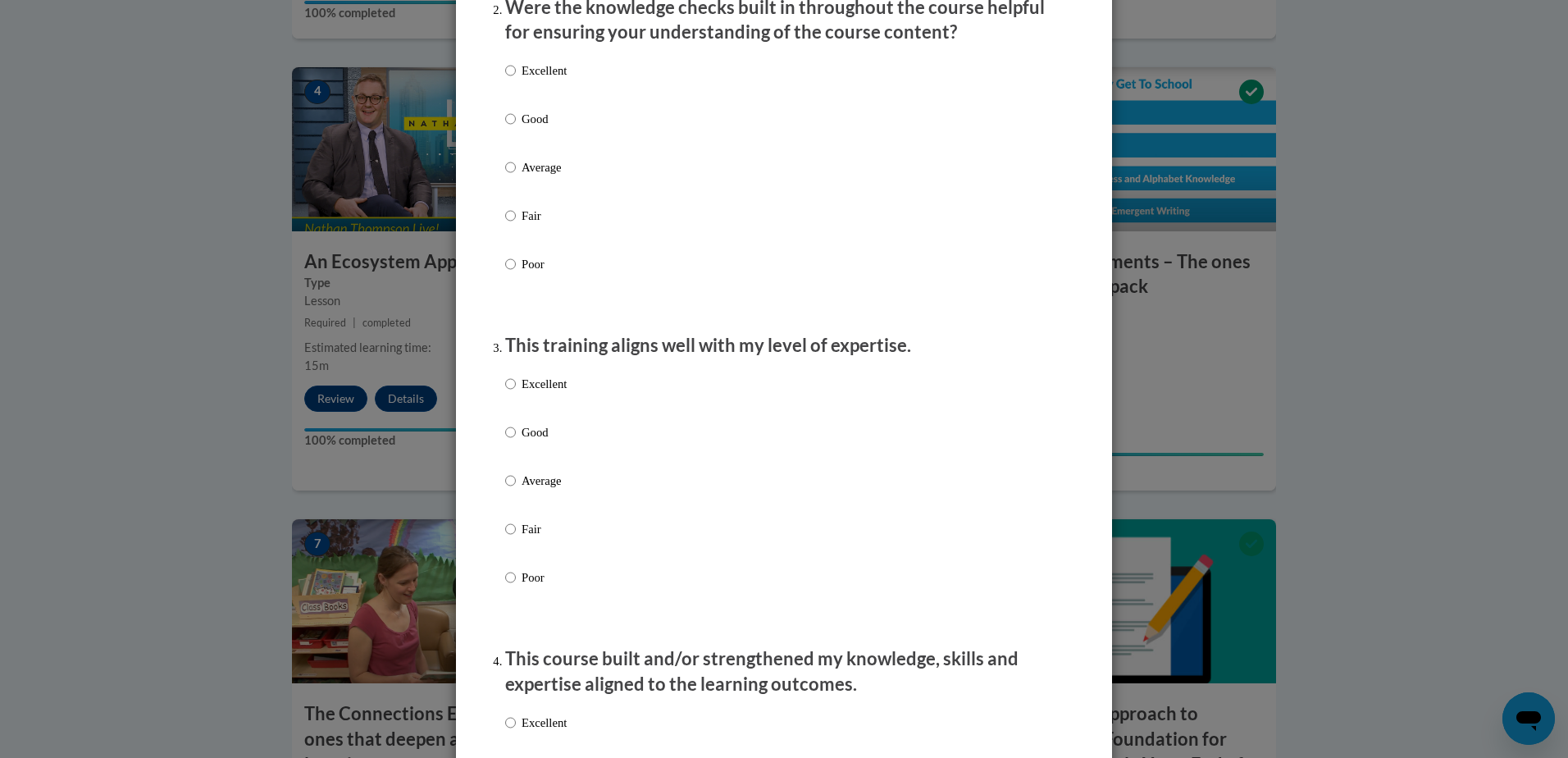
scroll to position [574, 0]
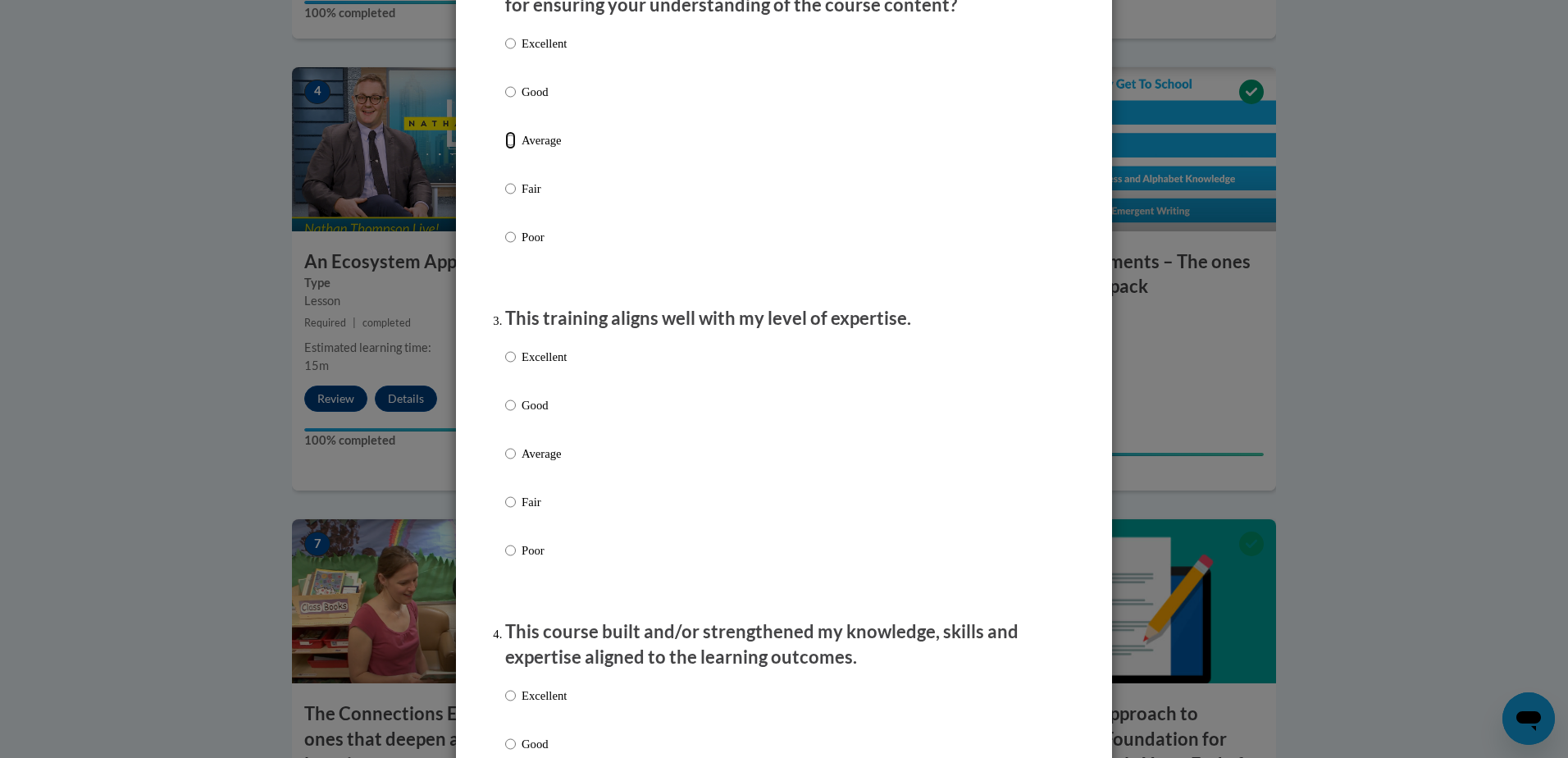
click at [505, 149] on input "Average" at bounding box center [510, 141] width 11 height 18
radio input "true"
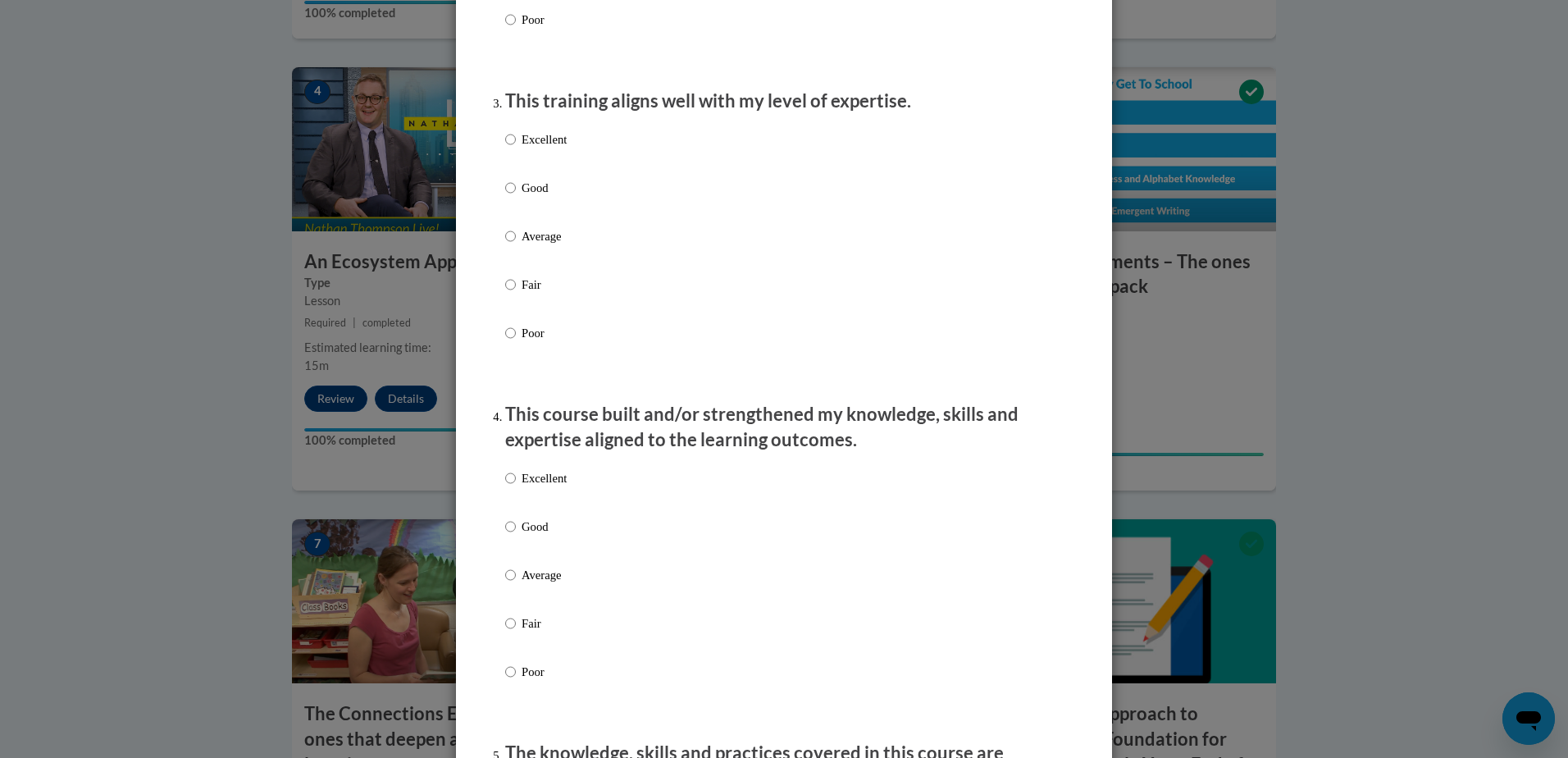
scroll to position [820, 0]
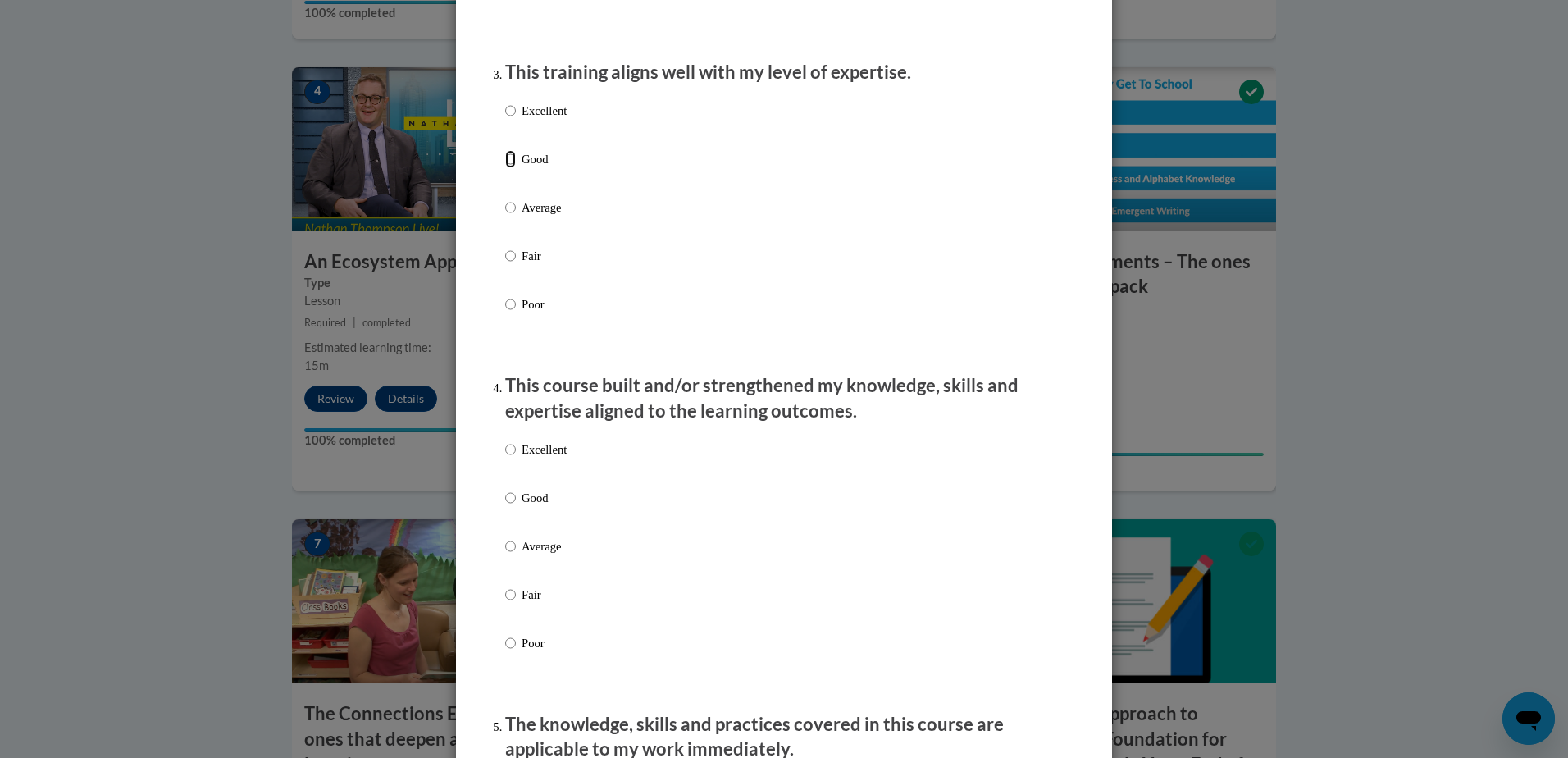
click at [505, 168] on input "Good" at bounding box center [510, 159] width 11 height 18
radio input "true"
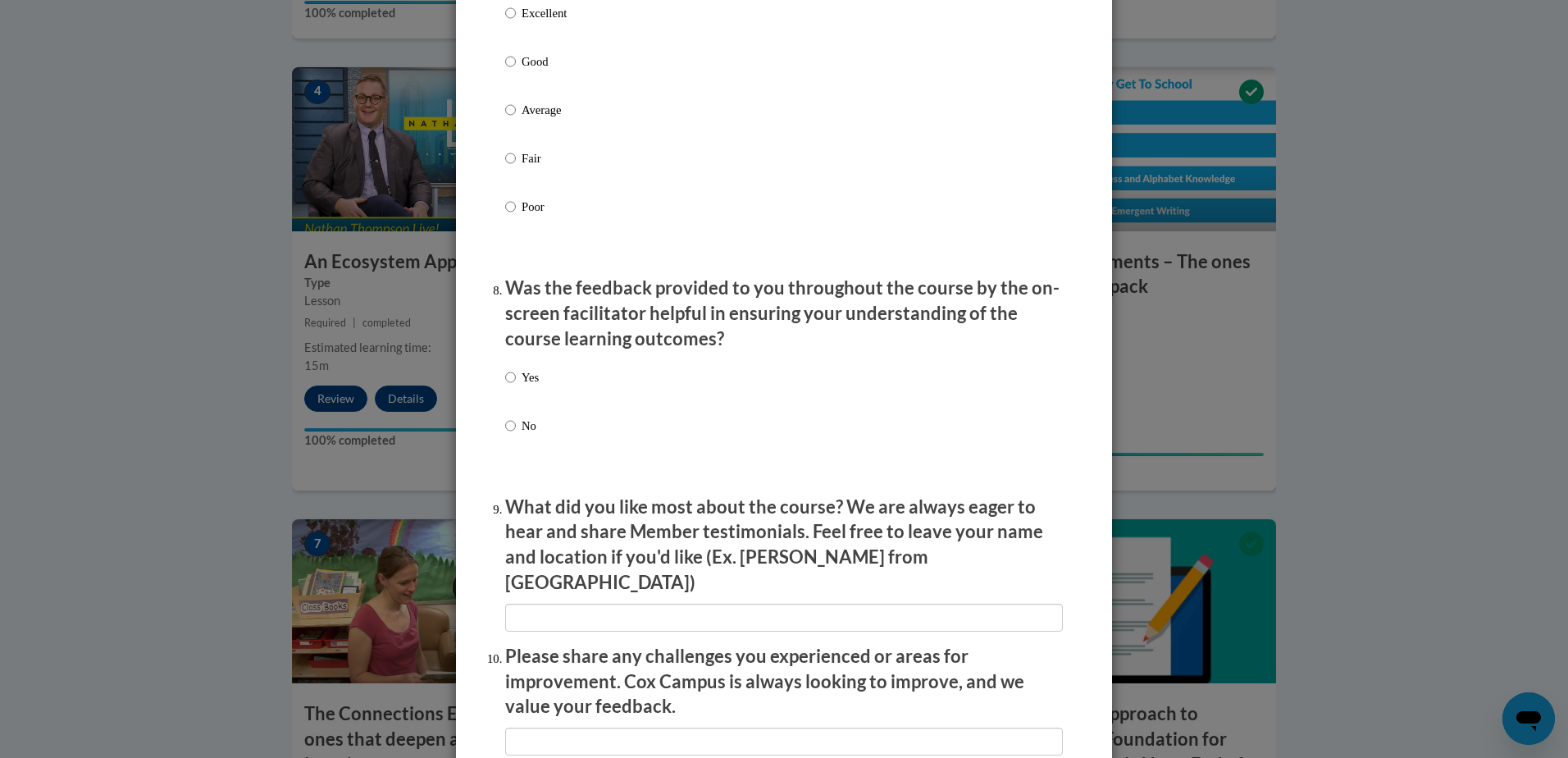
scroll to position [2650, 0]
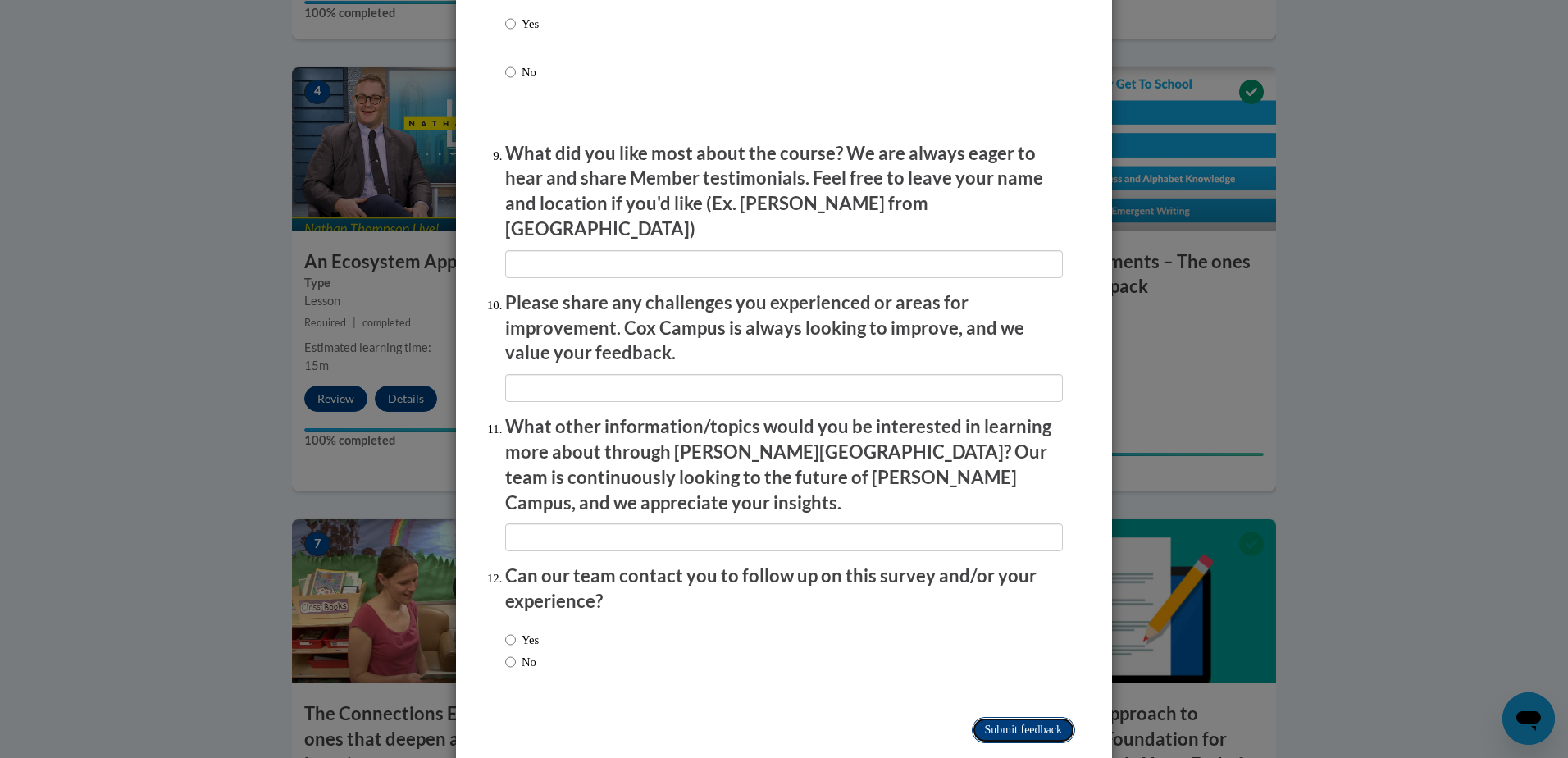
click at [1033, 717] on input "Submit feedback" at bounding box center [1023, 731] width 103 height 27
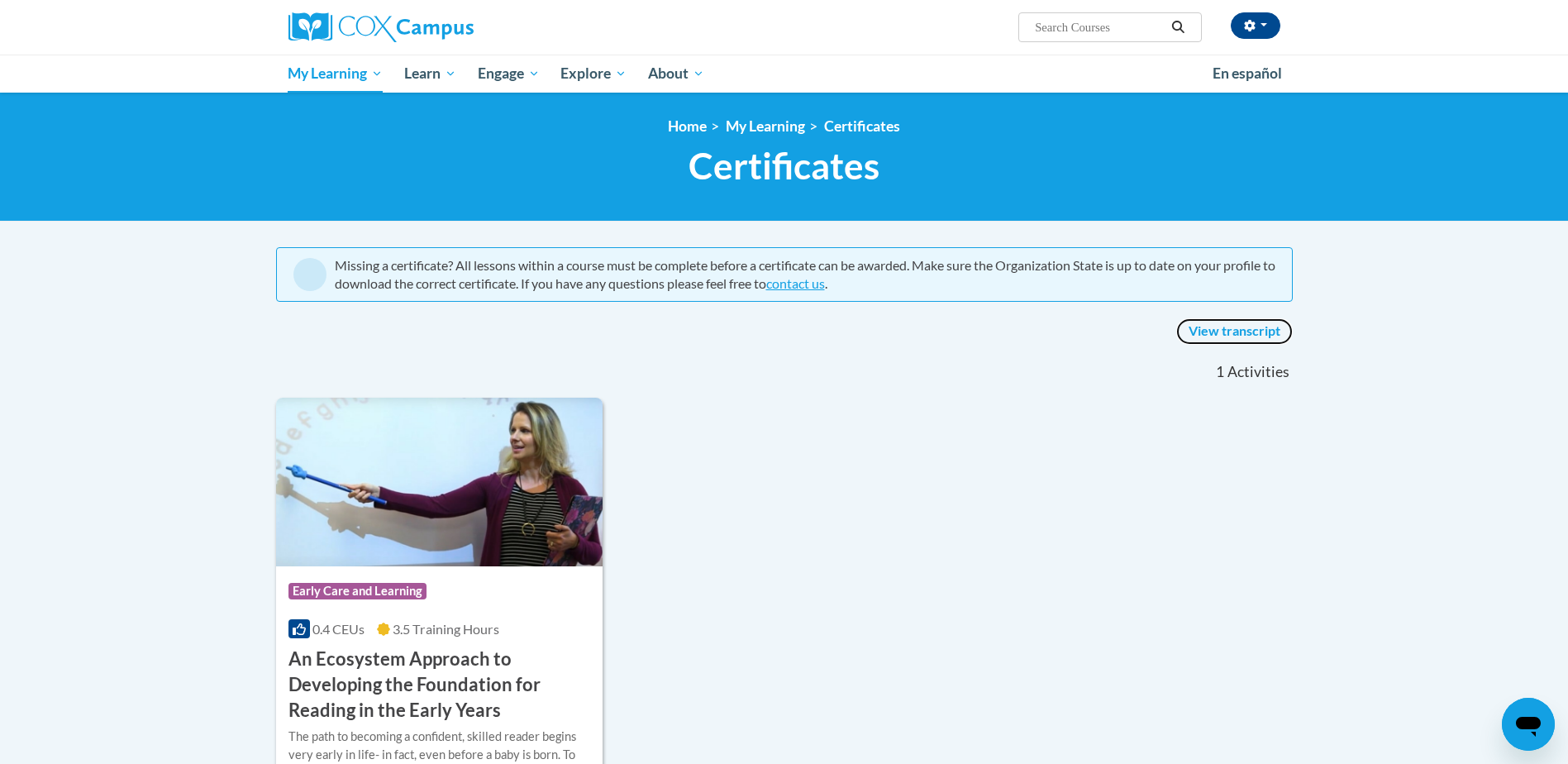
click at [1247, 327] on link "View transcript" at bounding box center [1234, 332] width 117 height 27
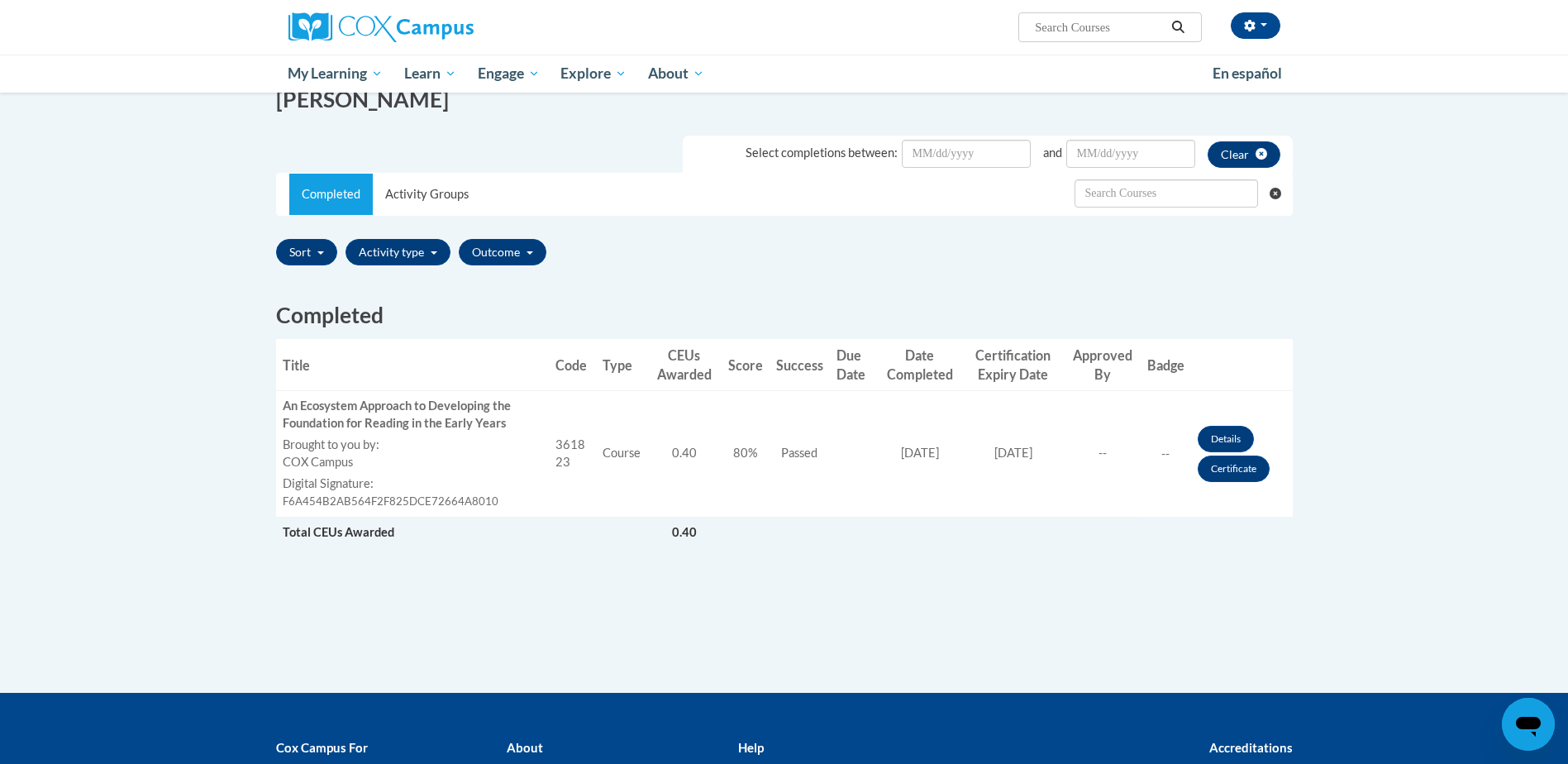
scroll to position [248, 0]
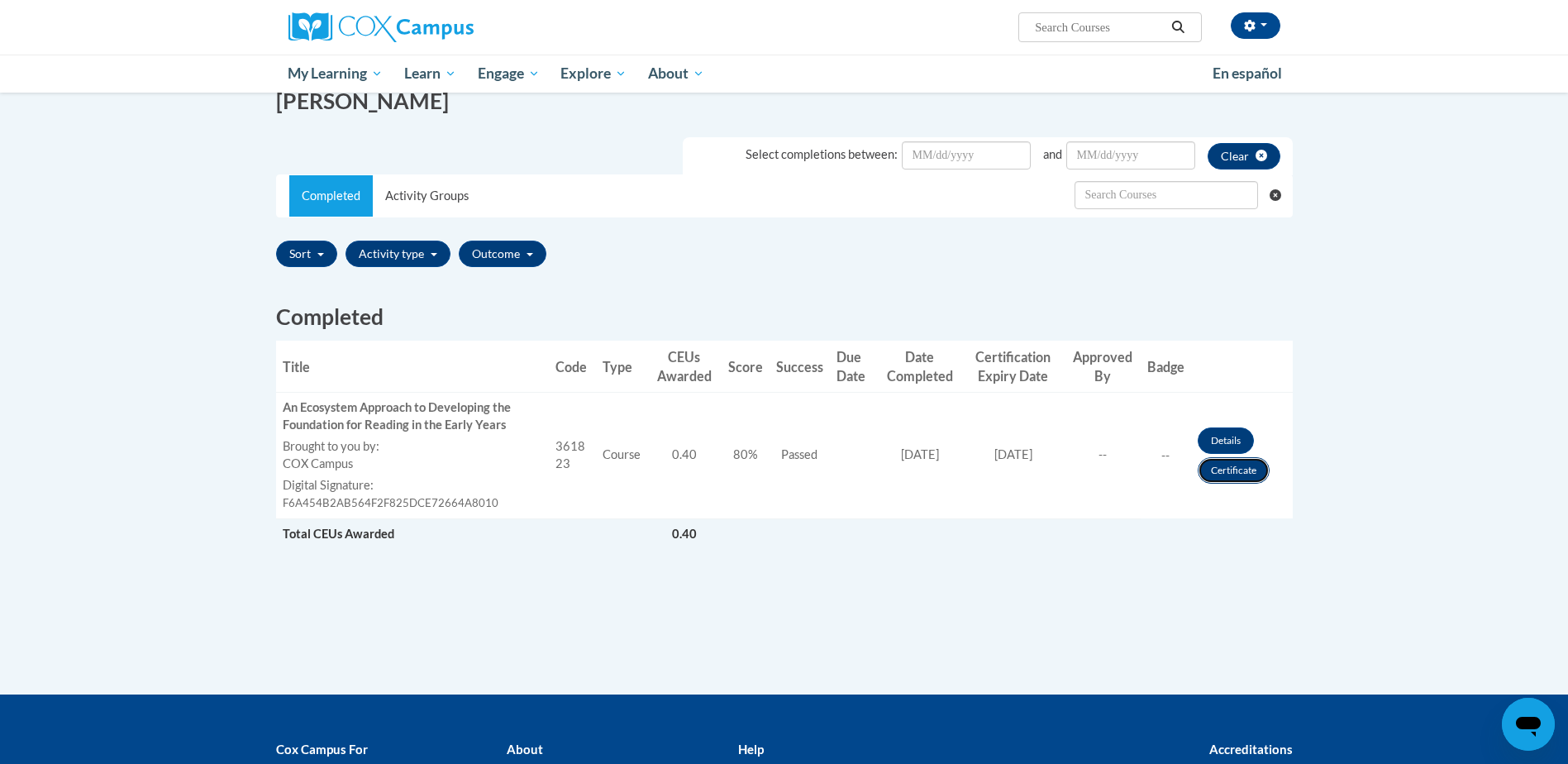
click at [1221, 470] on link "Certificate" at bounding box center [1233, 470] width 72 height 27
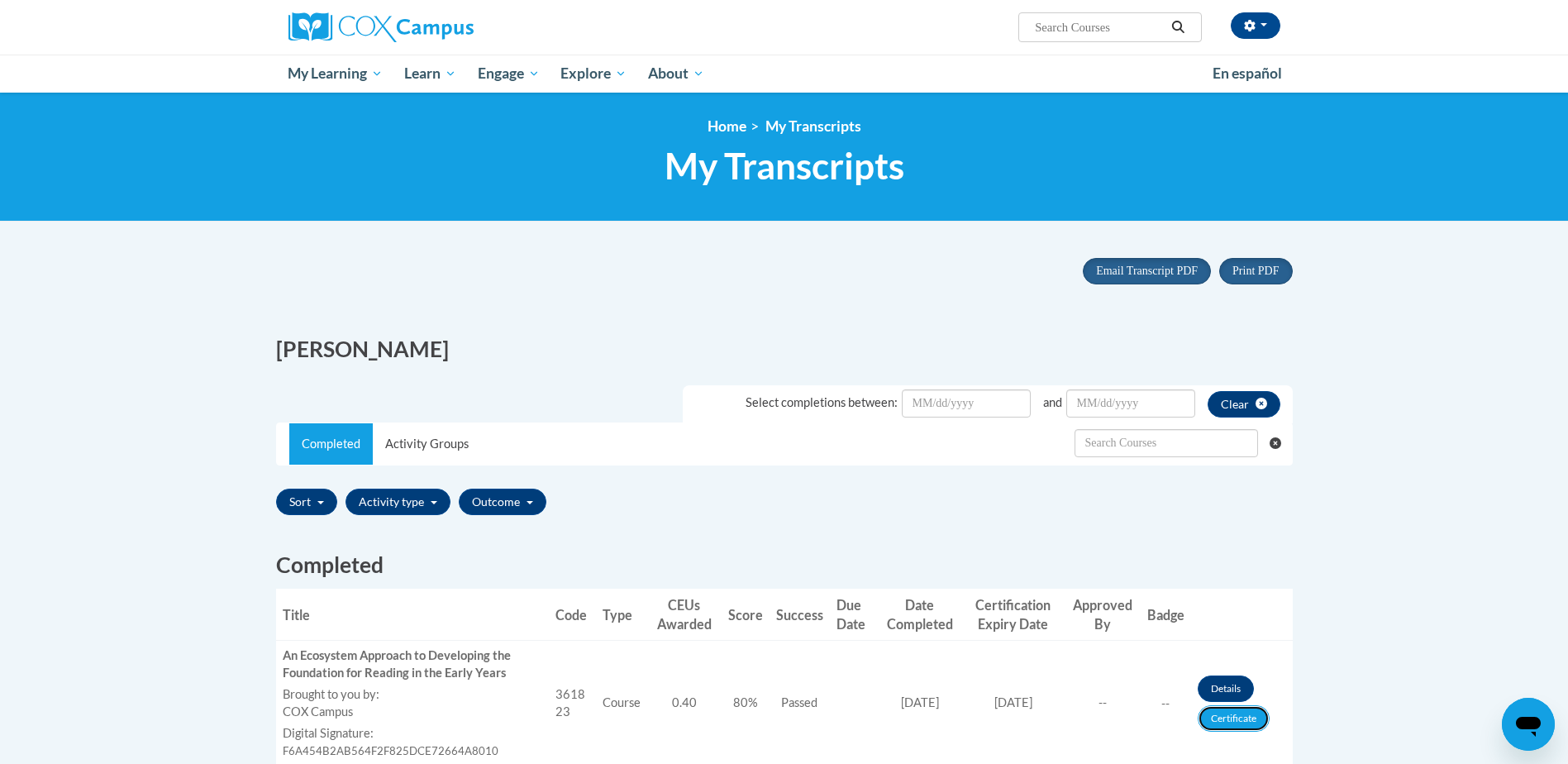
scroll to position [57, 0]
